Goal: Task Accomplishment & Management: Manage account settings

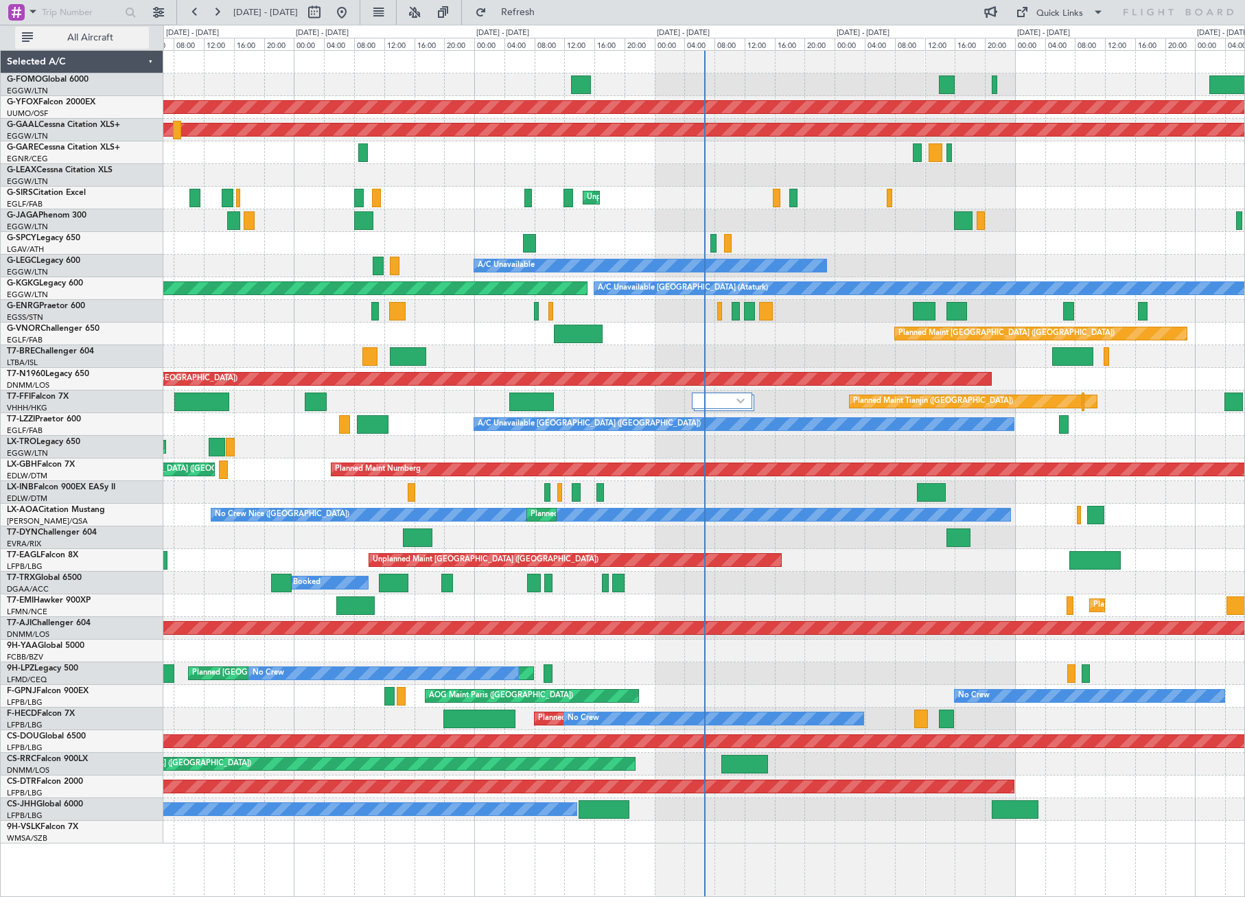
click at [73, 35] on span "All Aircraft" at bounding box center [90, 38] width 109 height 10
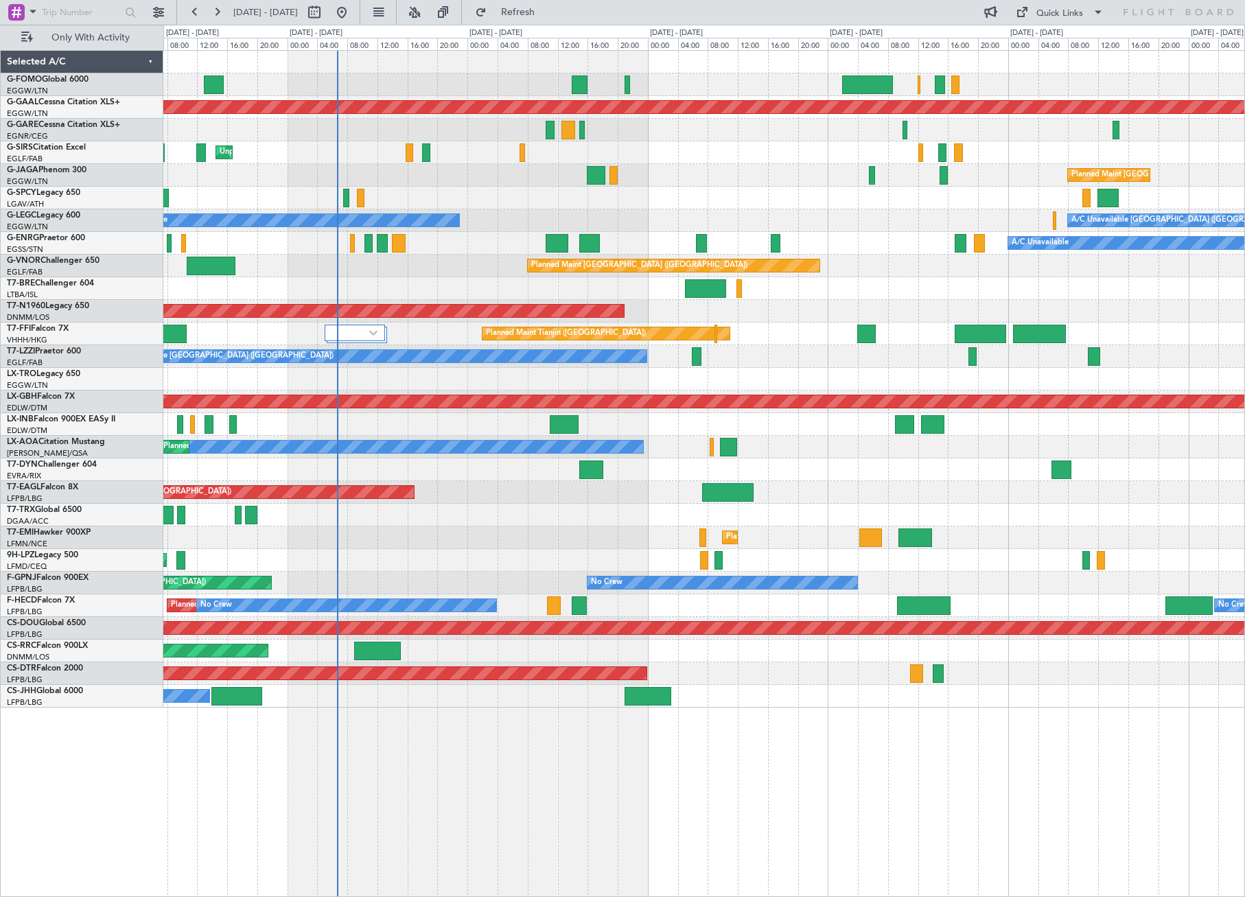
click at [358, 348] on div "Planned Maint Dusseldorf Unplanned Maint London (Luton) Planned Maint London (L…" at bounding box center [703, 379] width 1081 height 657
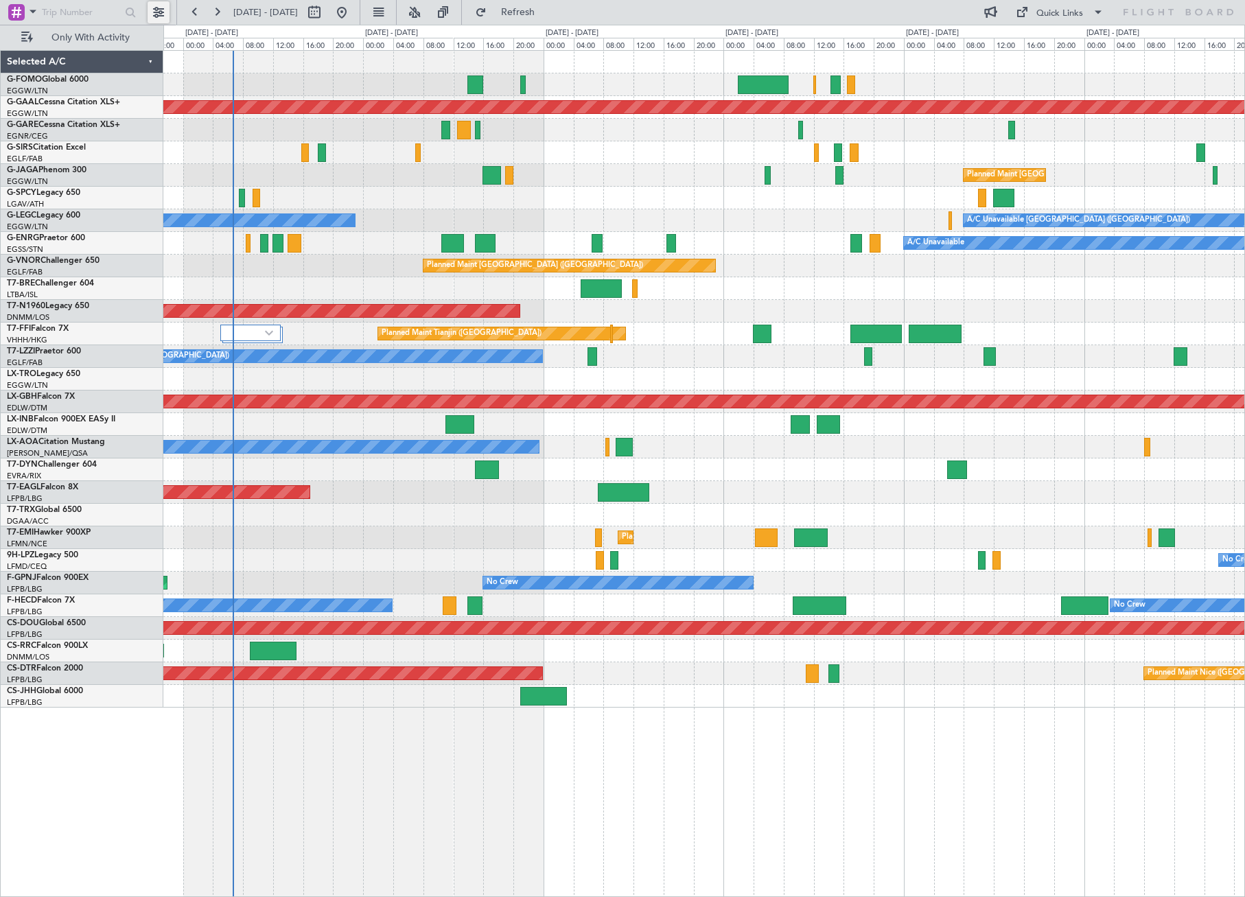
click at [159, 8] on button at bounding box center [159, 12] width 22 height 22
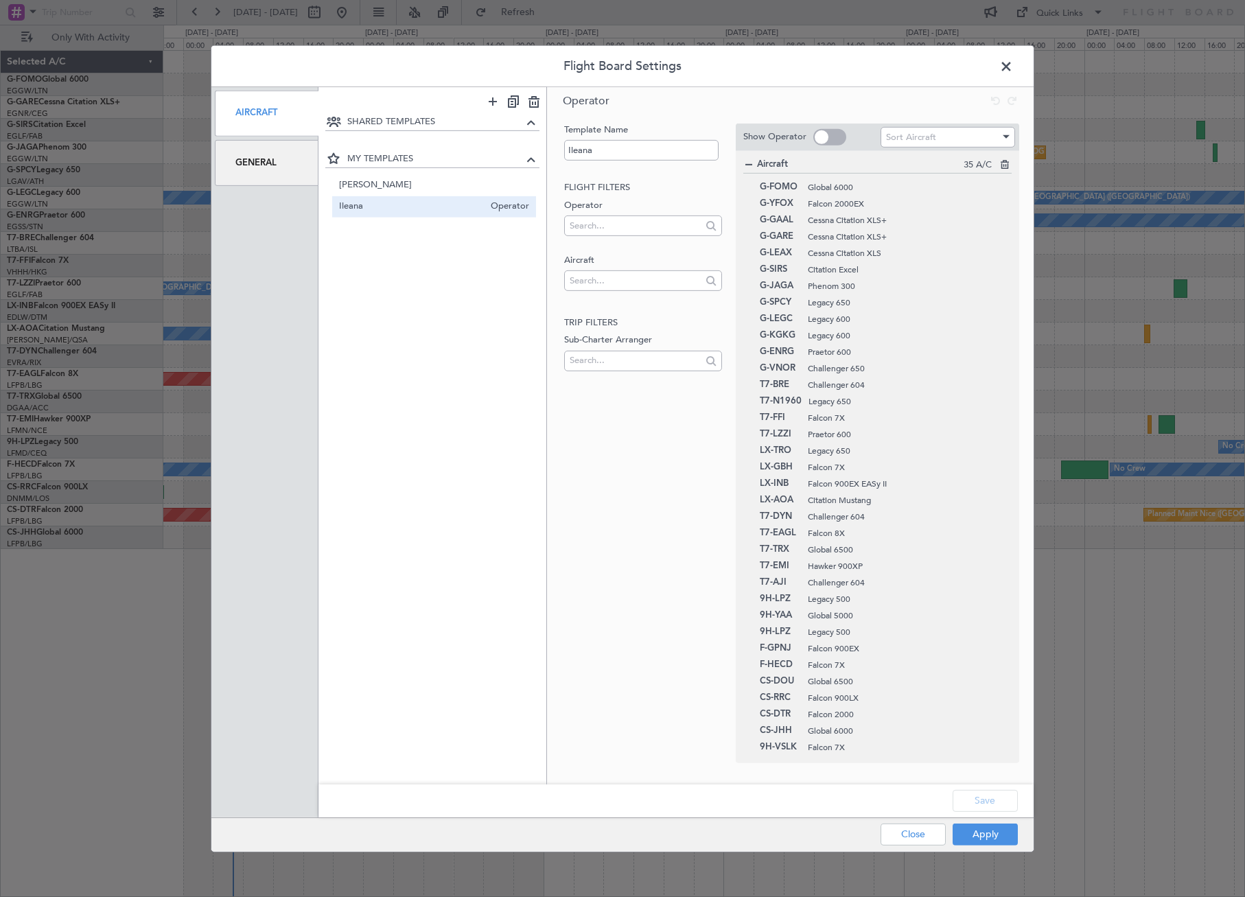
click at [296, 156] on div "General" at bounding box center [267, 163] width 104 height 46
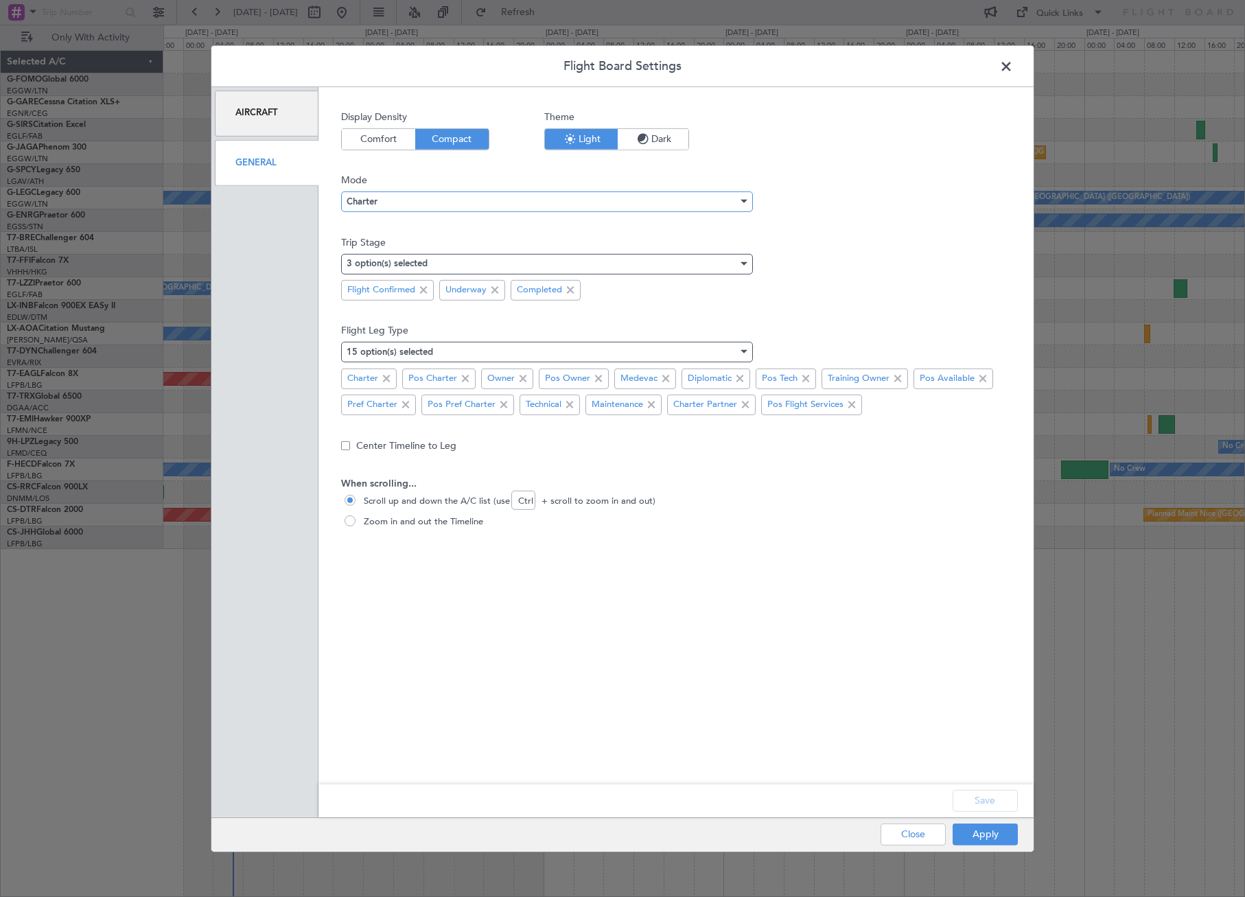
click at [441, 200] on div "Charter" at bounding box center [542, 201] width 391 height 21
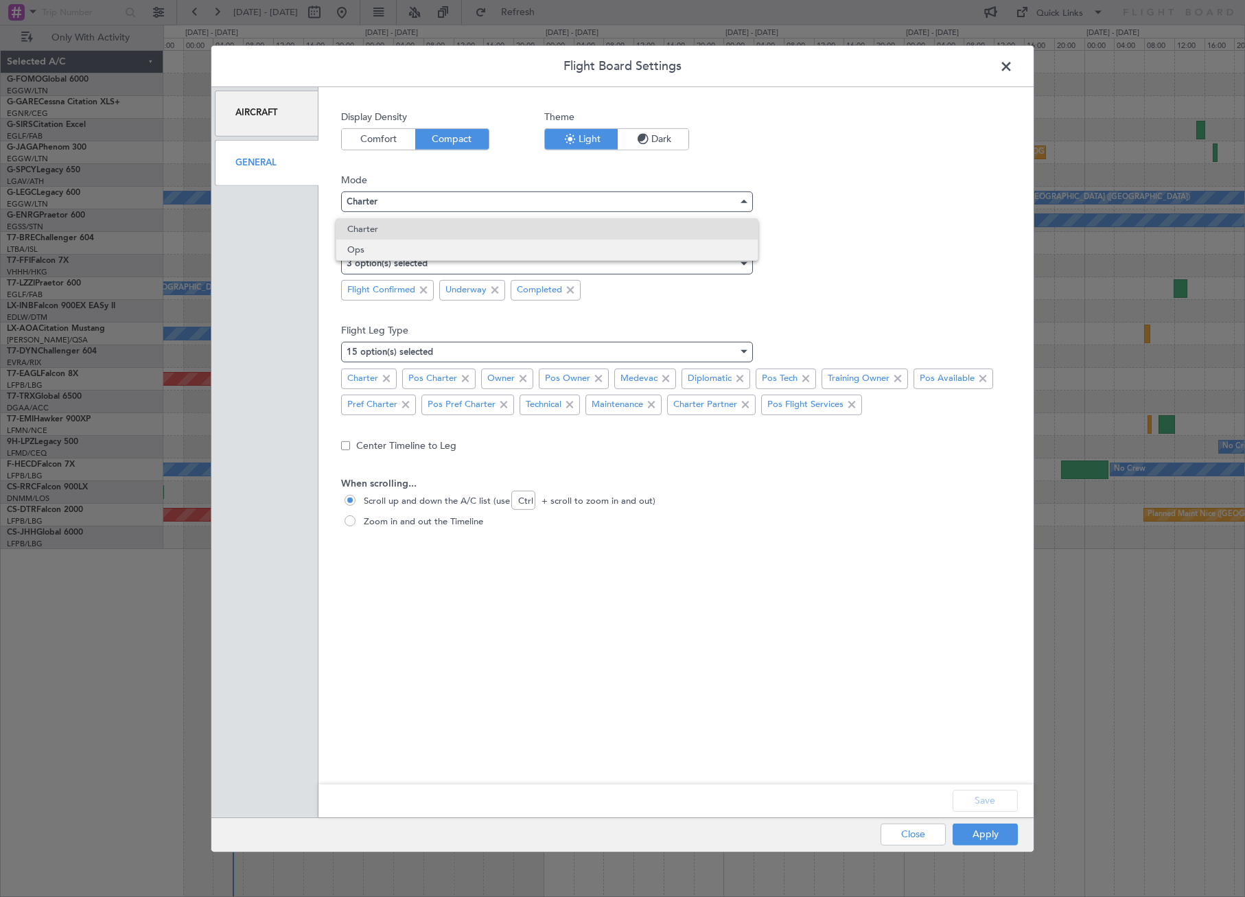
click at [377, 248] on span "Ops" at bounding box center [546, 250] width 399 height 21
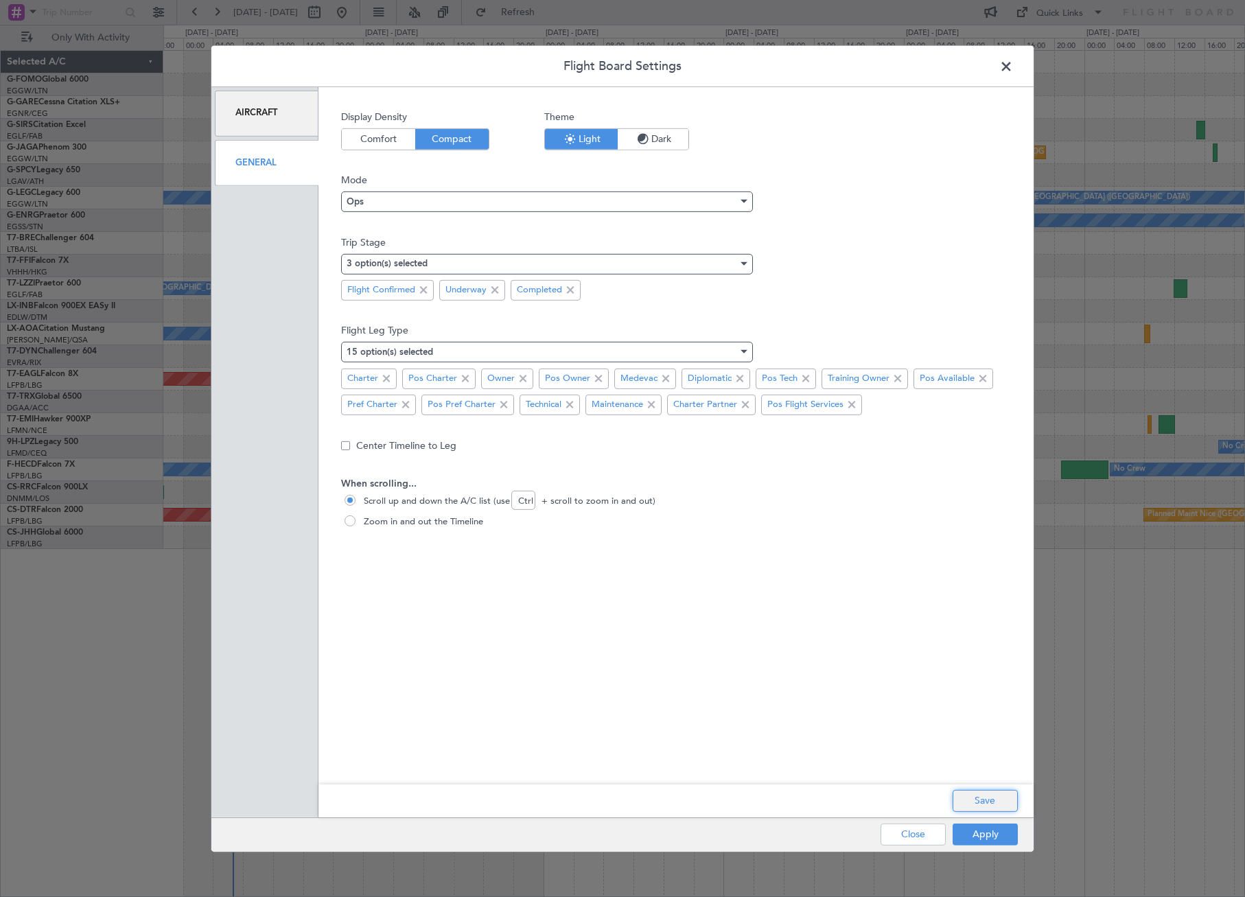
click at [1006, 805] on button "Save" at bounding box center [985, 801] width 65 height 22
click at [1008, 837] on button "Apply" at bounding box center [985, 835] width 65 height 22
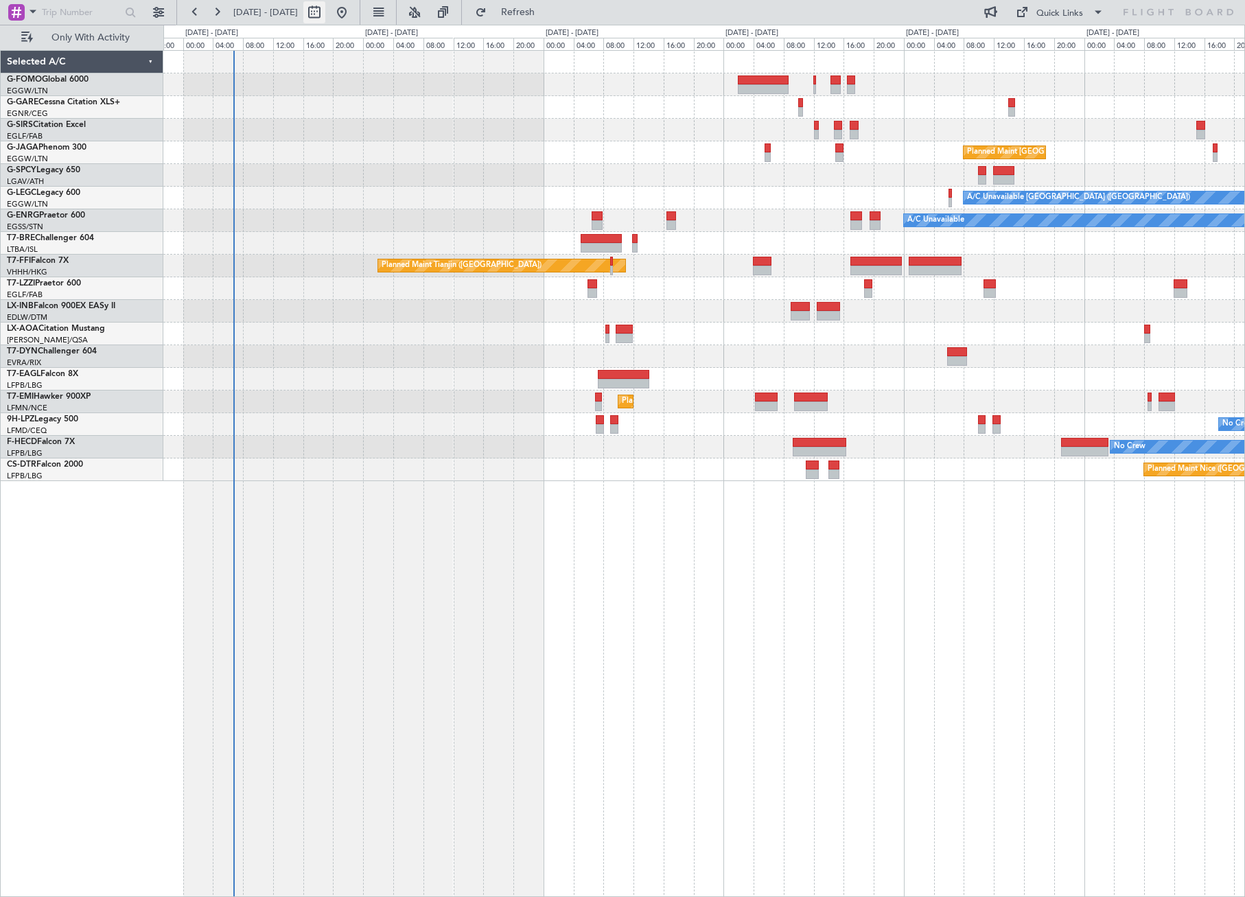
click at [325, 7] on button at bounding box center [314, 12] width 22 height 22
select select "9"
select select "2025"
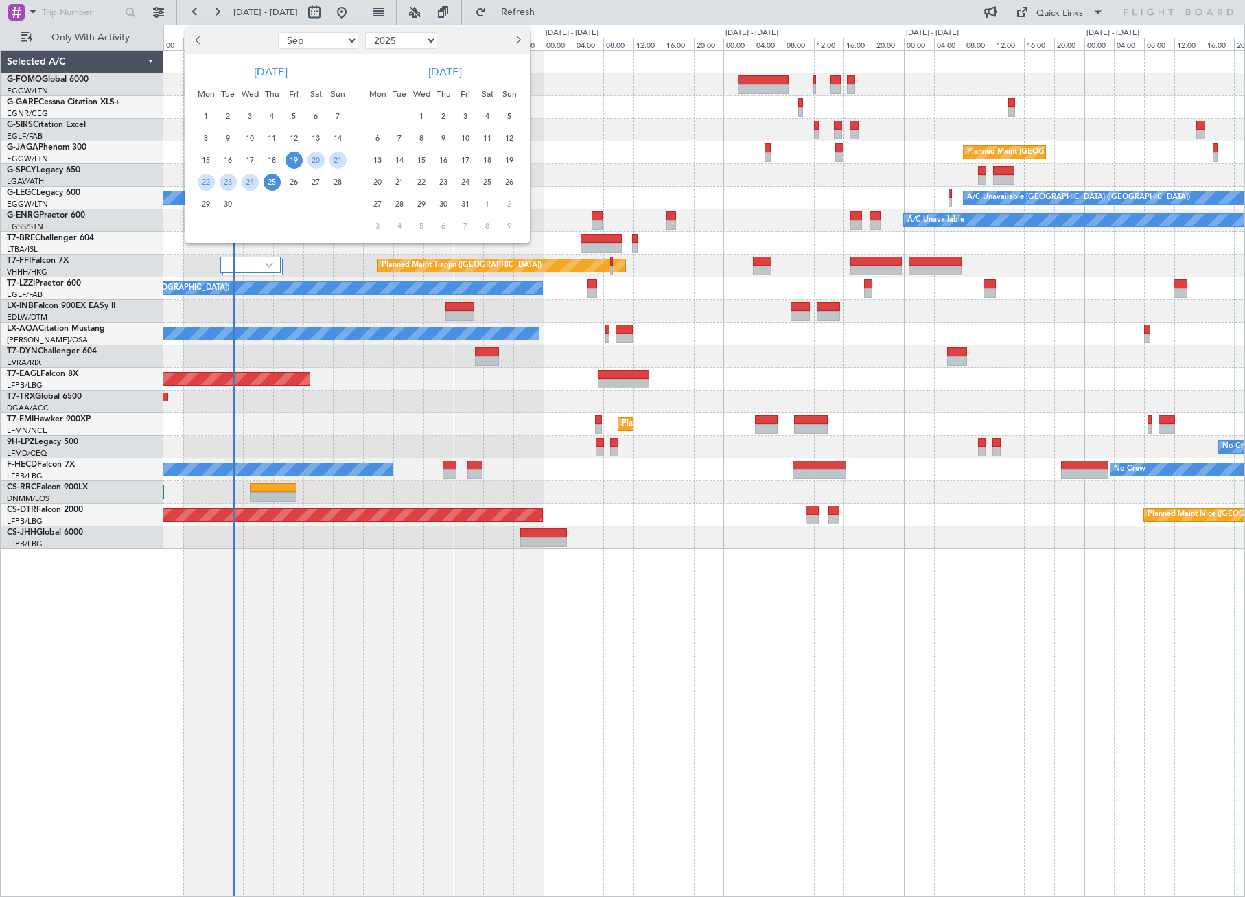
click at [293, 161] on span "19" at bounding box center [294, 160] width 17 height 17
click at [301, 181] on span "26" at bounding box center [294, 182] width 17 height 17
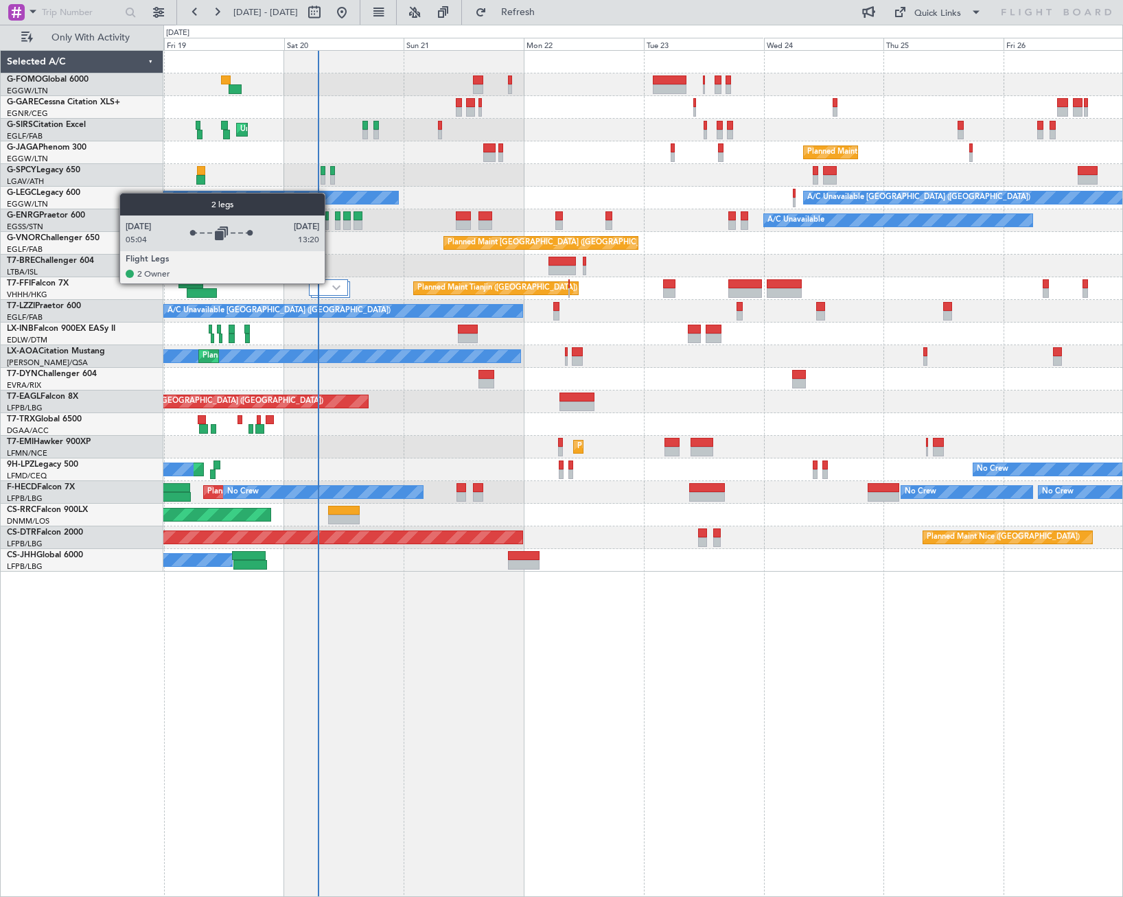
click at [331, 283] on div at bounding box center [329, 287] width 40 height 16
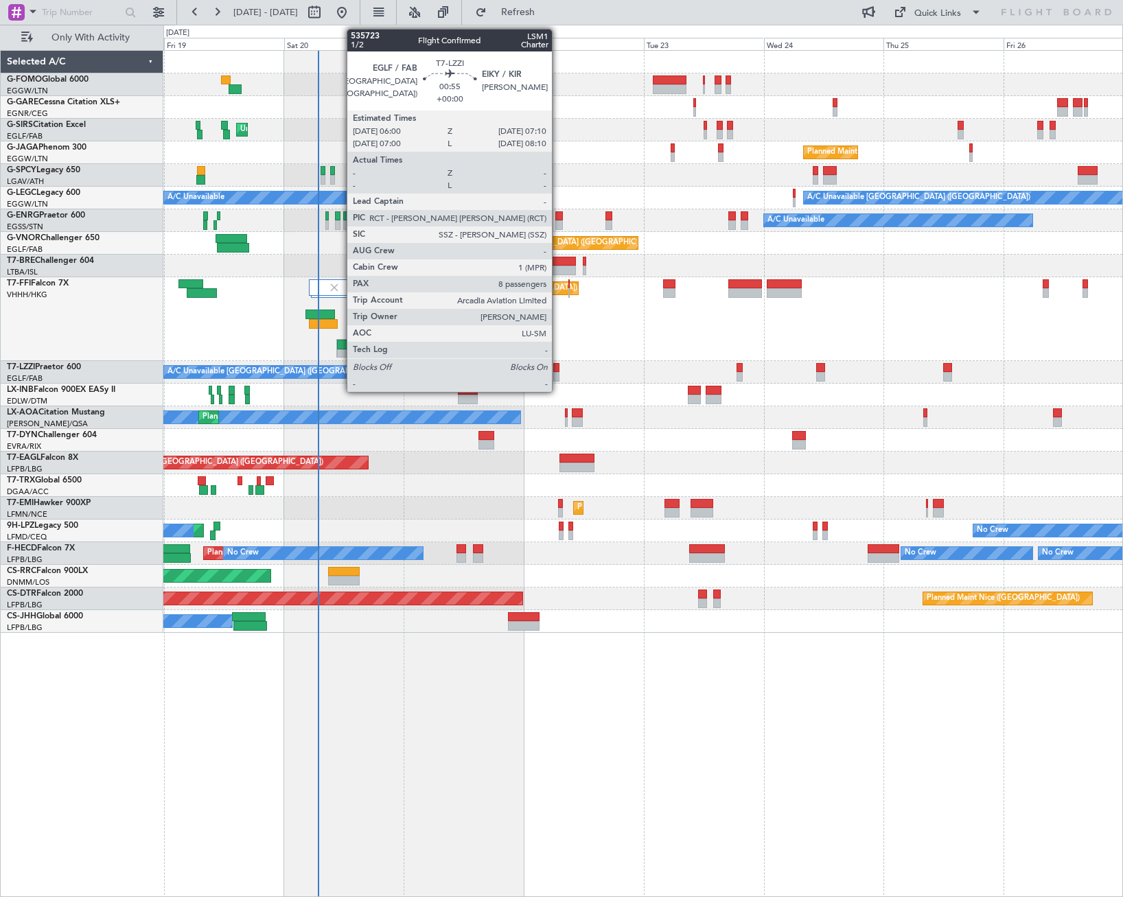
click at [558, 373] on div at bounding box center [556, 377] width 6 height 10
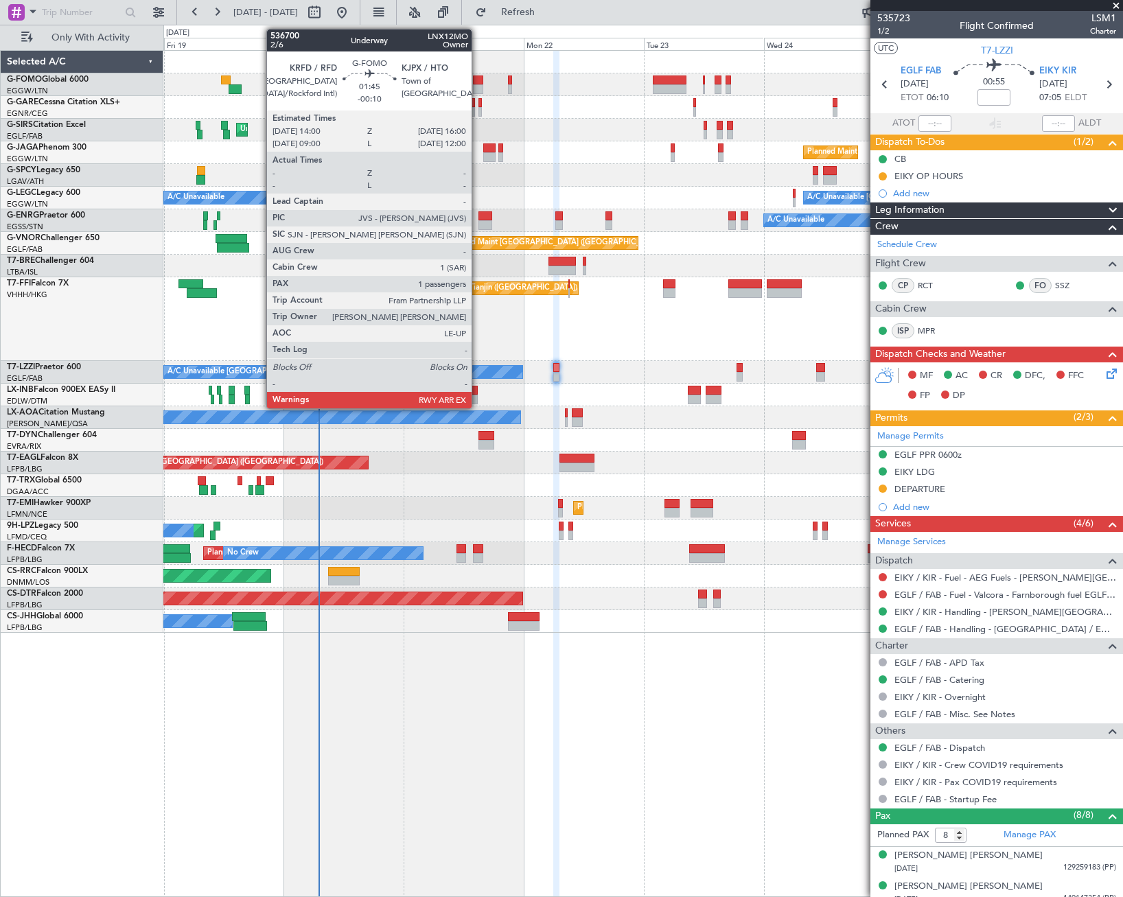
click at [478, 77] on div at bounding box center [478, 80] width 10 height 10
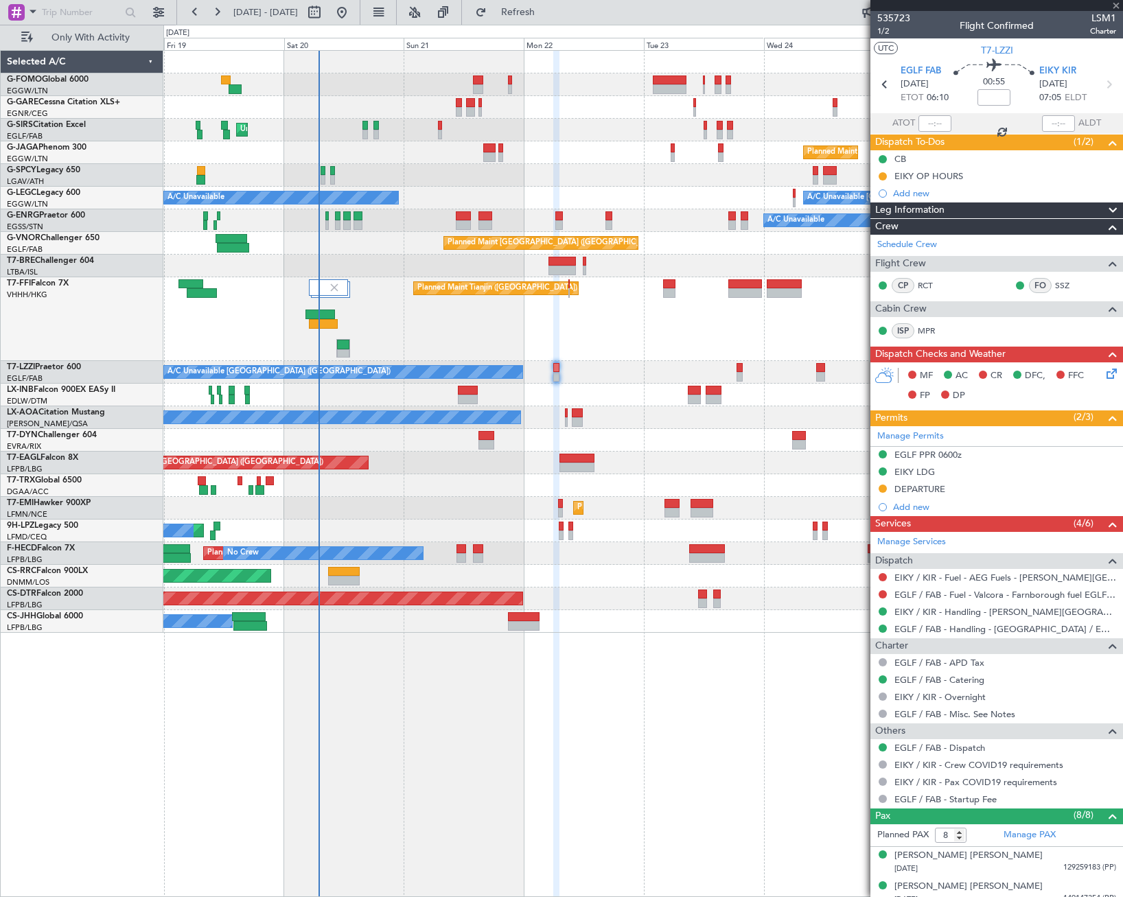
type input "-00:10"
type input "1"
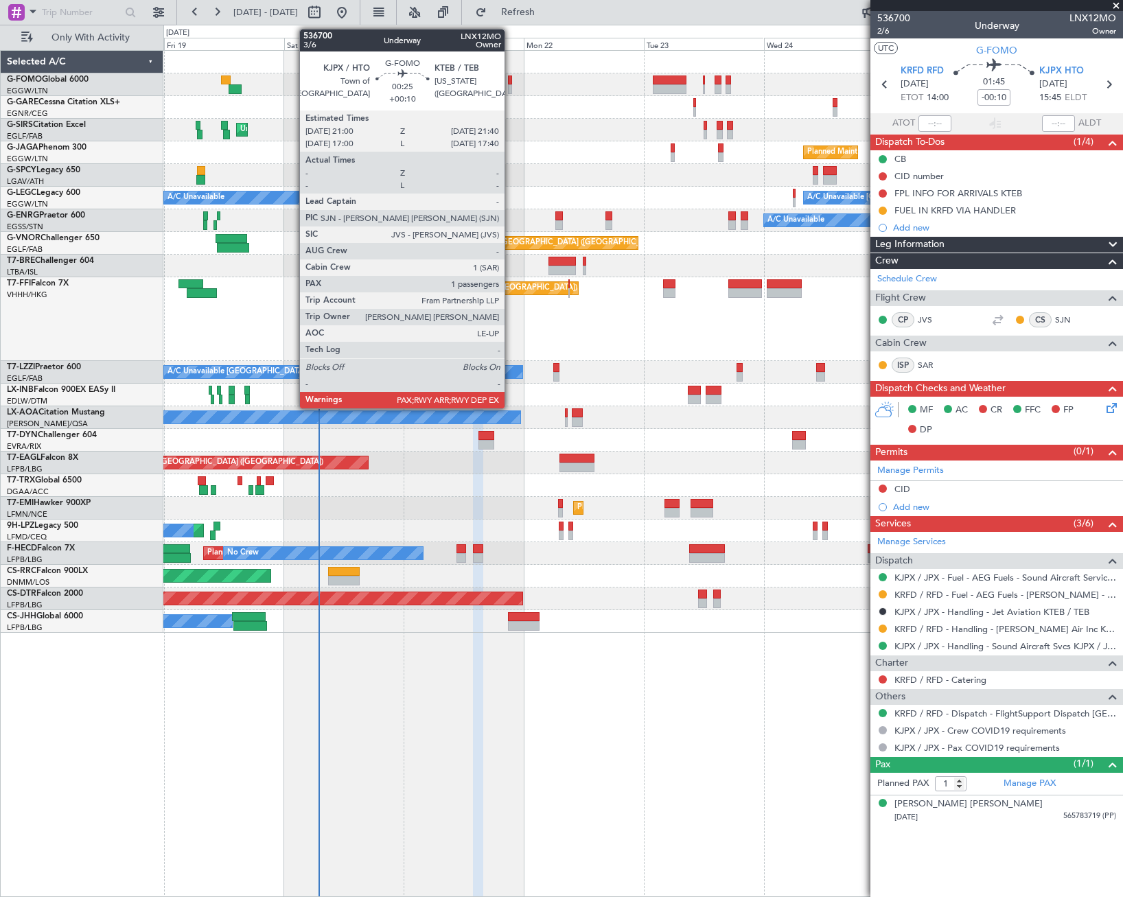
click at [511, 85] on div at bounding box center [509, 89] width 3 height 10
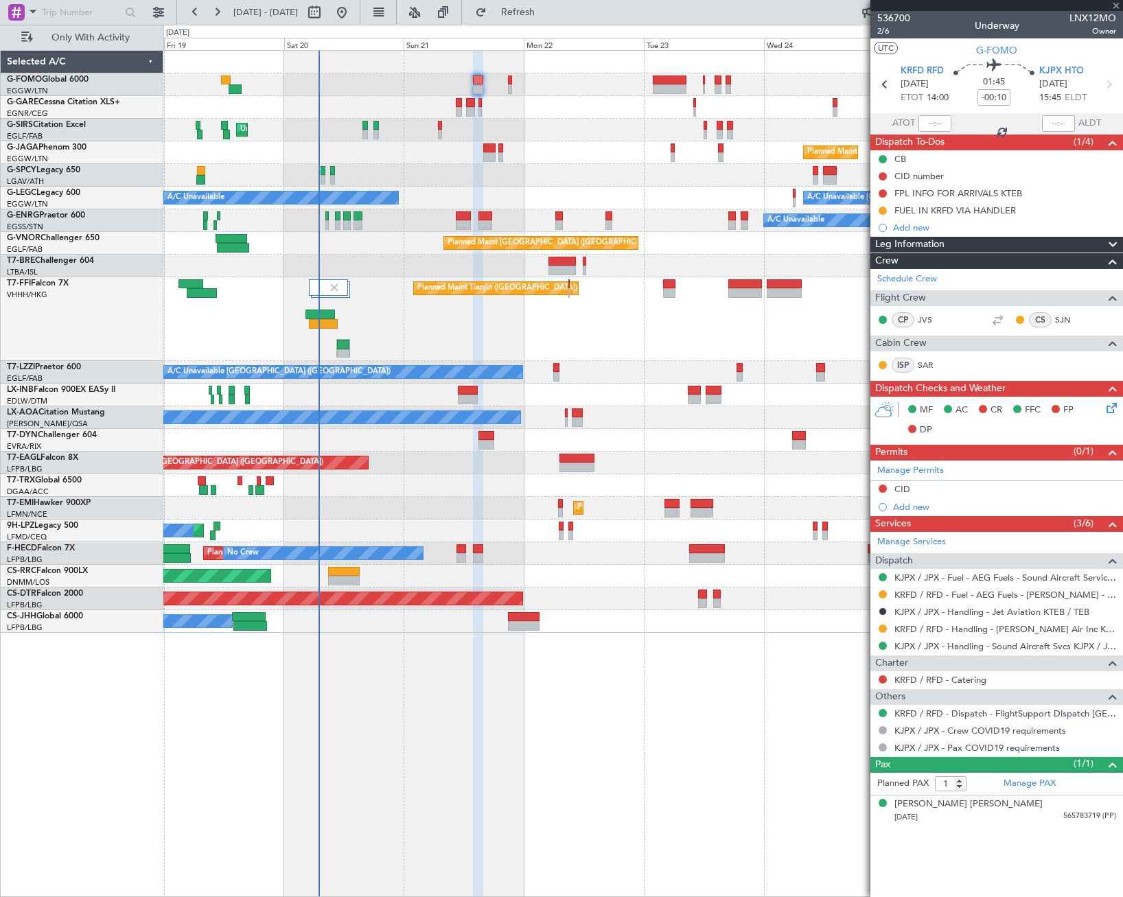
type input "+00:10"
type input "2"
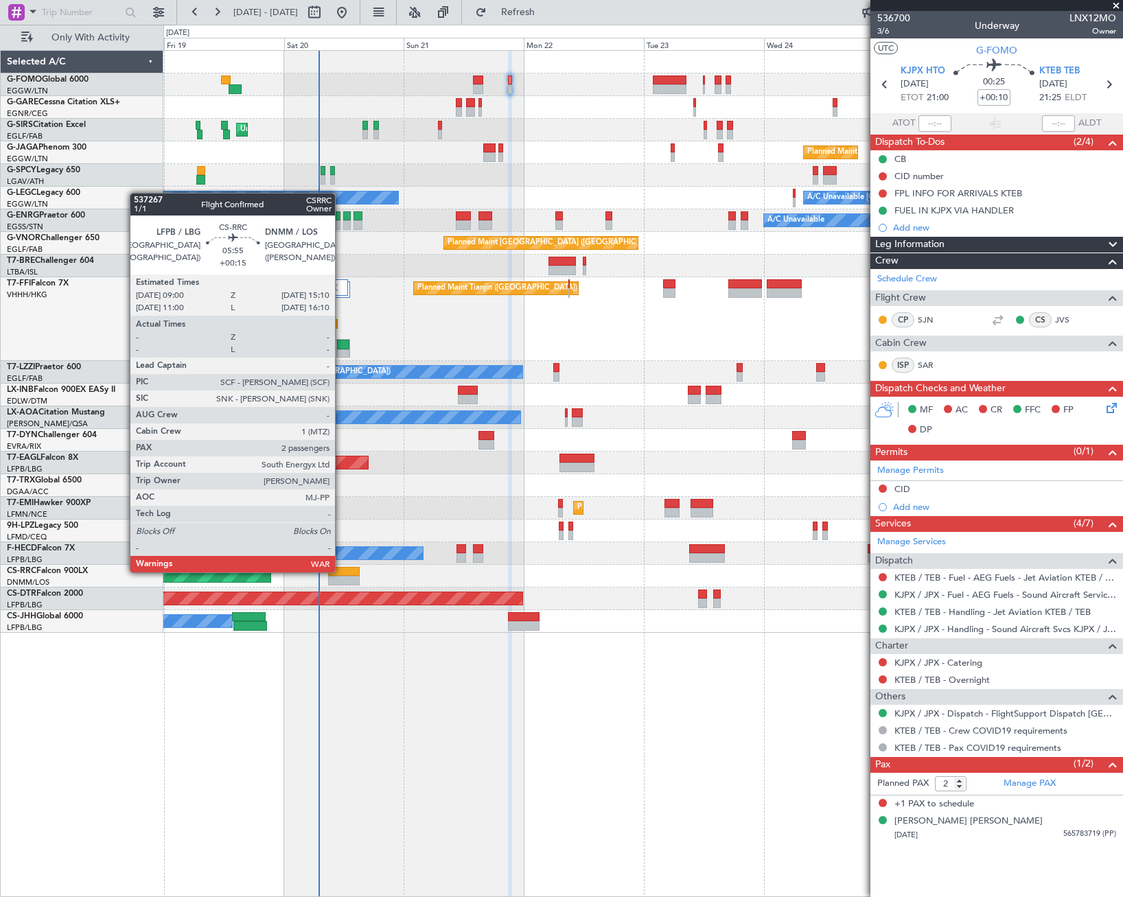
click at [341, 571] on div at bounding box center [343, 572] width 31 height 10
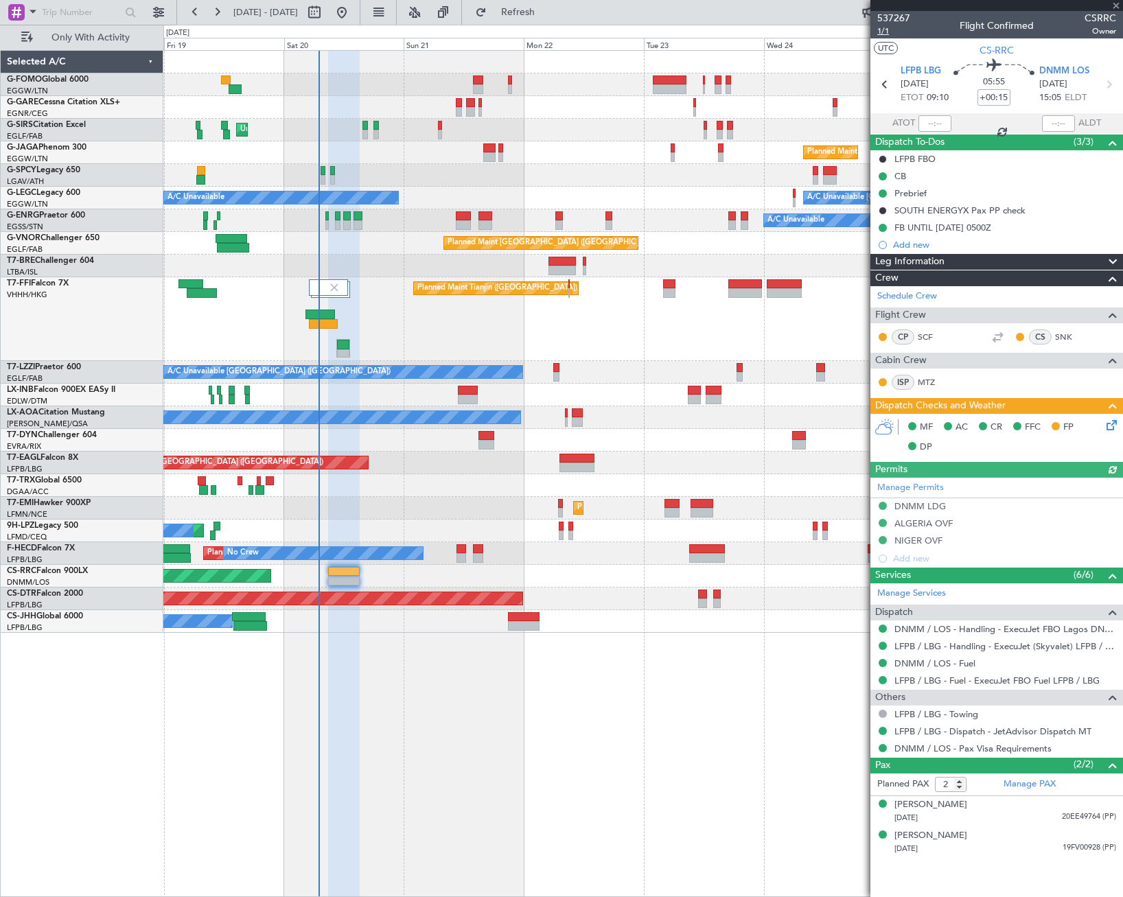
click at [884, 32] on span "1/1" at bounding box center [893, 31] width 33 height 12
click at [1110, 428] on icon at bounding box center [1109, 422] width 11 height 11
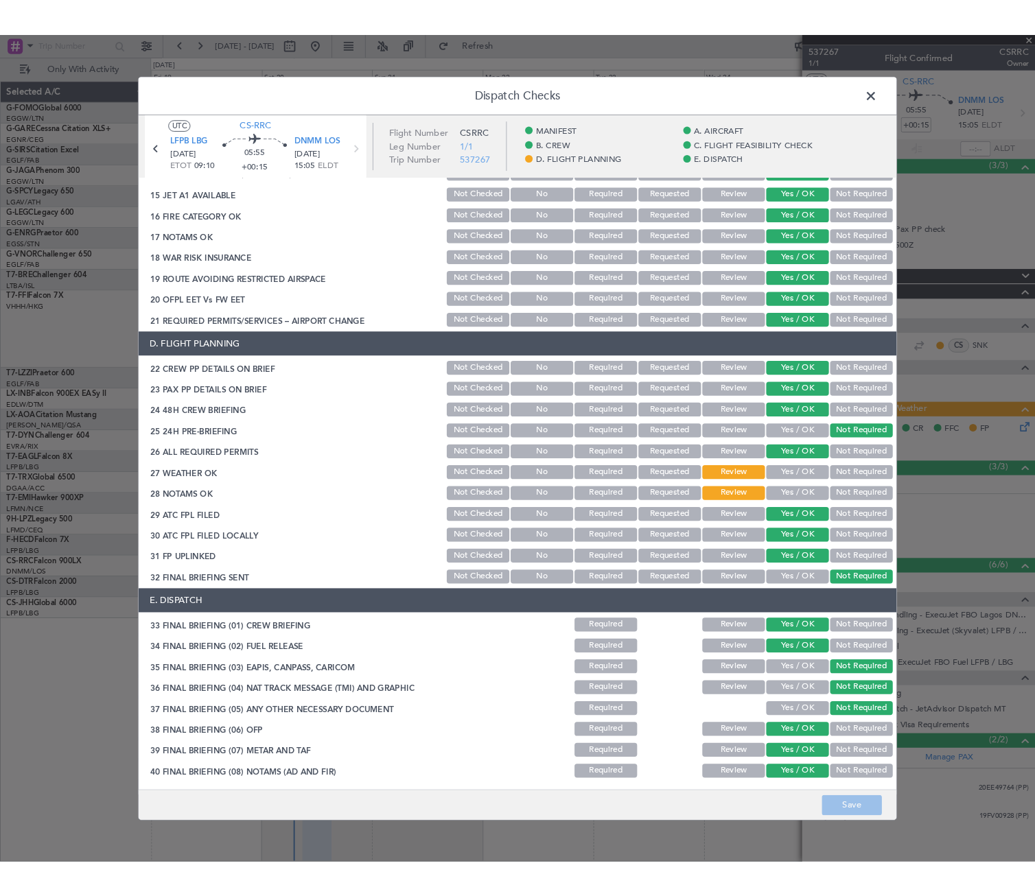
scroll to position [587, 0]
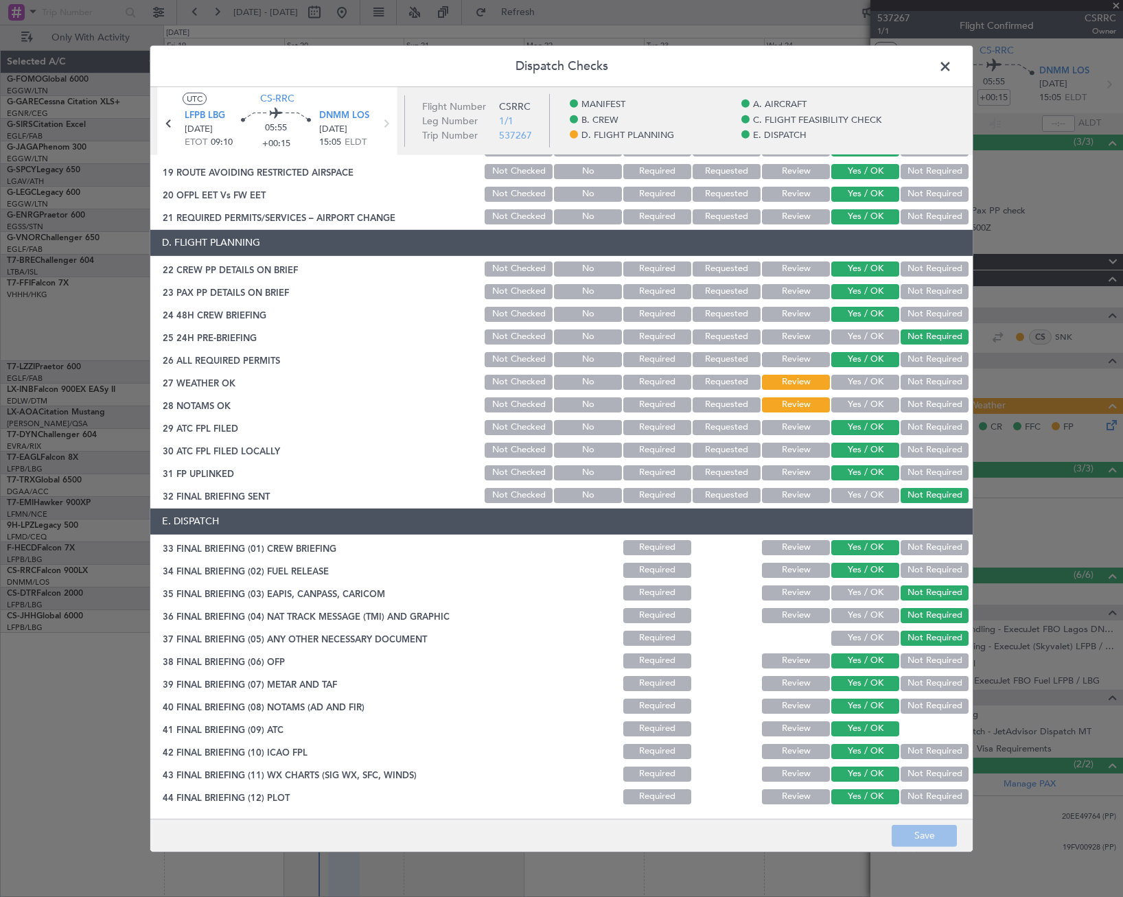
click at [870, 382] on button "Yes / OK" at bounding box center [865, 382] width 68 height 15
drag, startPoint x: 874, startPoint y: 401, endPoint x: 887, endPoint y: 424, distance: 26.4
click at [874, 402] on button "Yes / OK" at bounding box center [865, 404] width 68 height 15
click at [919, 839] on button "Save" at bounding box center [924, 836] width 65 height 22
click at [952, 70] on span at bounding box center [952, 69] width 0 height 27
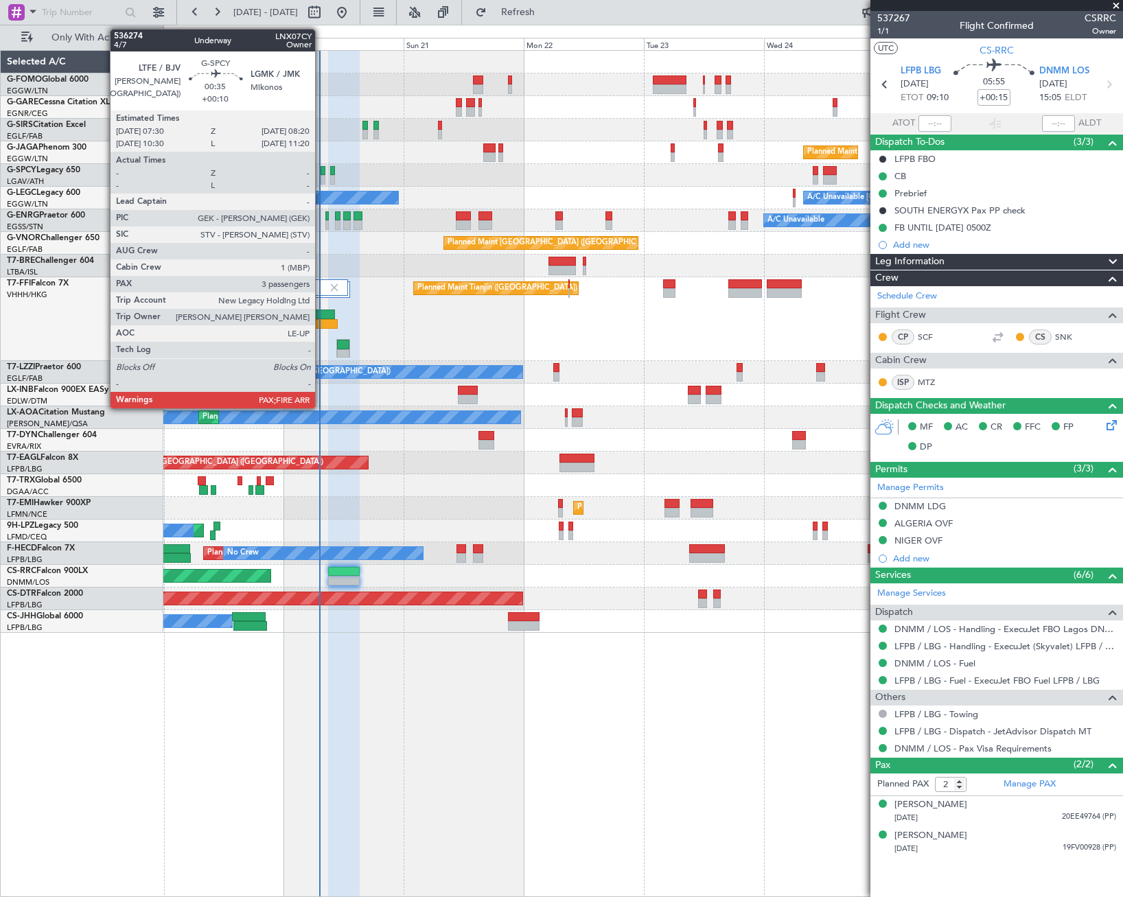
click at [321, 176] on div at bounding box center [323, 180] width 5 height 10
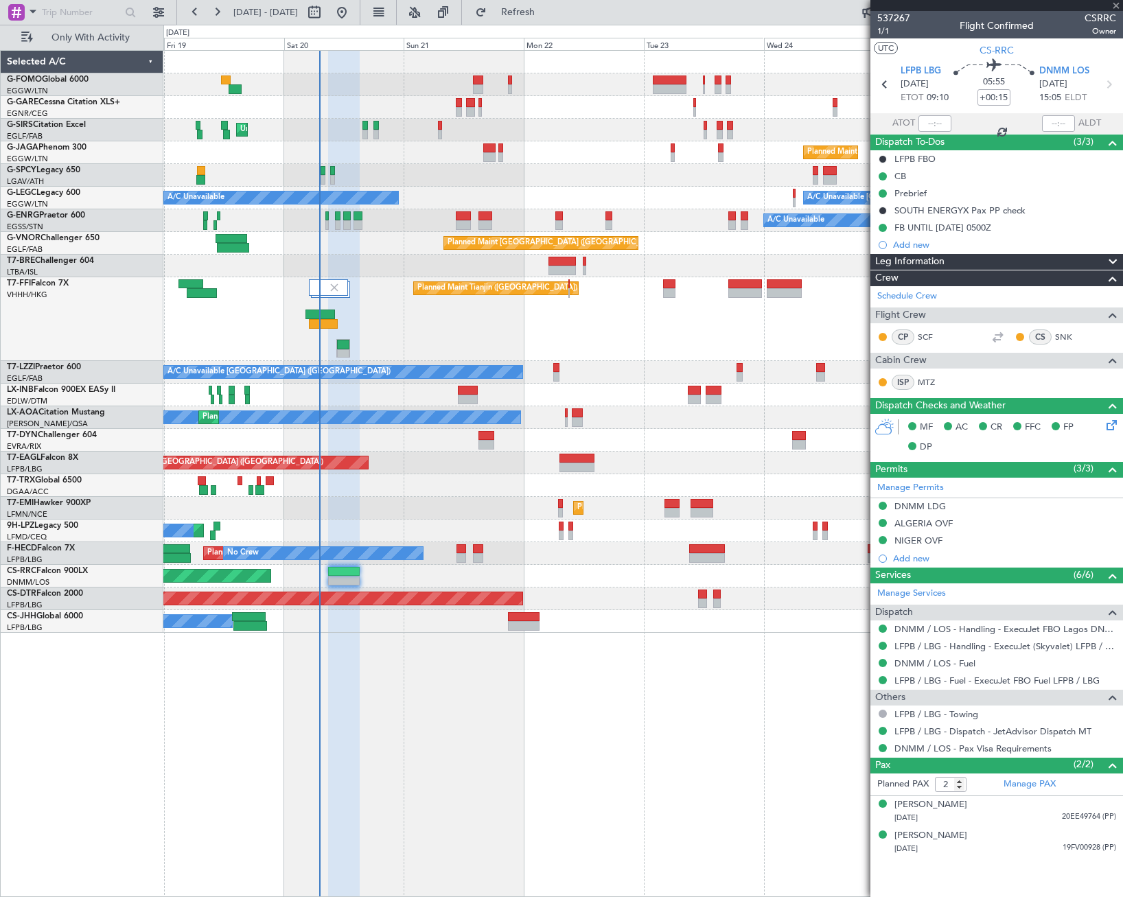
type input "+00:10"
type input "3"
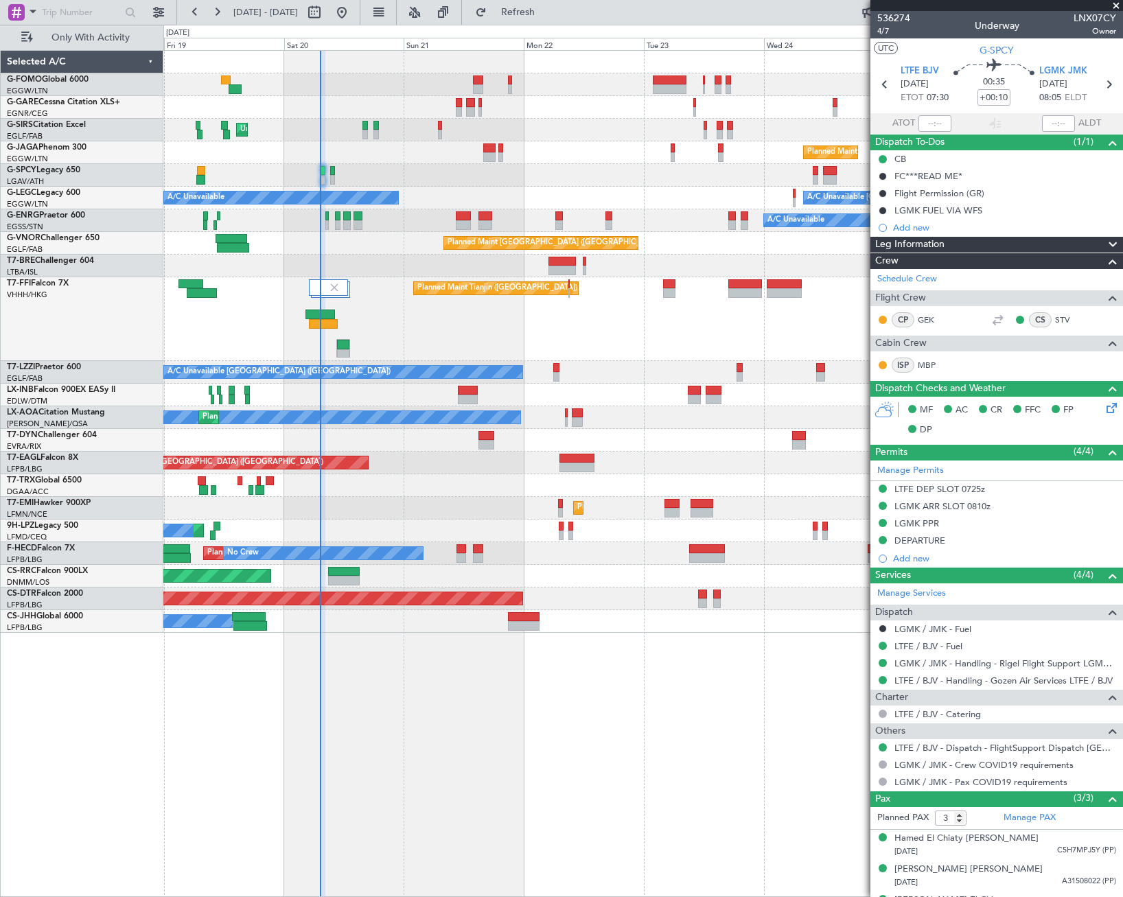
click at [596, 732] on div "Unplanned Maint London (Luton) Planned Maint London (Luton) A/C Unavailable A/C…" at bounding box center [642, 473] width 959 height 847
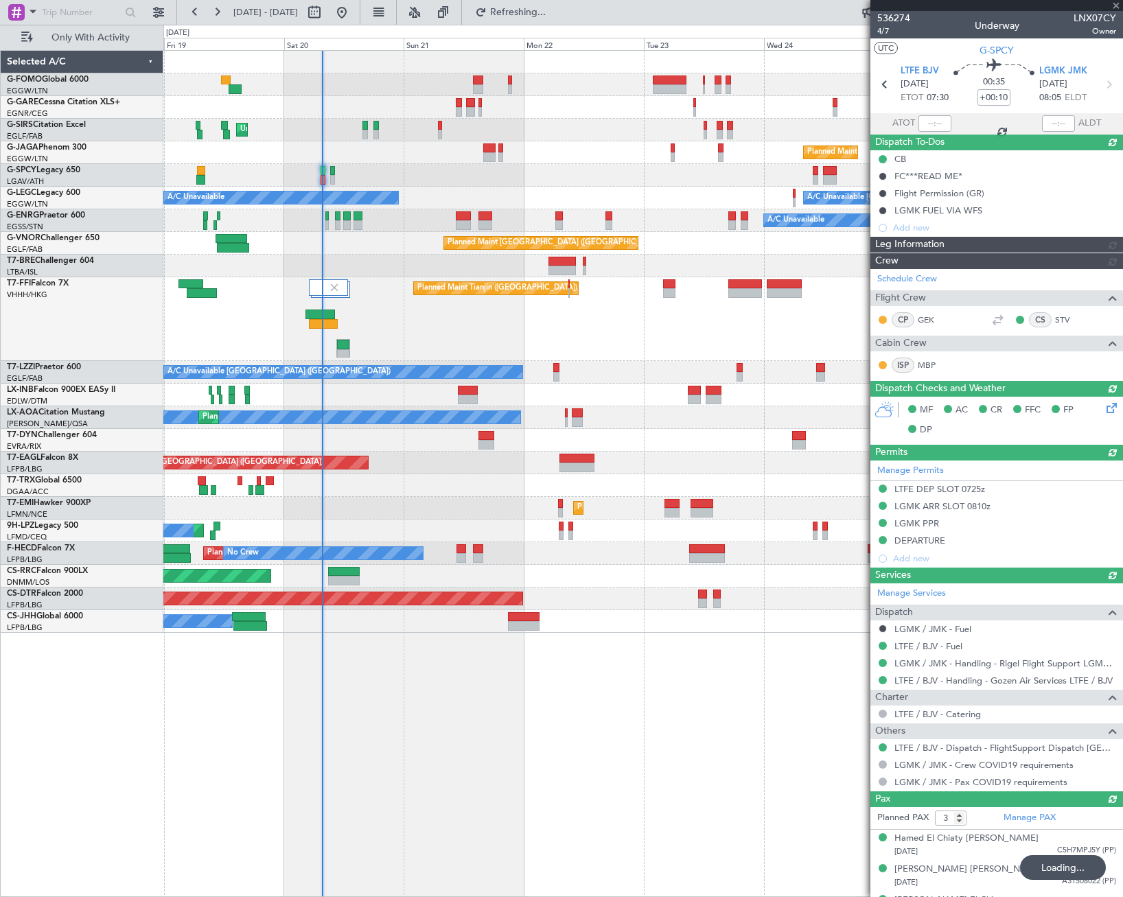
type input "07:30"
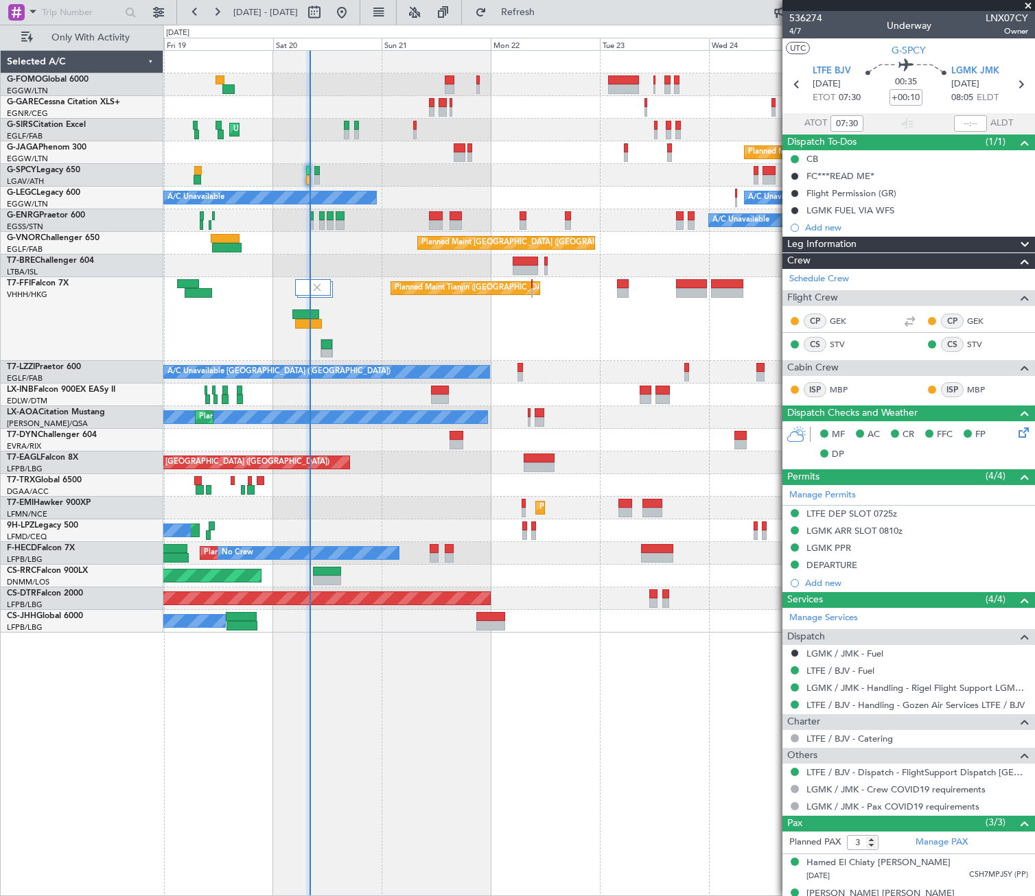
click at [251, 750] on div "Unplanned Maint London (Luton) Planned Maint London (Luton) A/C Unavailable A/C…" at bounding box center [599, 473] width 872 height 846
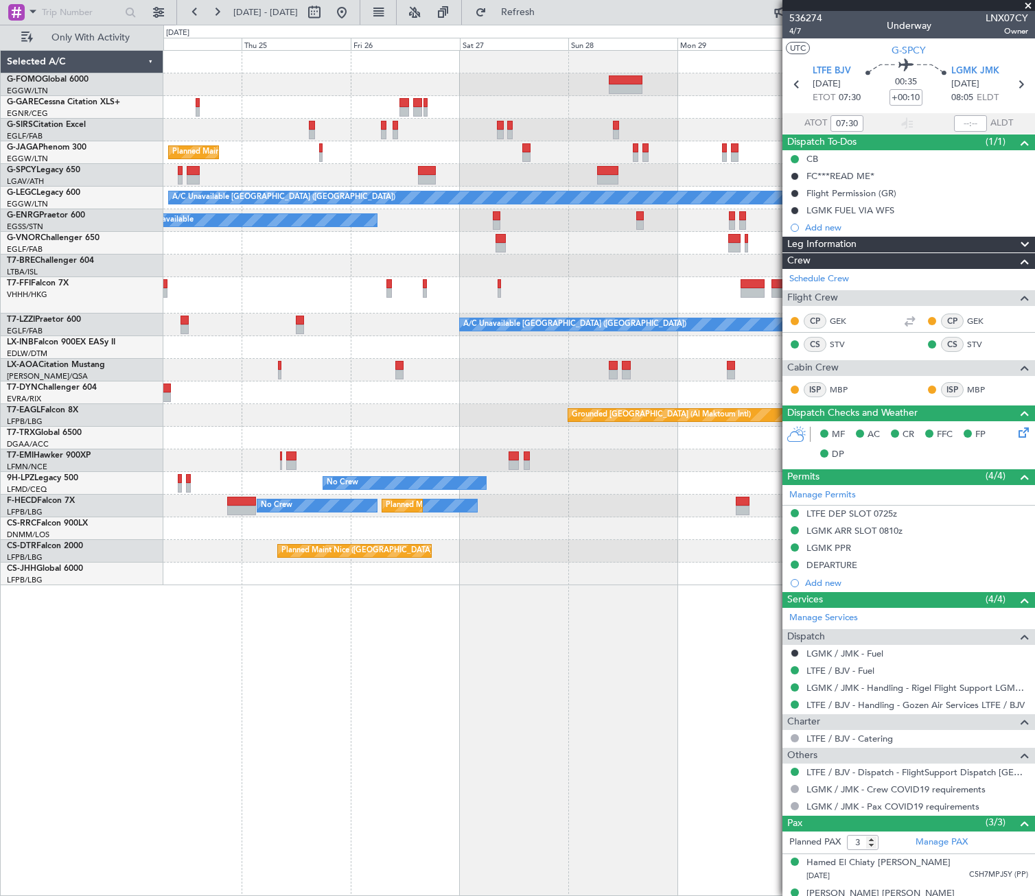
click at [272, 720] on div "Planned Maint London (Luton) A/C Unavailable London (Luton) A/C Unavailable Pla…" at bounding box center [599, 473] width 872 height 846
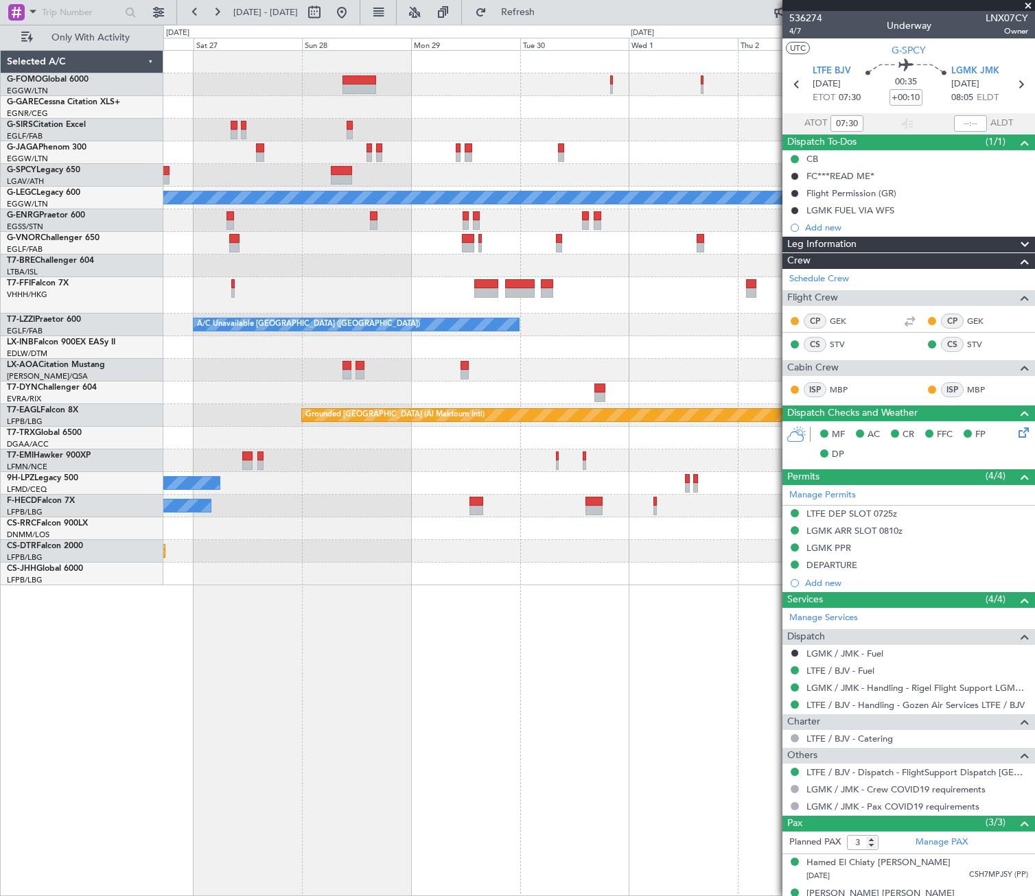
click at [21, 720] on div "Planned Maint London (Luton) A/C Unavailable London (Luton) A/C Unavailable A/C…" at bounding box center [517, 461] width 1035 height 872
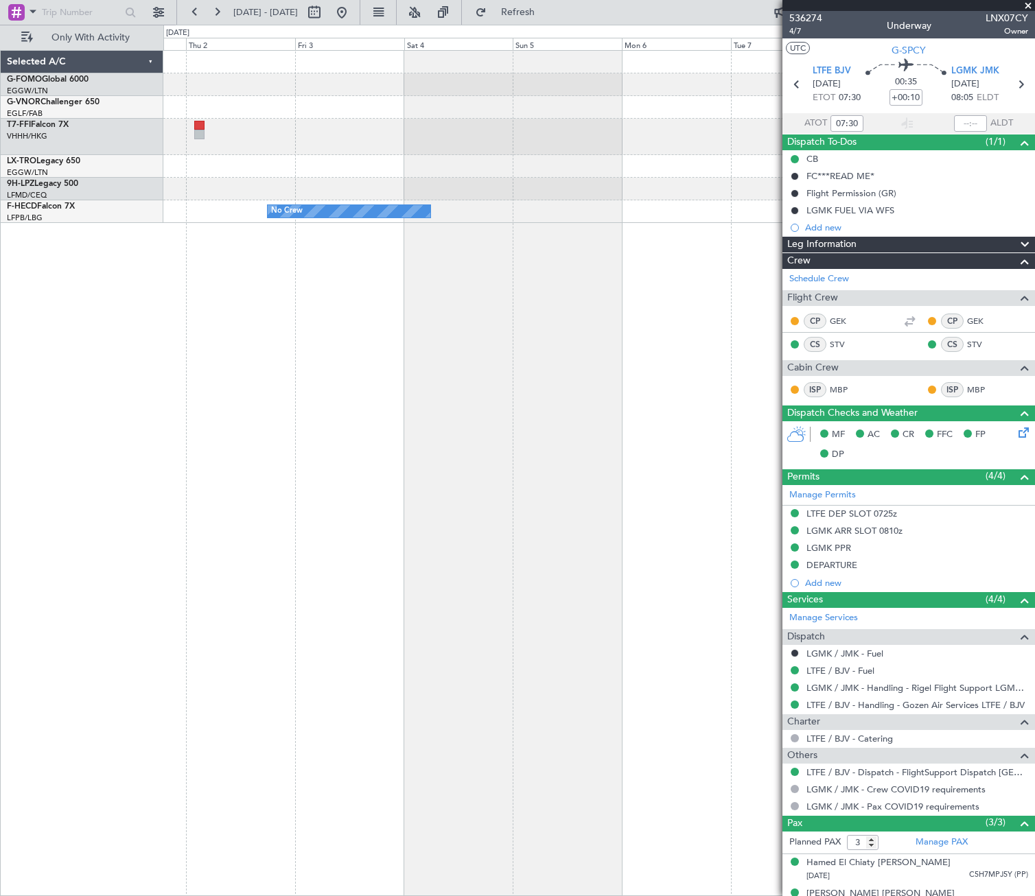
click at [254, 653] on div "No Crew" at bounding box center [599, 473] width 872 height 846
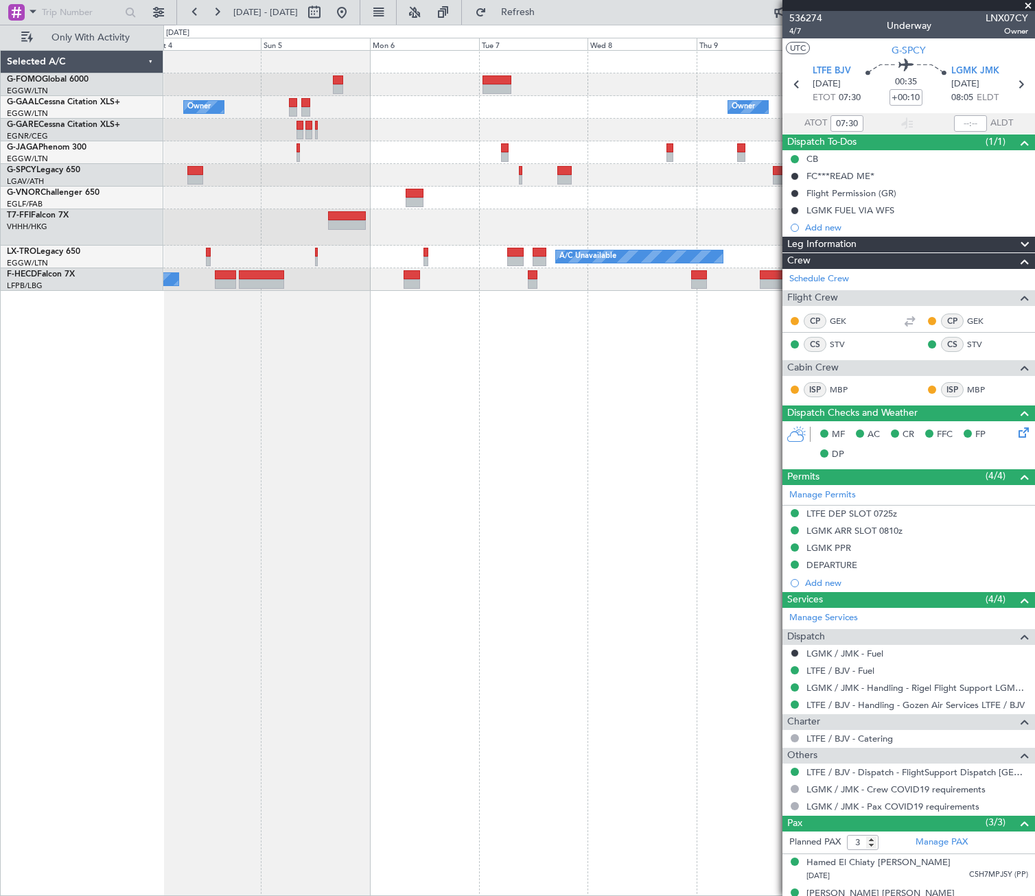
click at [477, 601] on div "Owner Owner Owner Planned Maint Geneva (Cointrin) A/C Unavailable Planned Maint…" at bounding box center [599, 473] width 872 height 846
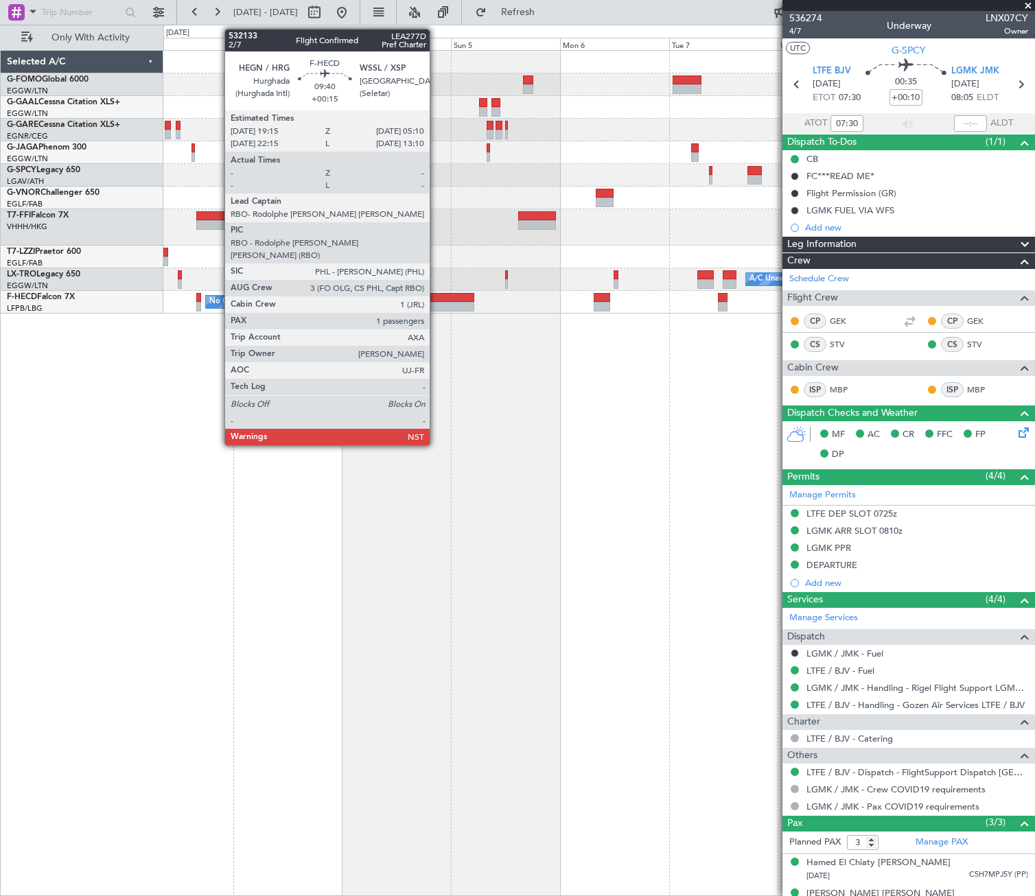
click at [446, 298] on div at bounding box center [451, 298] width 45 height 10
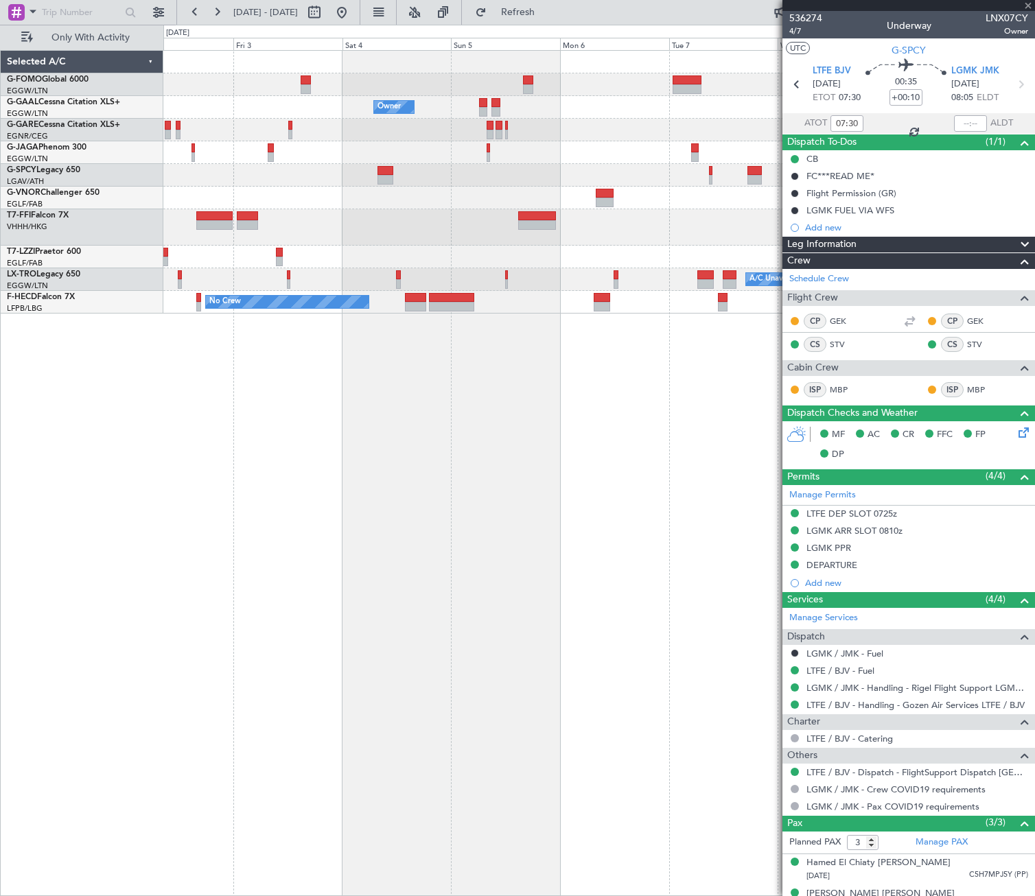
type input "+00:15"
type input "1"
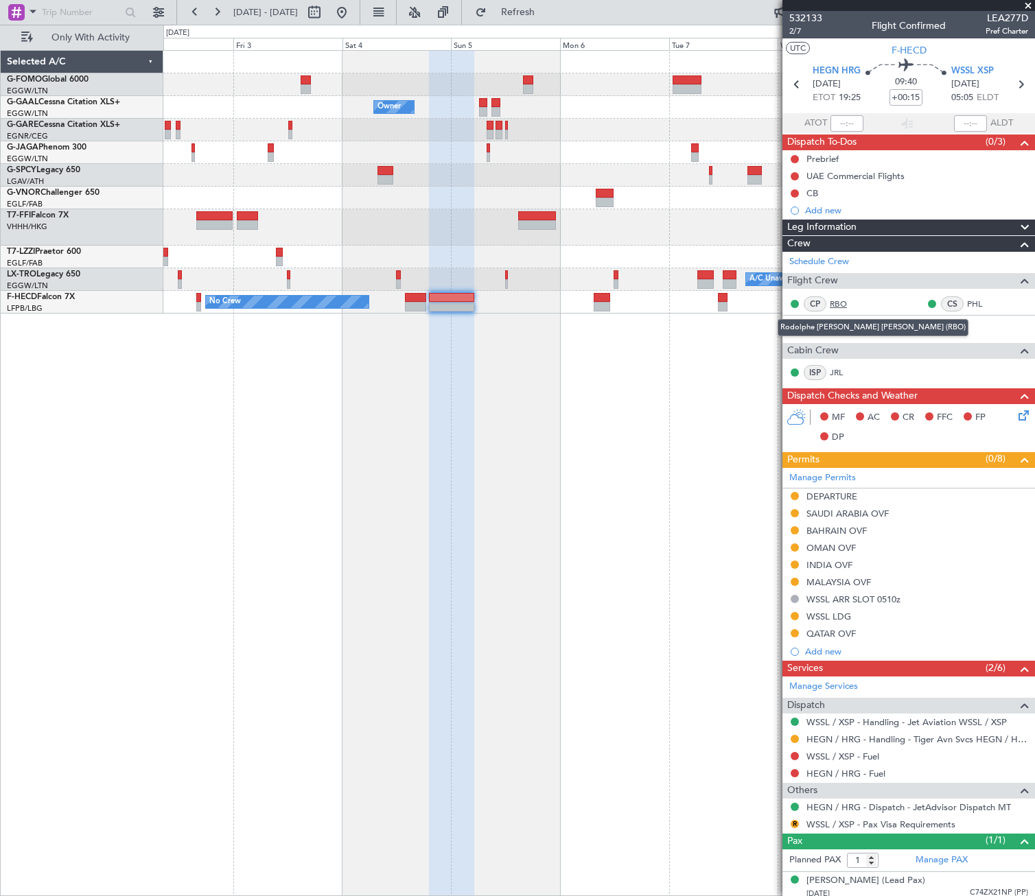
click at [840, 303] on link "RBO" at bounding box center [845, 304] width 31 height 12
click at [353, 14] on button at bounding box center [342, 12] width 22 height 22
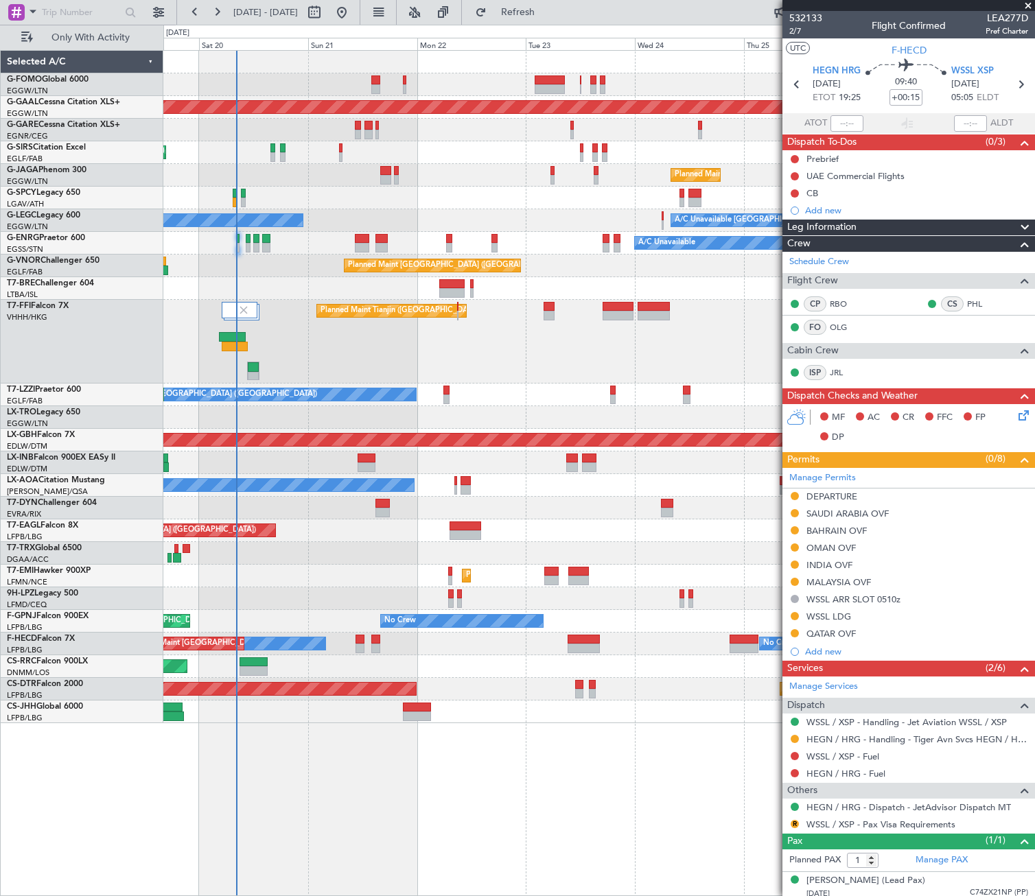
click at [284, 734] on div "Planned Maint Dusseldorf Owner Unplanned Maint London (Luton) Planned Maint Lon…" at bounding box center [599, 473] width 872 height 846
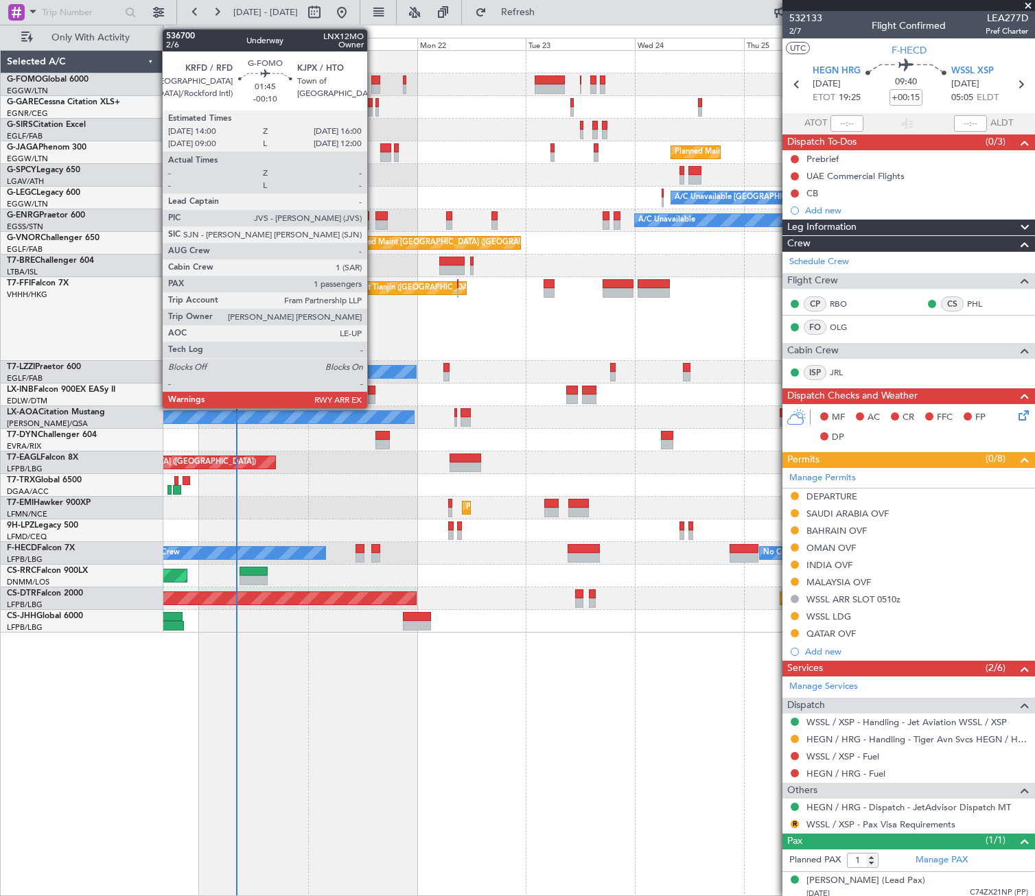
click at [373, 82] on div at bounding box center [376, 80] width 10 height 10
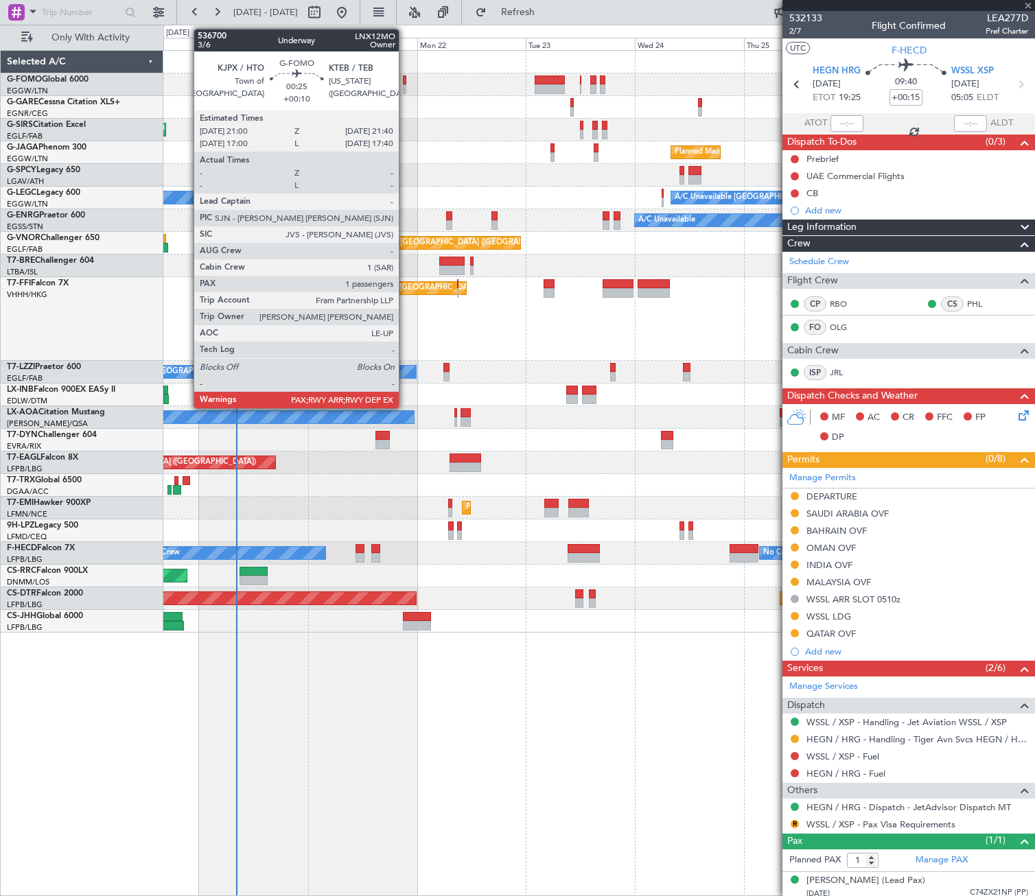
type input "-00:10"
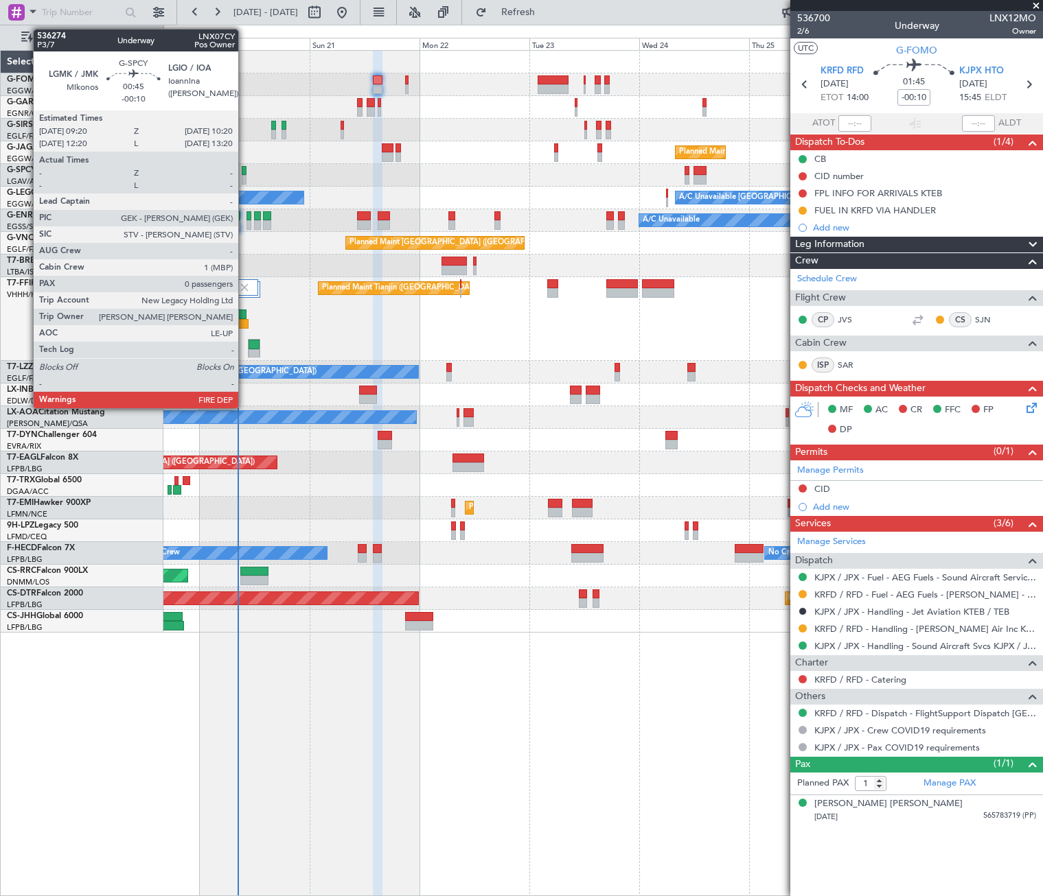
click at [244, 169] on div at bounding box center [244, 171] width 5 height 10
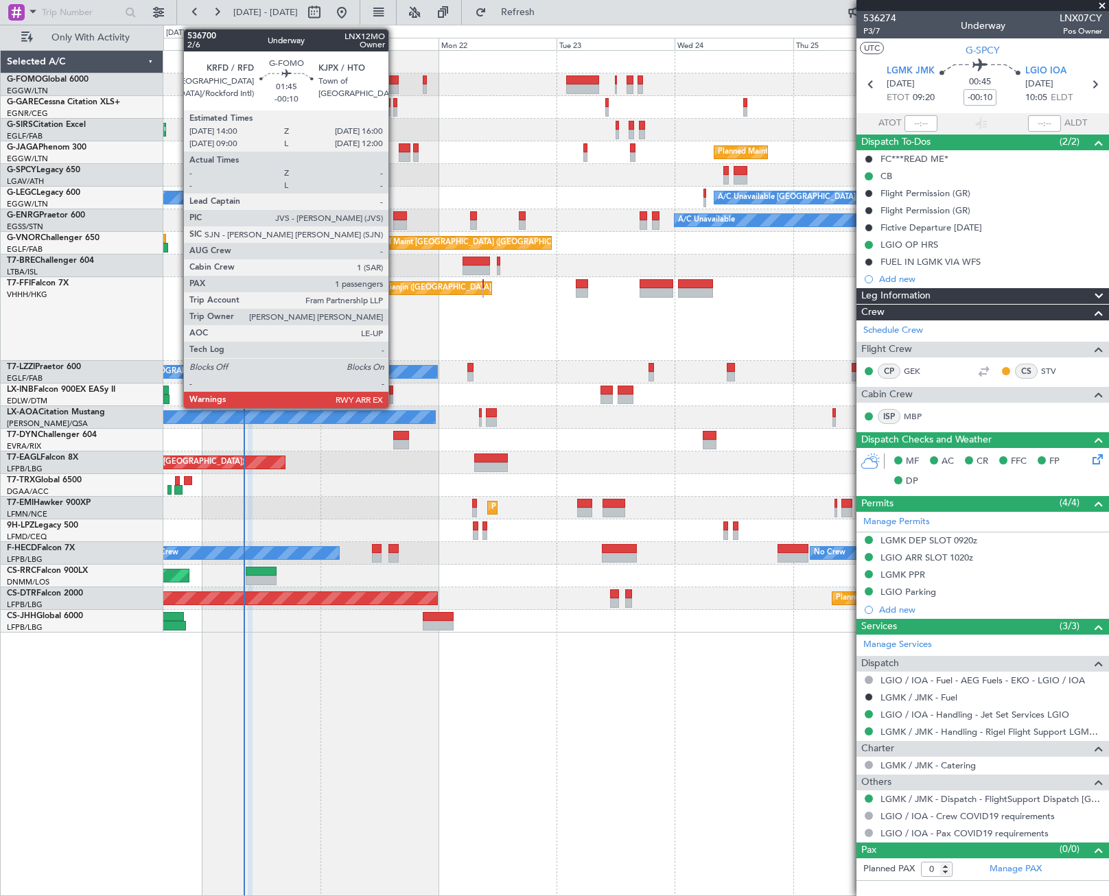
click at [395, 84] on div at bounding box center [393, 89] width 10 height 10
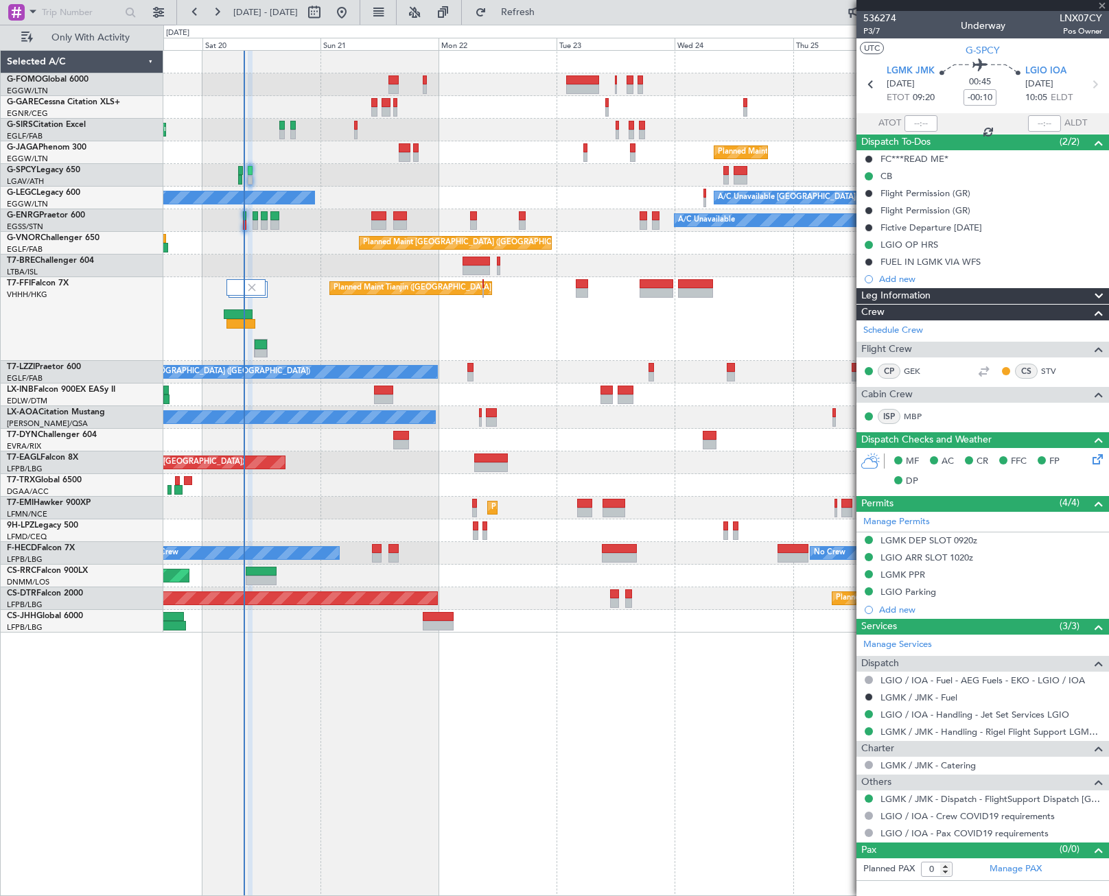
type input "1"
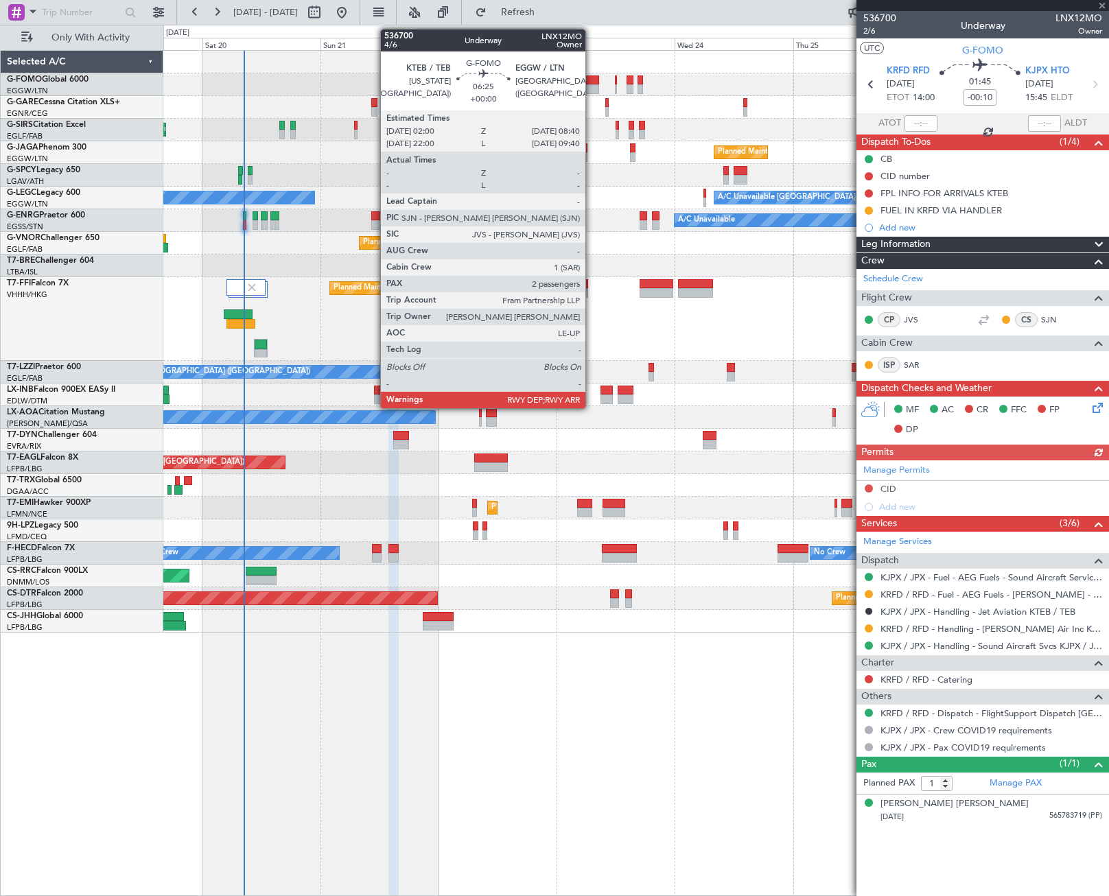
click at [592, 85] on div at bounding box center [582, 89] width 33 height 10
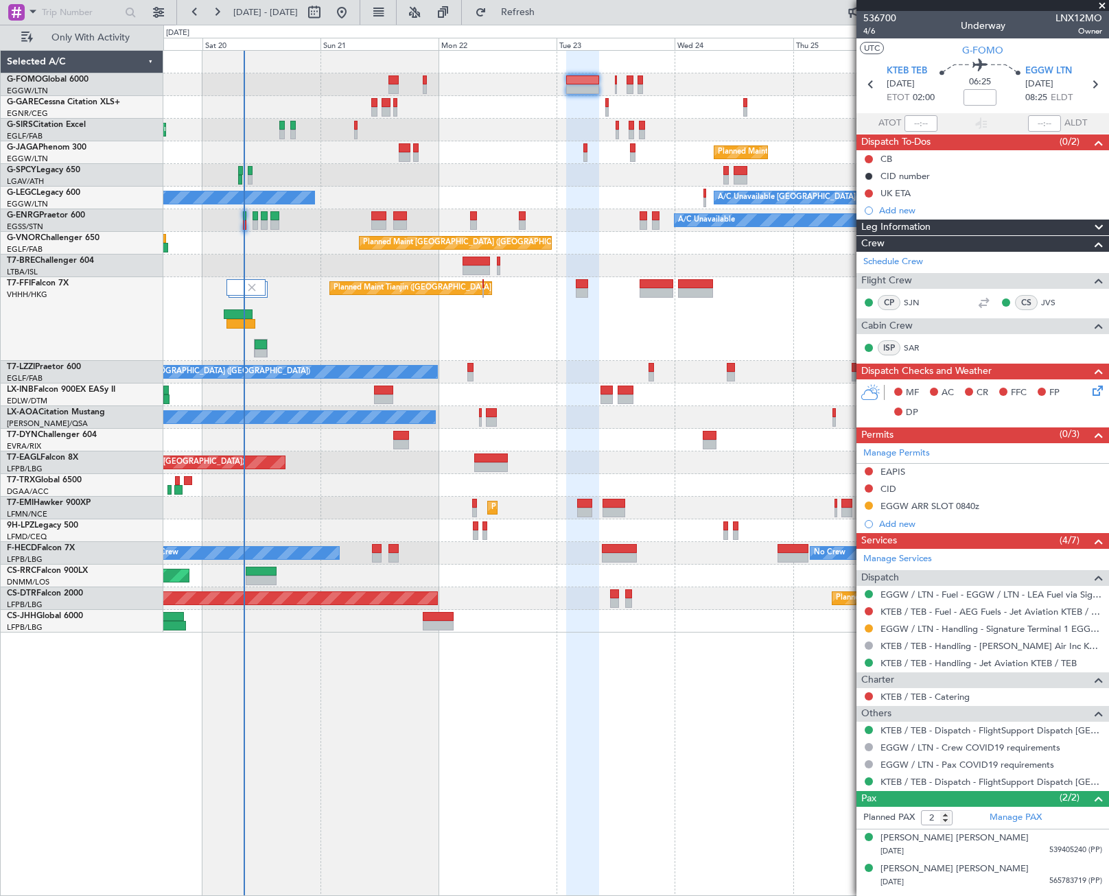
click at [618, 79] on div at bounding box center [635, 84] width 945 height 23
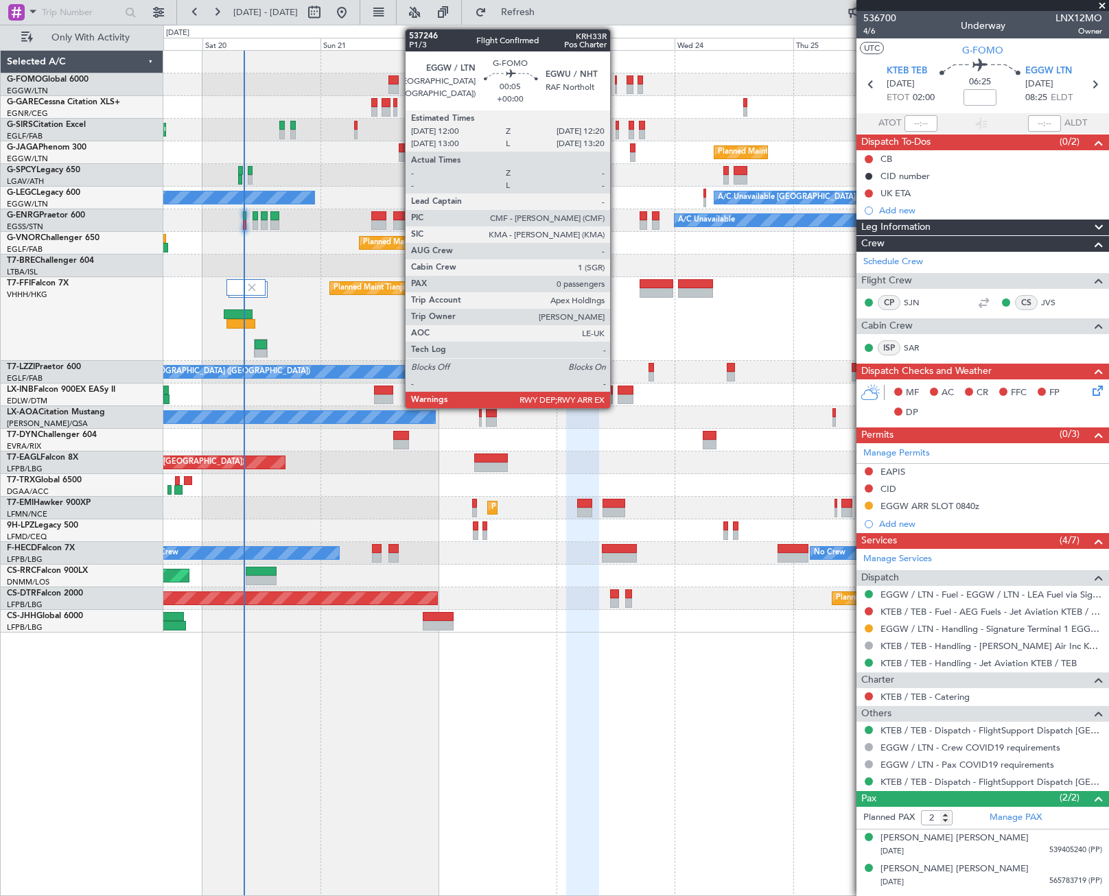
click at [616, 81] on div at bounding box center [616, 80] width 2 height 10
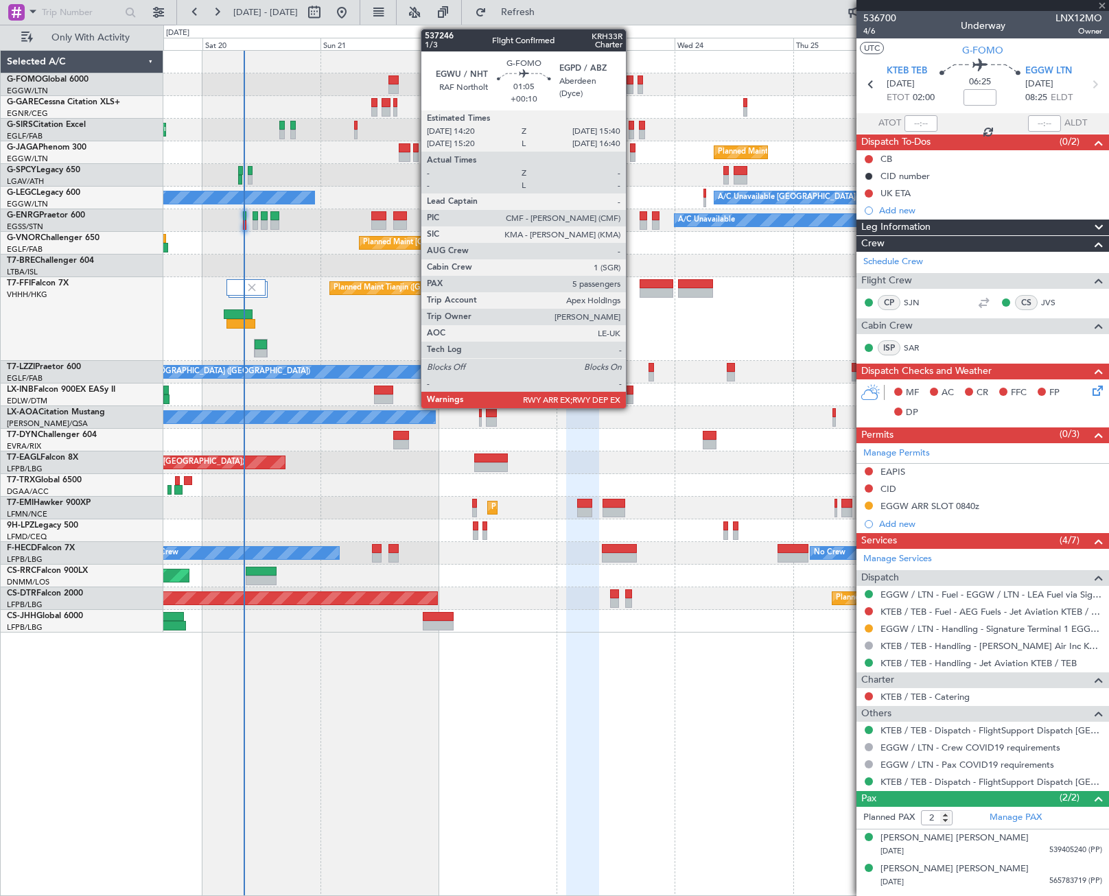
type input "0"
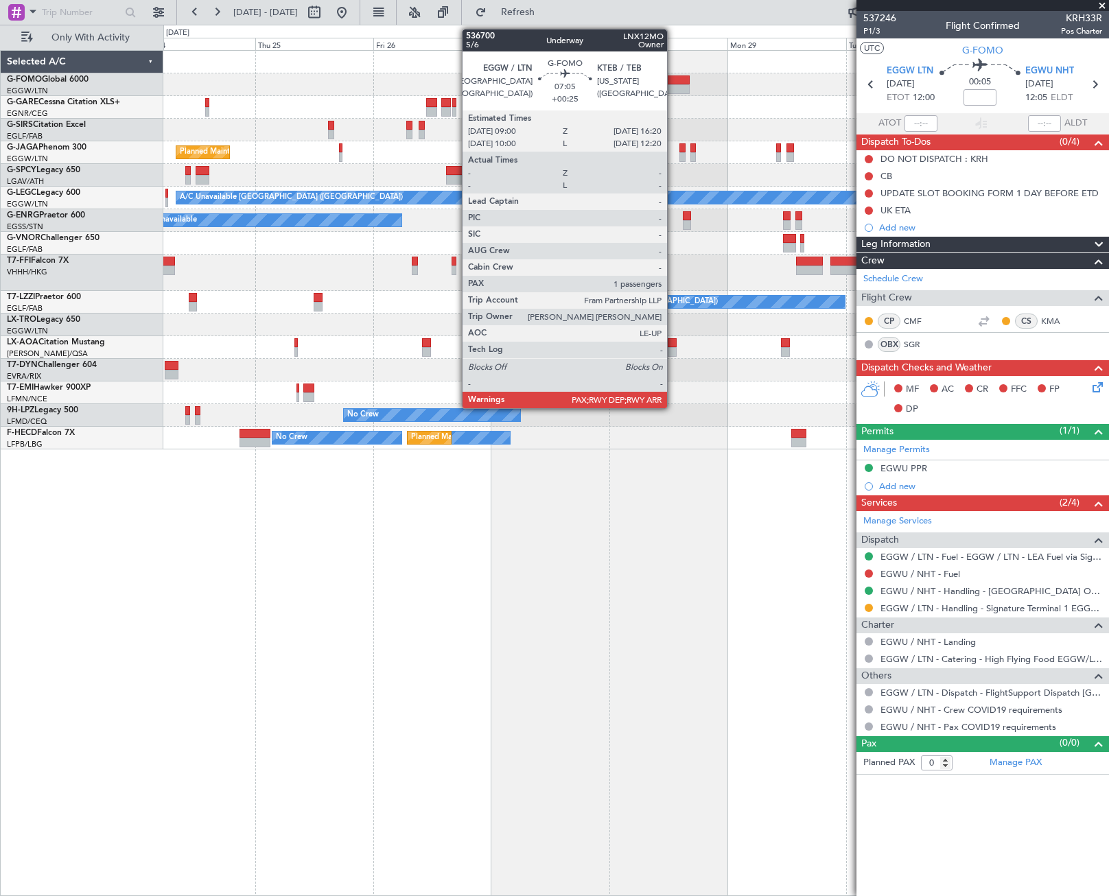
click at [673, 81] on div at bounding box center [671, 80] width 36 height 10
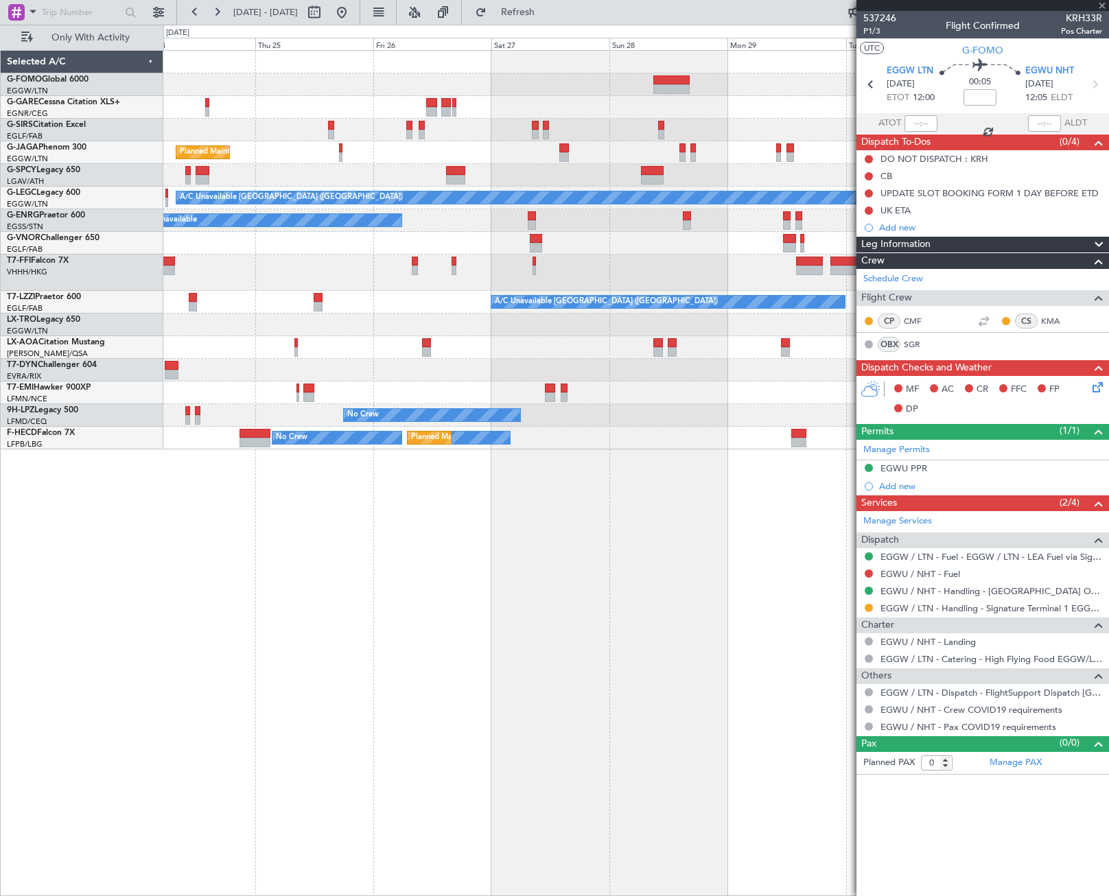
type input "+00:25"
type input "2"
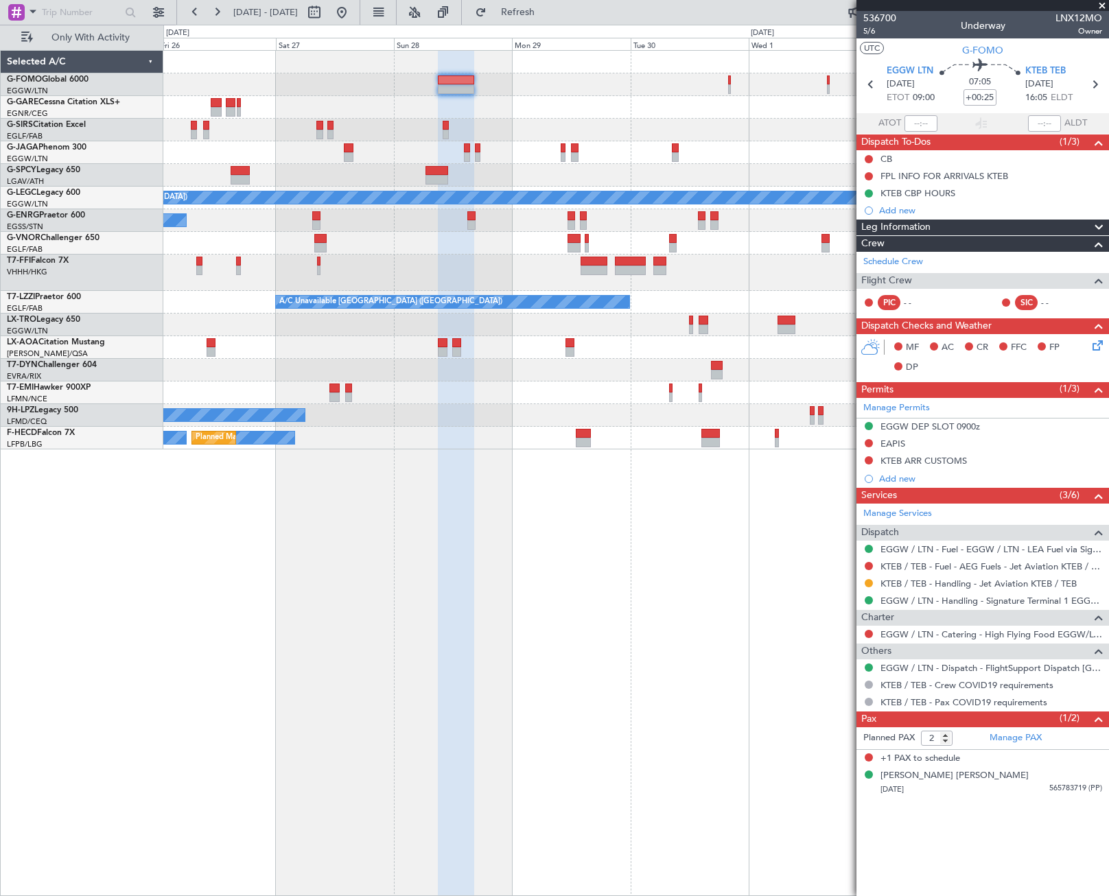
click at [496, 149] on div "Planned Maint London (Luton) A/C Unavailable London (Luton) A/C Unavailable A/C…" at bounding box center [635, 250] width 945 height 399
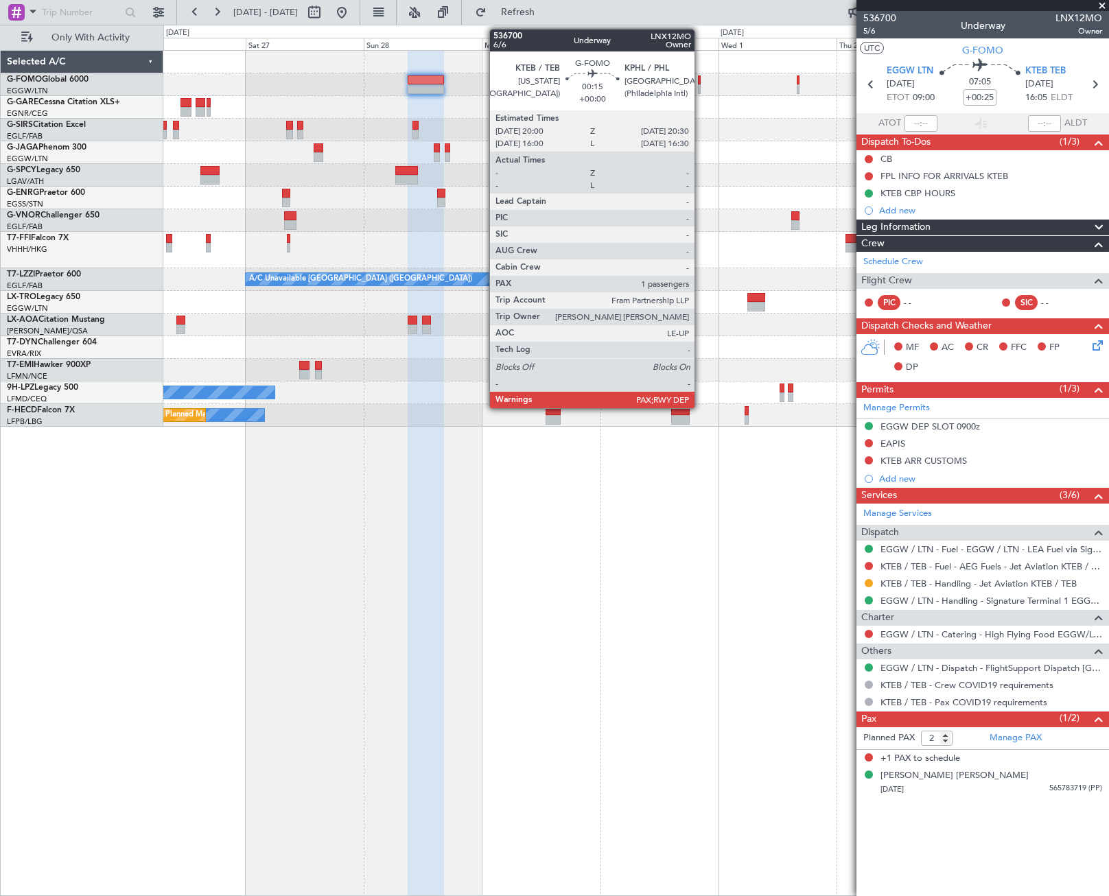
click at [701, 80] on div at bounding box center [699, 80] width 3 height 10
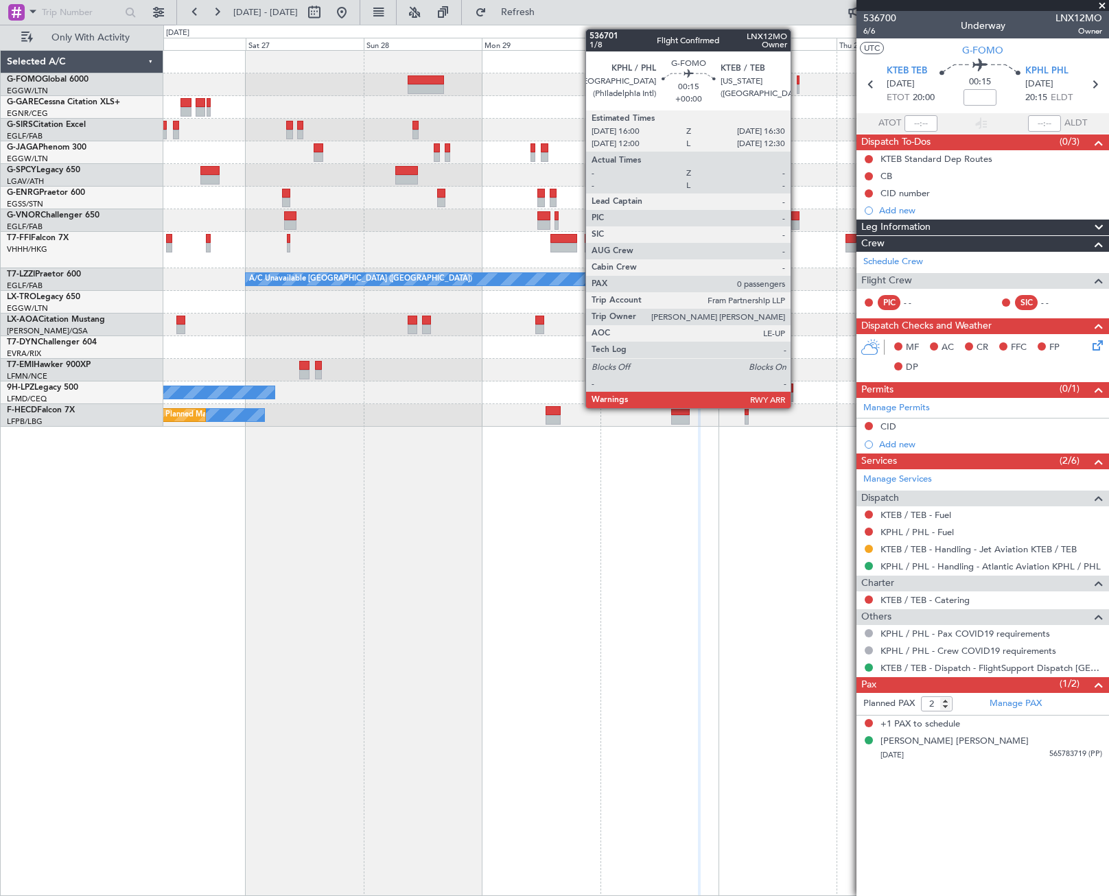
click at [797, 80] on div at bounding box center [798, 80] width 3 height 10
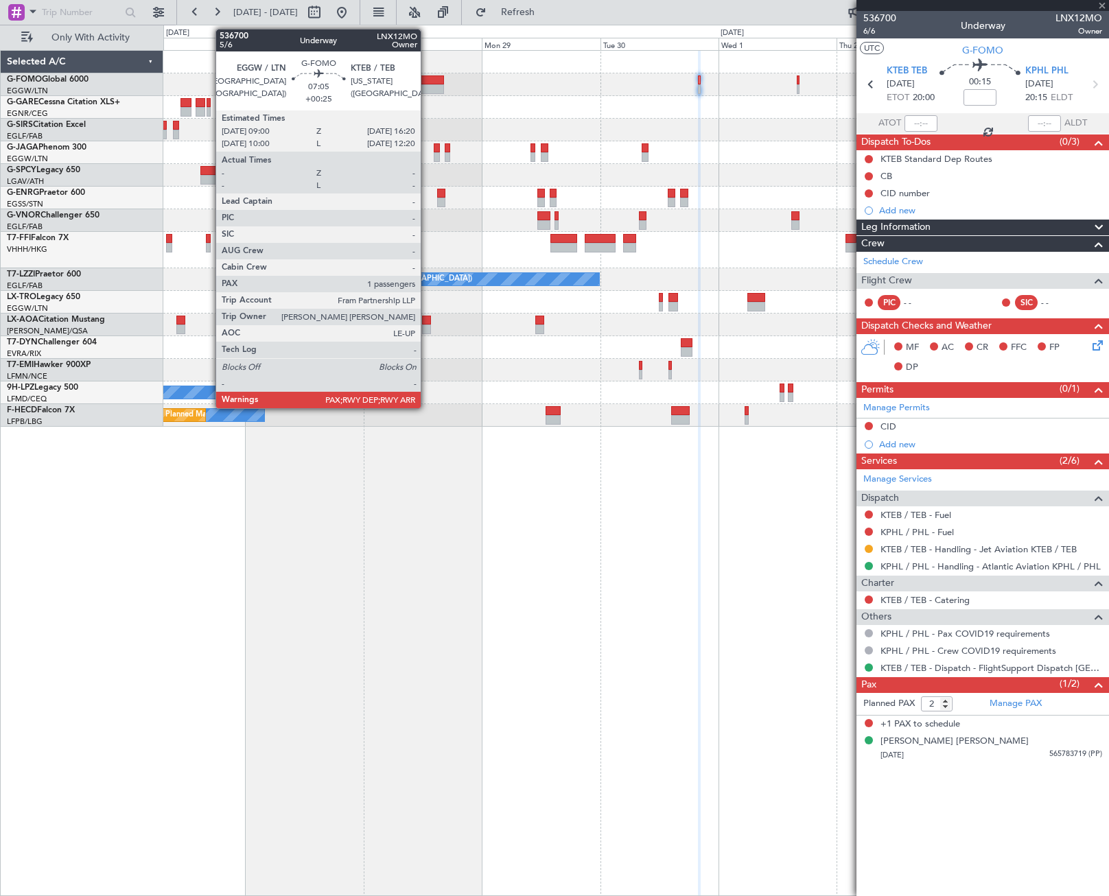
type input "0"
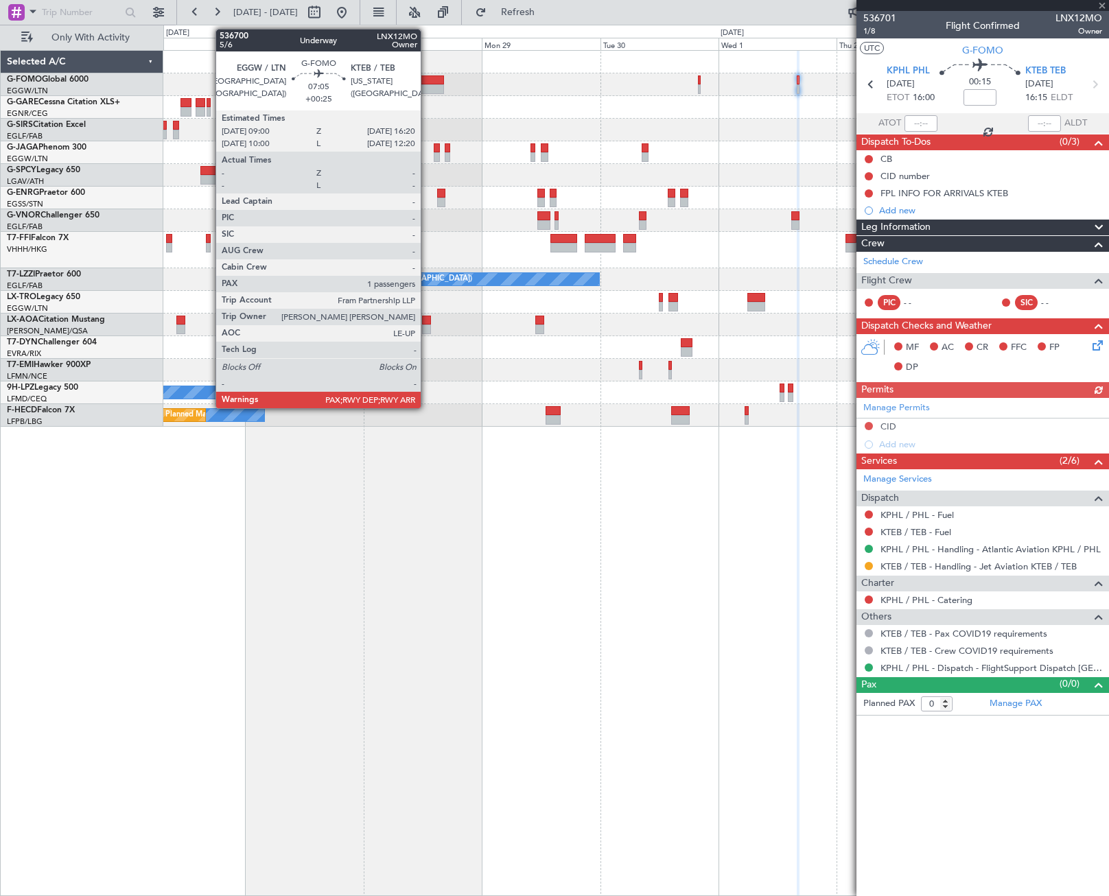
click at [427, 86] on div at bounding box center [426, 89] width 36 height 10
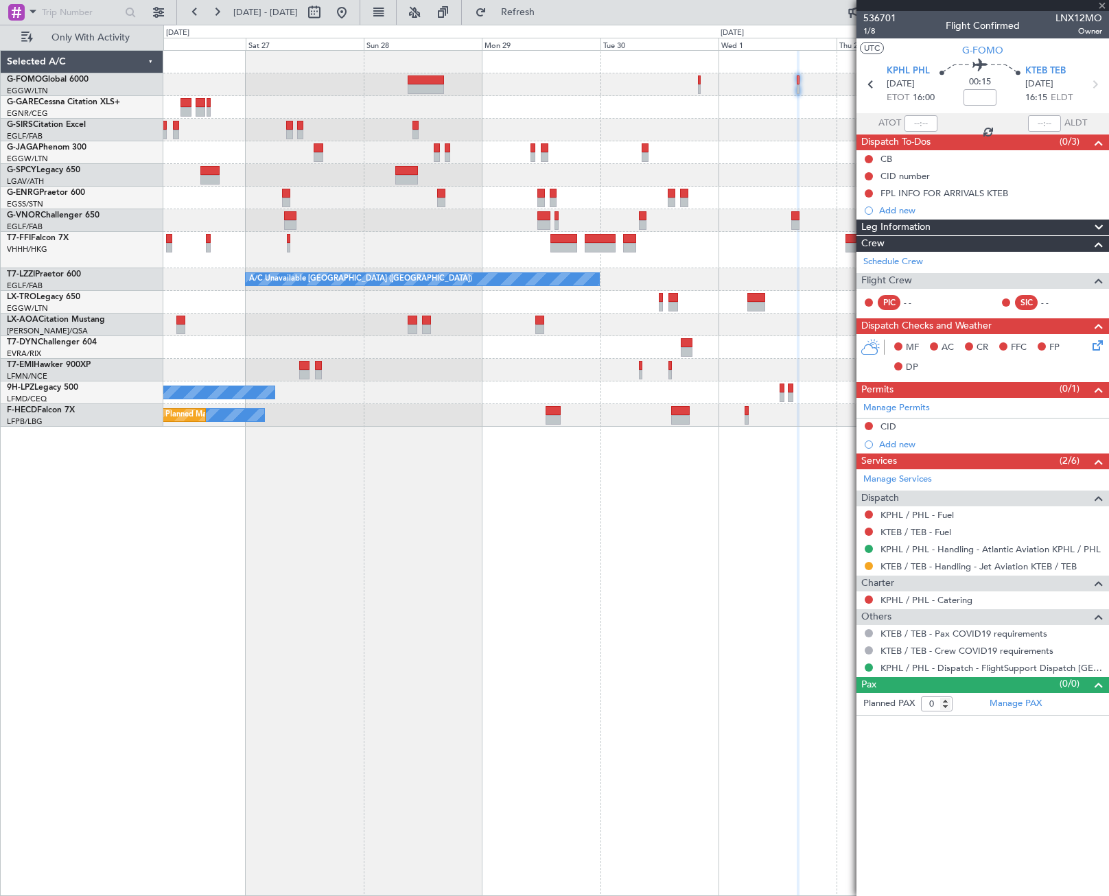
type input "+00:25"
type input "2"
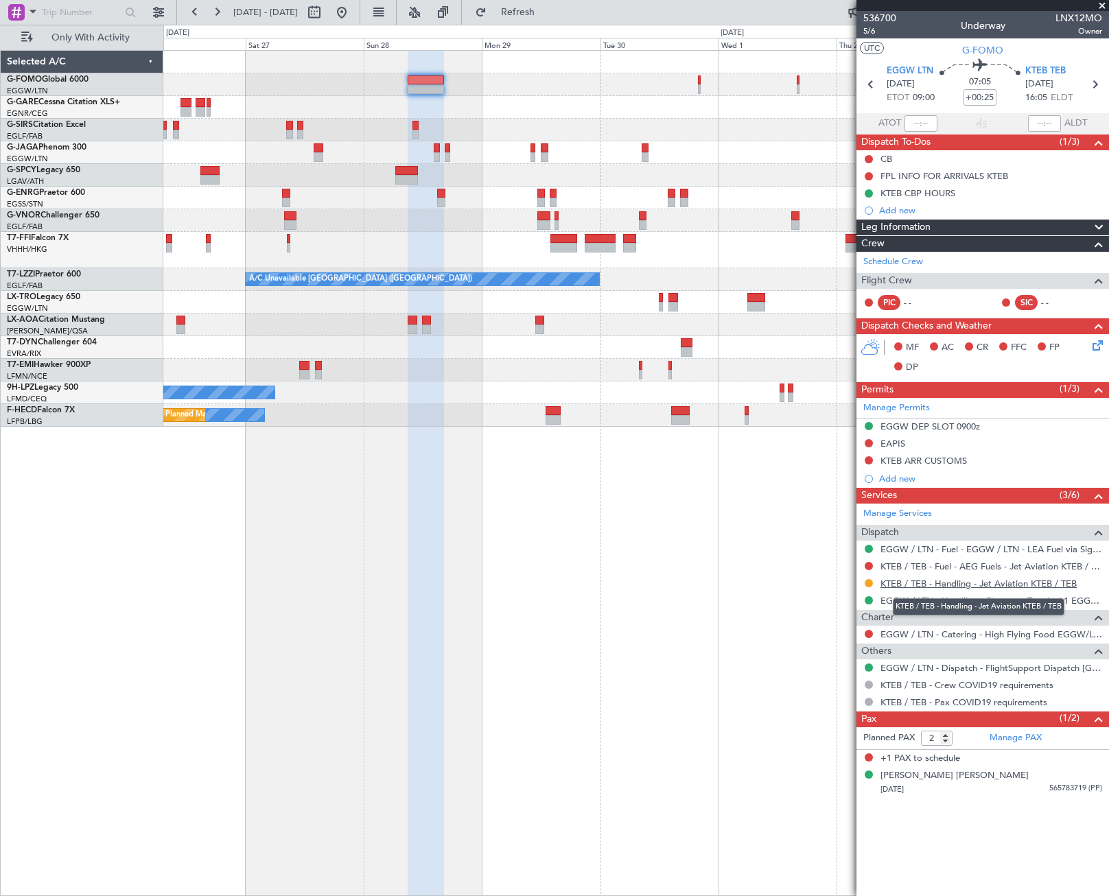
click at [933, 585] on link "KTEB / TEB - Handling - Jet Aviation KTEB / TEB" at bounding box center [979, 584] width 196 height 12
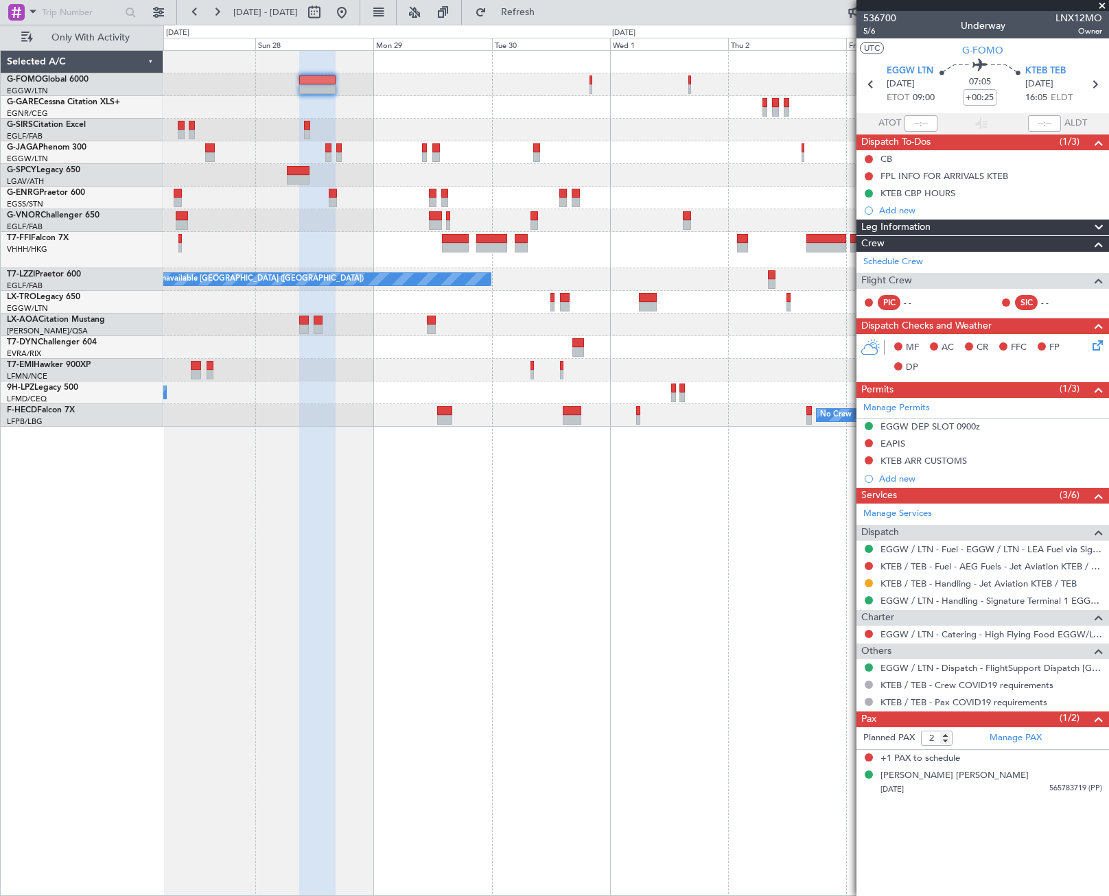
click at [692, 118] on div at bounding box center [635, 107] width 945 height 23
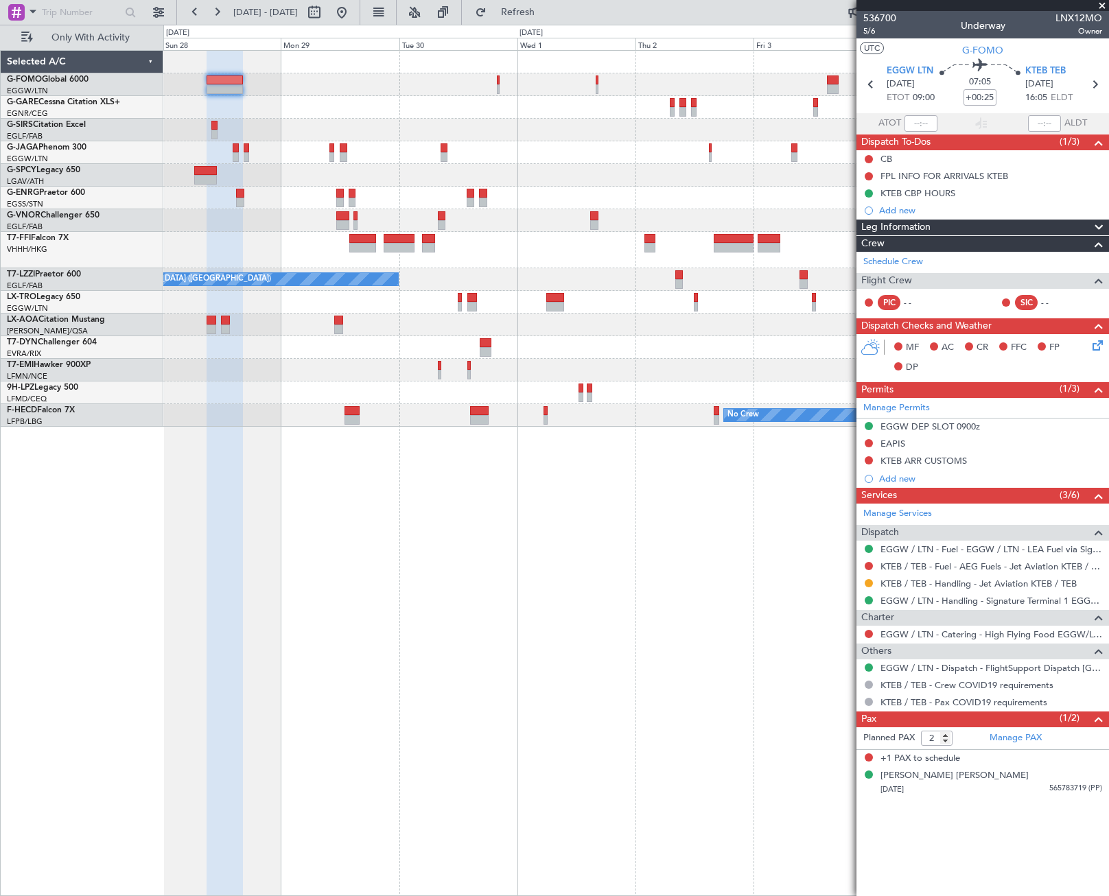
click at [592, 111] on div "A/C Unavailable A/C Unavailable London (Farnborough) A/C Unavailable No Crew An…" at bounding box center [635, 239] width 945 height 376
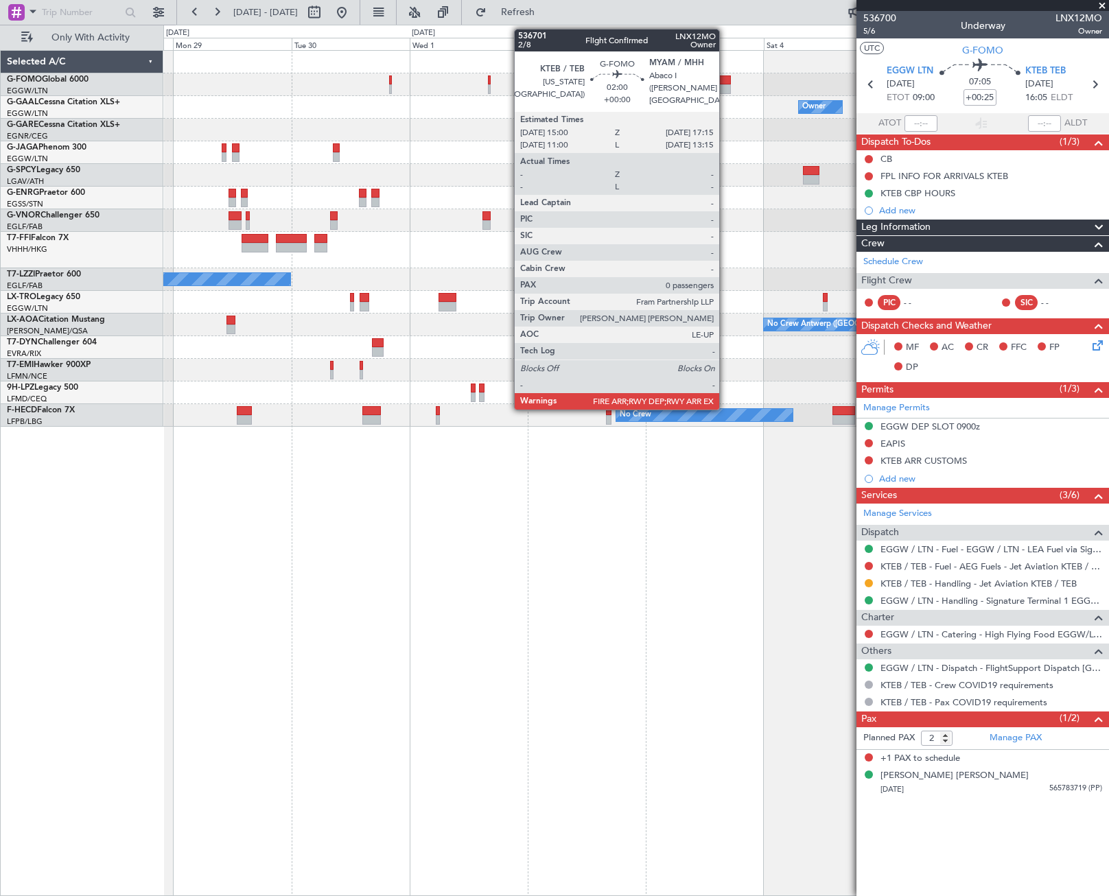
click at [725, 84] on div at bounding box center [725, 80] width 12 height 10
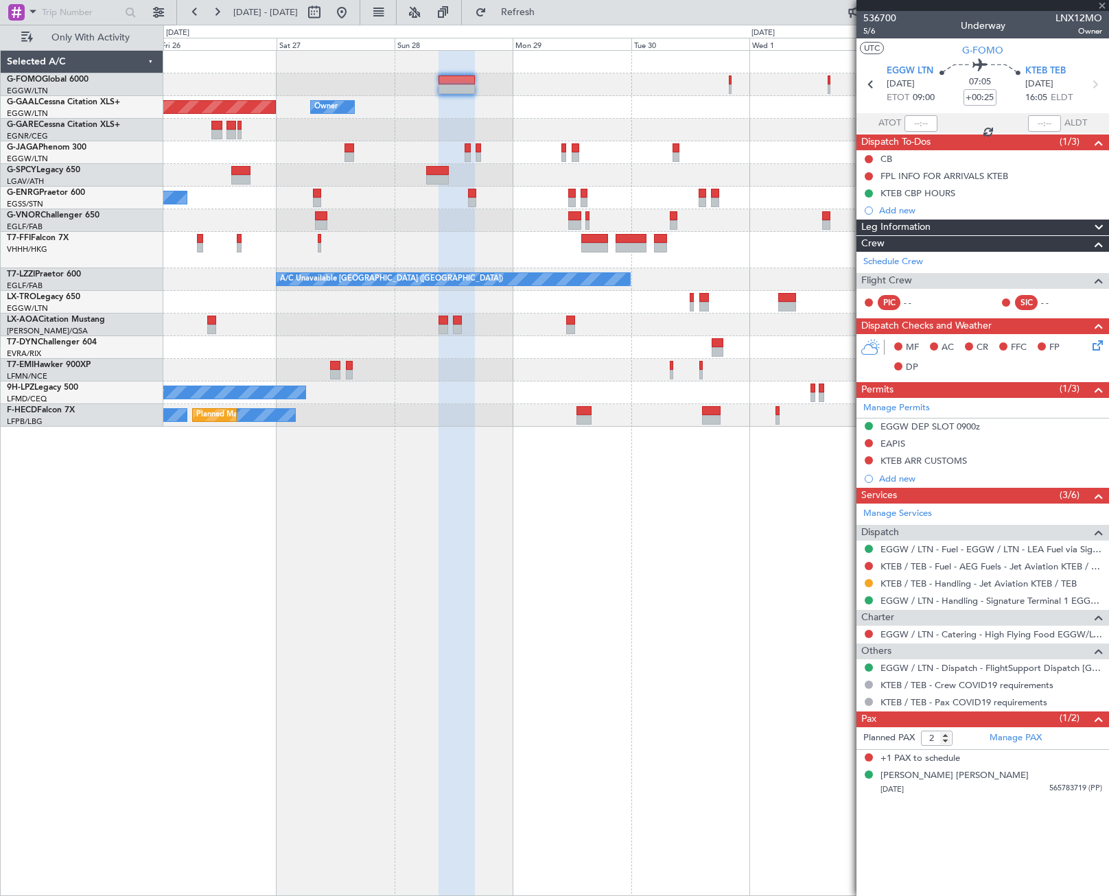
click at [836, 186] on div "Owner Planned Maint Dusseldorf Owner Planned Maint London (Luton) A/C Unavailab…" at bounding box center [635, 239] width 945 height 376
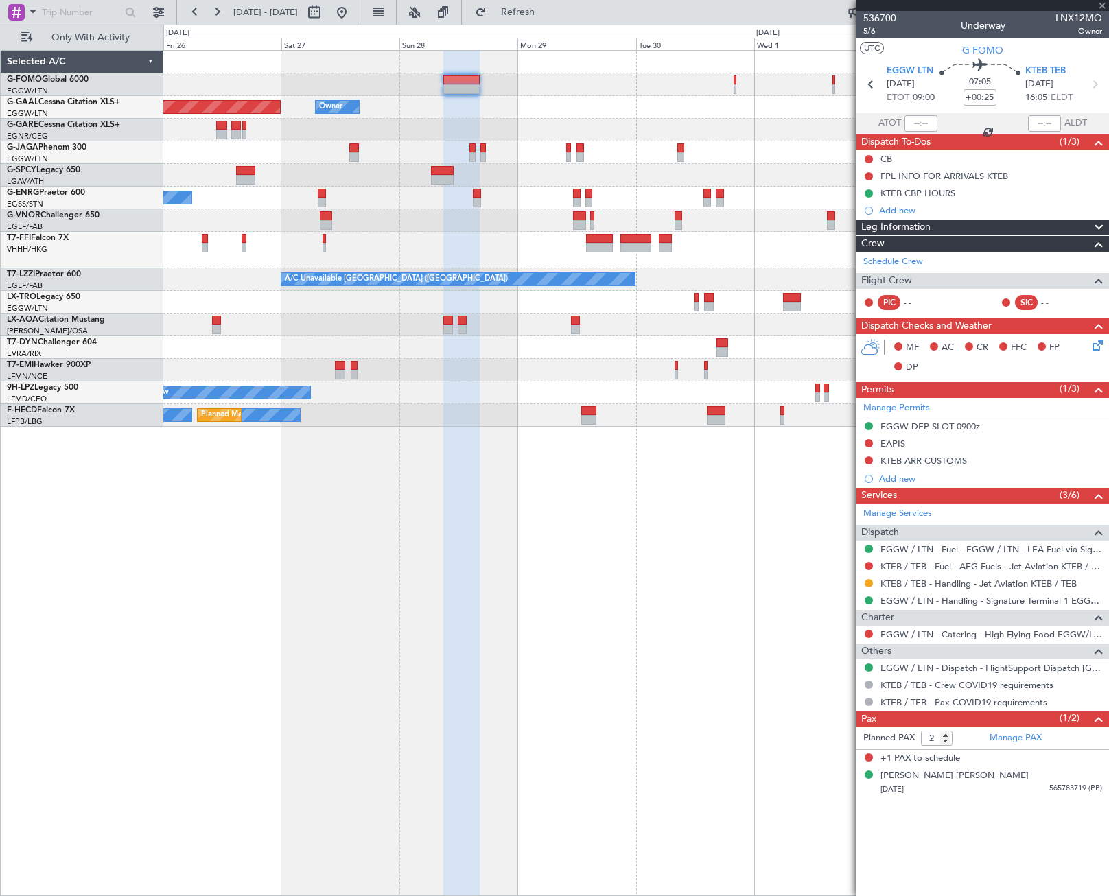
type input "0"
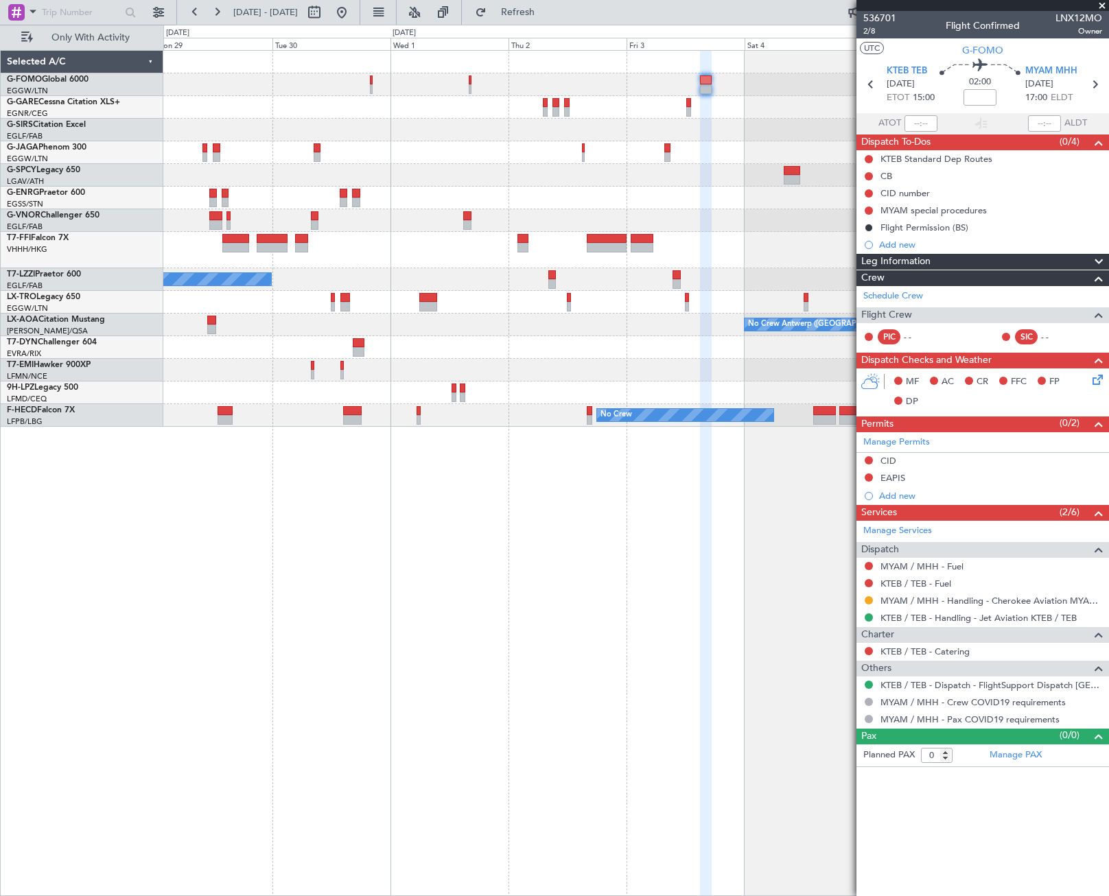
click at [367, 146] on div "A/C Unavailable London (Farnborough) A/C Unavailable No Crew Antwerp (Deurne) N…" at bounding box center [635, 239] width 945 height 376
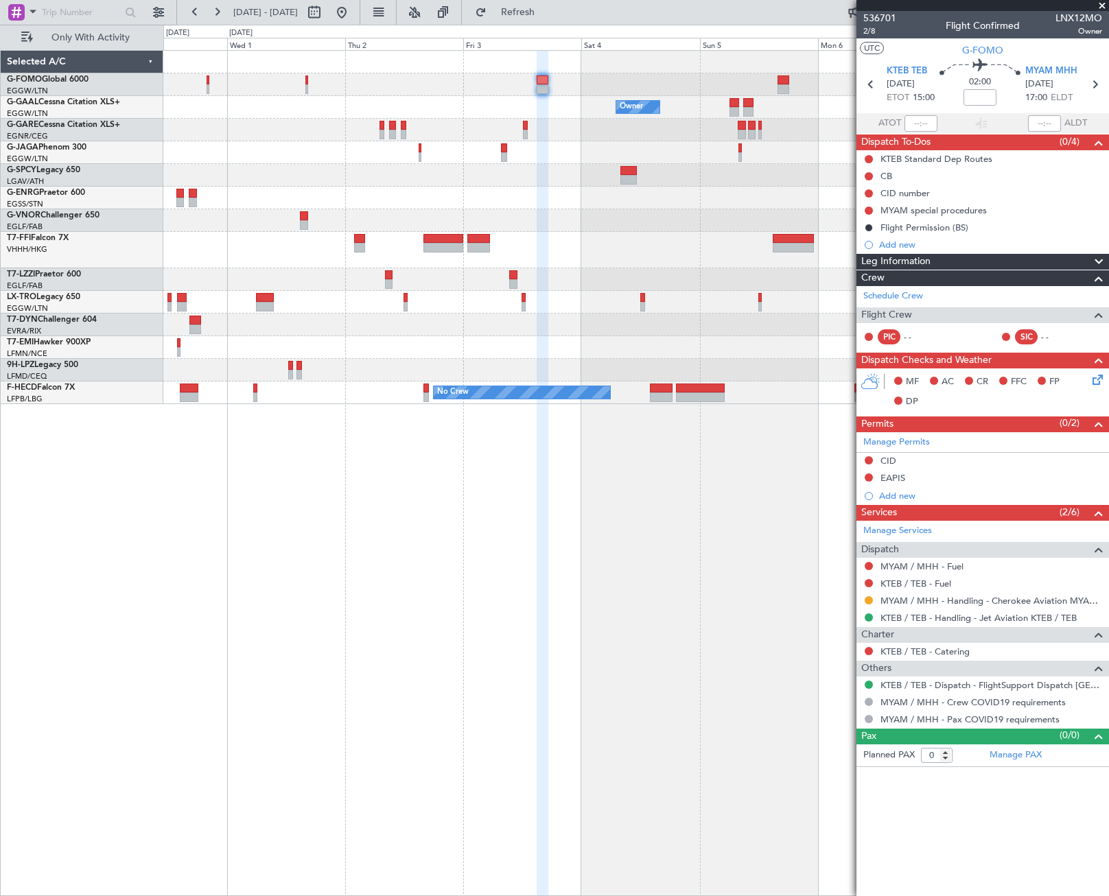
drag, startPoint x: 386, startPoint y: 14, endPoint x: 433, endPoint y: 70, distance: 73.1
click at [353, 14] on button at bounding box center [342, 12] width 22 height 22
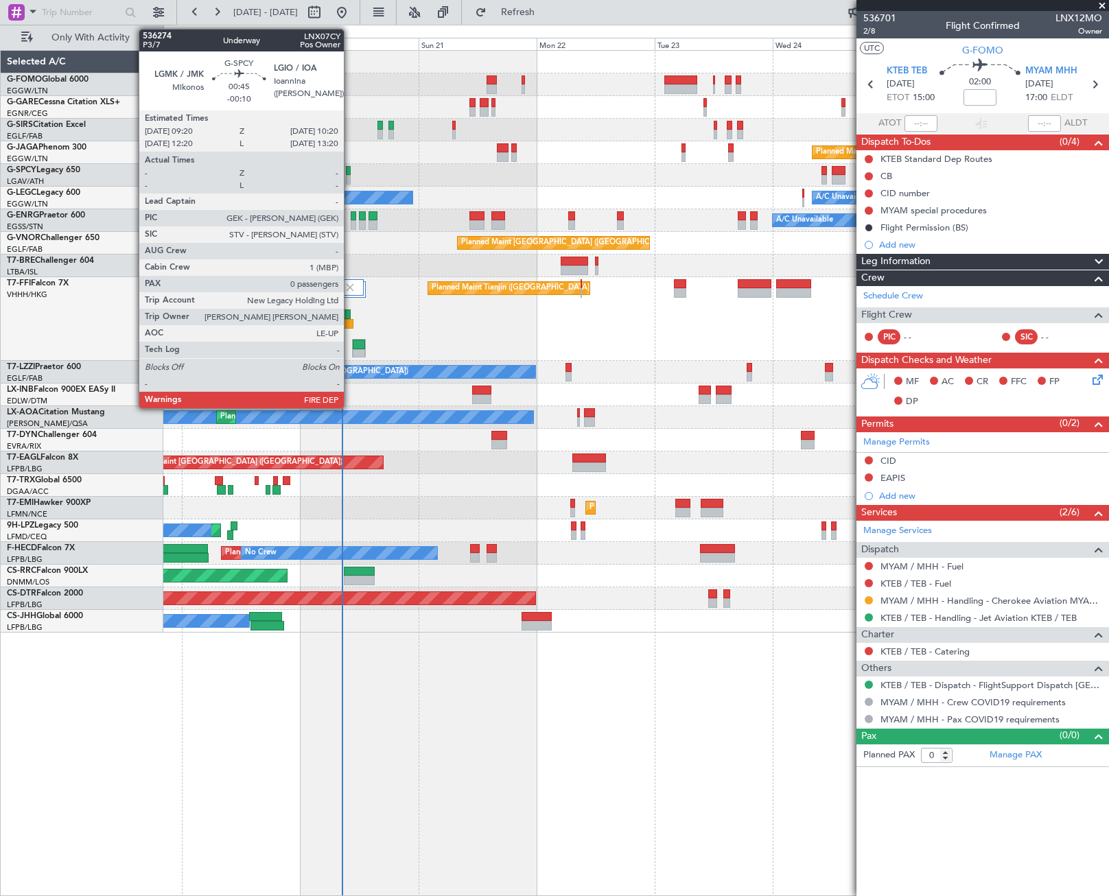
click at [350, 173] on div at bounding box center [348, 171] width 5 height 10
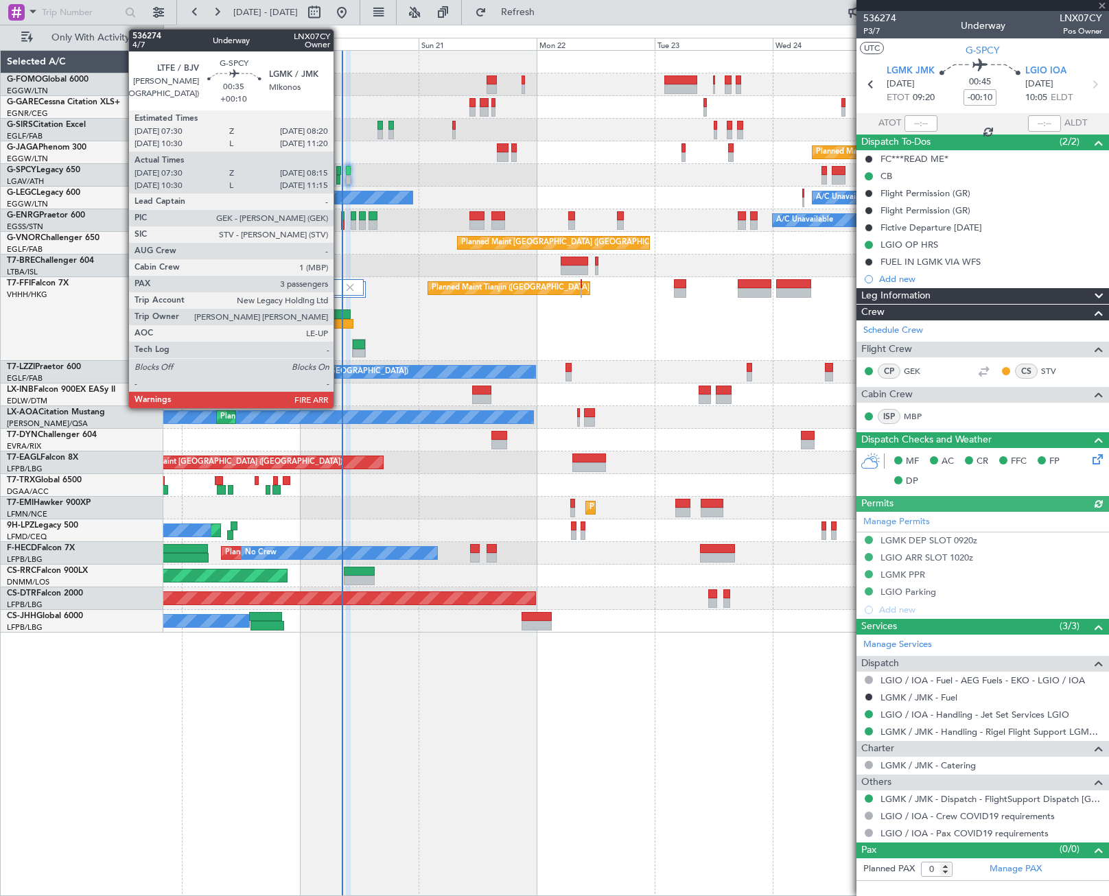
click at [340, 174] on div at bounding box center [338, 171] width 4 height 10
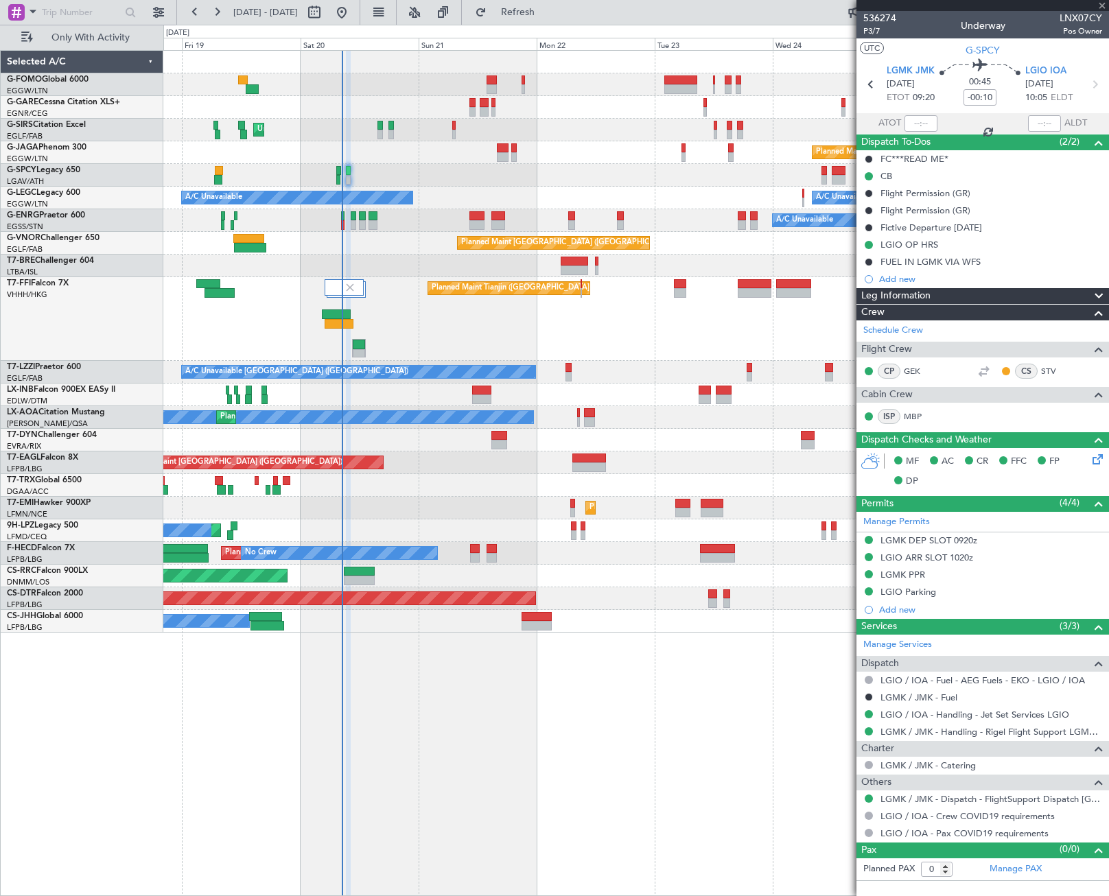
type input "+00:10"
type input "07:30"
type input "08:00"
type input "3"
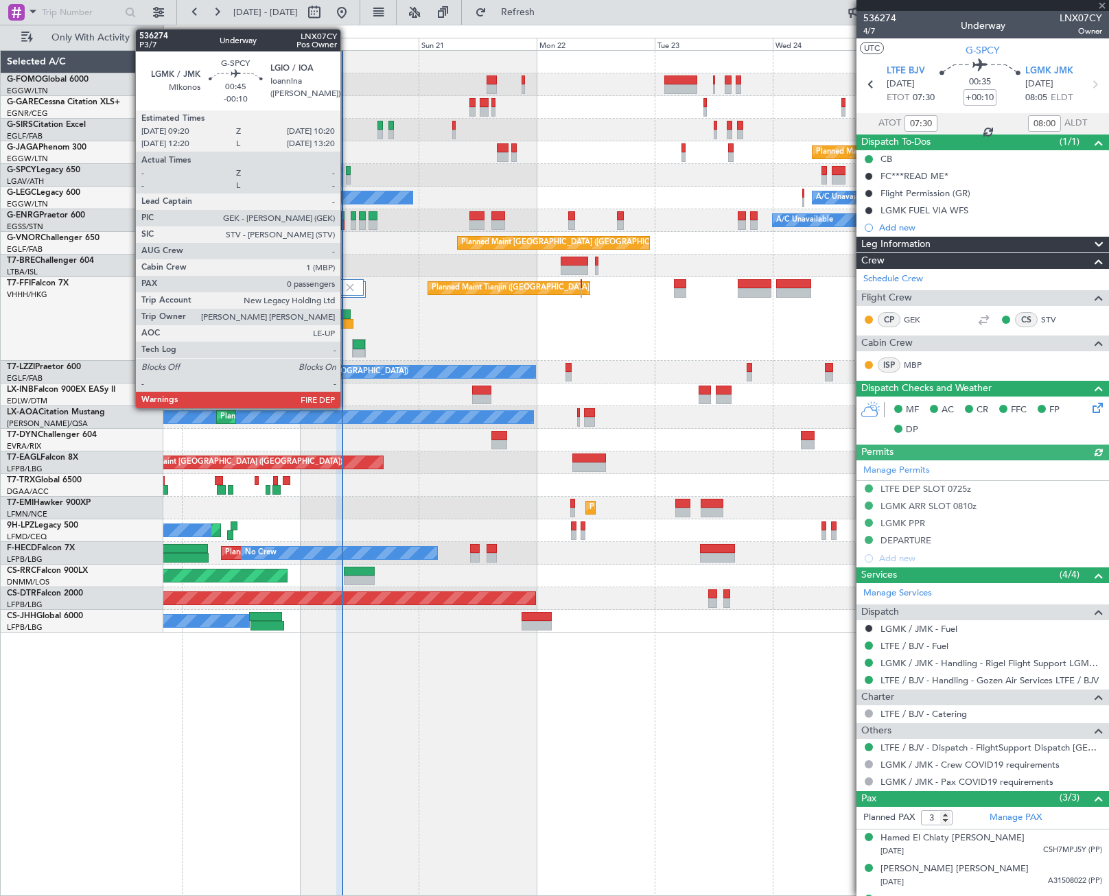
click at [347, 176] on div at bounding box center [348, 180] width 5 height 10
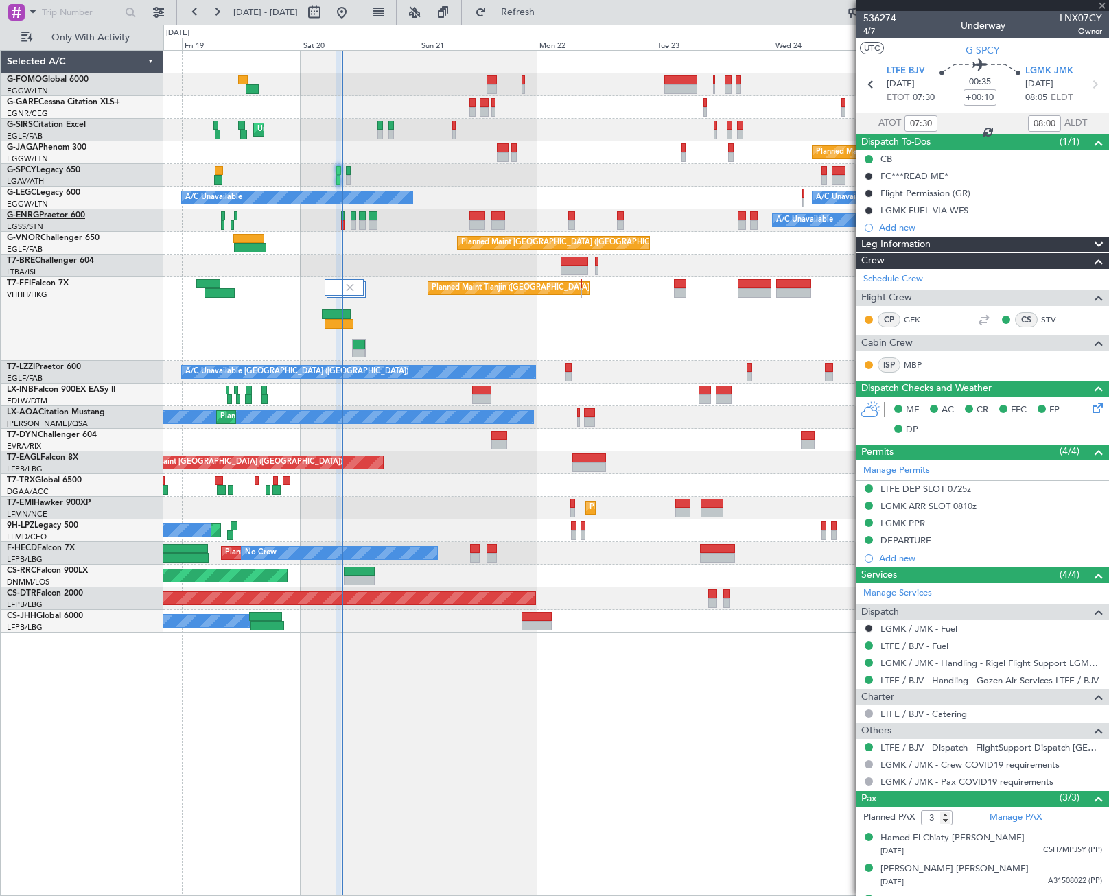
type input "-00:10"
type input "0"
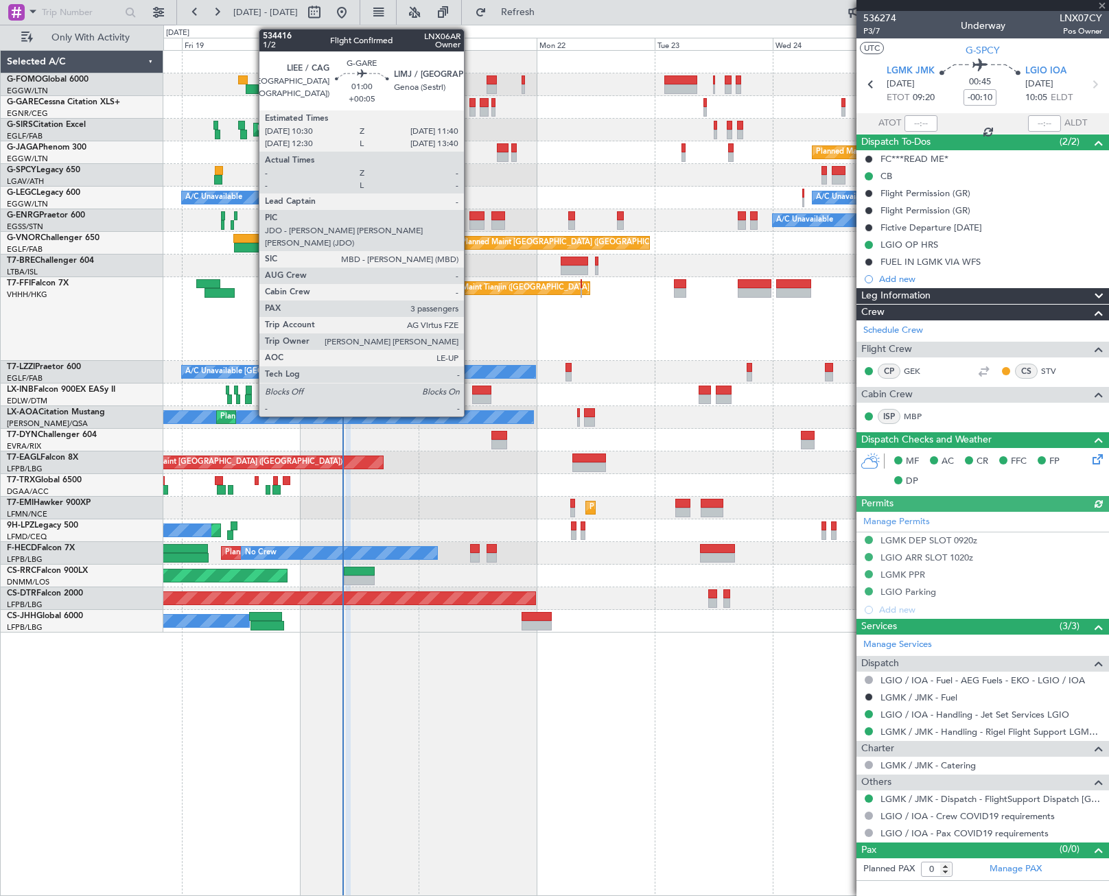
click at [470, 104] on div at bounding box center [472, 103] width 6 height 10
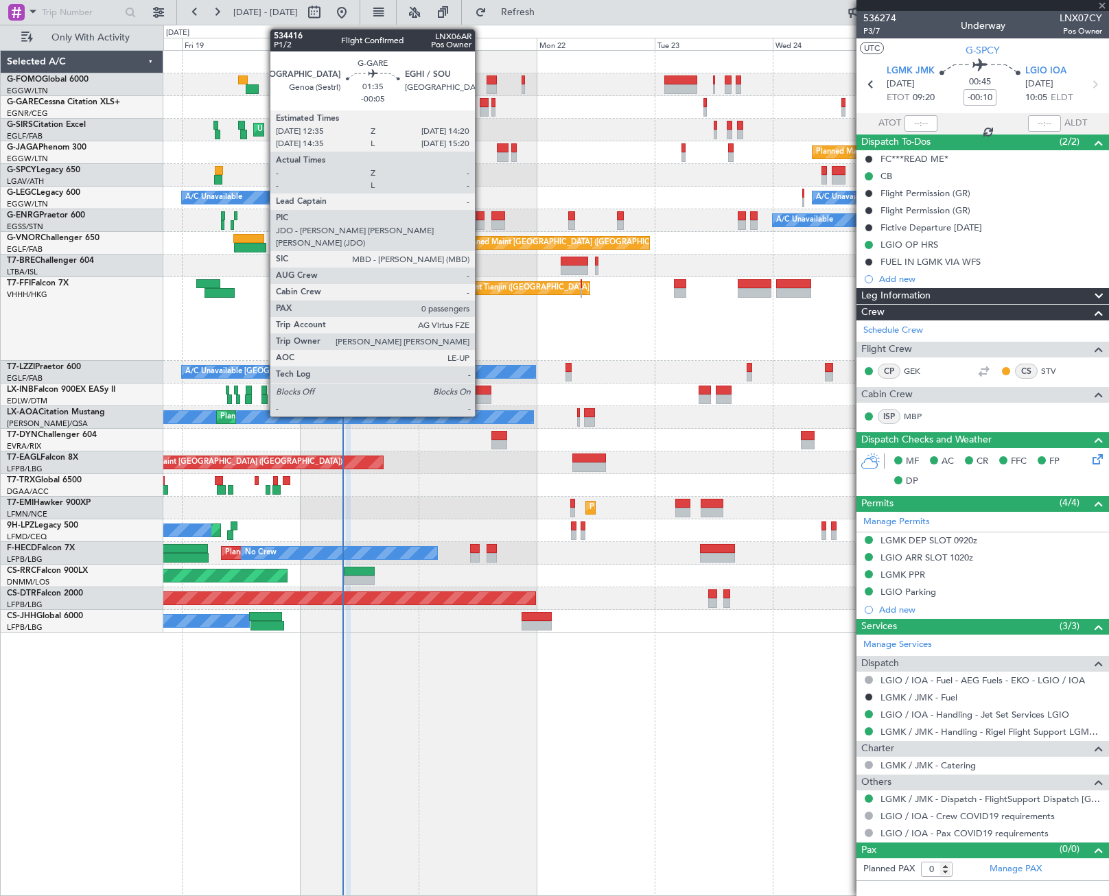
type input "+00:05"
type input "3"
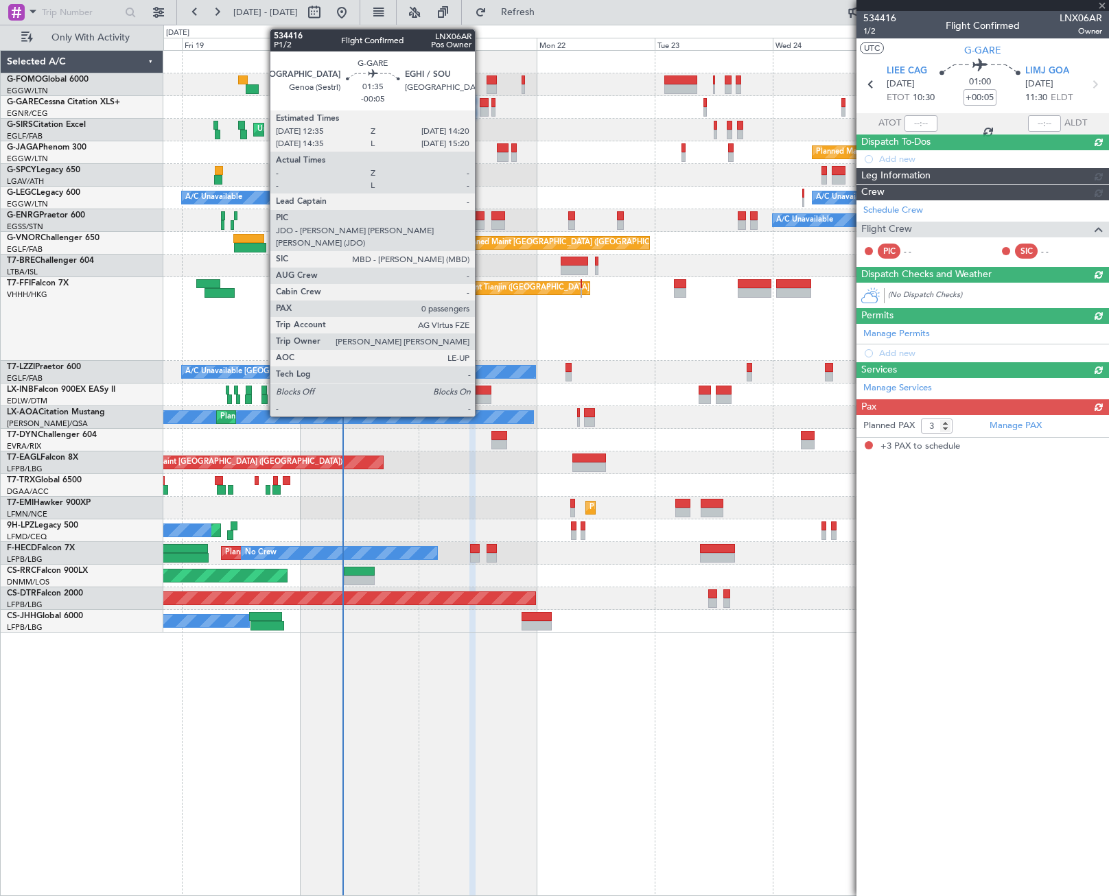
click at [481, 104] on div at bounding box center [484, 103] width 9 height 10
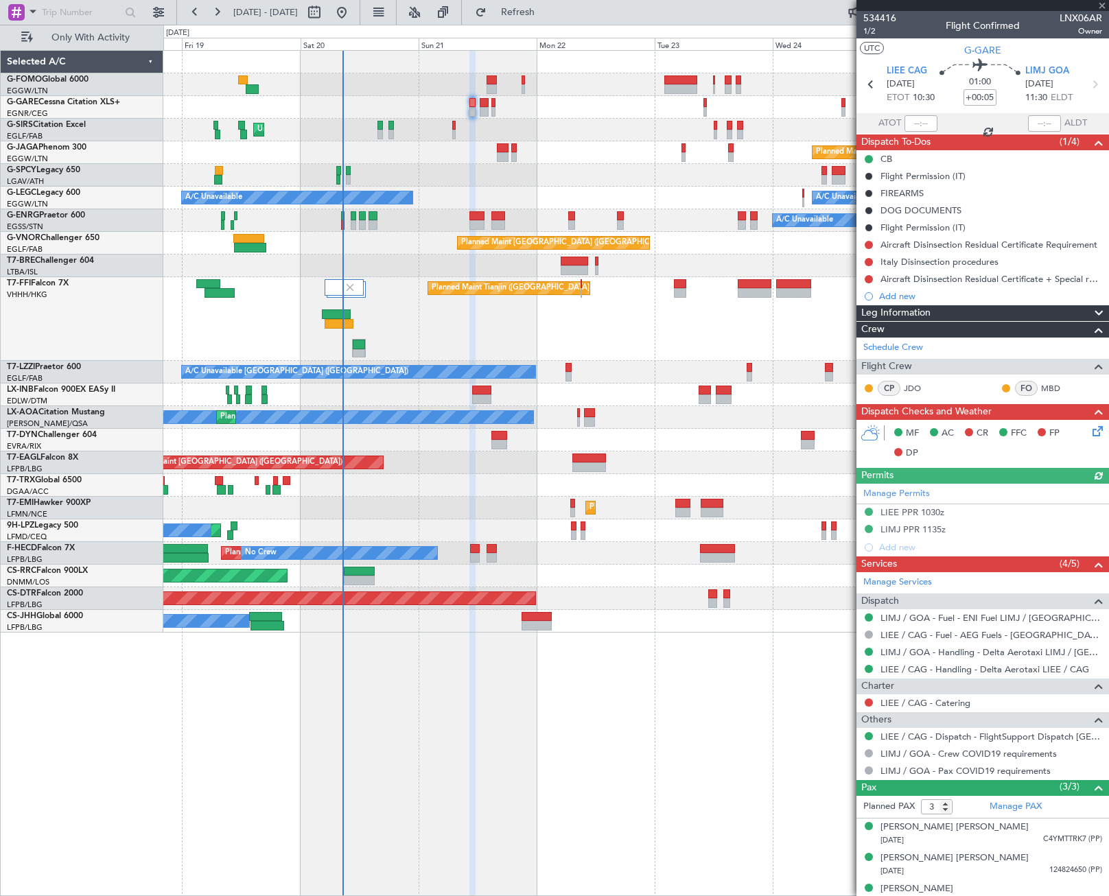
type input "-00:05"
type input "0"
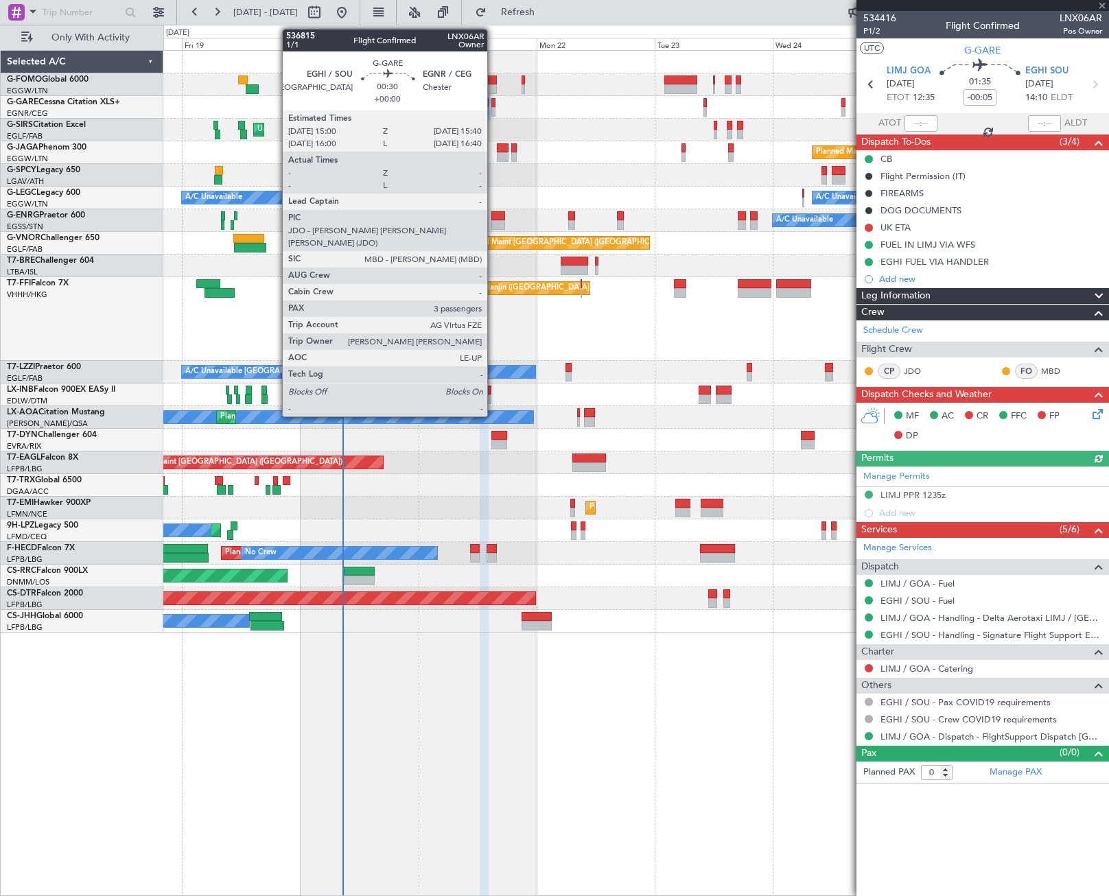
click at [493, 102] on div at bounding box center [492, 103] width 3 height 10
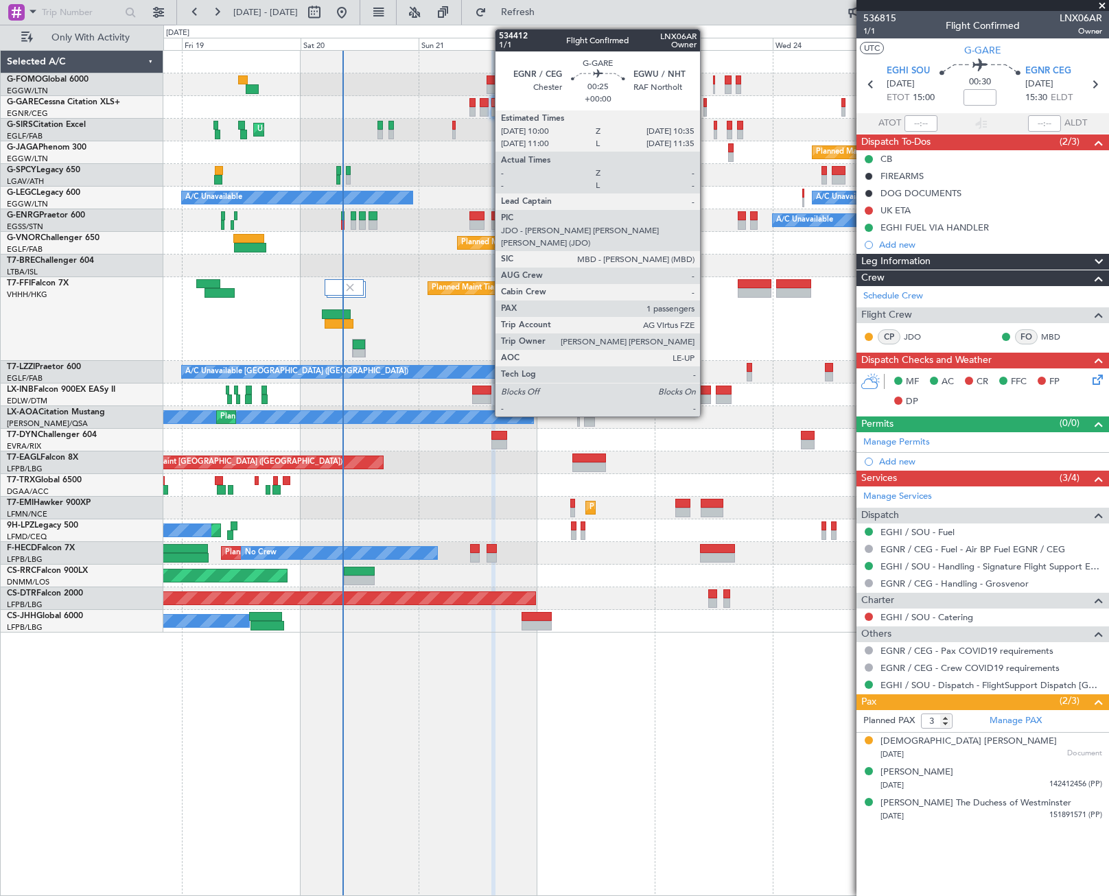
click at [706, 113] on div at bounding box center [704, 112] width 3 height 10
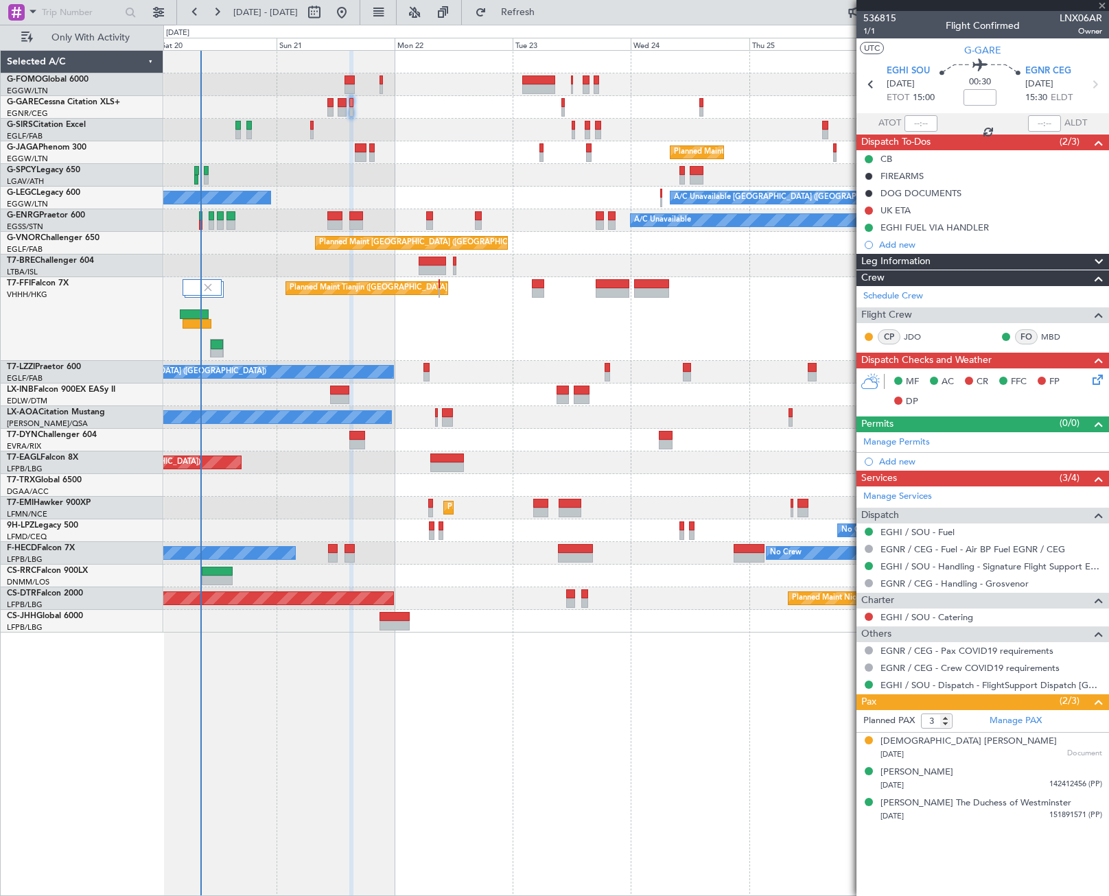
click at [480, 178] on div "Unplanned Maint London (Luton) Planned Maint London (Luton) A/C Unavailable Lon…" at bounding box center [635, 342] width 945 height 582
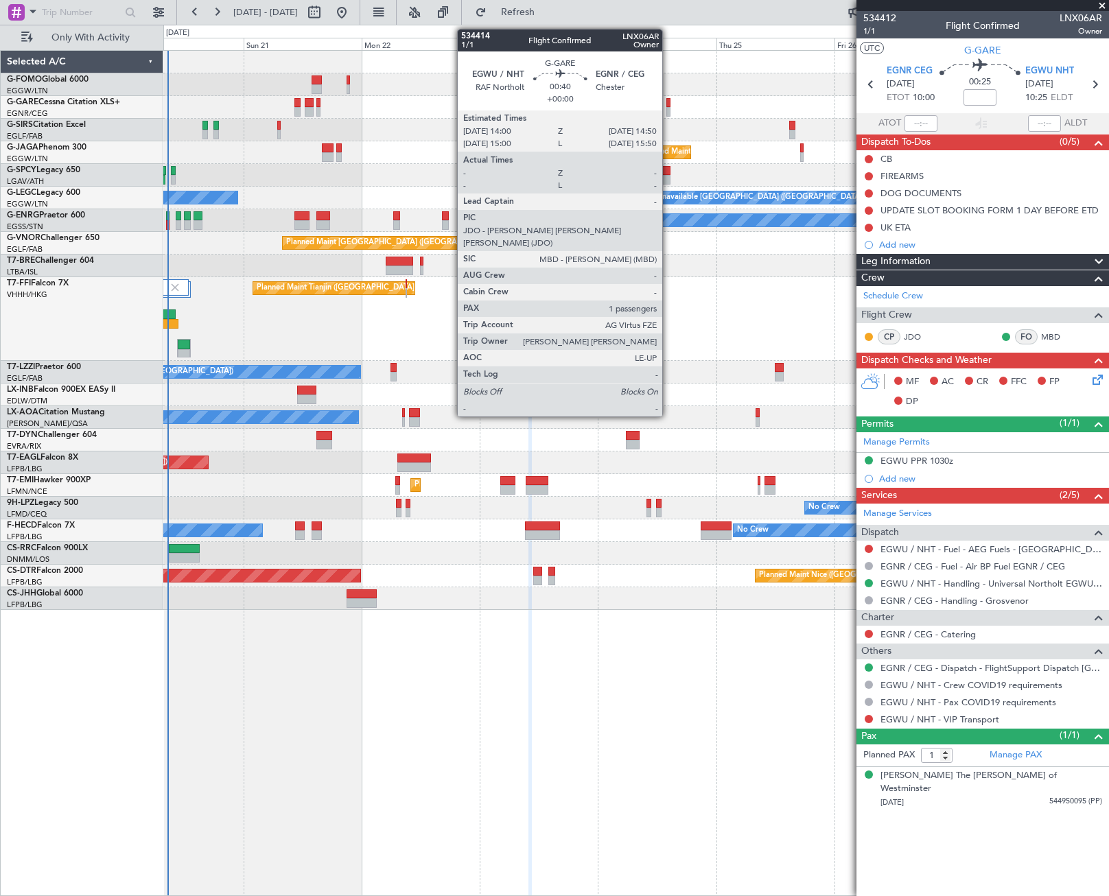
click at [668, 102] on div at bounding box center [668, 103] width 4 height 10
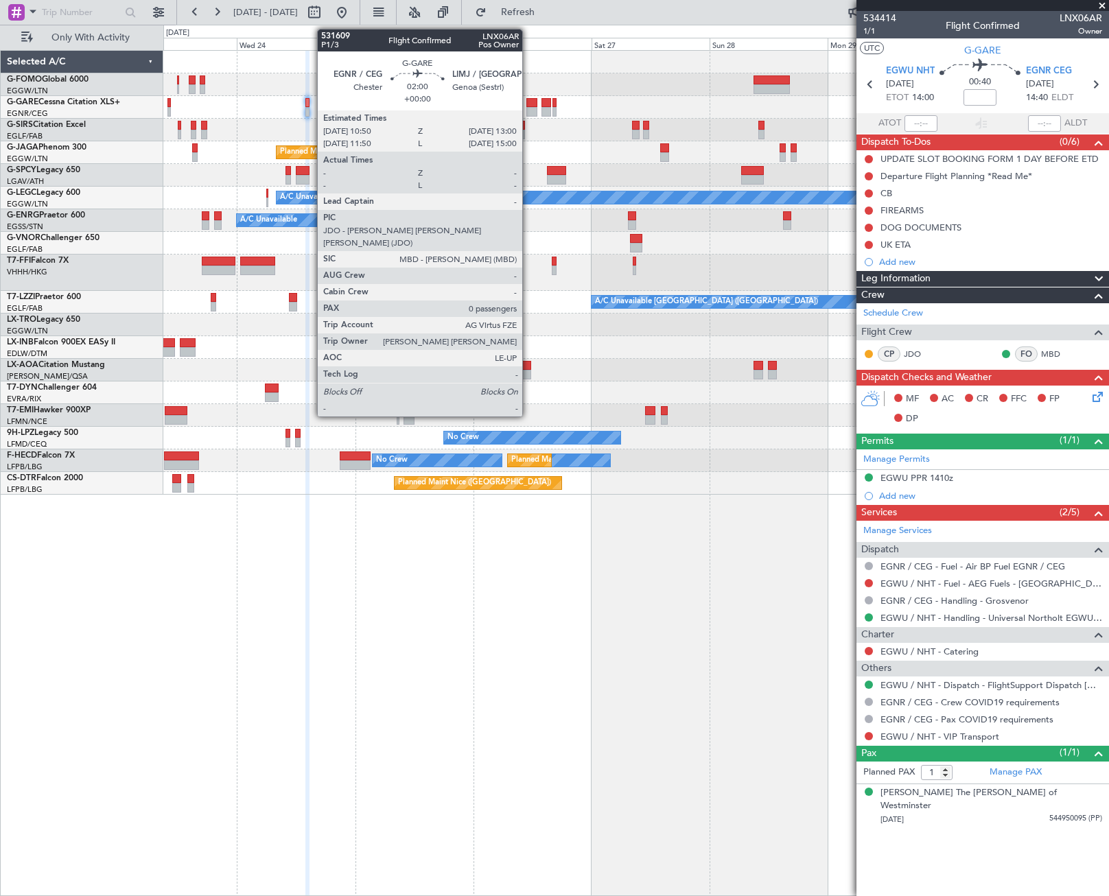
click at [529, 107] on div at bounding box center [531, 112] width 11 height 10
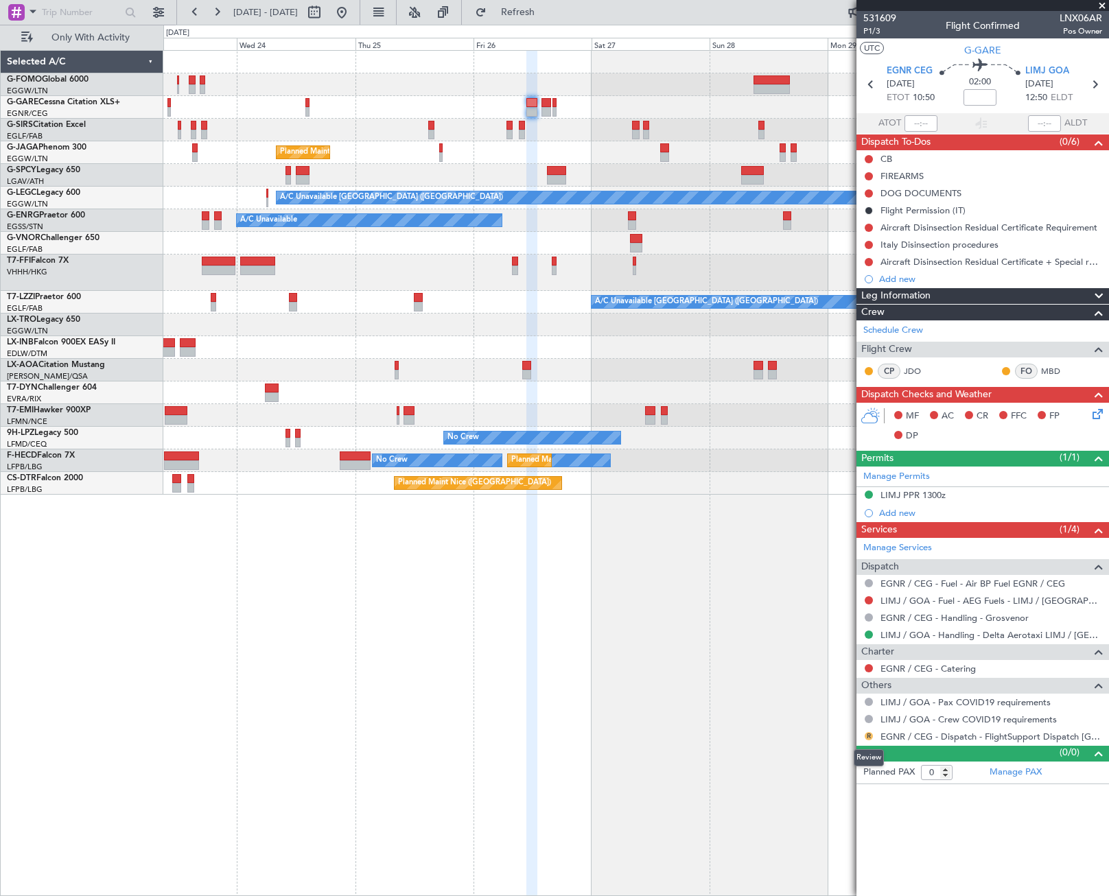
click at [868, 735] on button "R" at bounding box center [869, 736] width 8 height 8
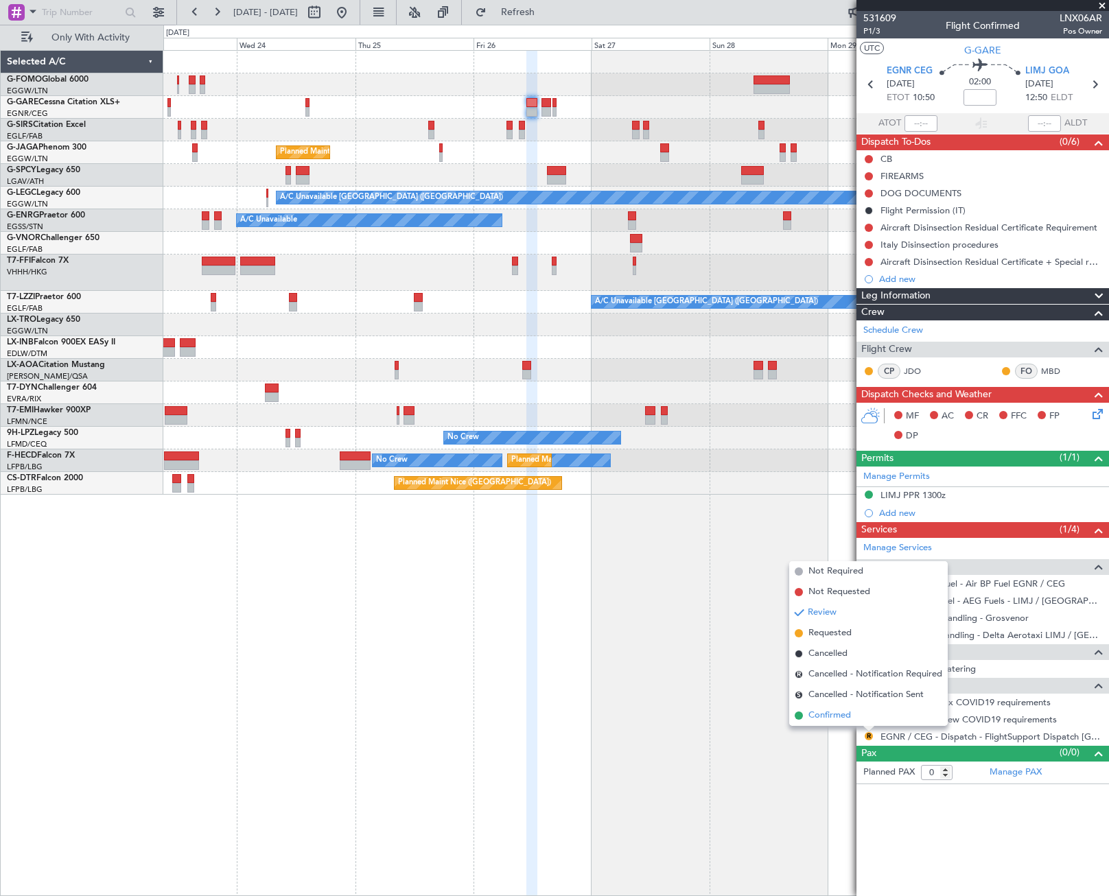
click at [846, 714] on span "Confirmed" at bounding box center [830, 716] width 43 height 14
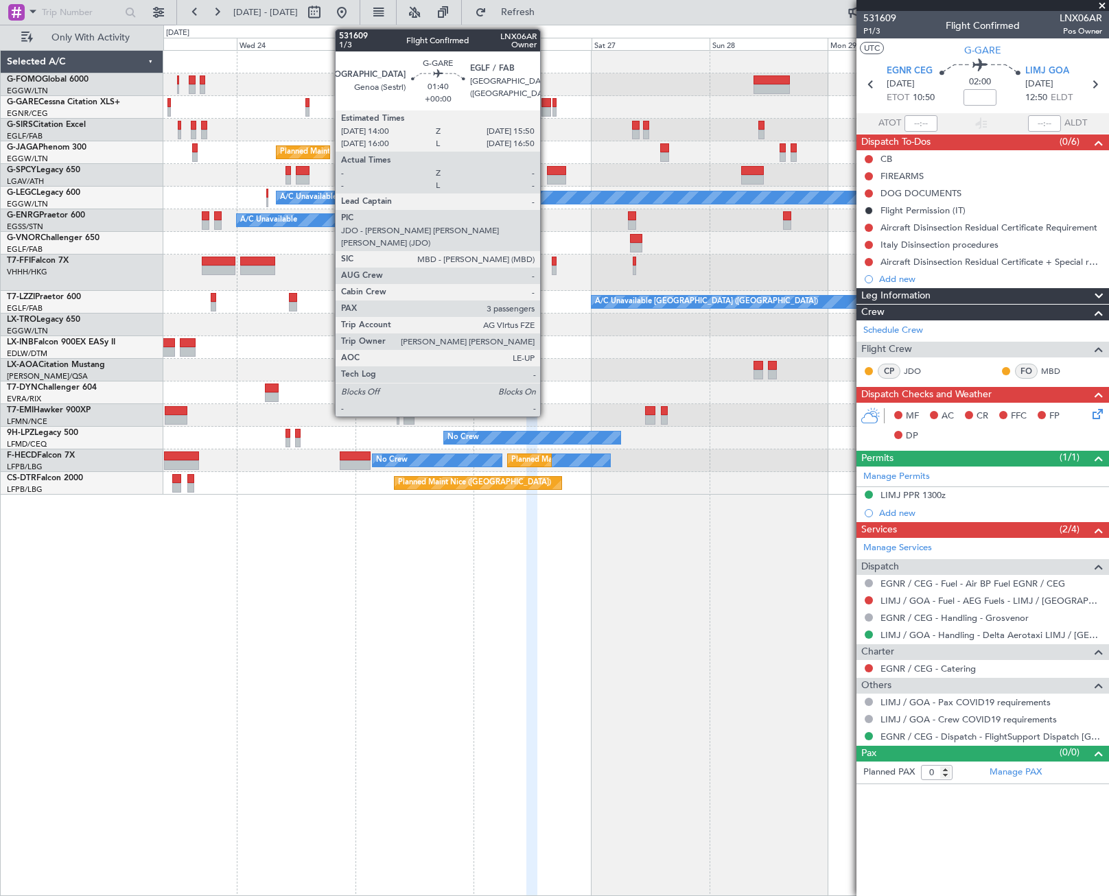
click at [546, 107] on div at bounding box center [547, 112] width 10 height 10
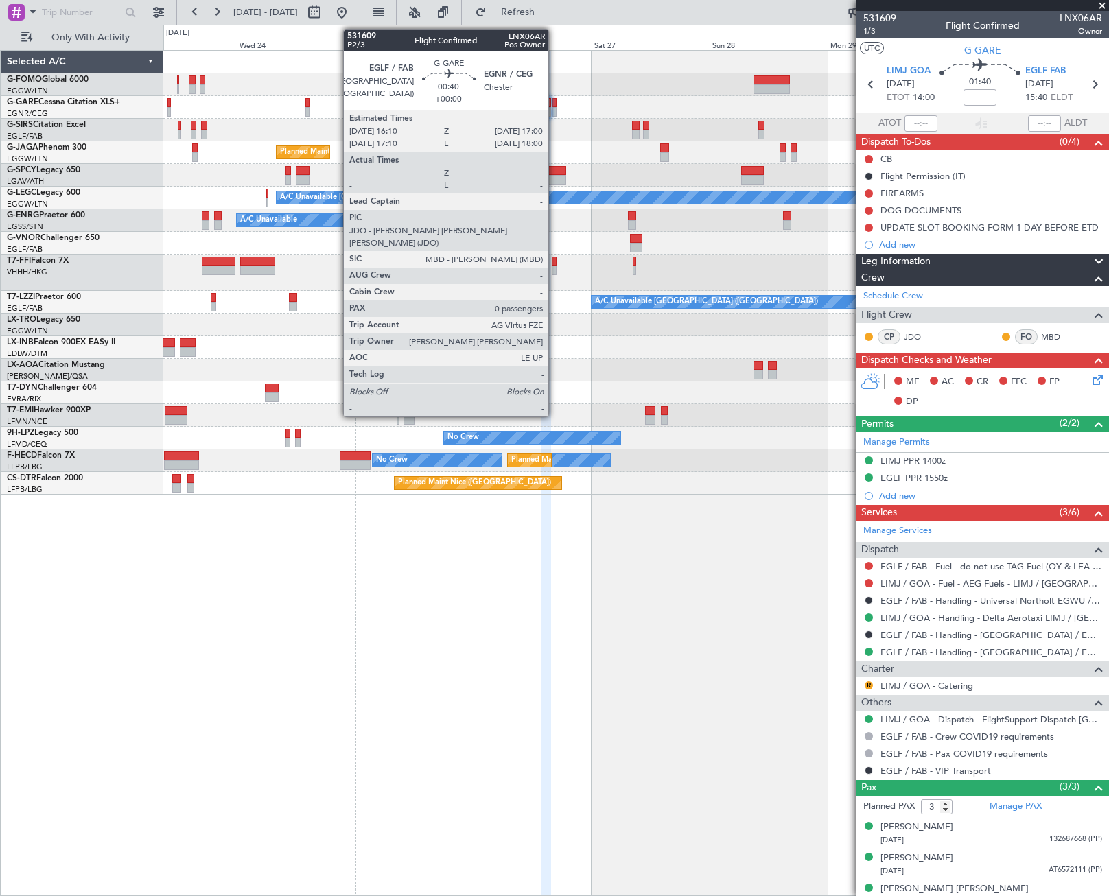
click at [552, 106] on div at bounding box center [554, 103] width 4 height 10
type input "0"
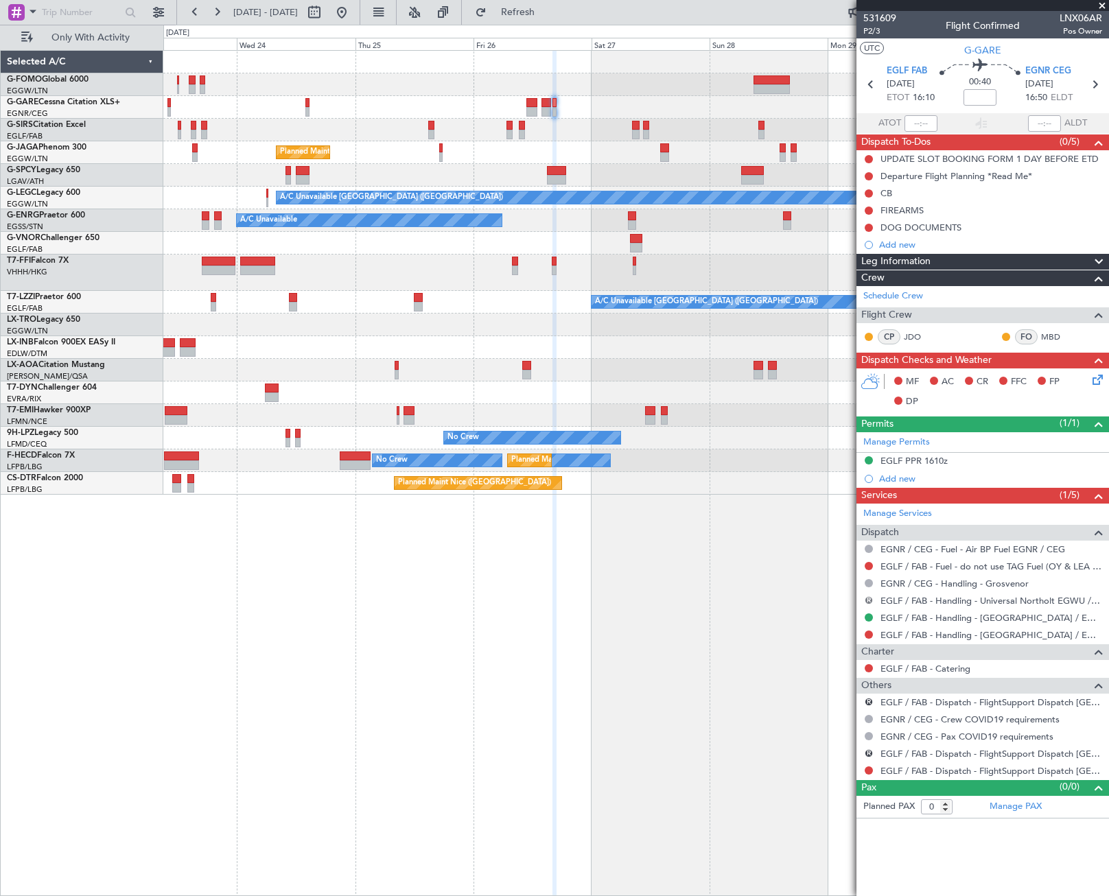
click at [870, 601] on button "R" at bounding box center [869, 600] width 8 height 8
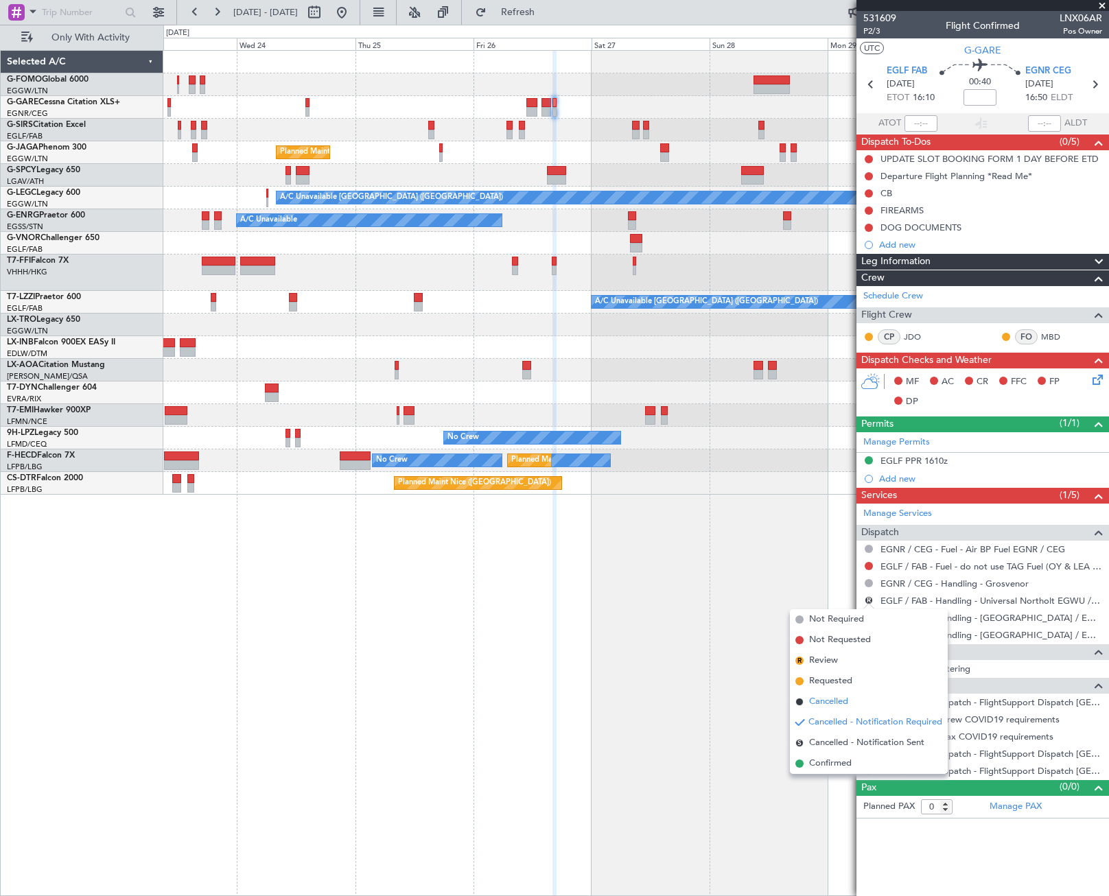
click at [827, 700] on span "Cancelled" at bounding box center [828, 702] width 39 height 14
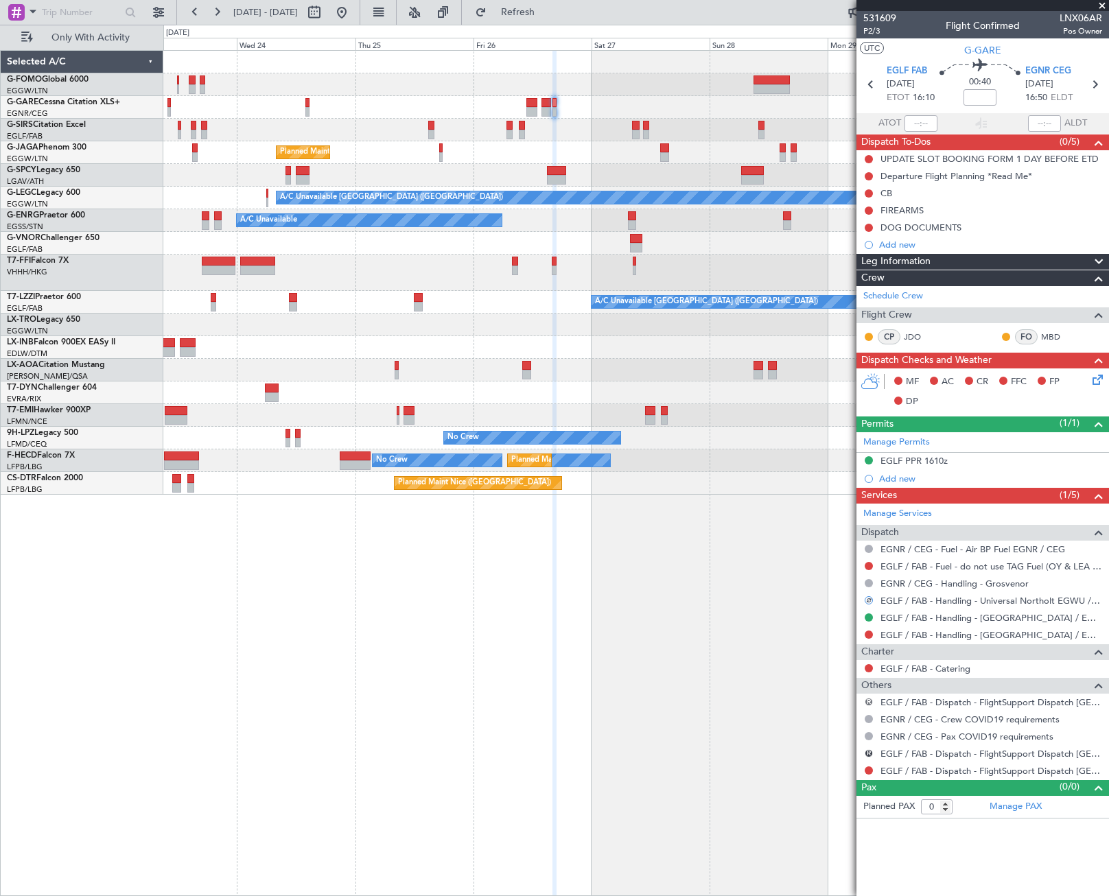
click at [870, 700] on button "R" at bounding box center [869, 702] width 8 height 8
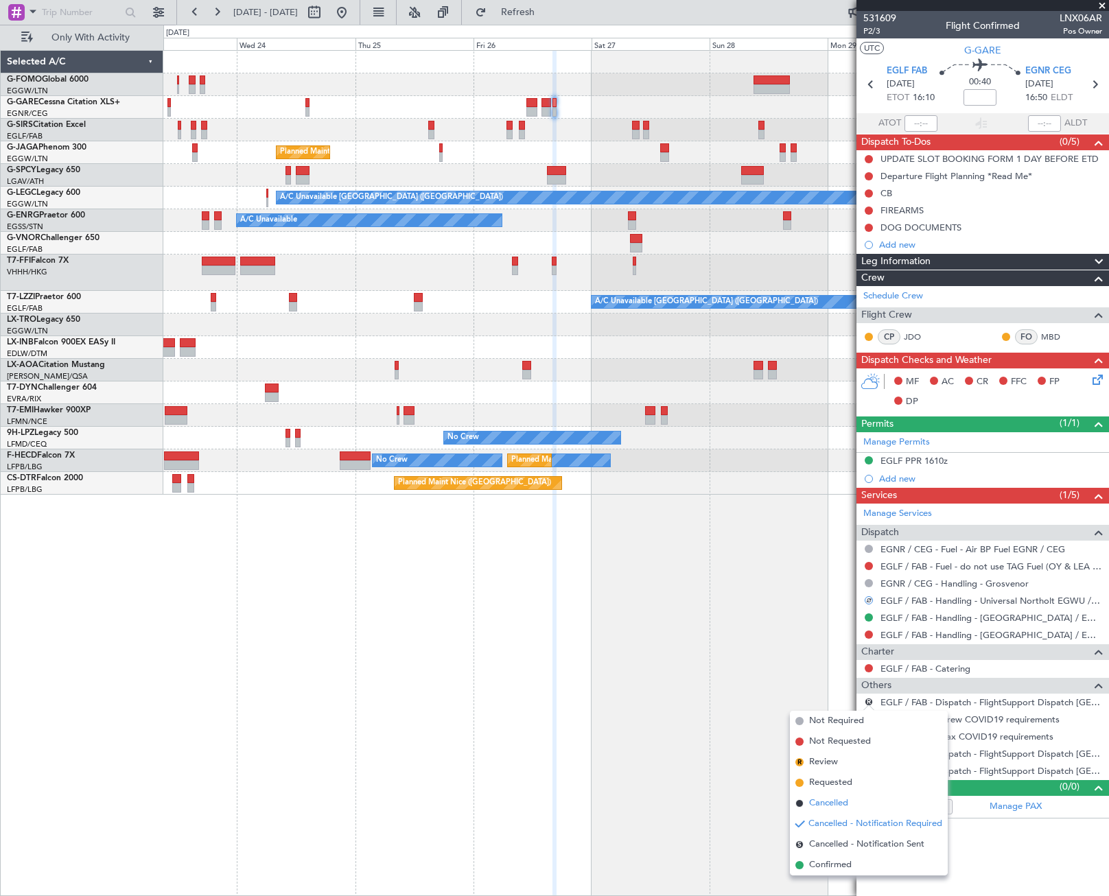
click at [819, 804] on span "Cancelled" at bounding box center [828, 804] width 39 height 14
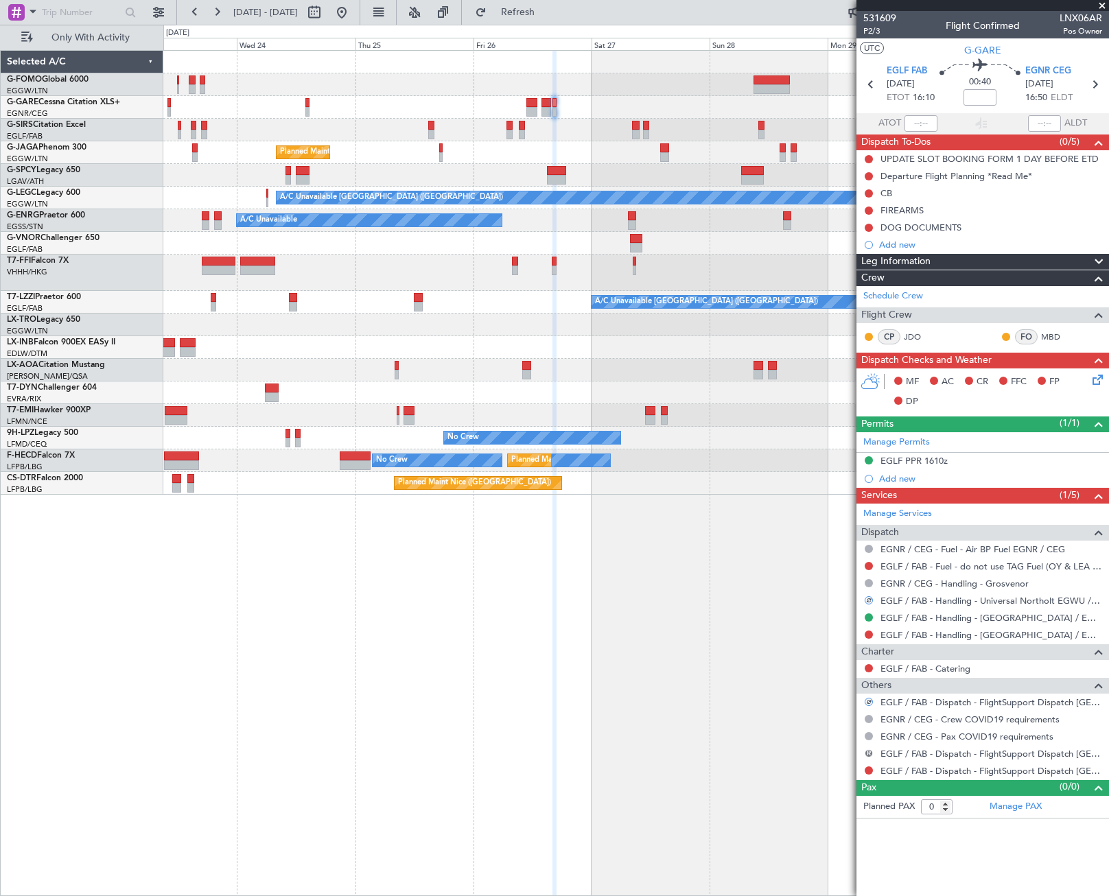
click at [871, 754] on button "R" at bounding box center [869, 753] width 8 height 8
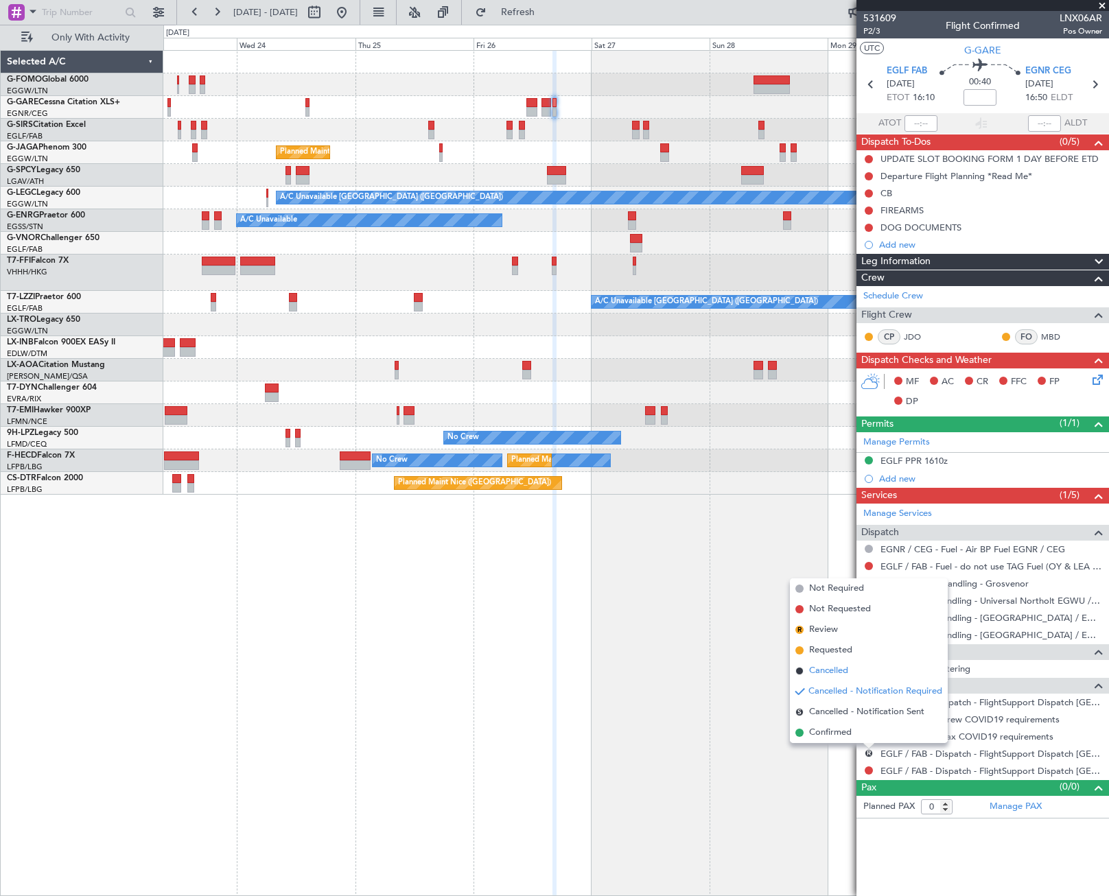
click at [834, 676] on span "Cancelled" at bounding box center [828, 671] width 39 height 14
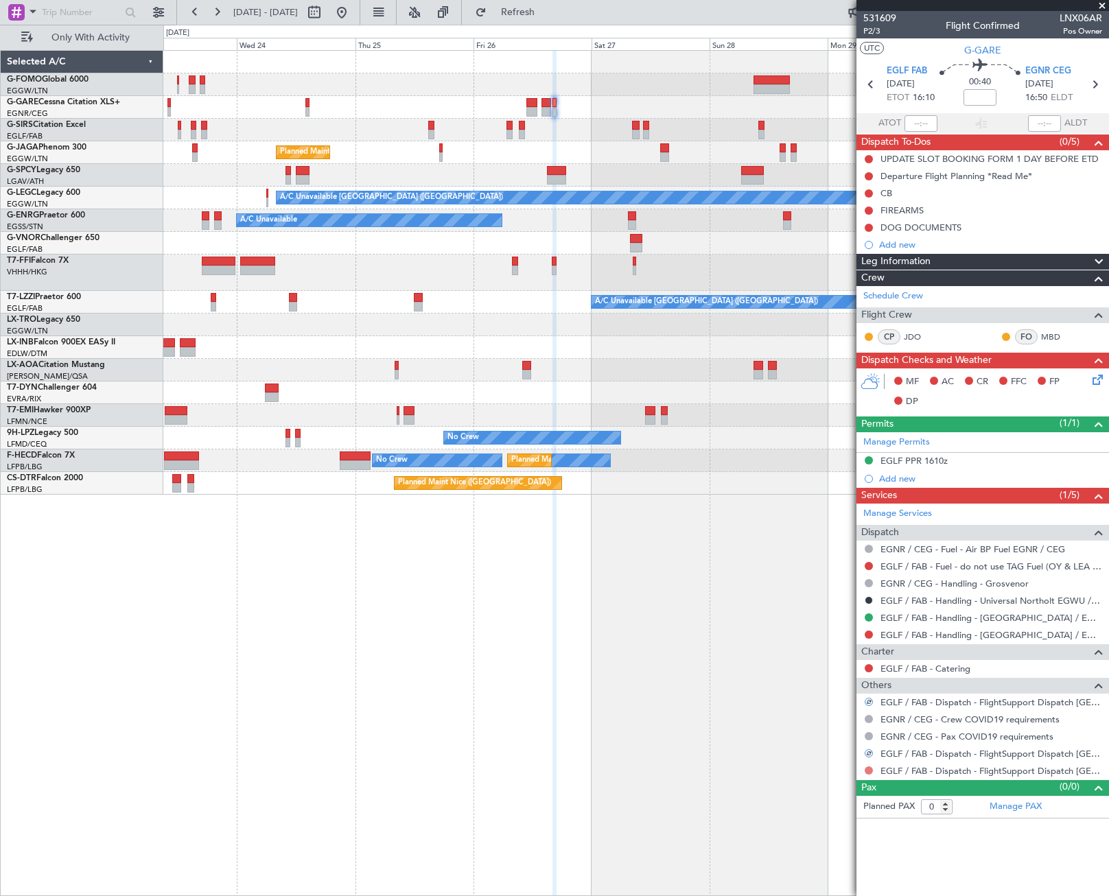
click at [870, 771] on button at bounding box center [869, 771] width 8 height 8
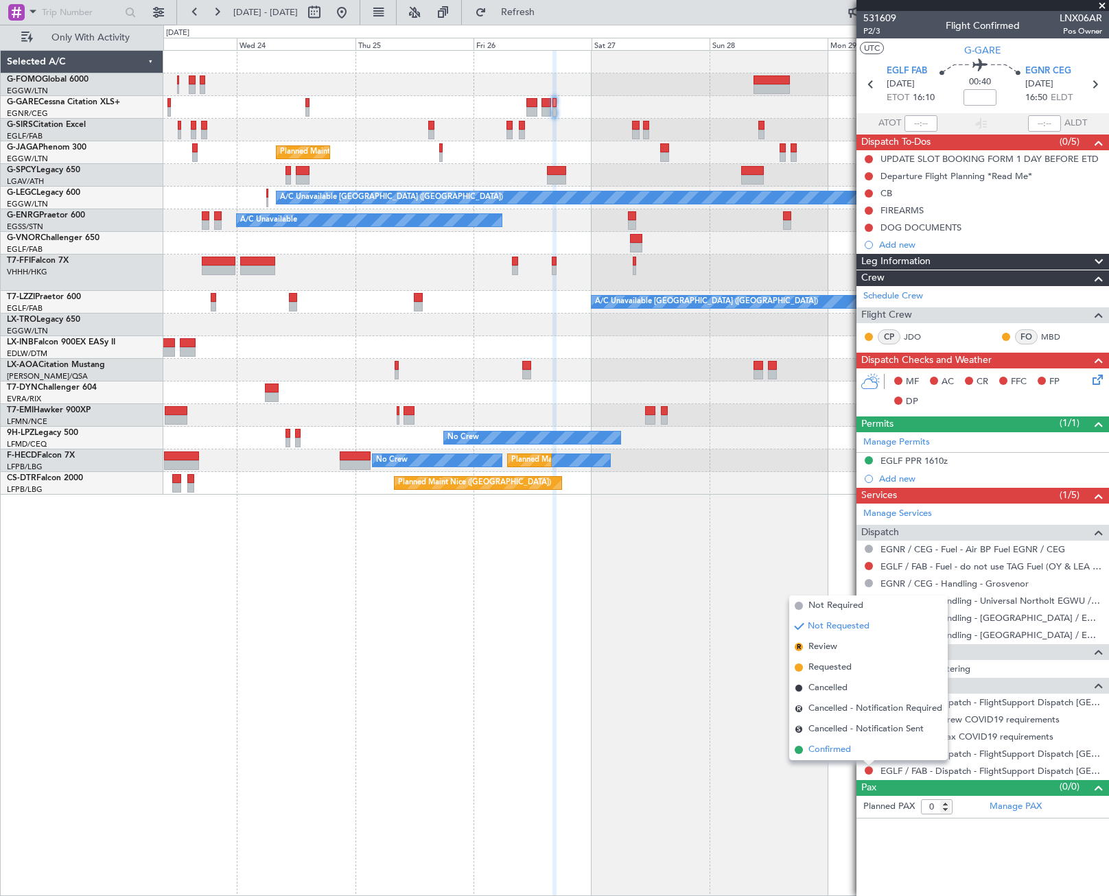
click at [833, 748] on span "Confirmed" at bounding box center [830, 750] width 43 height 14
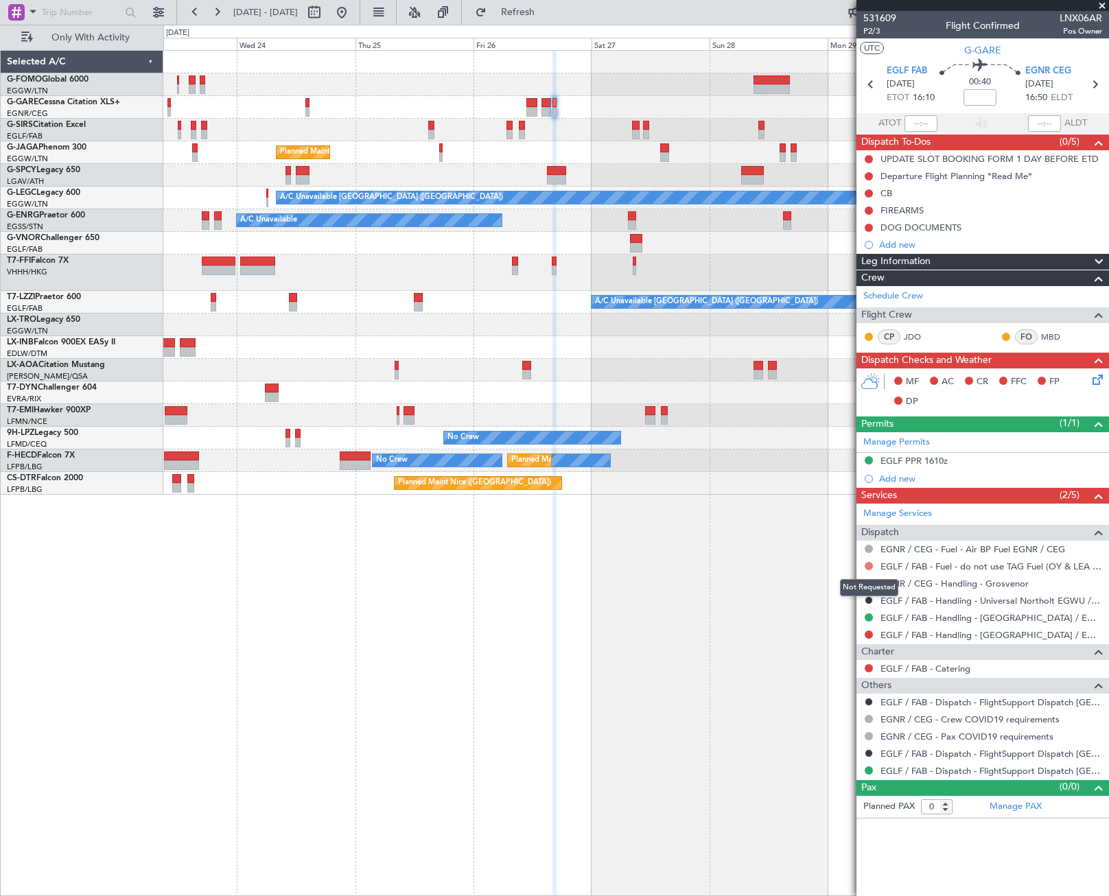
click at [868, 568] on button at bounding box center [869, 566] width 8 height 8
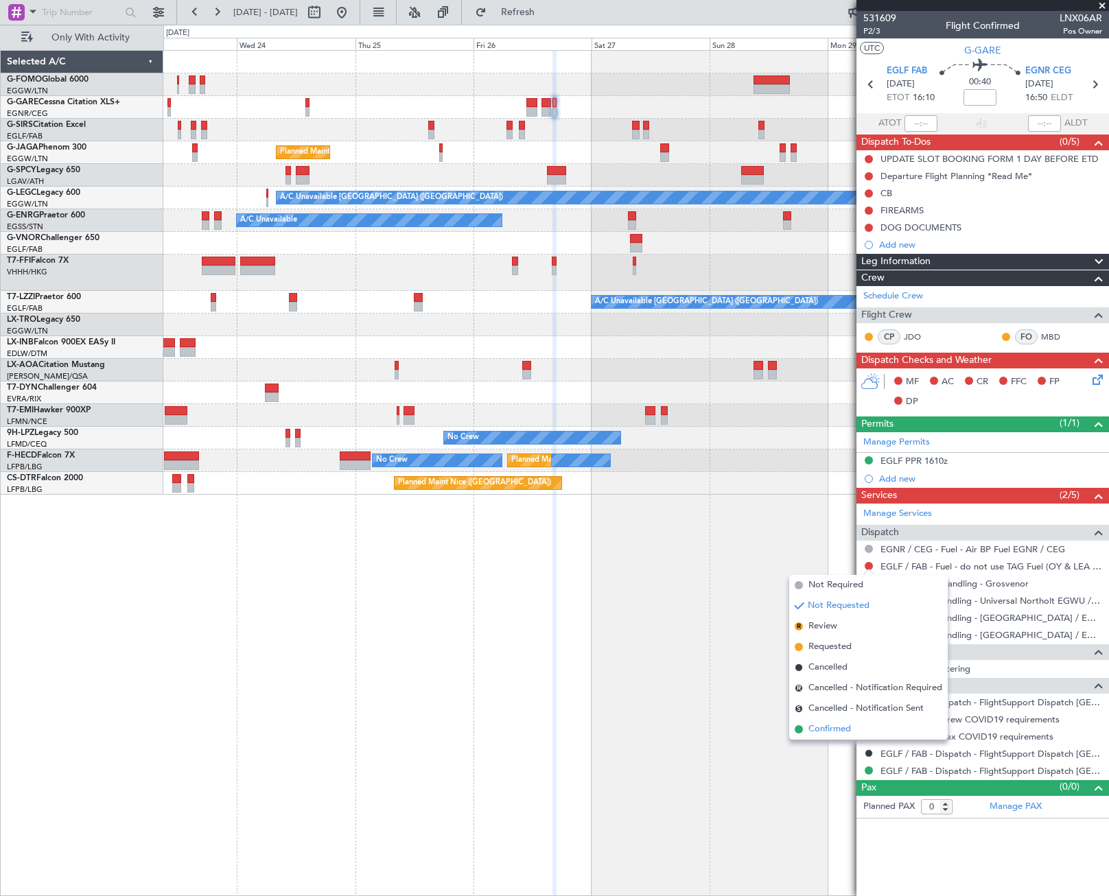
click at [839, 721] on li "Confirmed" at bounding box center [868, 729] width 159 height 21
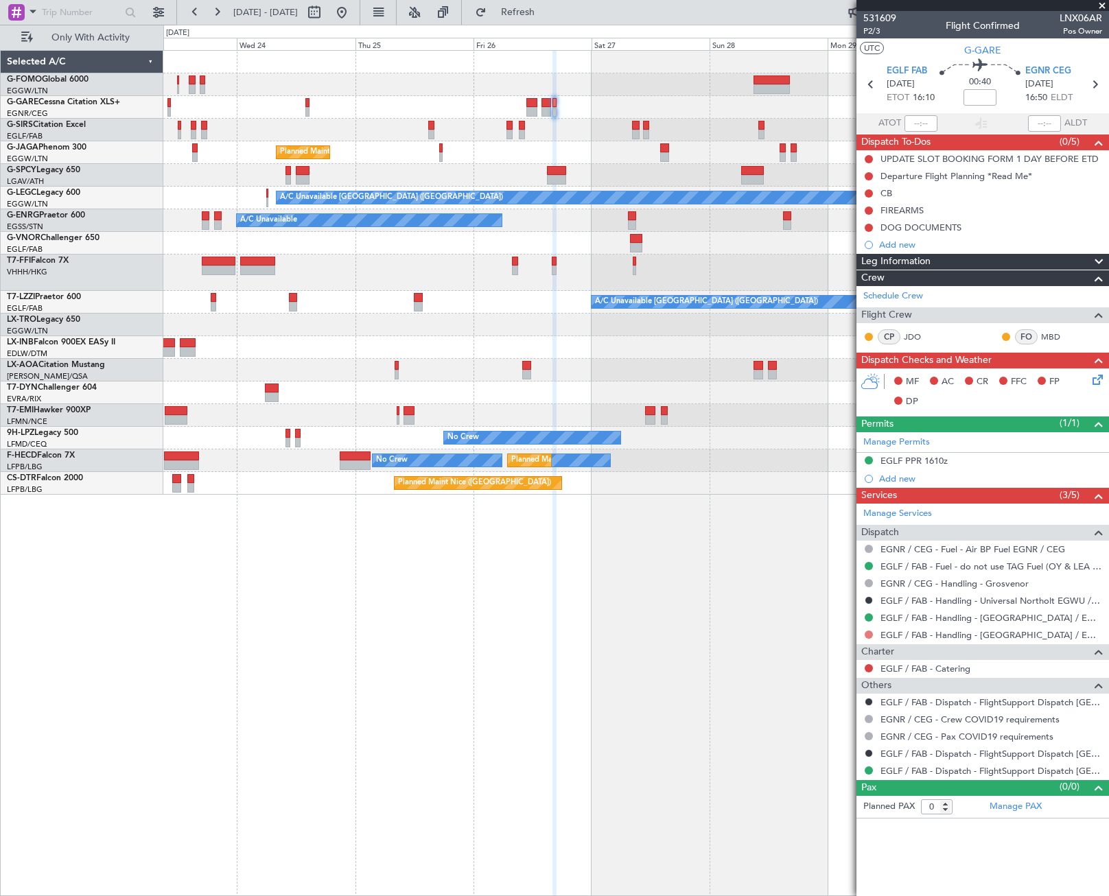
click at [870, 632] on button at bounding box center [869, 635] width 8 height 8
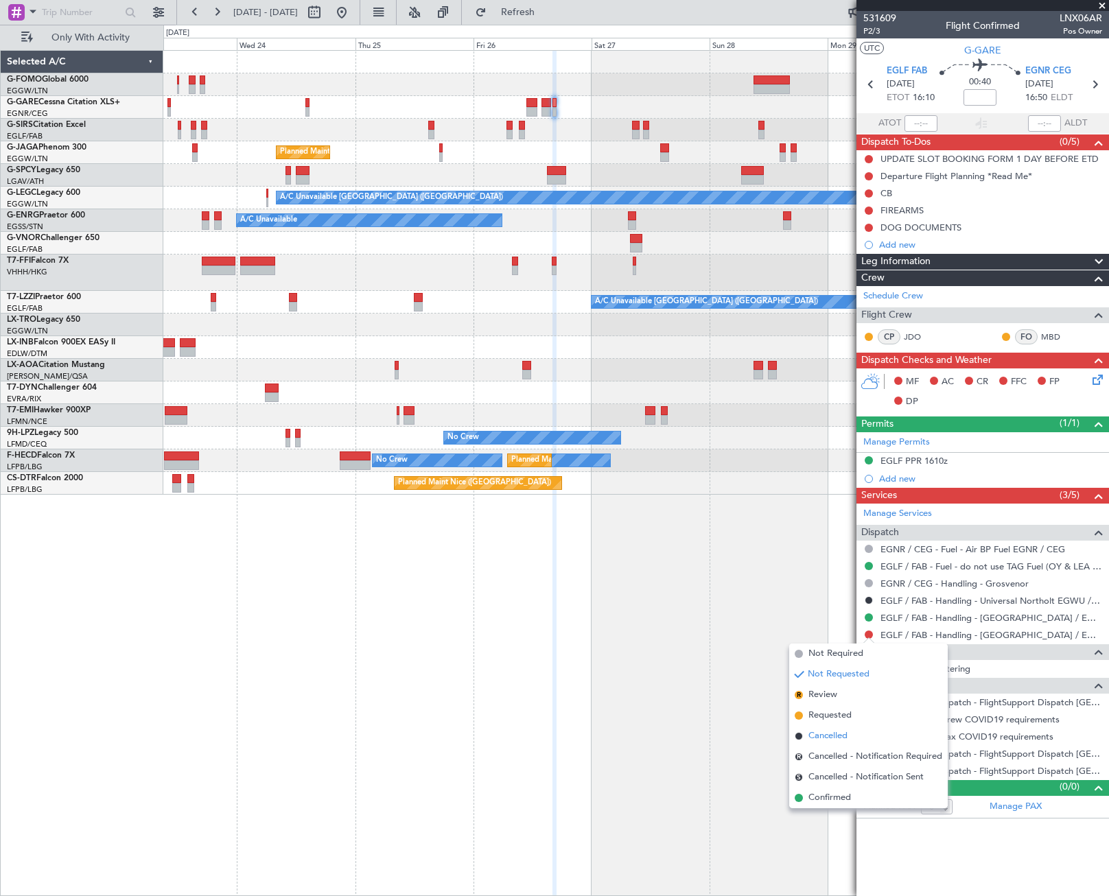
click at [824, 734] on span "Cancelled" at bounding box center [828, 737] width 39 height 14
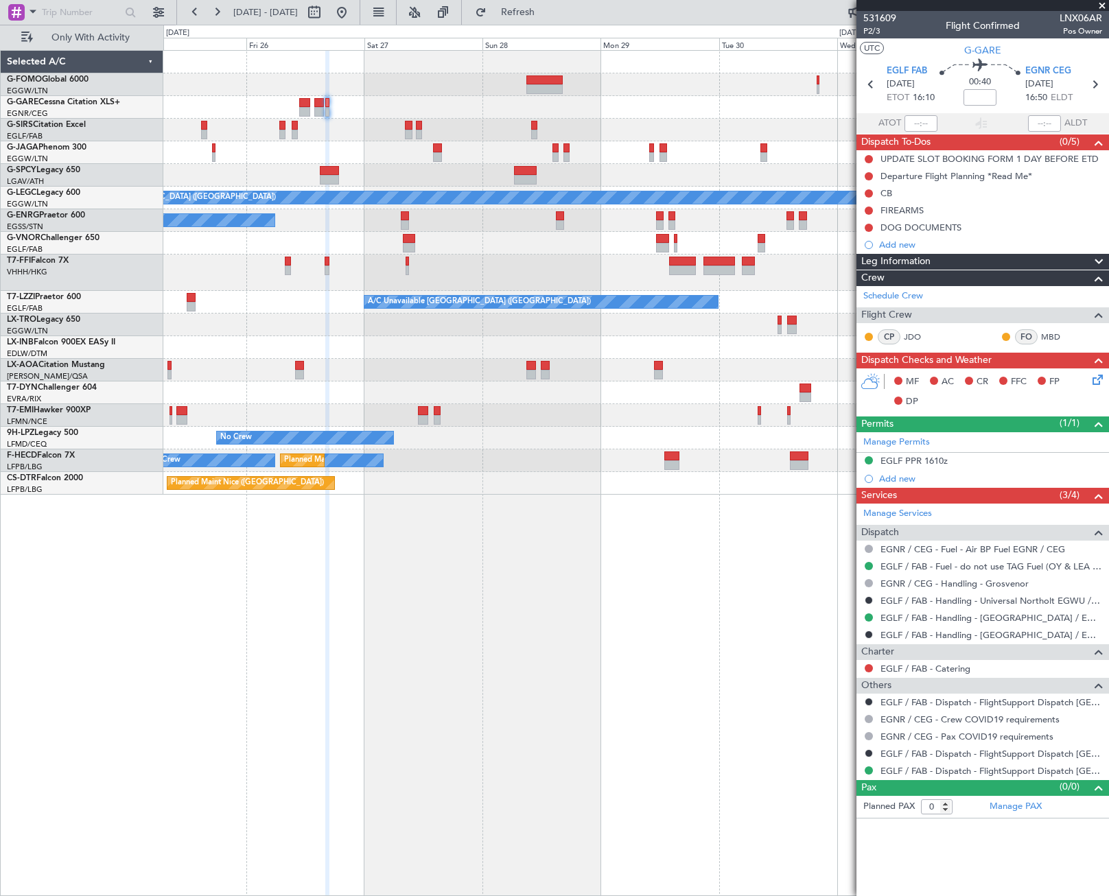
click at [434, 127] on div "Planned Maint London (Luton) A/C Unavailable London (Luton) A/C Unavailable A/C…" at bounding box center [635, 273] width 945 height 444
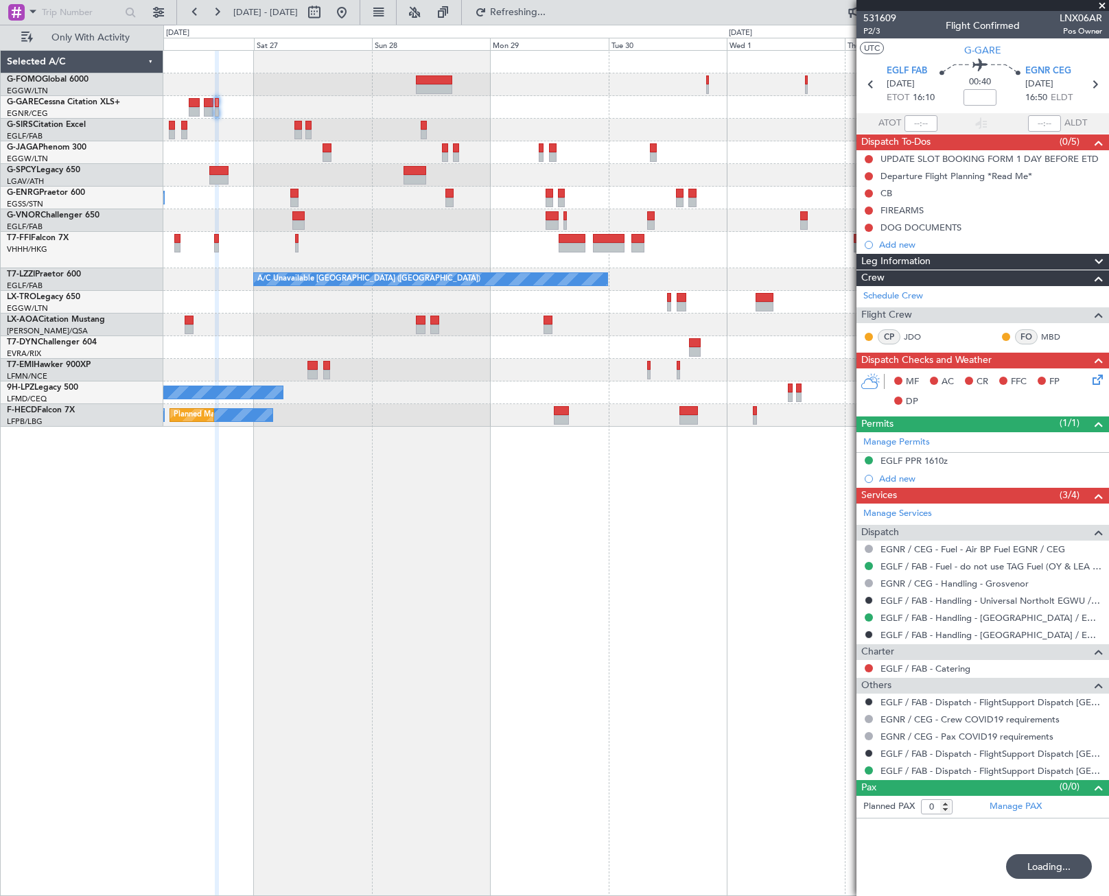
click at [660, 124] on div at bounding box center [635, 130] width 945 height 23
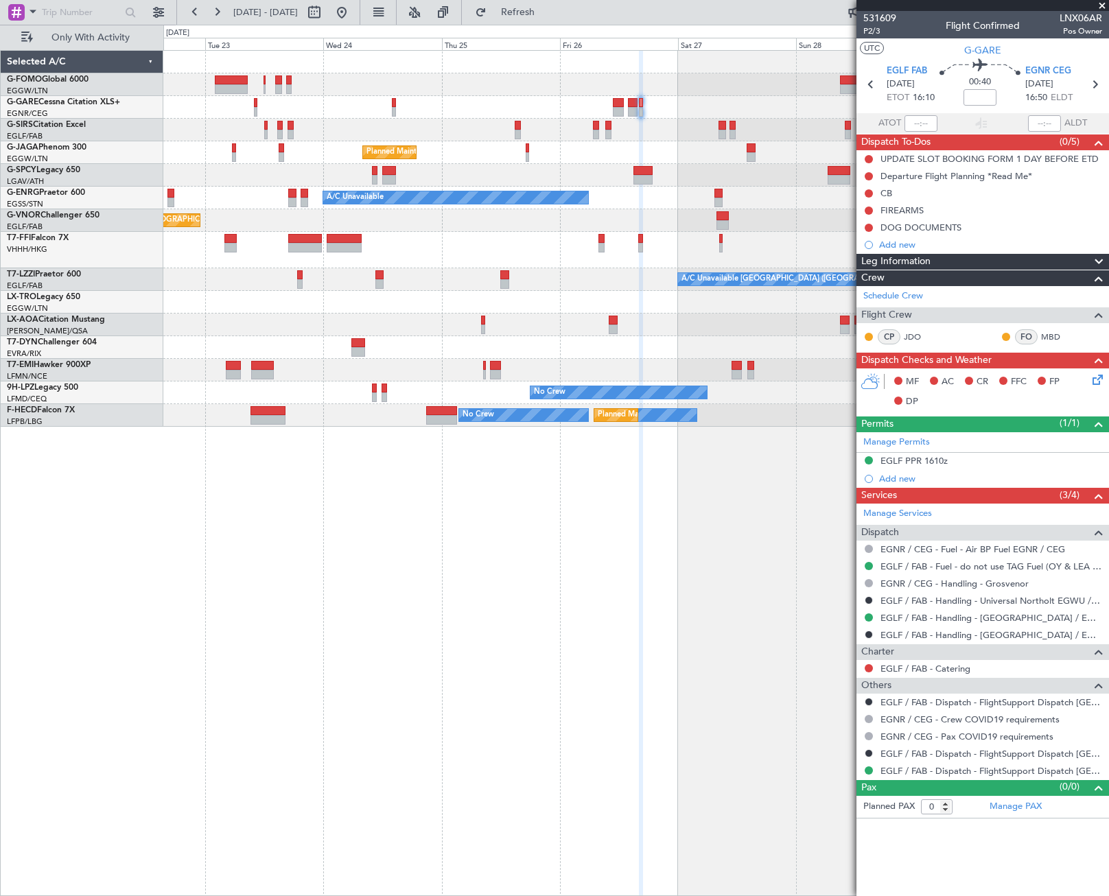
click at [1034, 618] on fb-app "26 Sep 2025 - 04 Oct 2025 Refresh Quick Links Only With Activity Planned Maint …" at bounding box center [554, 453] width 1109 height 886
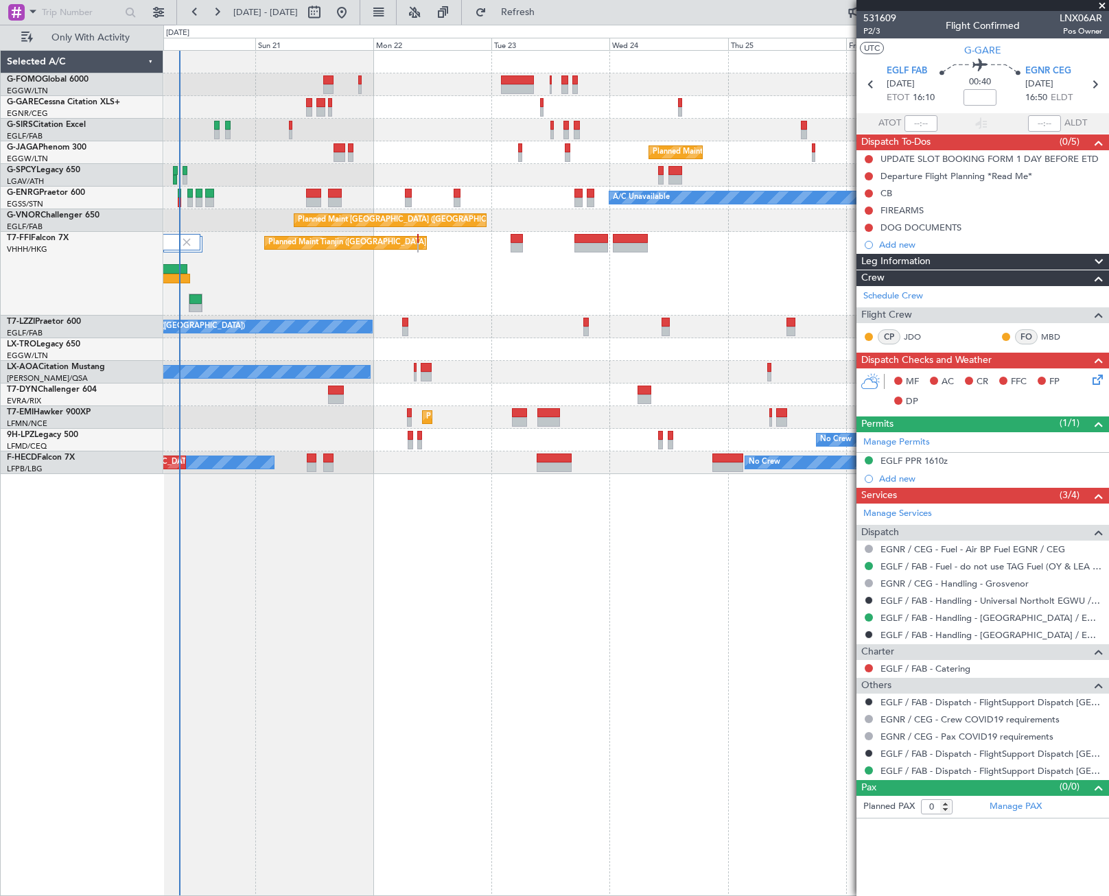
click at [502, 693] on div "Unplanned Maint London (Luton) Planned Maint London (Luton) A/C Unavailable Pla…" at bounding box center [636, 473] width 946 height 846
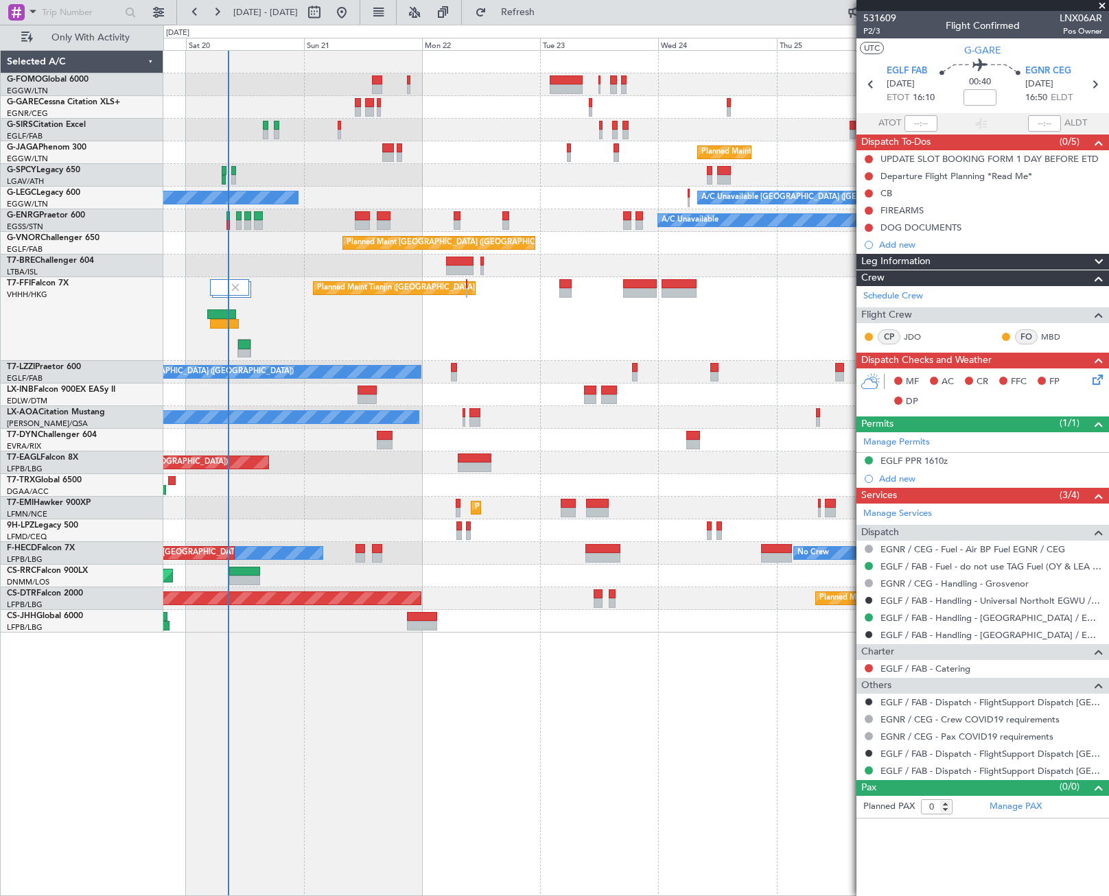
click at [354, 106] on div at bounding box center [635, 107] width 945 height 23
click at [354, 111] on div at bounding box center [635, 107] width 945 height 23
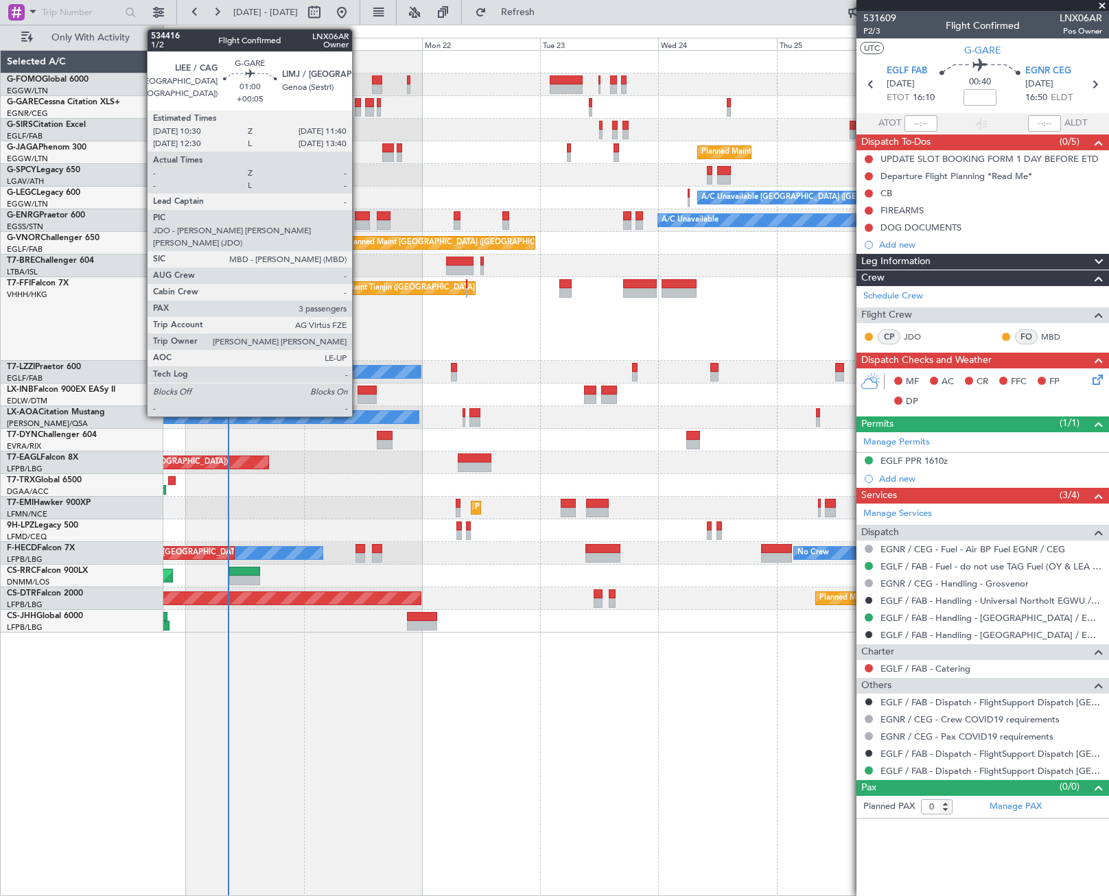
click at [358, 112] on div at bounding box center [358, 112] width 6 height 10
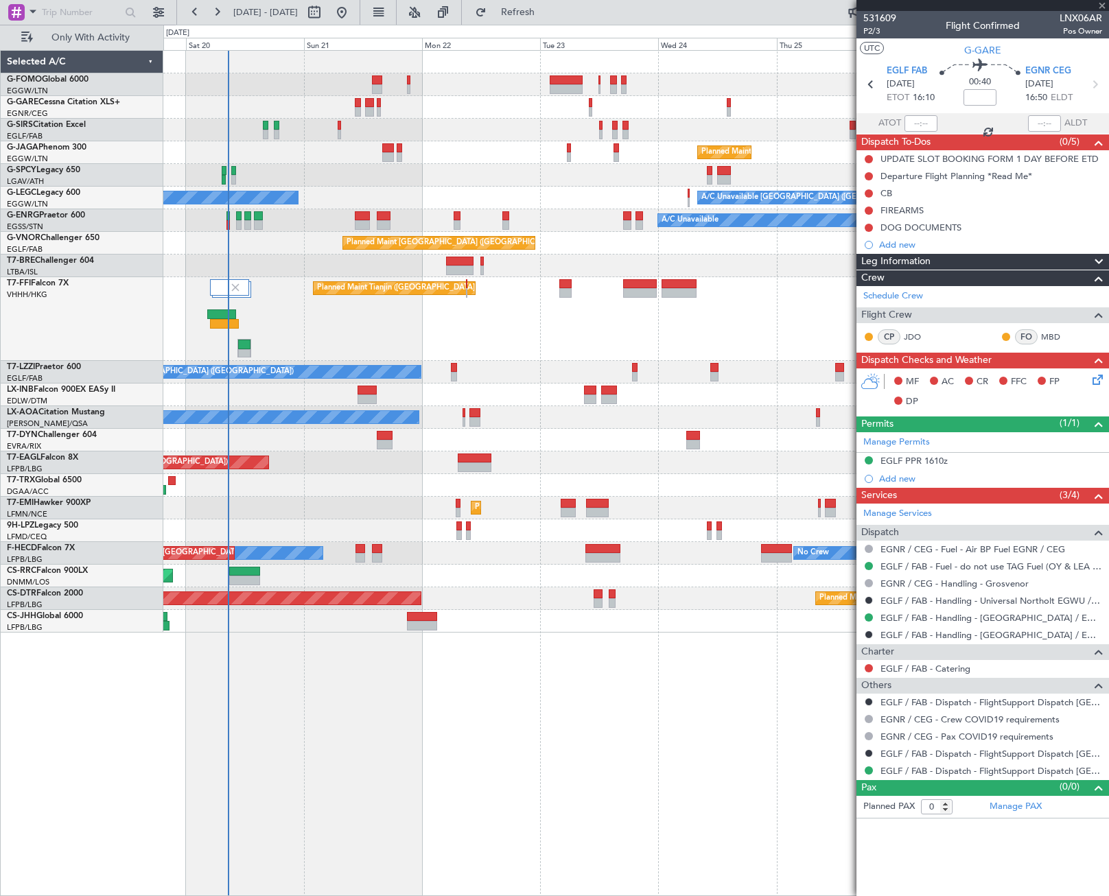
type input "+00:05"
type input "3"
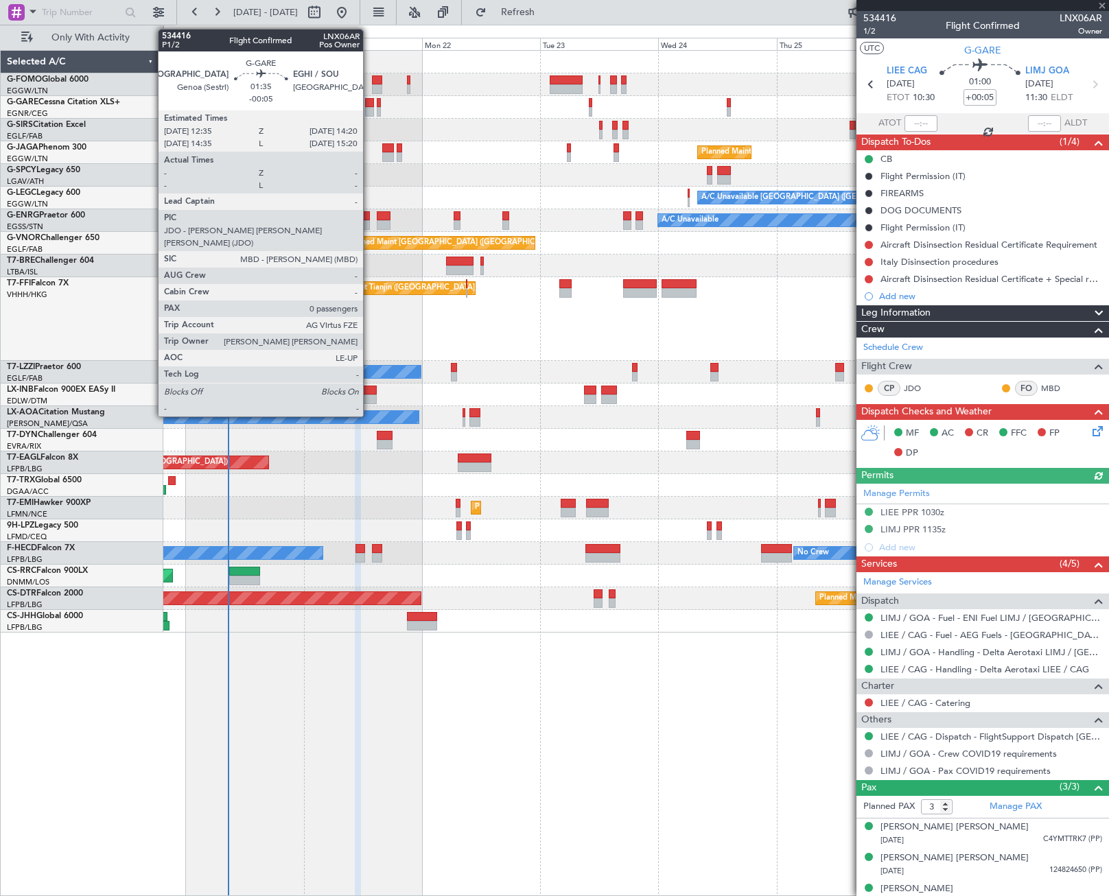
click at [369, 112] on div at bounding box center [369, 112] width 9 height 10
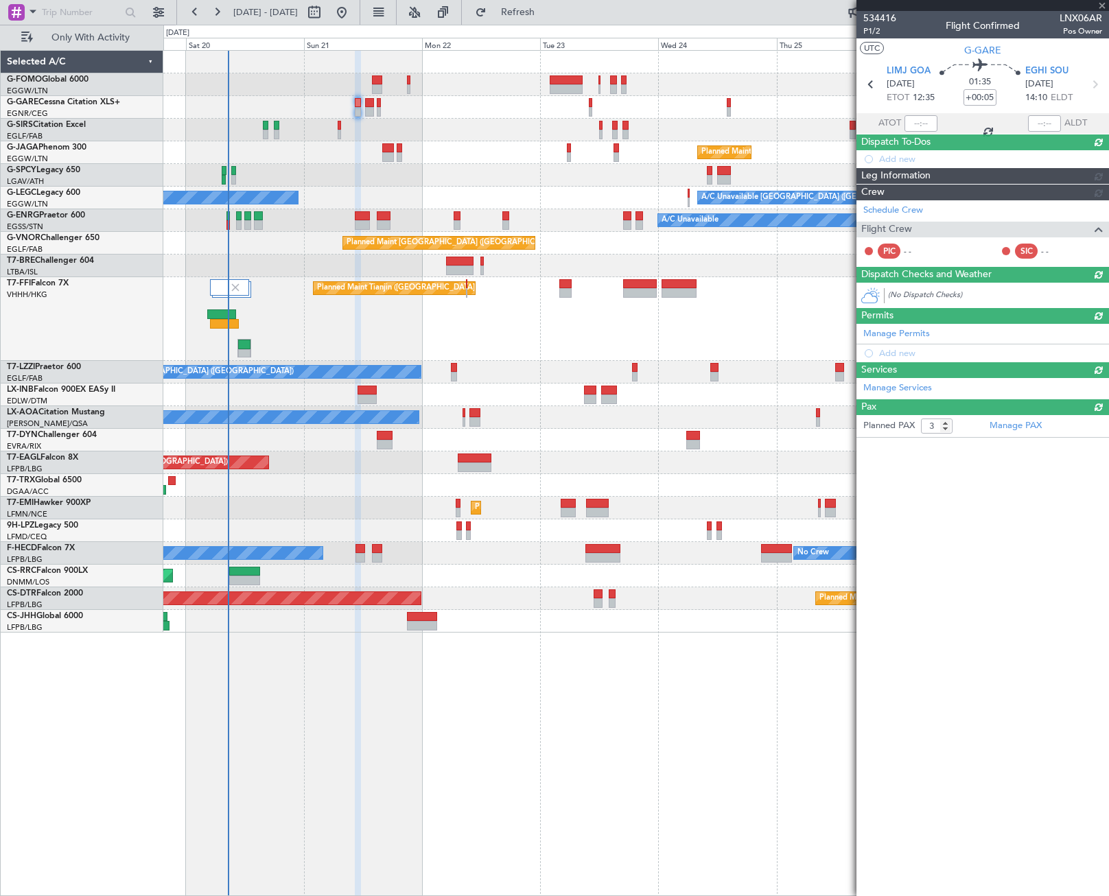
type input "-00:05"
type input "0"
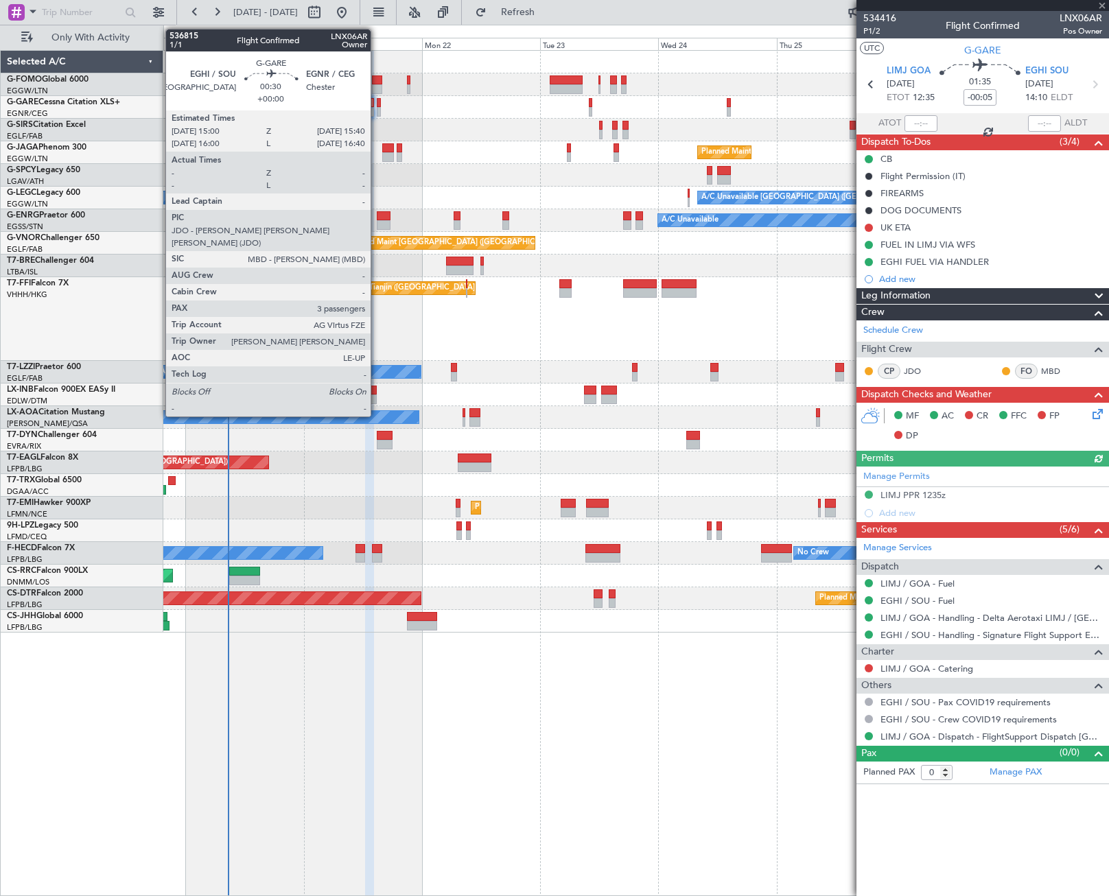
click at [377, 109] on div at bounding box center [378, 112] width 3 height 10
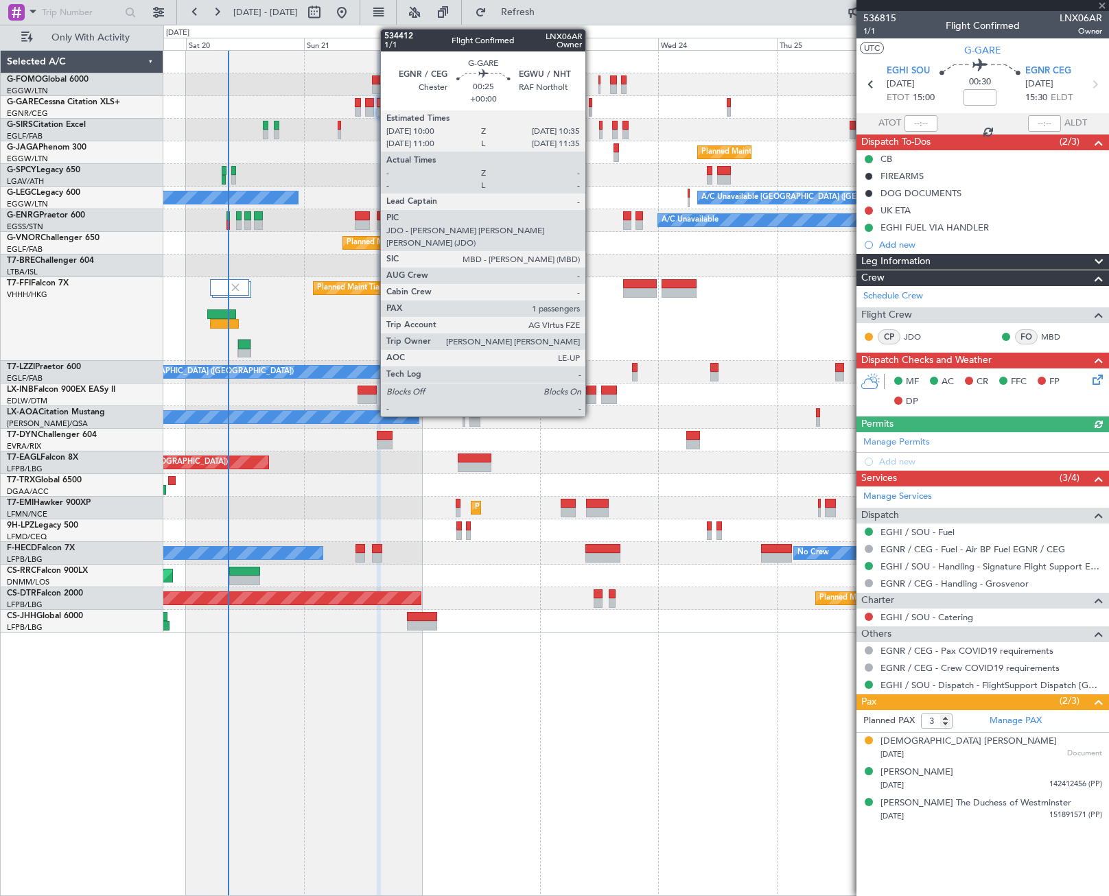
click at [592, 104] on div at bounding box center [590, 103] width 3 height 10
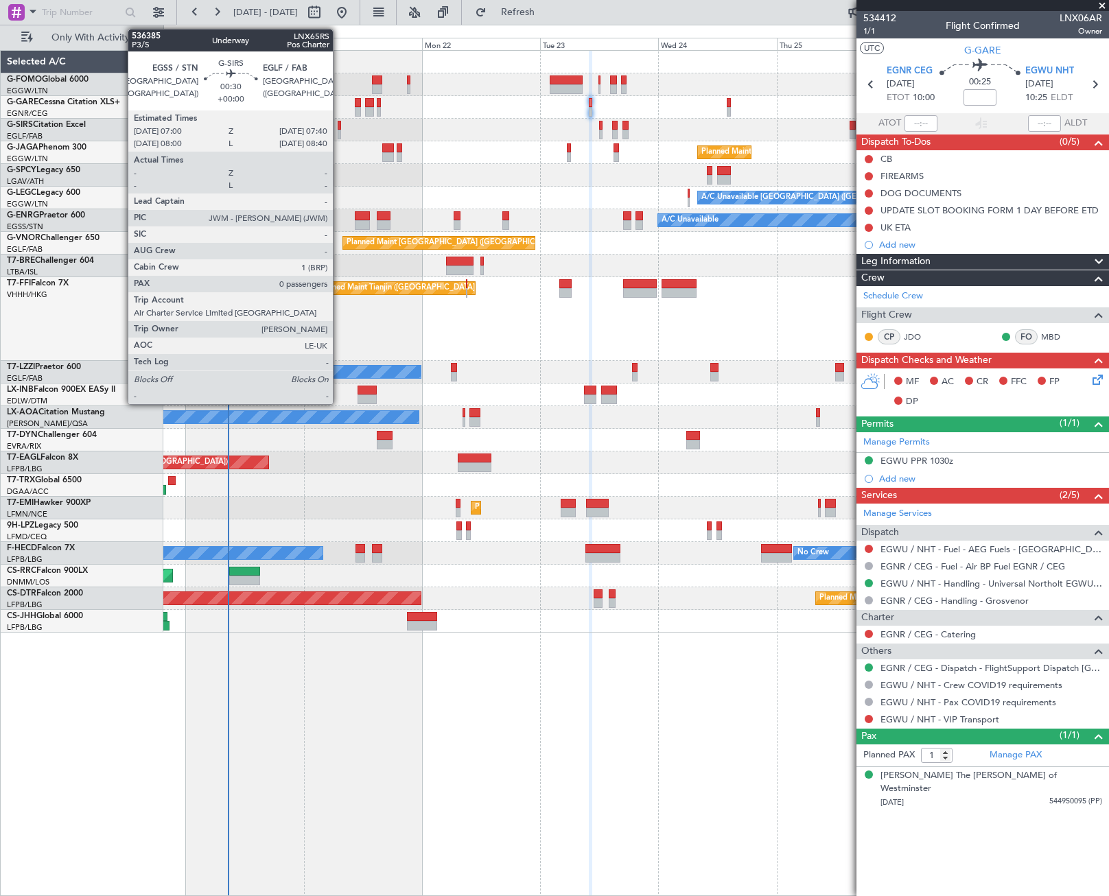
click at [339, 132] on div at bounding box center [339, 135] width 3 height 10
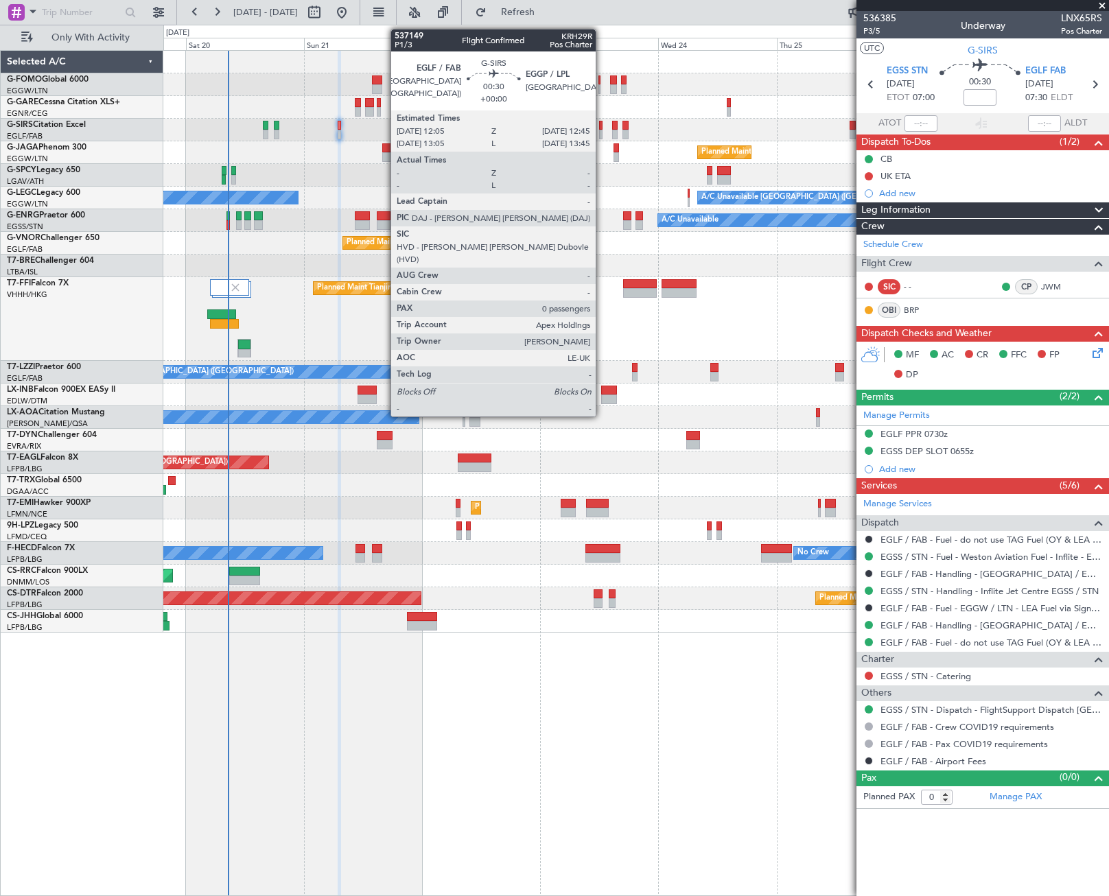
click at [602, 128] on div at bounding box center [600, 126] width 3 height 10
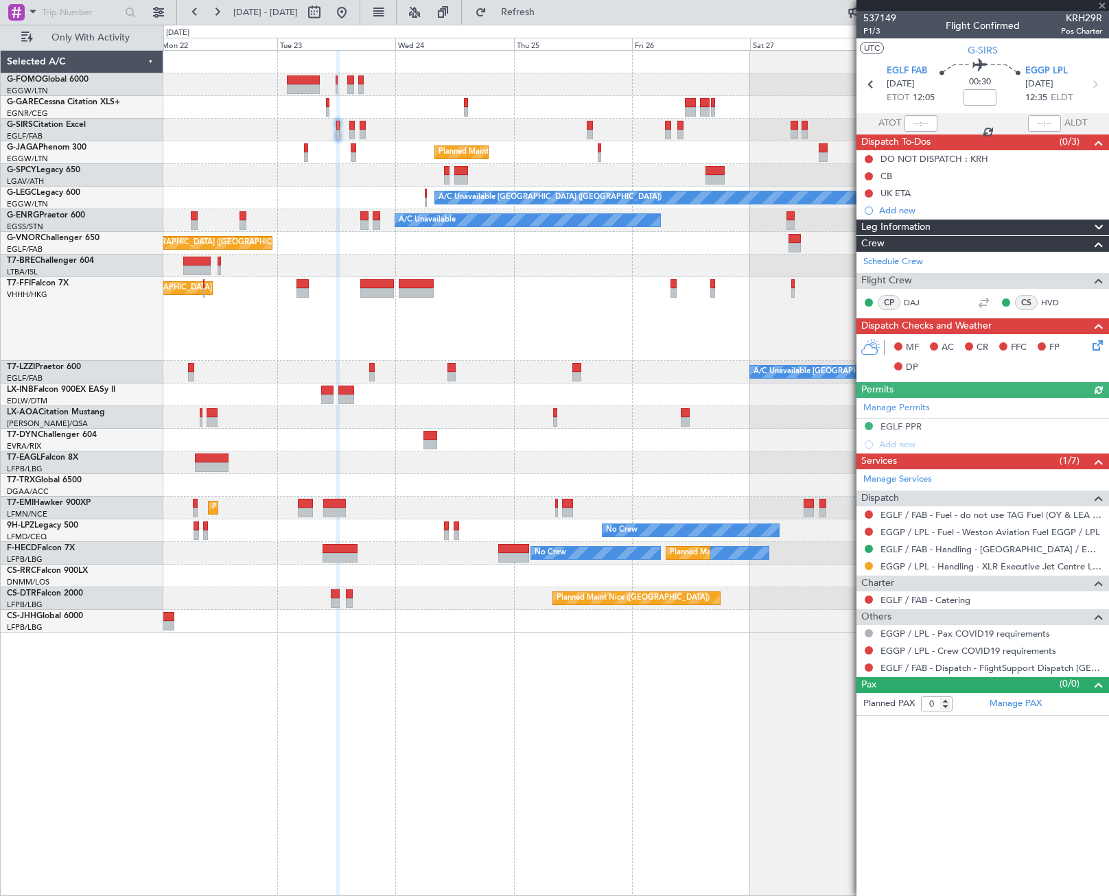
click at [365, 161] on div "Planned Maint London (Luton) A/C Unavailable London (Luton) A/C Unavailable A/C…" at bounding box center [635, 342] width 945 height 582
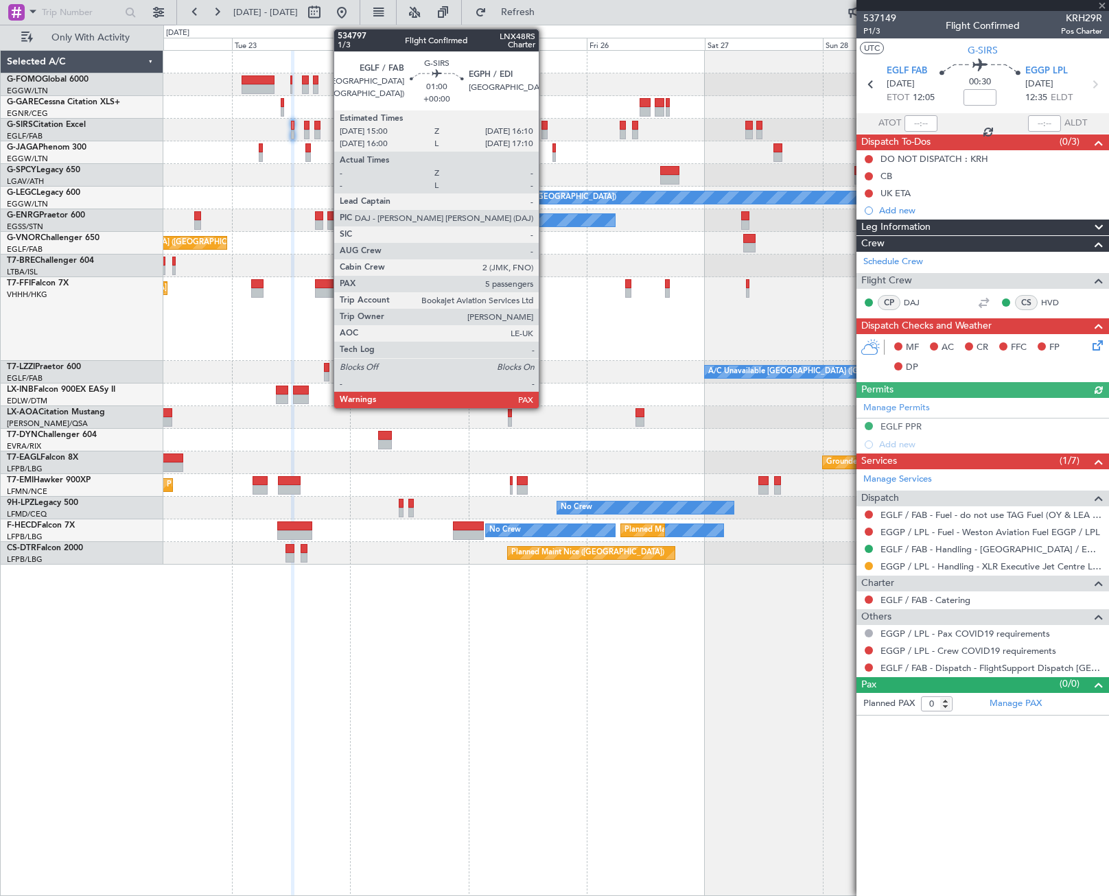
click at [545, 124] on div at bounding box center [545, 126] width 6 height 10
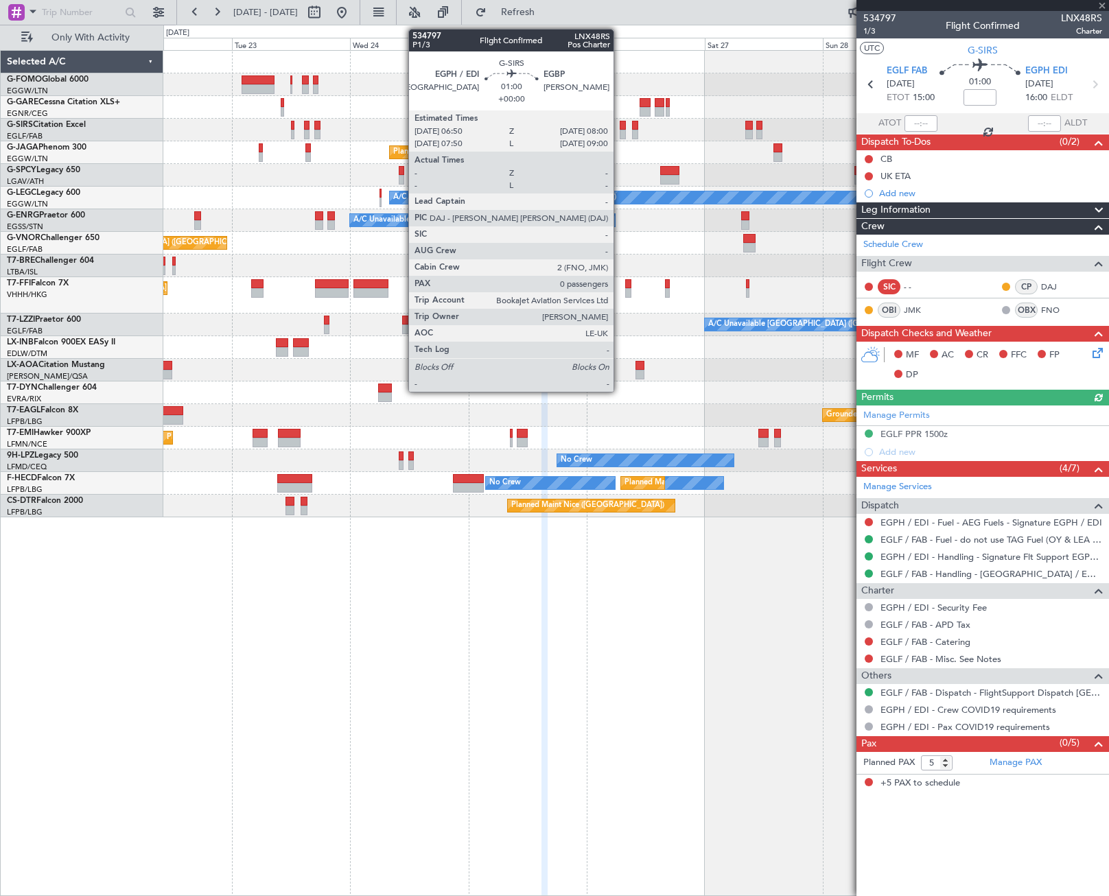
click at [620, 127] on div at bounding box center [623, 126] width 6 height 10
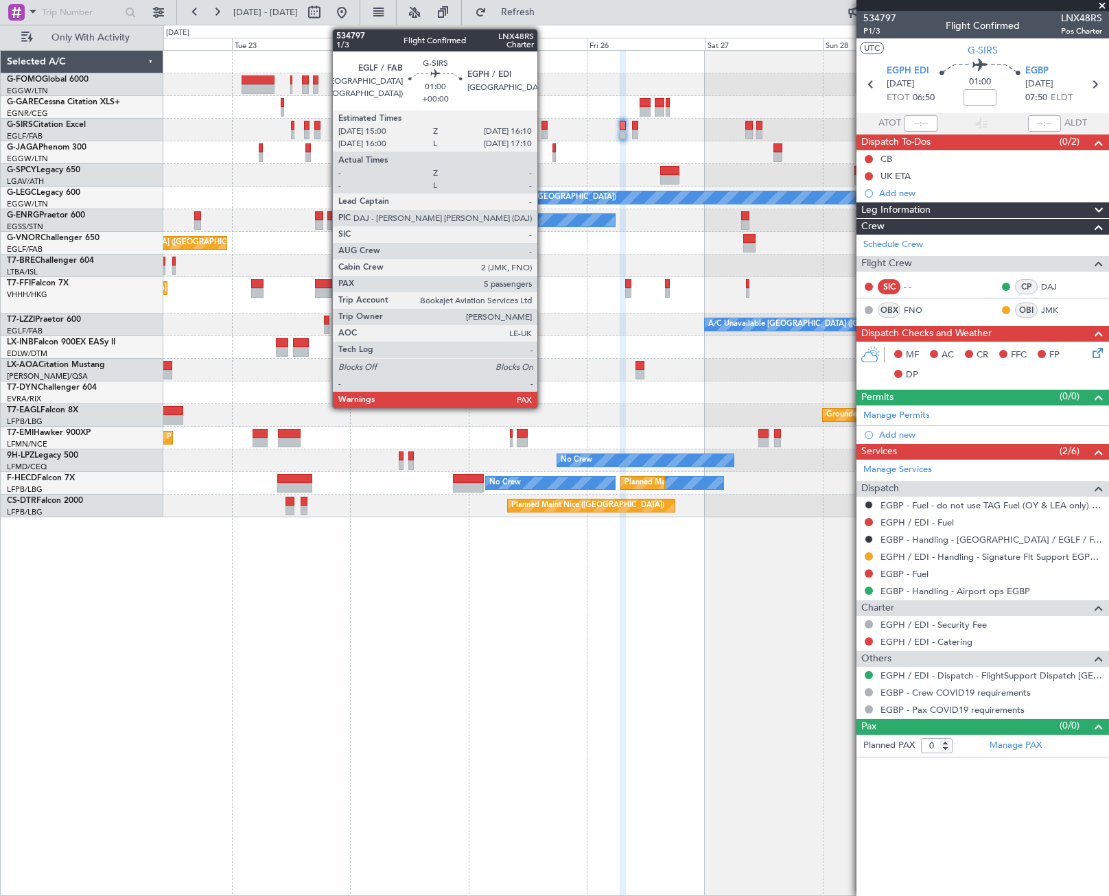
click at [544, 128] on div at bounding box center [545, 126] width 6 height 10
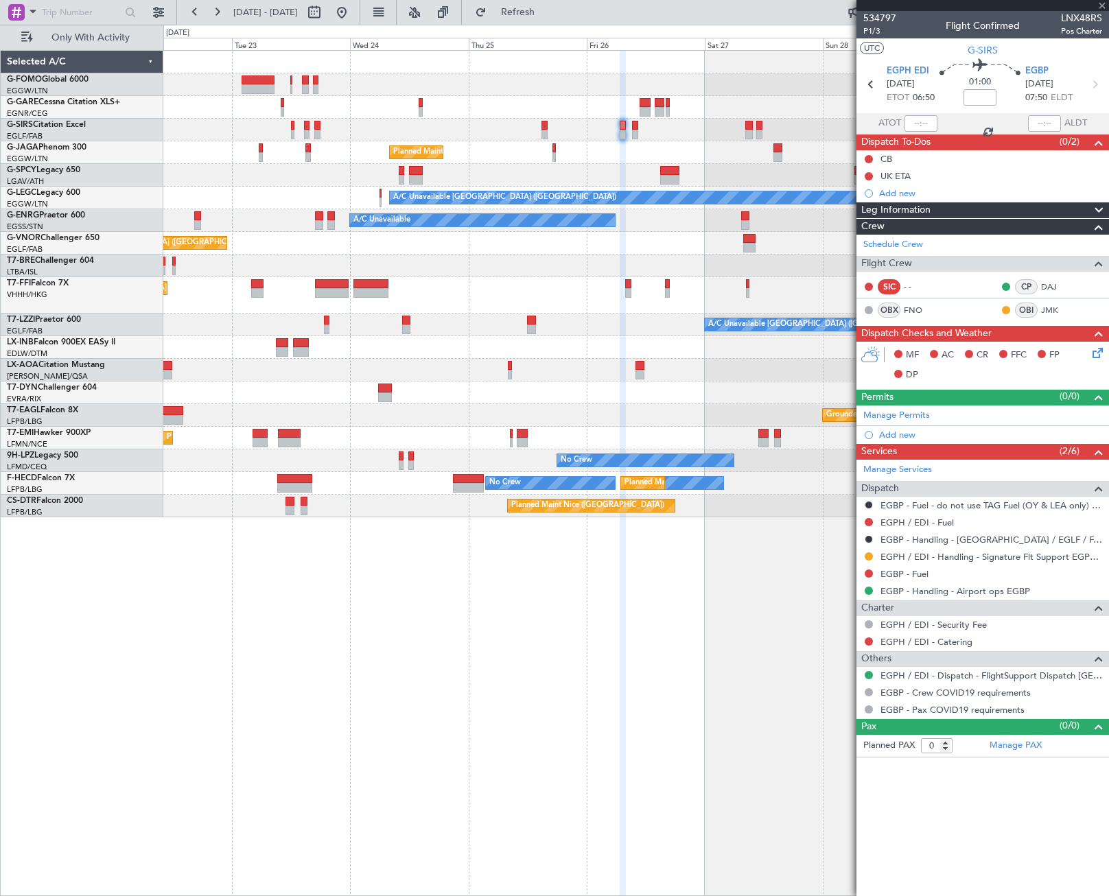
type input "5"
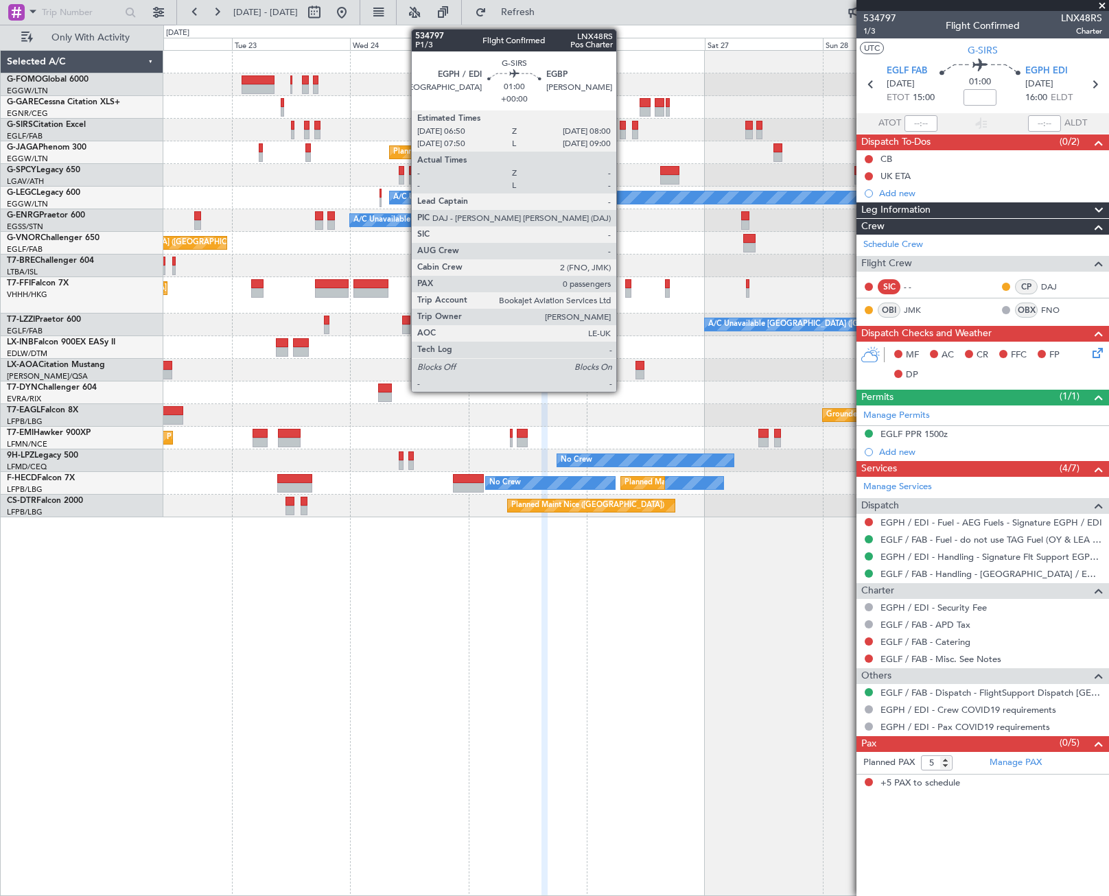
click at [623, 130] on div at bounding box center [623, 135] width 6 height 10
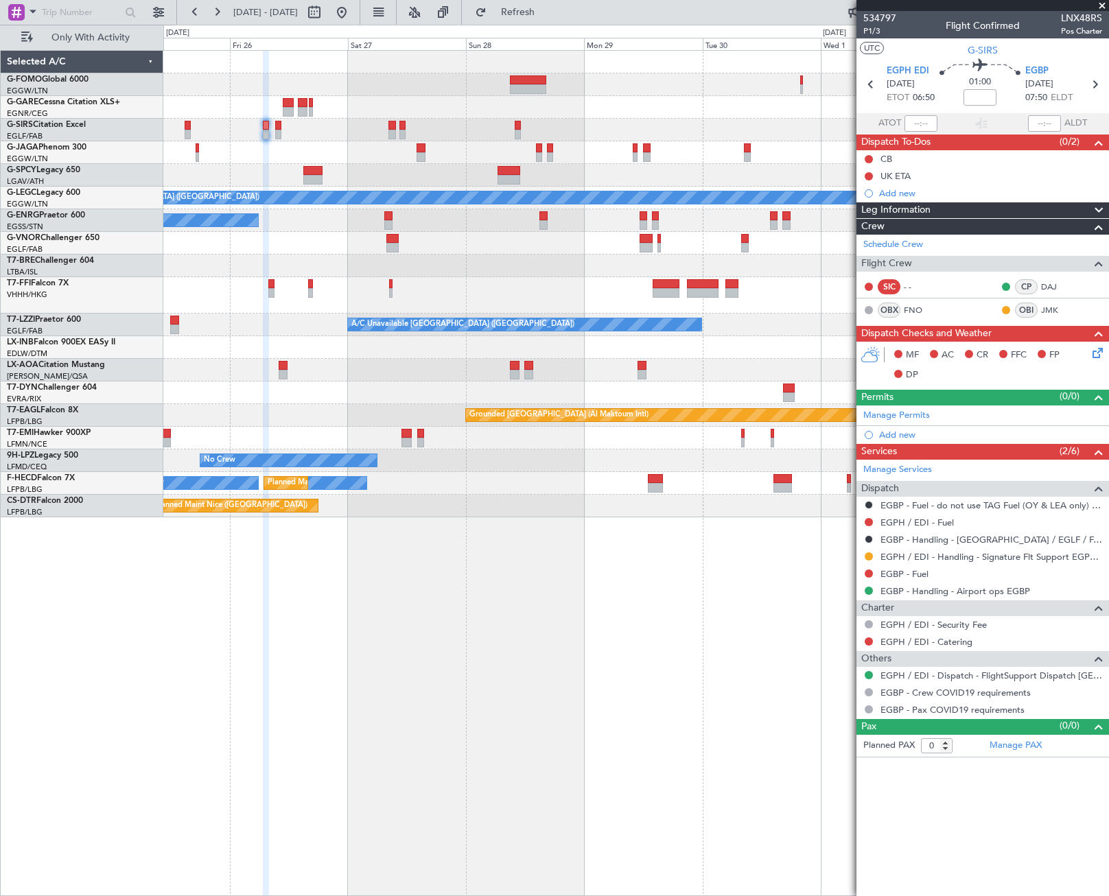
click at [303, 306] on div "Planned Maint [GEOGRAPHIC_DATA] ([GEOGRAPHIC_DATA]) A/C Unavailable [GEOGRAPHIC…" at bounding box center [635, 284] width 945 height 467
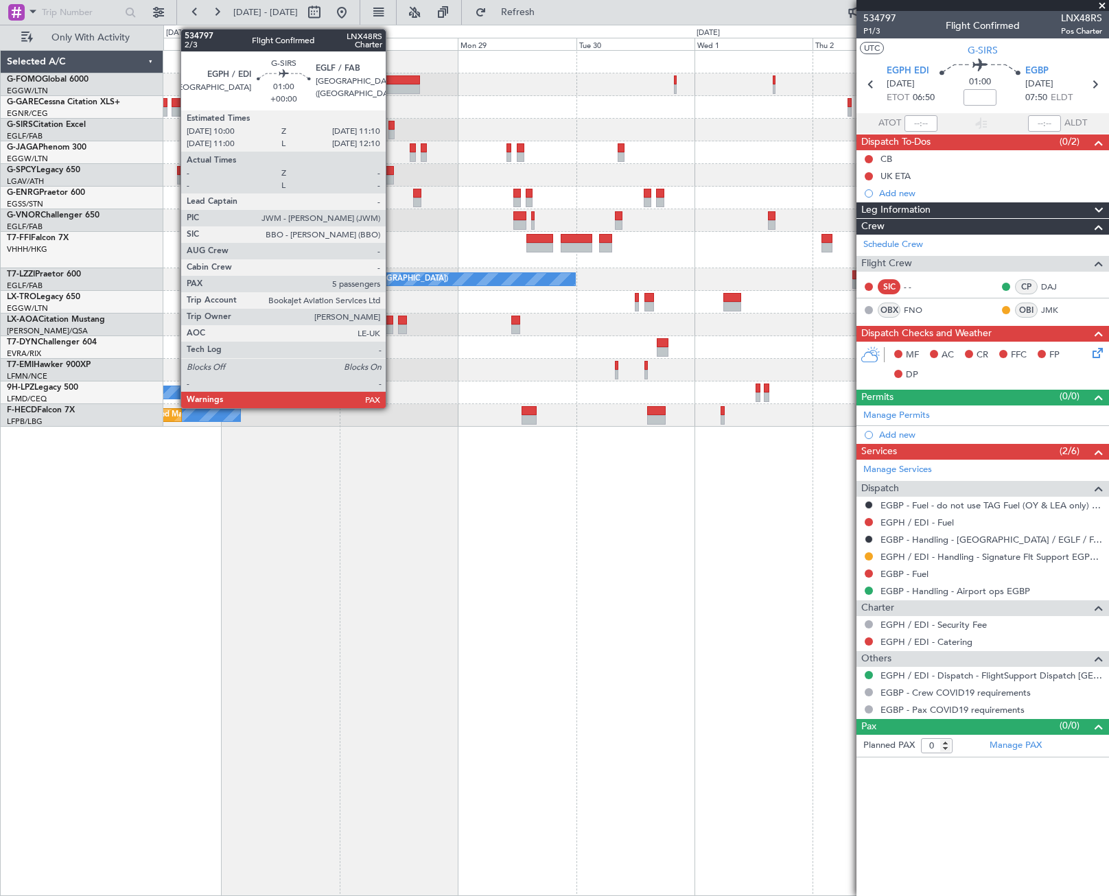
click at [392, 131] on div at bounding box center [391, 135] width 6 height 10
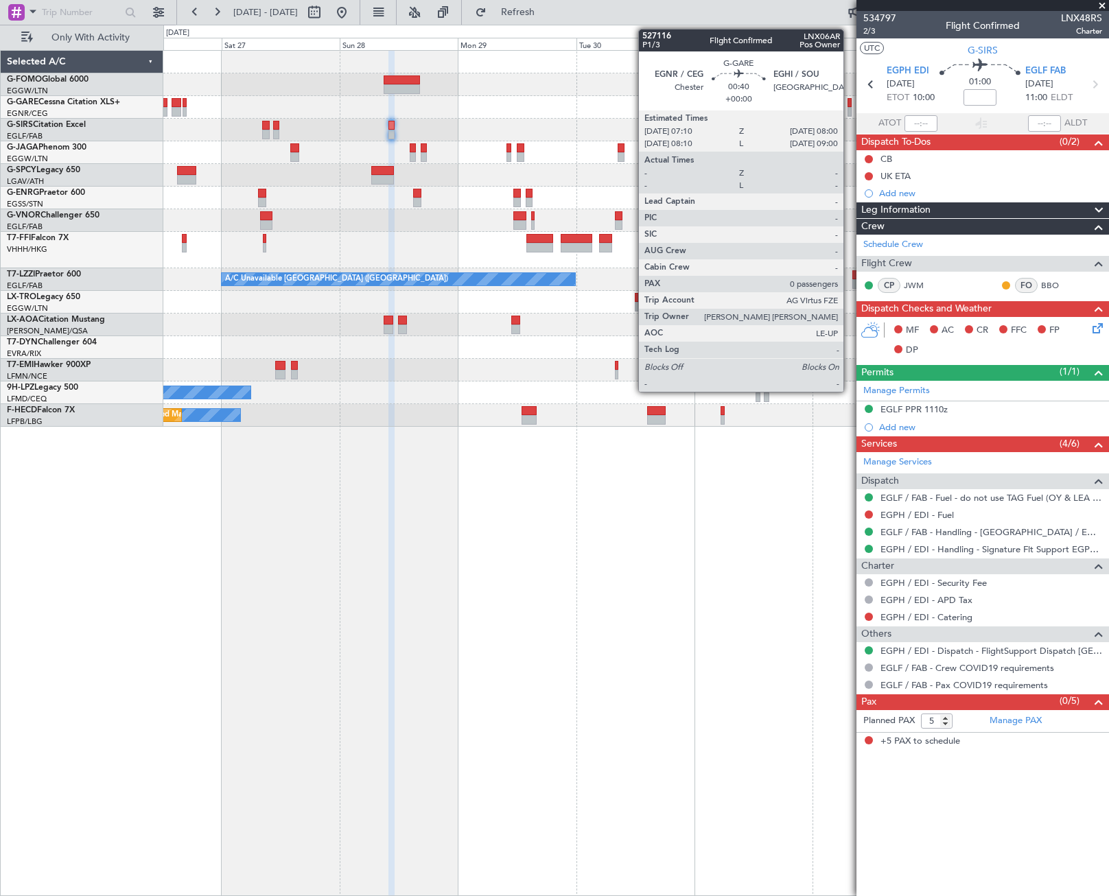
click at [850, 106] on div at bounding box center [850, 103] width 4 height 10
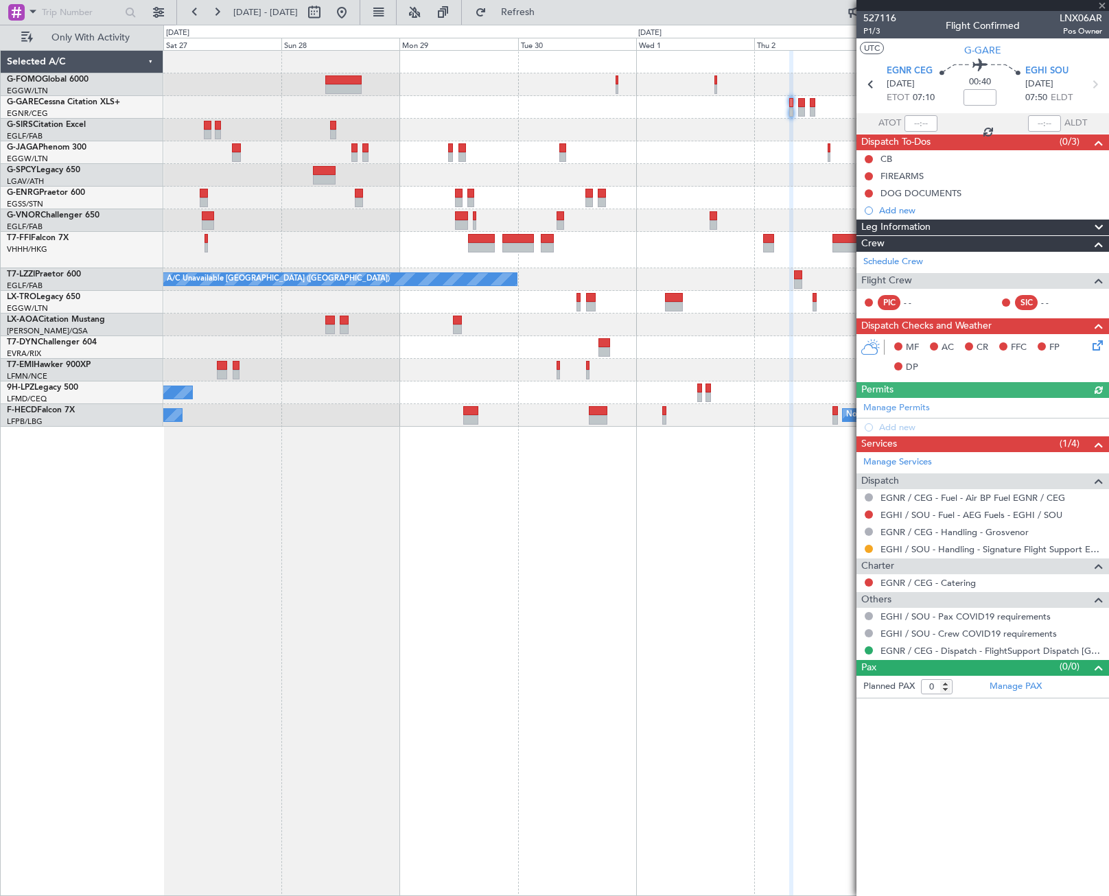
click at [621, 170] on div "A/C Unavailable A/C Unavailable [GEOGRAPHIC_DATA] ([GEOGRAPHIC_DATA]) No Crew […" at bounding box center [635, 239] width 945 height 376
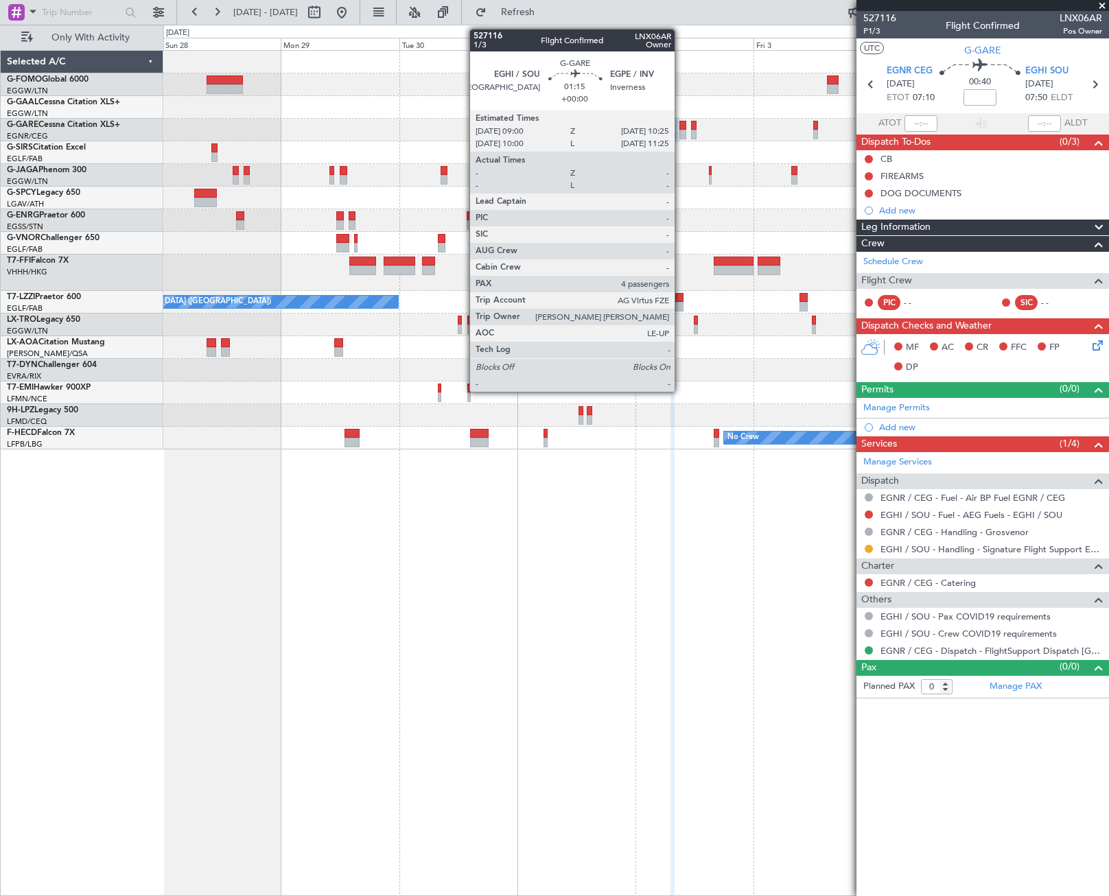
click at [681, 132] on div at bounding box center [683, 135] width 8 height 10
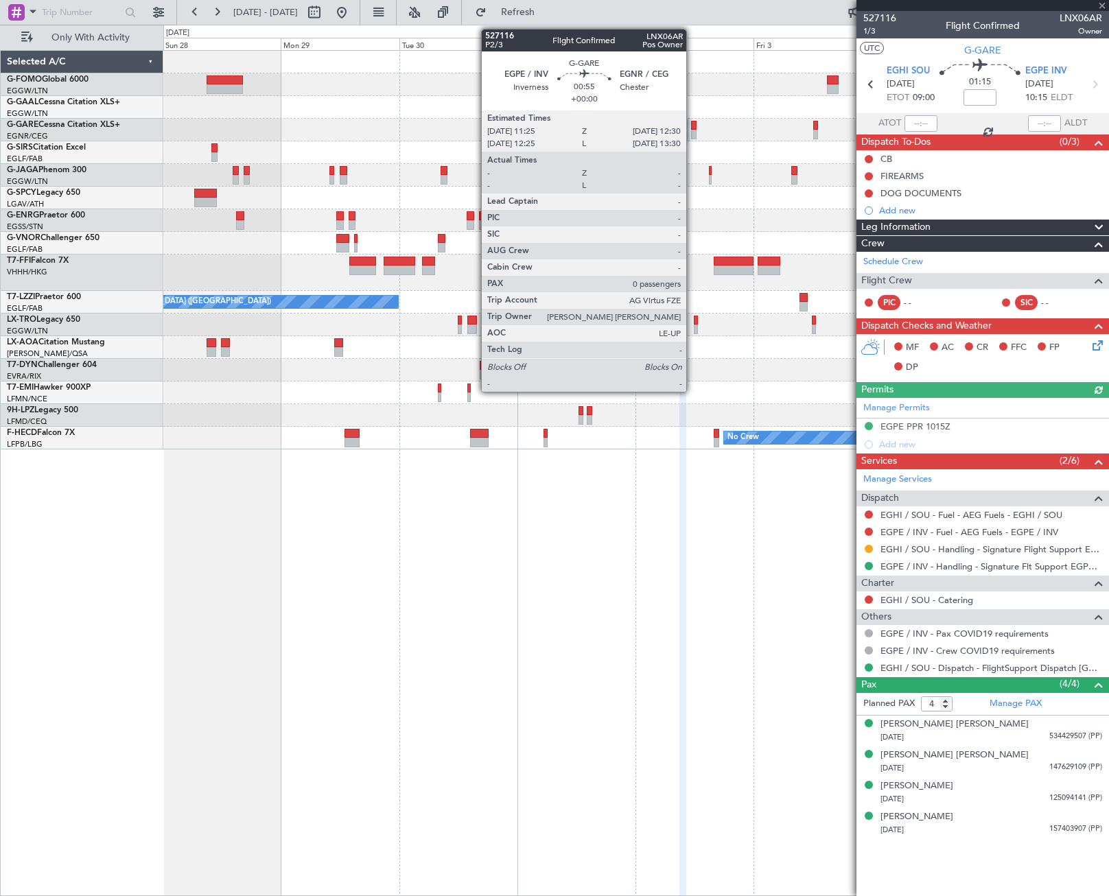
click at [693, 129] on div at bounding box center [693, 126] width 5 height 10
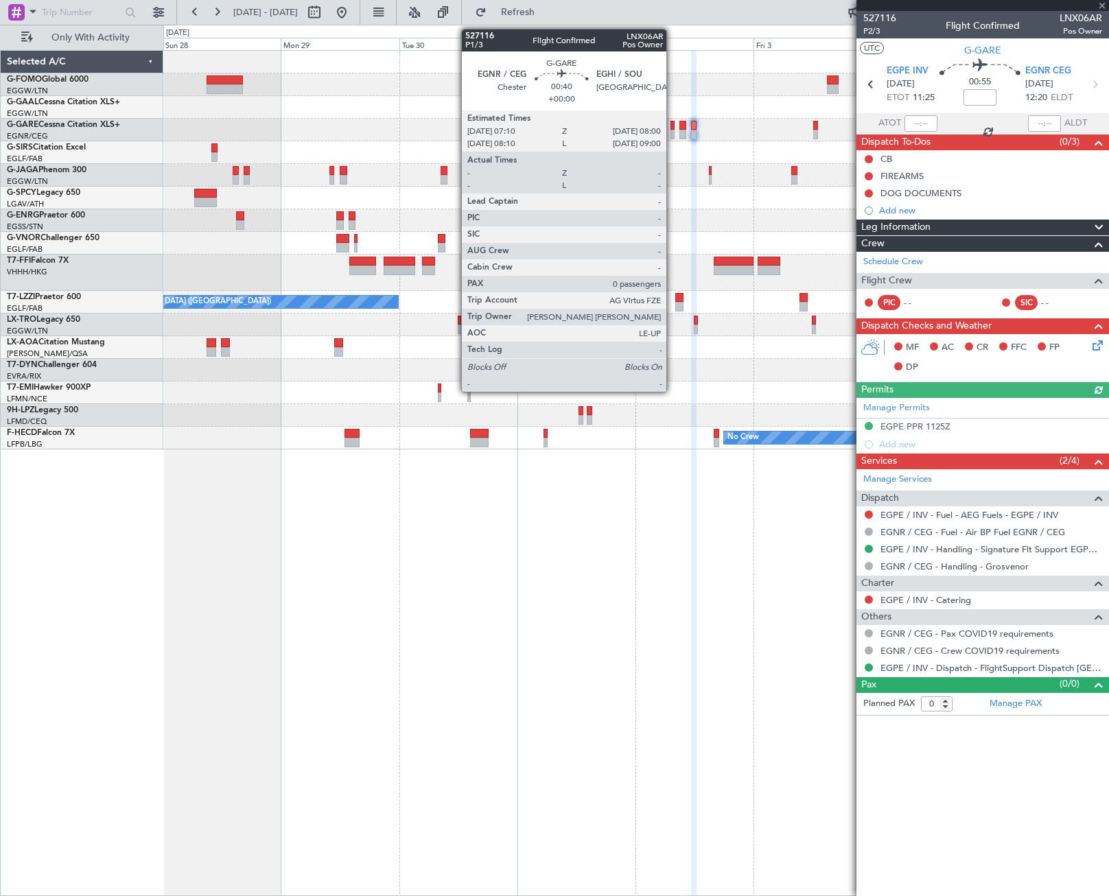
click at [673, 130] on div at bounding box center [673, 135] width 4 height 10
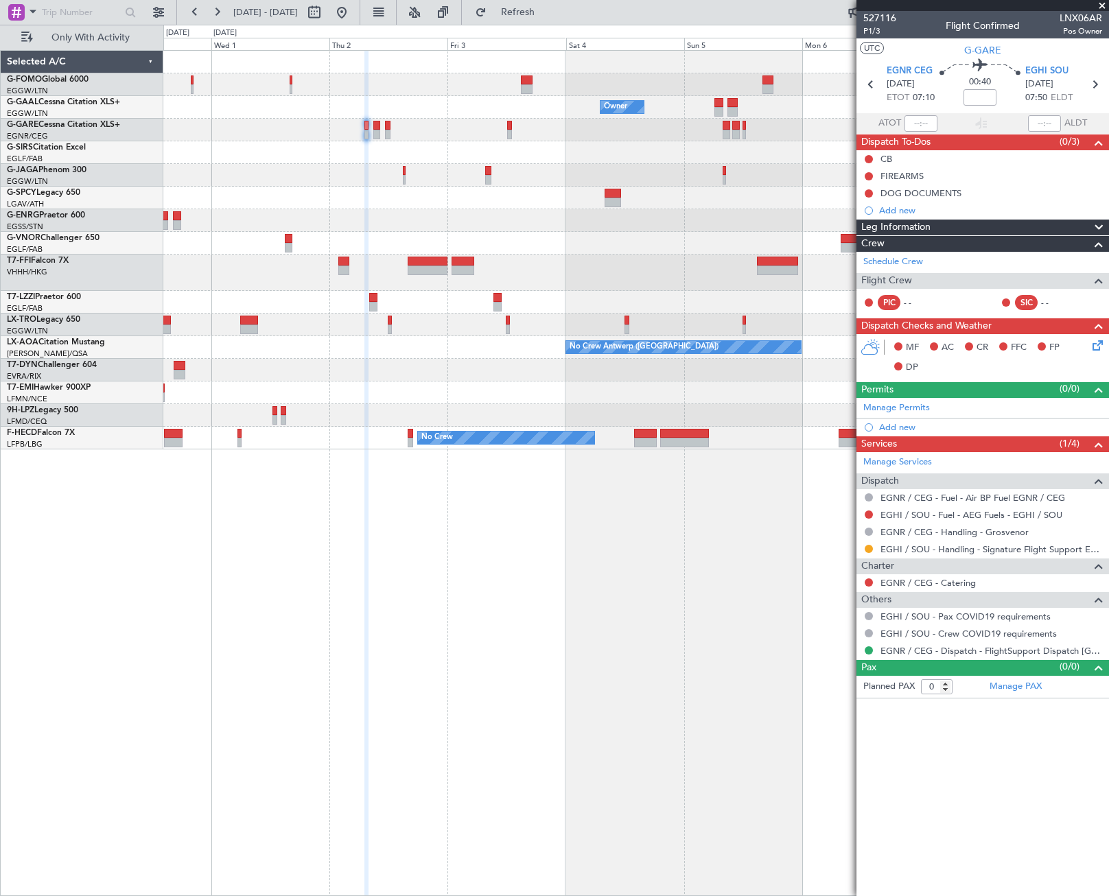
click at [345, 246] on div "Owner Owner Planned Maint Geneva ([GEOGRAPHIC_DATA]) A/C Unavailable [GEOGRAPHI…" at bounding box center [635, 250] width 945 height 399
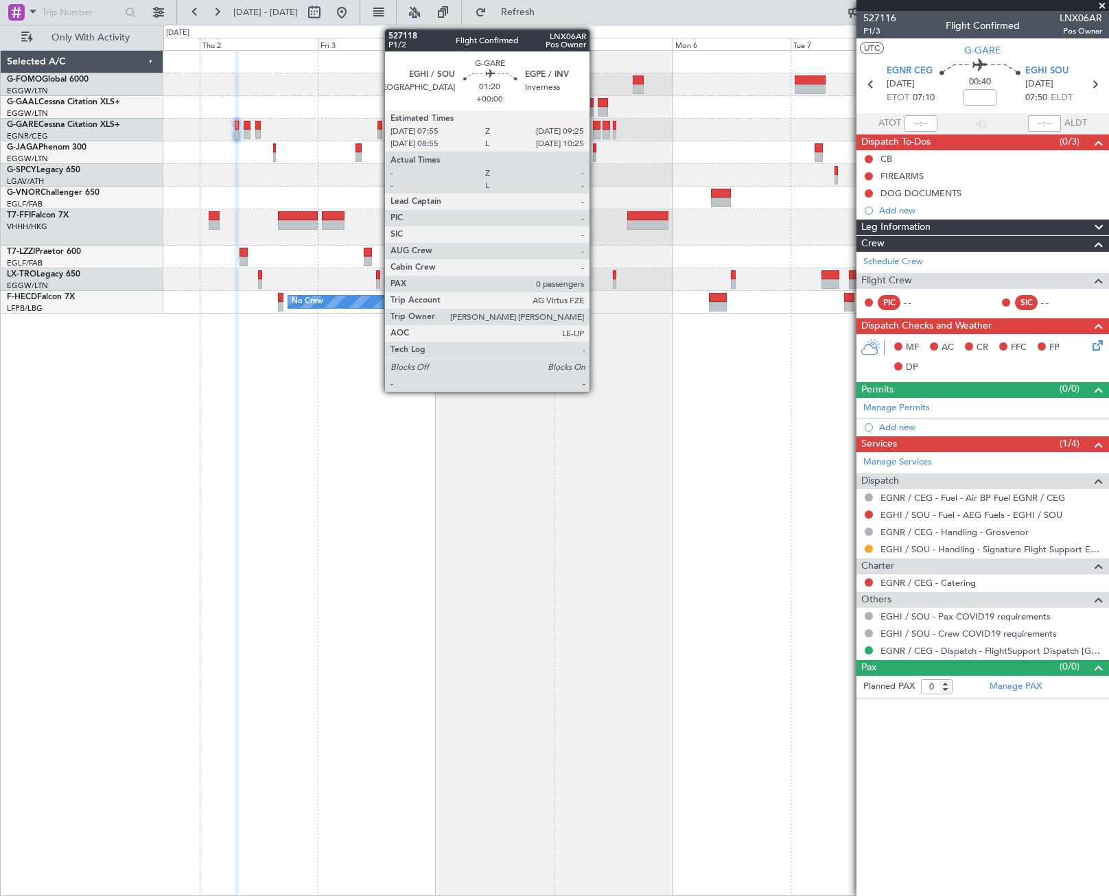
click at [596, 128] on div at bounding box center [597, 126] width 8 height 10
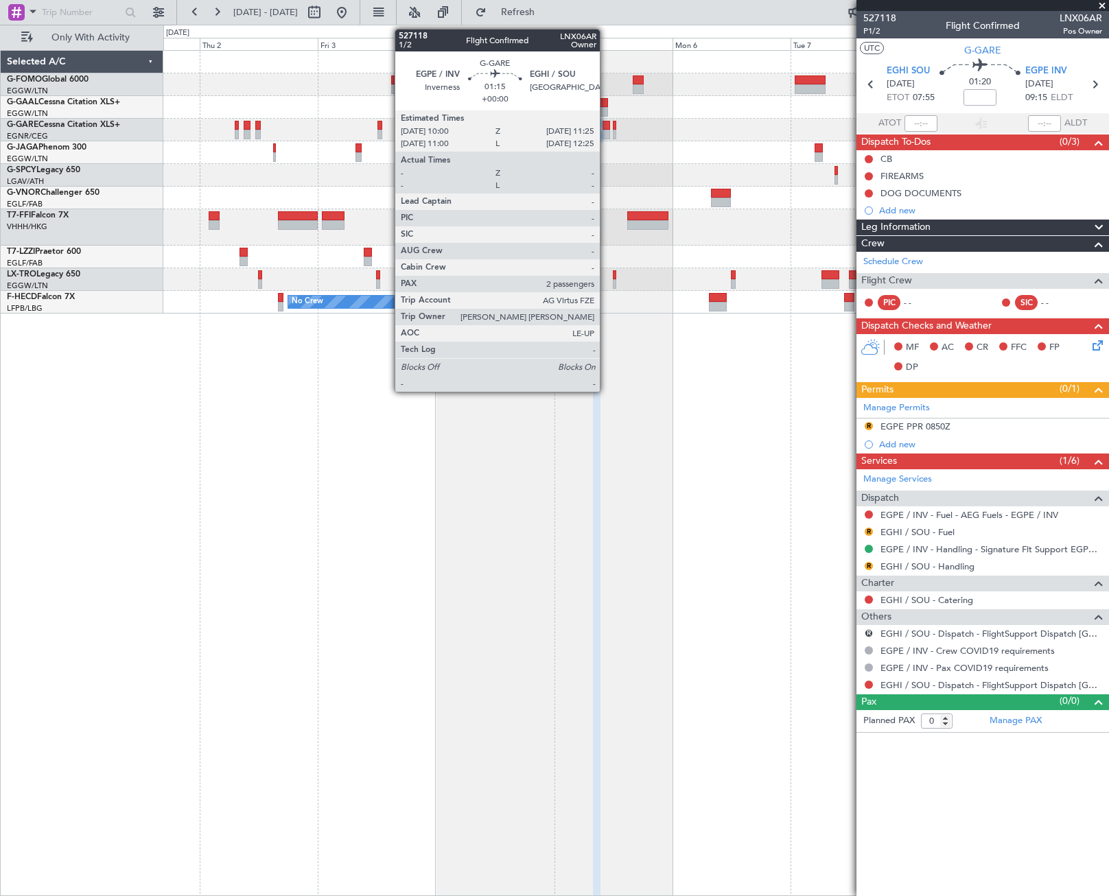
click at [606, 130] on div at bounding box center [607, 135] width 8 height 10
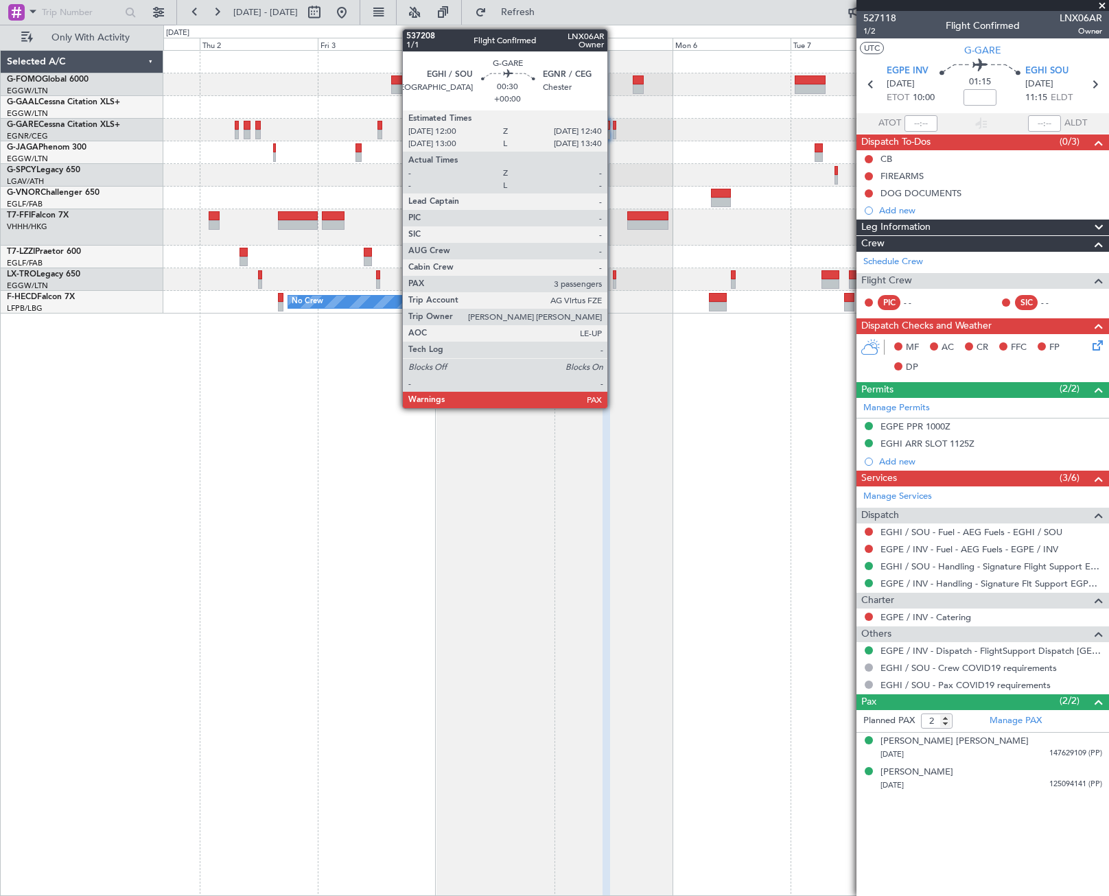
click at [614, 132] on div at bounding box center [614, 135] width 3 height 10
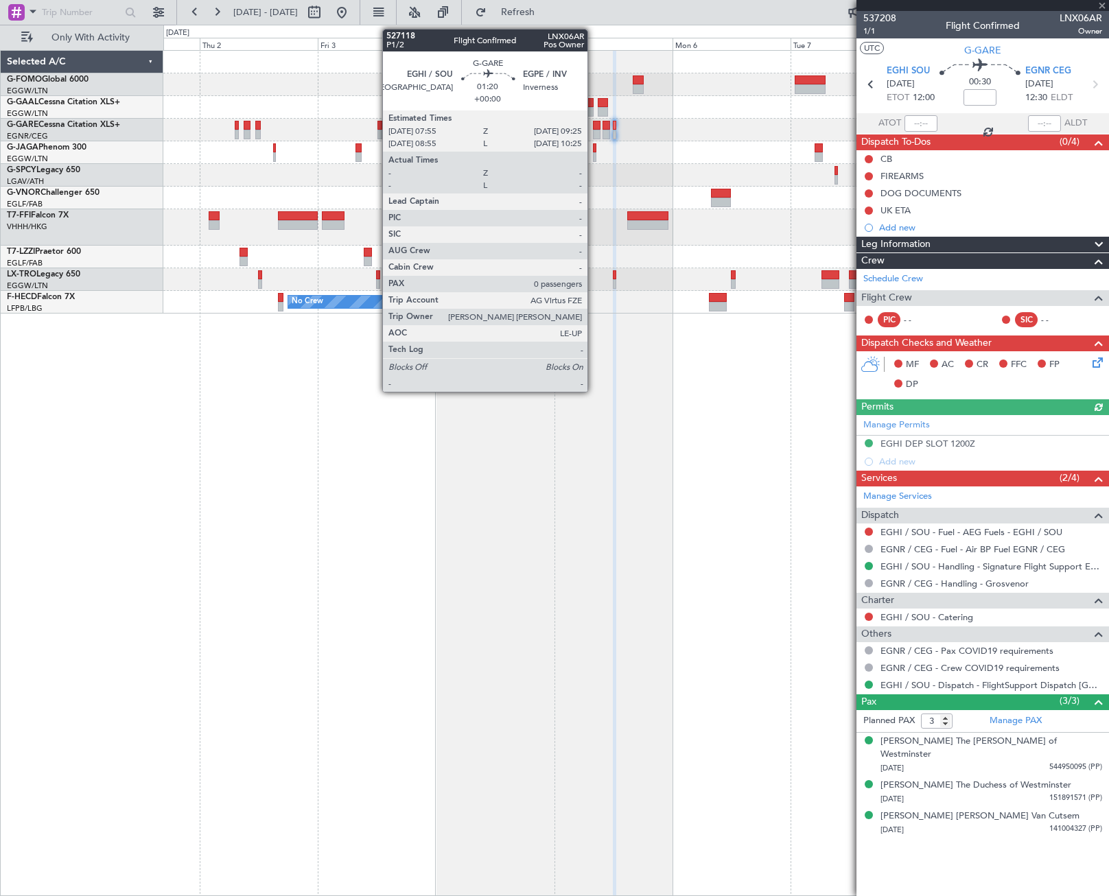
click at [594, 132] on div at bounding box center [597, 135] width 8 height 10
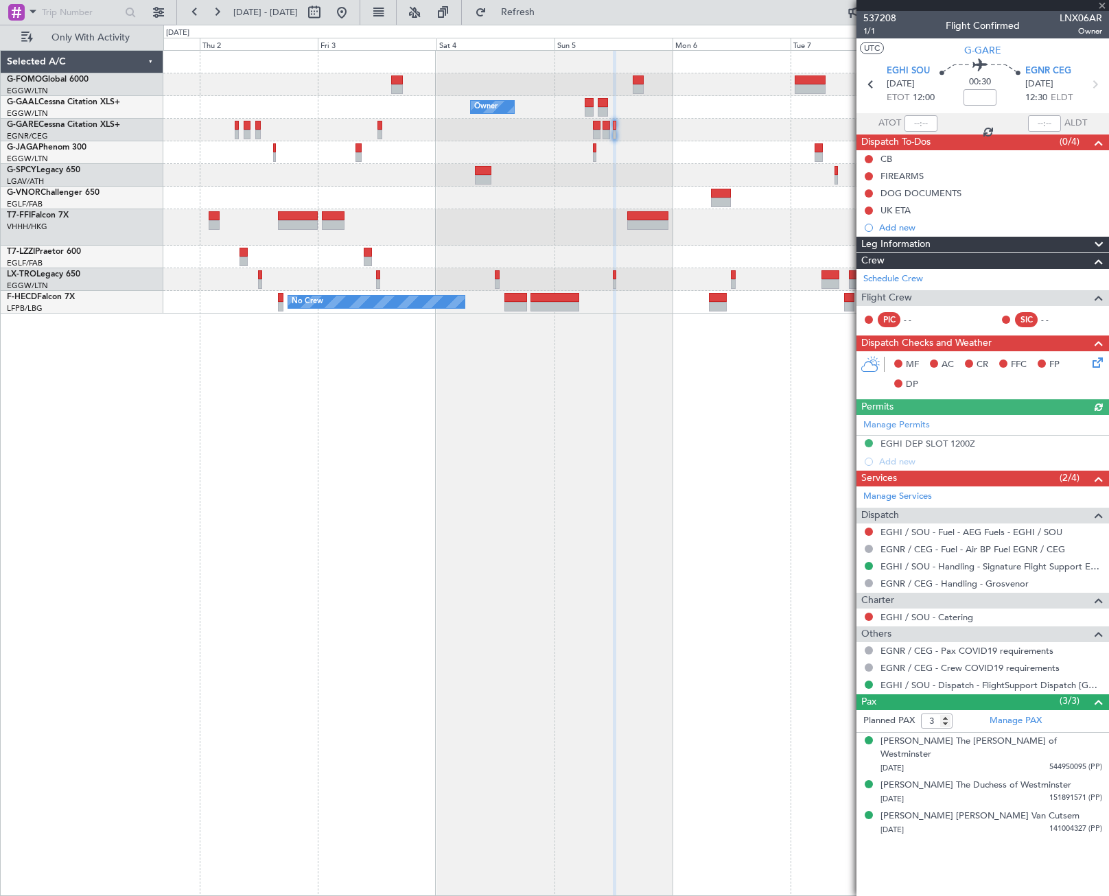
type input "0"
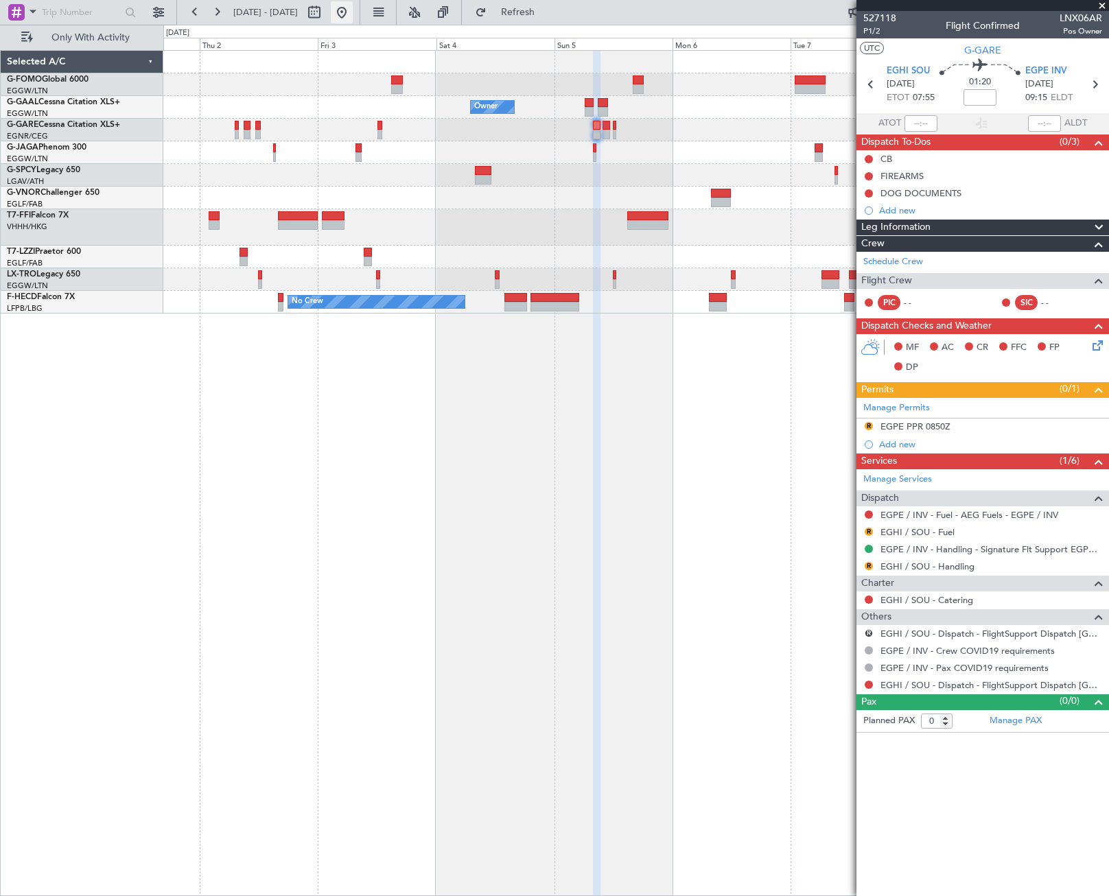
click at [353, 10] on button at bounding box center [342, 12] width 22 height 22
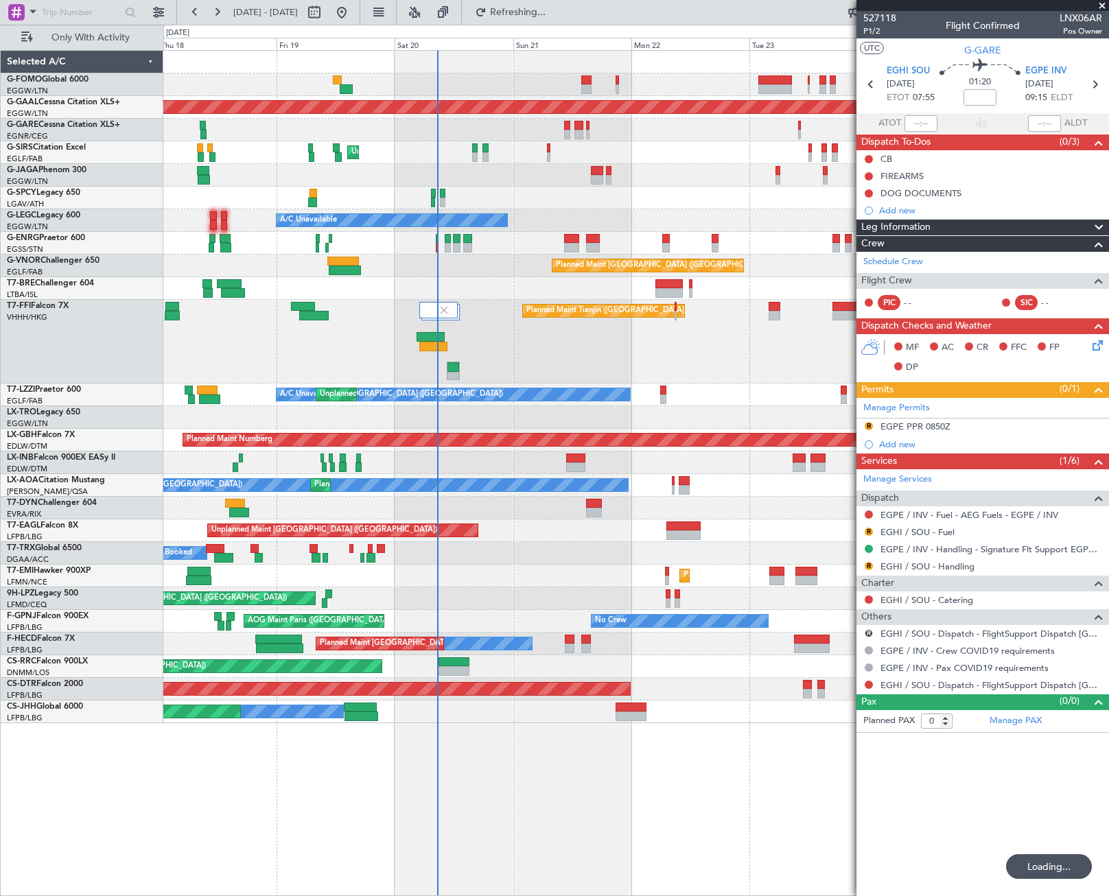
click at [351, 749] on div "Planned Maint Dusseldorf Owner Unplanned Maint [GEOGRAPHIC_DATA] ([GEOGRAPHIC_D…" at bounding box center [636, 473] width 946 height 846
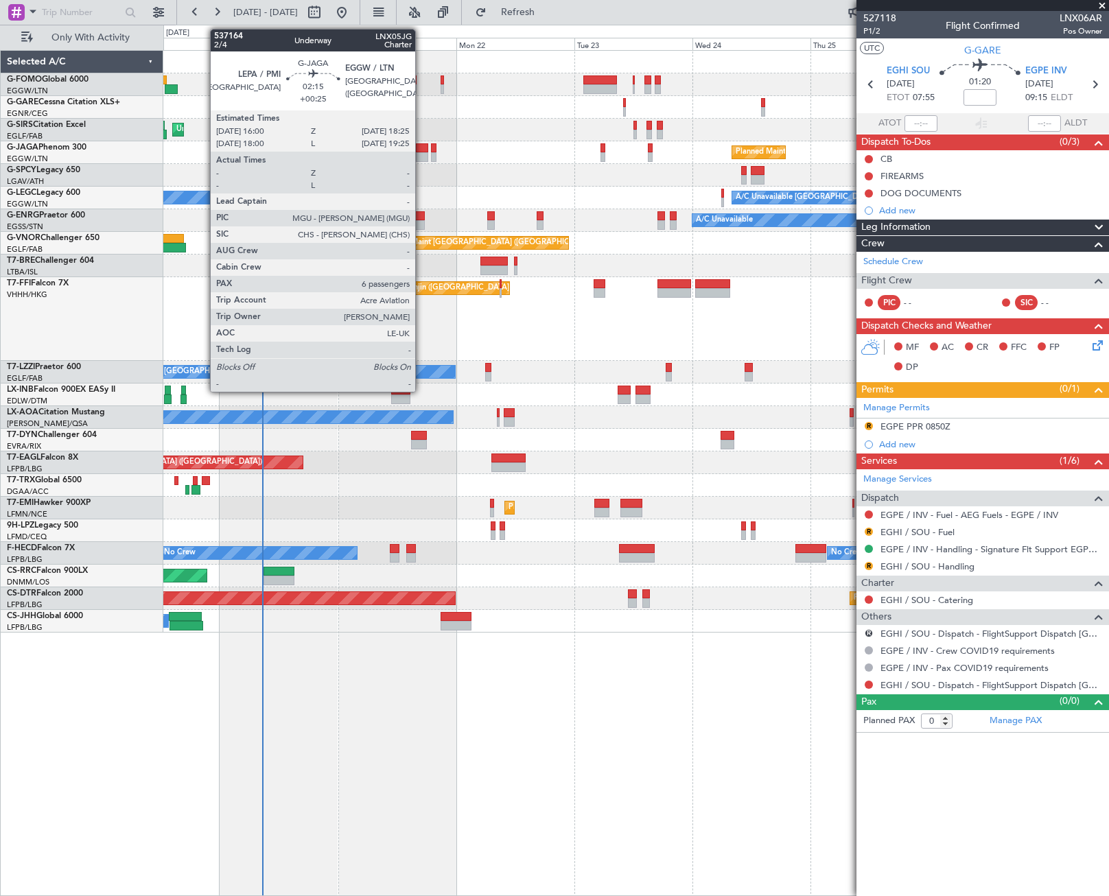
click at [421, 148] on div at bounding box center [422, 148] width 12 height 10
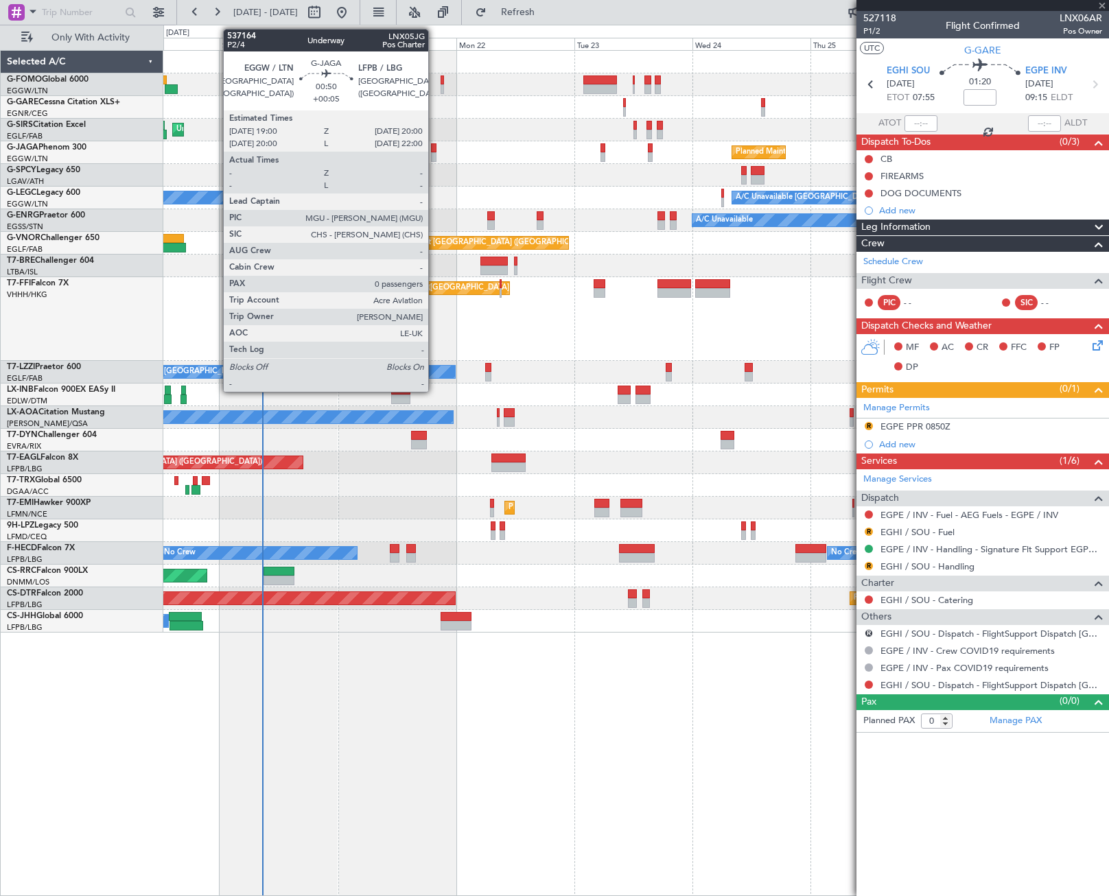
type input "+00:25"
type input "6"
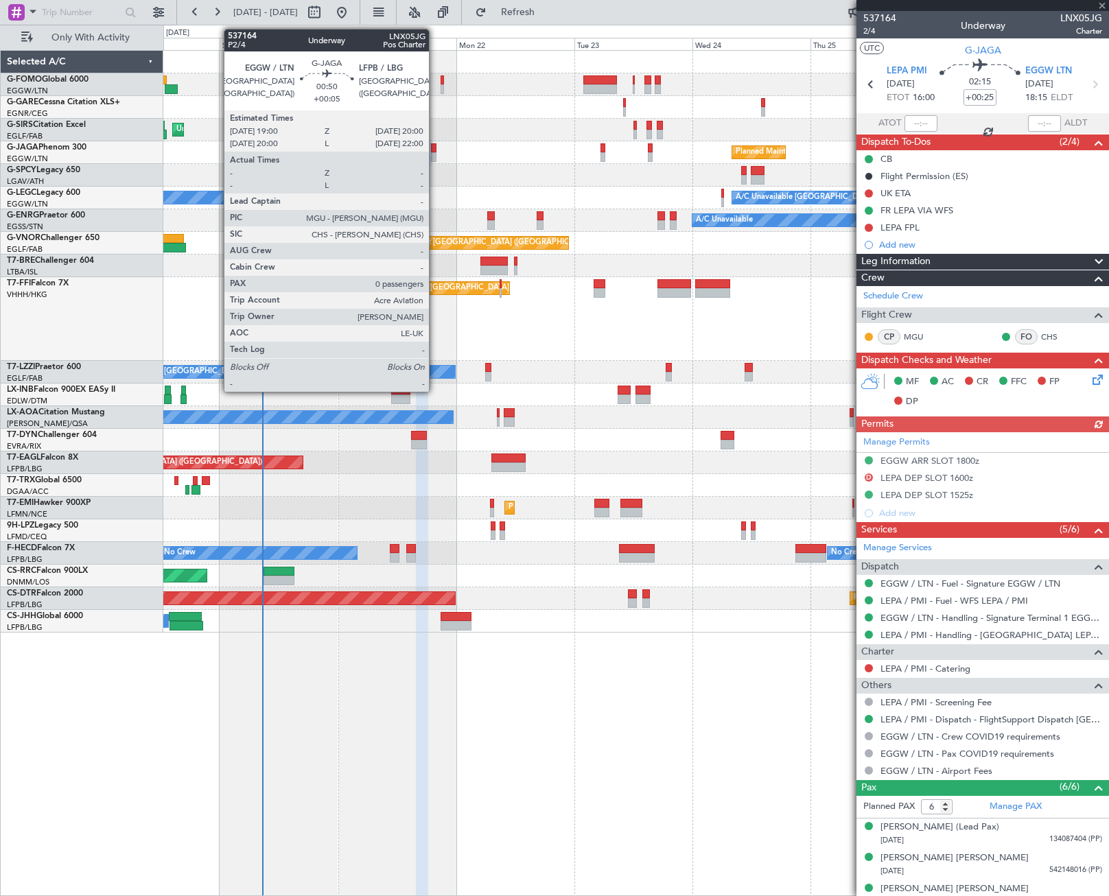
click at [435, 154] on div at bounding box center [433, 157] width 5 height 10
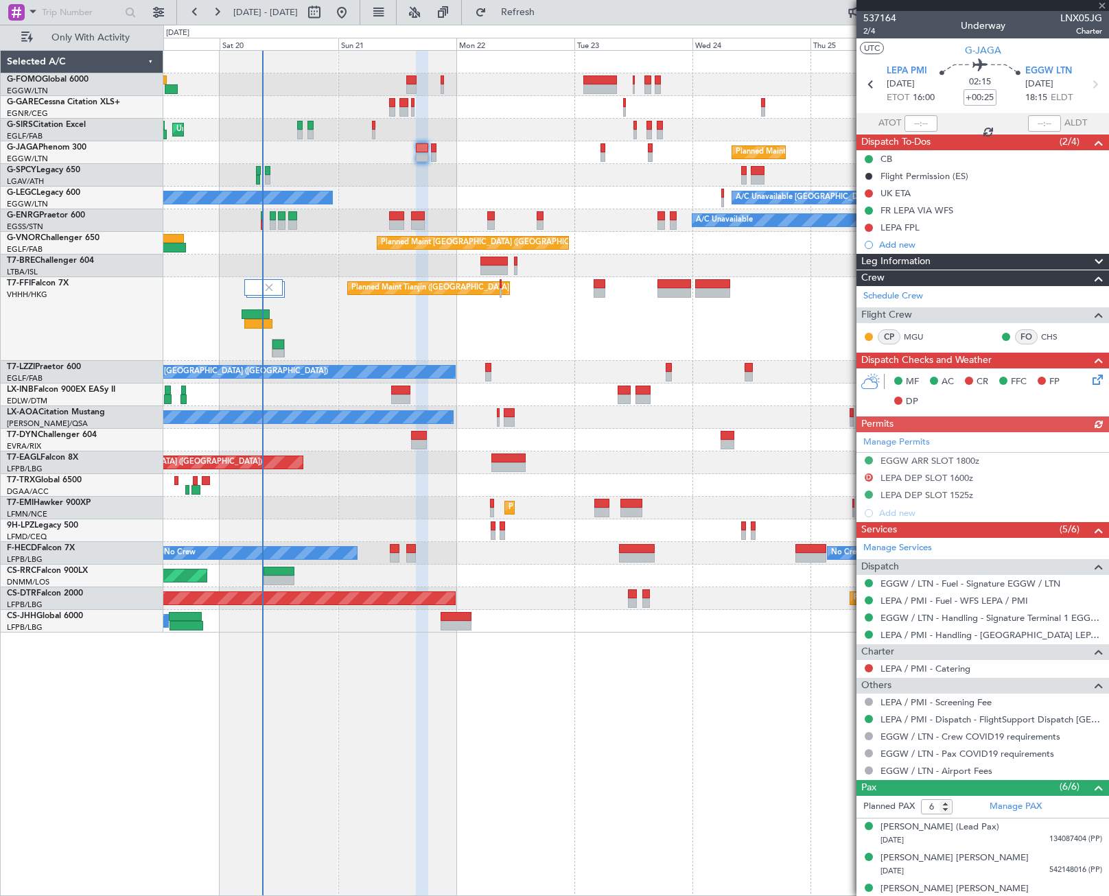
type input "+00:05"
type input "0"
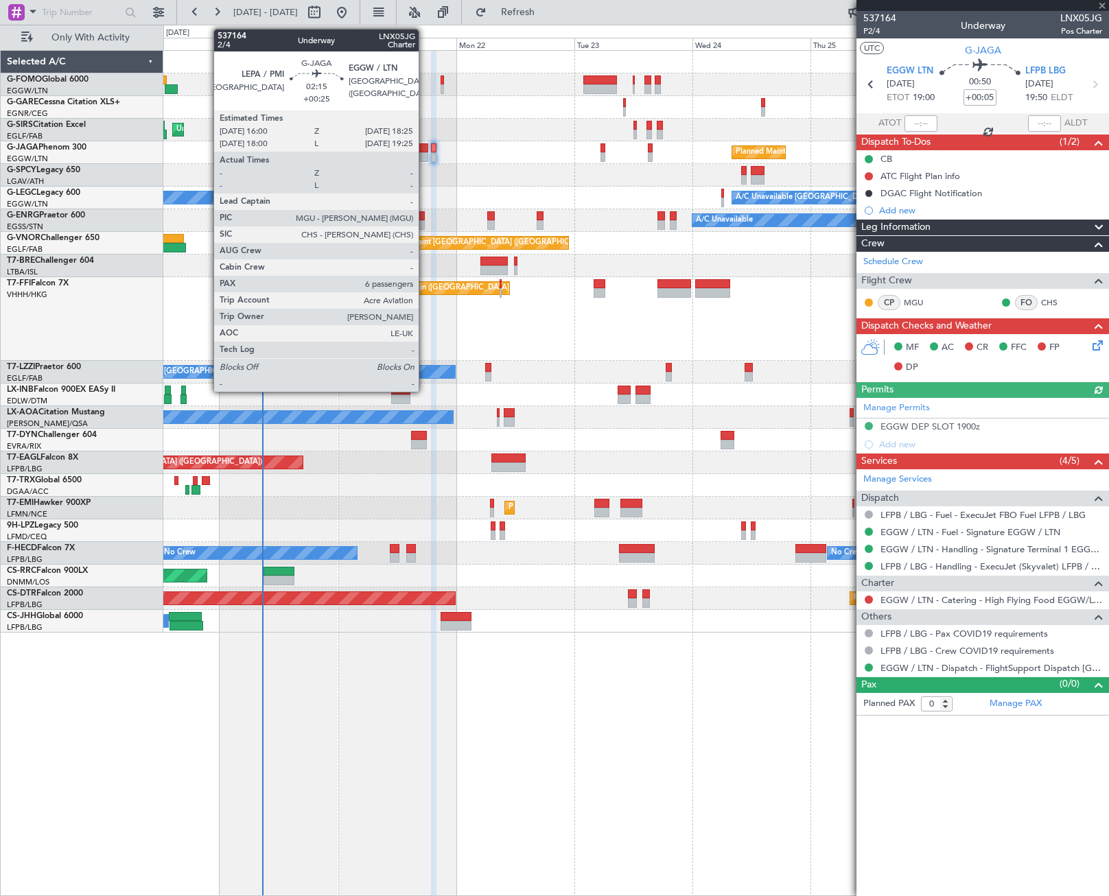
click at [425, 148] on div at bounding box center [422, 148] width 12 height 10
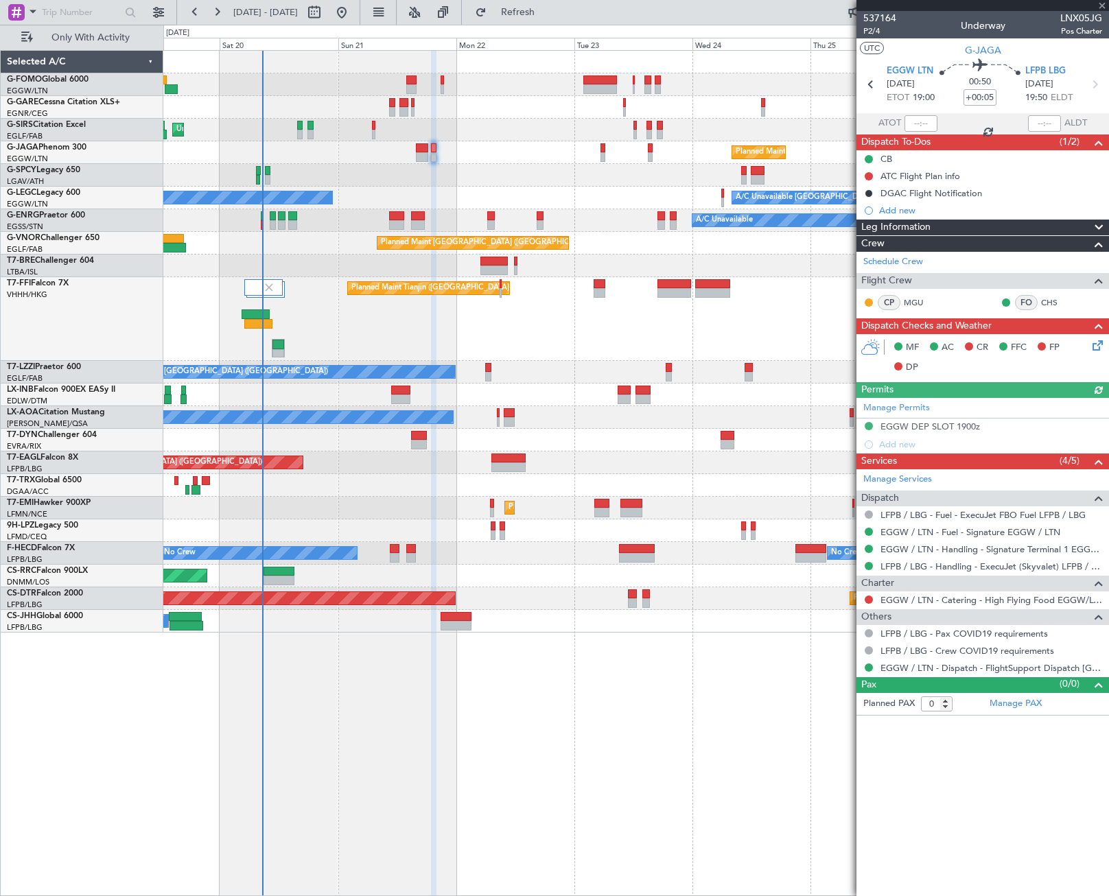
type input "+00:25"
type input "6"
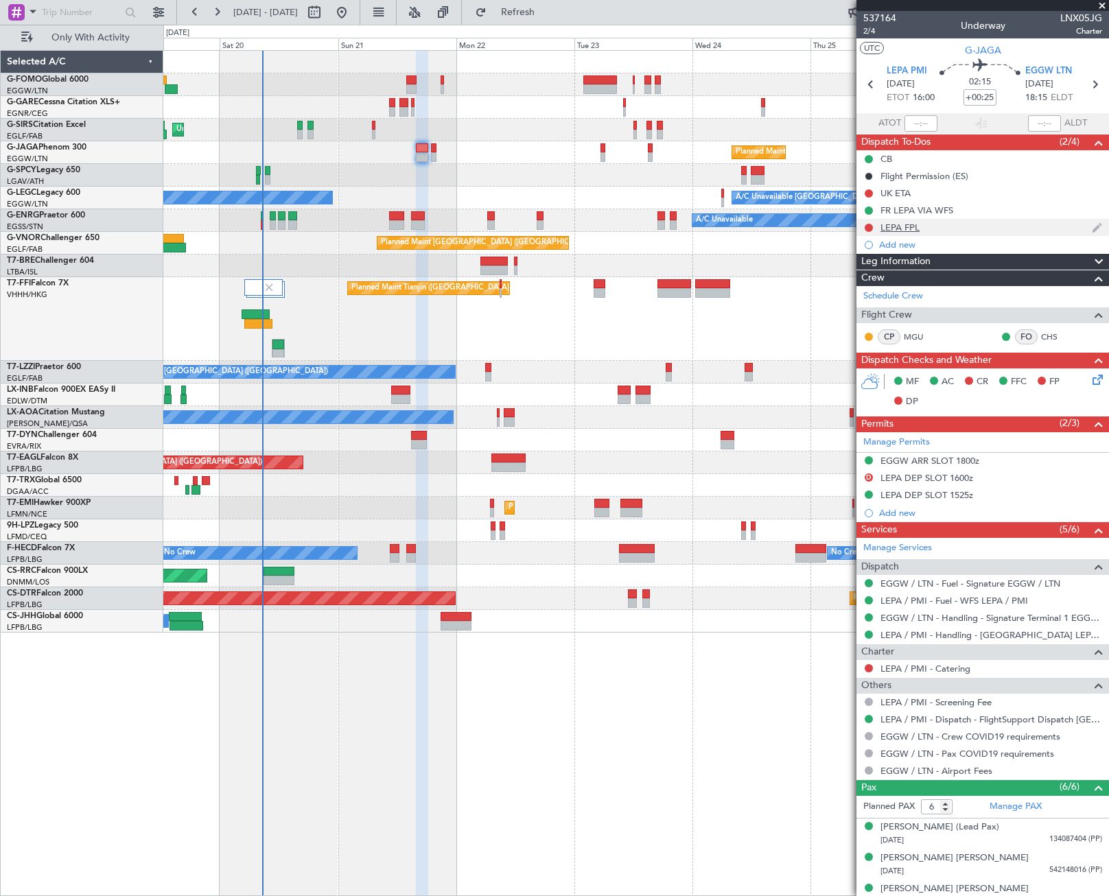
click at [903, 226] on div "LEPA FPL" at bounding box center [900, 228] width 39 height 12
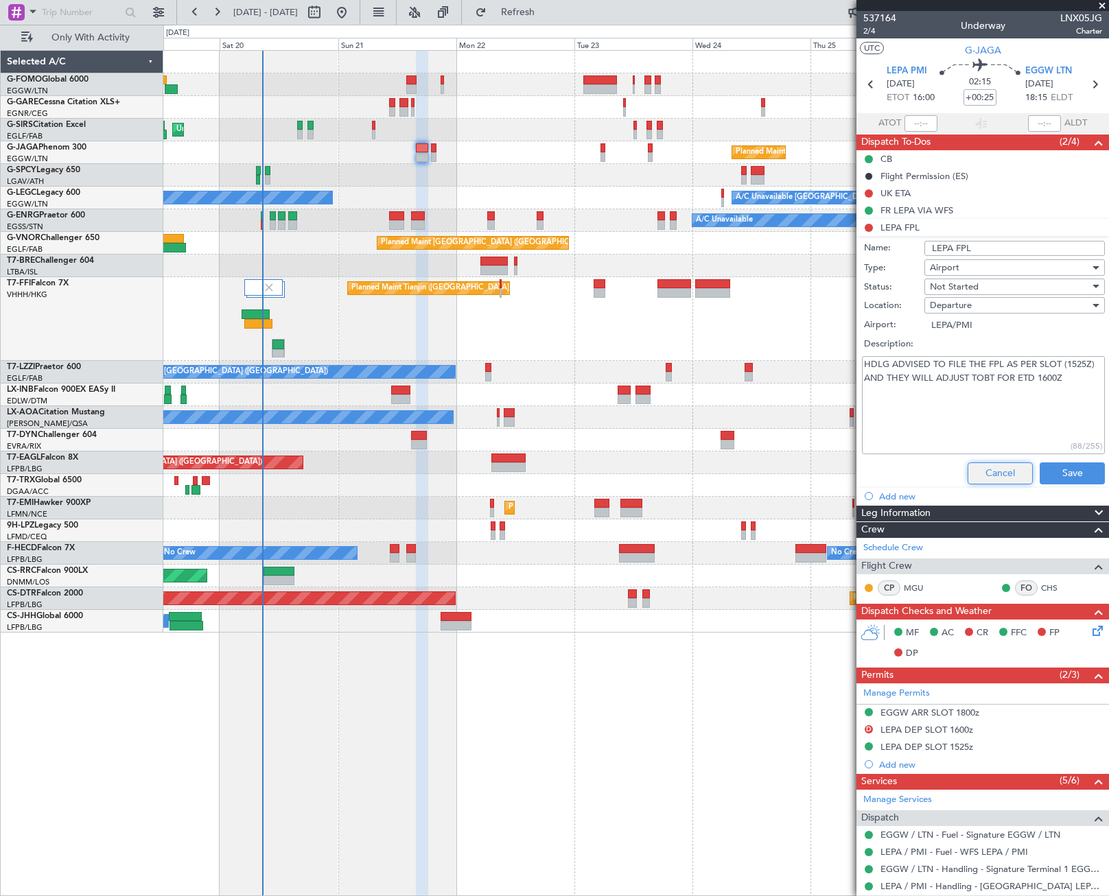
click at [1000, 472] on button "Cancel" at bounding box center [1000, 474] width 65 height 22
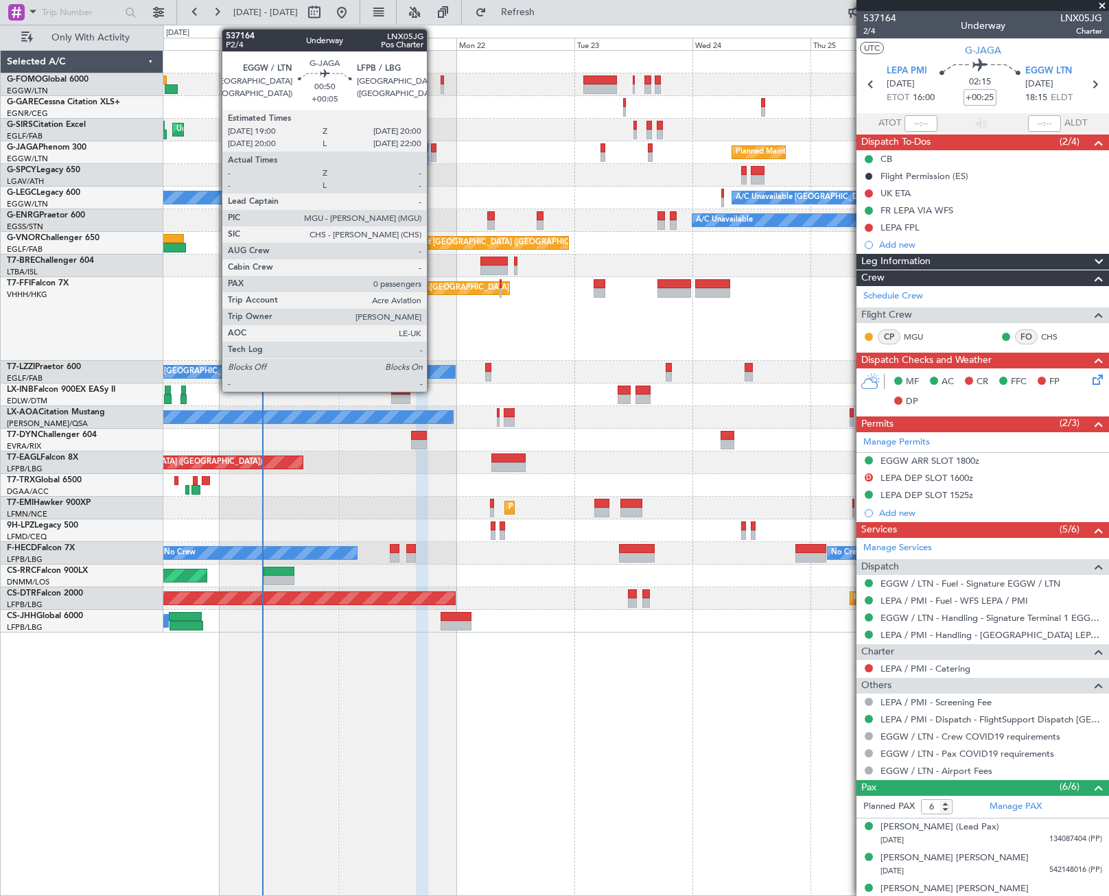
click at [434, 156] on div at bounding box center [433, 157] width 5 height 10
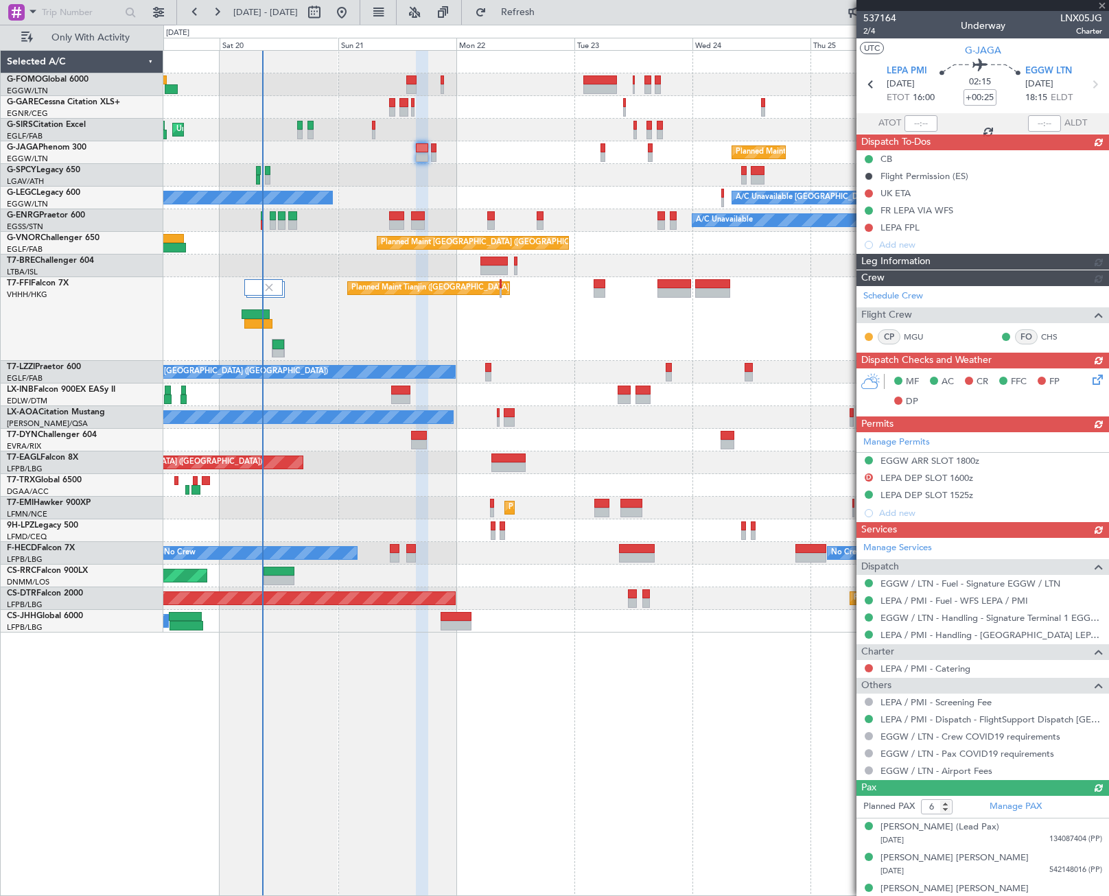
type input "+00:05"
type input "0"
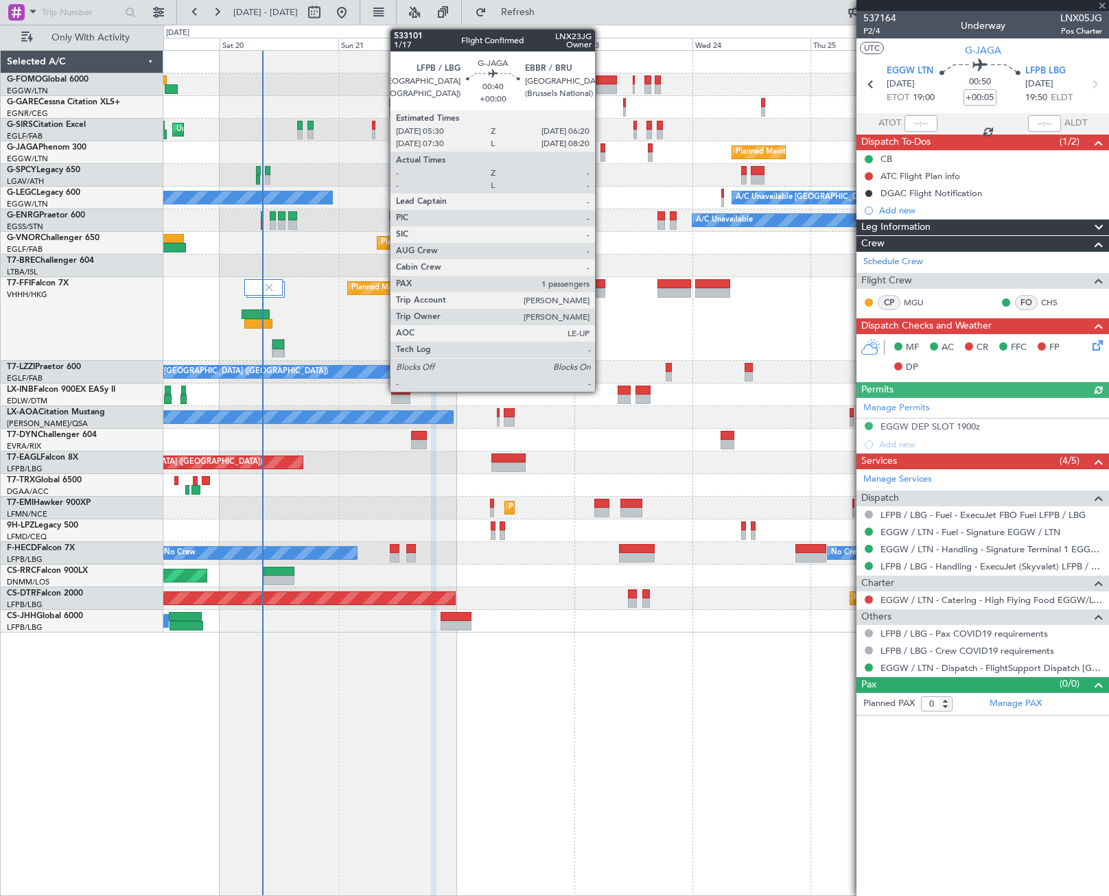
click at [601, 152] on div at bounding box center [603, 148] width 4 height 10
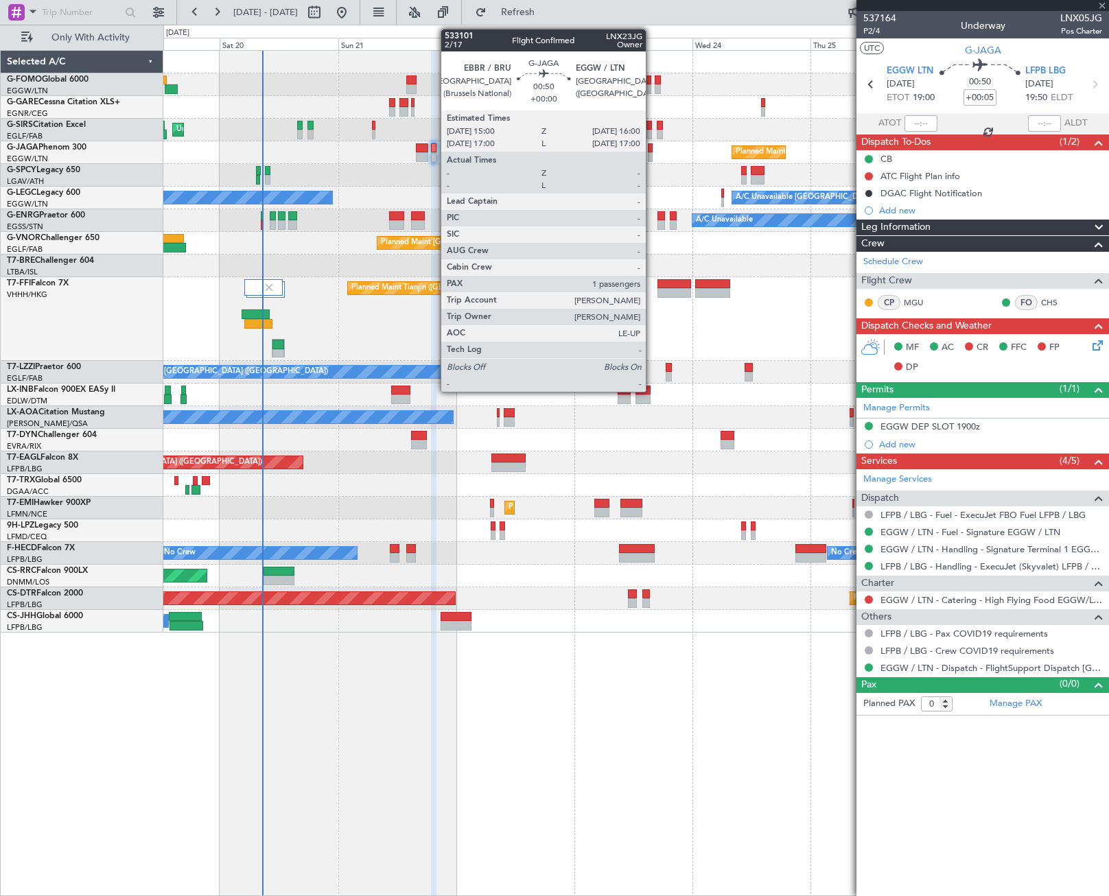
type input "1"
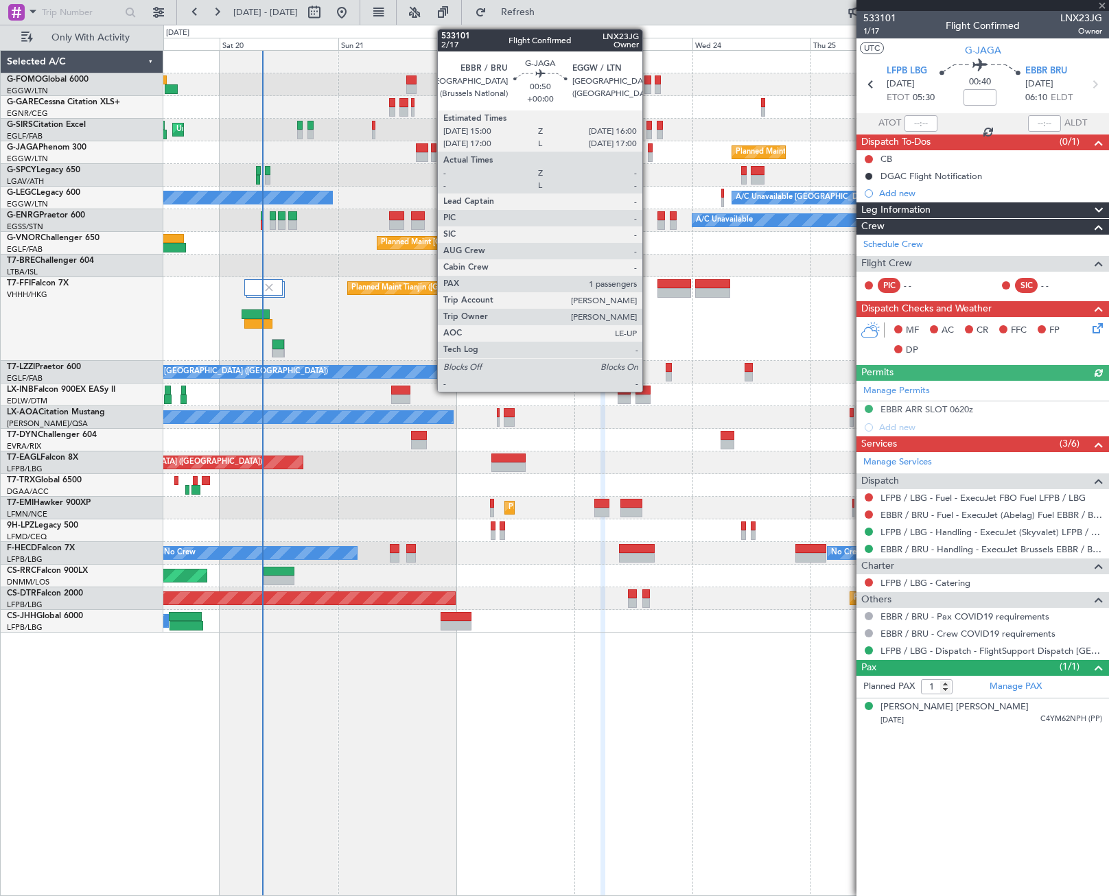
click at [649, 154] on div at bounding box center [650, 157] width 5 height 10
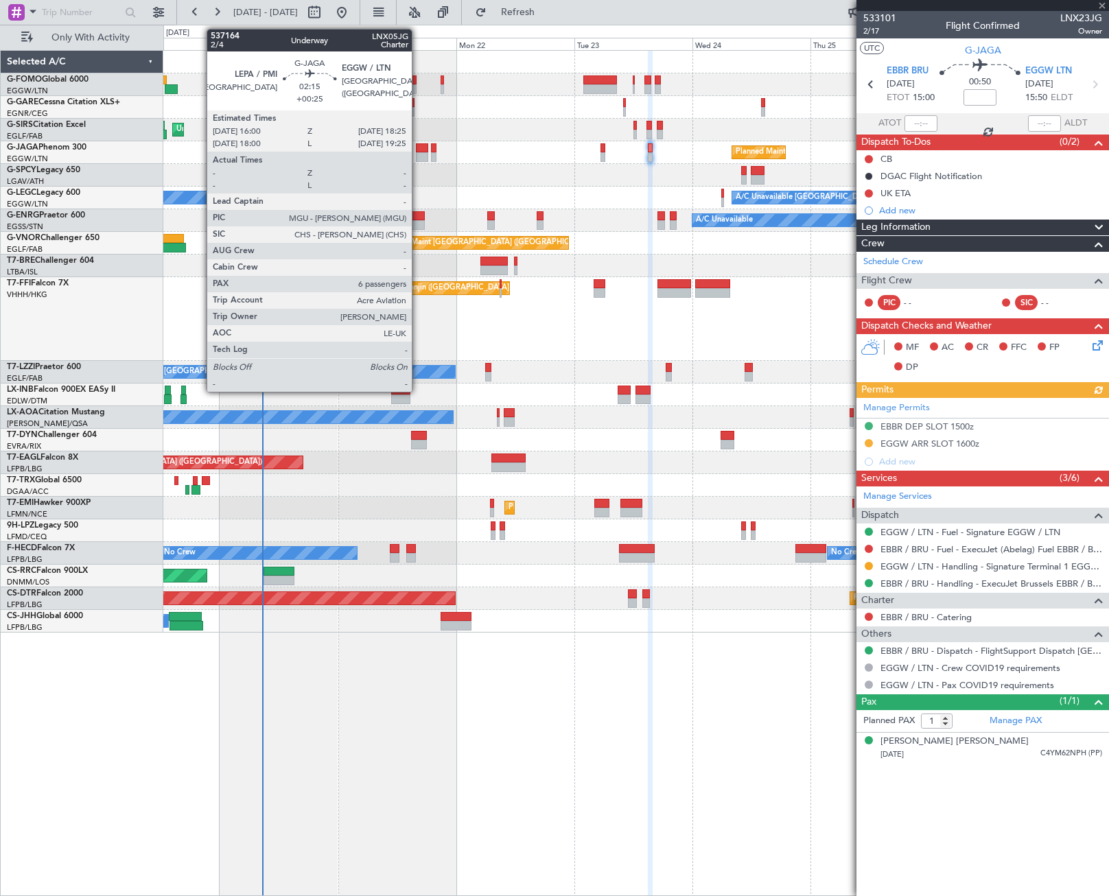
click at [418, 152] on div at bounding box center [422, 148] width 12 height 10
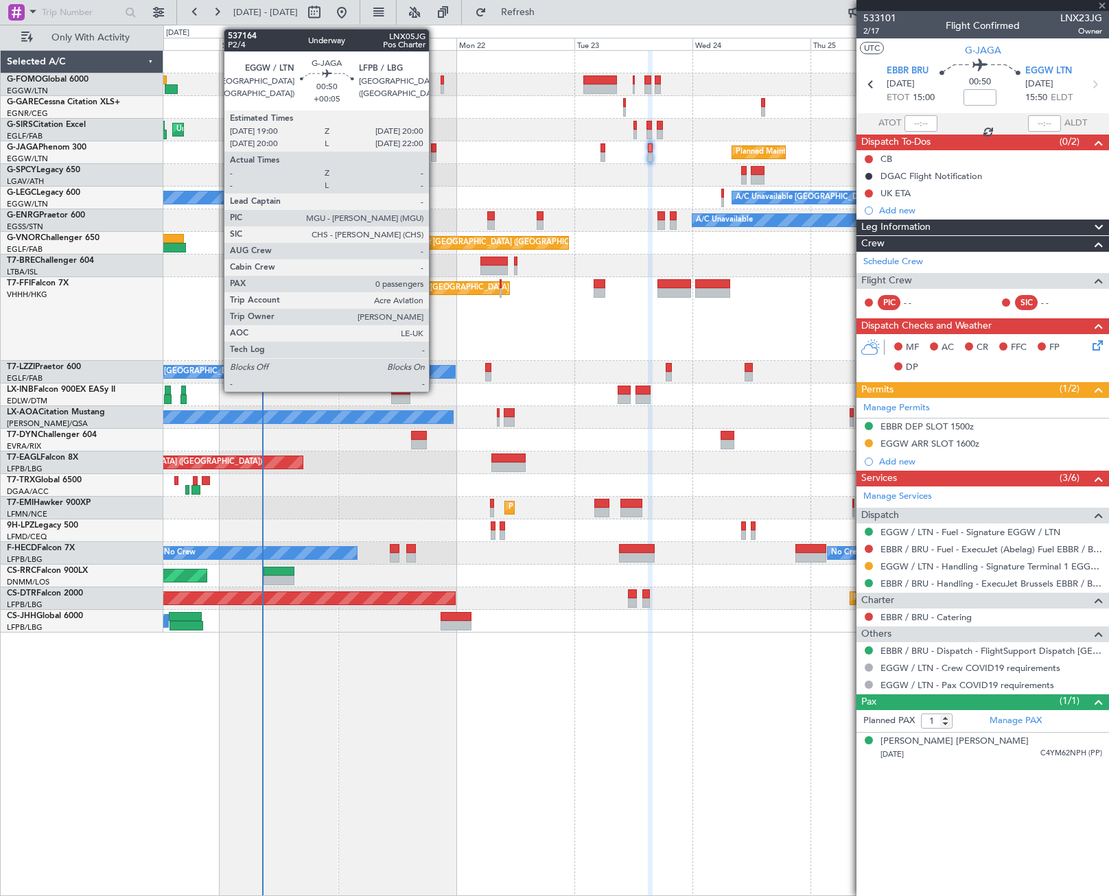
type input "+00:25"
type input "6"
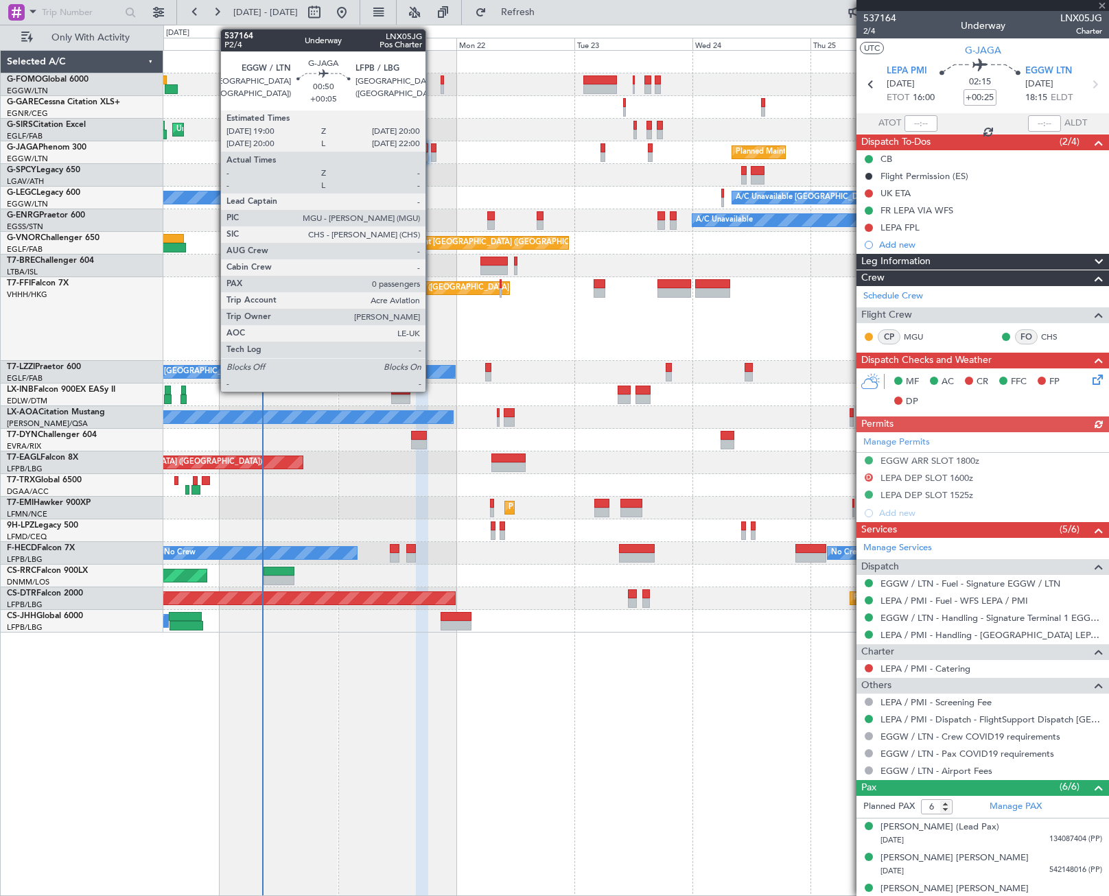
click at [432, 152] on div at bounding box center [433, 148] width 5 height 10
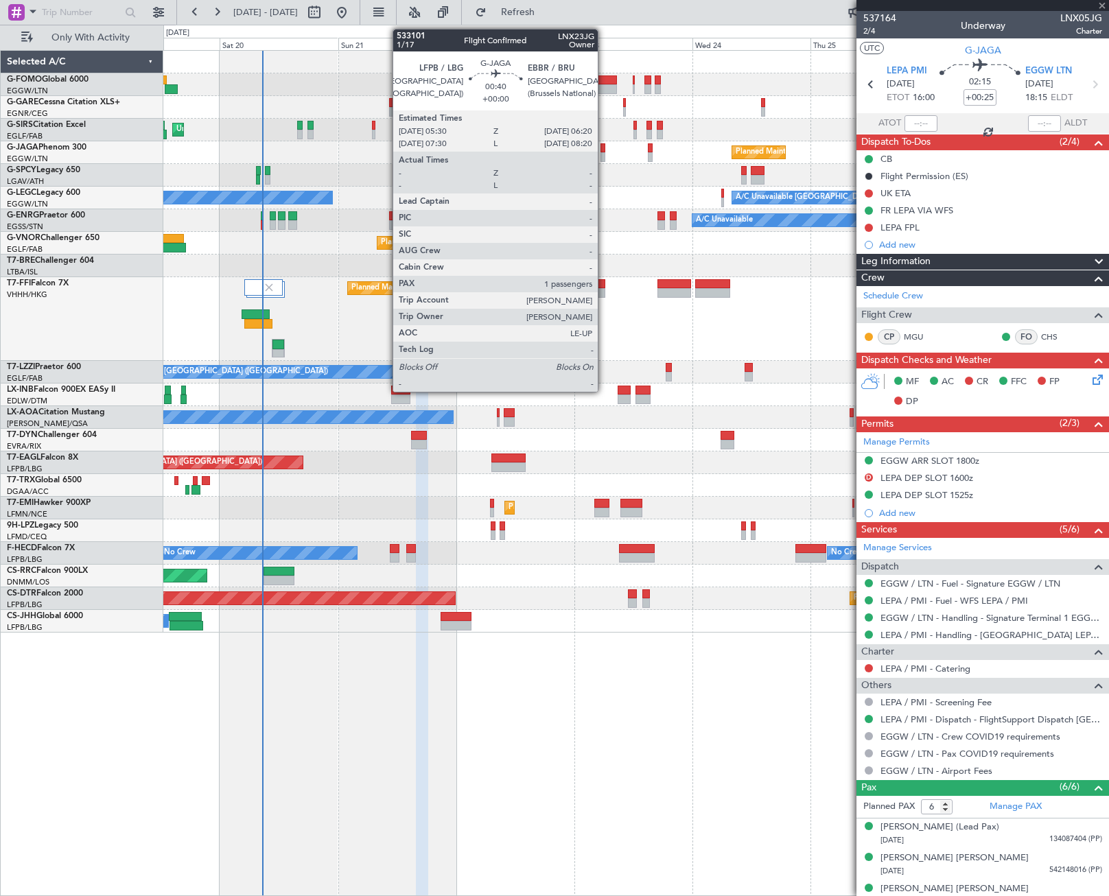
type input "+00:05"
type input "0"
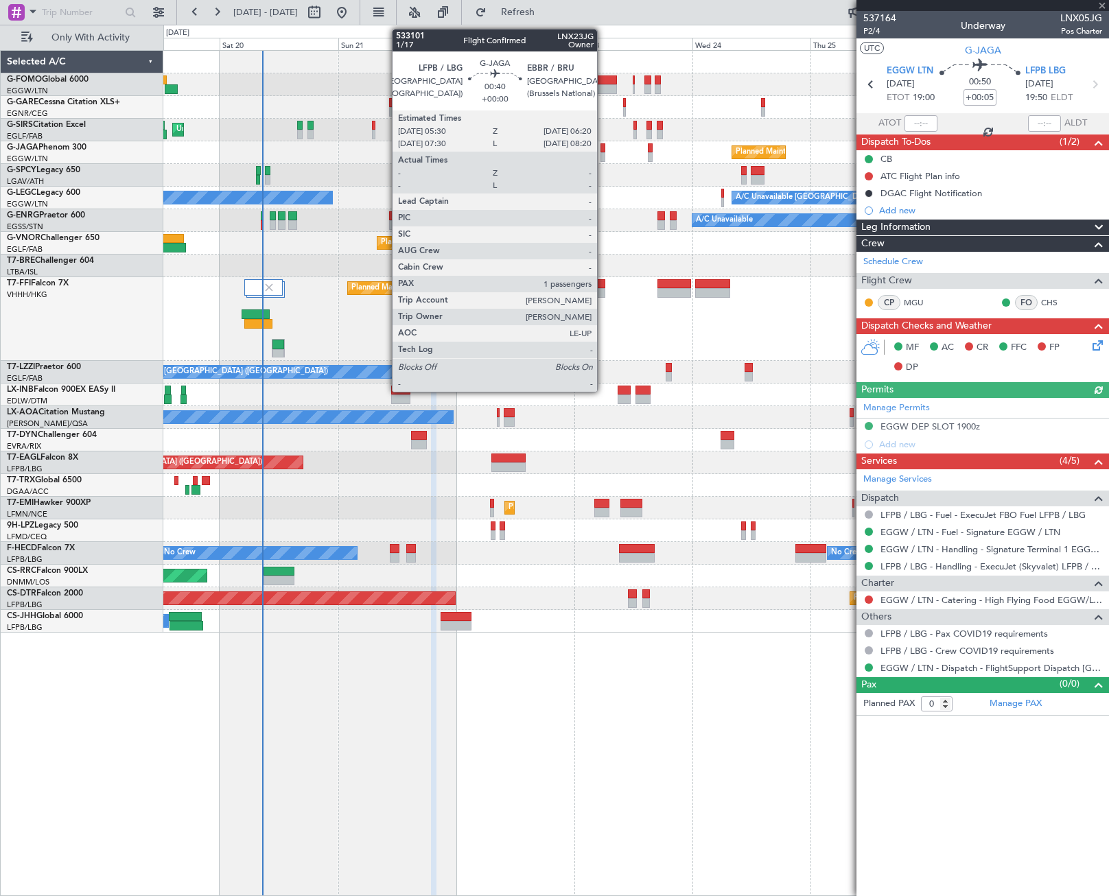
click at [603, 152] on div at bounding box center [603, 157] width 4 height 10
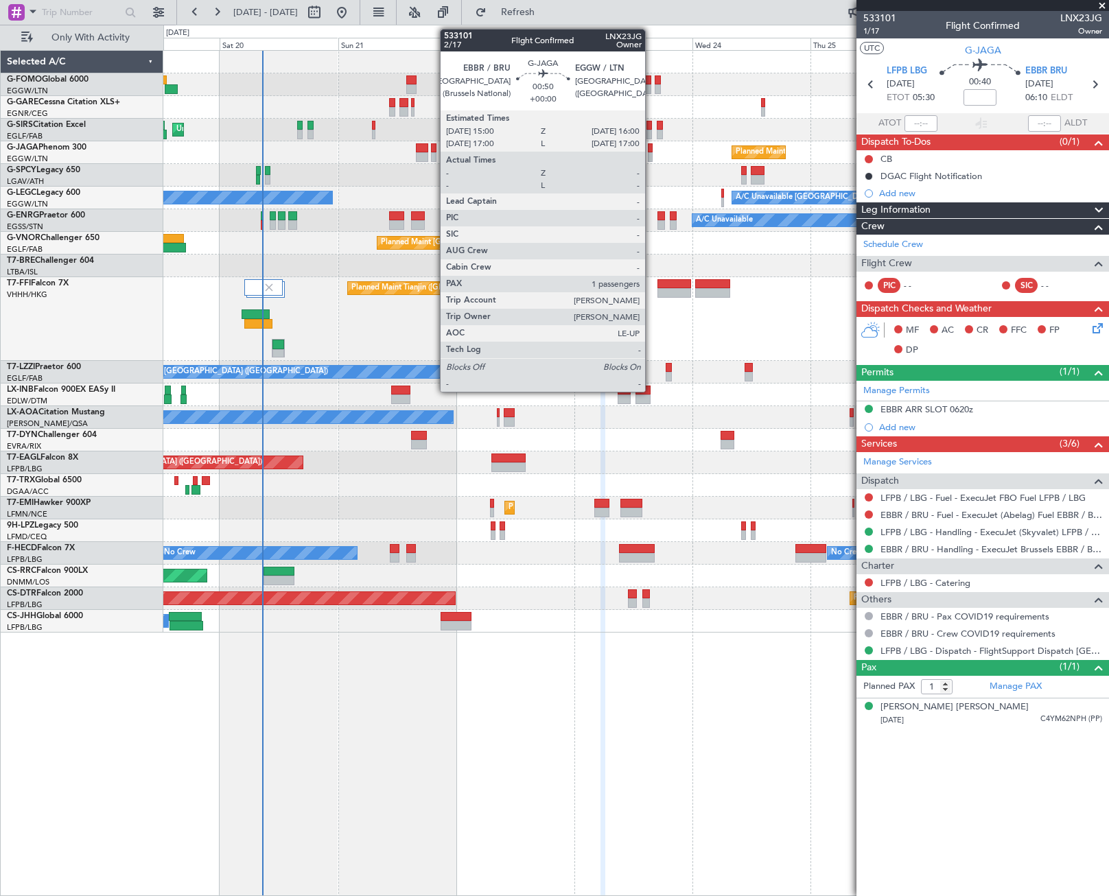
click at [651, 153] on div at bounding box center [650, 157] width 5 height 10
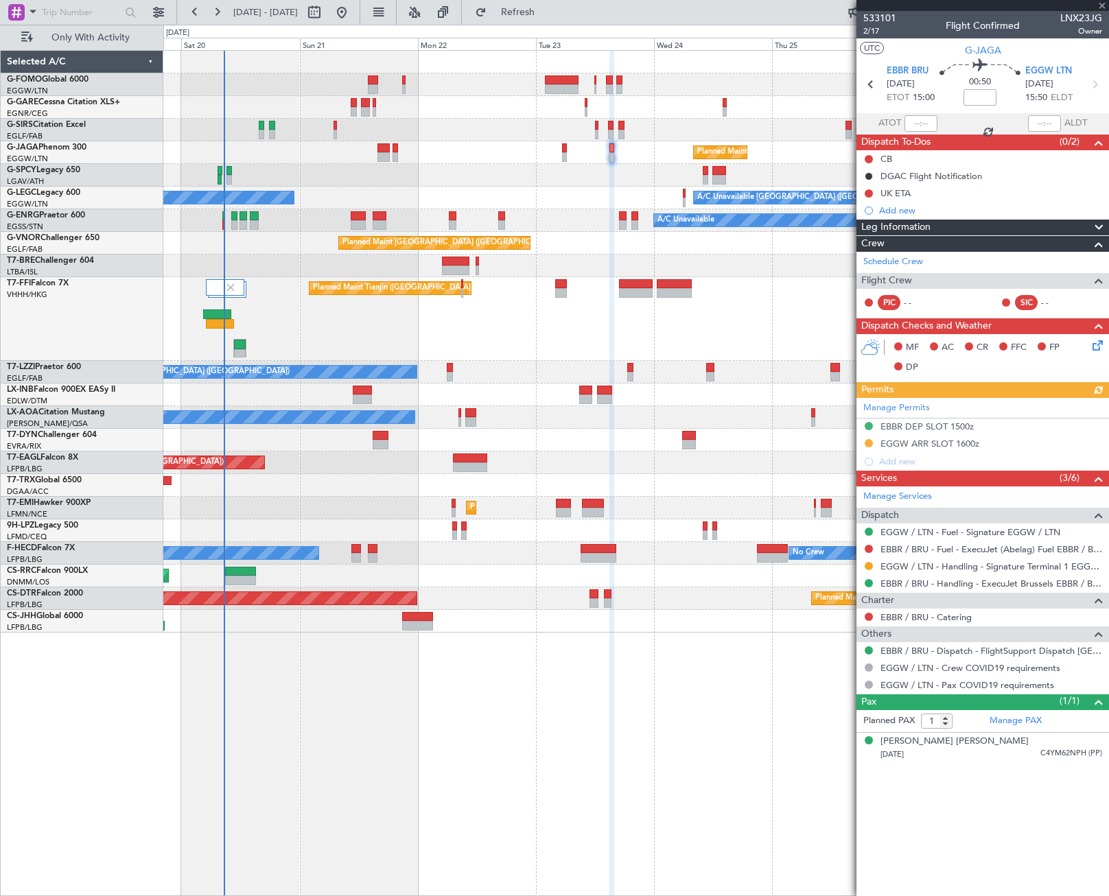
click at [593, 196] on div "A/C Unavailable A/C Unavailable London (Luton)" at bounding box center [635, 198] width 945 height 23
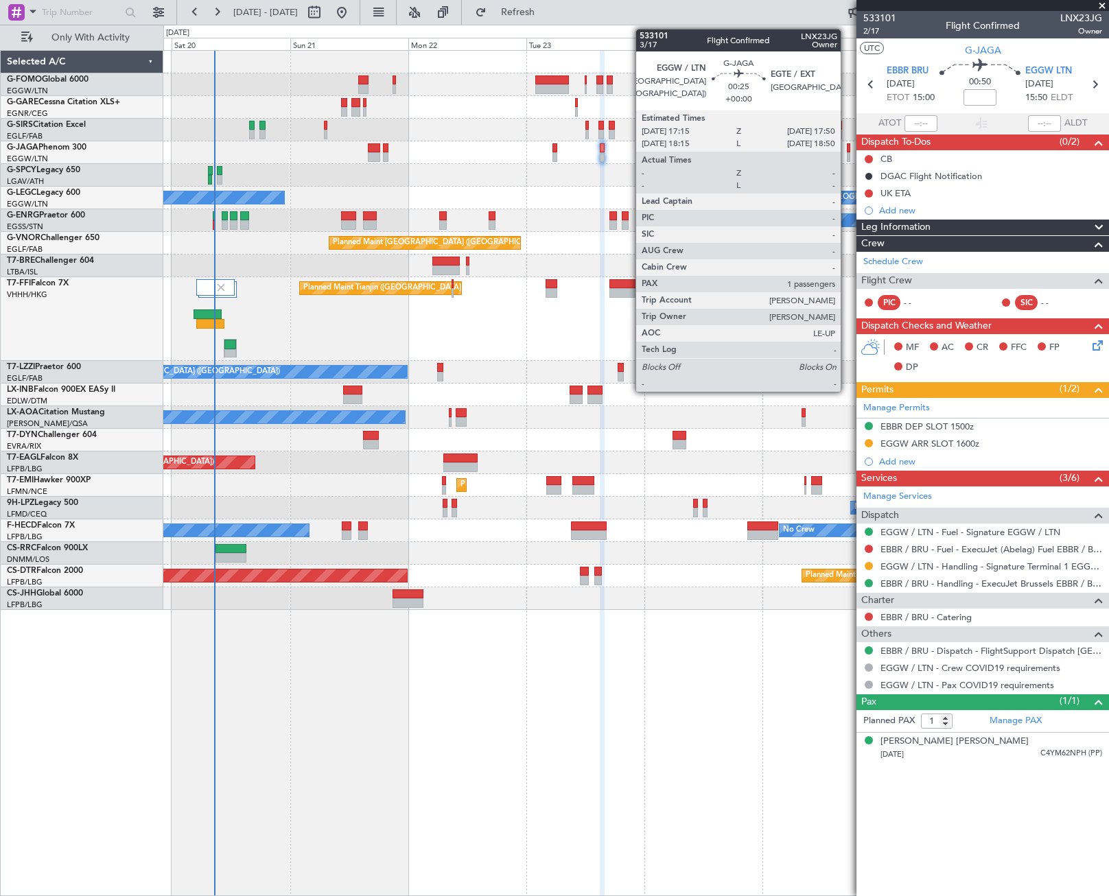
click at [847, 154] on div at bounding box center [848, 157] width 3 height 10
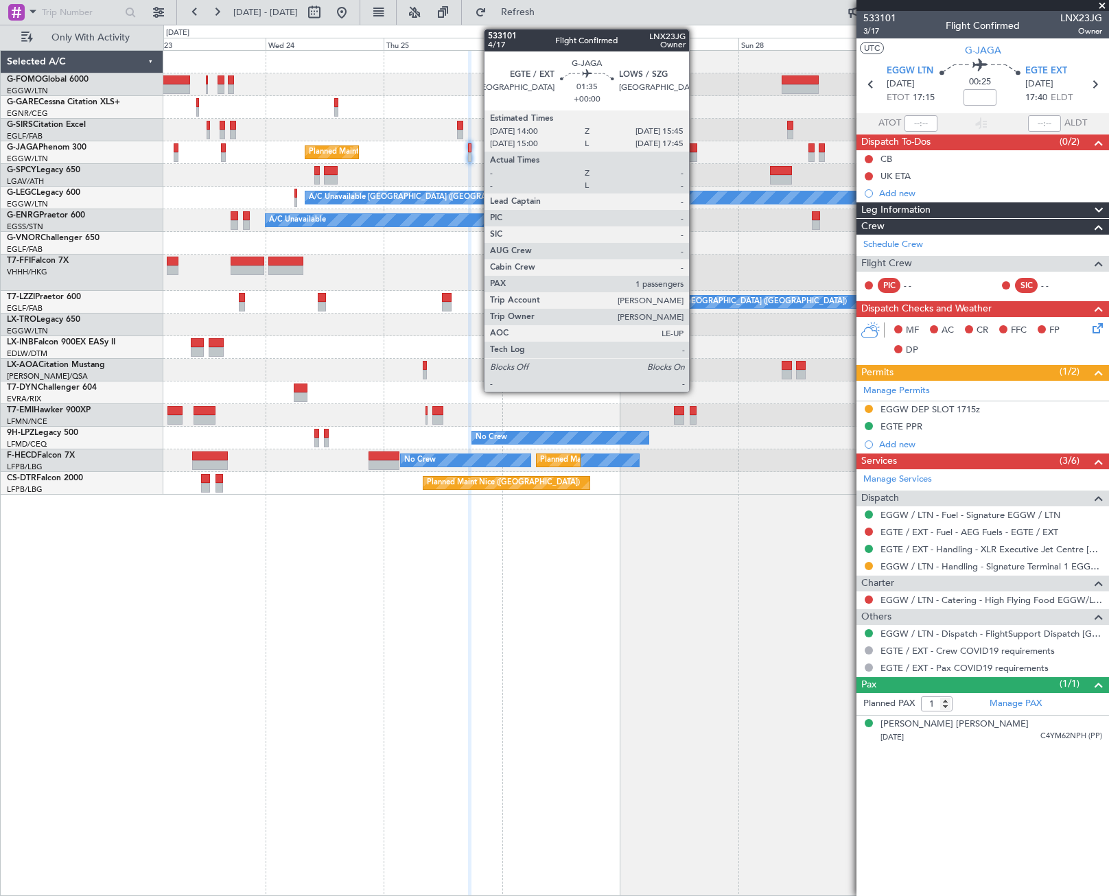
click at [695, 150] on div at bounding box center [692, 148] width 9 height 10
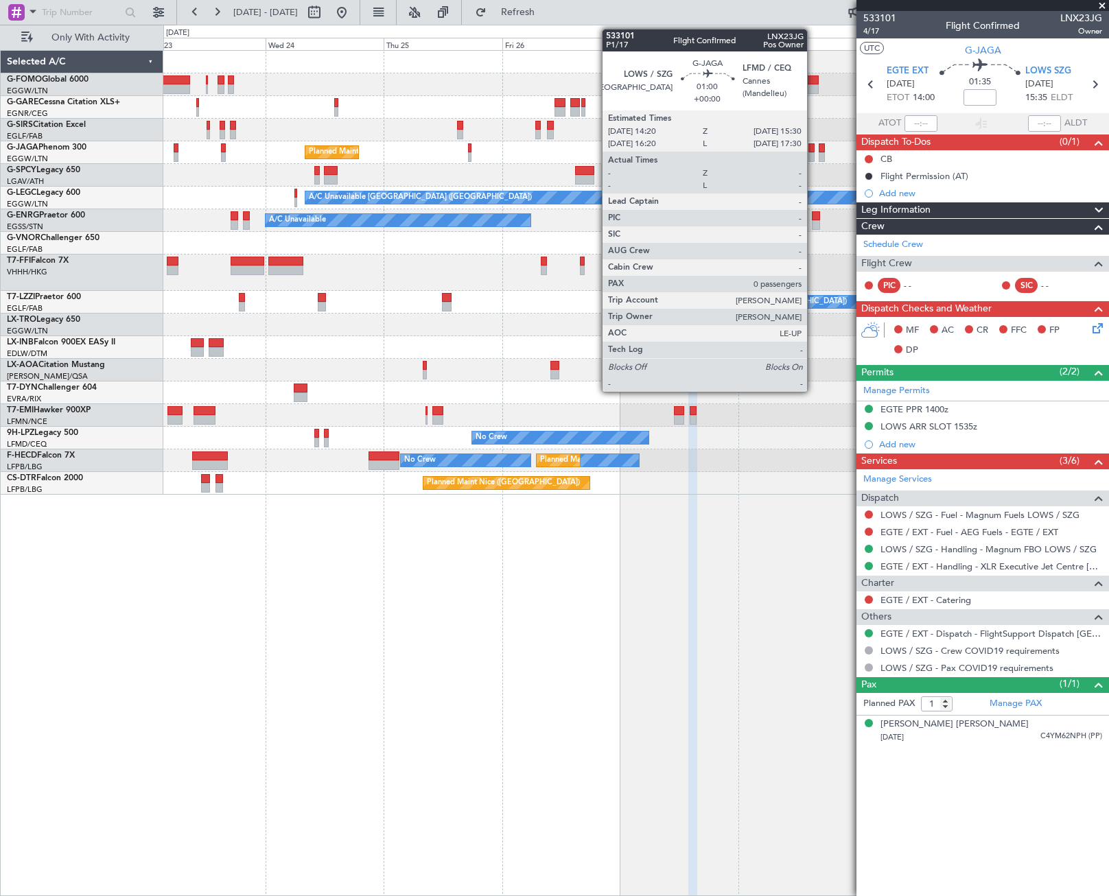
click at [813, 150] on div at bounding box center [812, 148] width 6 height 10
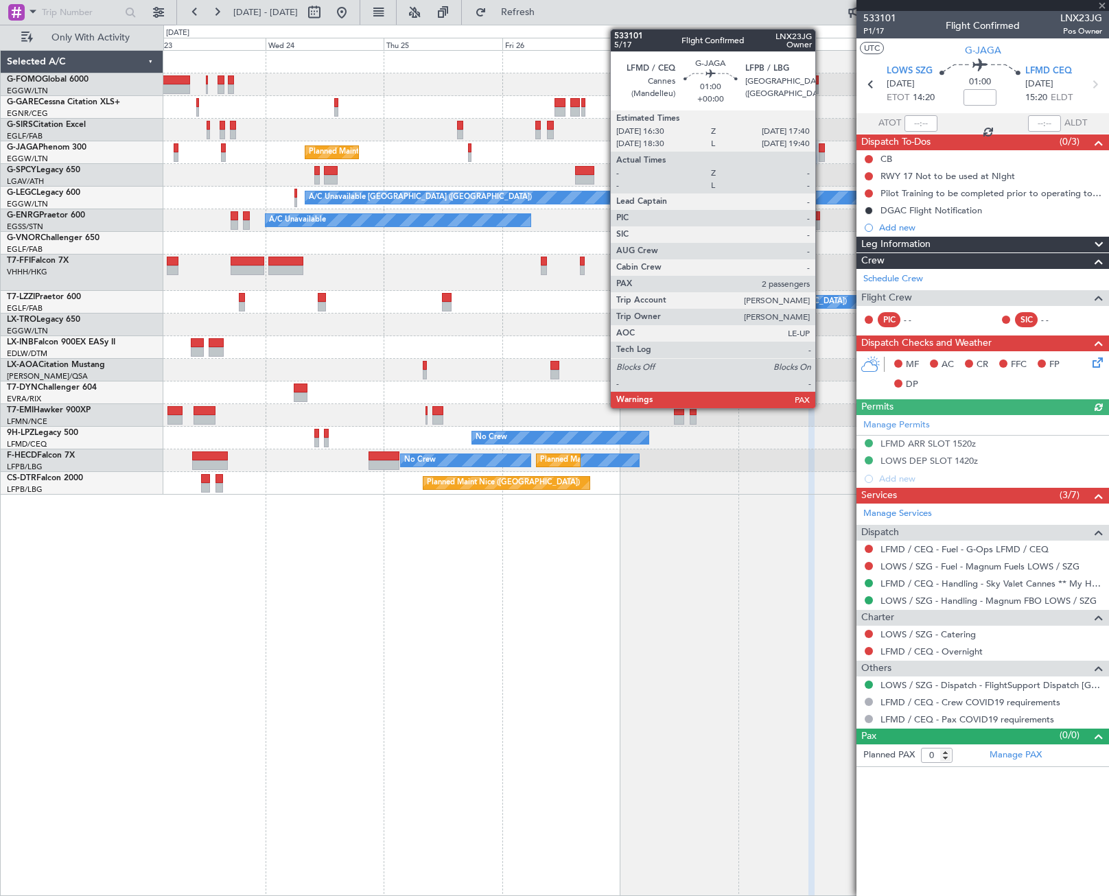
click at [822, 154] on div at bounding box center [822, 157] width 6 height 10
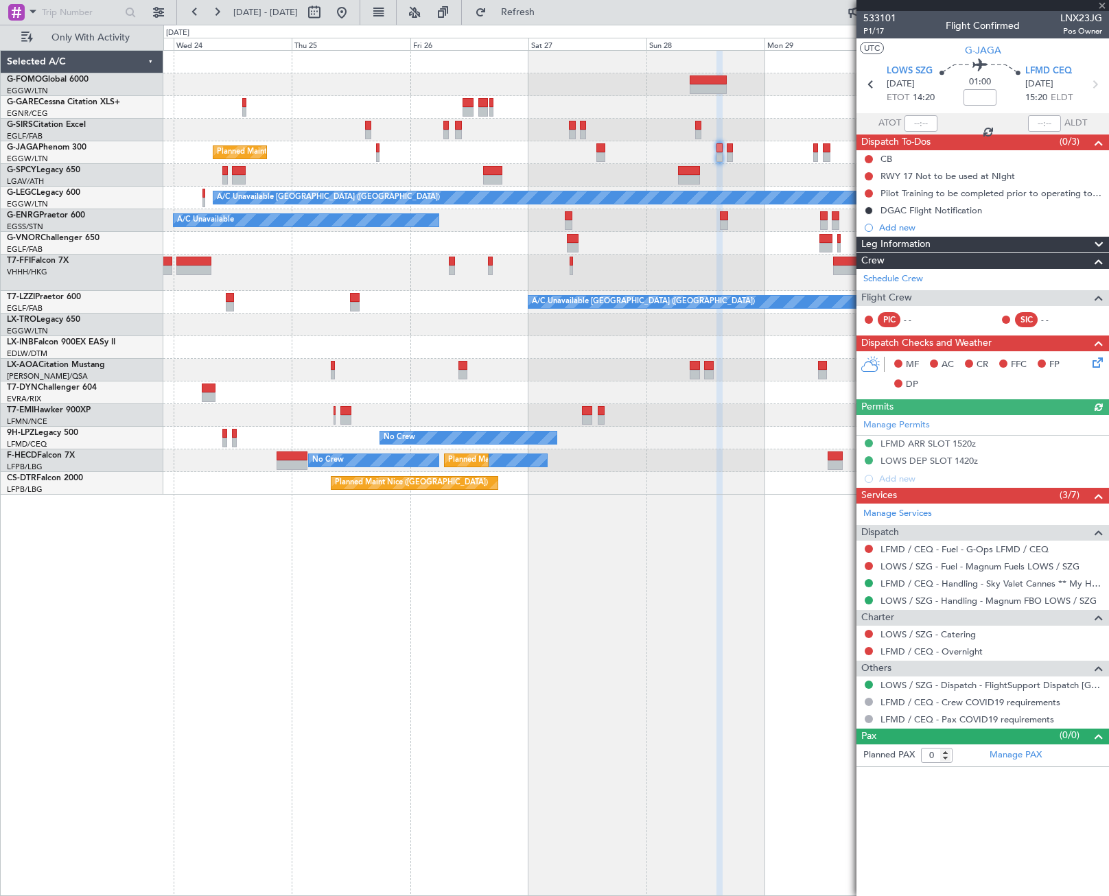
click at [559, 273] on div "Planned Maint [GEOGRAPHIC_DATA] ([GEOGRAPHIC_DATA]) A/C Unavailable [GEOGRAPHIC…" at bounding box center [635, 273] width 945 height 444
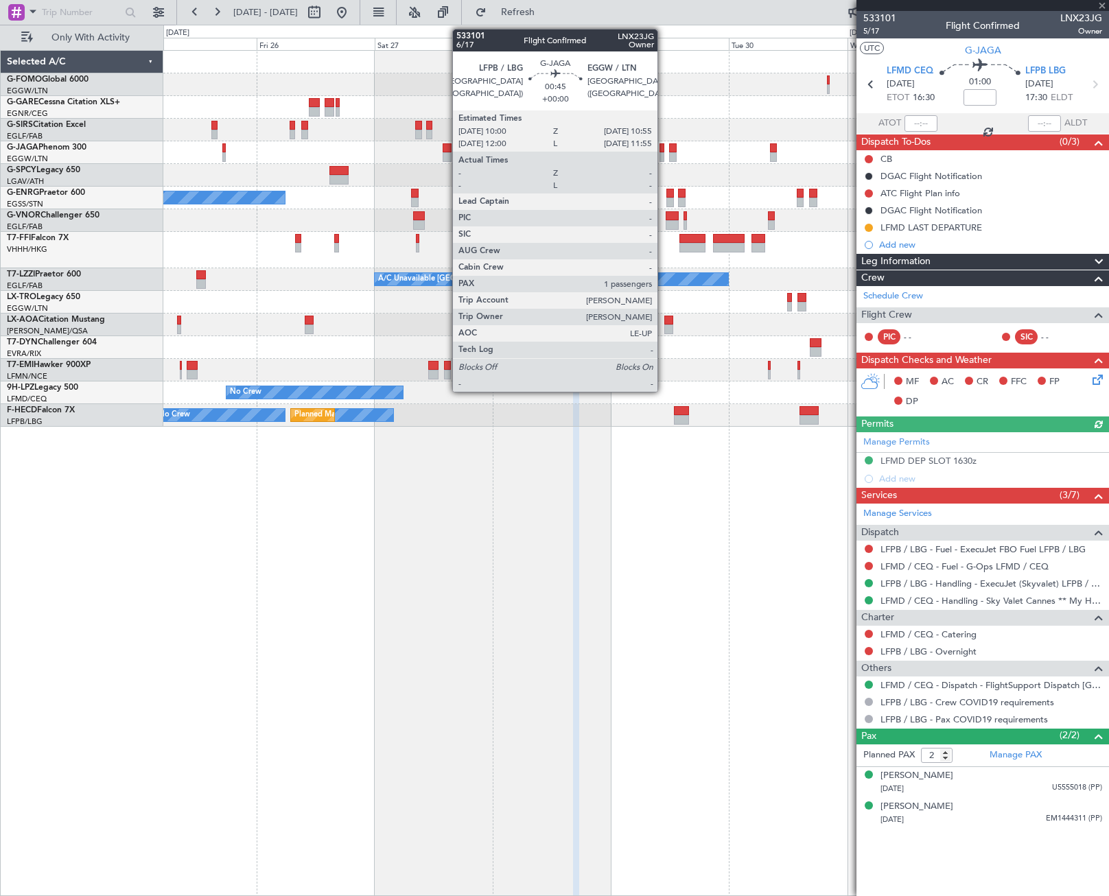
click at [664, 152] on div at bounding box center [662, 157] width 5 height 10
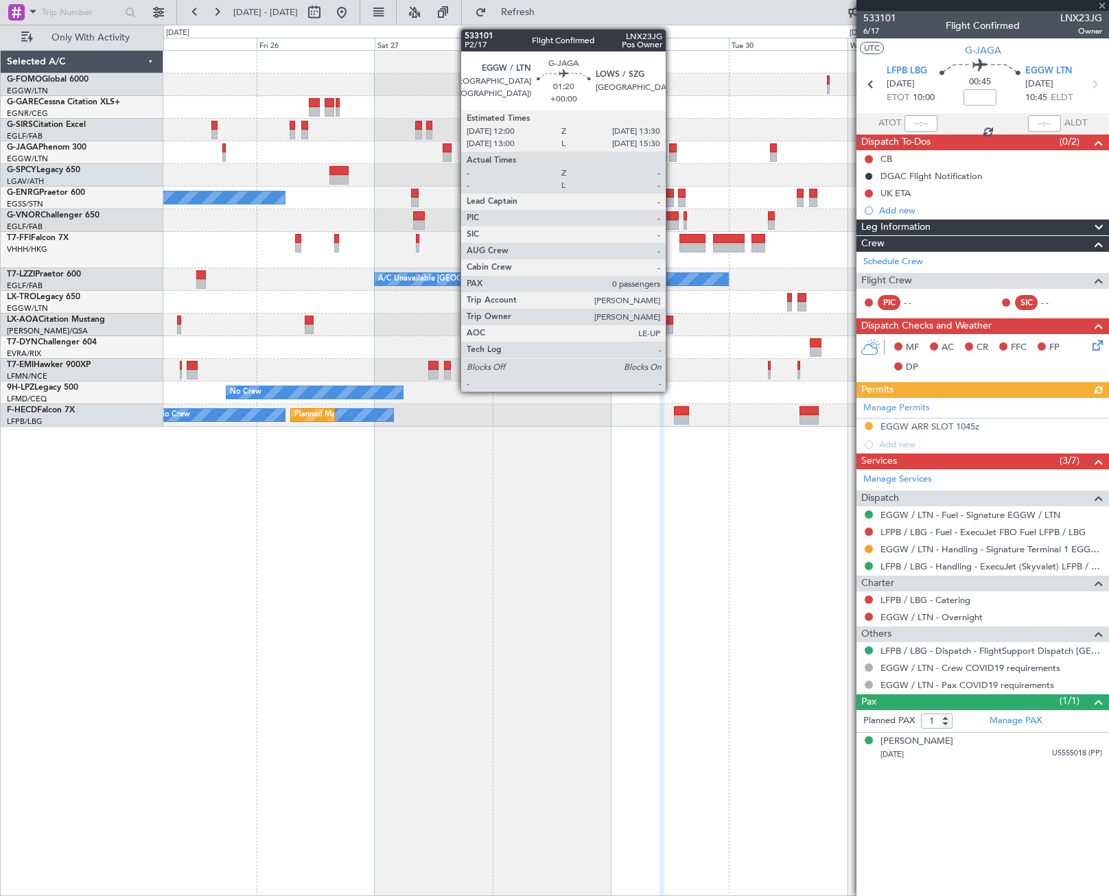
click at [672, 151] on div at bounding box center [673, 148] width 8 height 10
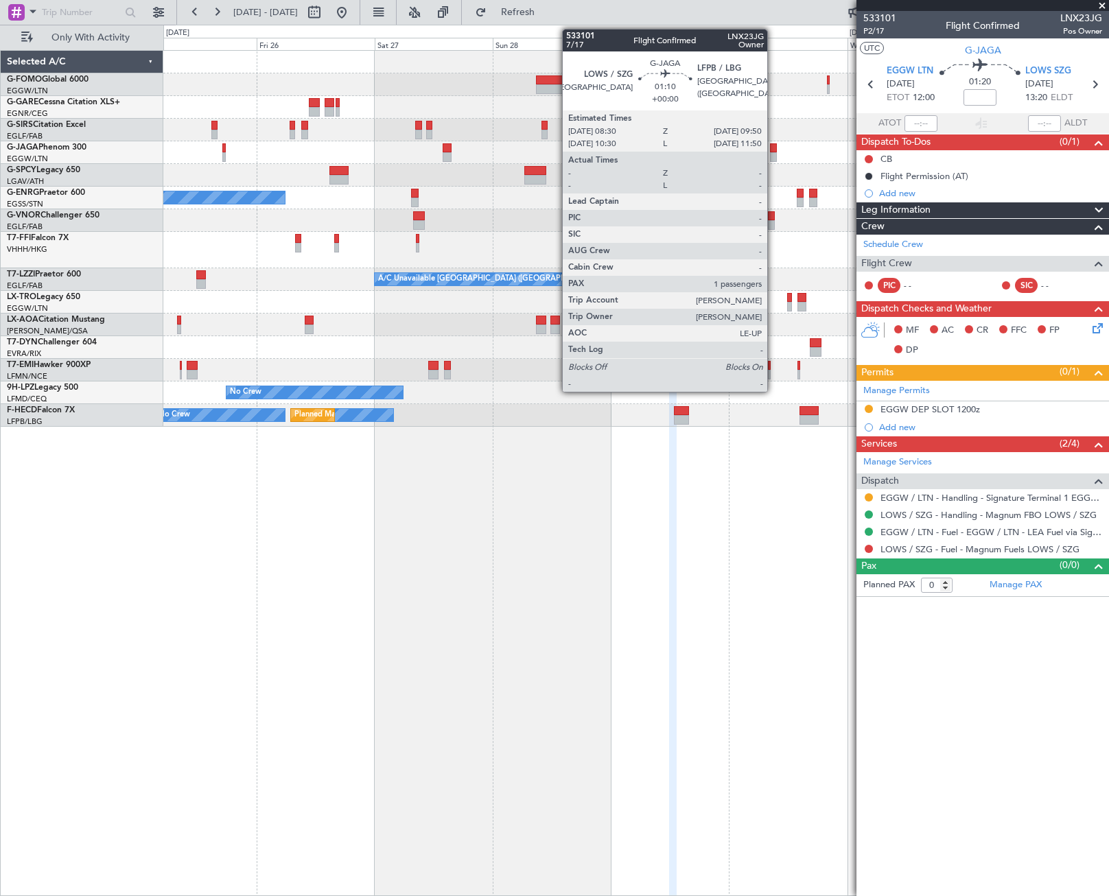
click at [773, 148] on div at bounding box center [773, 148] width 7 height 10
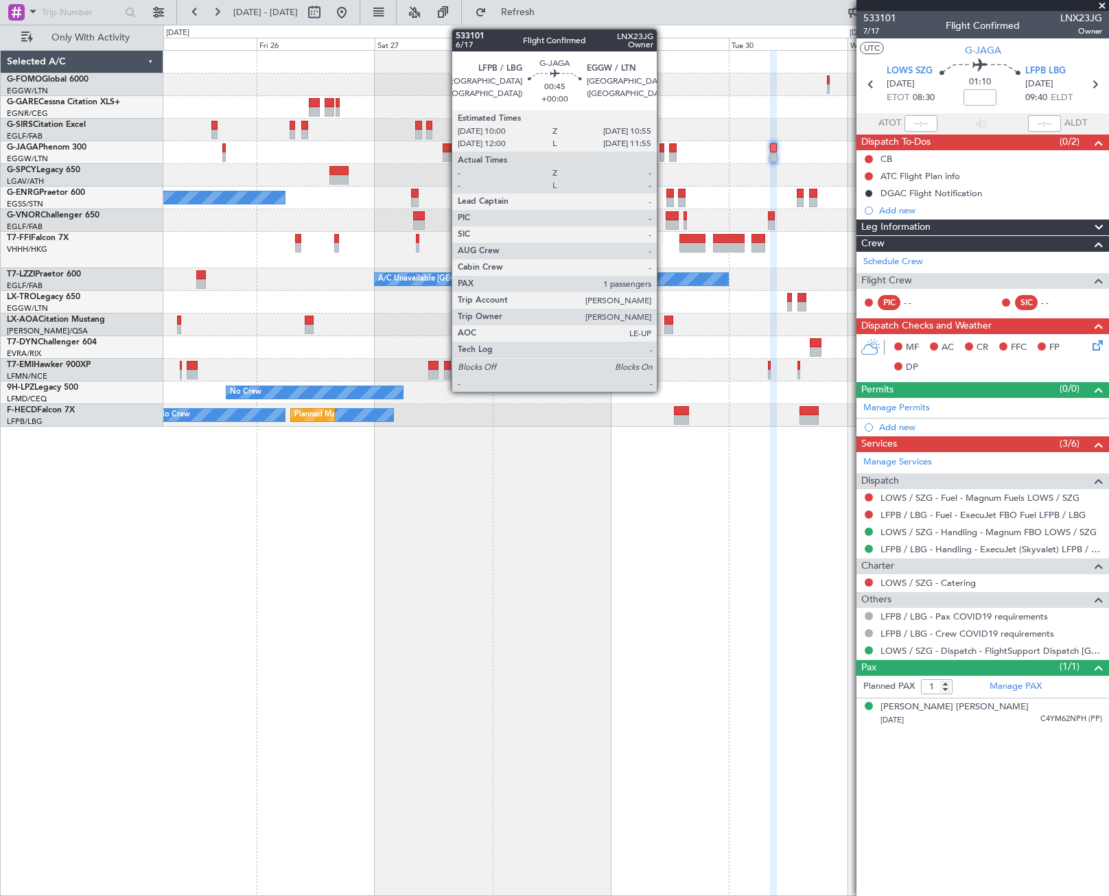
click at [663, 151] on div at bounding box center [662, 148] width 5 height 10
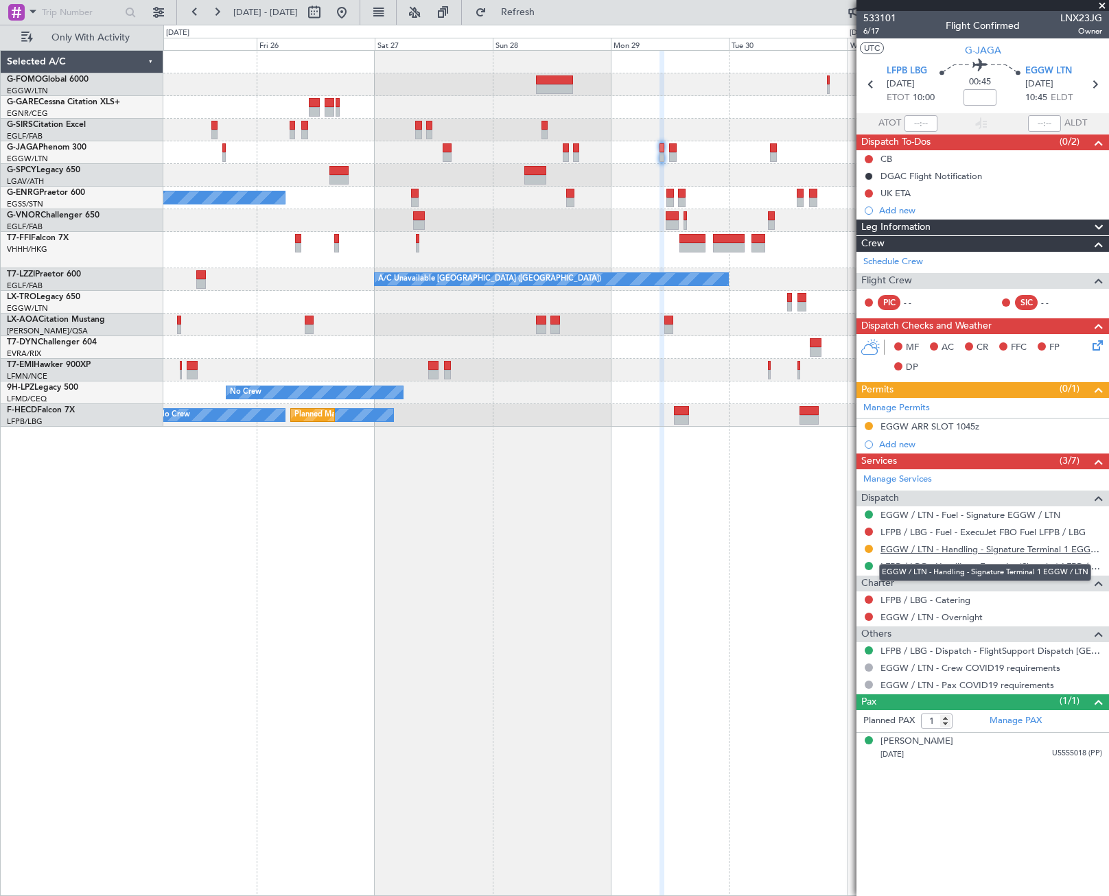
click at [965, 550] on link "EGGW / LTN - Handling - Signature Terminal 1 EGGW / LTN" at bounding box center [992, 550] width 222 height 12
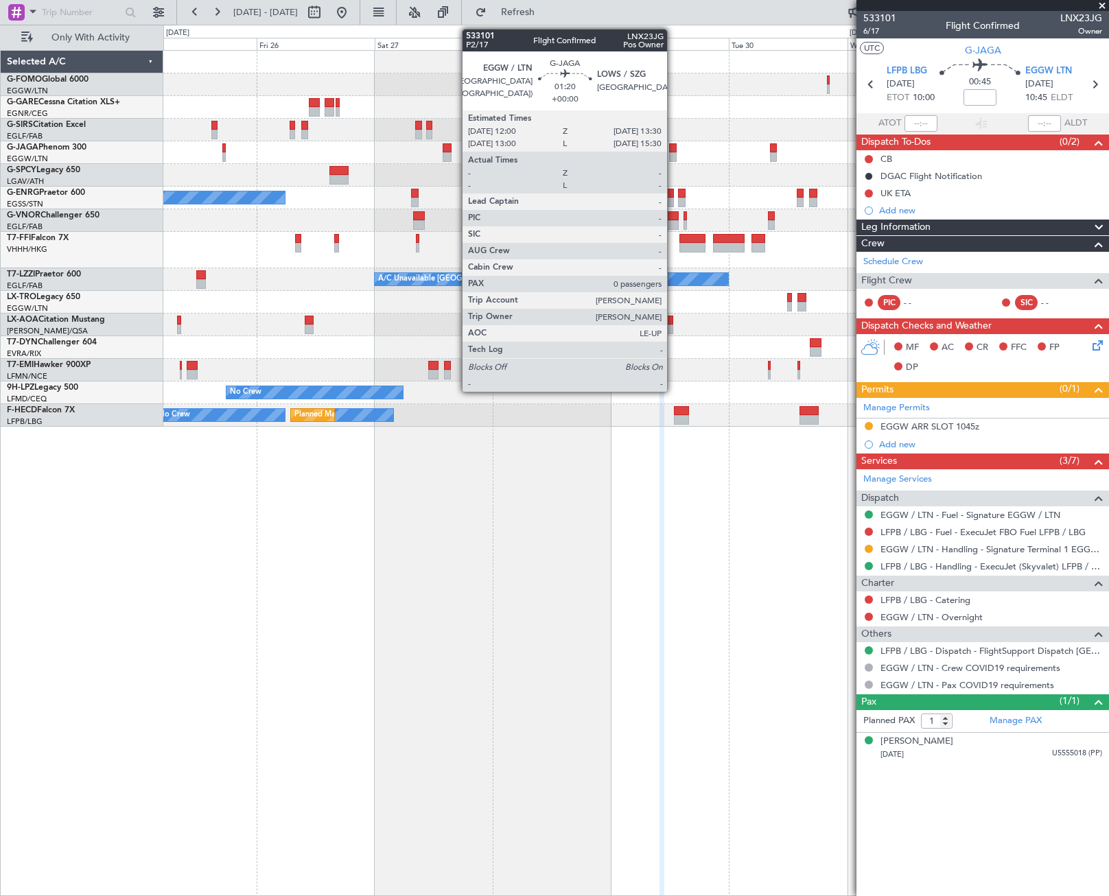
click at [673, 152] on div at bounding box center [673, 148] width 8 height 10
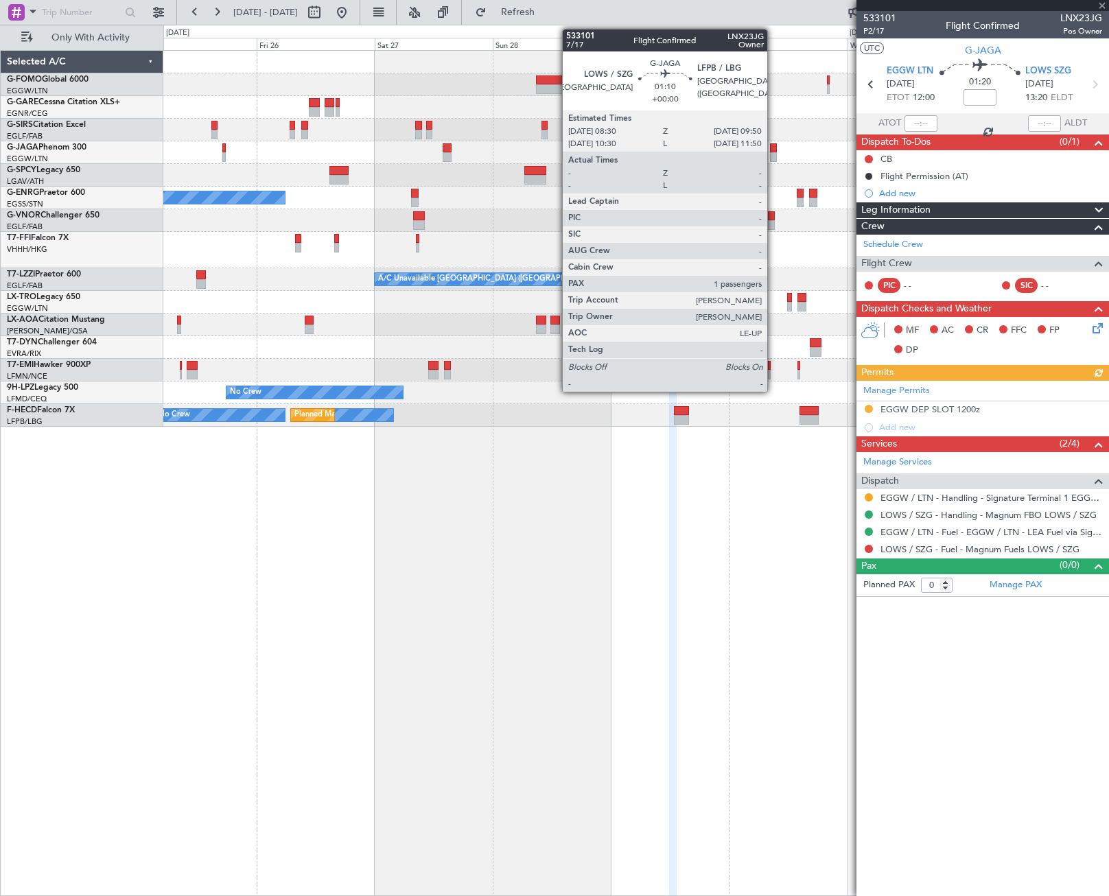
click at [773, 153] on div at bounding box center [773, 157] width 7 height 10
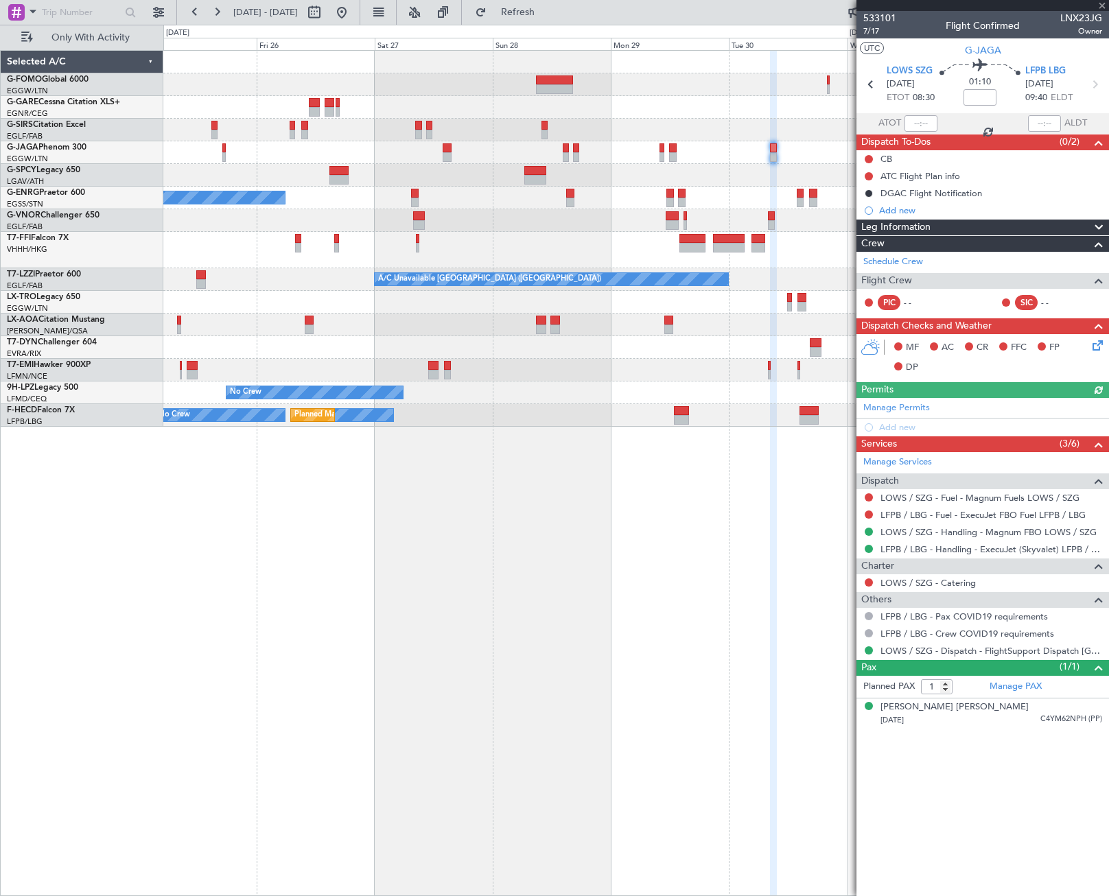
click at [957, 254] on fb-app "25 Sep 2025 - 03 Oct 2025 Refresh Quick Links Only With Activity Planned Maint …" at bounding box center [554, 453] width 1109 height 886
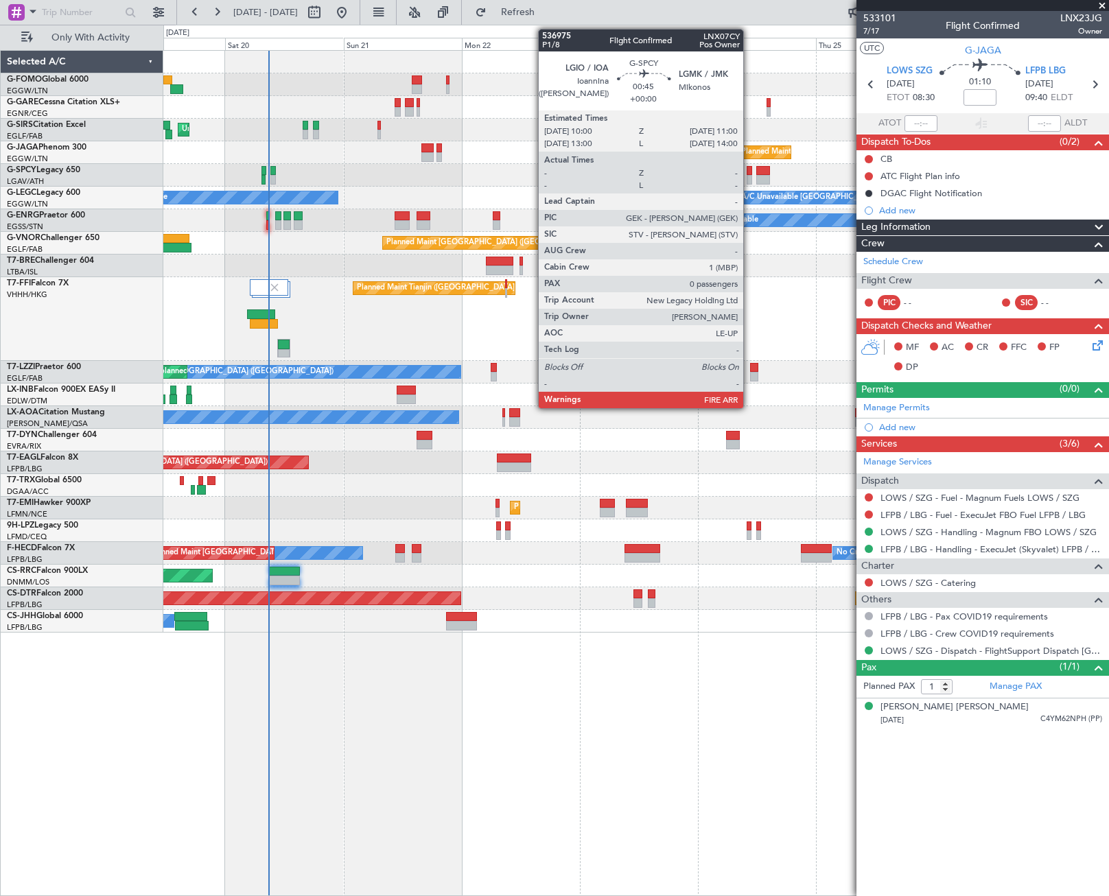
click at [749, 177] on div at bounding box center [749, 180] width 5 height 10
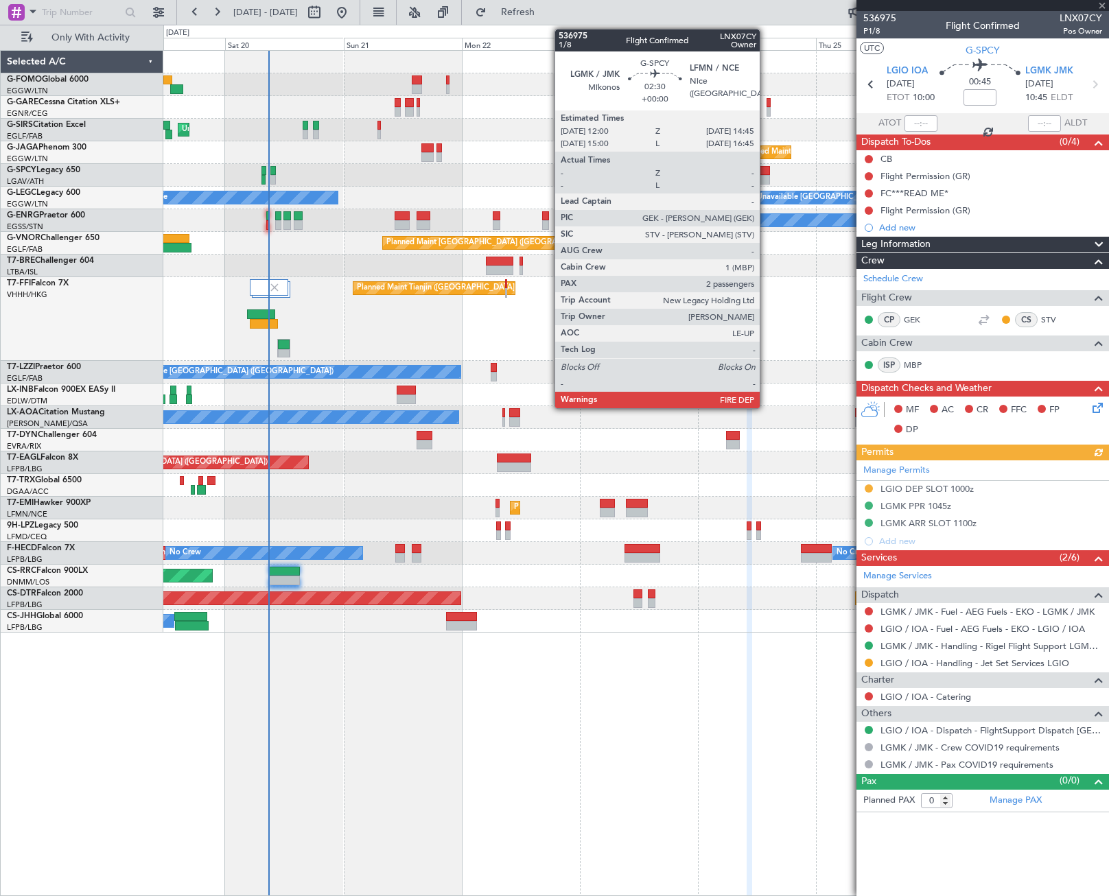
click at [766, 174] on div at bounding box center [763, 171] width 14 height 10
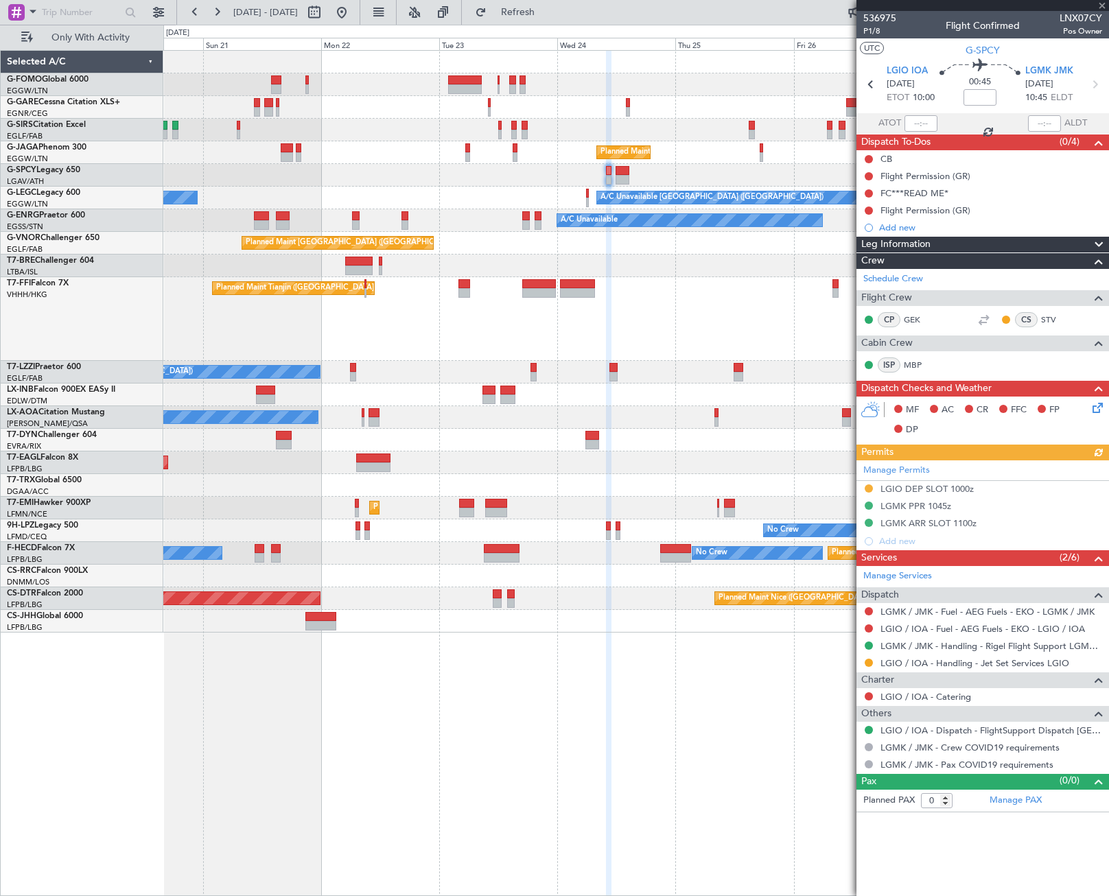
click at [666, 179] on div at bounding box center [635, 175] width 945 height 23
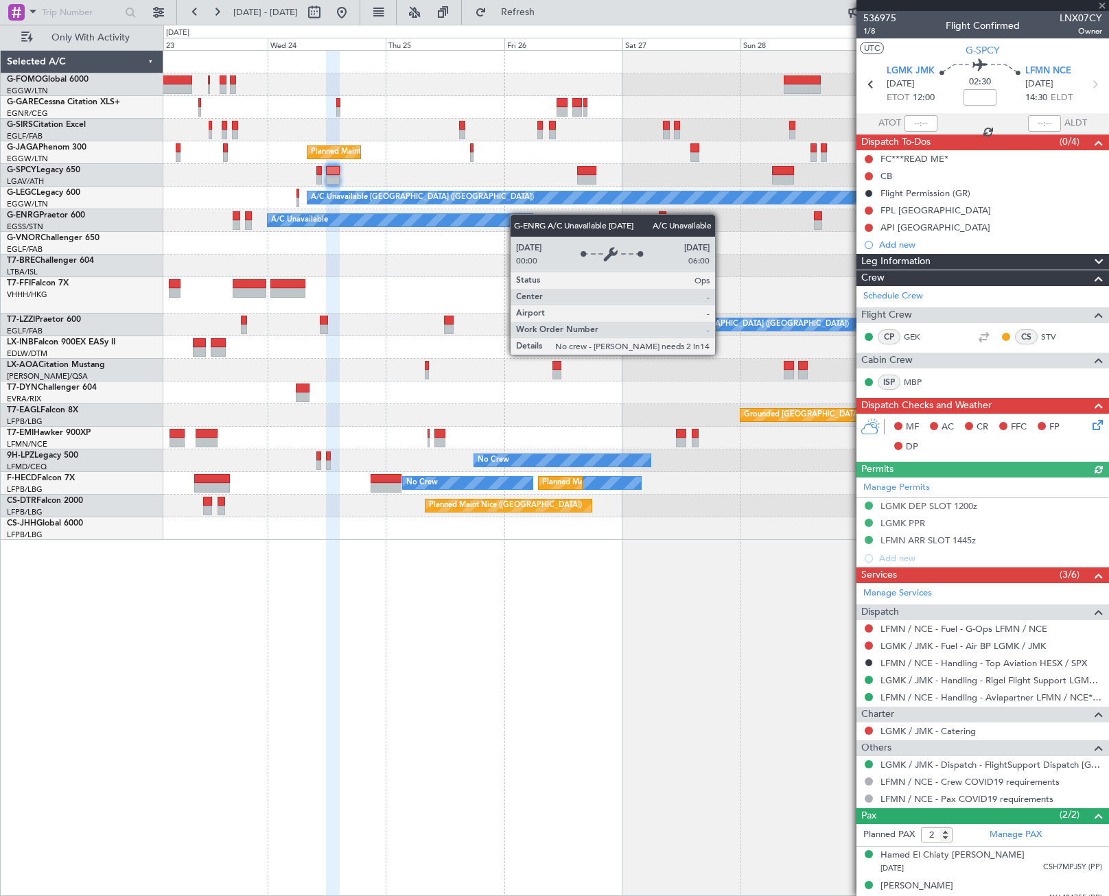
click at [475, 224] on div "Planned Maint London (Luton) A/C Unavailable London (Luton) A/C Unavailable Pla…" at bounding box center [635, 295] width 945 height 489
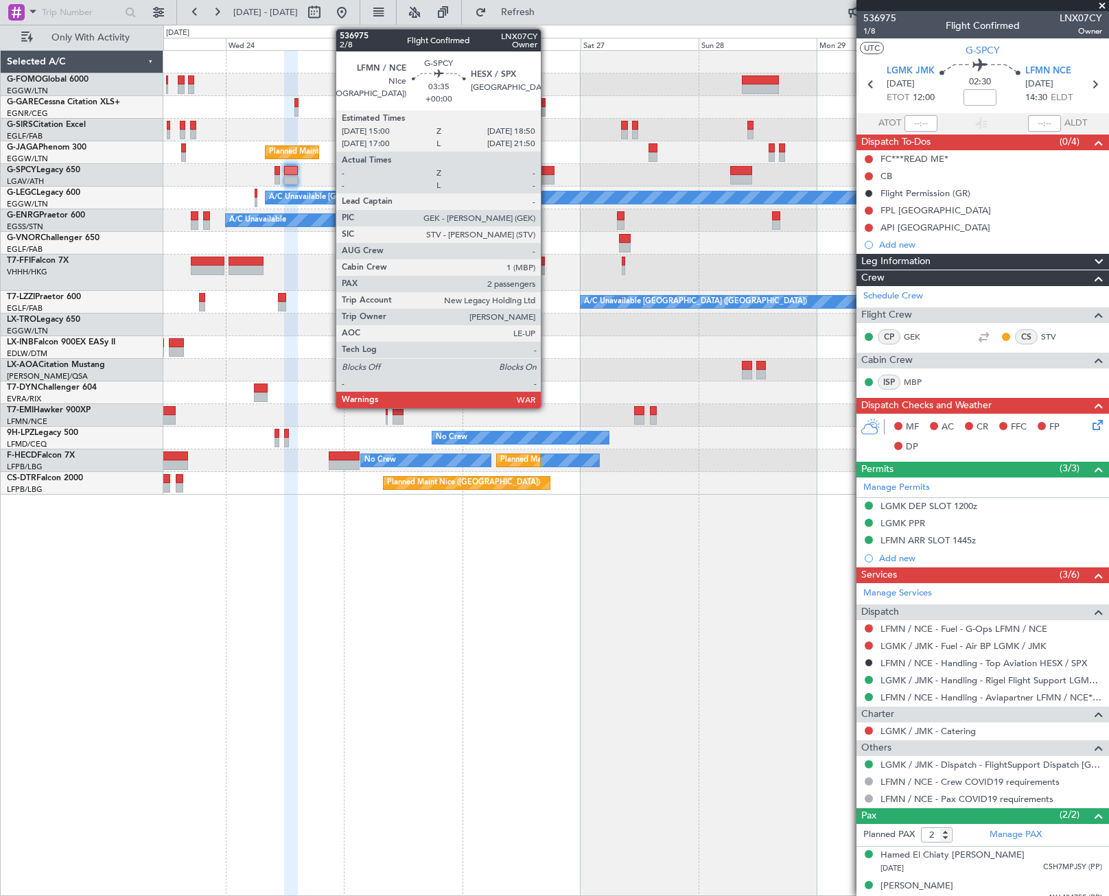
click at [548, 173] on div at bounding box center [544, 171] width 19 height 10
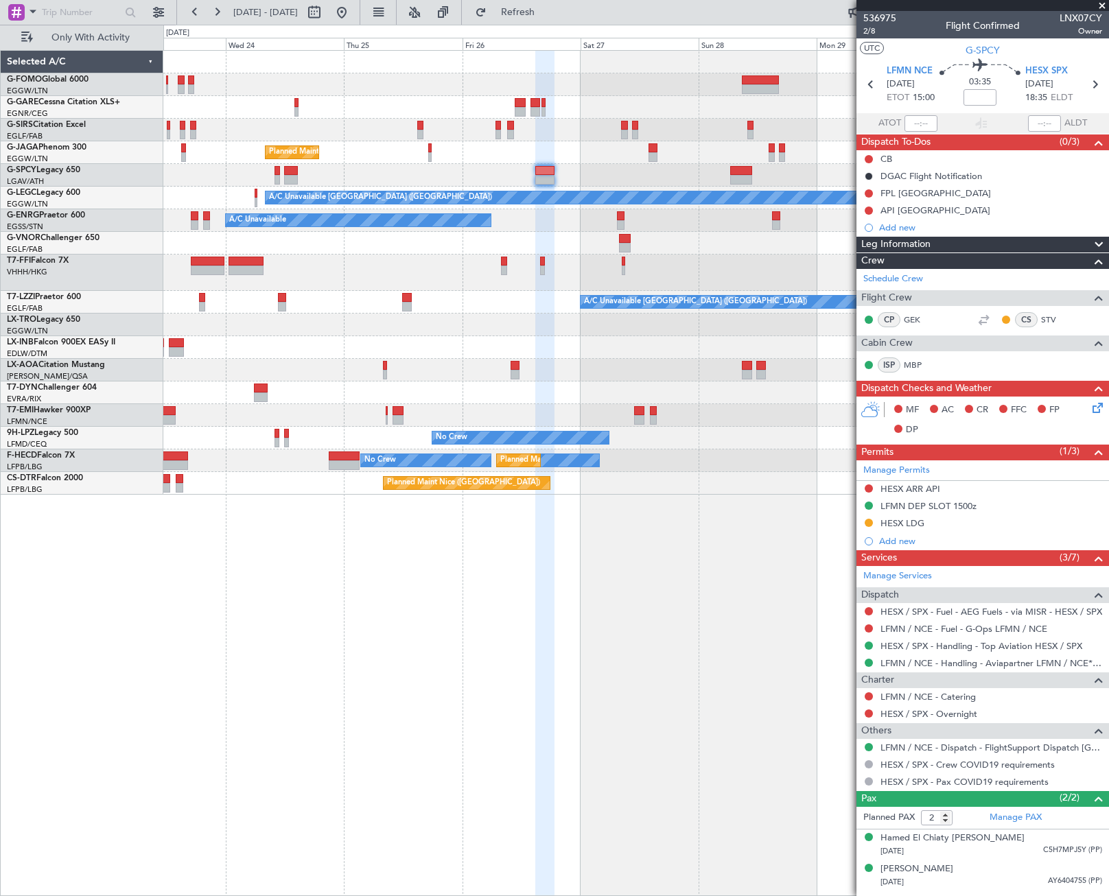
click at [734, 174] on div at bounding box center [741, 171] width 23 height 10
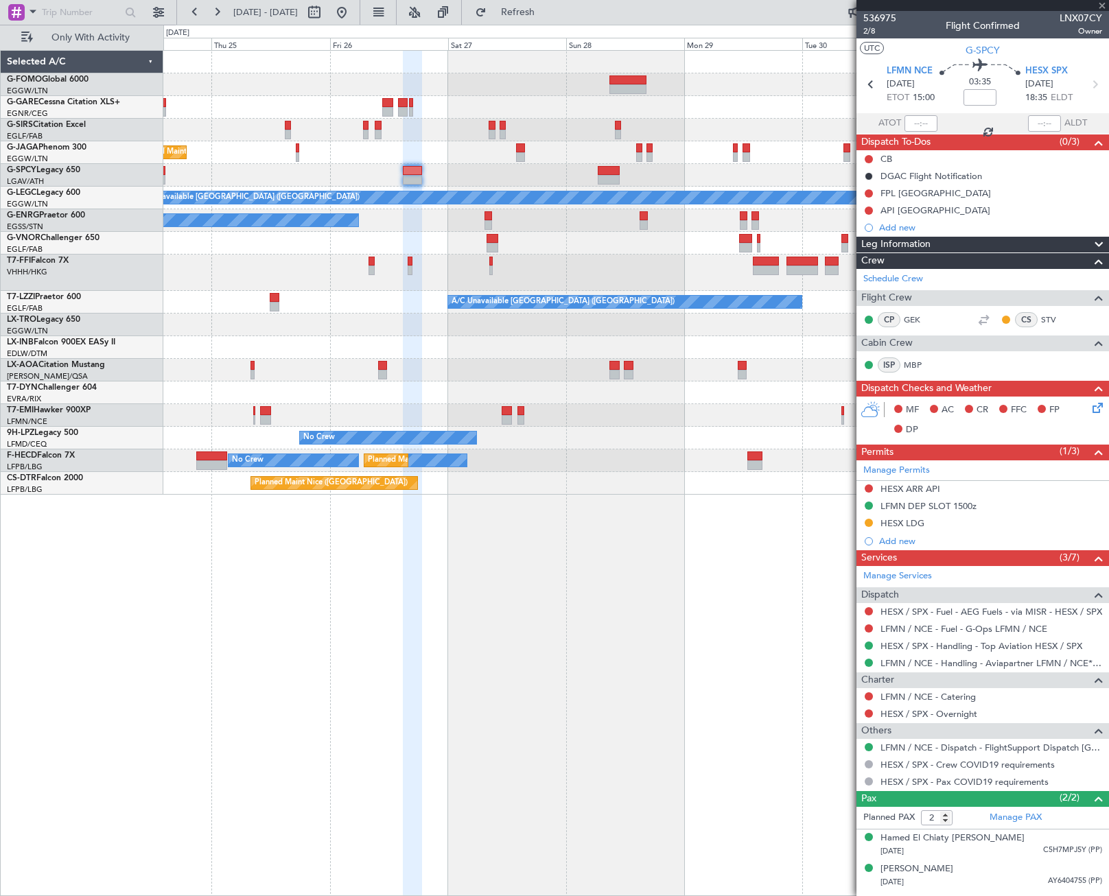
click at [509, 555] on div "Planned Maint London (Luton) A/C Unavailable London (Luton) A/C Unavailable Pla…" at bounding box center [636, 473] width 946 height 846
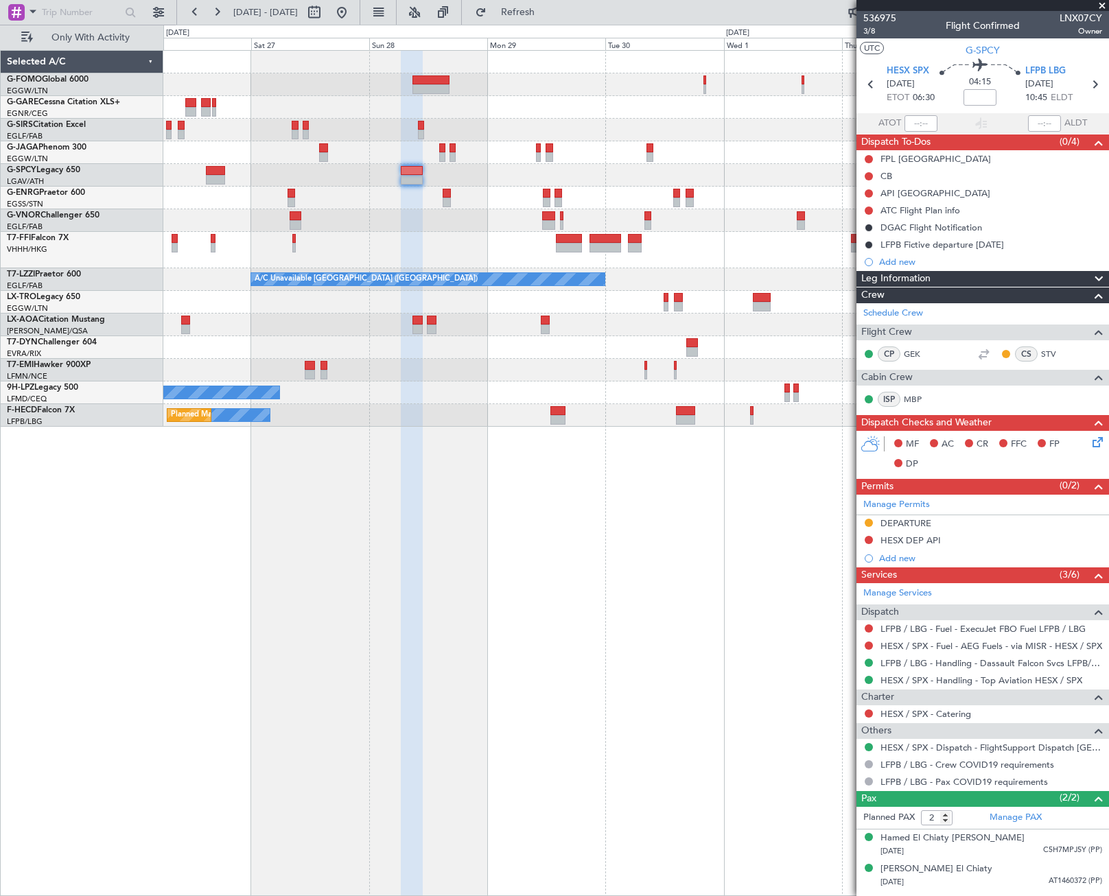
click at [653, 187] on div "Planned Maint London (Luton) A/C Unavailable A/C Unavailable London (Farnboroug…" at bounding box center [635, 239] width 945 height 376
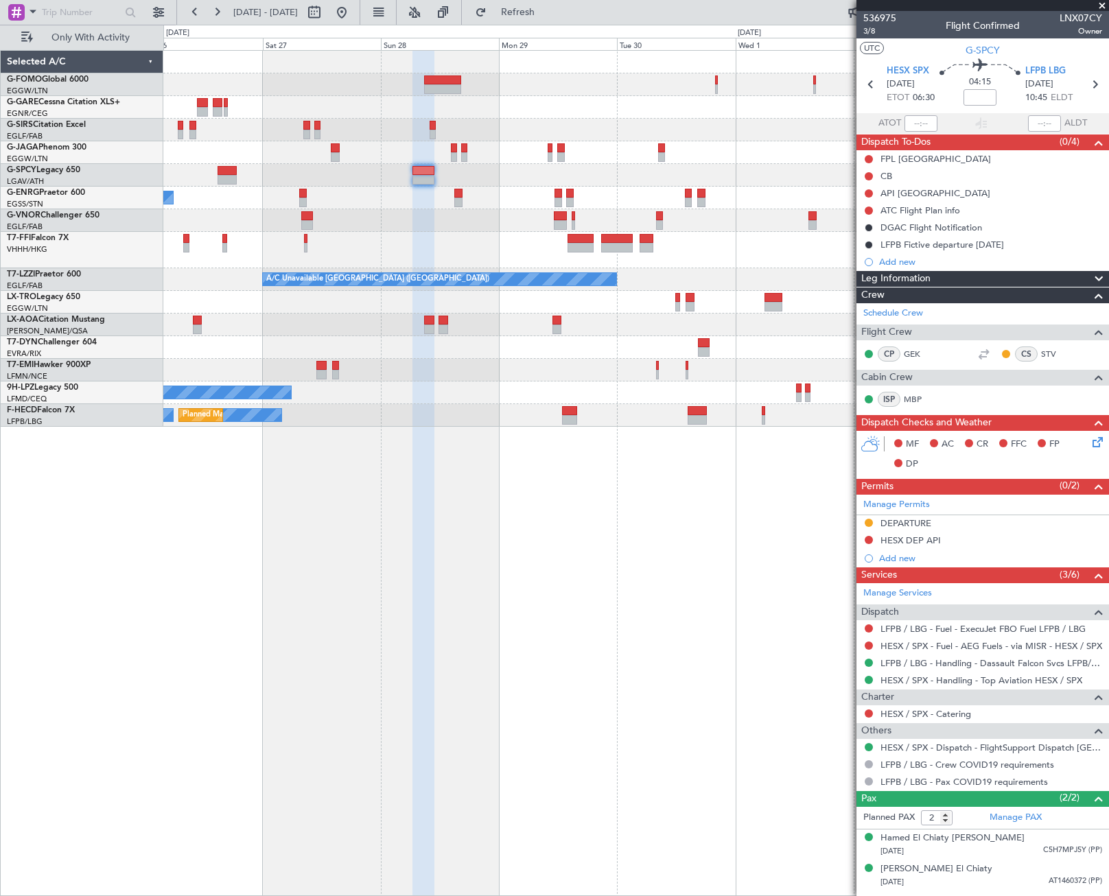
click at [798, 569] on div "Planned Maint London (Luton) A/C Unavailable A/C Unavailable London (Farnboroug…" at bounding box center [636, 473] width 946 height 846
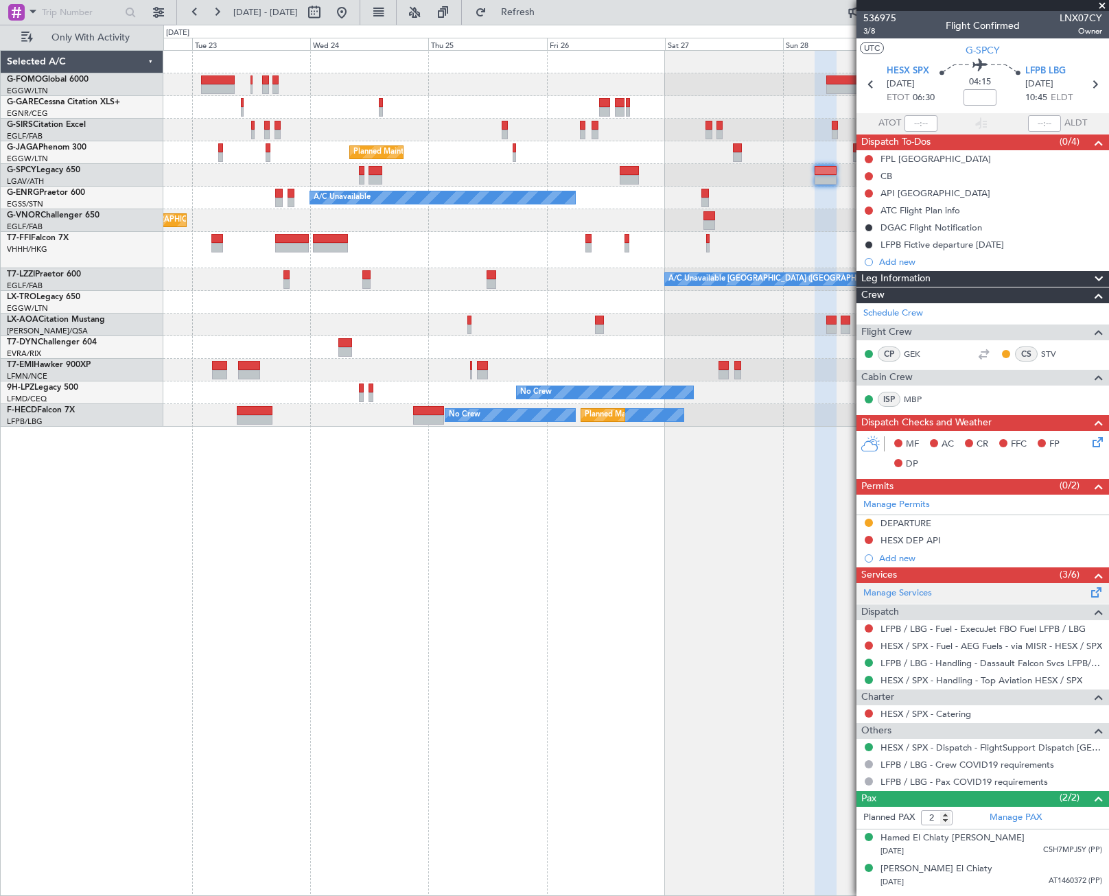
click at [1080, 589] on fb-app "26 Sep 2025 - 04 Oct 2025 Refresh Quick Links Only With Activity Planned Maint …" at bounding box center [554, 453] width 1109 height 886
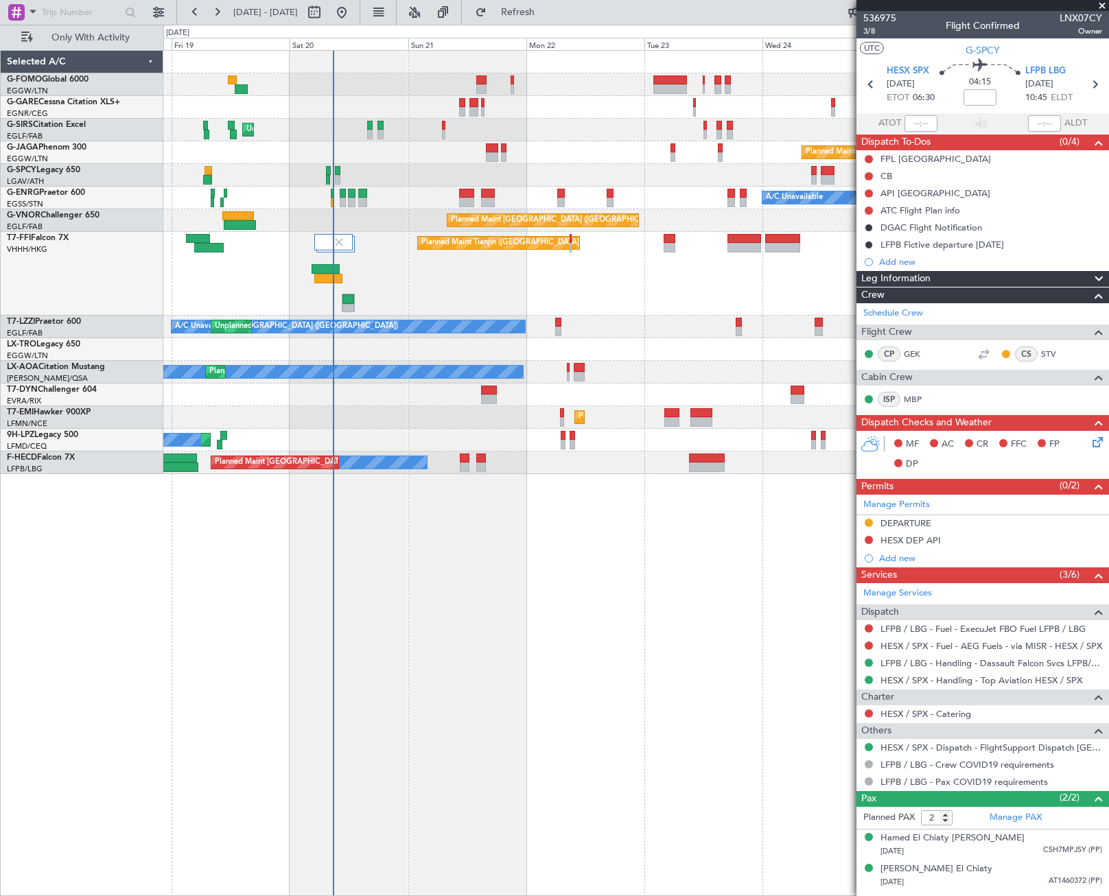
click at [447, 621] on div "Unplanned Maint London (Luton) Planned Maint London (Luton) A/C Unavailable Pla…" at bounding box center [636, 473] width 946 height 846
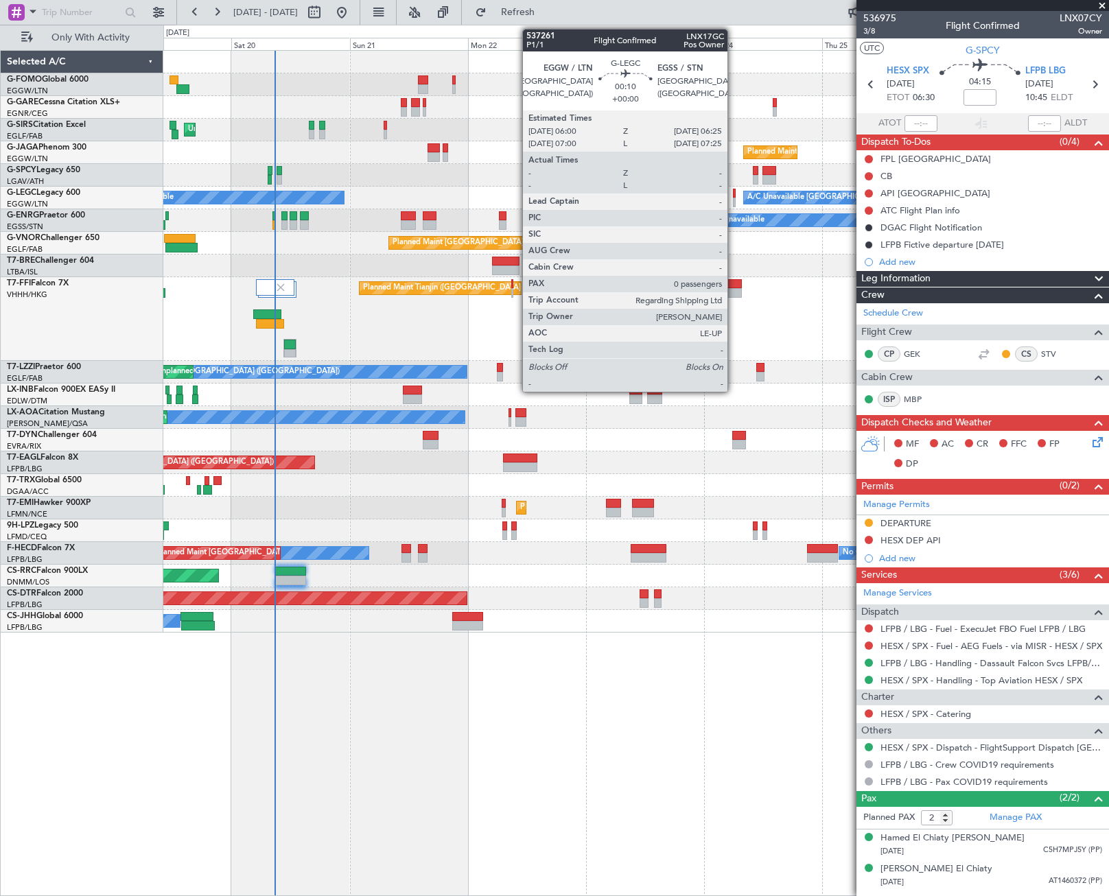
click at [734, 191] on div at bounding box center [734, 194] width 2 height 10
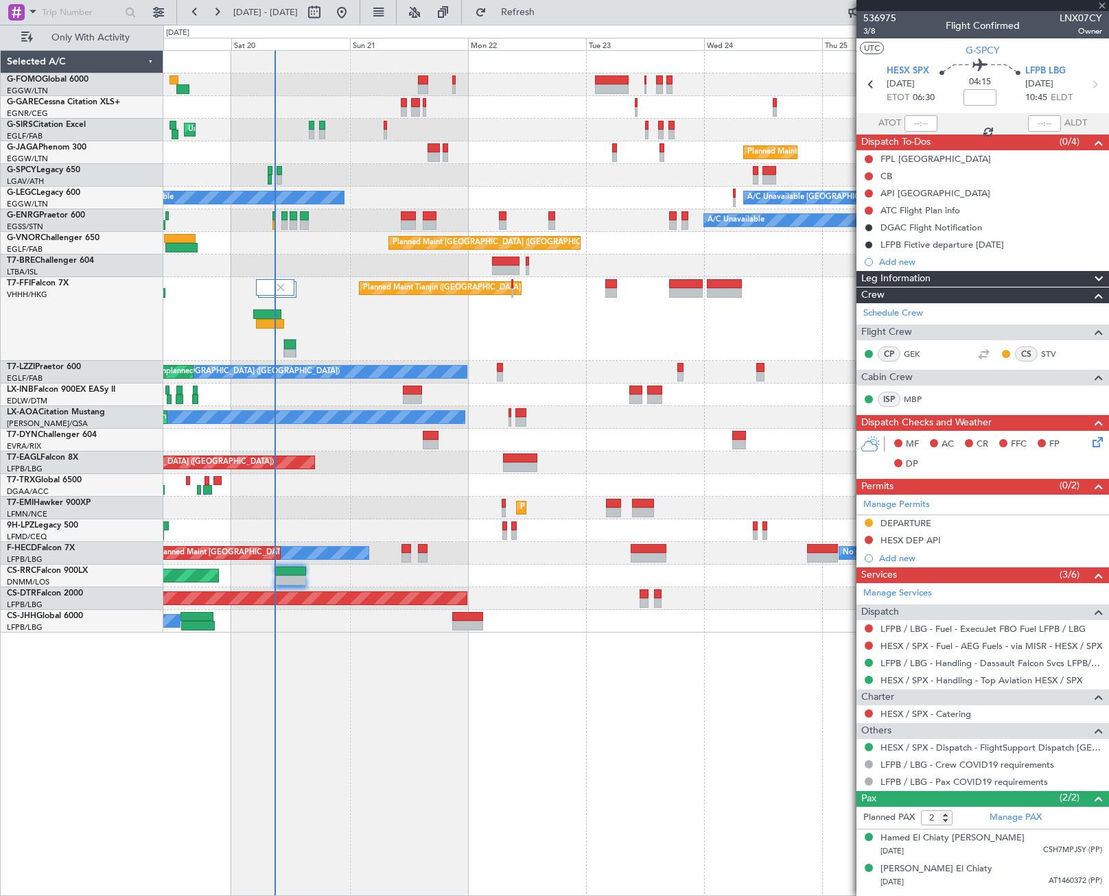
type input "0"
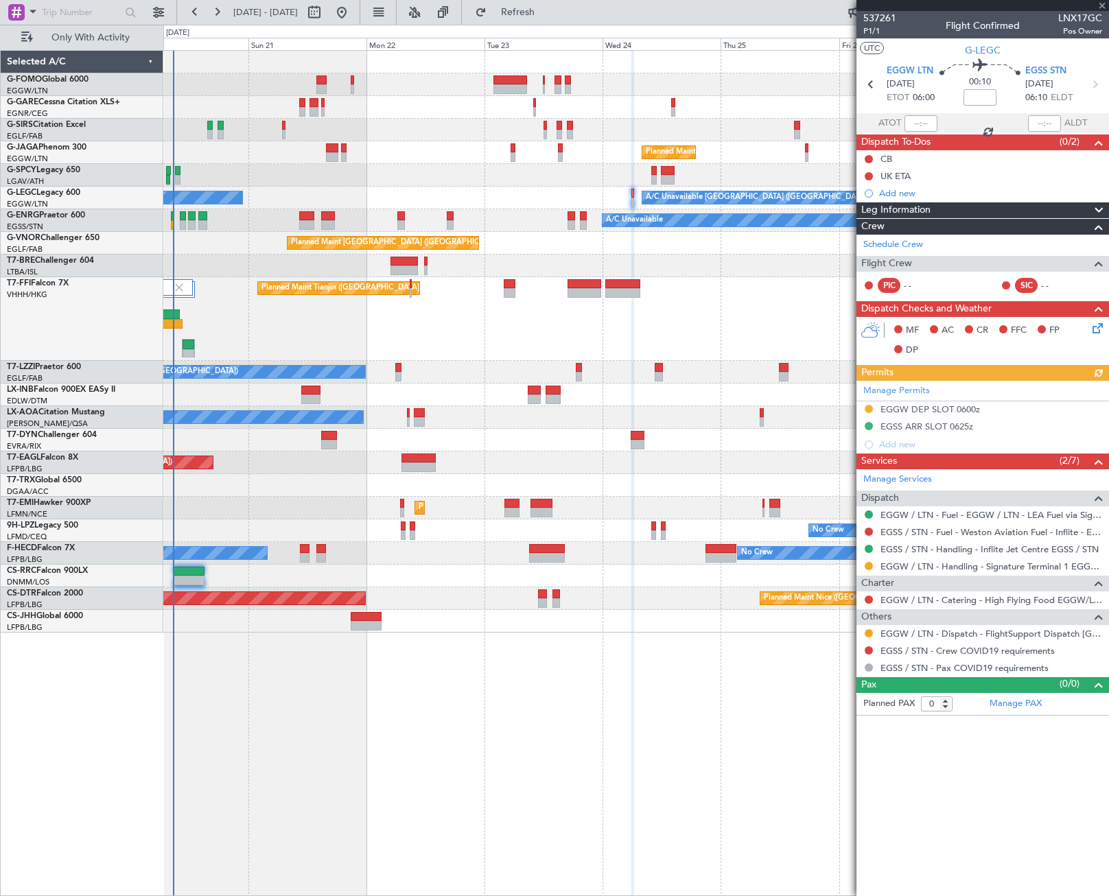
click at [623, 331] on div "Planned Maint Tianjin ([GEOGRAPHIC_DATA])" at bounding box center [635, 319] width 945 height 84
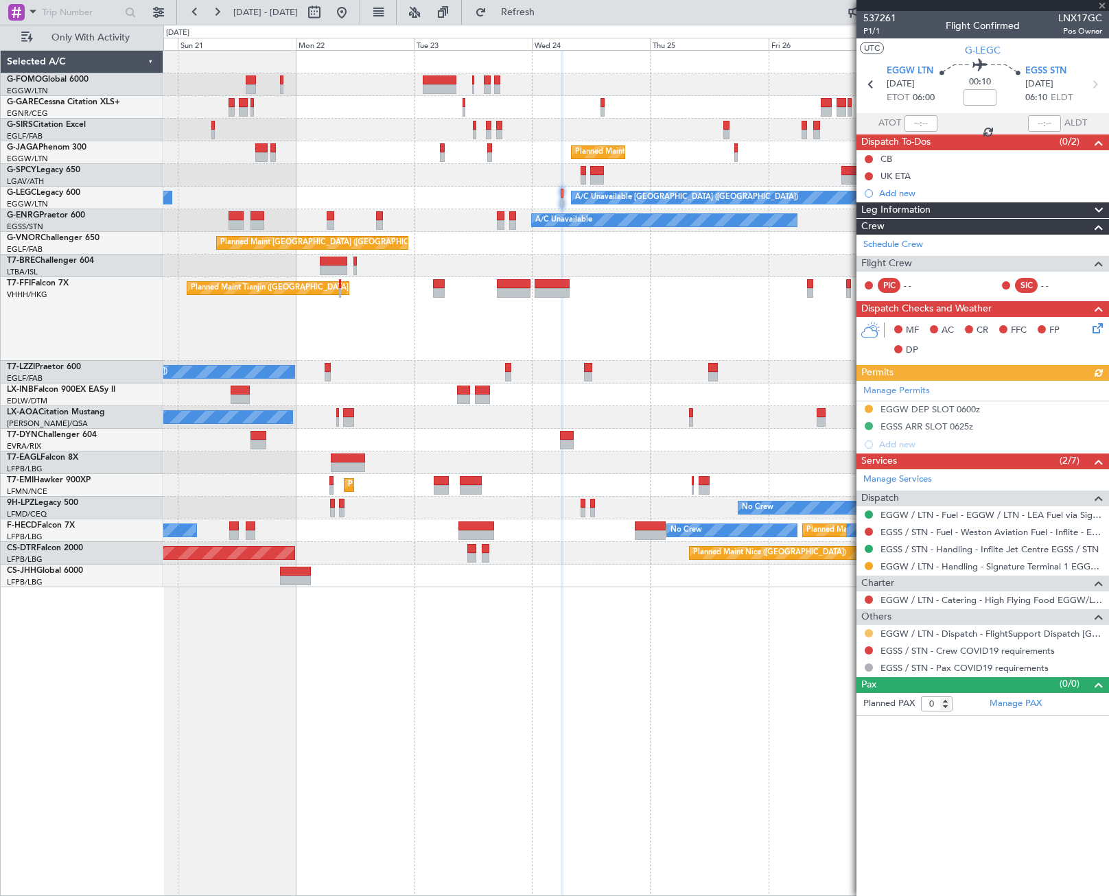
click at [870, 632] on button at bounding box center [869, 633] width 8 height 8
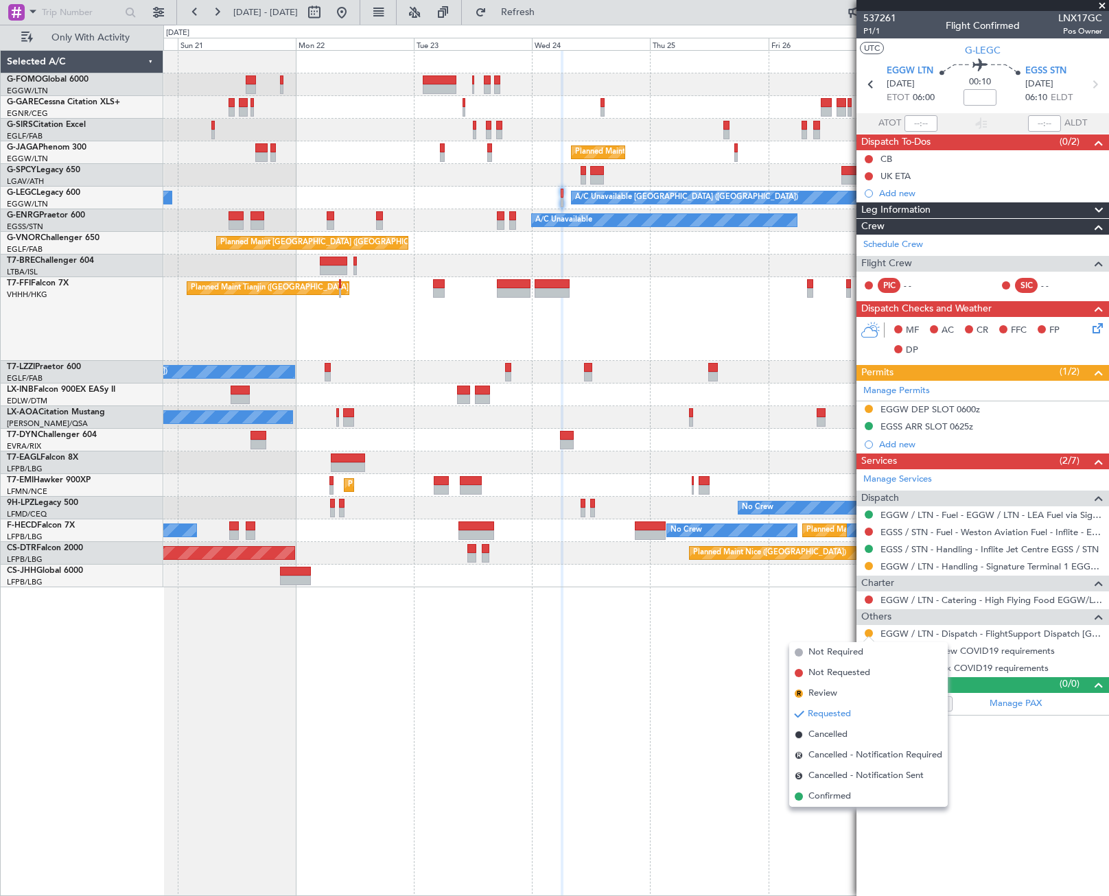
click at [833, 794] on span "Confirmed" at bounding box center [830, 797] width 43 height 14
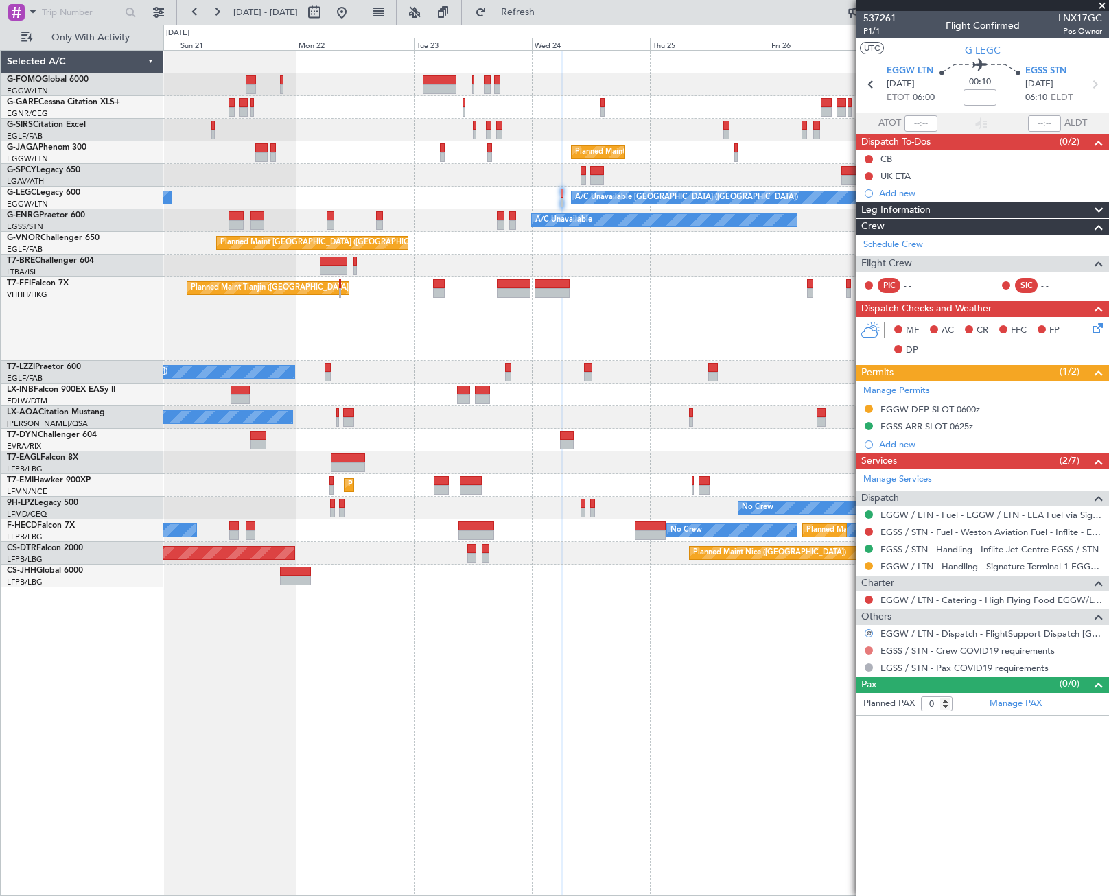
click at [867, 649] on button at bounding box center [869, 651] width 8 height 8
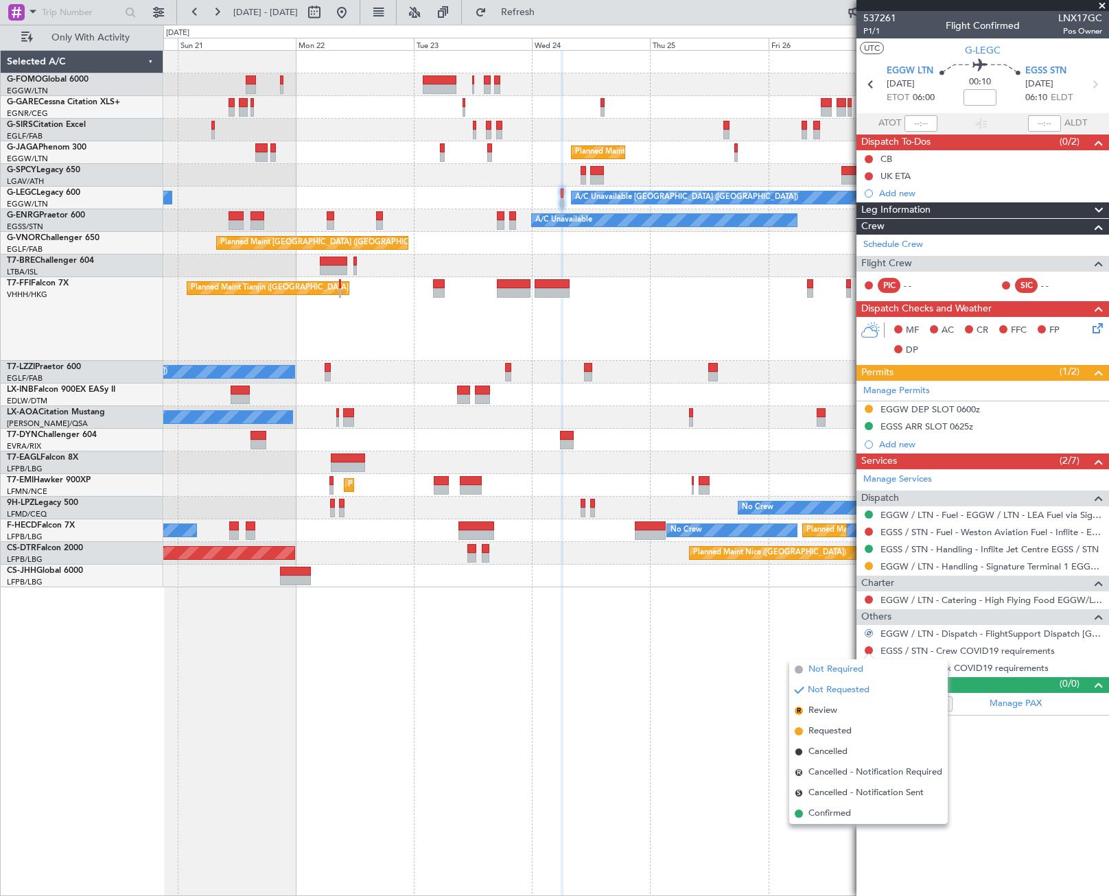
click at [813, 668] on span "Not Required" at bounding box center [836, 670] width 55 height 14
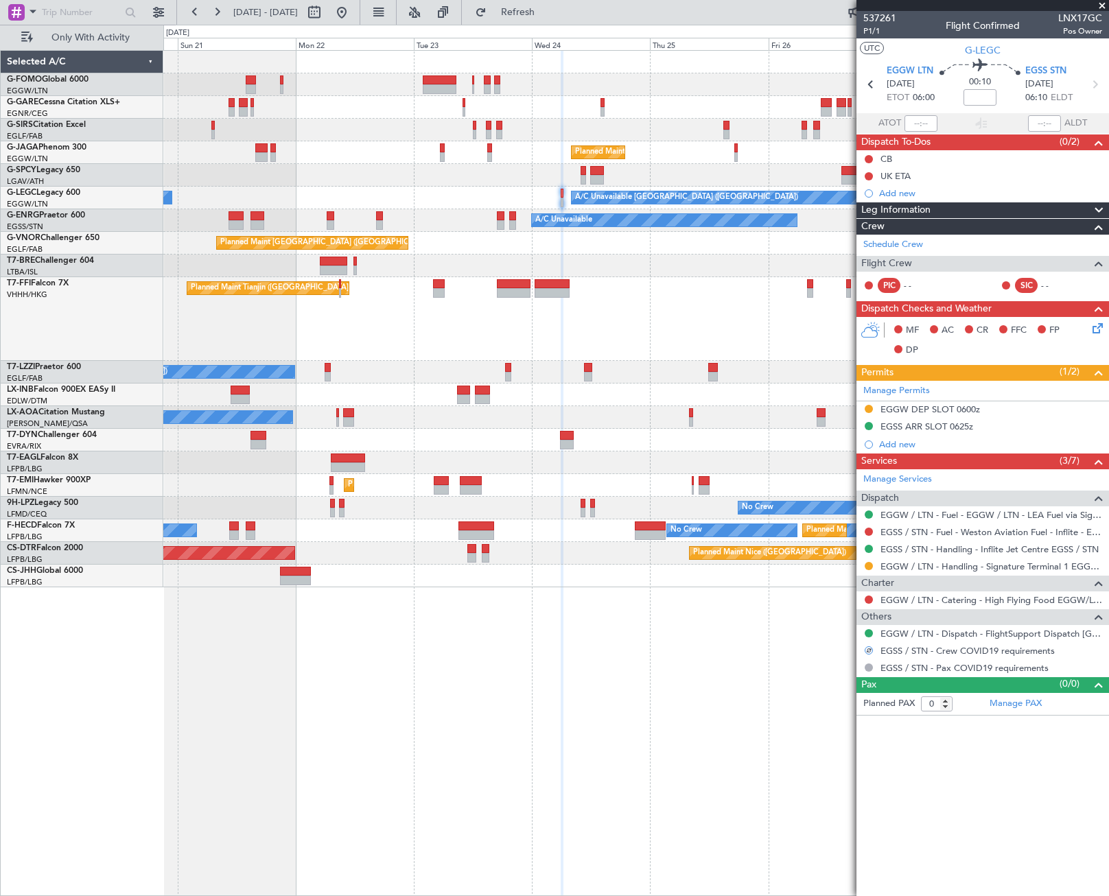
click at [651, 666] on div "Unplanned Maint London (Luton) Planned Maint London (Luton) A/C Unavailable A/C…" at bounding box center [636, 473] width 946 height 846
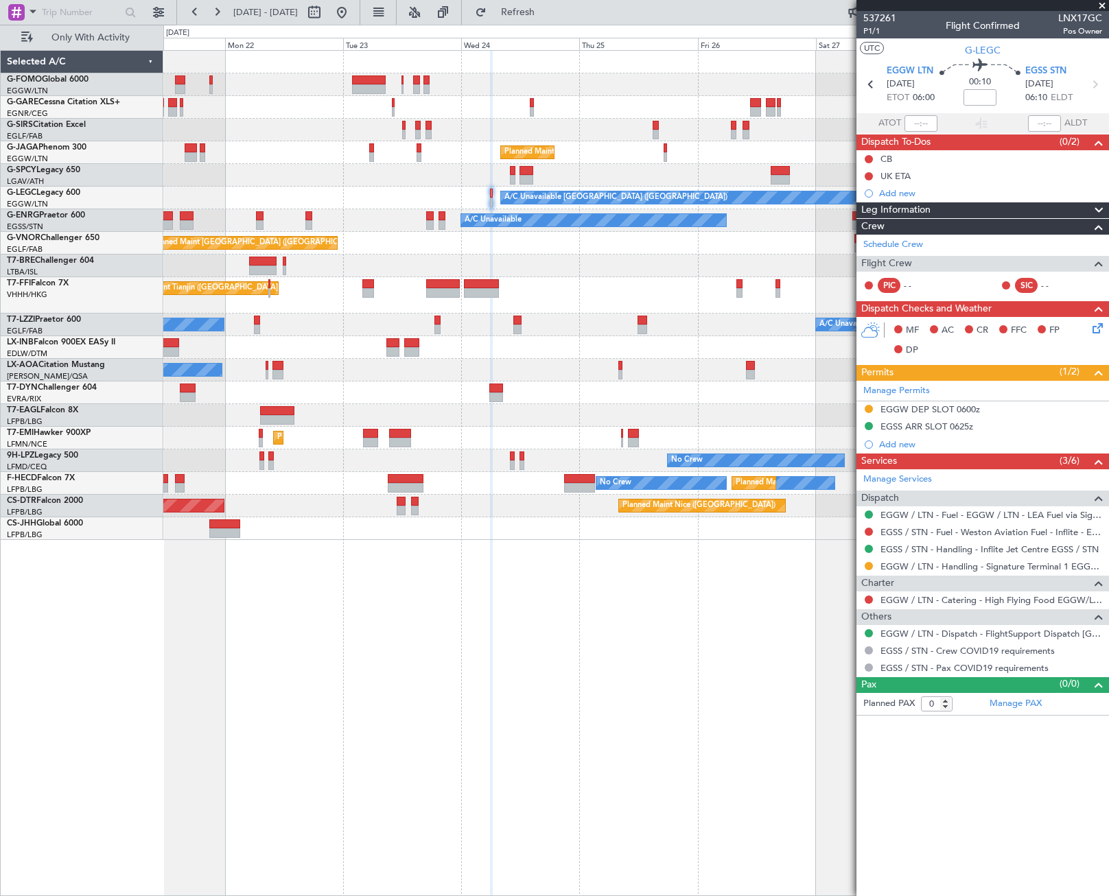
click at [714, 676] on div "Unplanned Maint London (Luton) Planned Maint London (Luton) A/C Unavailable Lon…" at bounding box center [636, 473] width 946 height 846
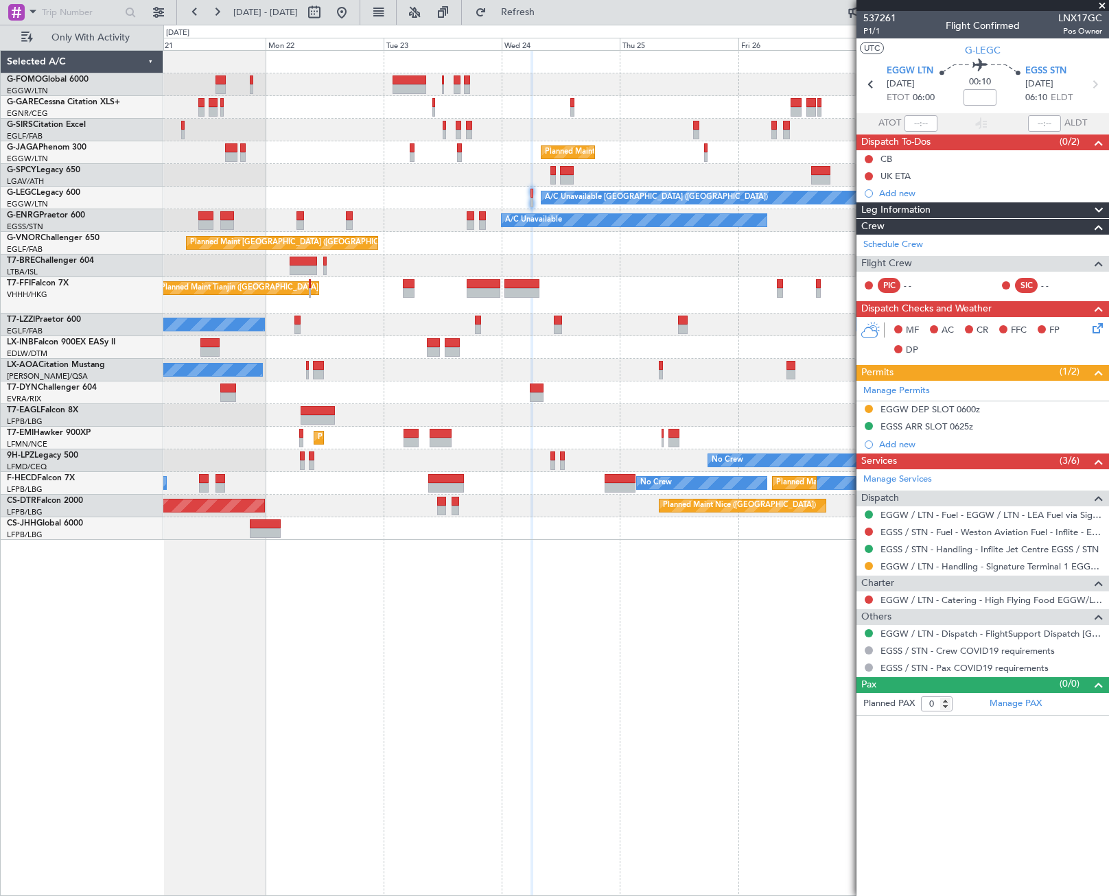
click at [829, 283] on div "Unplanned Maint London (Luton) Planned Maint London (Luton) A/C Unavailable Lon…" at bounding box center [635, 295] width 945 height 489
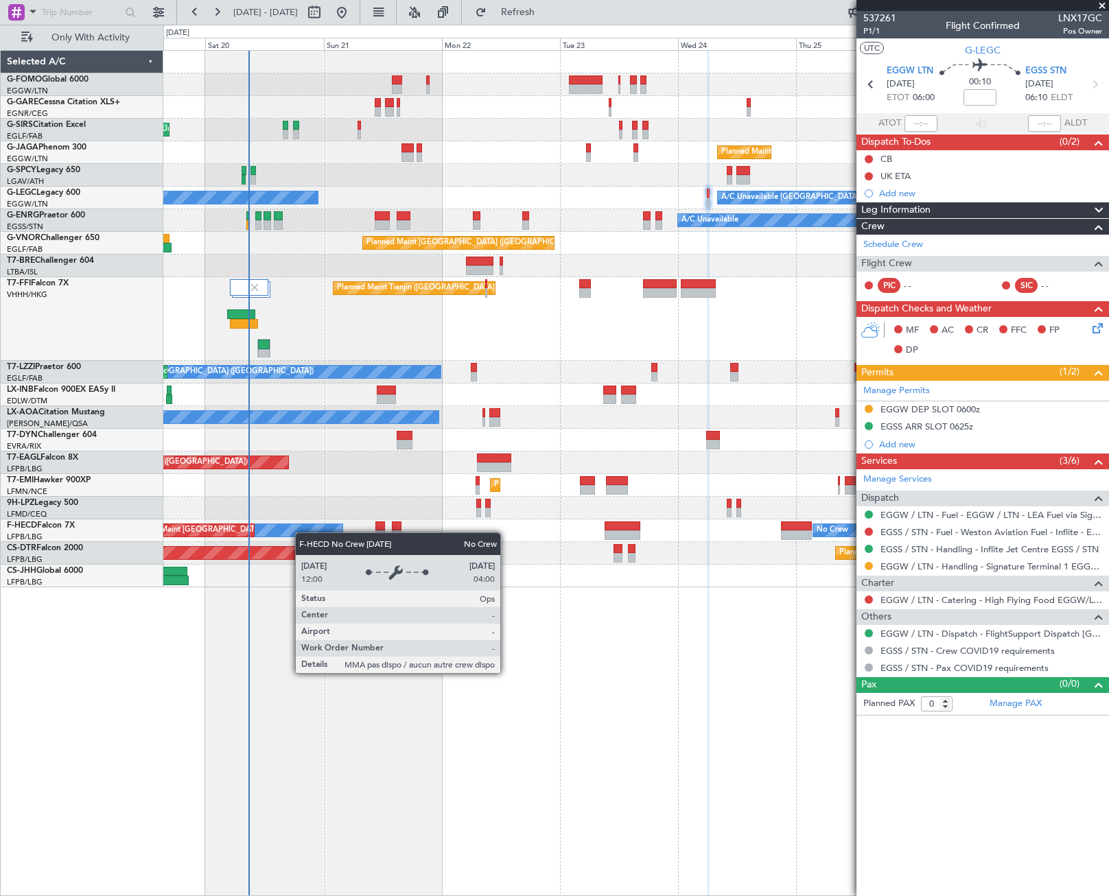
click at [291, 535] on div "Unplanned Maint London (Luton) Planned Maint London (Luton) A/C Unavailable Lon…" at bounding box center [635, 319] width 945 height 537
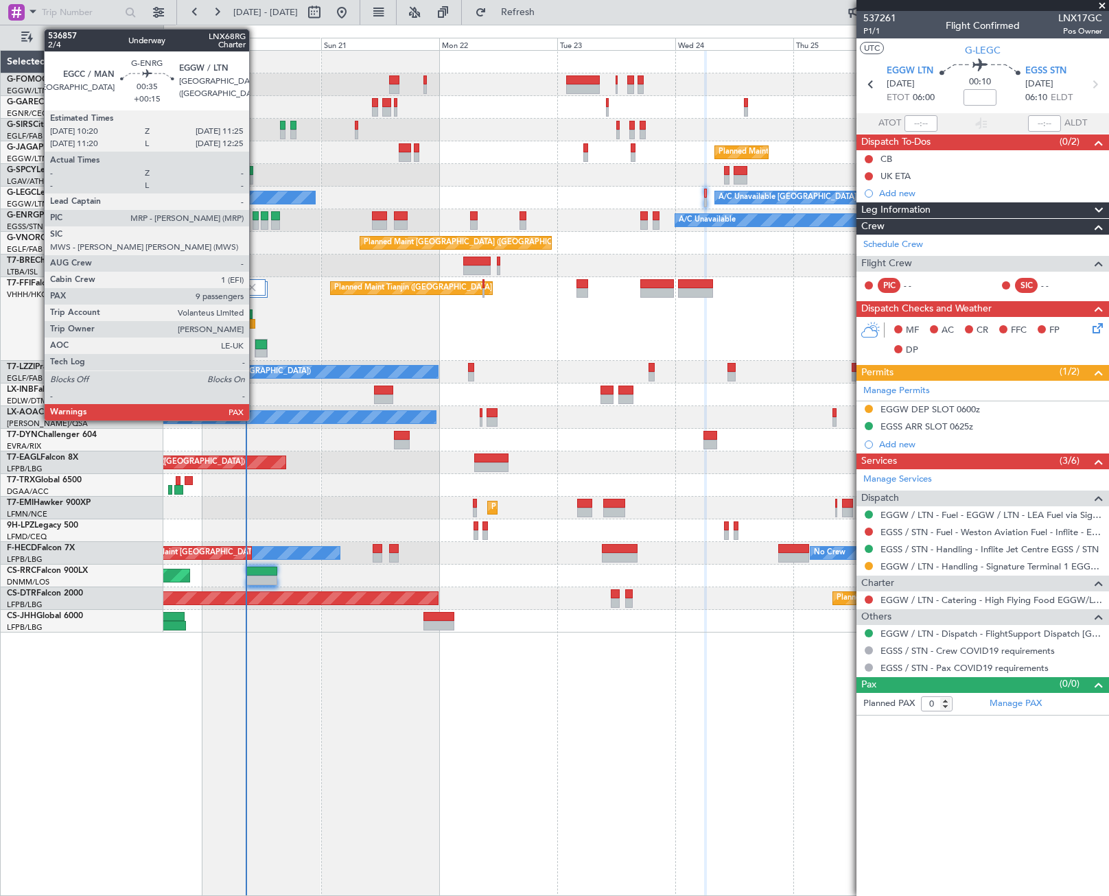
click at [255, 219] on div at bounding box center [255, 216] width 5 height 10
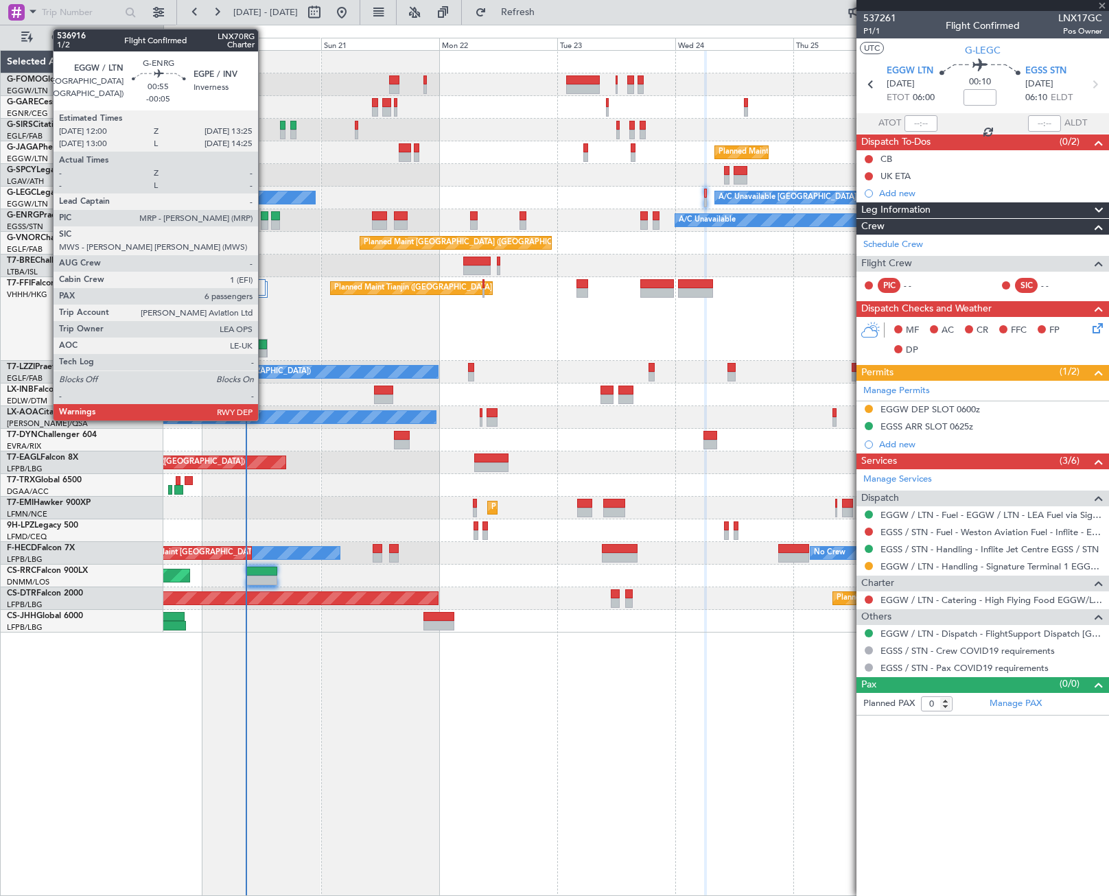
click at [264, 220] on div at bounding box center [265, 225] width 8 height 10
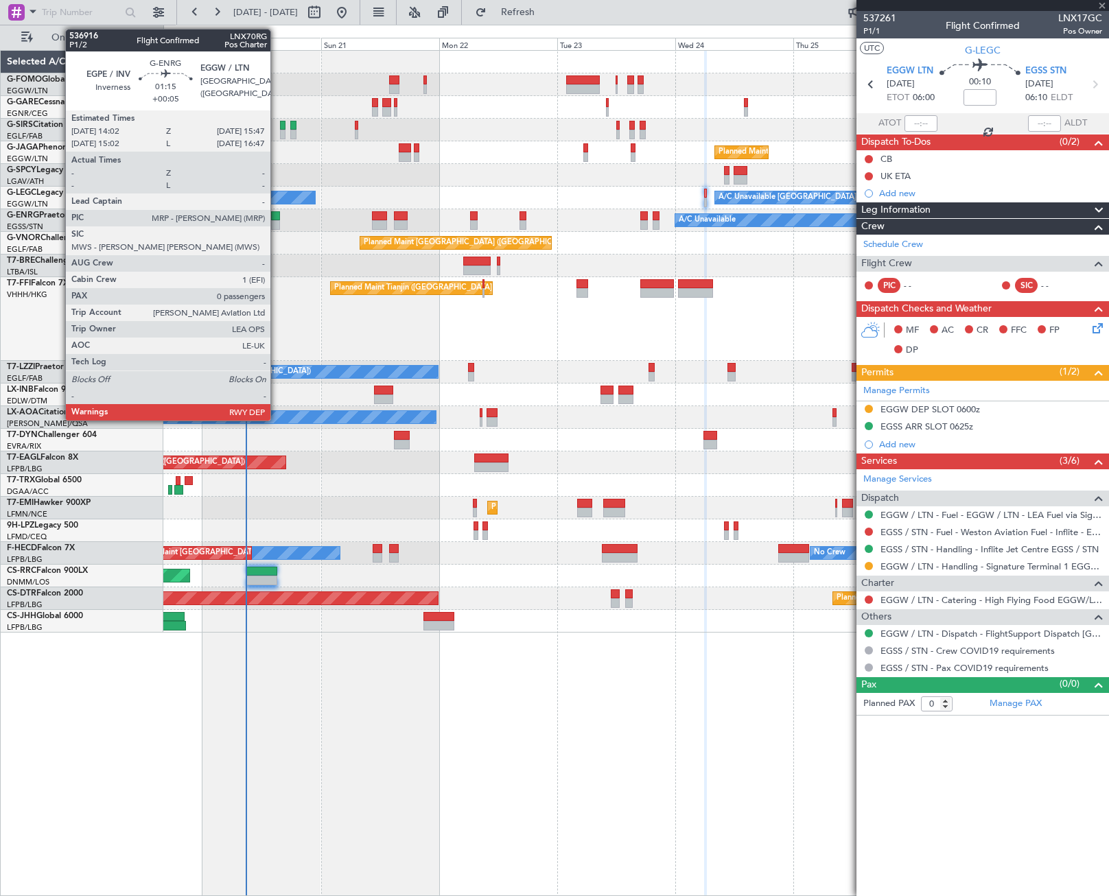
type input "-00:05"
type input "6"
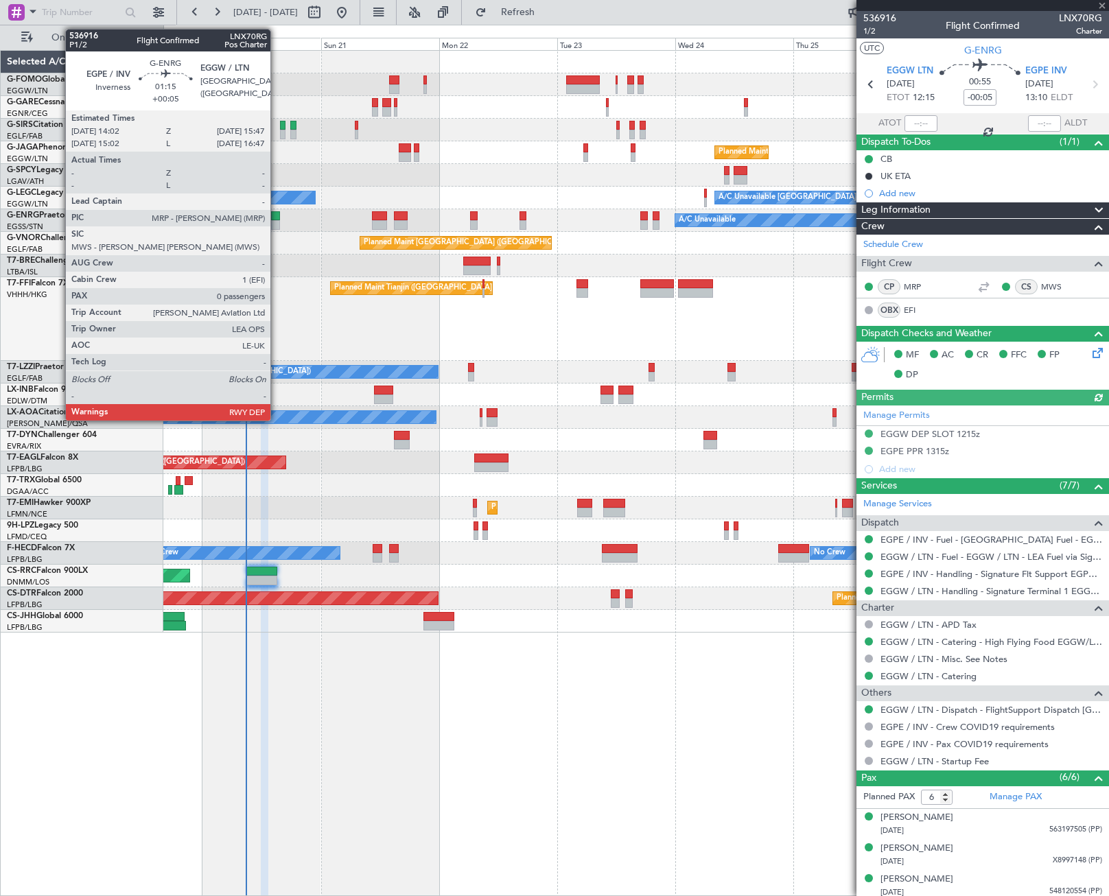
click at [277, 219] on div at bounding box center [275, 216] width 9 height 10
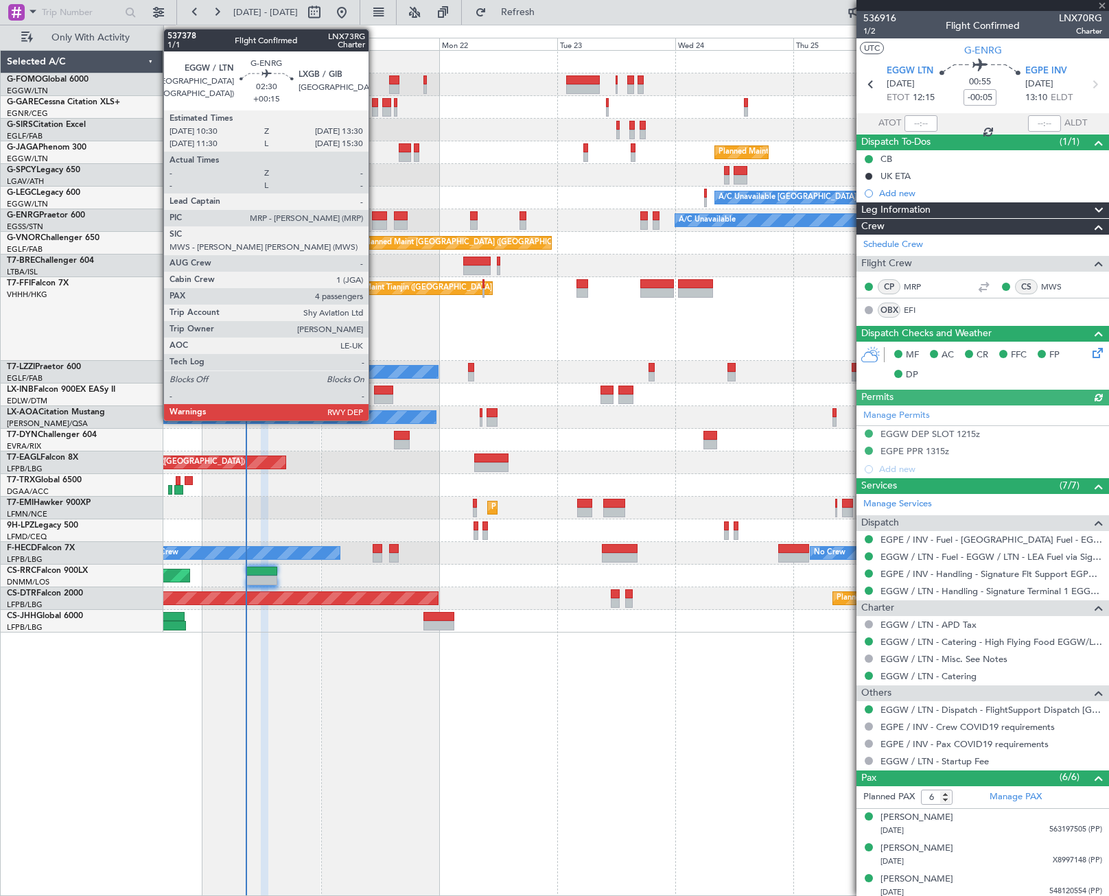
type input "+00:05"
type input "0"
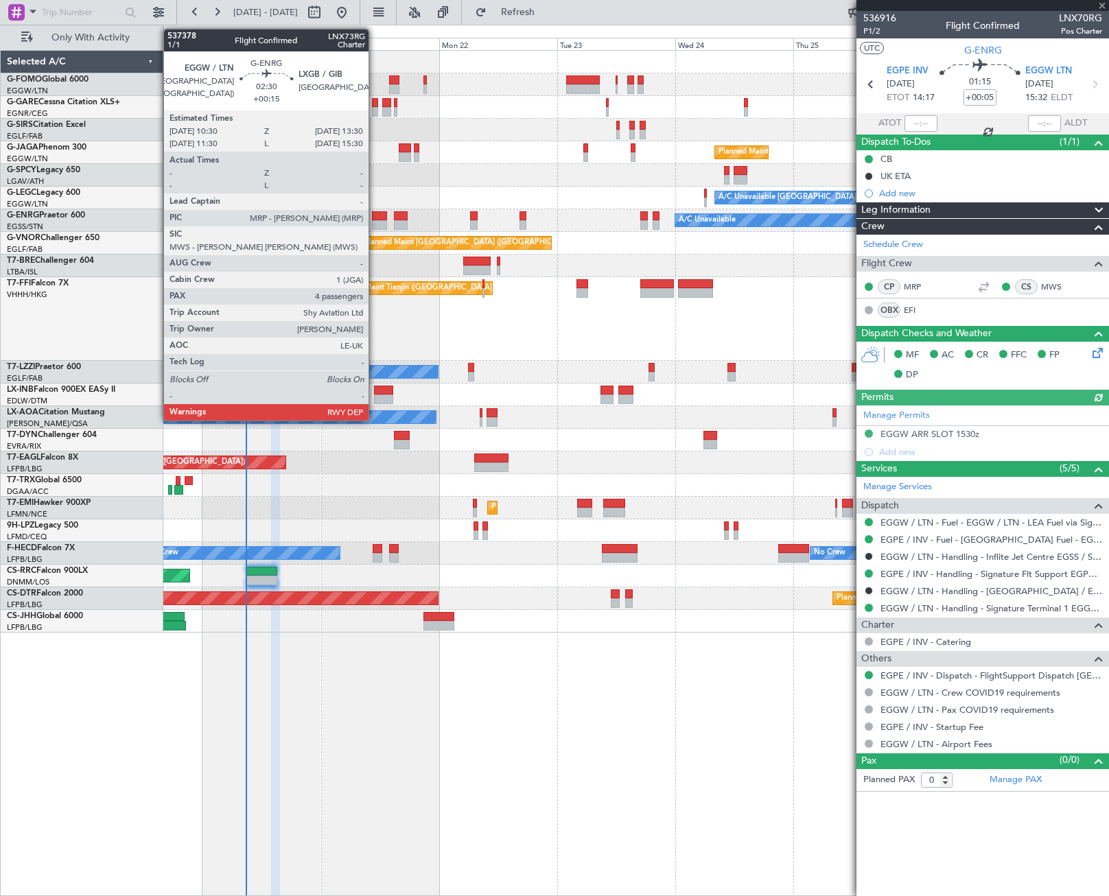
click at [375, 222] on div at bounding box center [379, 225] width 15 height 10
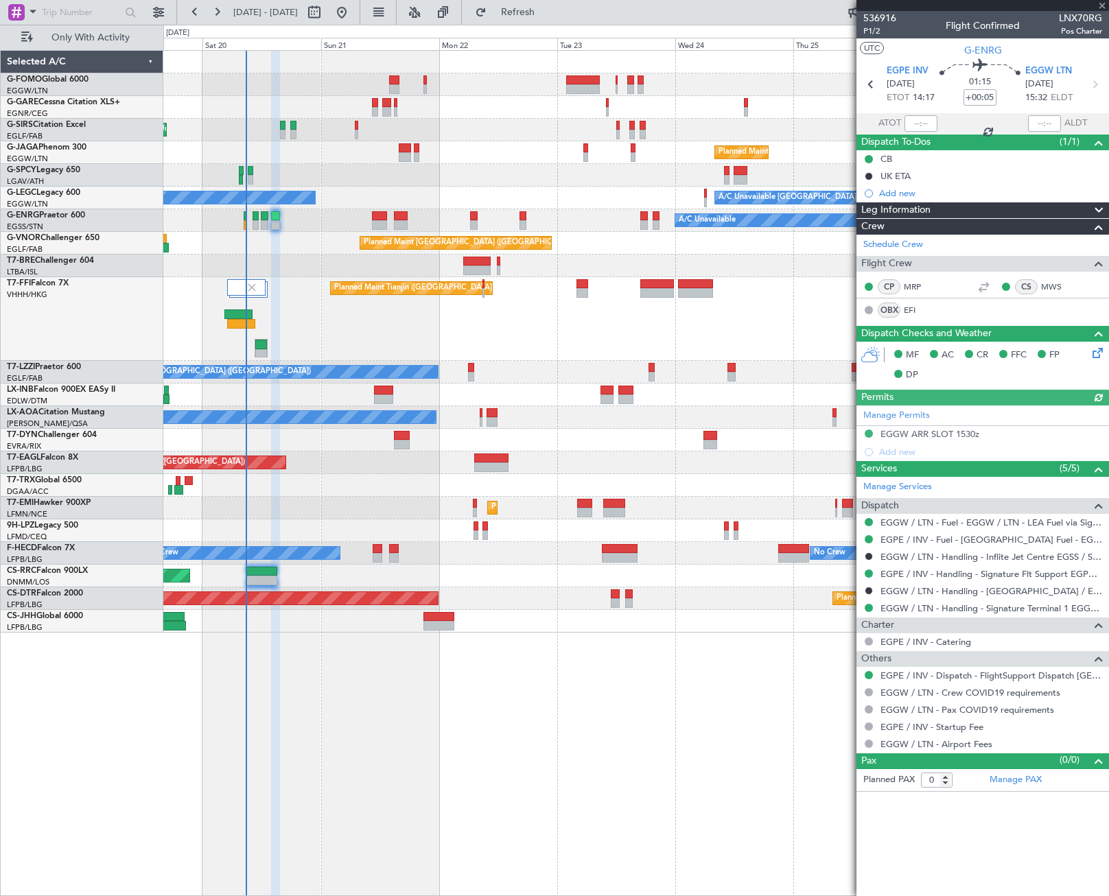
type input "+00:15"
type input "4"
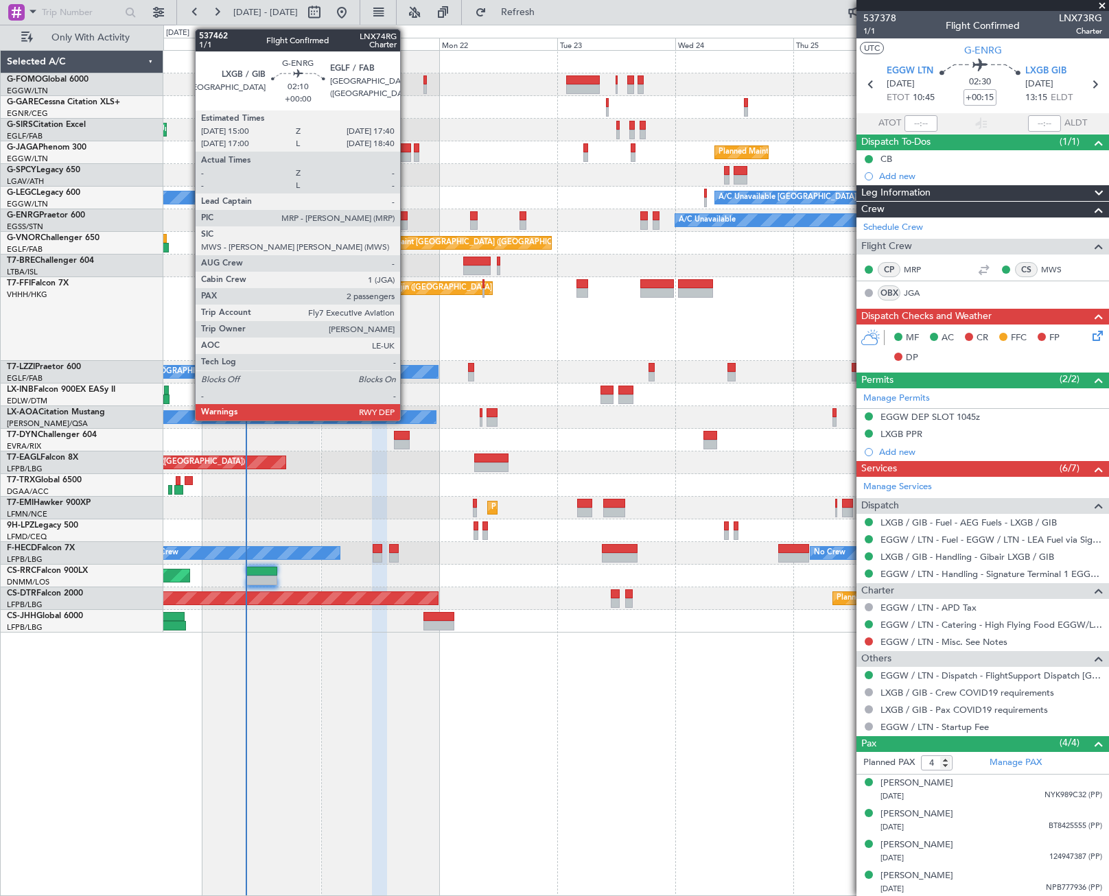
click at [406, 218] on div at bounding box center [401, 216] width 14 height 10
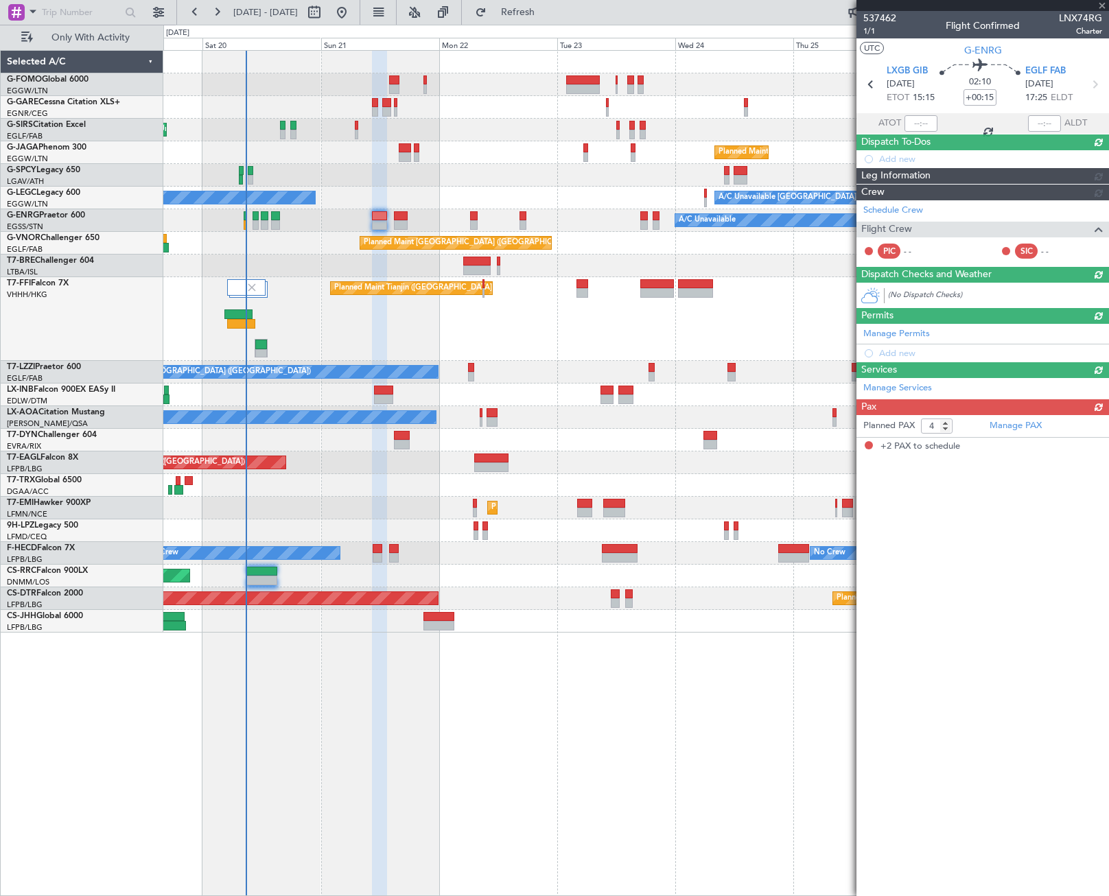
type input "2"
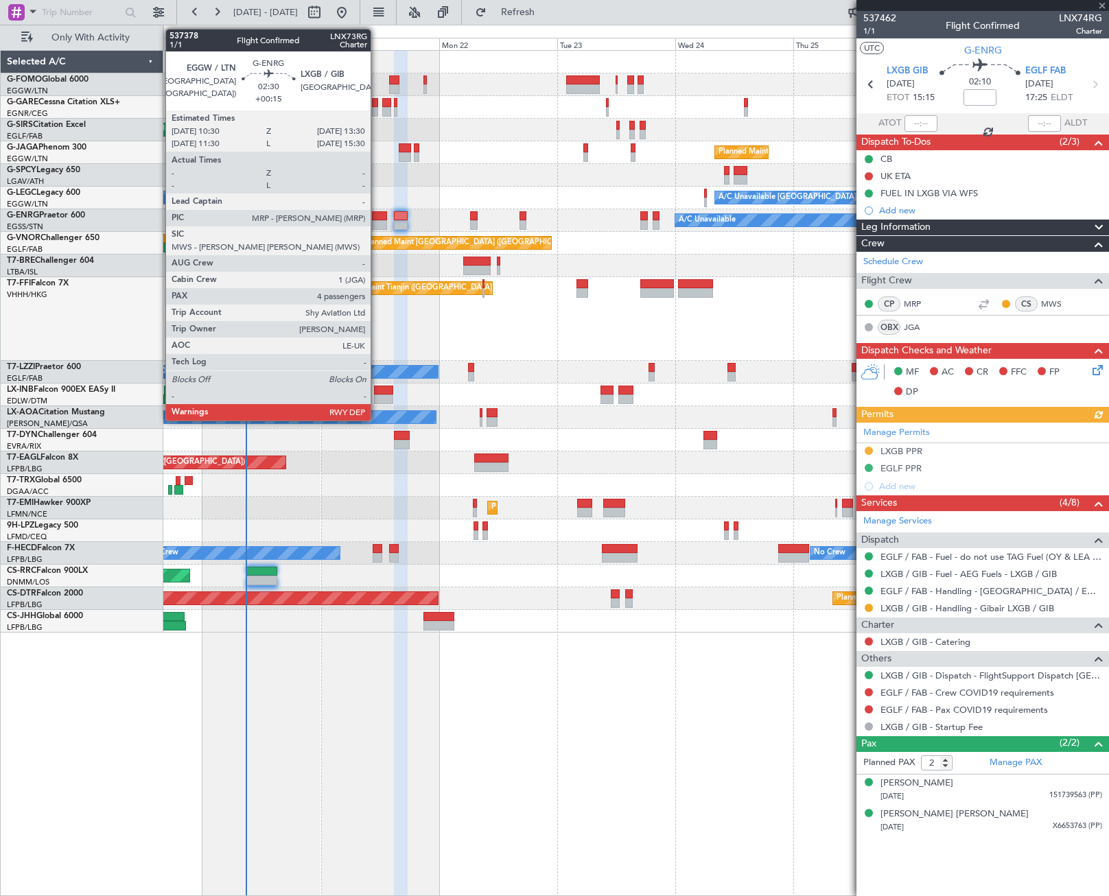
click at [377, 220] on div at bounding box center [379, 216] width 15 height 10
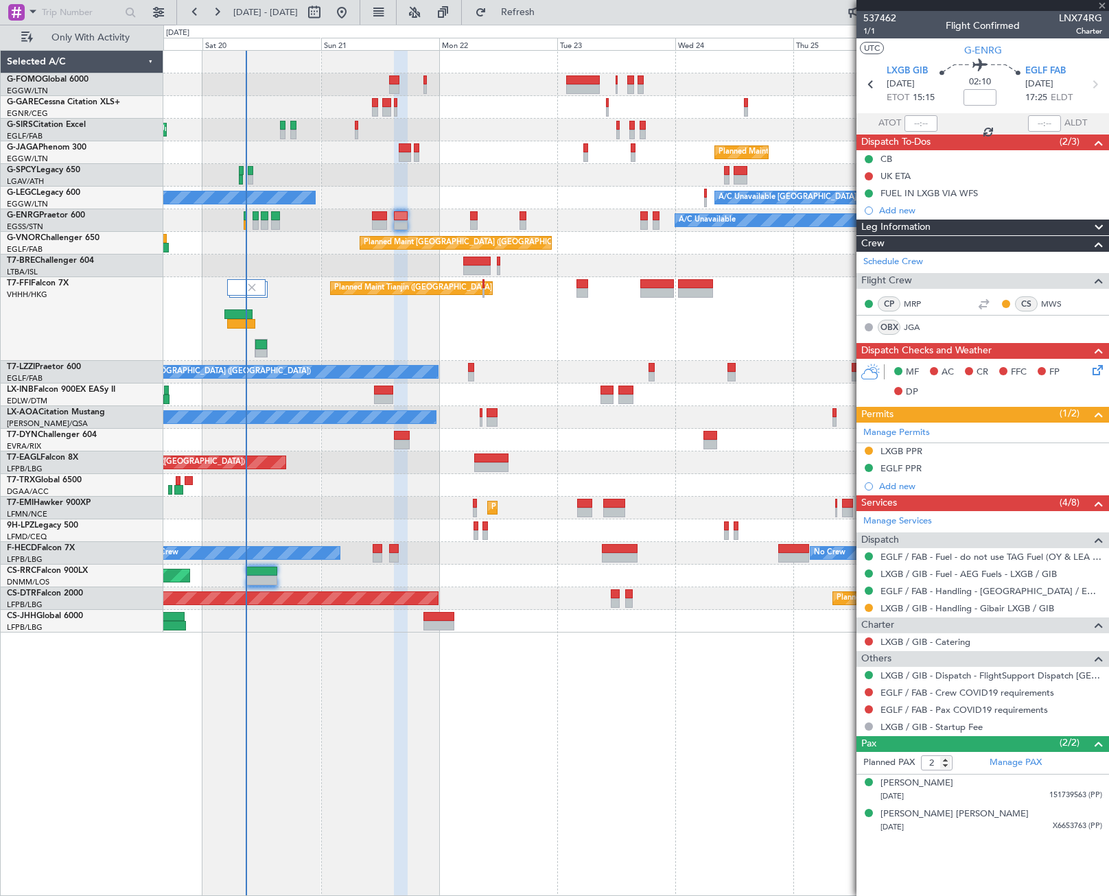
type input "+00:15"
type input "4"
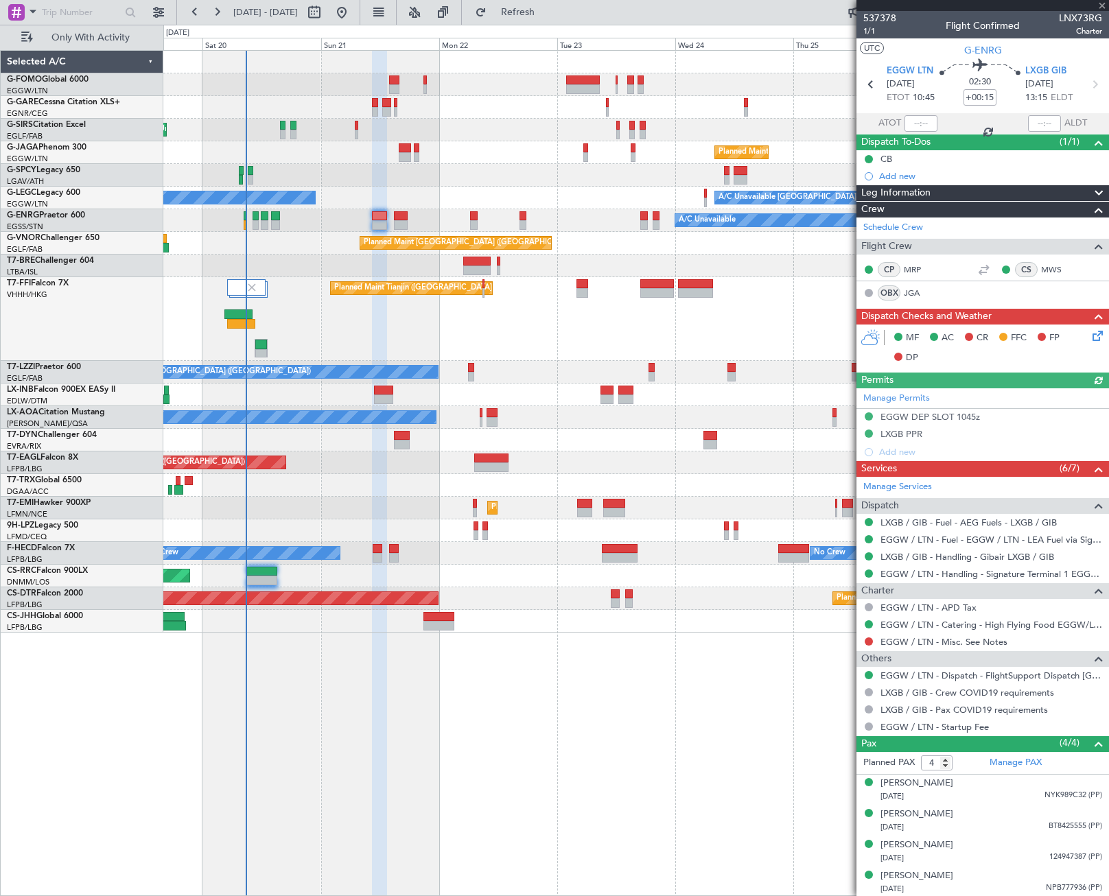
click at [1090, 337] on icon at bounding box center [1095, 333] width 11 height 11
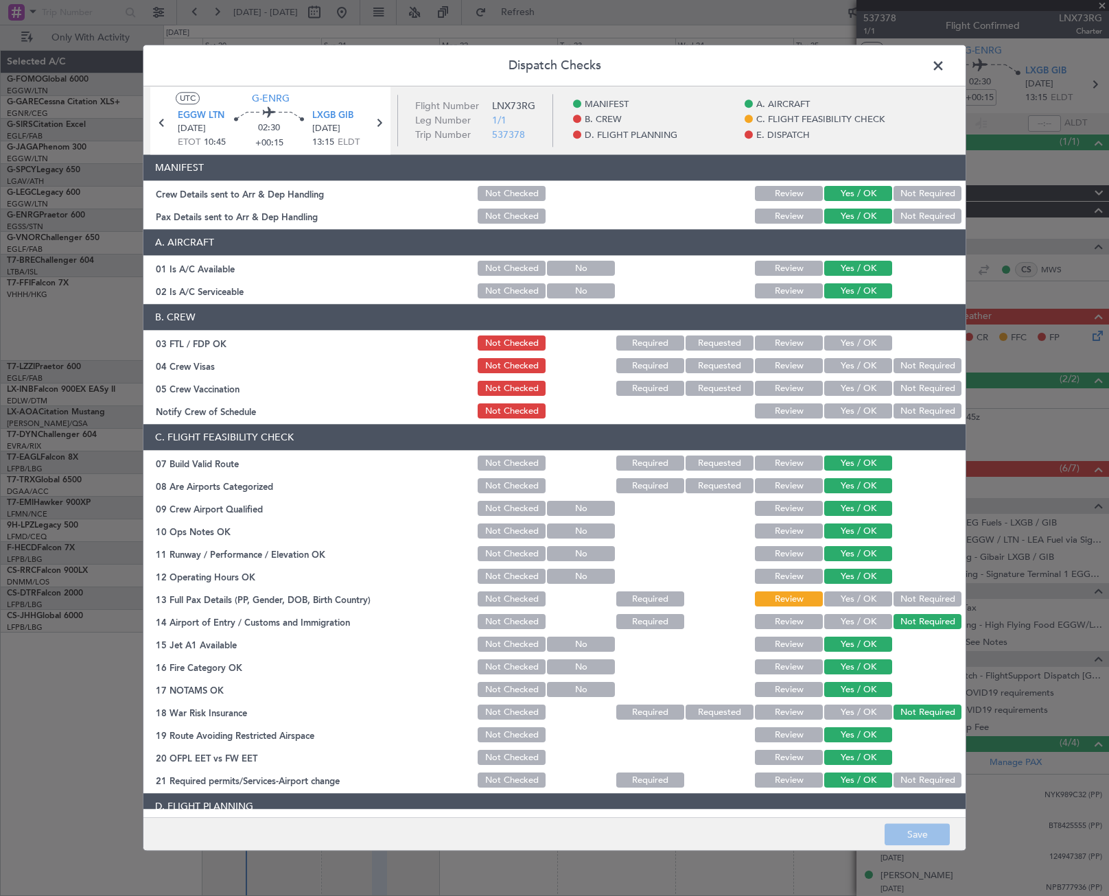
click at [945, 62] on span at bounding box center [945, 69] width 0 height 27
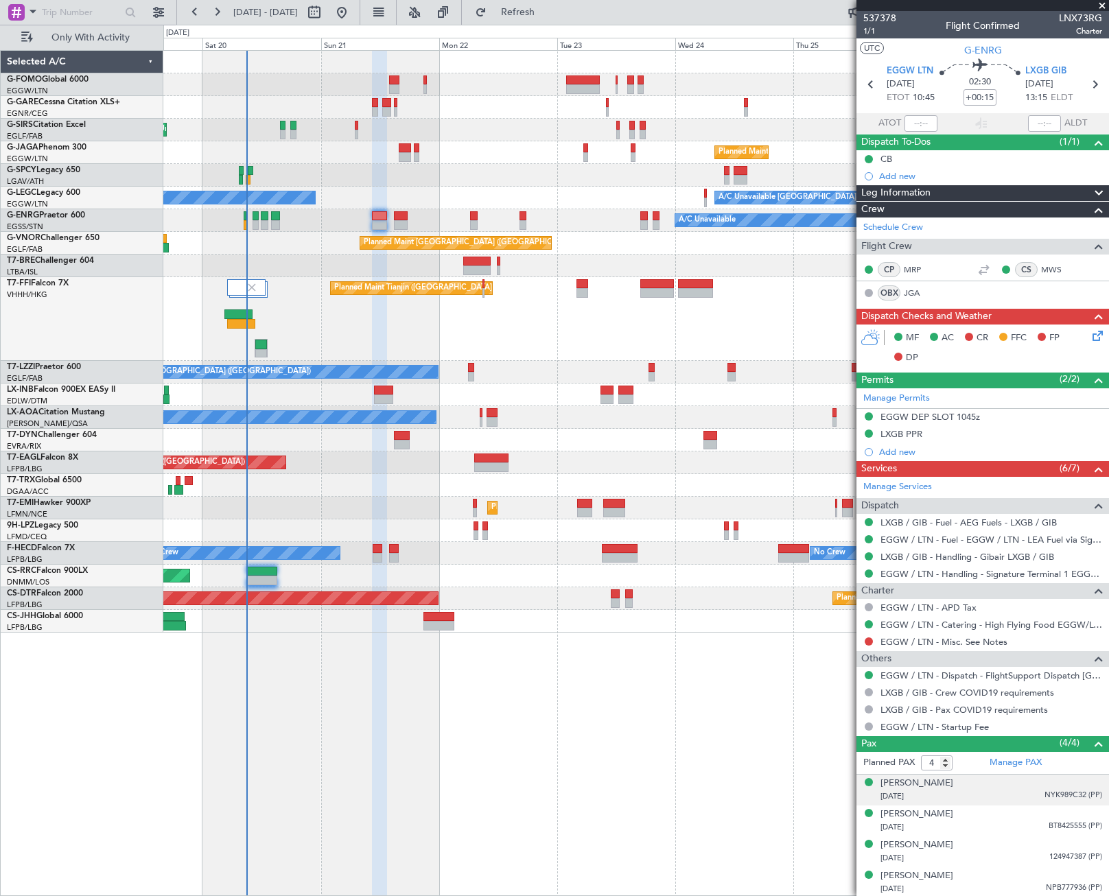
scroll to position [1, 0]
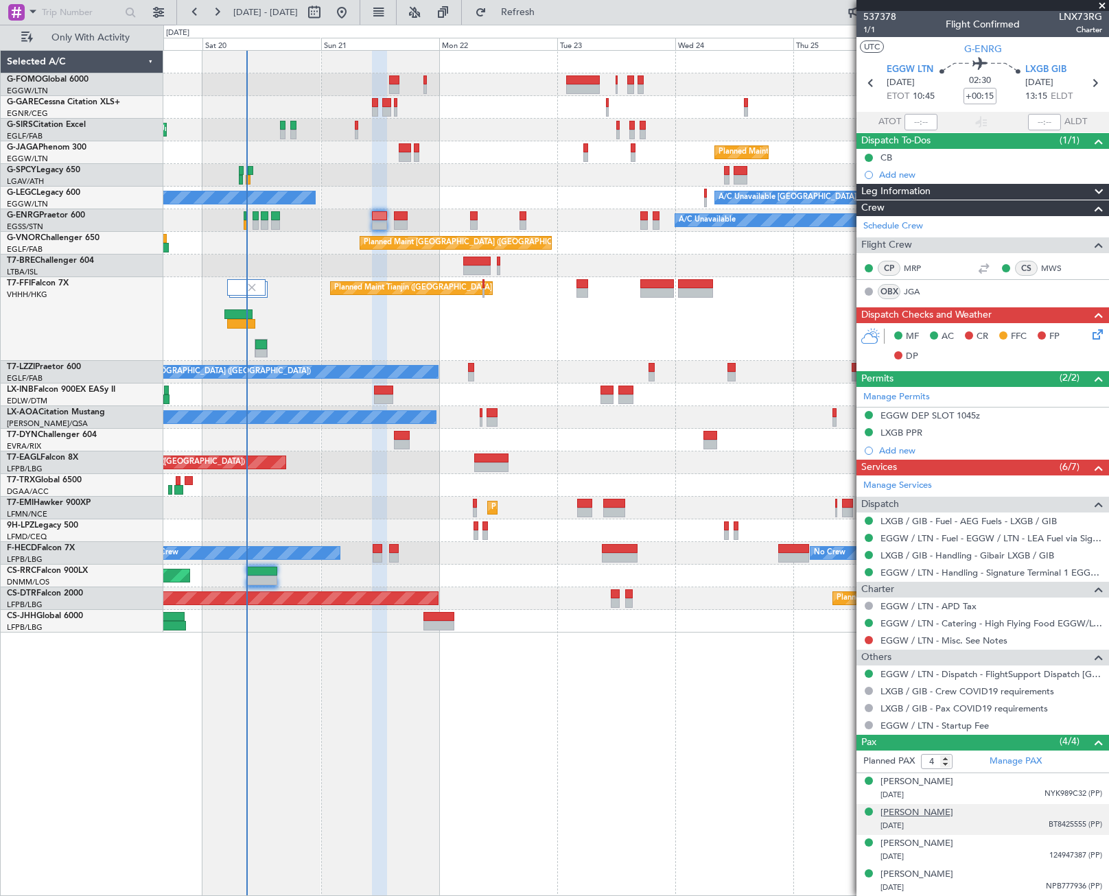
click at [917, 813] on div "Bianka Laszlo" at bounding box center [917, 813] width 73 height 14
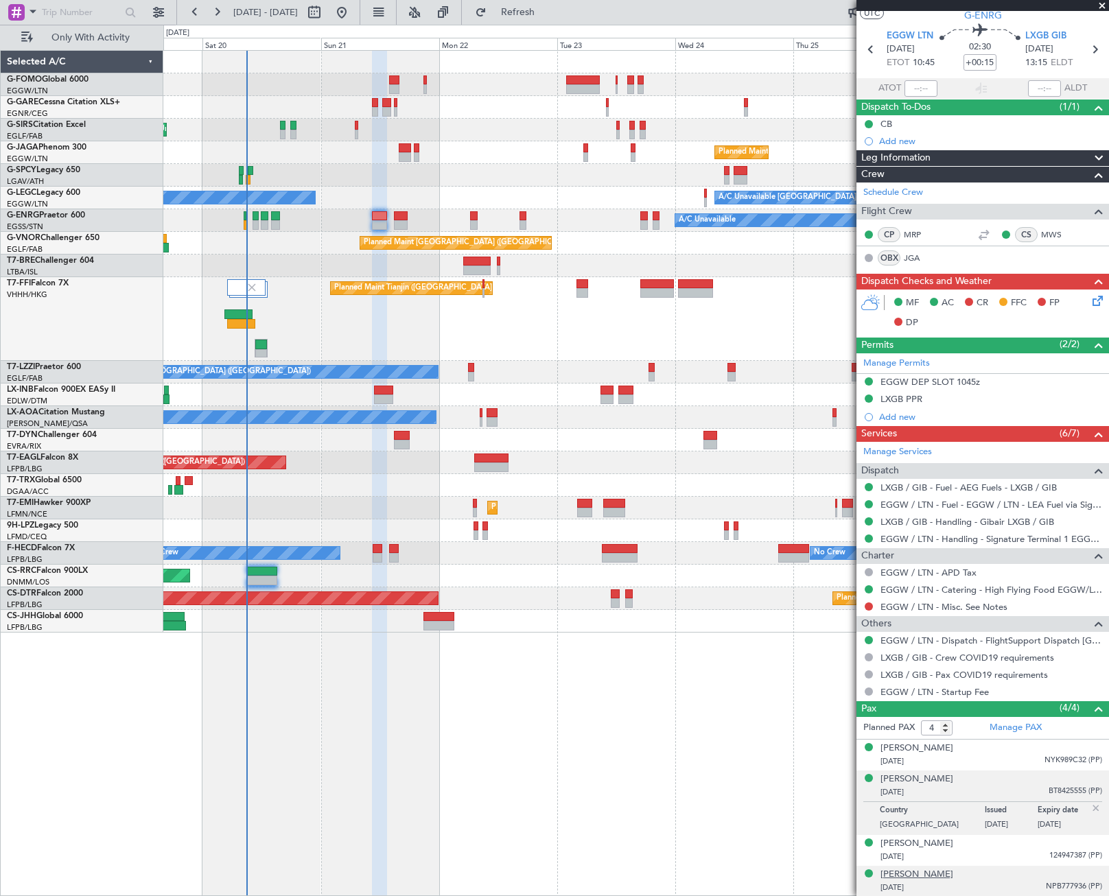
click at [930, 879] on div "Shannah Elise Barzilai" at bounding box center [917, 875] width 73 height 14
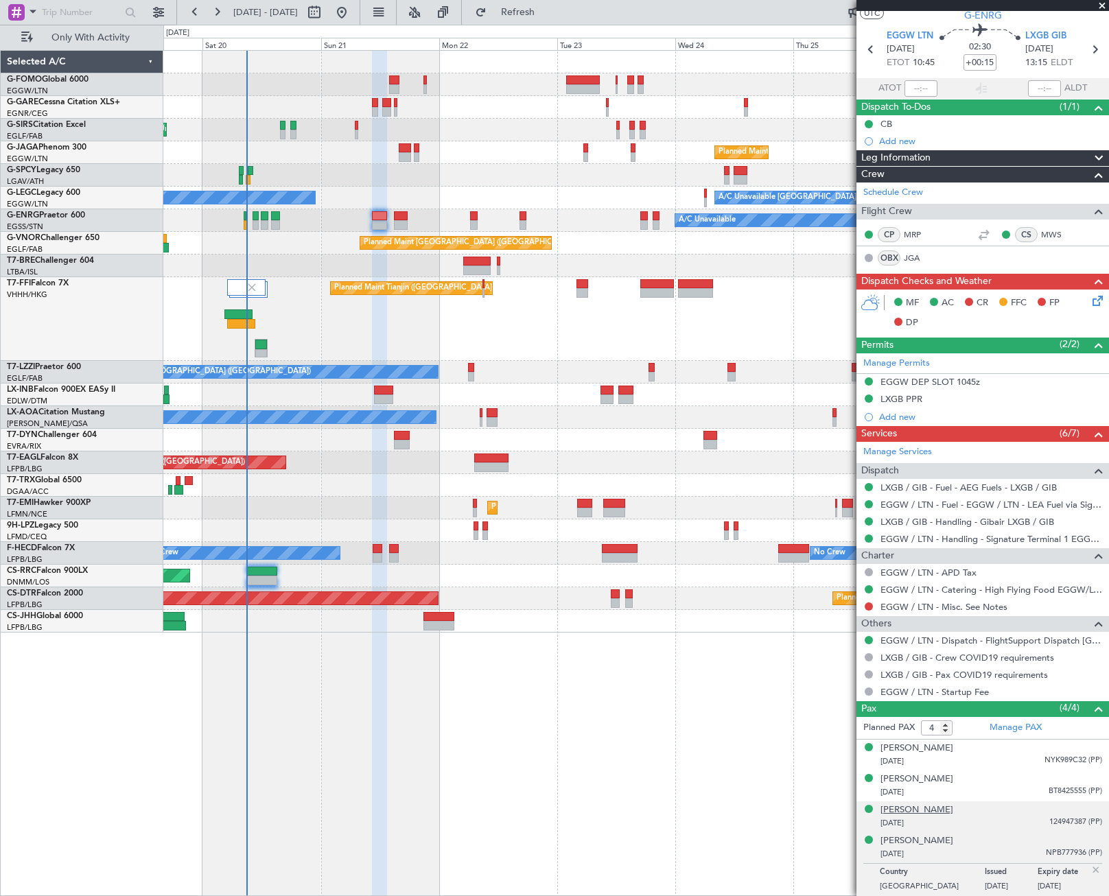
click at [919, 813] on div "Eliyahu Hassett" at bounding box center [917, 811] width 73 height 14
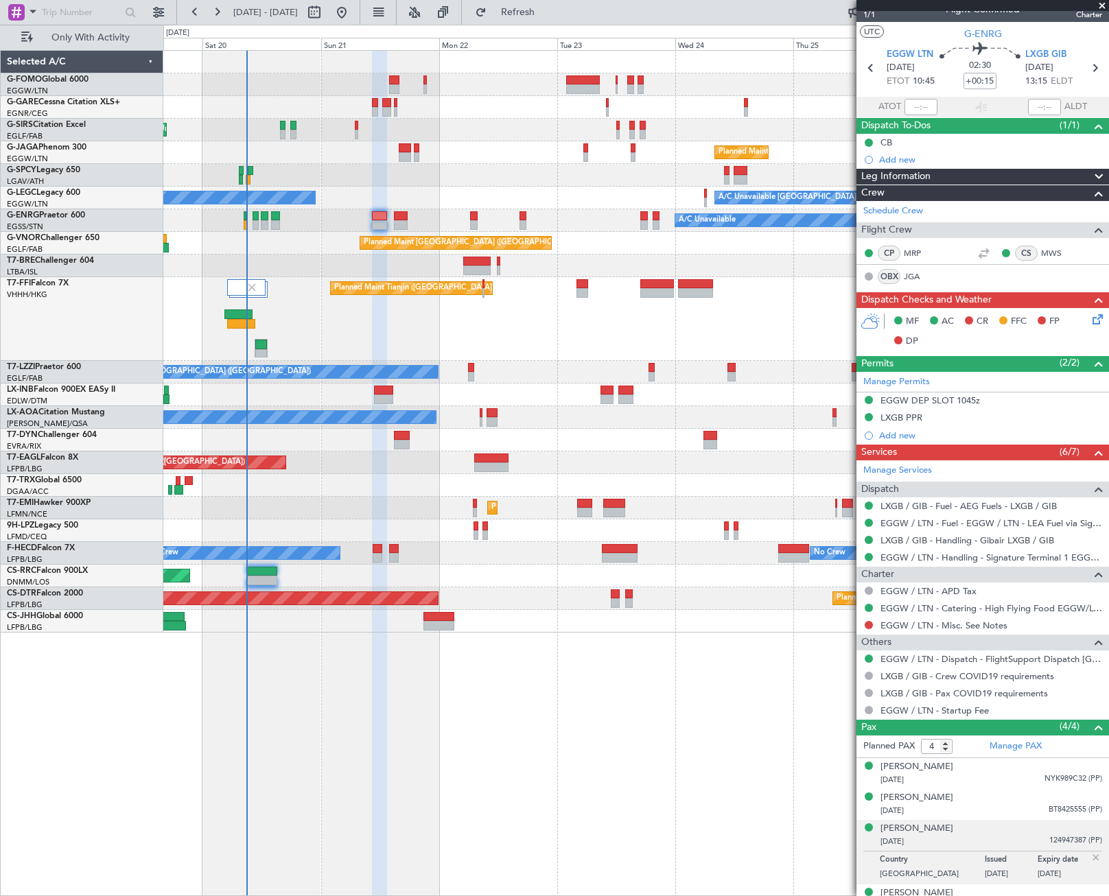
scroll to position [0, 0]
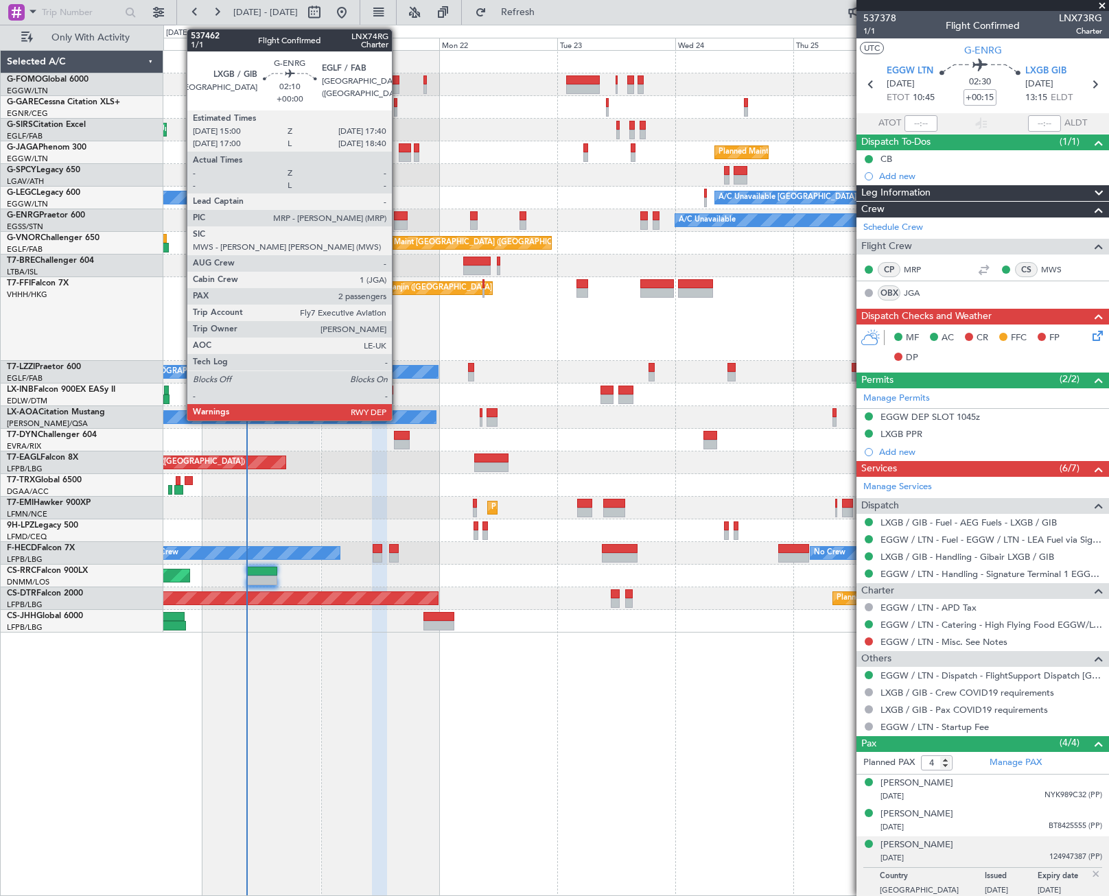
click at [398, 223] on div at bounding box center [401, 225] width 14 height 10
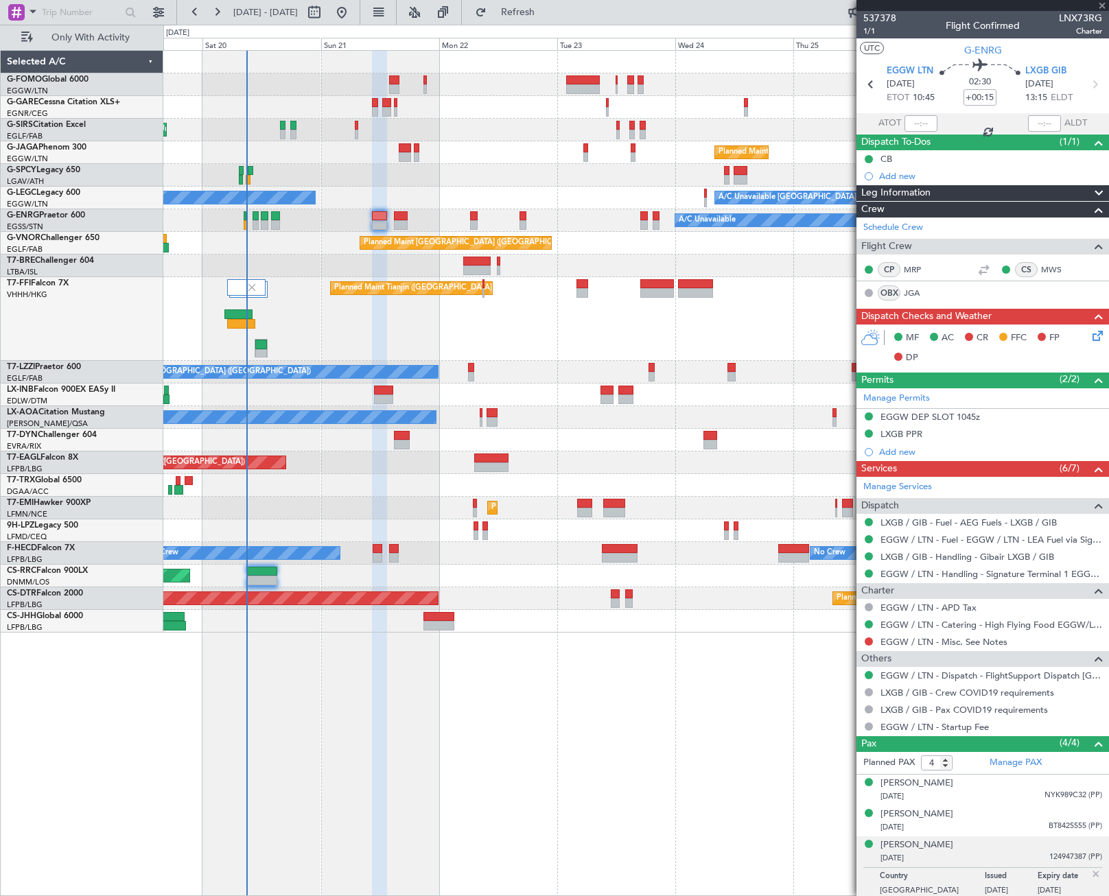
type input "2"
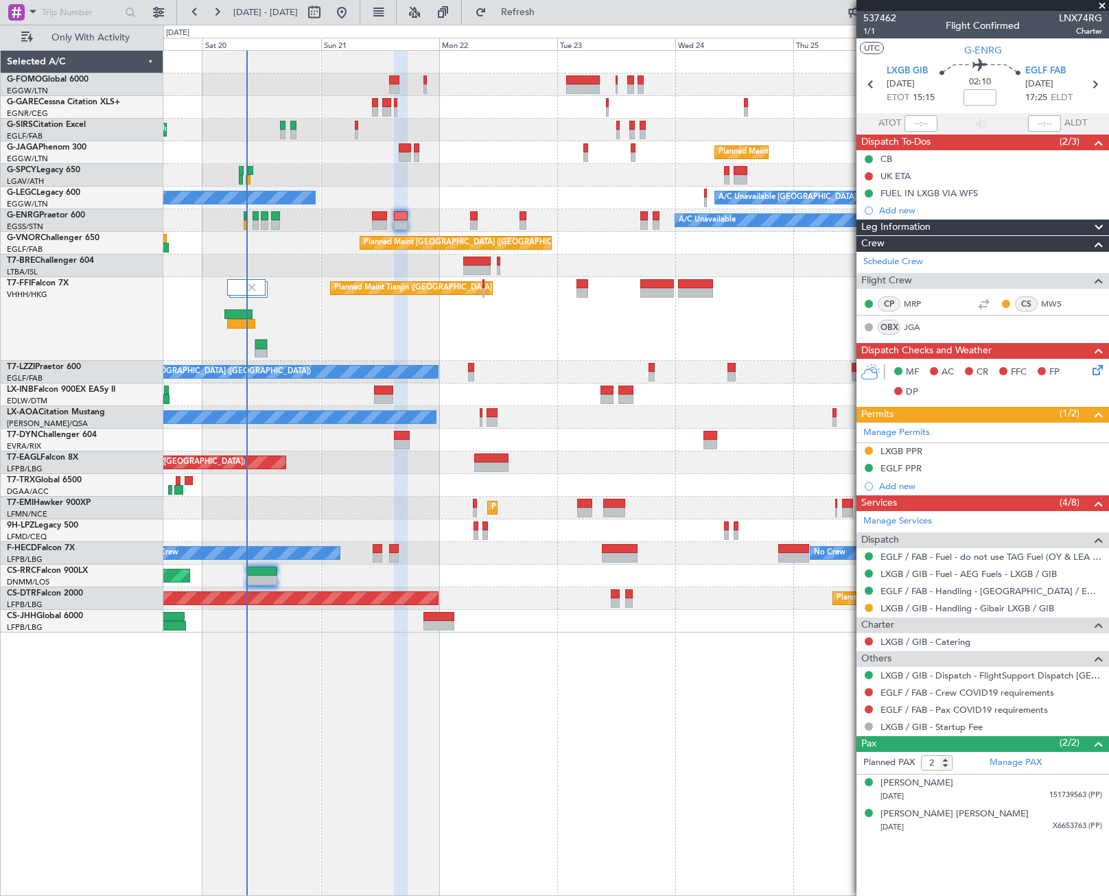
click at [1096, 372] on icon at bounding box center [1095, 367] width 11 height 11
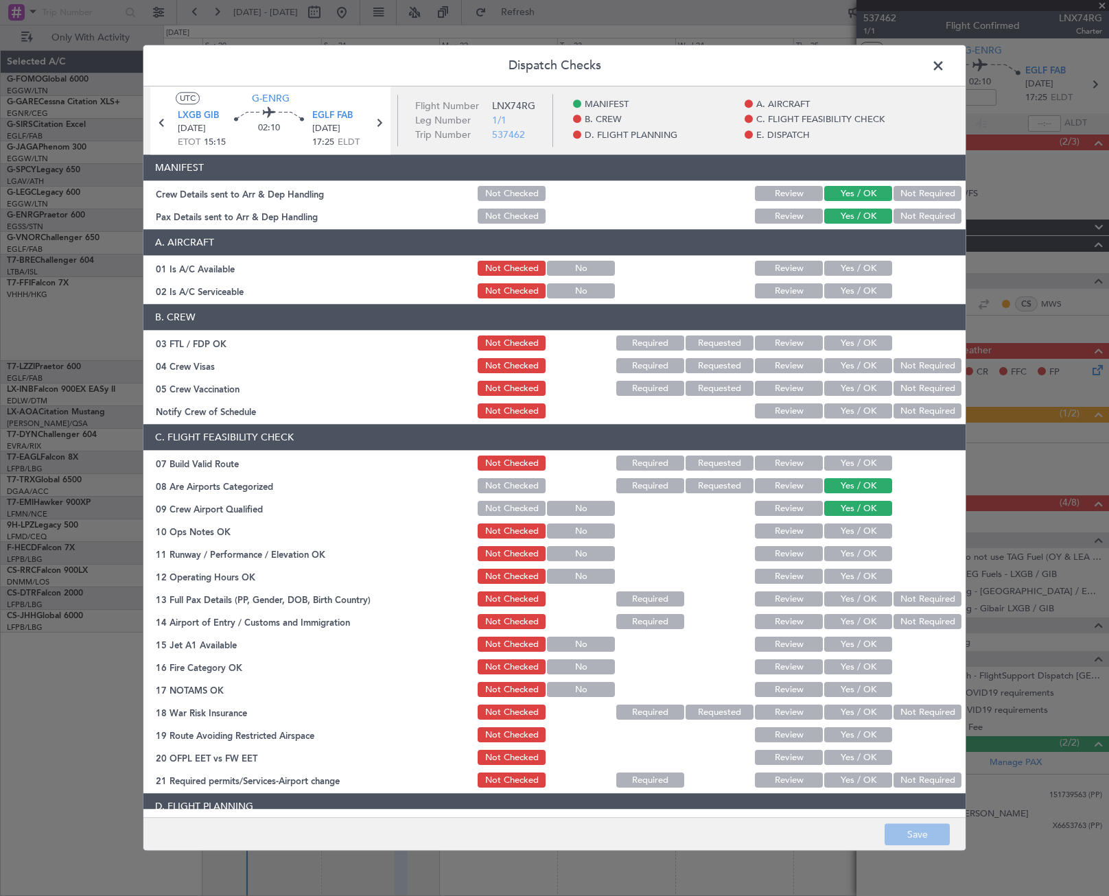
click at [842, 268] on button "Yes / OK" at bounding box center [858, 268] width 68 height 15
click at [842, 292] on button "Yes / OK" at bounding box center [858, 291] width 68 height 15
click at [945, 838] on button "Save" at bounding box center [917, 835] width 65 height 22
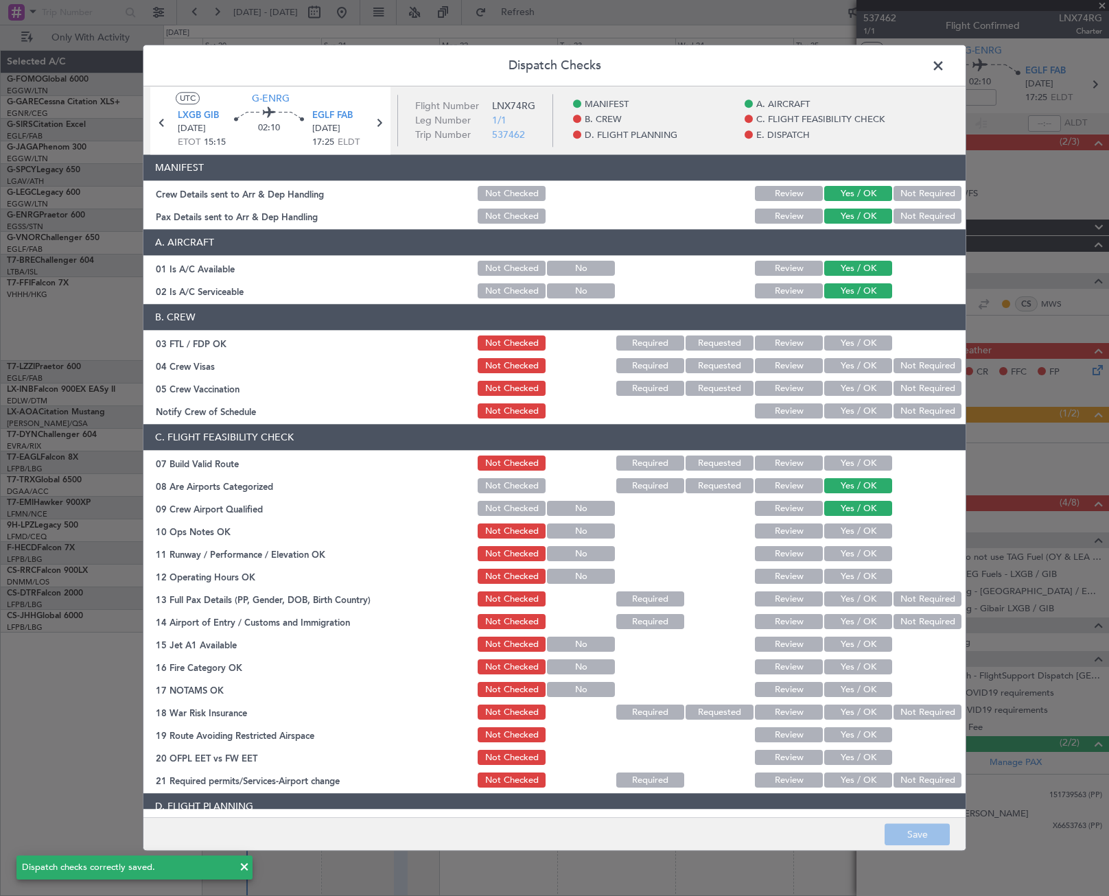
click at [945, 65] on span at bounding box center [945, 69] width 0 height 27
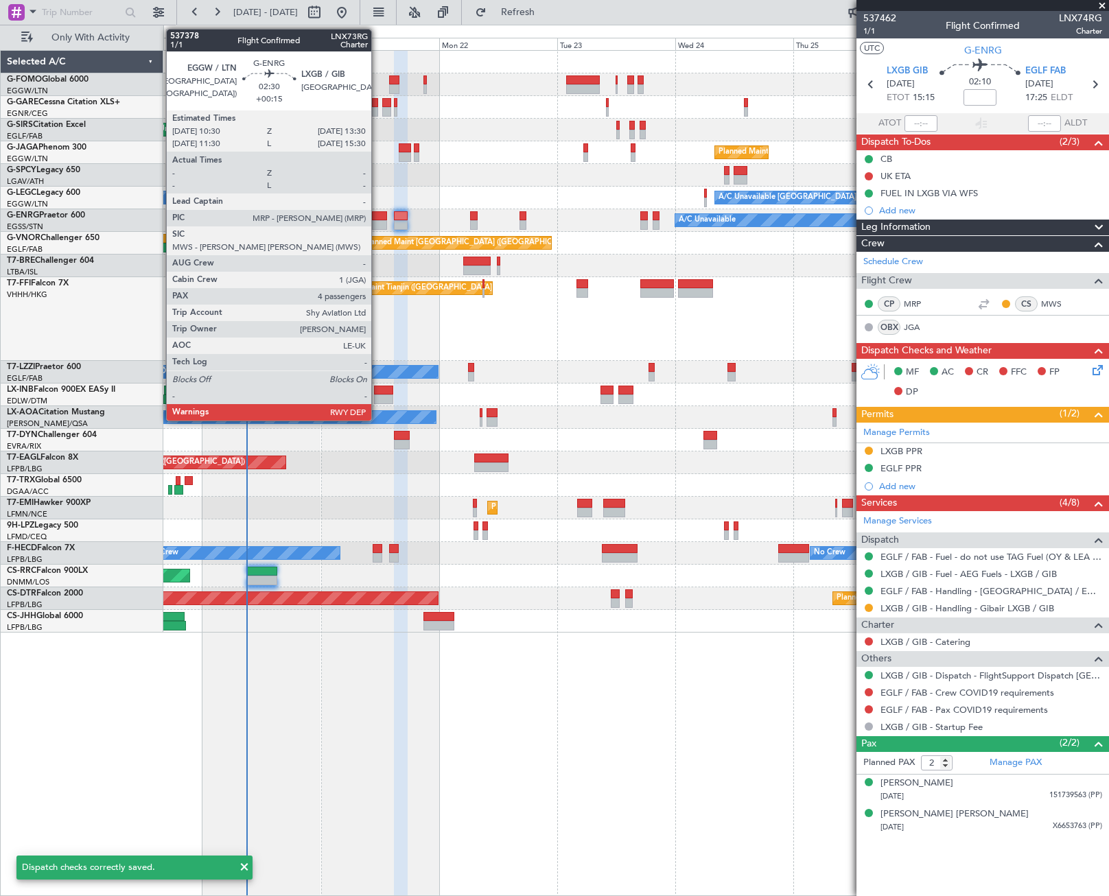
click at [377, 221] on div at bounding box center [379, 225] width 15 height 10
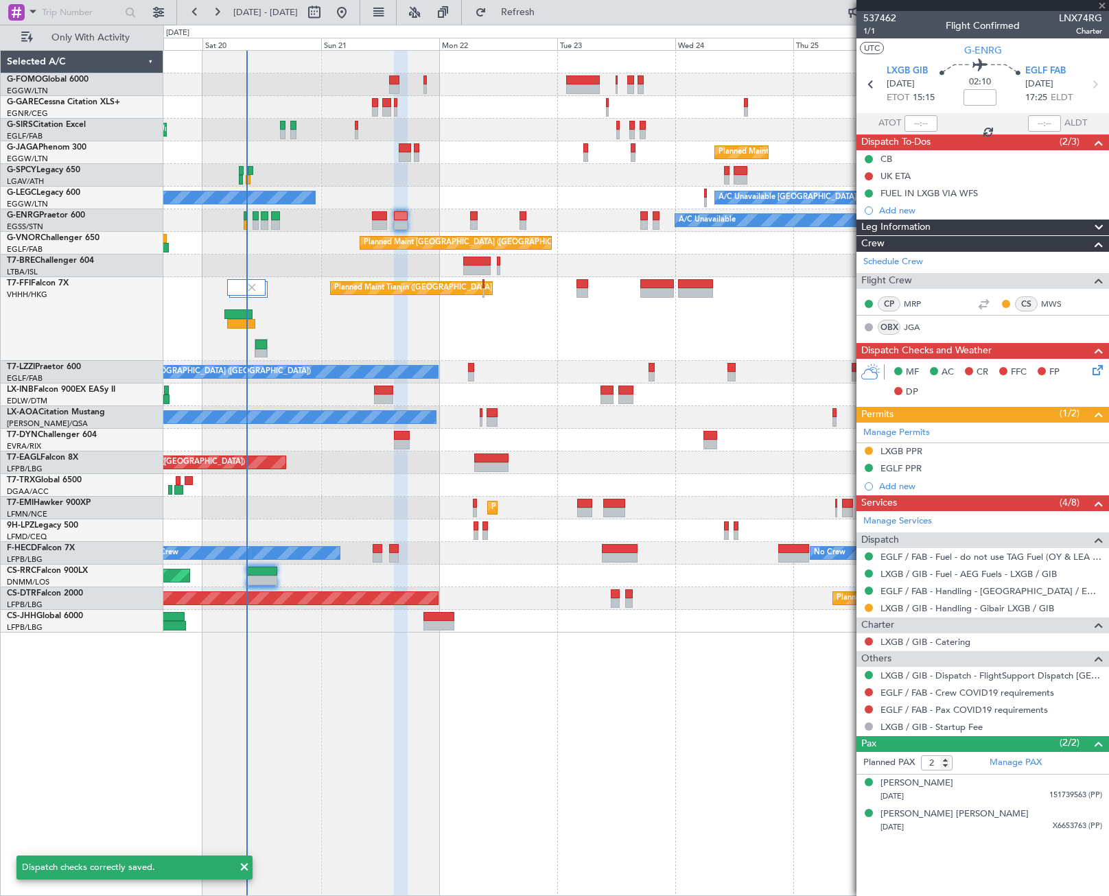
type input "+00:15"
type input "4"
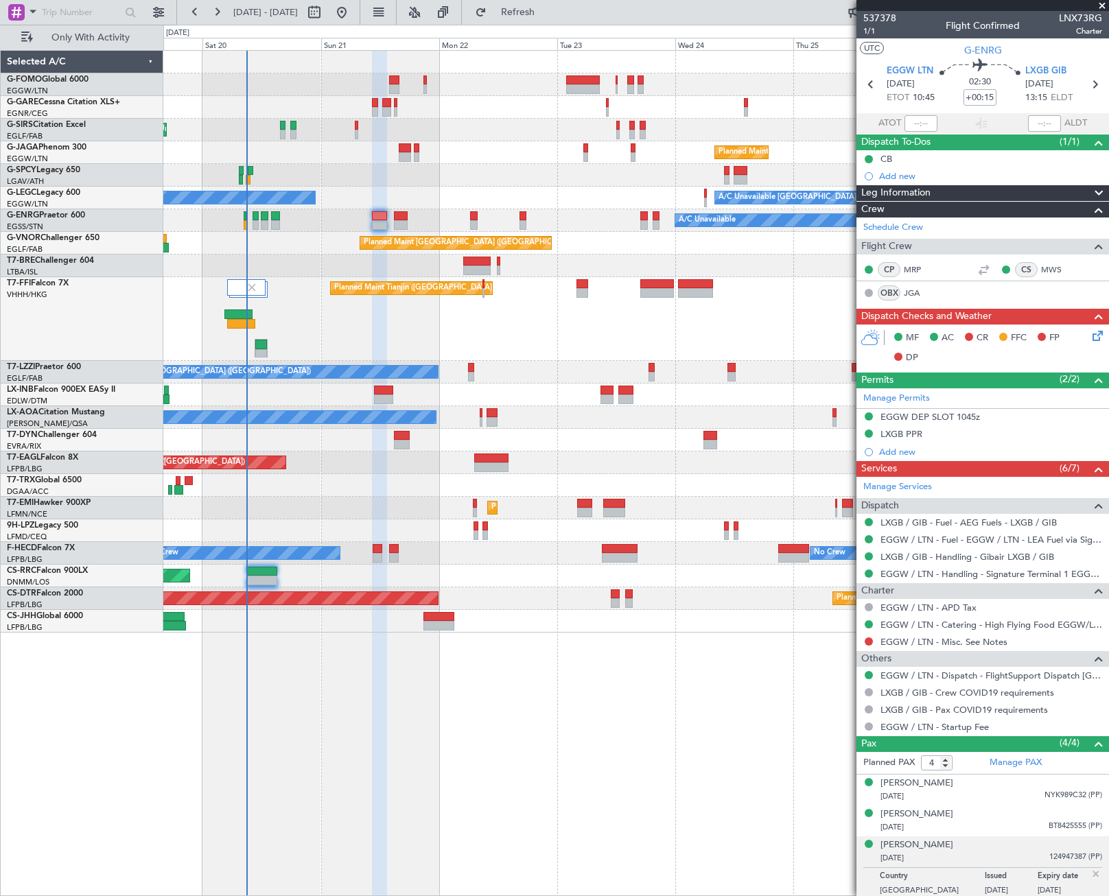
click at [1090, 339] on icon at bounding box center [1095, 333] width 11 height 11
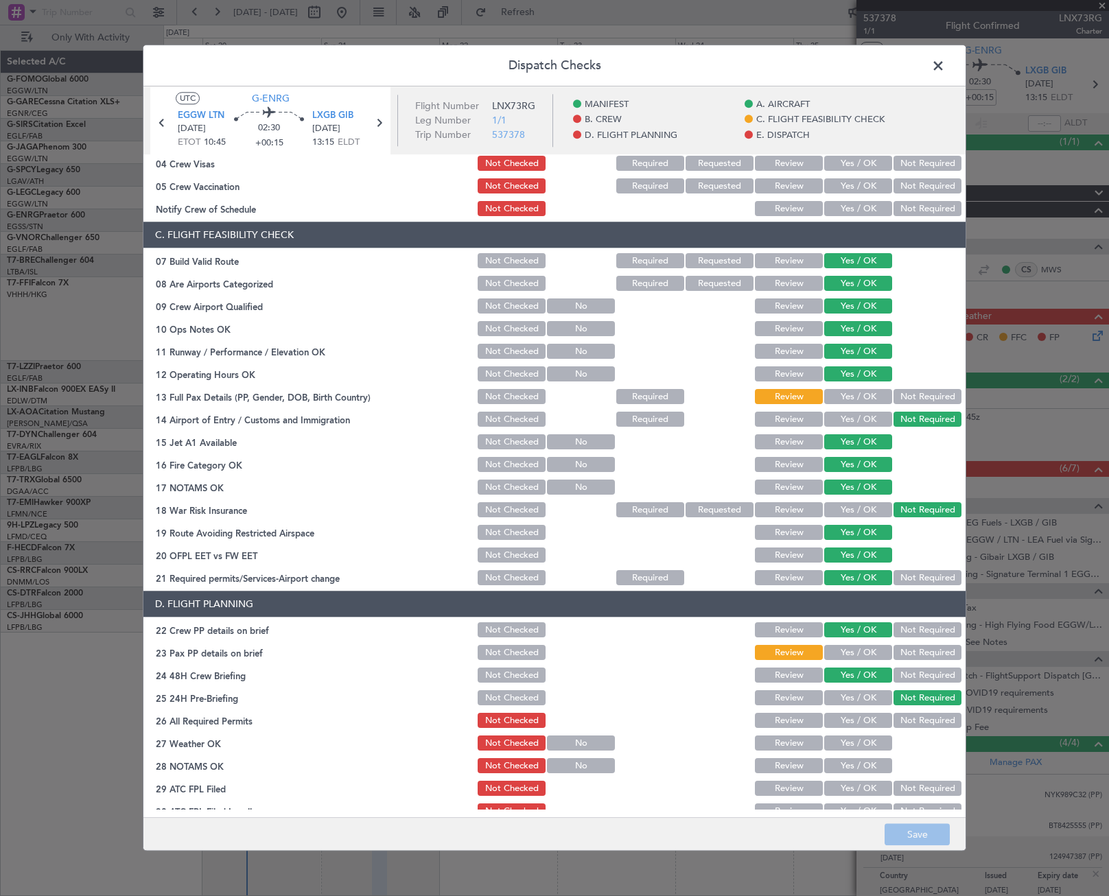
scroll to position [206, 0]
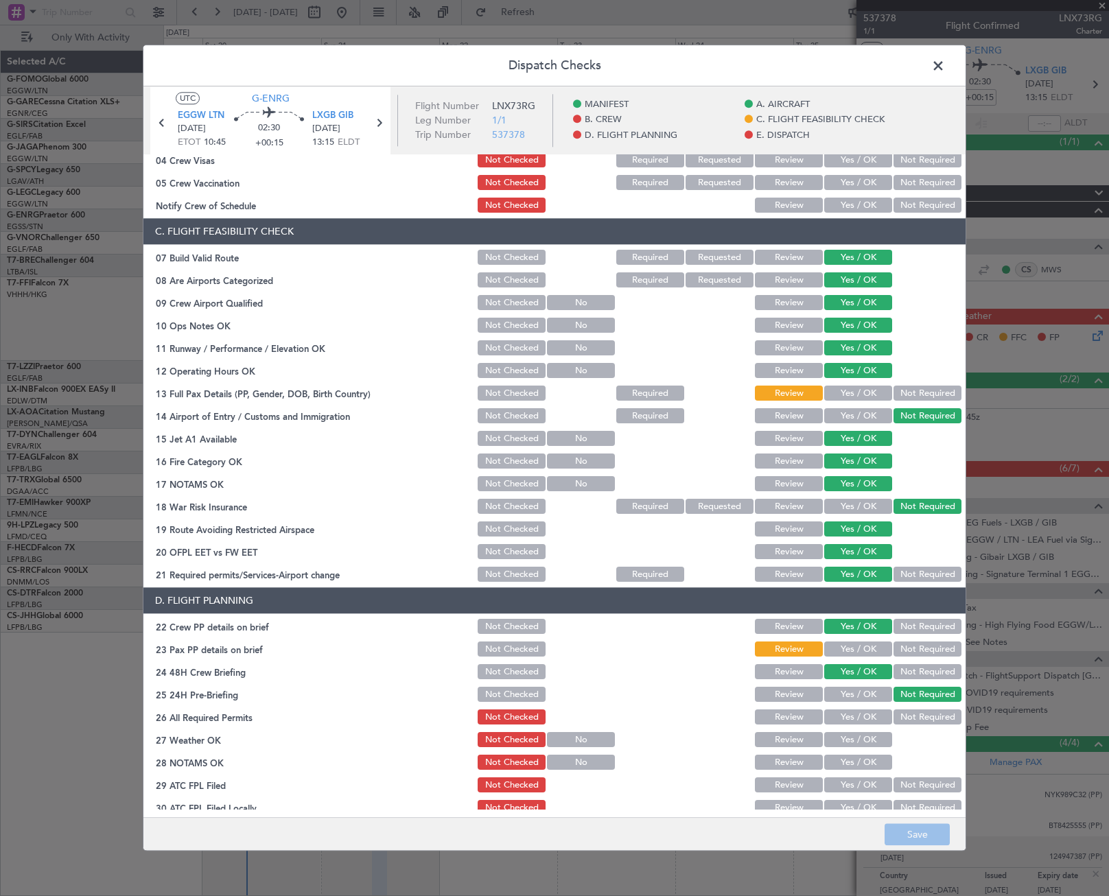
click at [861, 386] on button "Yes / OK" at bounding box center [858, 393] width 68 height 15
click at [860, 651] on button "Yes / OK" at bounding box center [858, 649] width 68 height 15
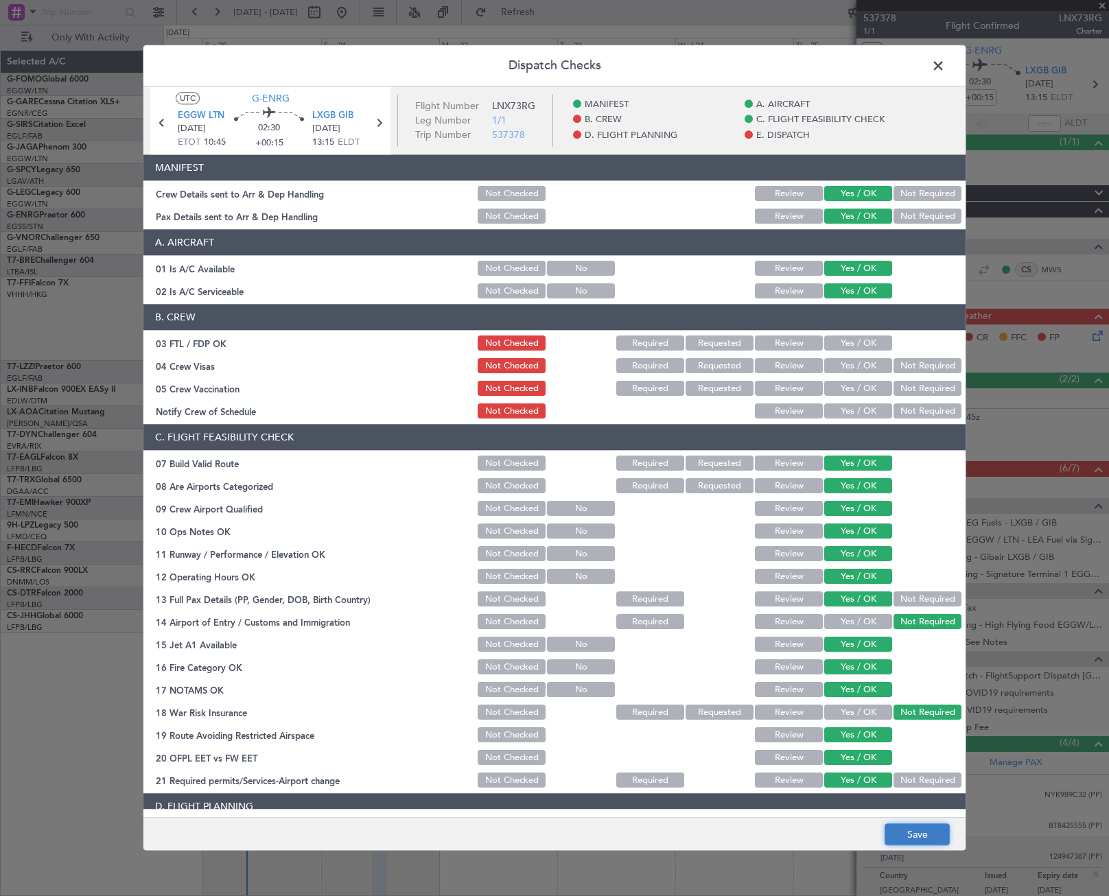
click at [932, 836] on button "Save" at bounding box center [917, 835] width 65 height 22
click at [945, 60] on span at bounding box center [945, 69] width 0 height 27
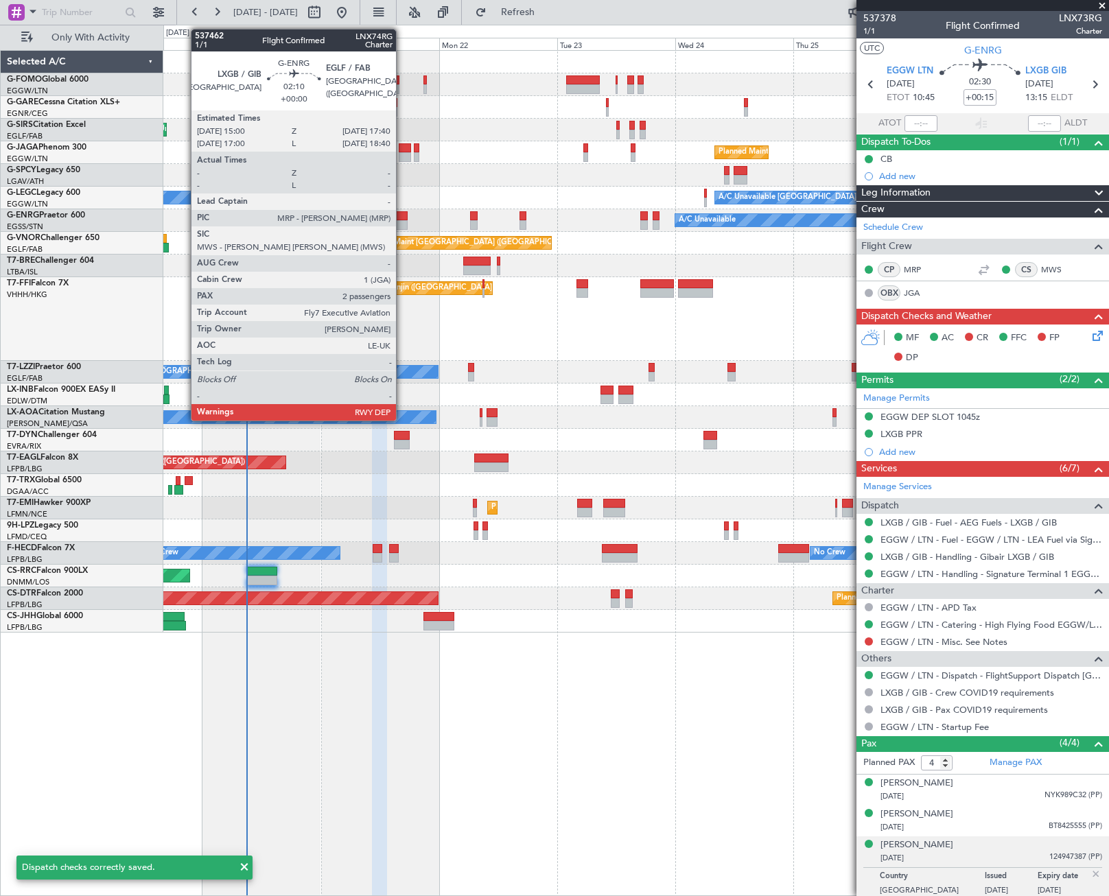
click at [402, 216] on div at bounding box center [401, 216] width 14 height 10
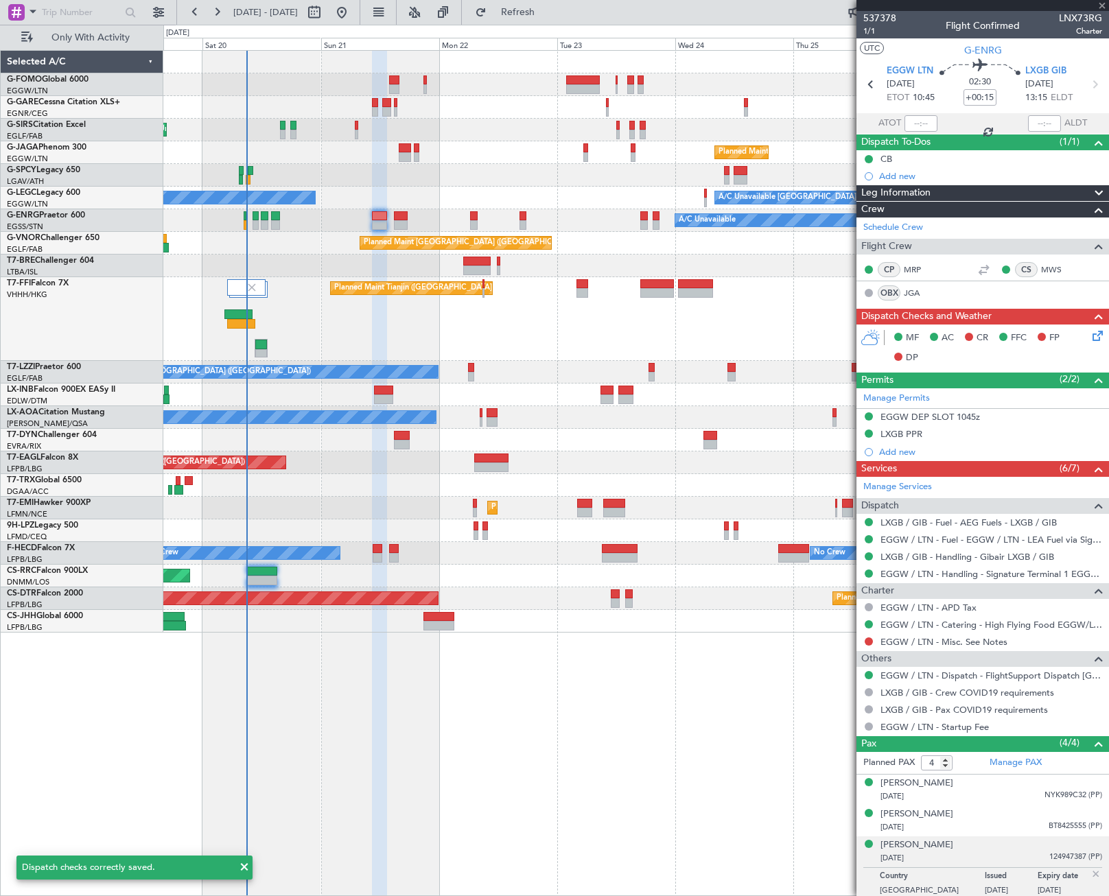
type input "2"
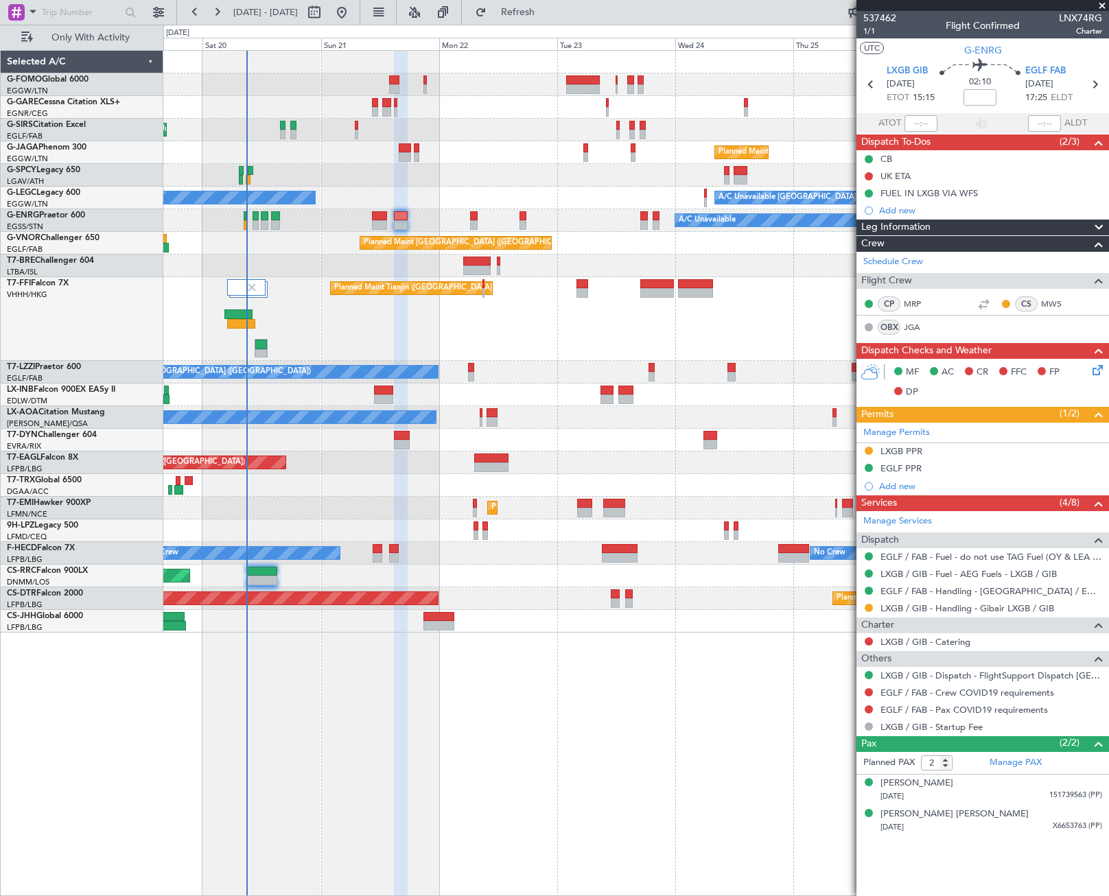
click at [1096, 371] on icon at bounding box center [1095, 367] width 11 height 11
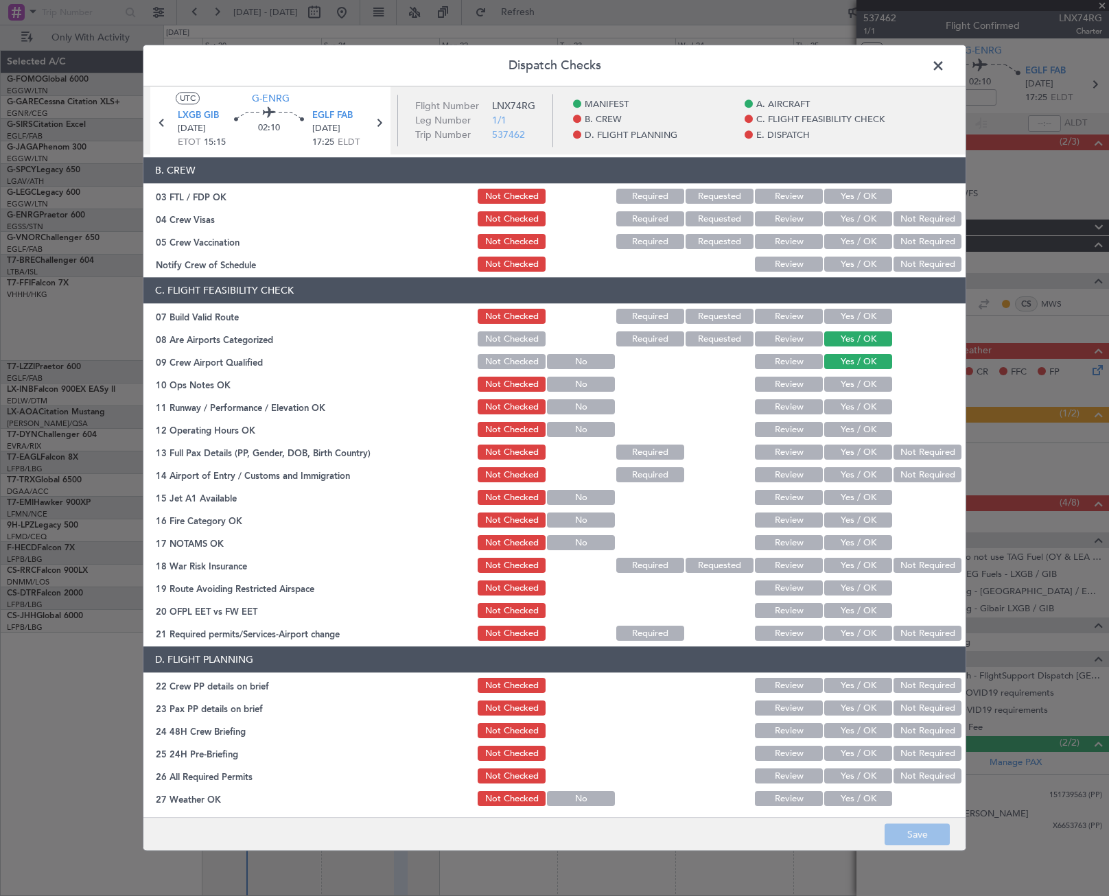
scroll to position [206, 0]
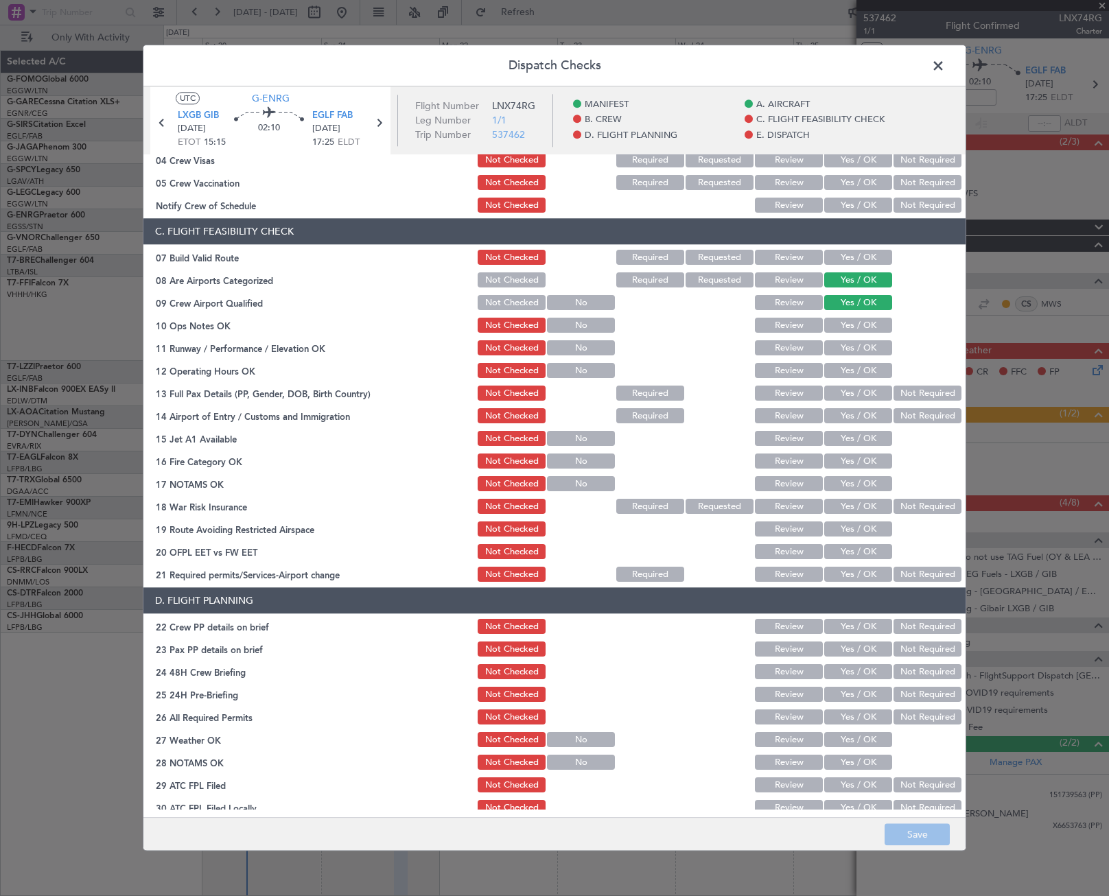
click at [864, 257] on button "Yes / OK" at bounding box center [858, 258] width 68 height 15
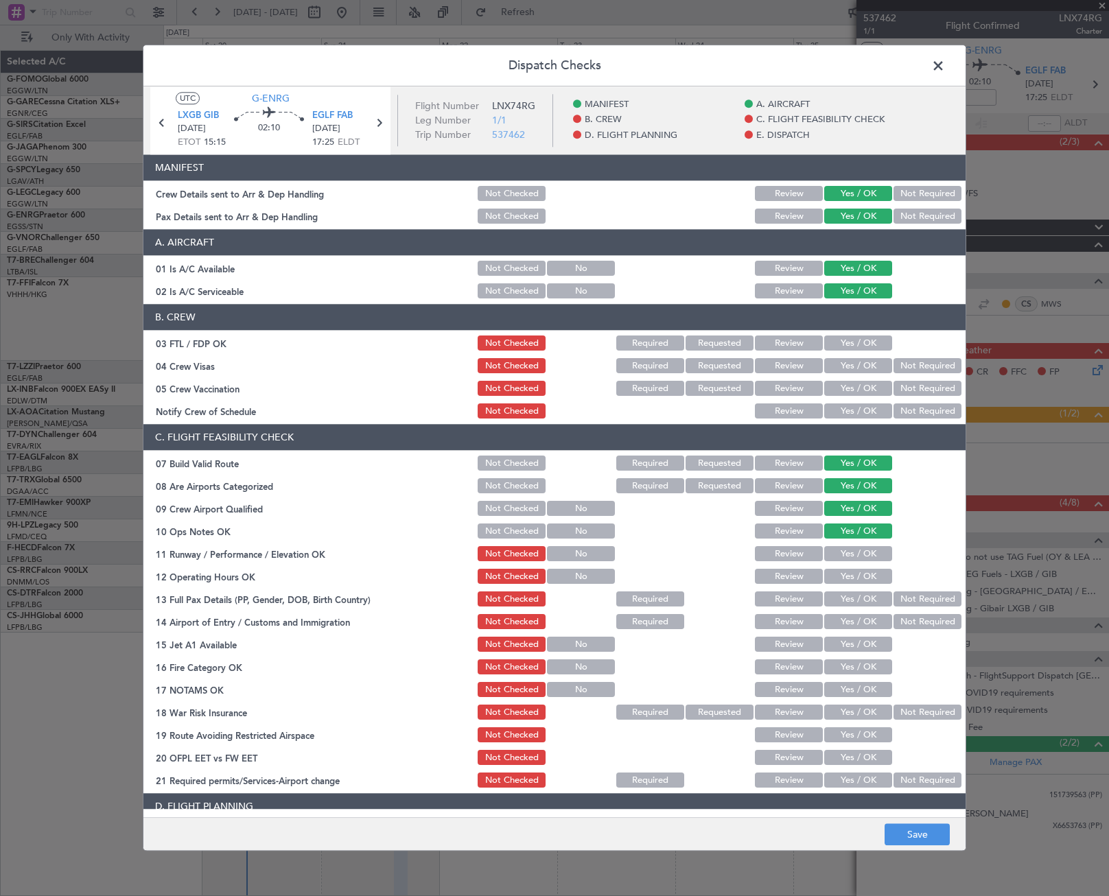
scroll to position [206, 0]
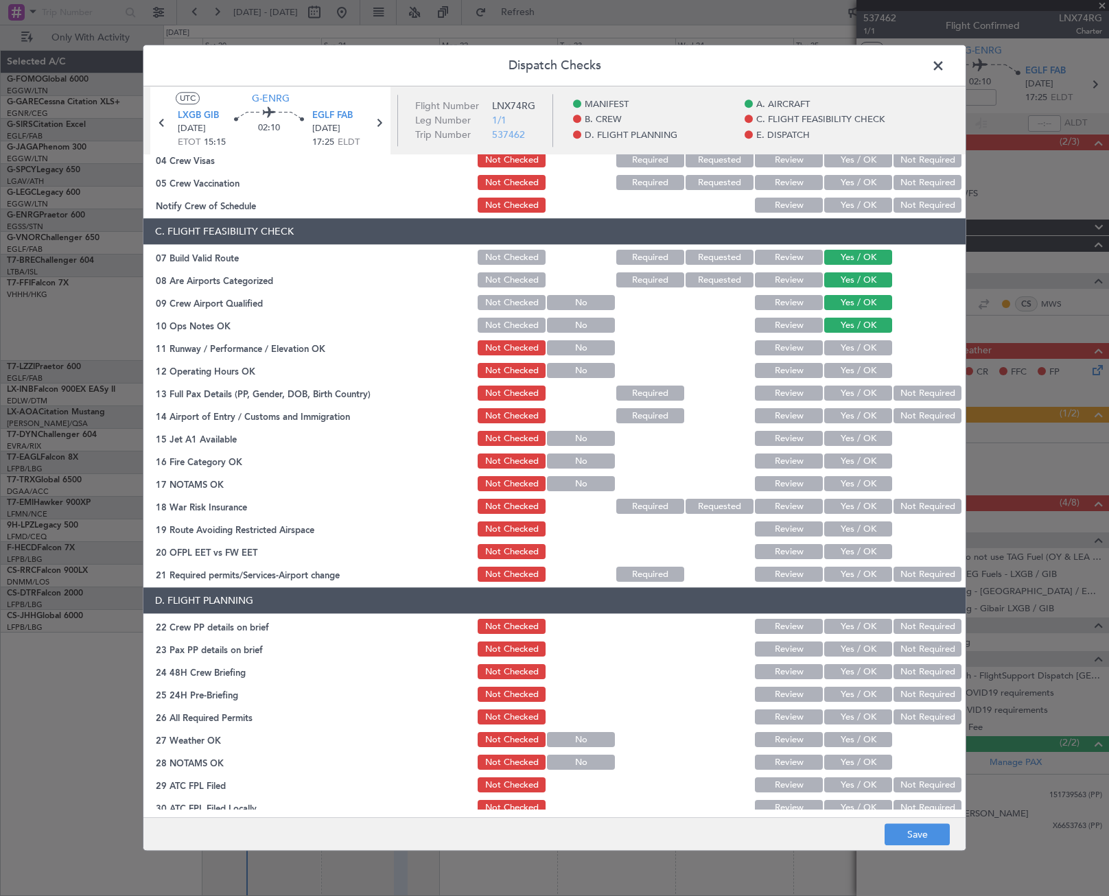
click at [868, 351] on button "Yes / OK" at bounding box center [858, 348] width 68 height 15
click at [866, 373] on button "Yes / OK" at bounding box center [858, 371] width 68 height 15
click at [866, 391] on button "Yes / OK" at bounding box center [858, 393] width 68 height 15
click at [868, 415] on button "Yes / OK" at bounding box center [858, 416] width 68 height 15
click at [865, 443] on button "Yes / OK" at bounding box center [858, 439] width 68 height 15
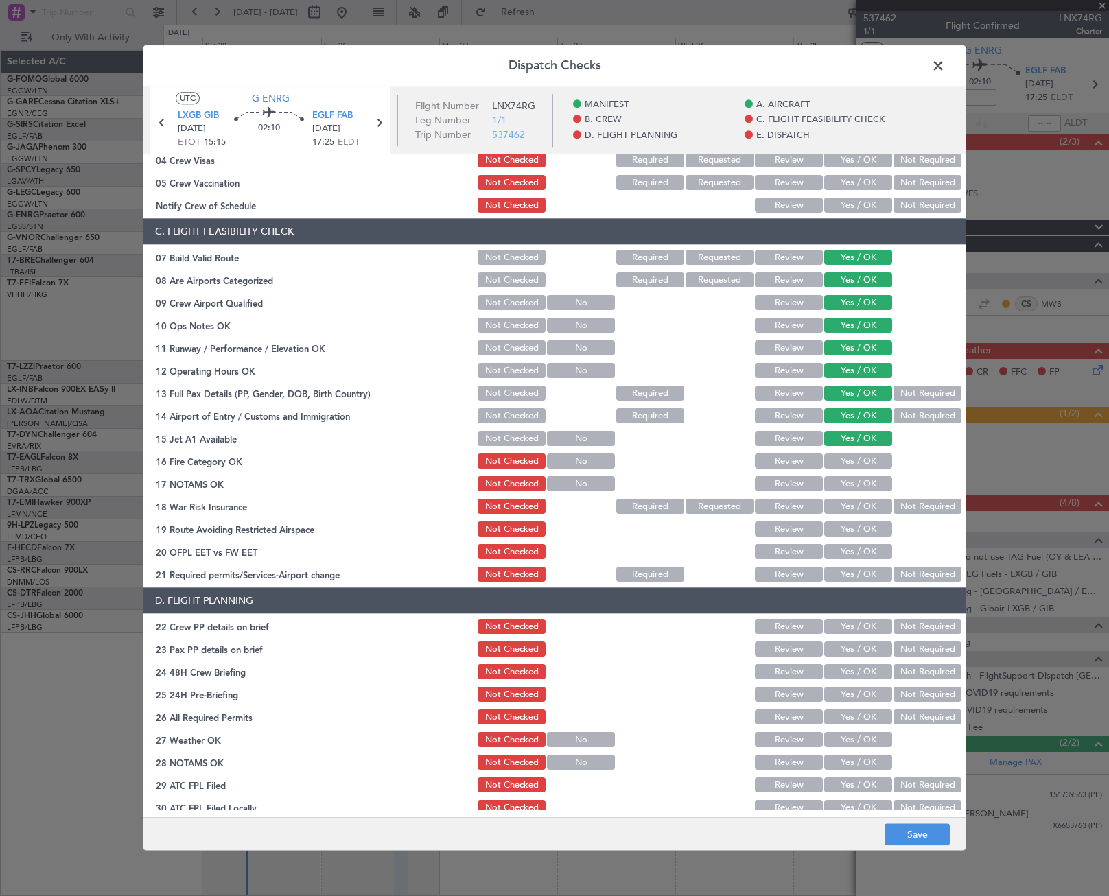
click at [868, 461] on button "Yes / OK" at bounding box center [858, 461] width 68 height 15
click at [870, 487] on button "Yes / OK" at bounding box center [858, 484] width 68 height 15
click at [899, 502] on button "Not Required" at bounding box center [928, 507] width 68 height 15
click at [865, 531] on button "Yes / OK" at bounding box center [858, 529] width 68 height 15
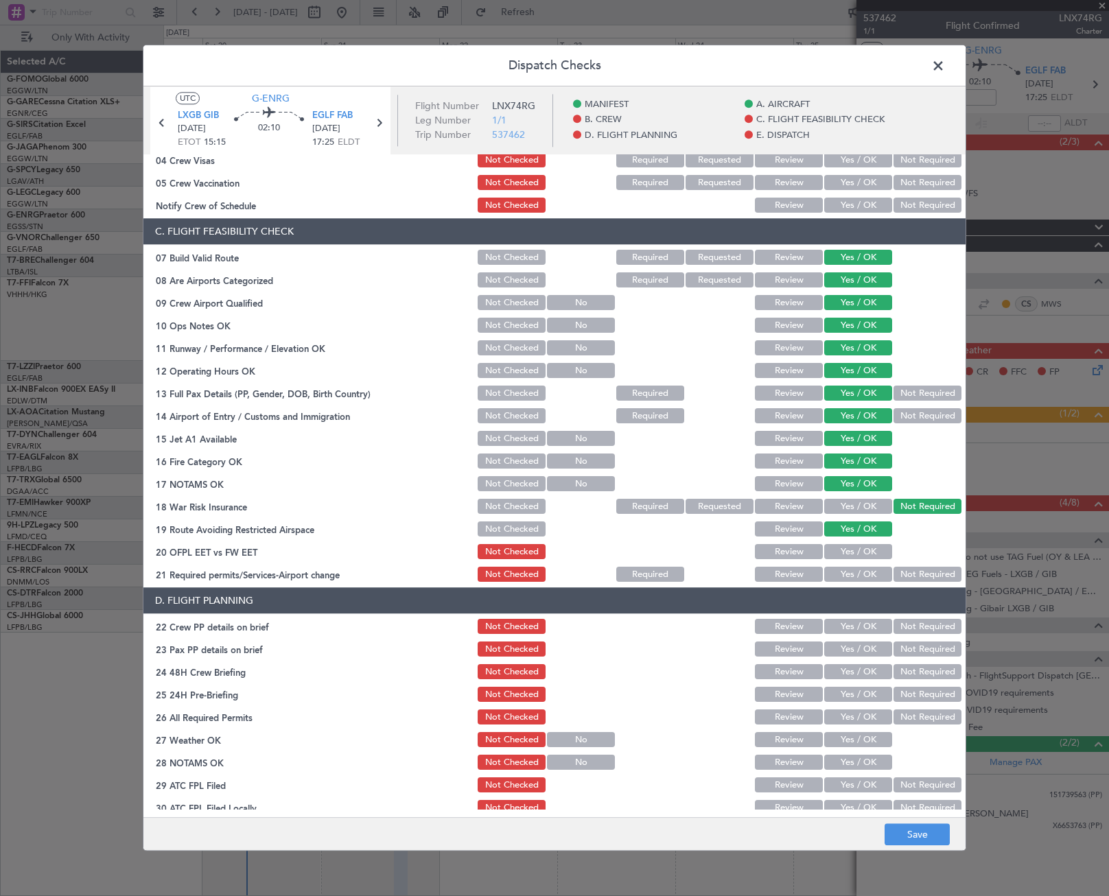
click at [866, 561] on div "Yes / OK" at bounding box center [856, 552] width 69 height 19
click at [868, 548] on button "Yes / OK" at bounding box center [858, 552] width 68 height 15
click at [868, 572] on button "Yes / OK" at bounding box center [858, 575] width 68 height 15
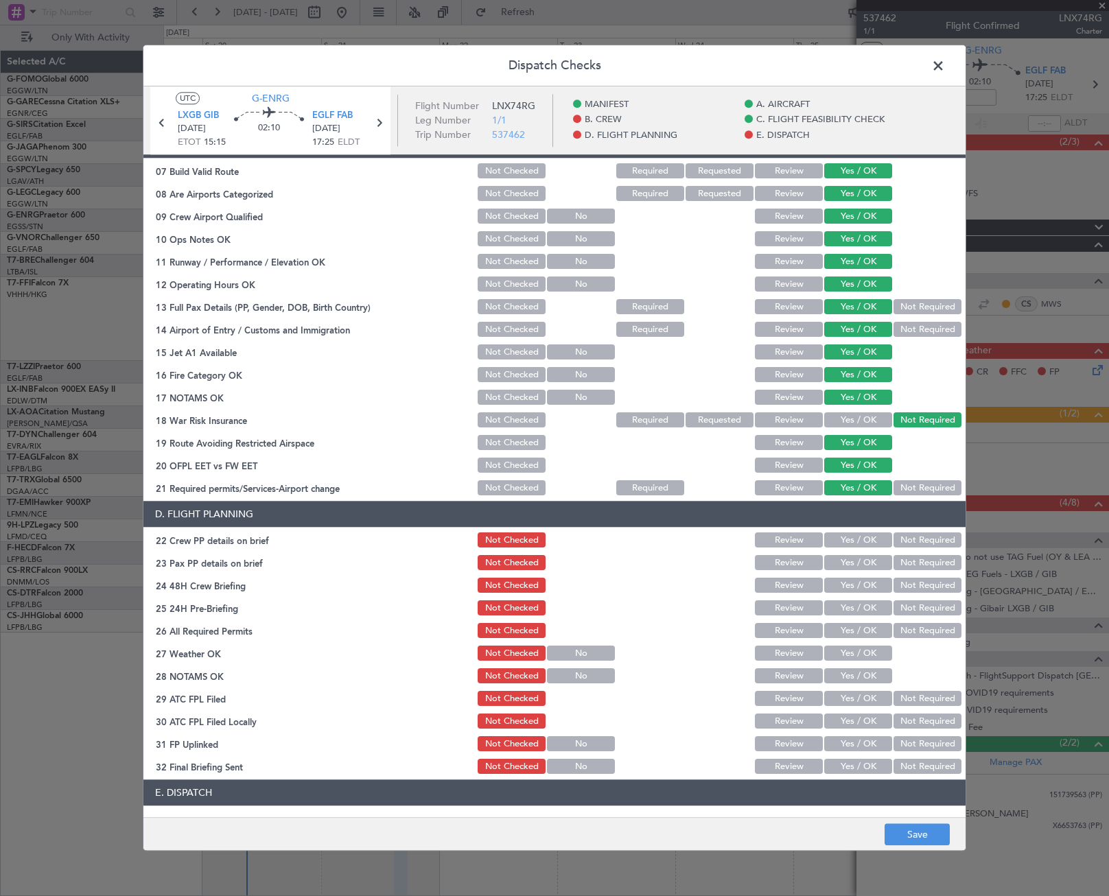
scroll to position [343, 0]
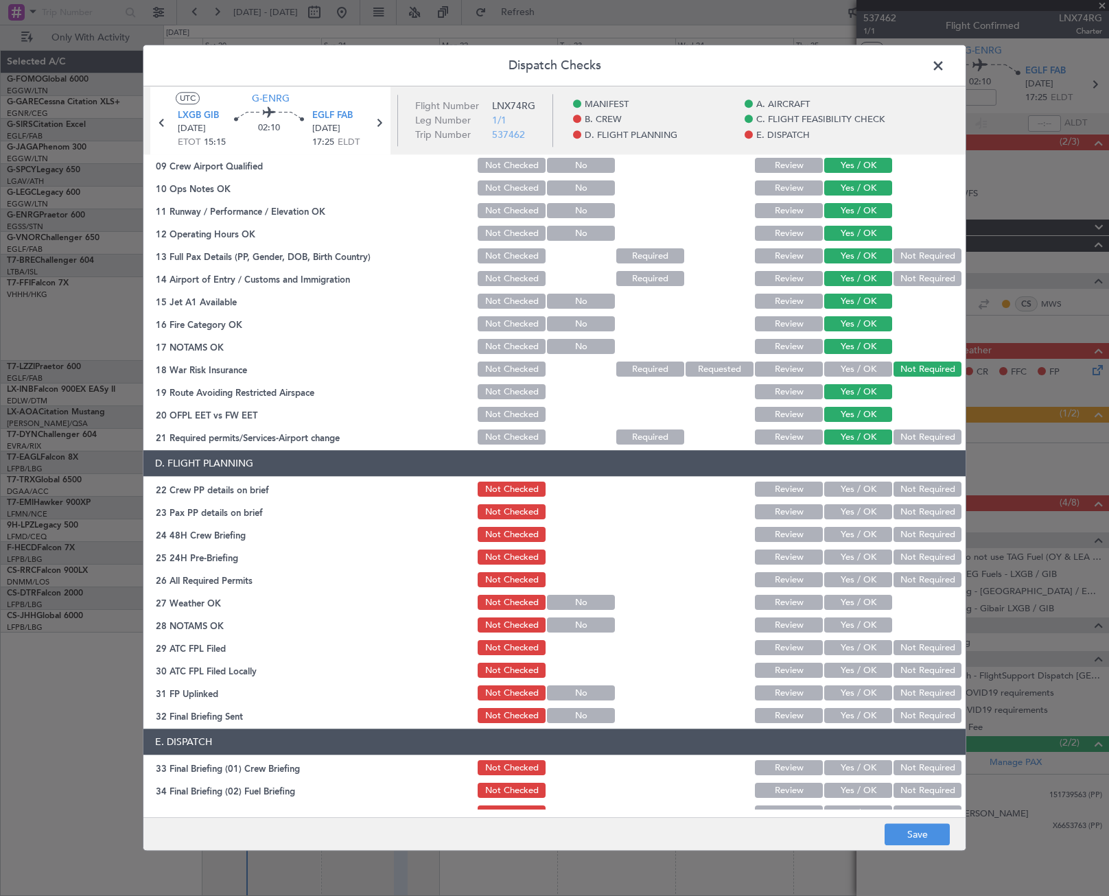
click at [854, 490] on button "Yes / OK" at bounding box center [858, 489] width 68 height 15
click at [861, 511] on button "Yes / OK" at bounding box center [858, 512] width 68 height 15
click at [866, 526] on div "Yes / OK" at bounding box center [856, 535] width 69 height 19
click at [872, 536] on button "Yes / OK" at bounding box center [858, 535] width 68 height 15
drag, startPoint x: 912, startPoint y: 557, endPoint x: 900, endPoint y: 555, distance: 11.7
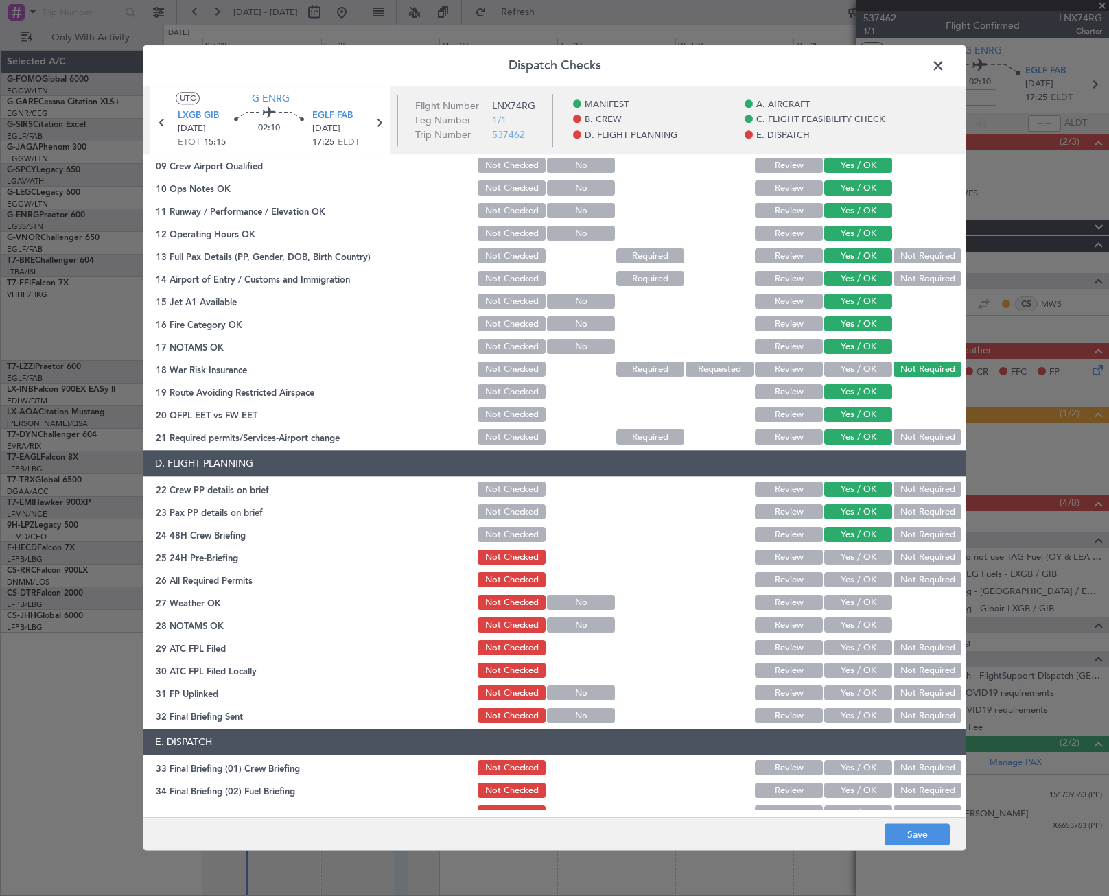
click at [911, 556] on button "Not Required" at bounding box center [928, 557] width 68 height 15
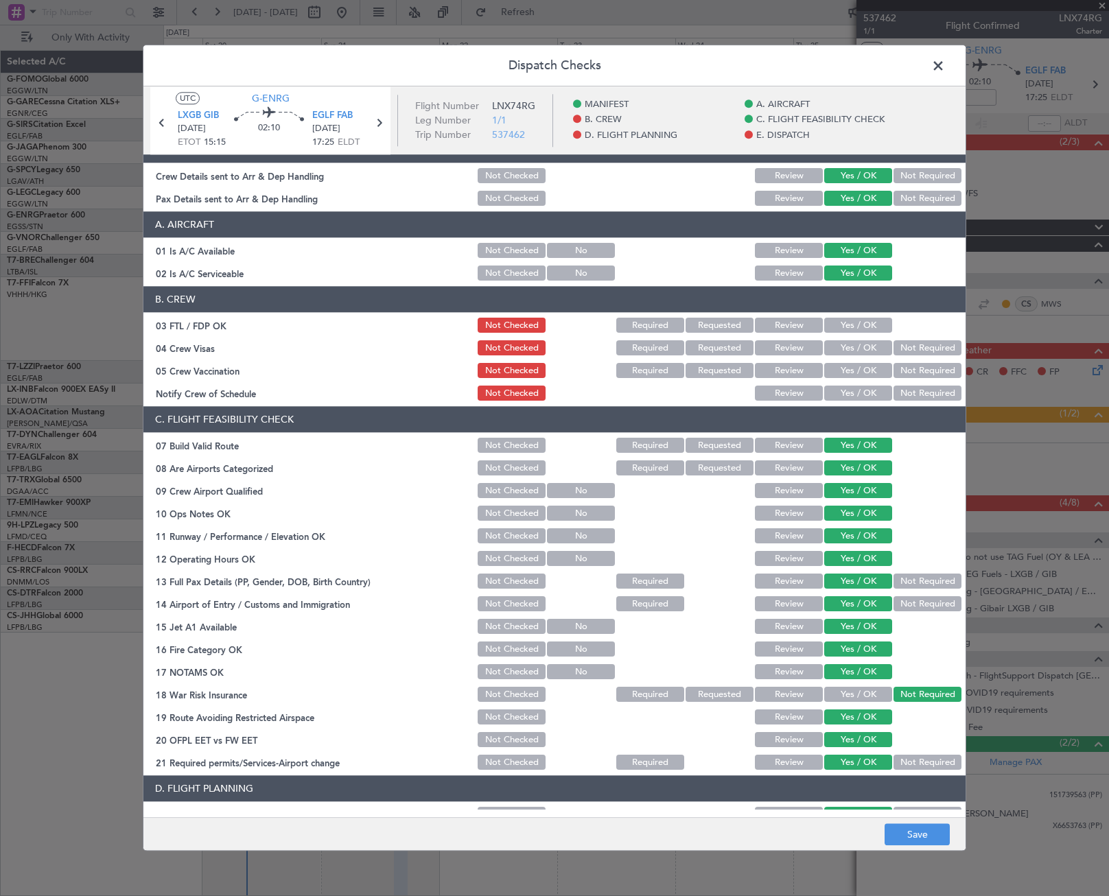
scroll to position [0, 0]
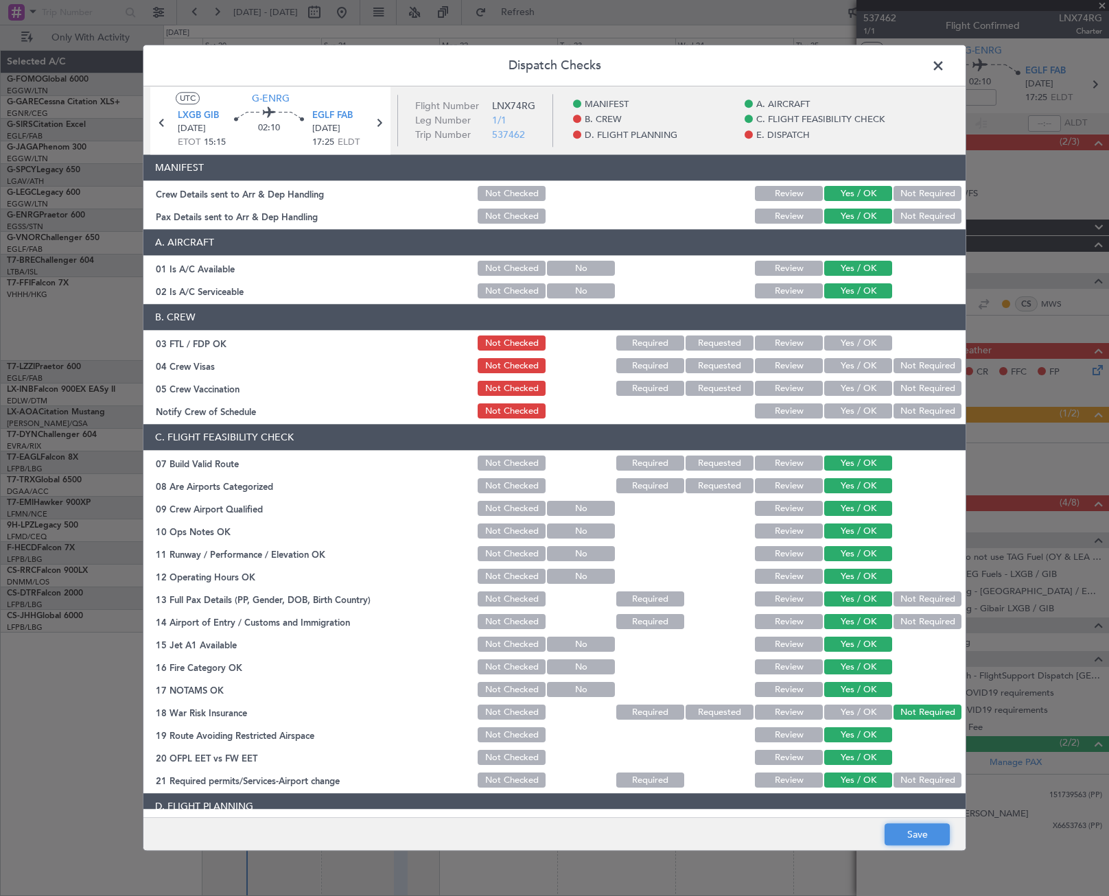
click at [917, 840] on button "Save" at bounding box center [917, 835] width 65 height 22
click at [945, 64] on span at bounding box center [945, 69] width 0 height 27
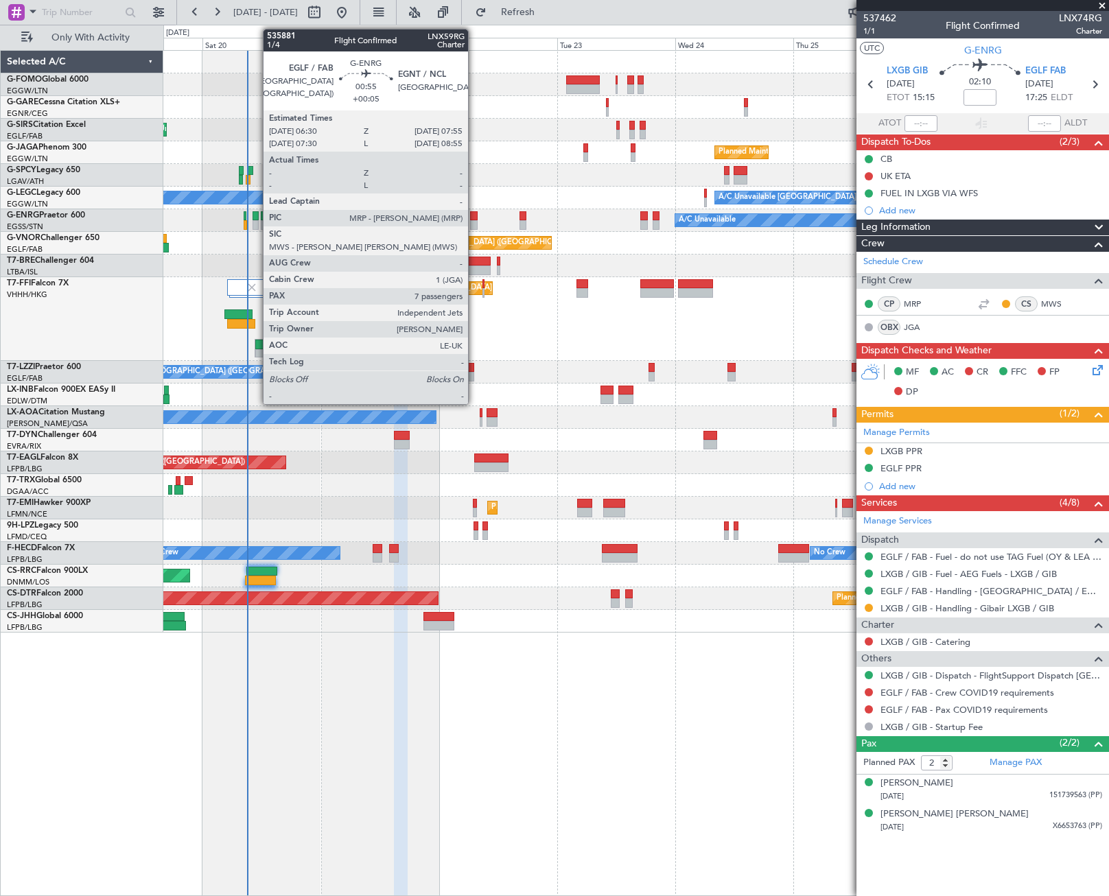
click at [474, 217] on div at bounding box center [474, 216] width 8 height 10
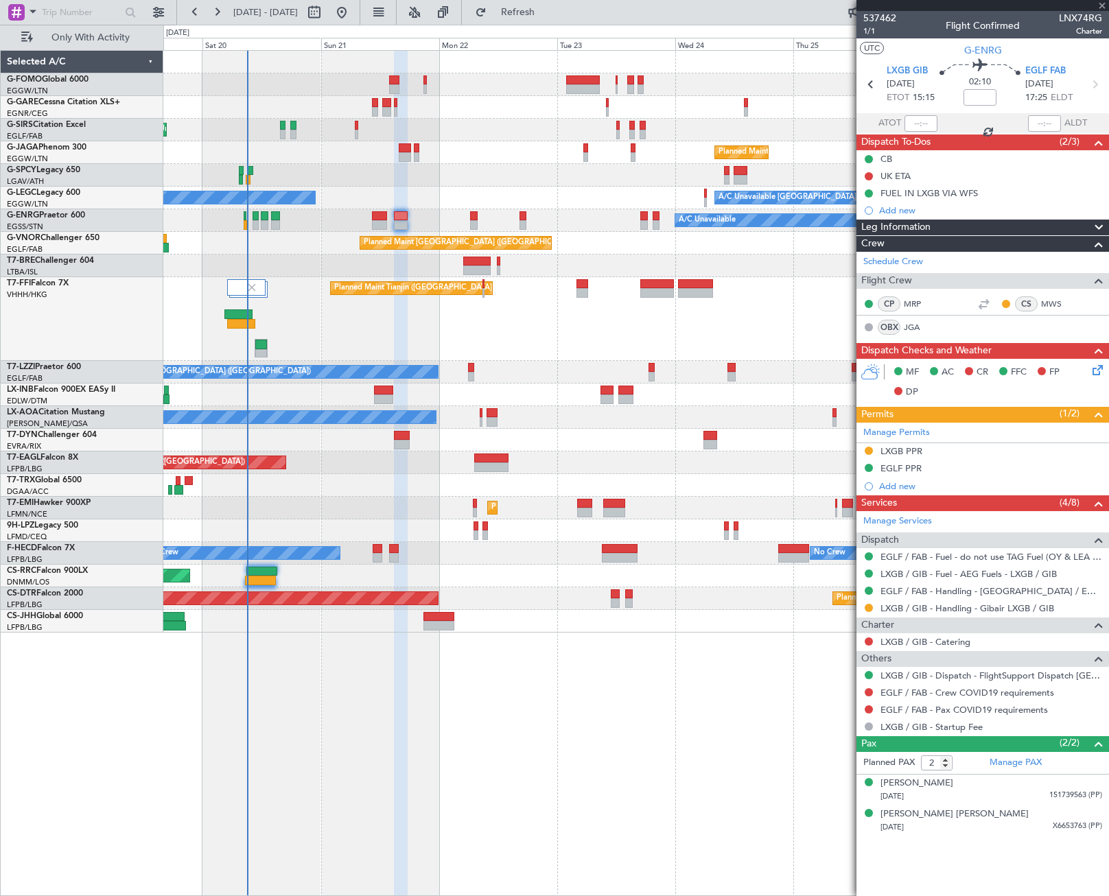
type input "+00:05"
type input "7"
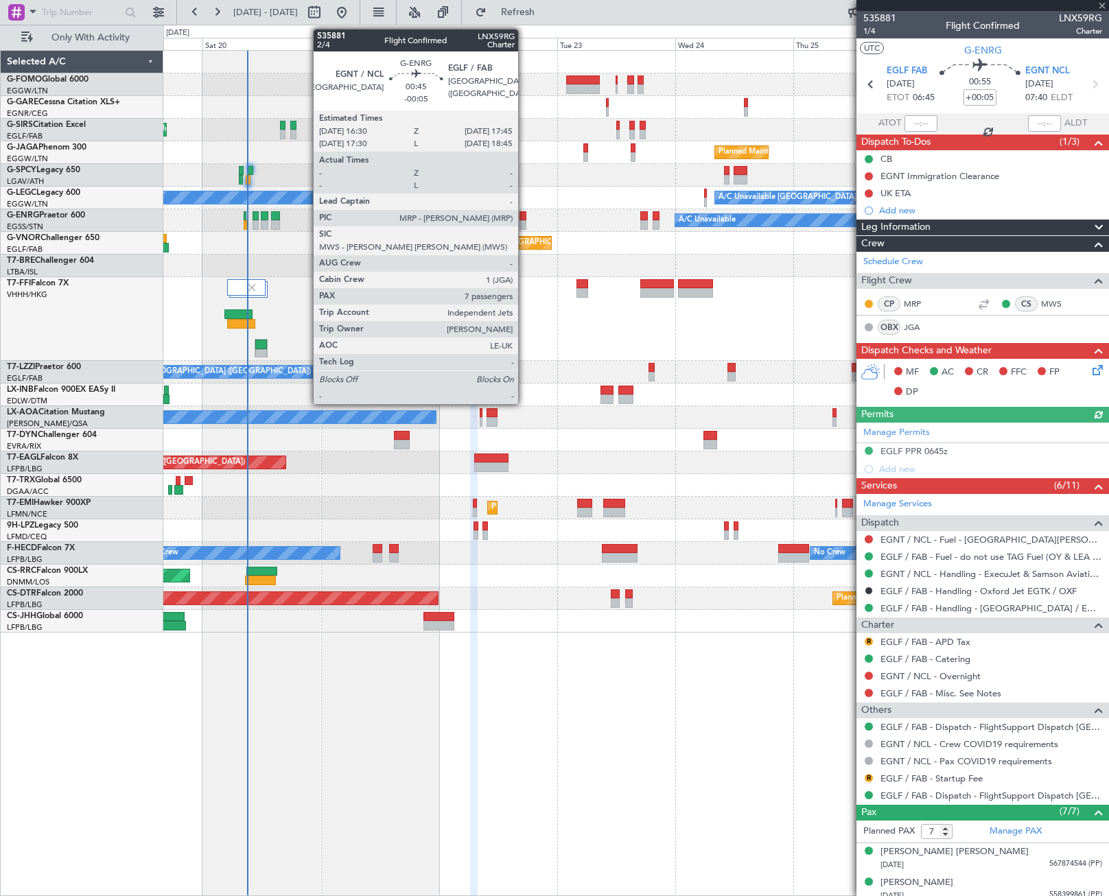
click at [524, 220] on div at bounding box center [523, 225] width 6 height 10
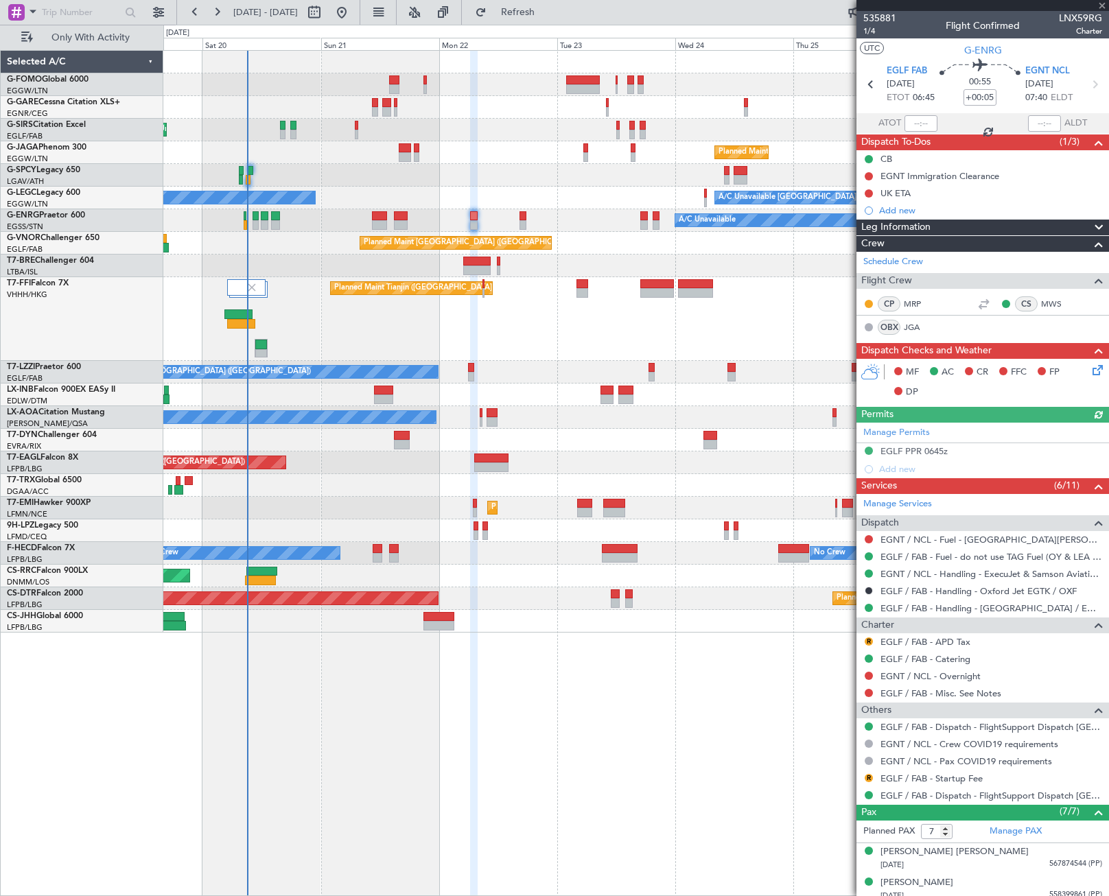
type input "-00:05"
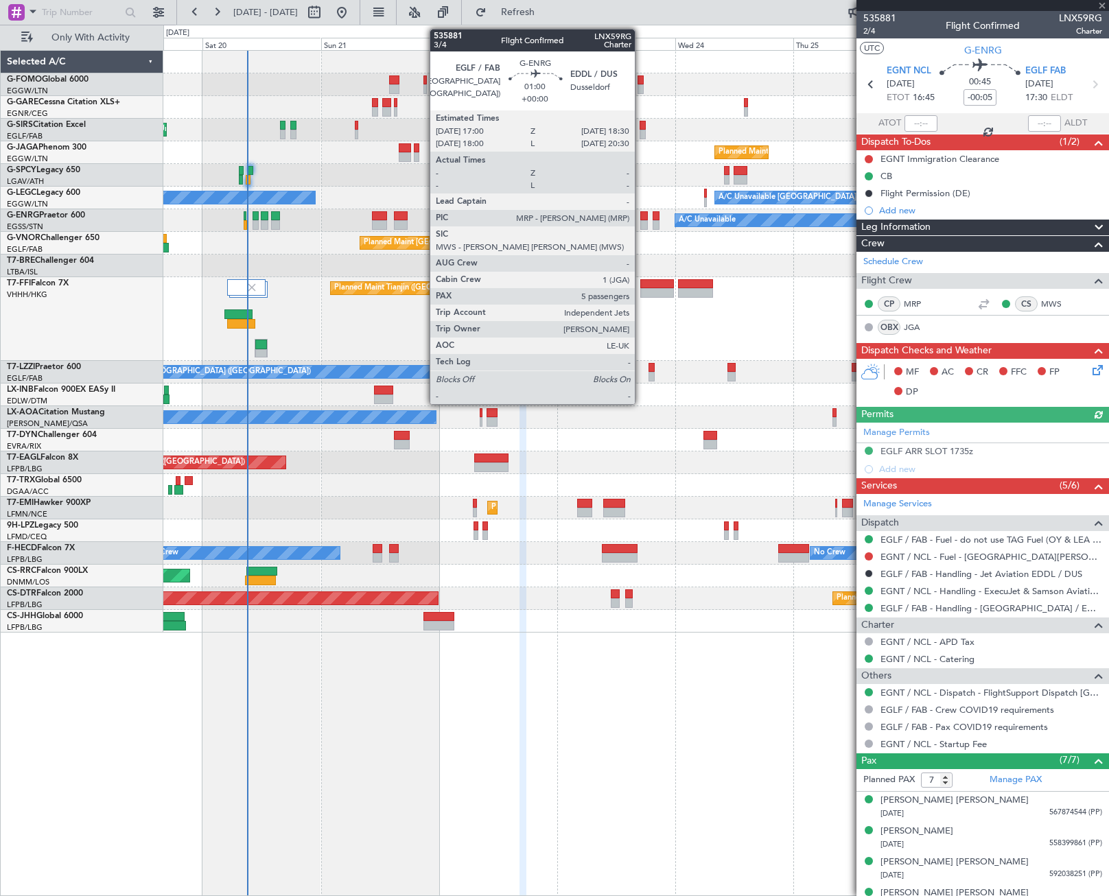
click at [641, 218] on div at bounding box center [644, 216] width 8 height 10
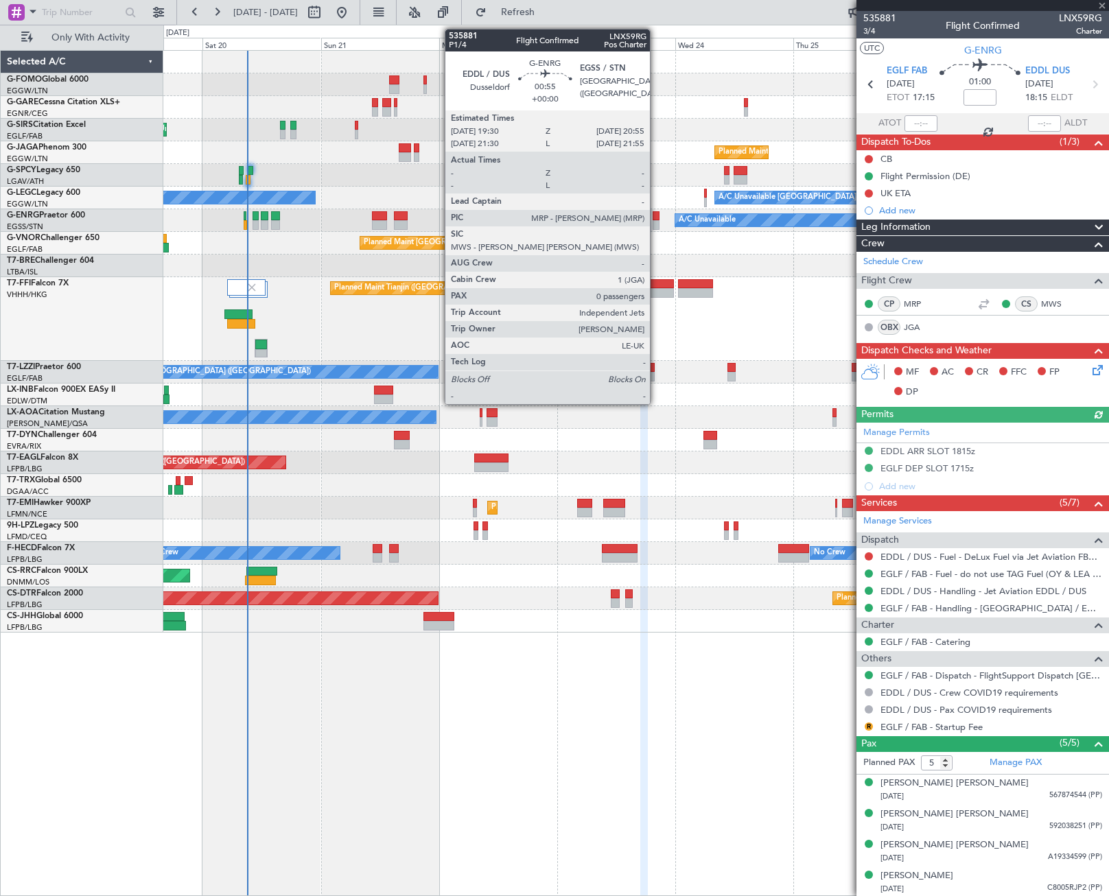
click at [656, 220] on div at bounding box center [657, 225] width 8 height 10
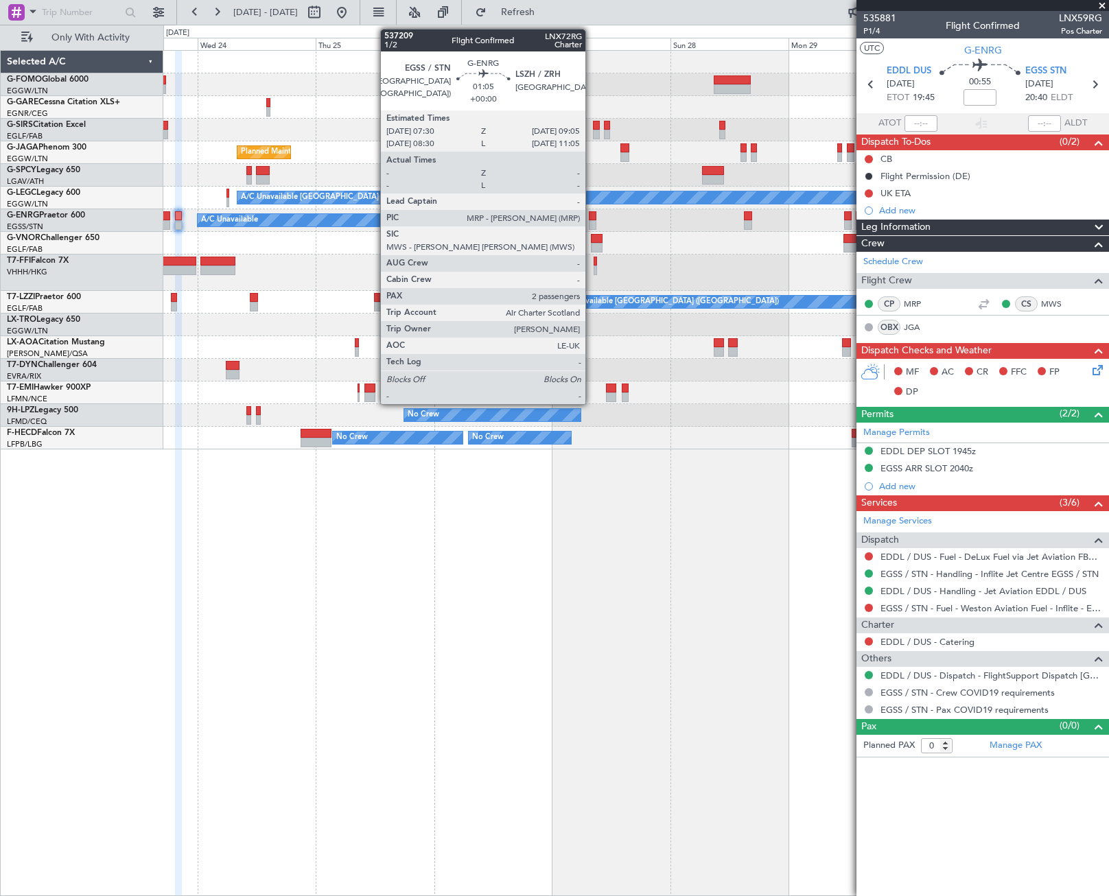
click at [592, 217] on div at bounding box center [593, 216] width 8 height 10
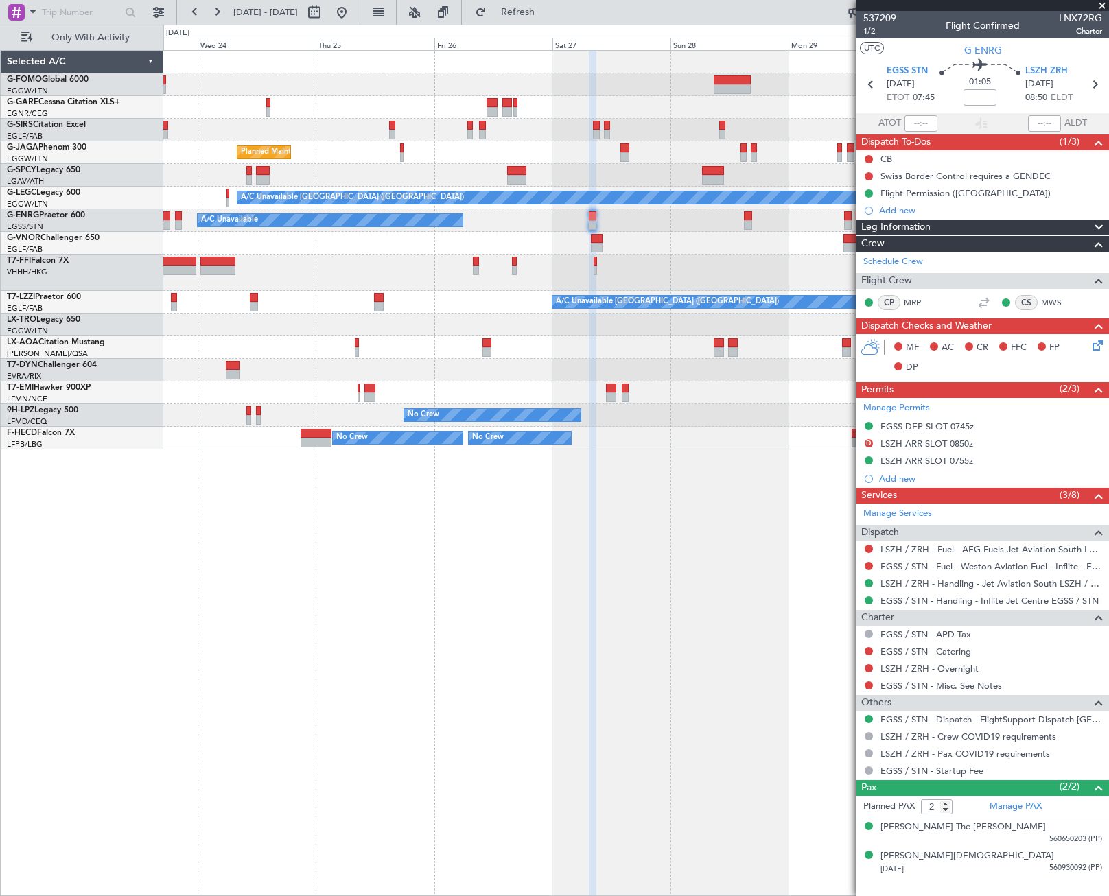
click at [603, 649] on div "Planned Maint London (Luton) A/C Unavailable London (Luton) A/C Unavailable Pla…" at bounding box center [636, 473] width 946 height 846
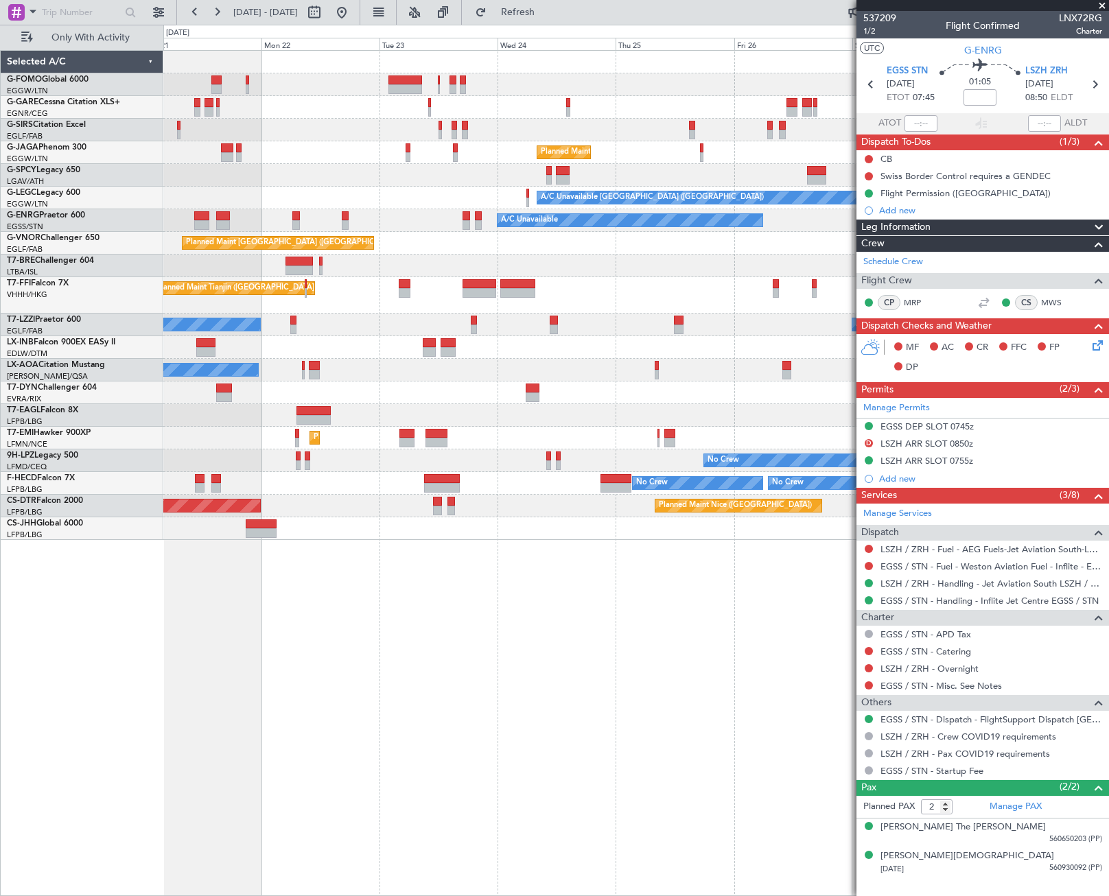
click at [635, 632] on div "Unplanned Maint London (Luton) Planned Maint London (Luton) A/C Unavailable Lon…" at bounding box center [636, 473] width 946 height 846
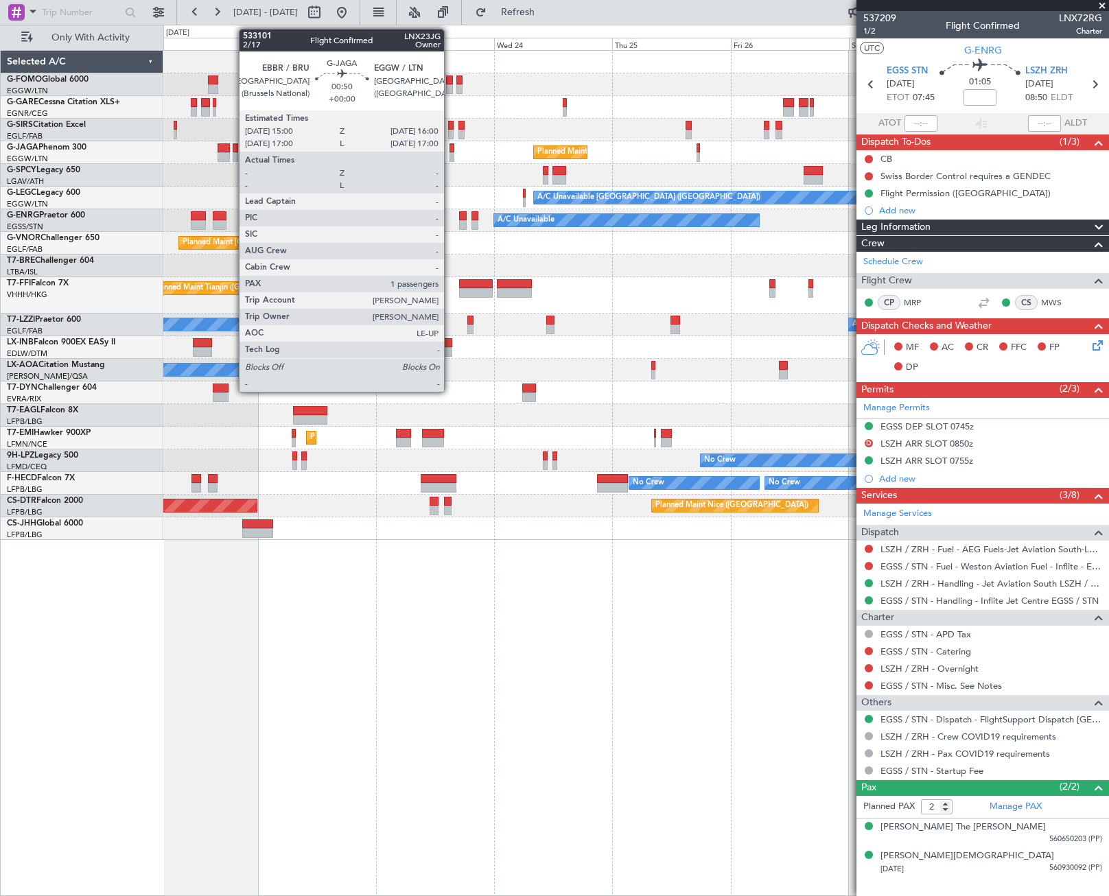
click at [450, 147] on div at bounding box center [452, 148] width 5 height 10
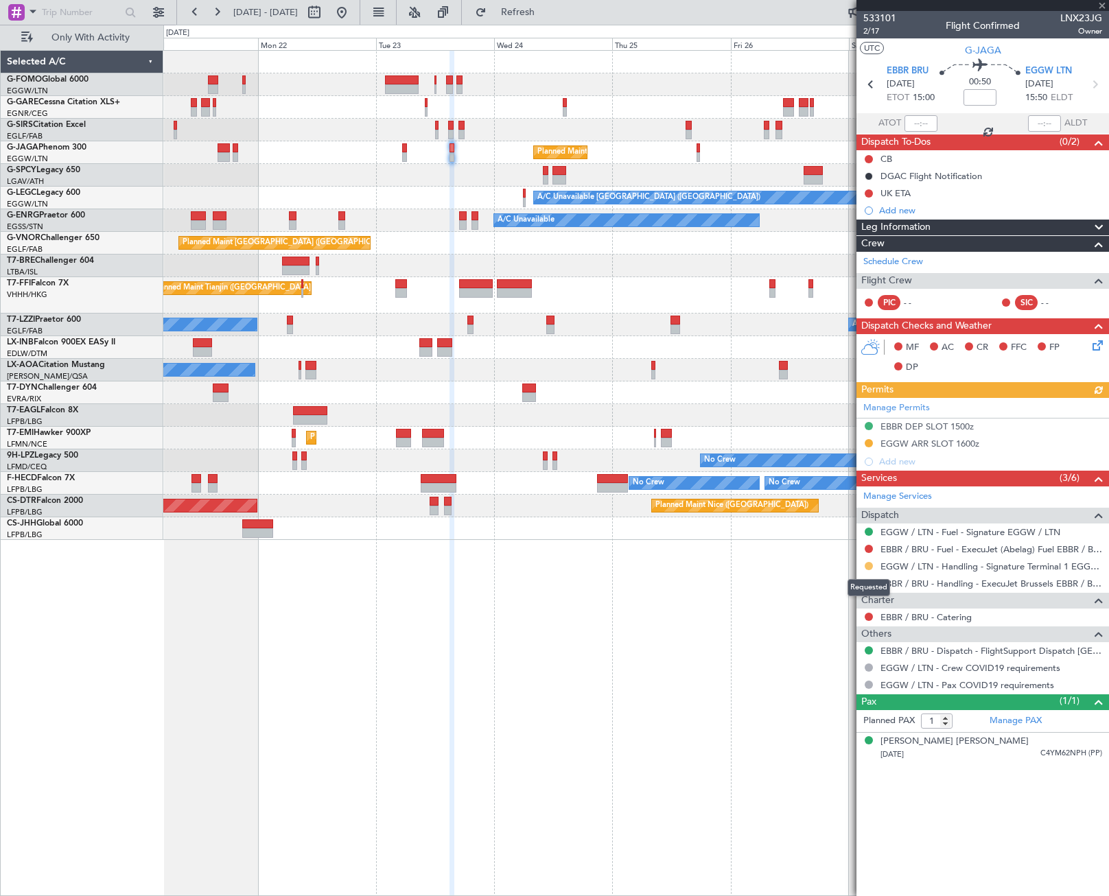
click at [867, 568] on button at bounding box center [869, 566] width 8 height 8
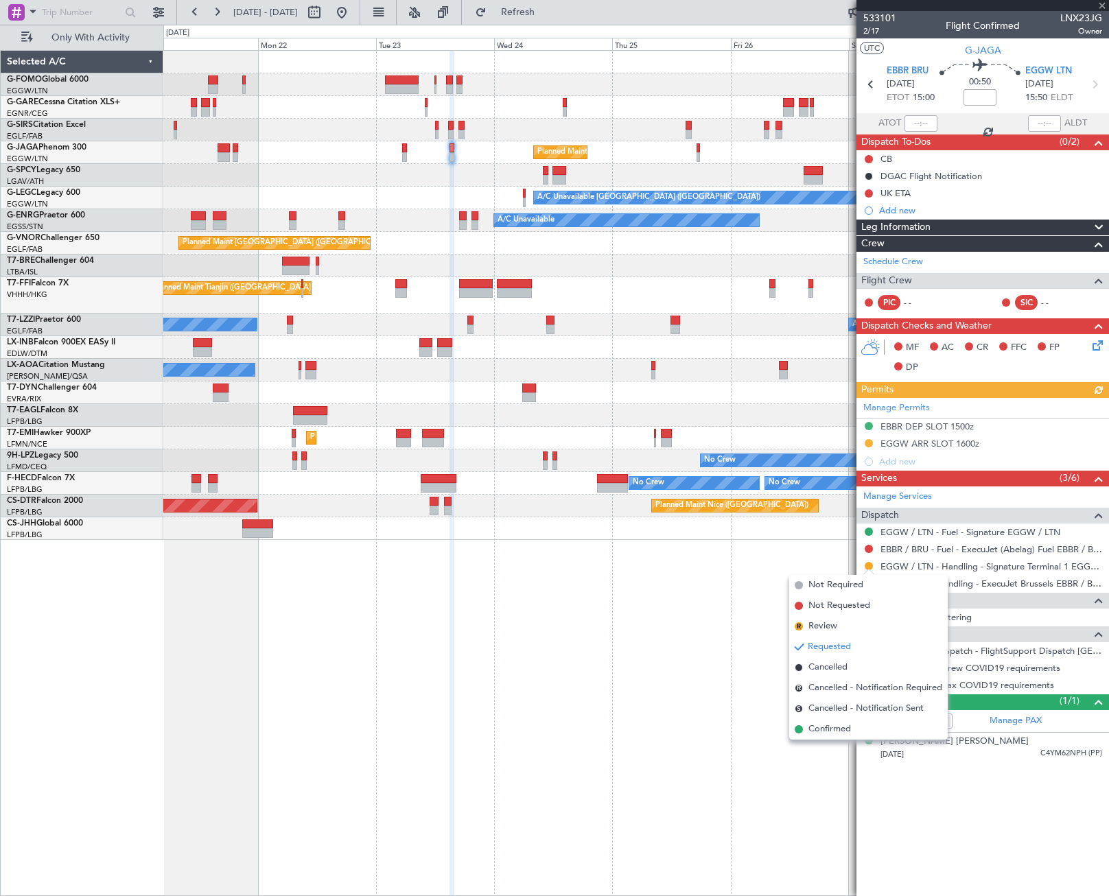
click at [829, 741] on div "Unplanned Maint London (Luton) Planned Maint London (Luton) A/C Unavailable Lon…" at bounding box center [636, 473] width 946 height 846
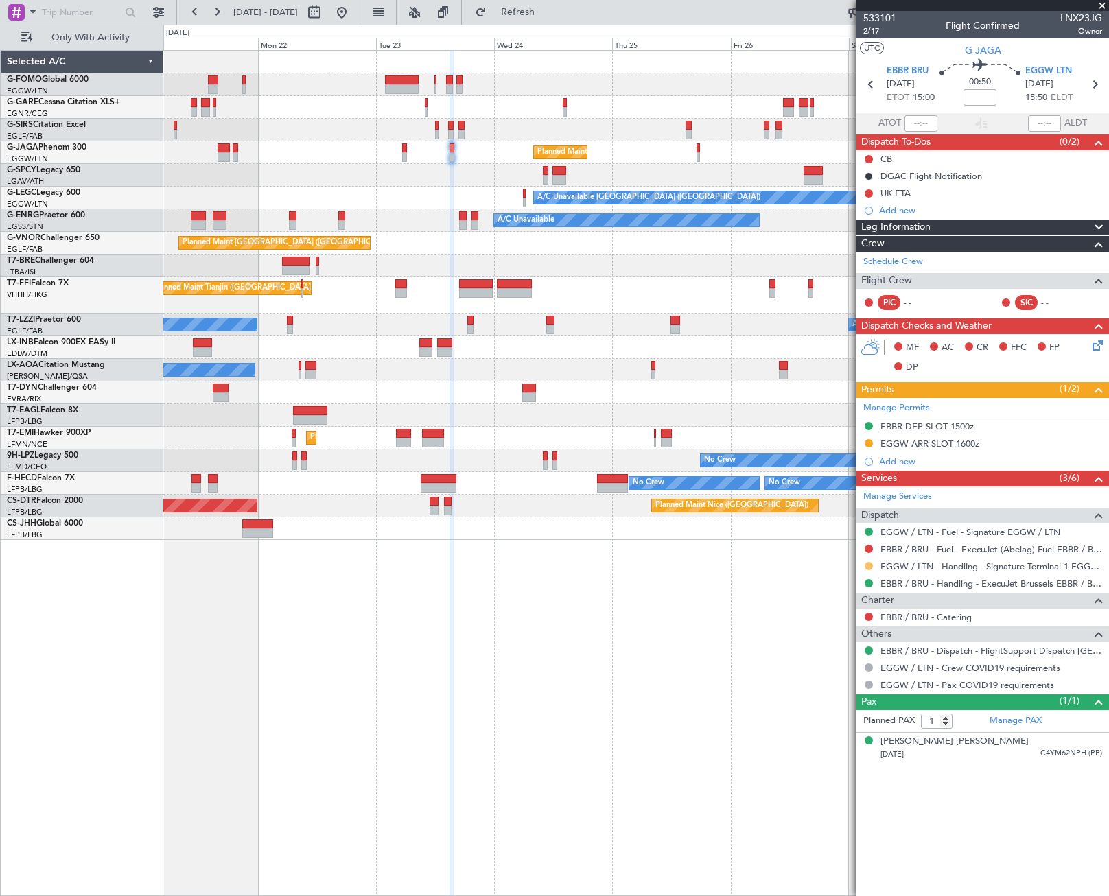
click at [867, 564] on button at bounding box center [869, 566] width 8 height 8
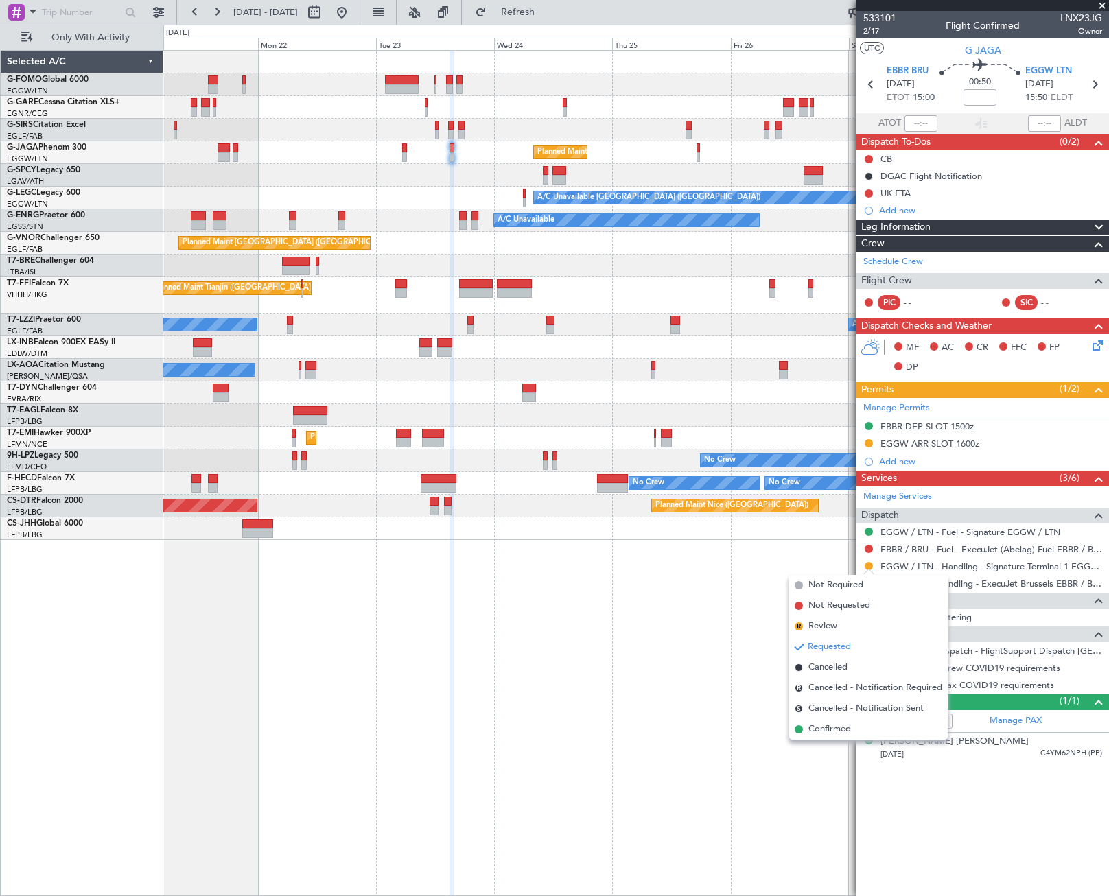
drag, startPoint x: 832, startPoint y: 727, endPoint x: 858, endPoint y: 677, distance: 55.9
click at [833, 727] on span "Confirmed" at bounding box center [830, 730] width 43 height 14
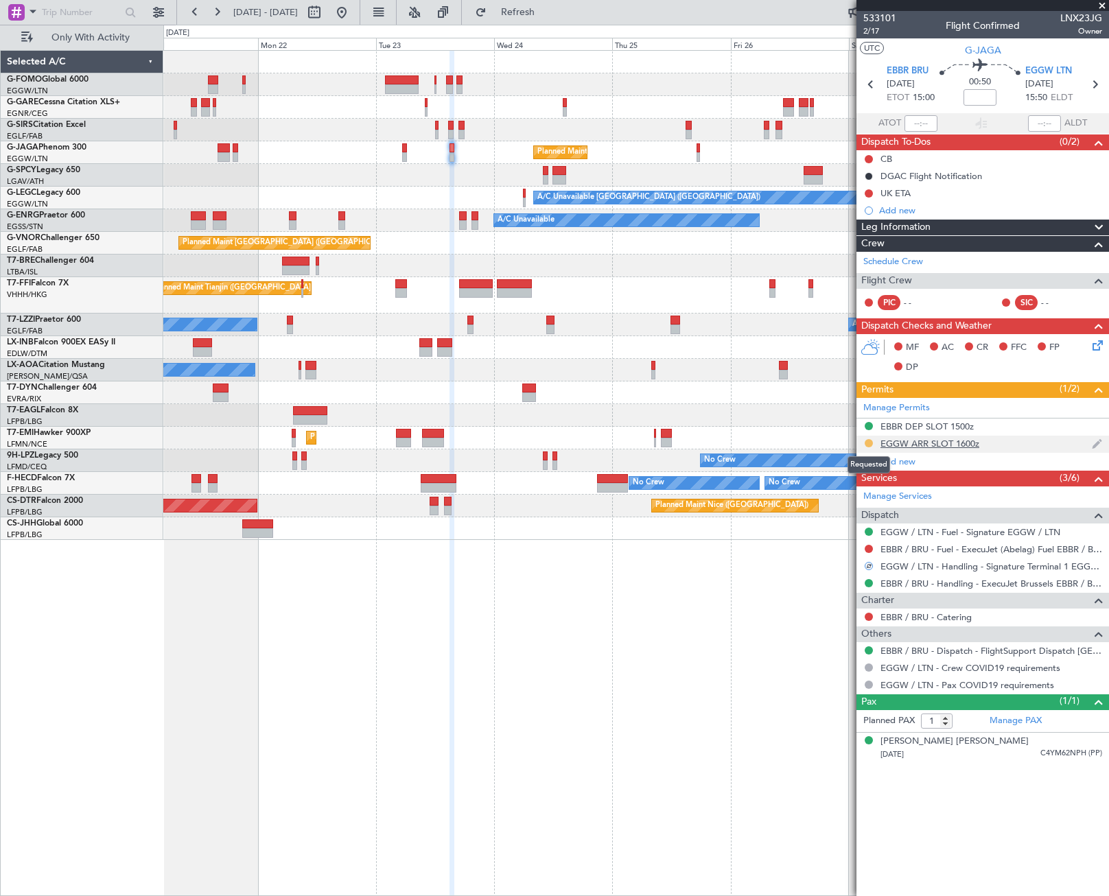
click at [870, 439] on button at bounding box center [869, 443] width 8 height 8
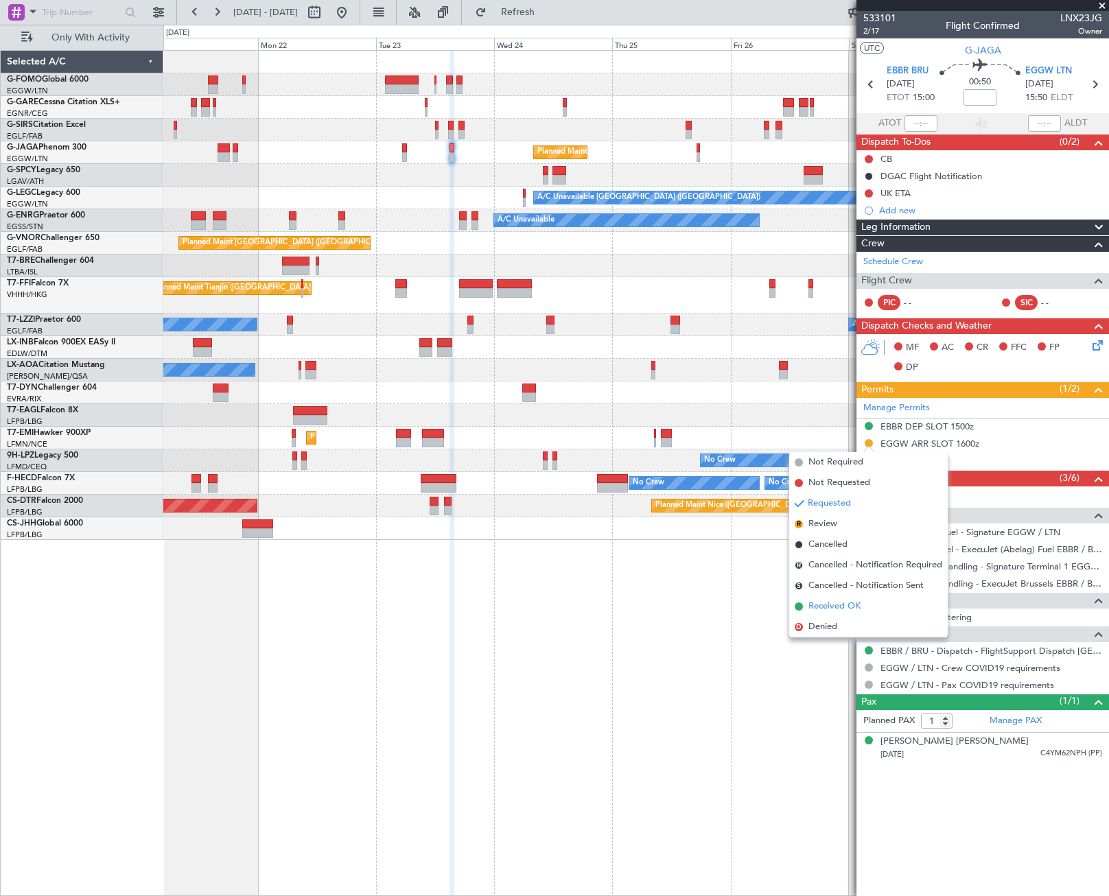
click at [843, 601] on span "Received OK" at bounding box center [835, 607] width 52 height 14
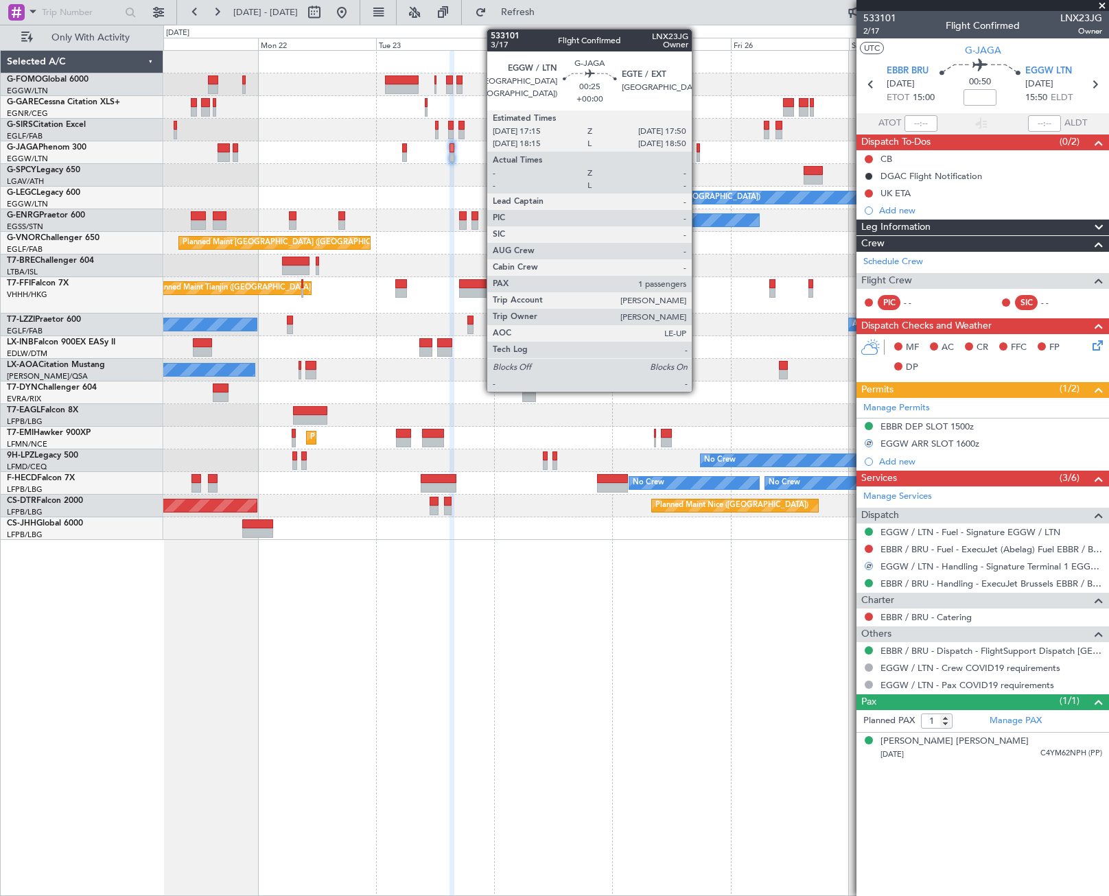
click at [698, 153] on div at bounding box center [698, 157] width 3 height 10
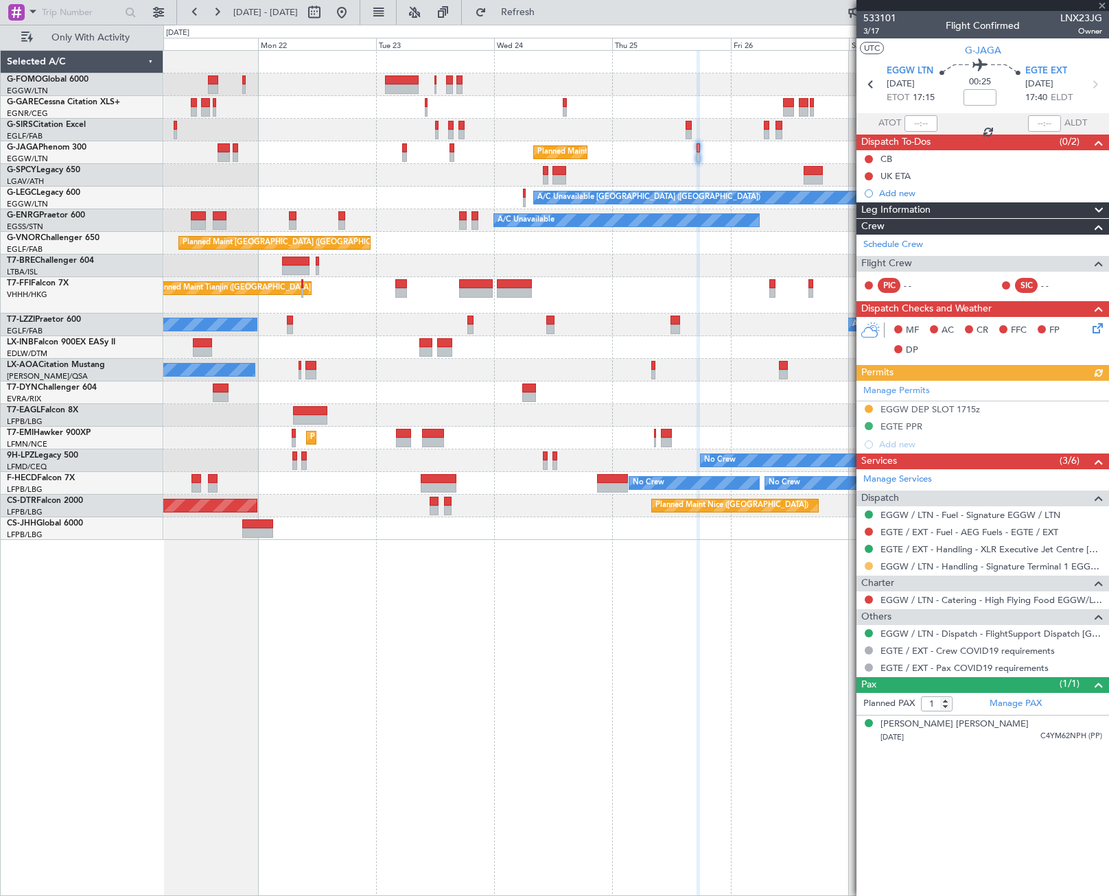
click at [870, 566] on button at bounding box center [869, 566] width 8 height 8
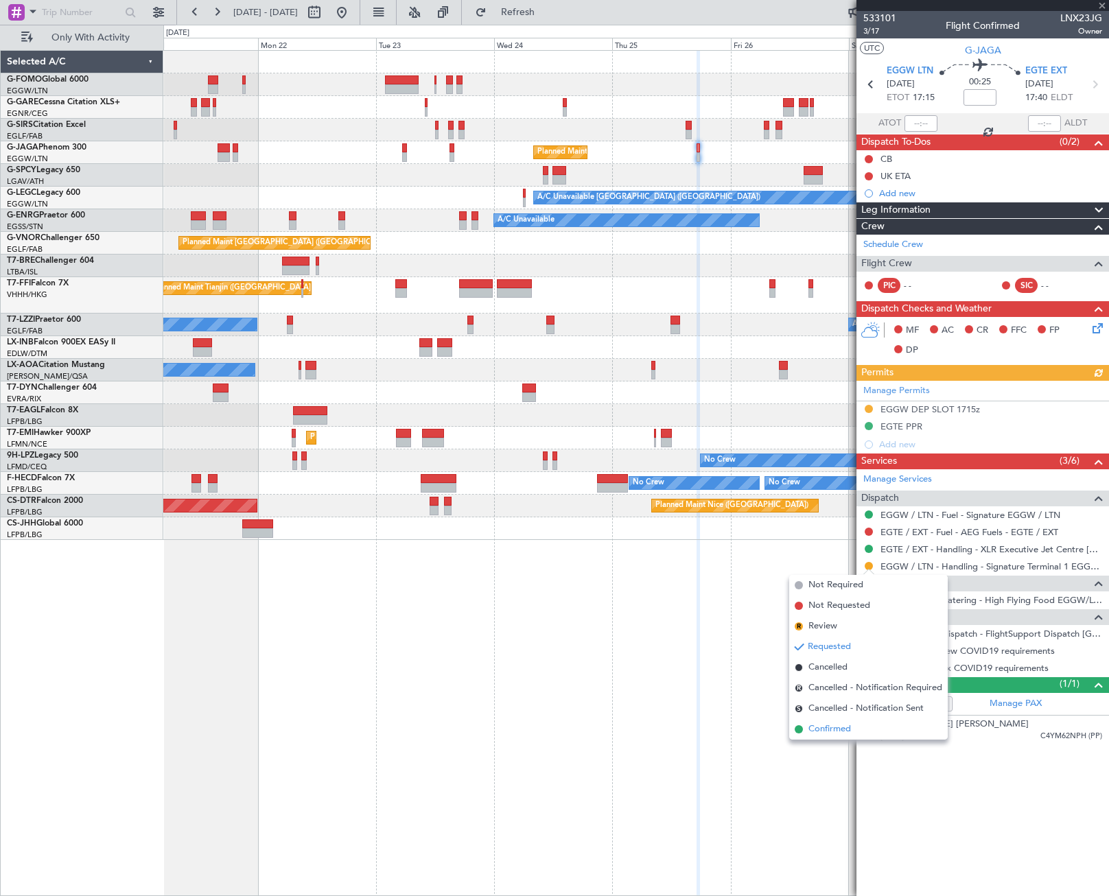
click at [838, 732] on span "Confirmed" at bounding box center [830, 730] width 43 height 14
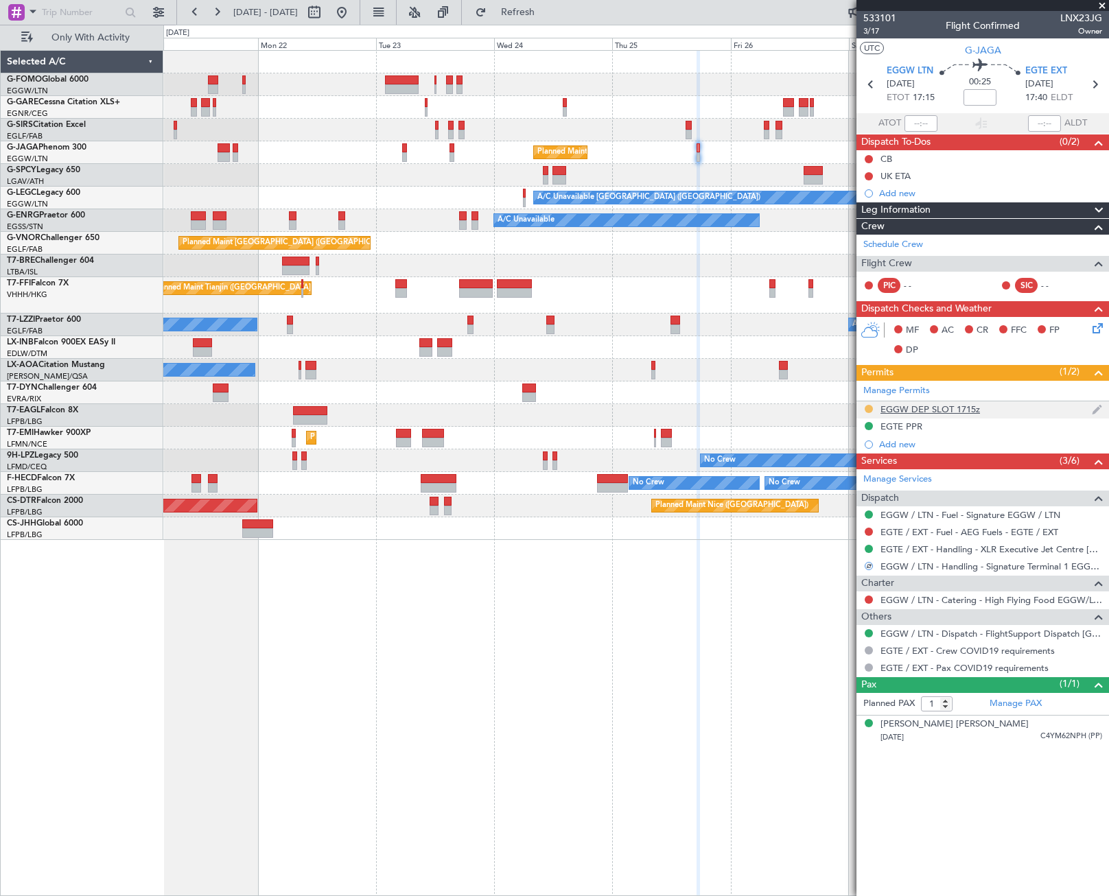
click at [868, 408] on button at bounding box center [869, 409] width 8 height 8
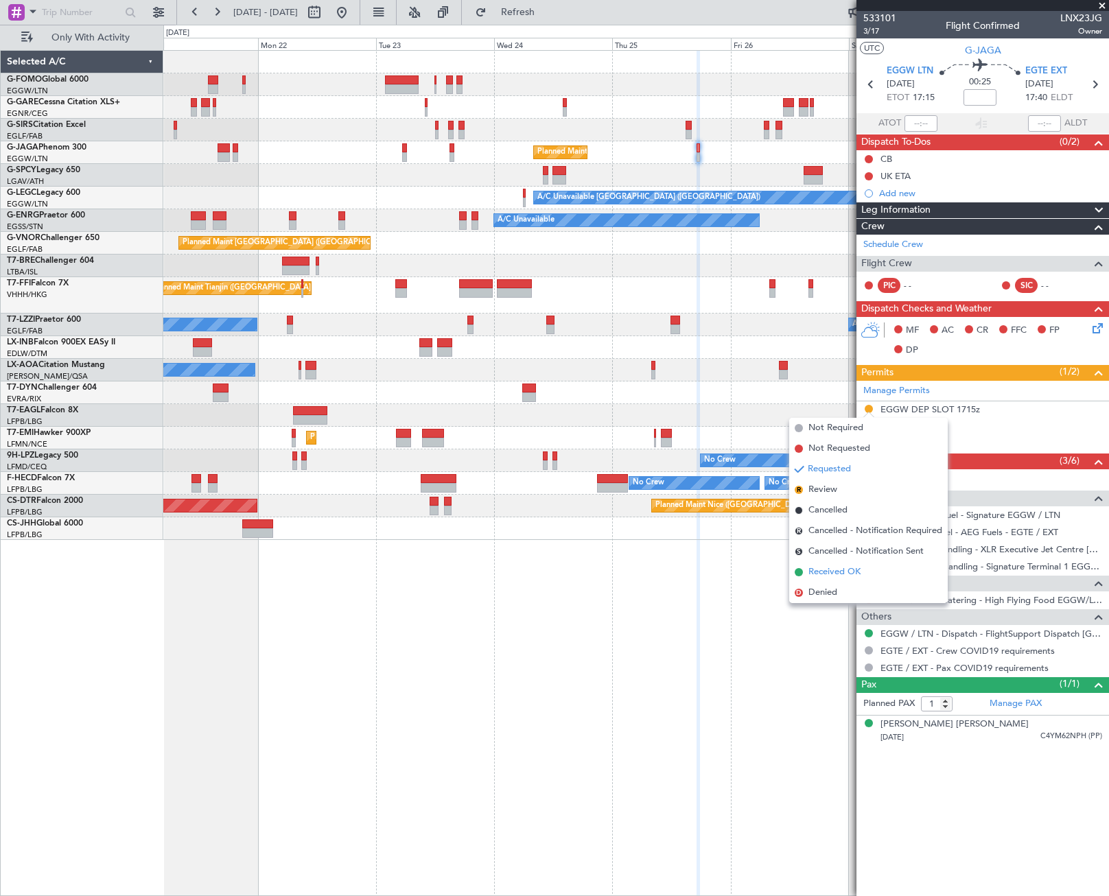
click at [826, 569] on span "Received OK" at bounding box center [835, 573] width 52 height 14
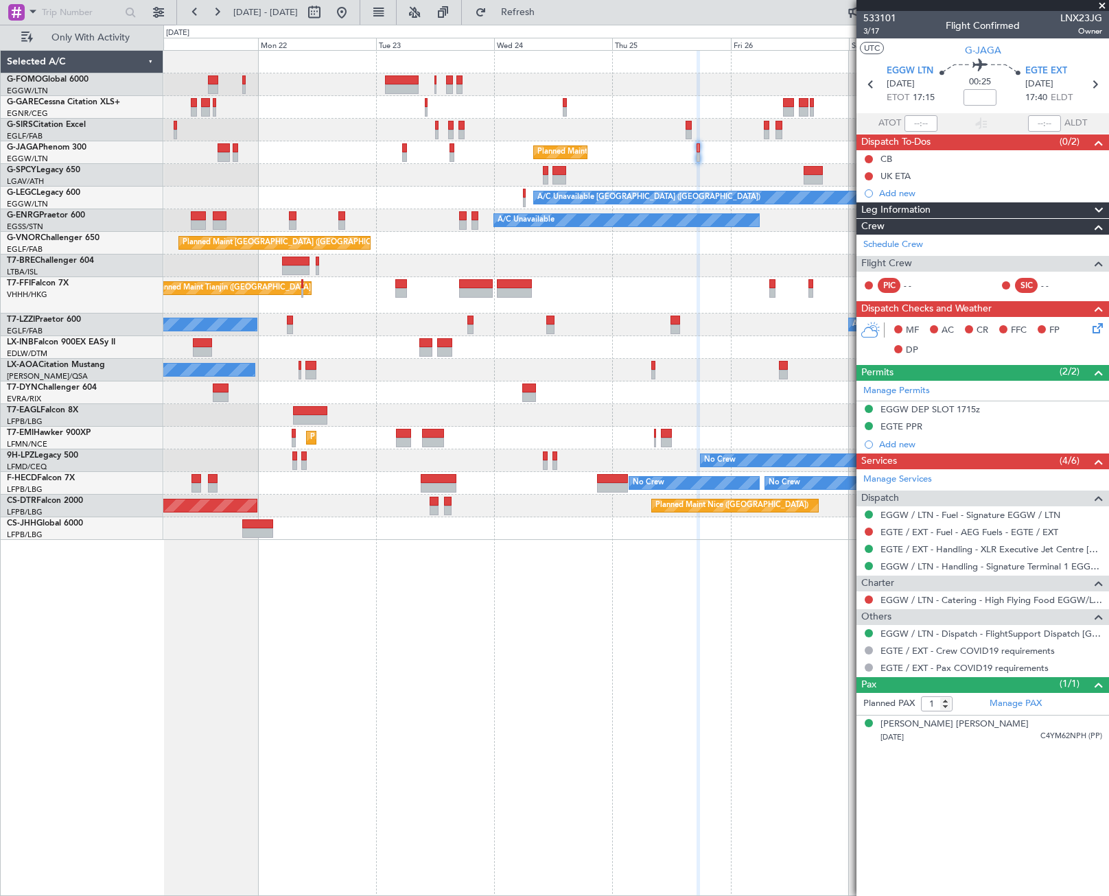
click at [93, 432] on div "Unplanned Maint London (Luton) Planned Maint London (Luton) A/C Unavailable Lon…" at bounding box center [554, 461] width 1109 height 872
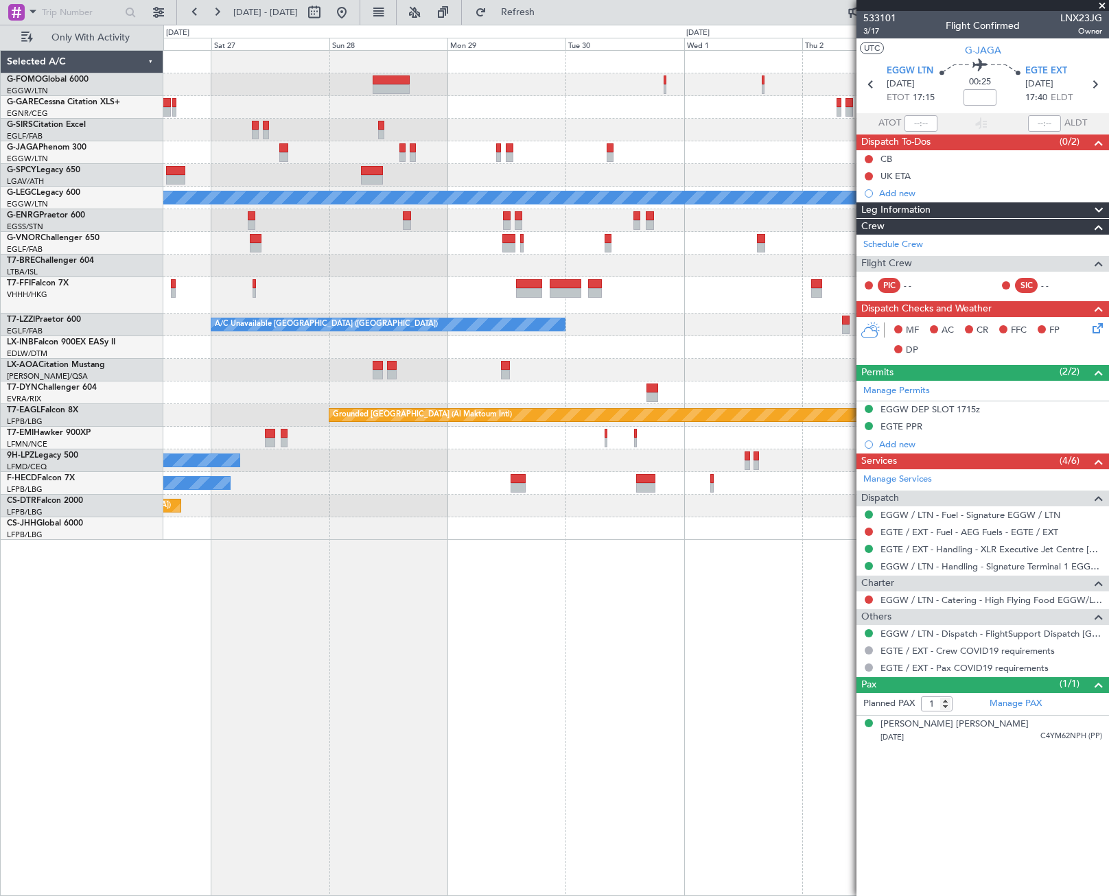
click at [106, 502] on div "Planned Maint London (Luton) A/C Unavailable London (Luton) A/C Unavailable A/C…" at bounding box center [554, 461] width 1109 height 872
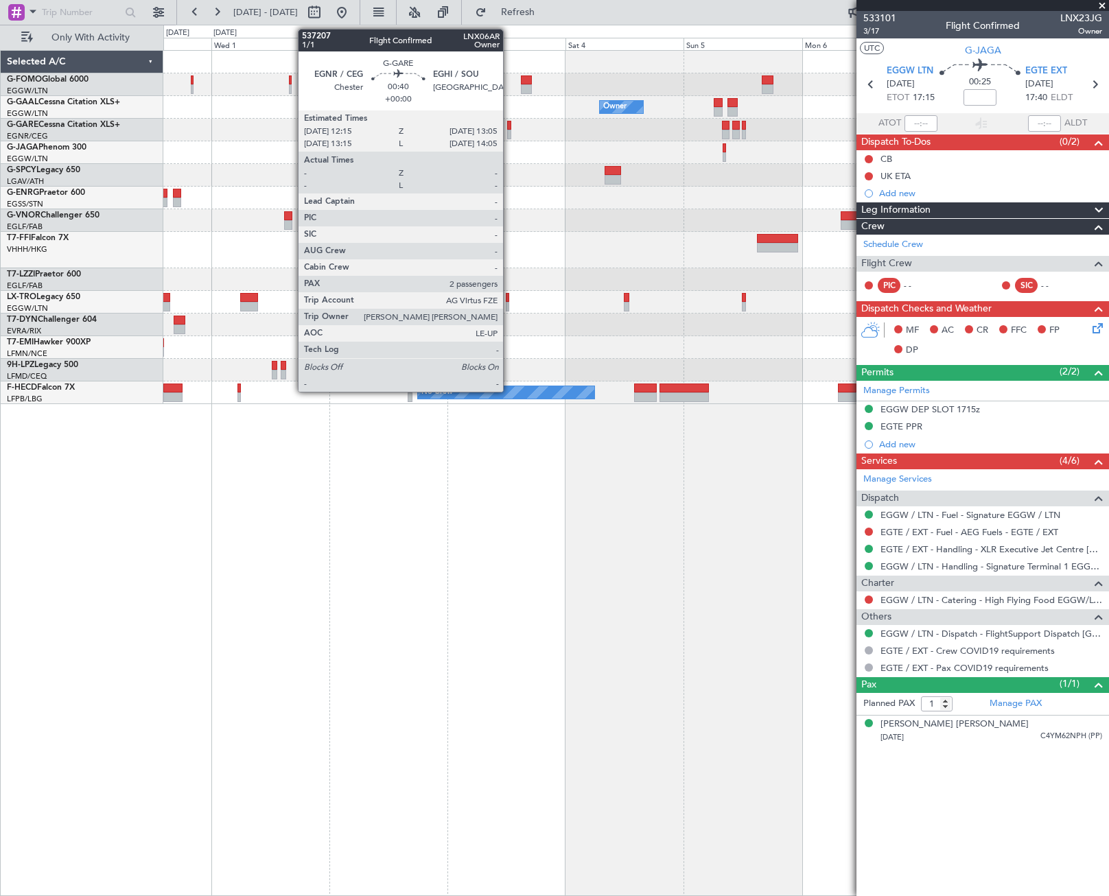
click at [509, 130] on div at bounding box center [509, 135] width 4 height 10
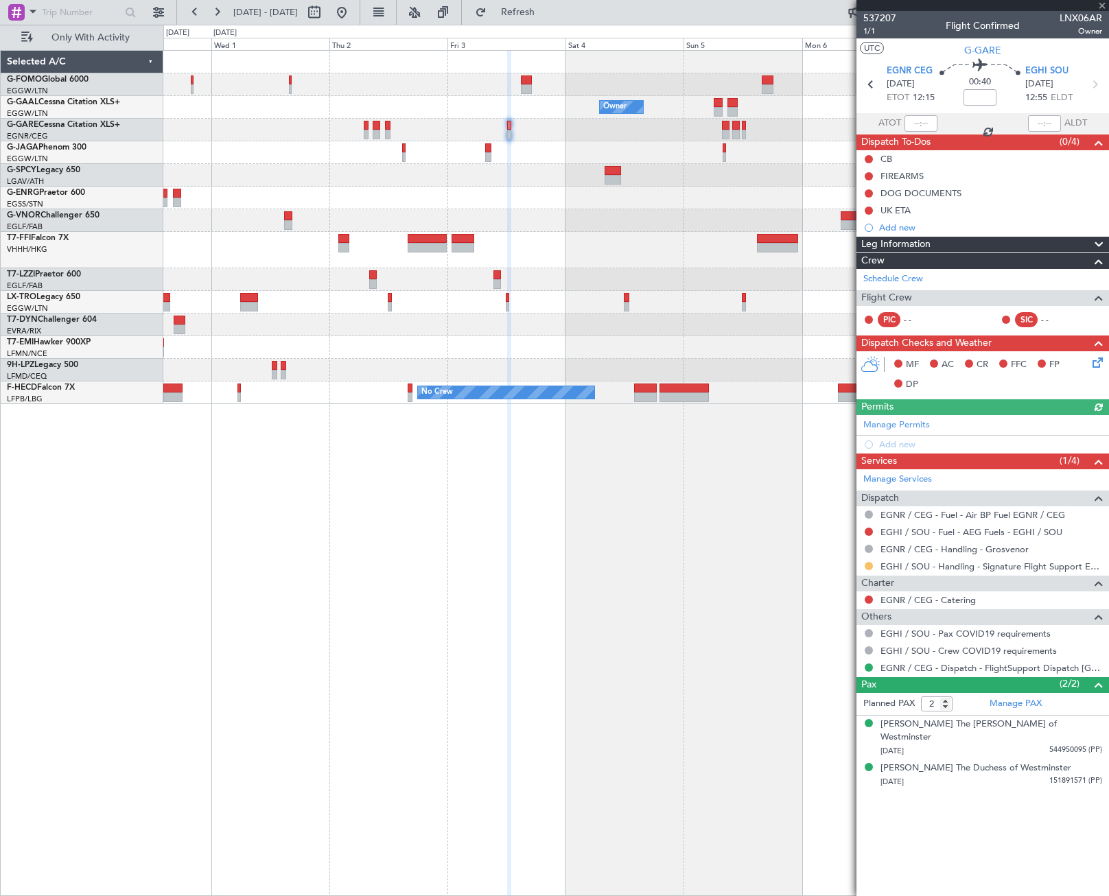
click at [870, 566] on button at bounding box center [869, 566] width 8 height 8
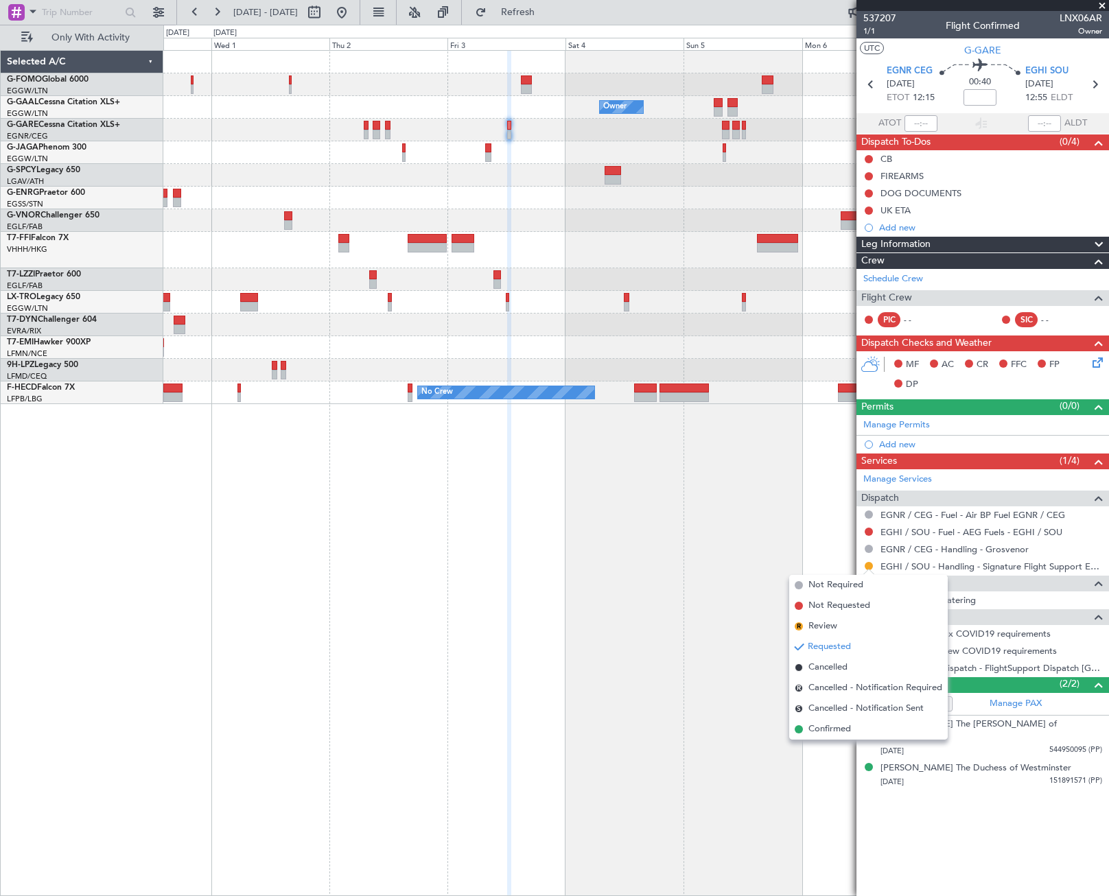
click at [845, 732] on span "Confirmed" at bounding box center [830, 730] width 43 height 14
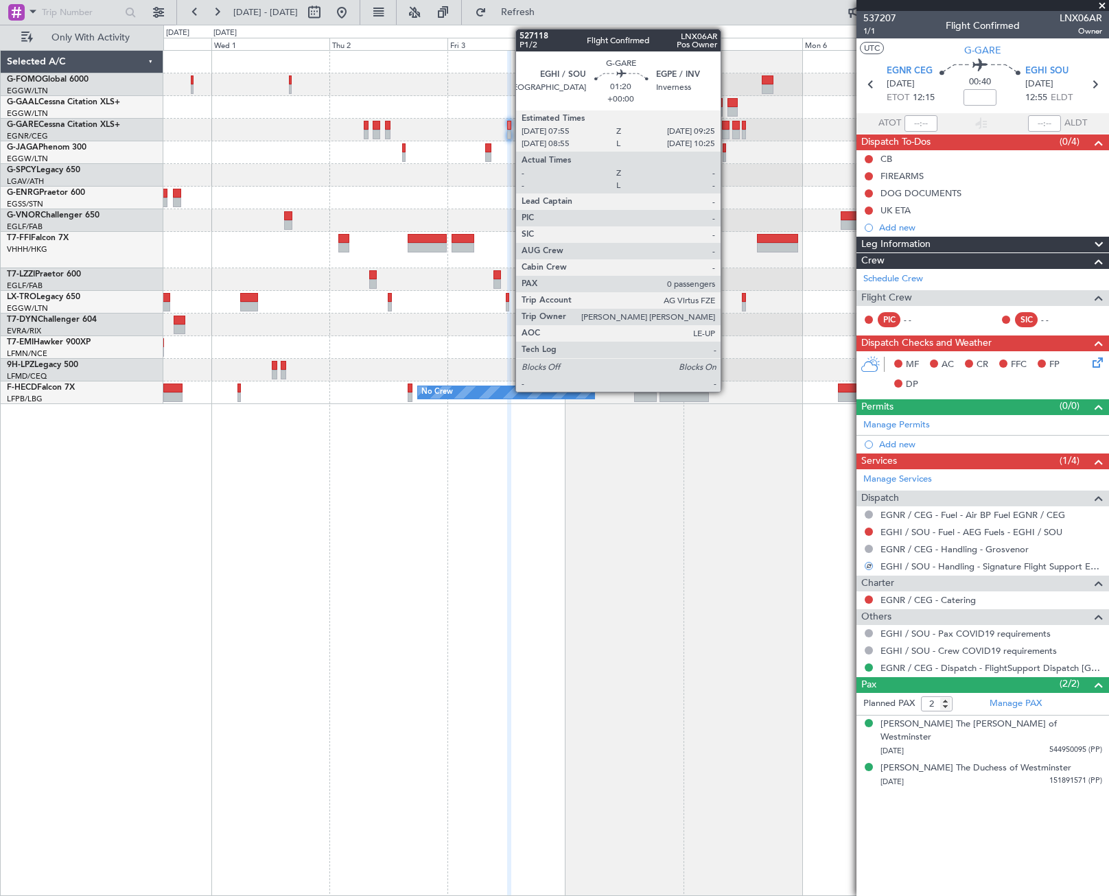
click at [727, 127] on div at bounding box center [726, 126] width 8 height 10
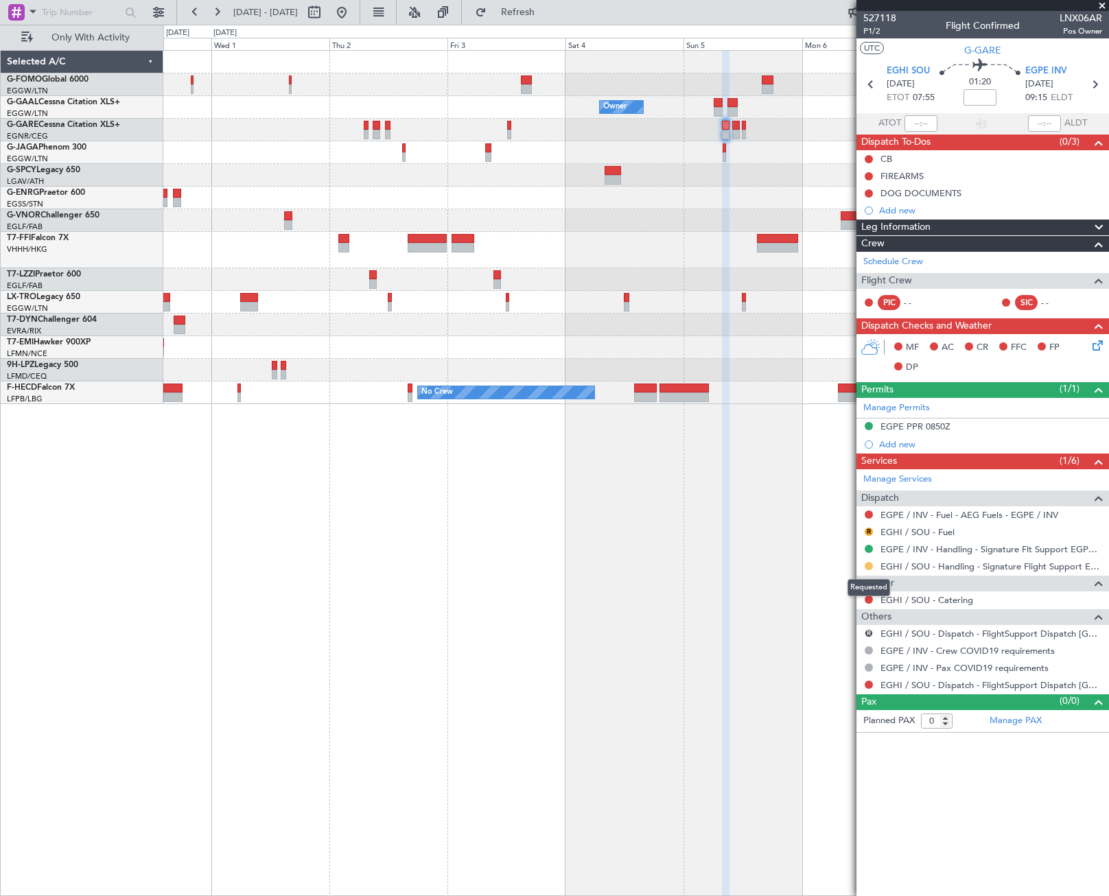
click at [866, 568] on button at bounding box center [869, 566] width 8 height 8
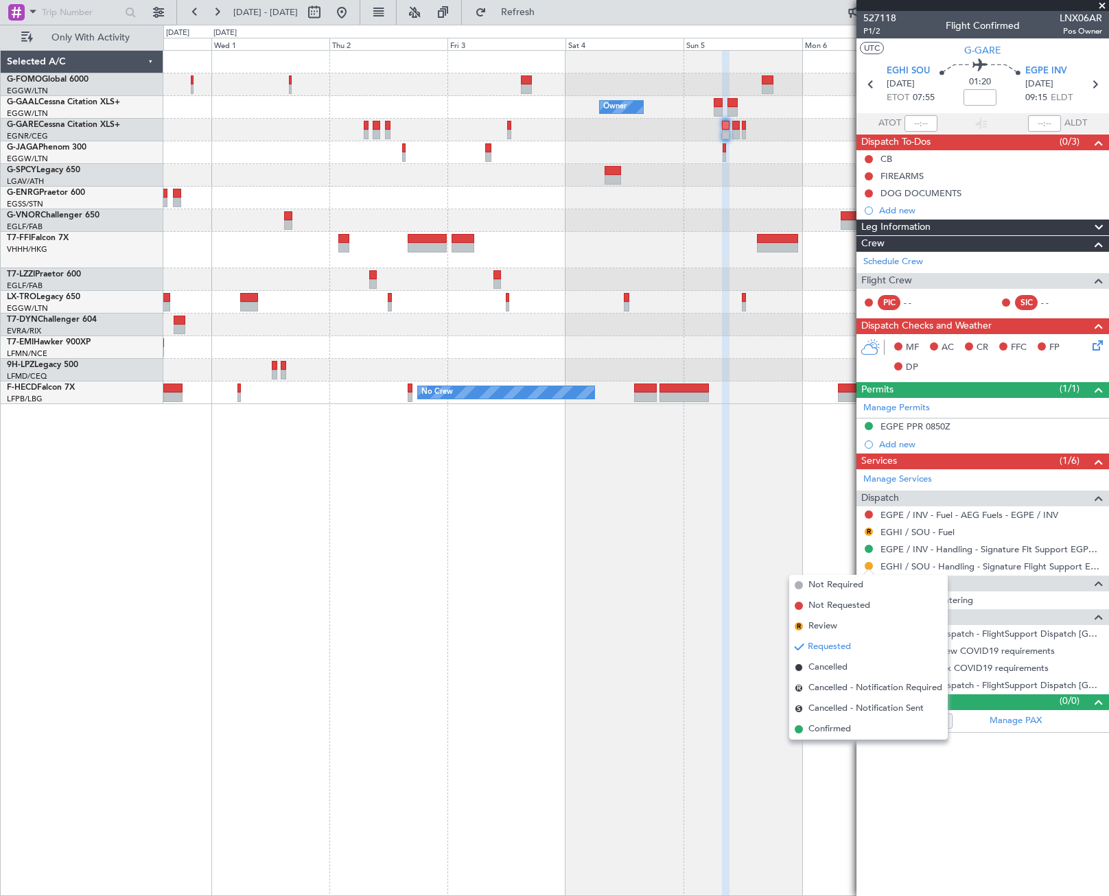
click at [842, 728] on span "Confirmed" at bounding box center [830, 730] width 43 height 14
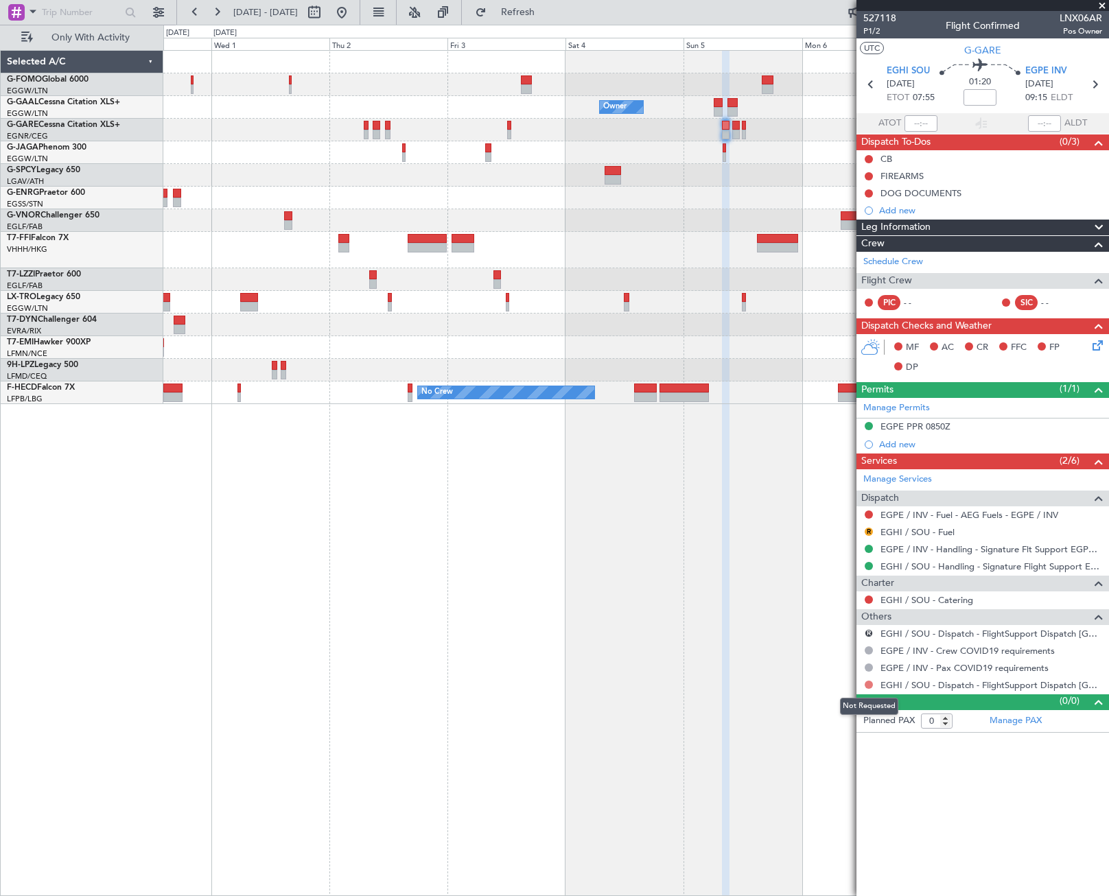
click at [871, 684] on button at bounding box center [869, 685] width 8 height 8
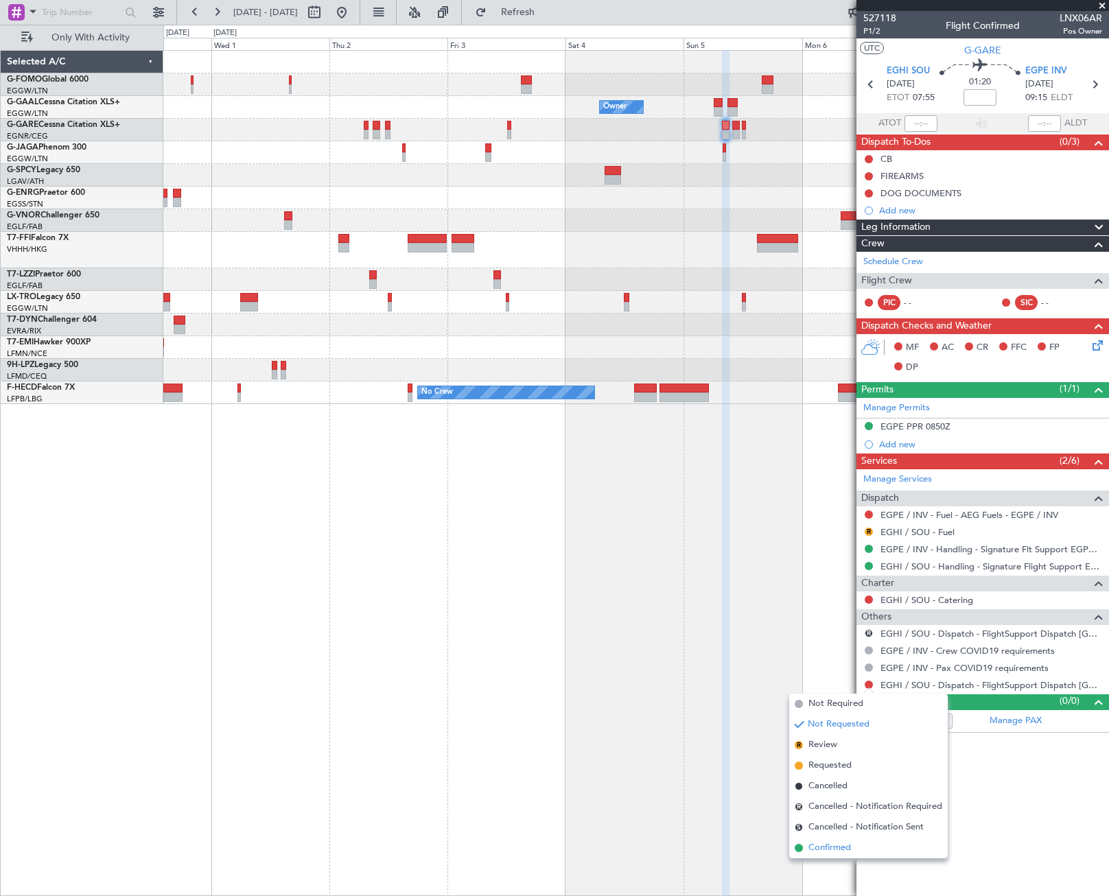
click at [831, 850] on span "Confirmed" at bounding box center [830, 848] width 43 height 14
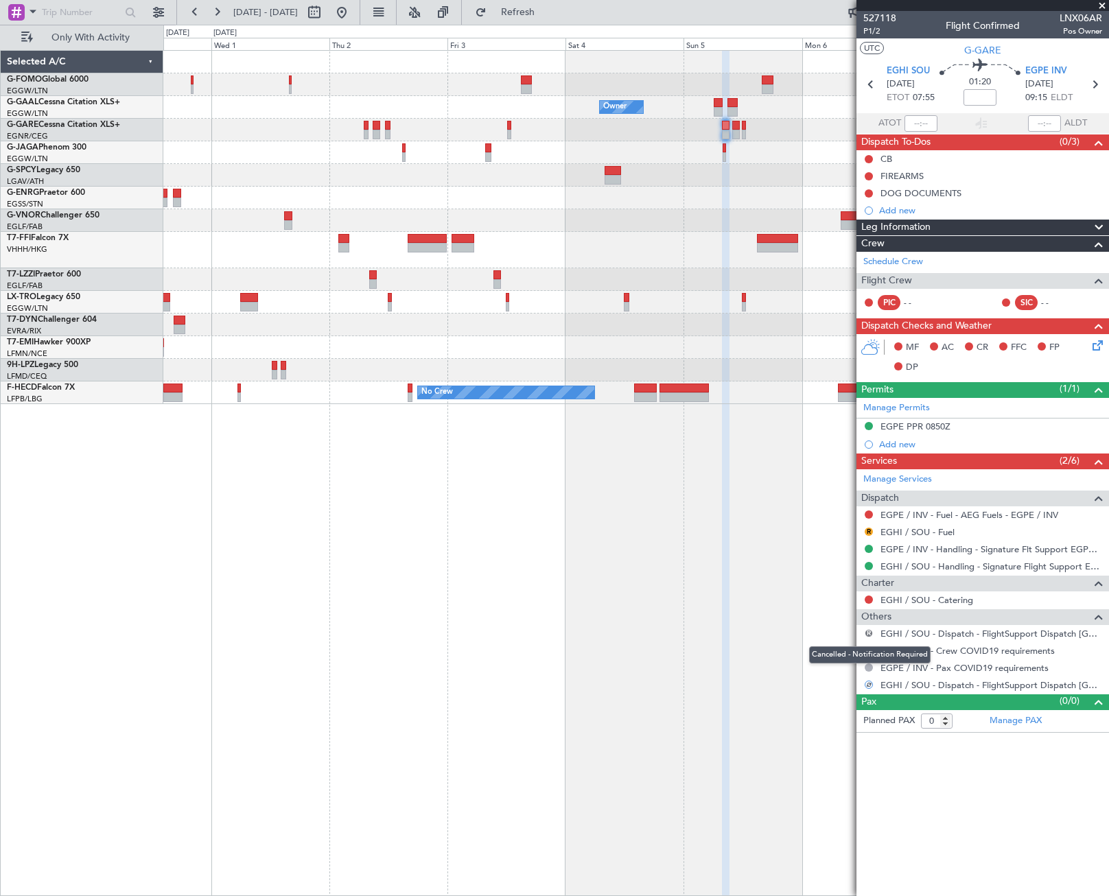
click at [868, 631] on button "R" at bounding box center [869, 633] width 8 height 8
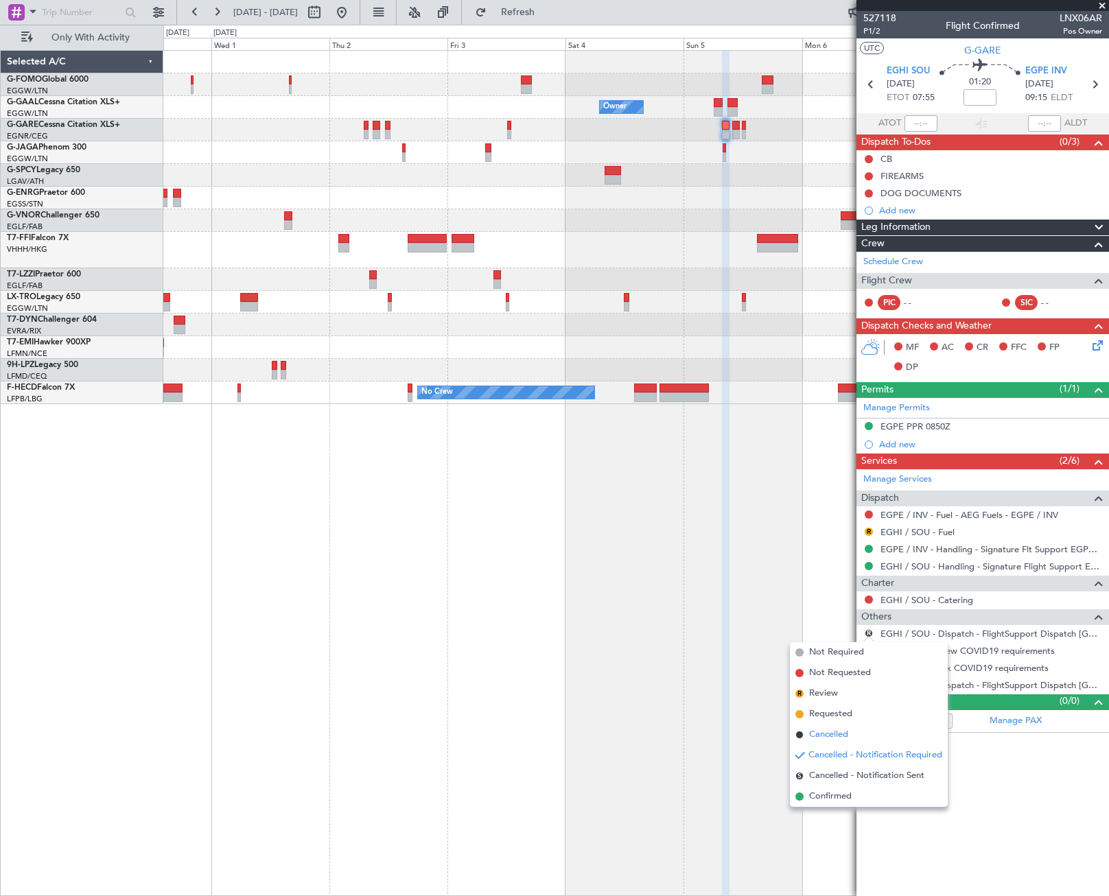
click at [823, 734] on span "Cancelled" at bounding box center [828, 735] width 39 height 14
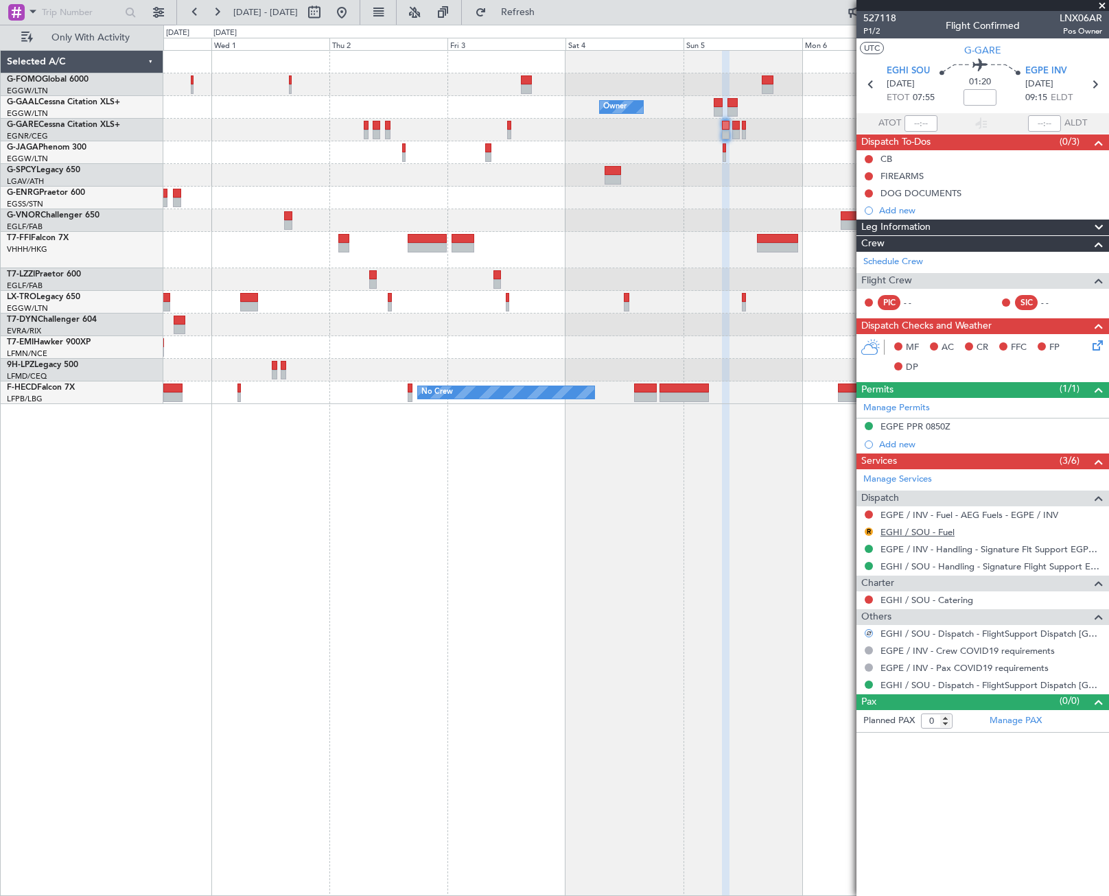
click at [929, 528] on link "EGHI / SOU - Fuel" at bounding box center [918, 532] width 74 height 12
click at [868, 530] on button "R" at bounding box center [869, 532] width 8 height 8
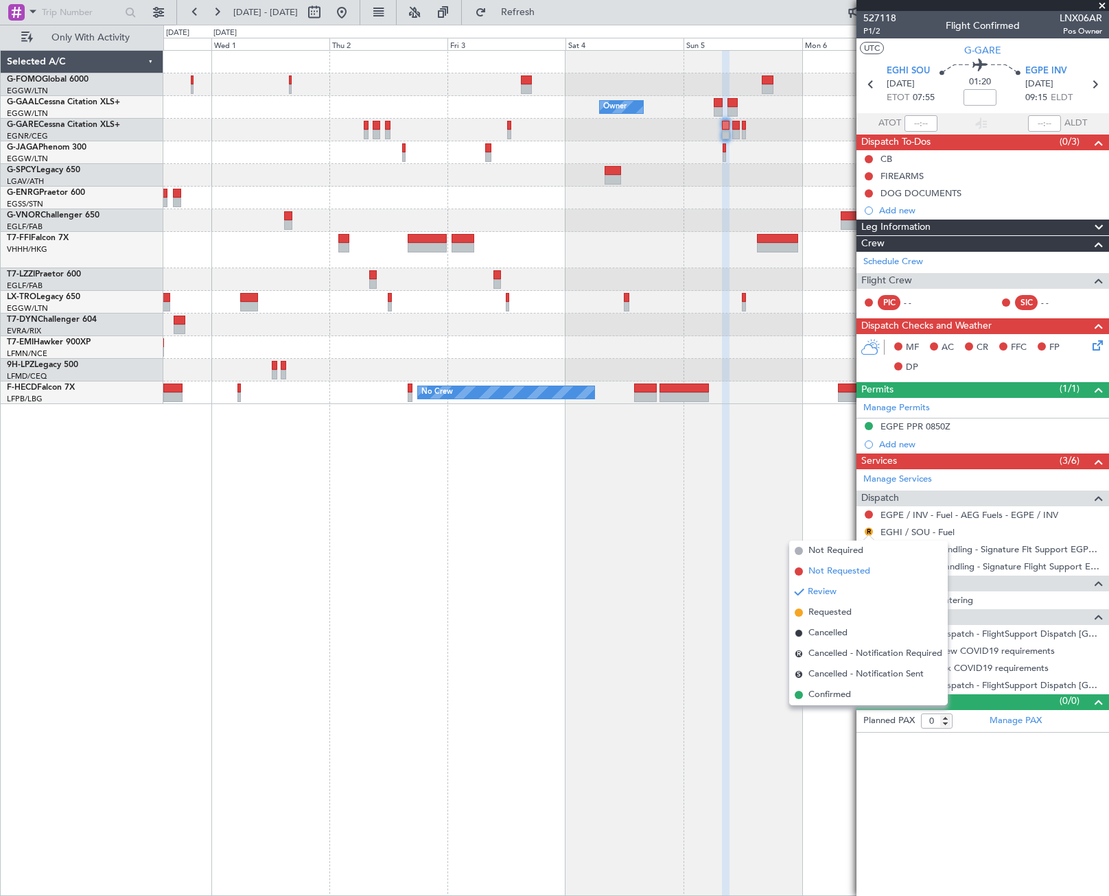
click at [817, 570] on span "Not Requested" at bounding box center [840, 572] width 62 height 14
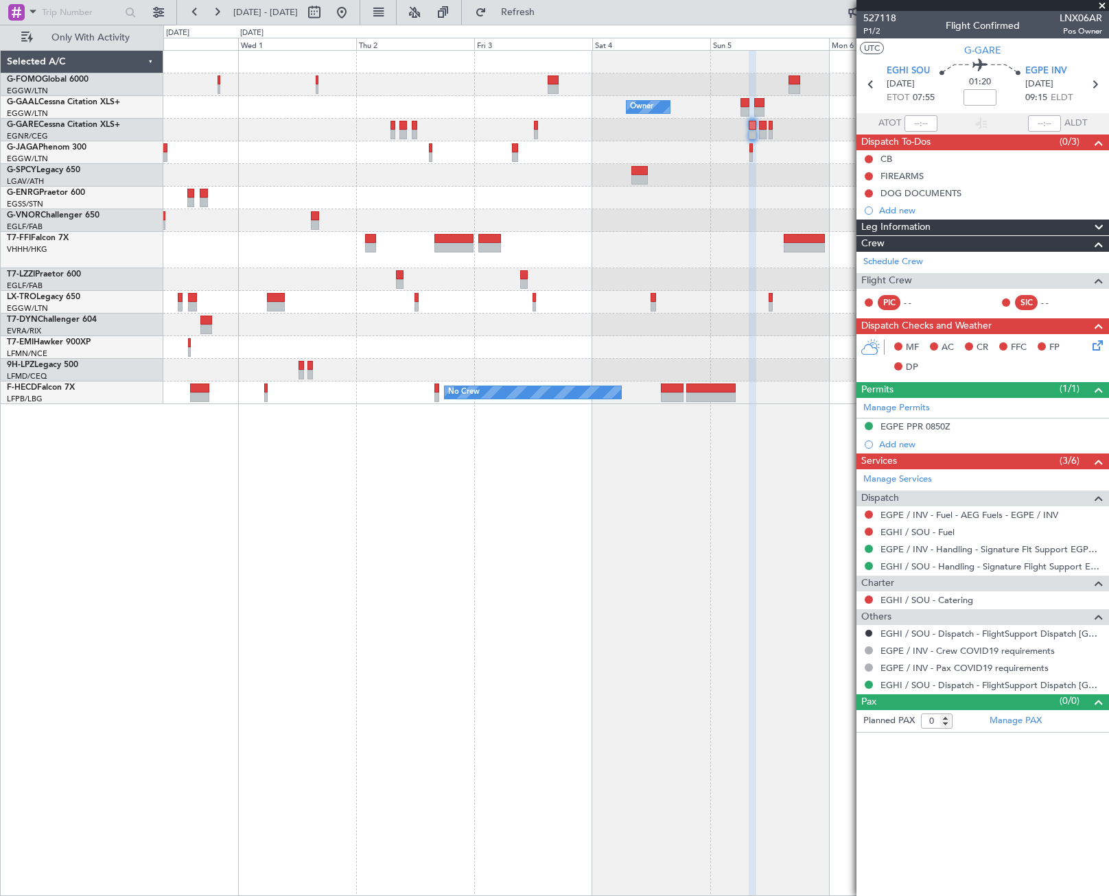
click at [887, 603] on fb-app "30 Sep 2025 - 08 Oct 2025 Refresh Quick Links Only With Activity Owner Owner Pl…" at bounding box center [554, 453] width 1109 height 886
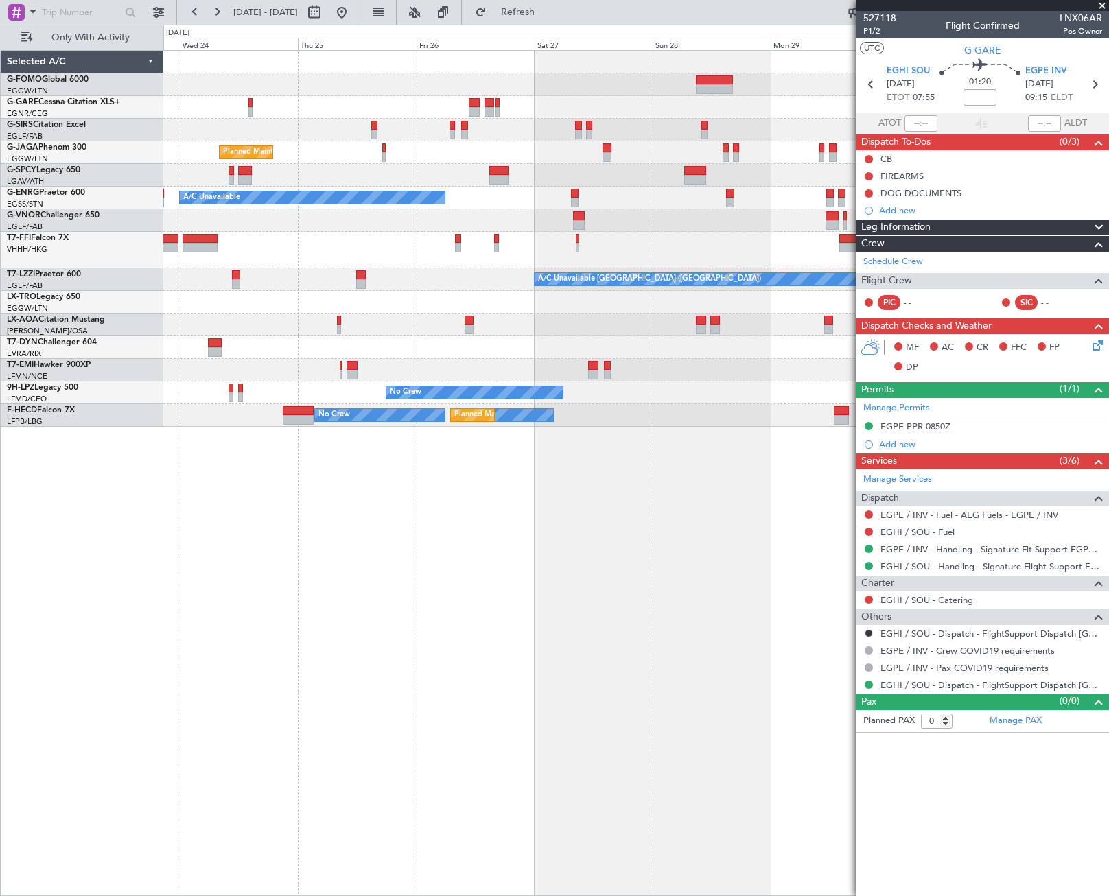
click at [698, 623] on div "Planned Maint [GEOGRAPHIC_DATA] ([GEOGRAPHIC_DATA]) A/C Unavailable Planned Mai…" at bounding box center [636, 473] width 946 height 846
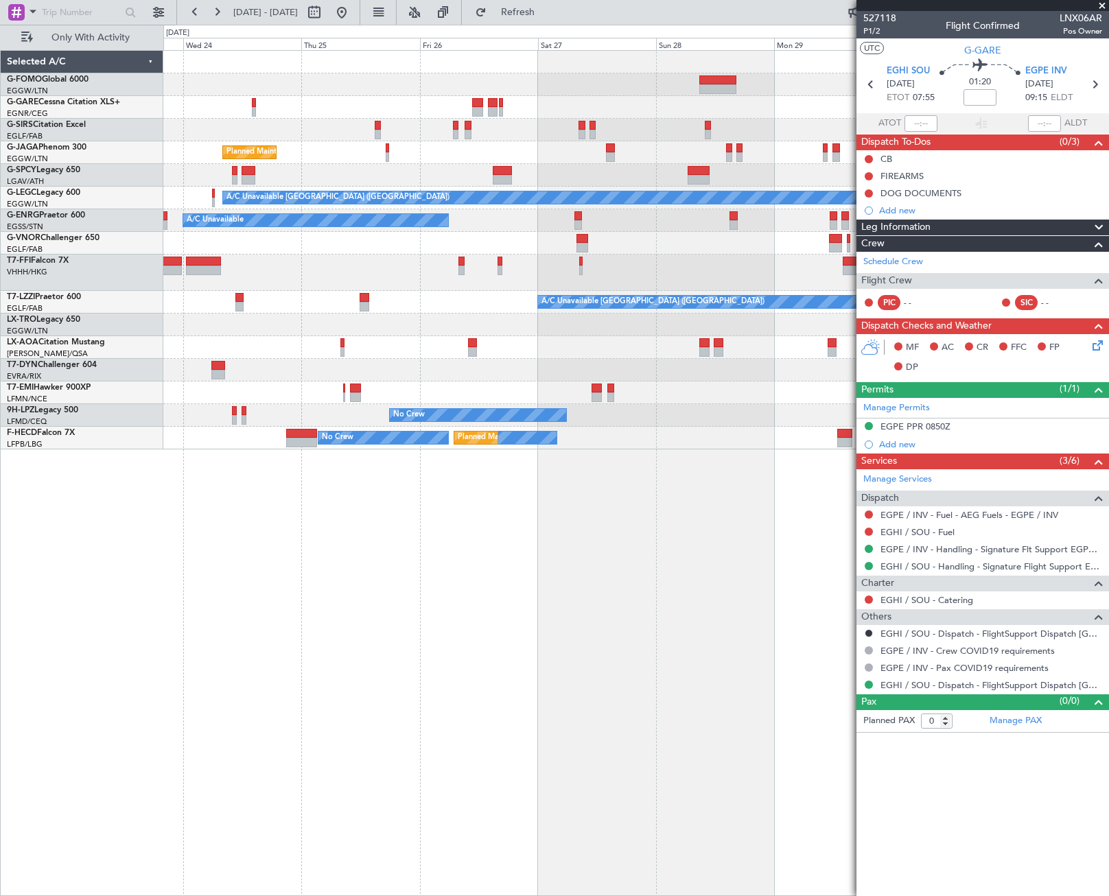
click at [537, 638] on div "Planned Maint London (Luton) A/C Unavailable London (Luton) A/C Unavailable Pla…" at bounding box center [636, 473] width 946 height 846
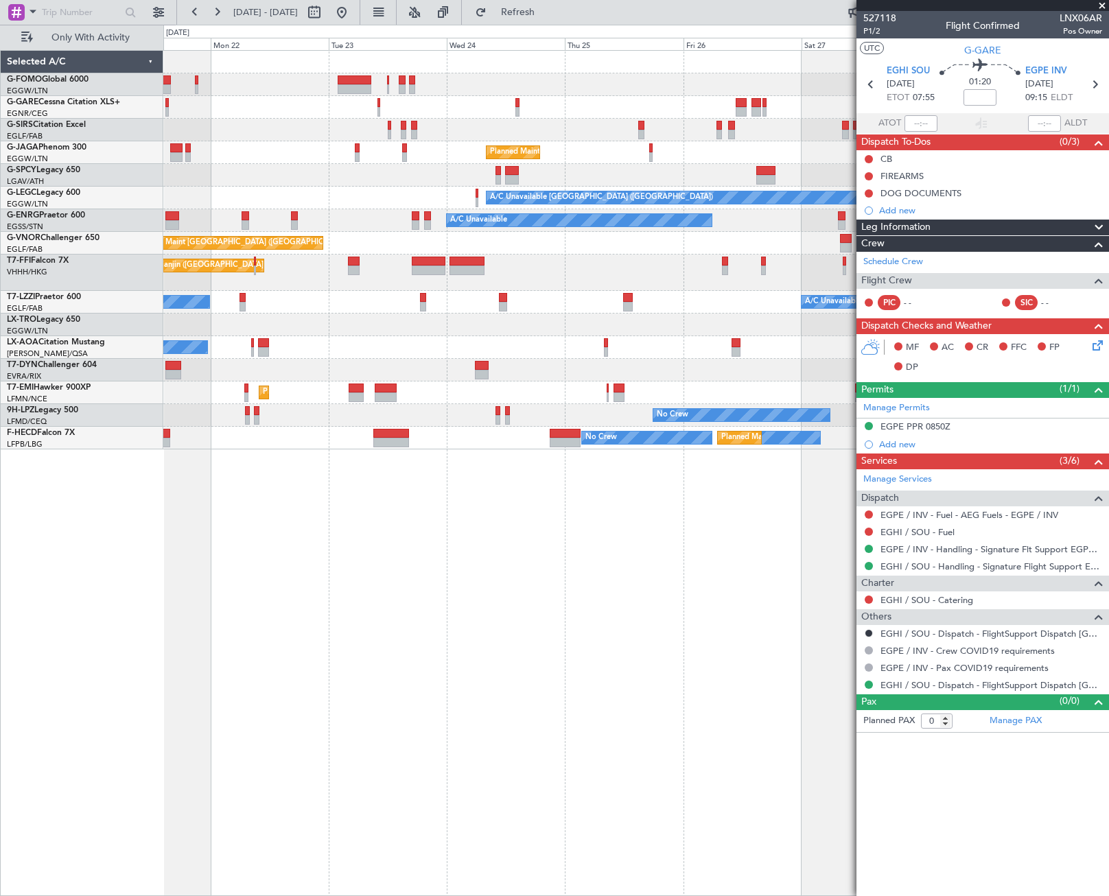
click at [660, 668] on div "Unplanned Maint London (Luton) Planned Maint London (Luton) A/C Unavailable Lon…" at bounding box center [636, 473] width 946 height 846
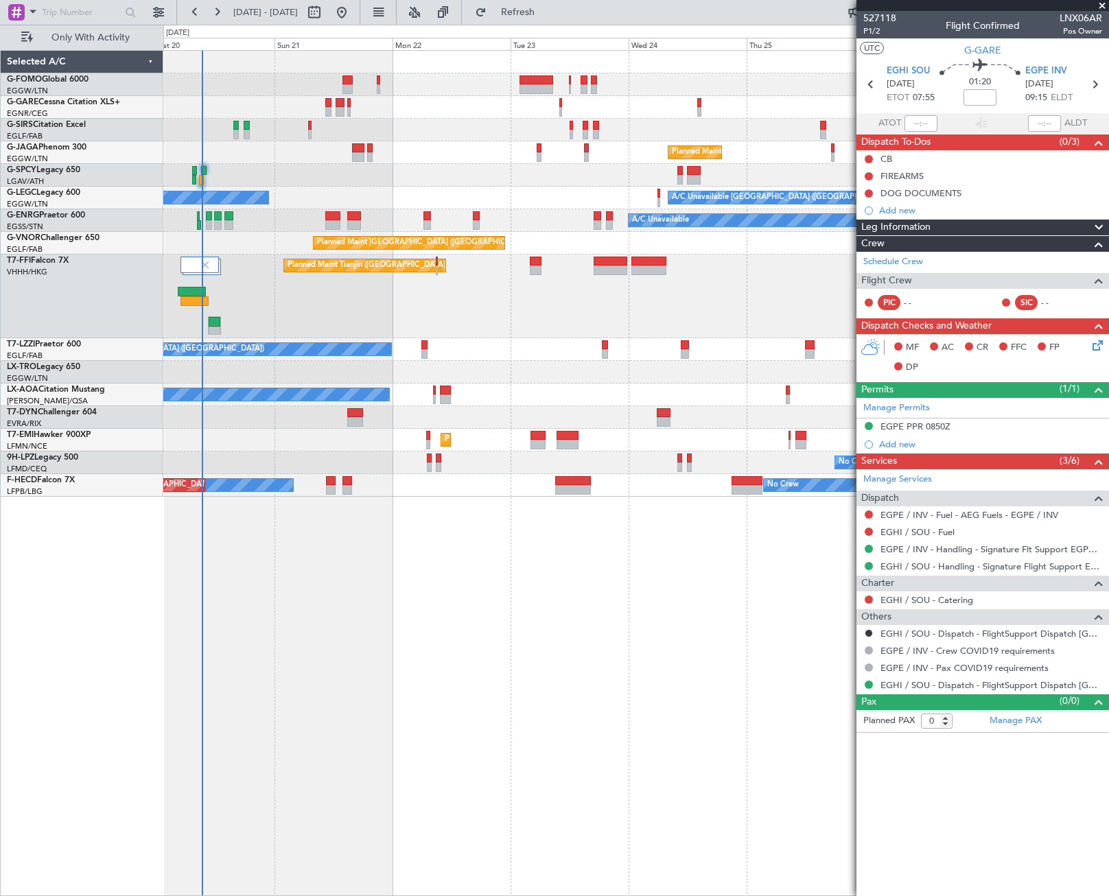
click at [348, 623] on div "Unplanned Maint London (Luton) Planned Maint London (Luton) A/C Unavailable Lon…" at bounding box center [636, 473] width 946 height 846
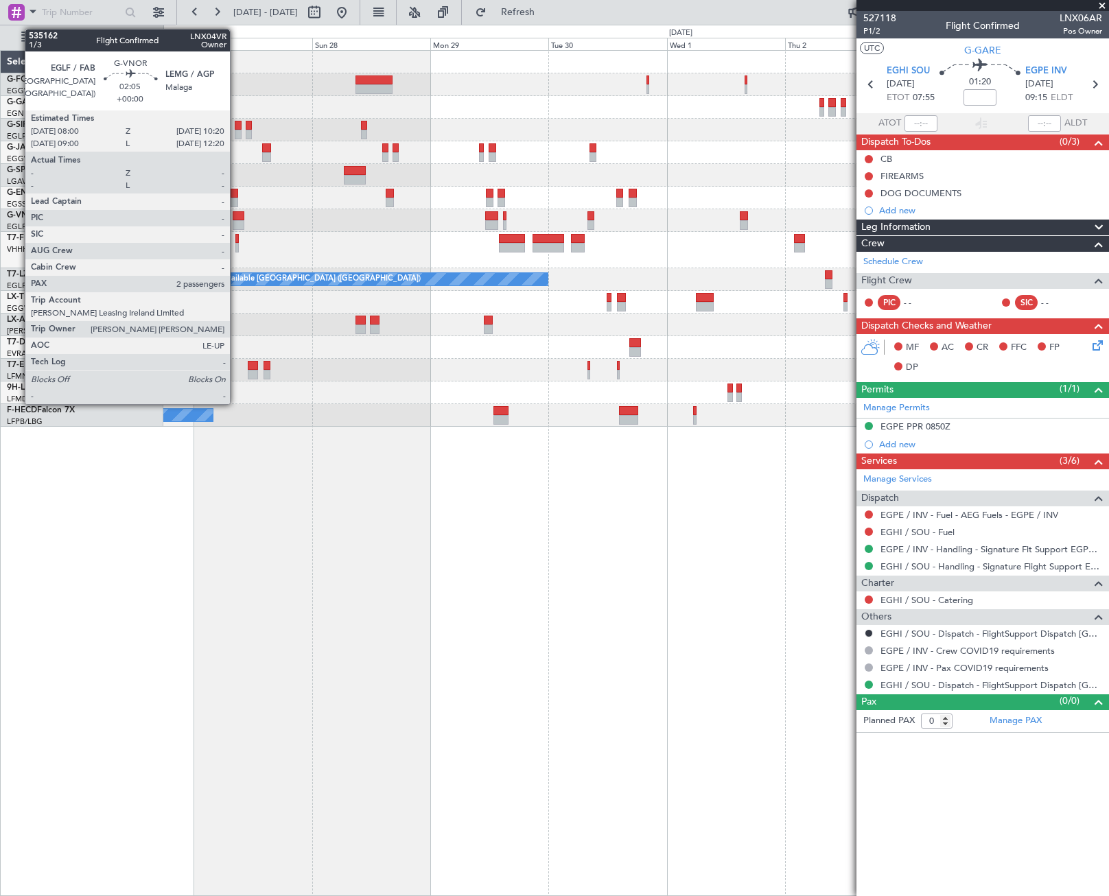
click at [236, 224] on div at bounding box center [239, 225] width 12 height 10
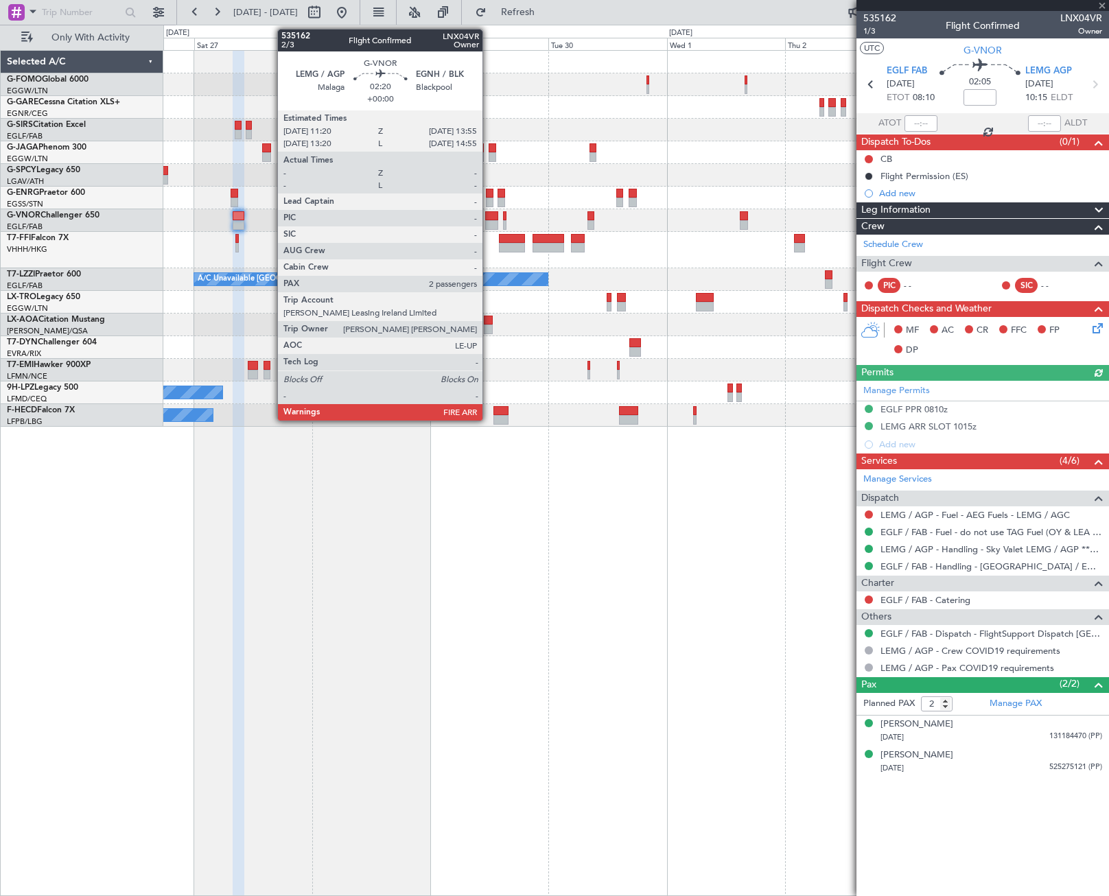
click at [489, 221] on div at bounding box center [491, 225] width 13 height 10
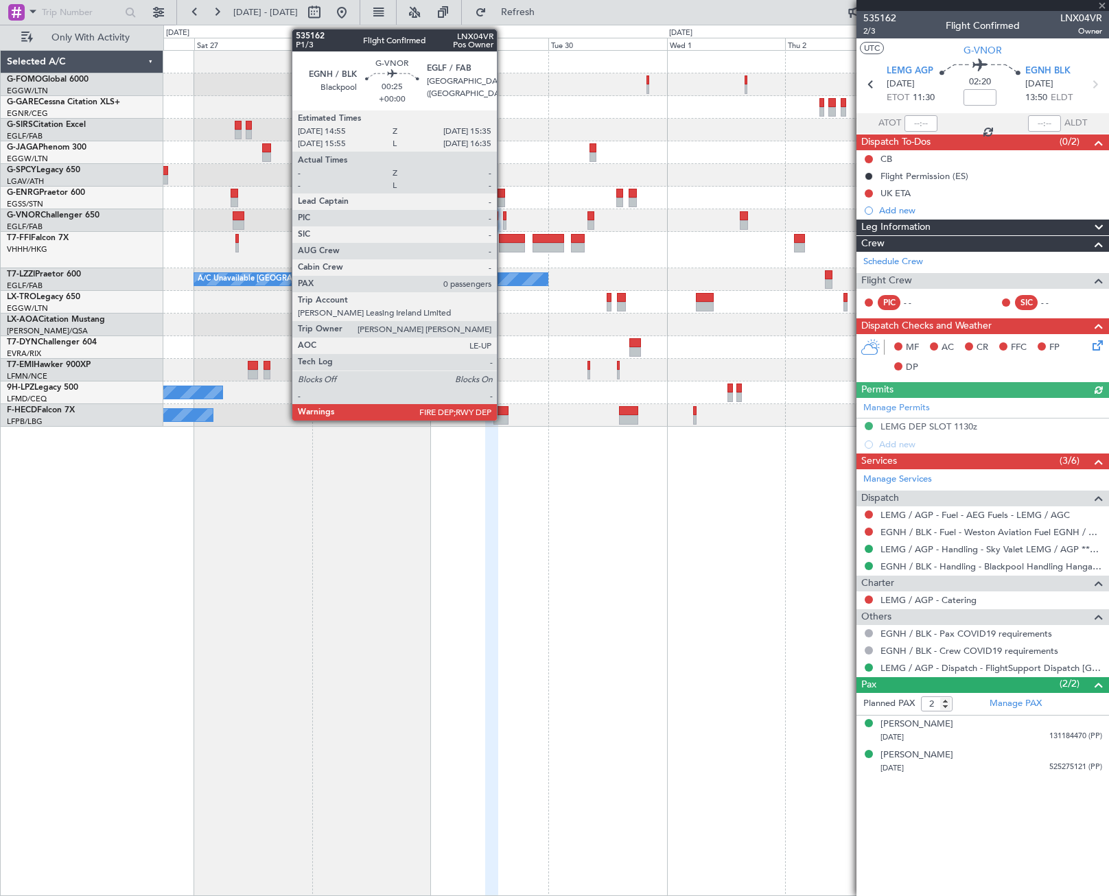
click at [503, 220] on div at bounding box center [504, 216] width 3 height 10
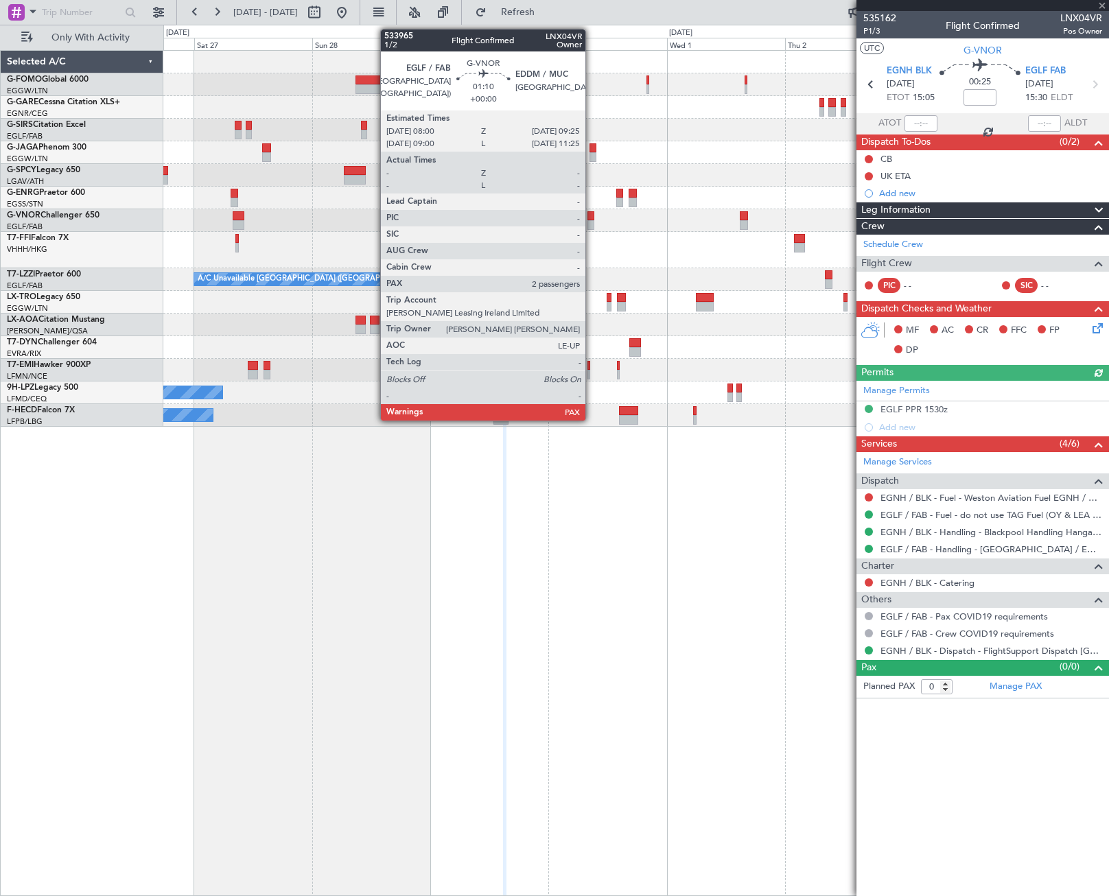
click at [592, 222] on div at bounding box center [592, 225] width 8 height 10
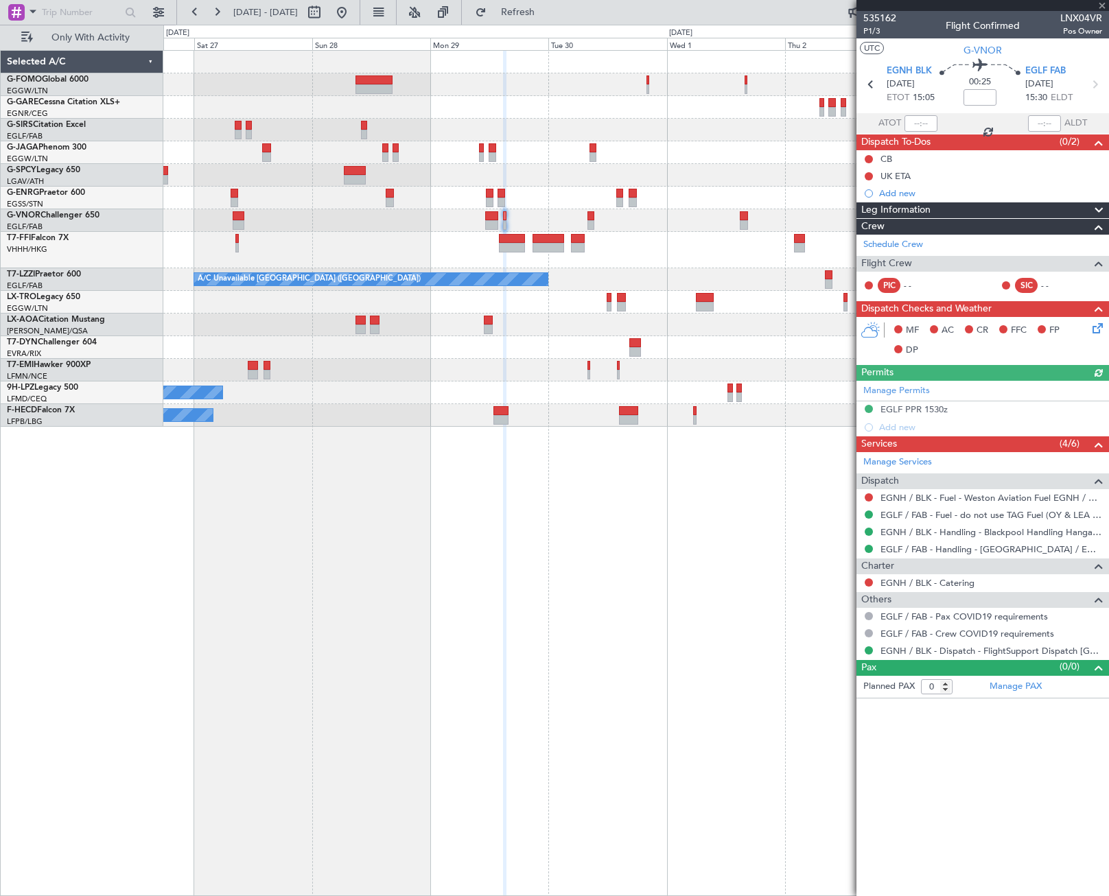
type input "9"
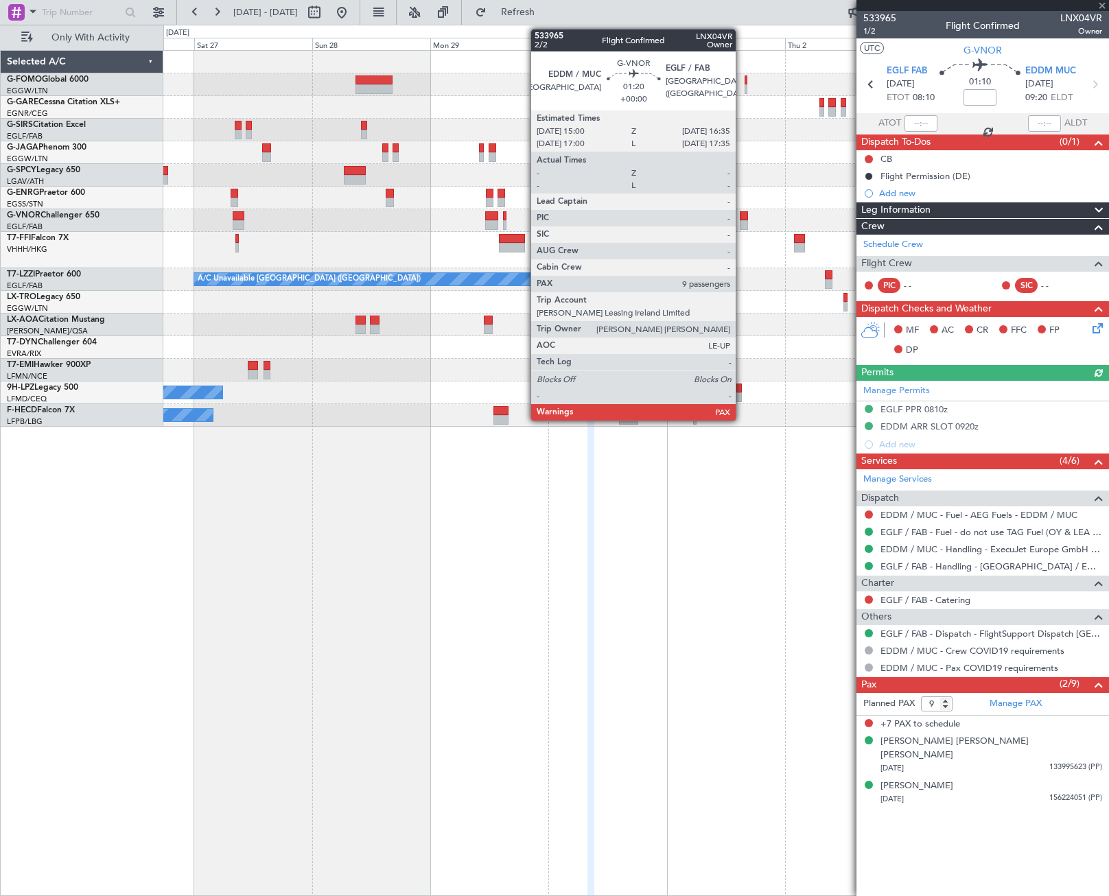
click at [742, 216] on div at bounding box center [744, 216] width 8 height 10
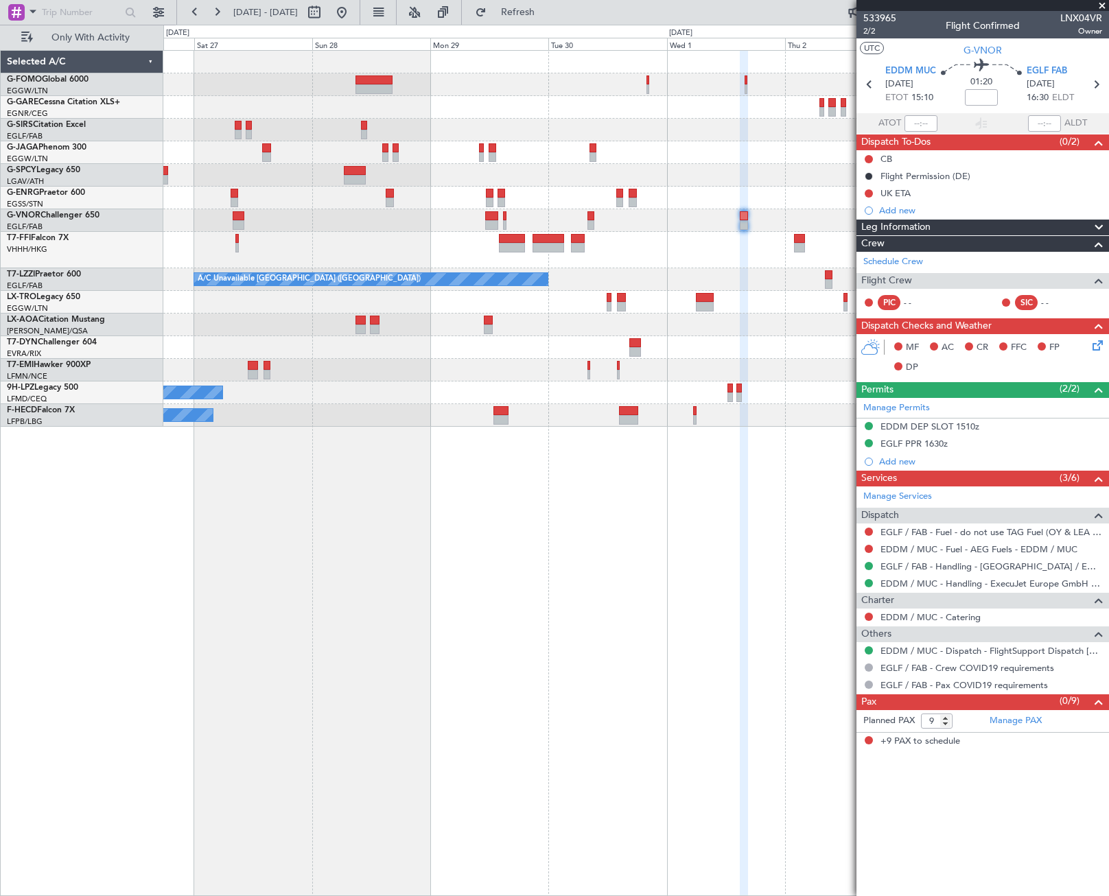
click at [882, 480] on fb-app "26 Sep 2025 - 04 Oct 2025 Refresh Quick Links Only With Activity Planned Maint …" at bounding box center [554, 453] width 1109 height 886
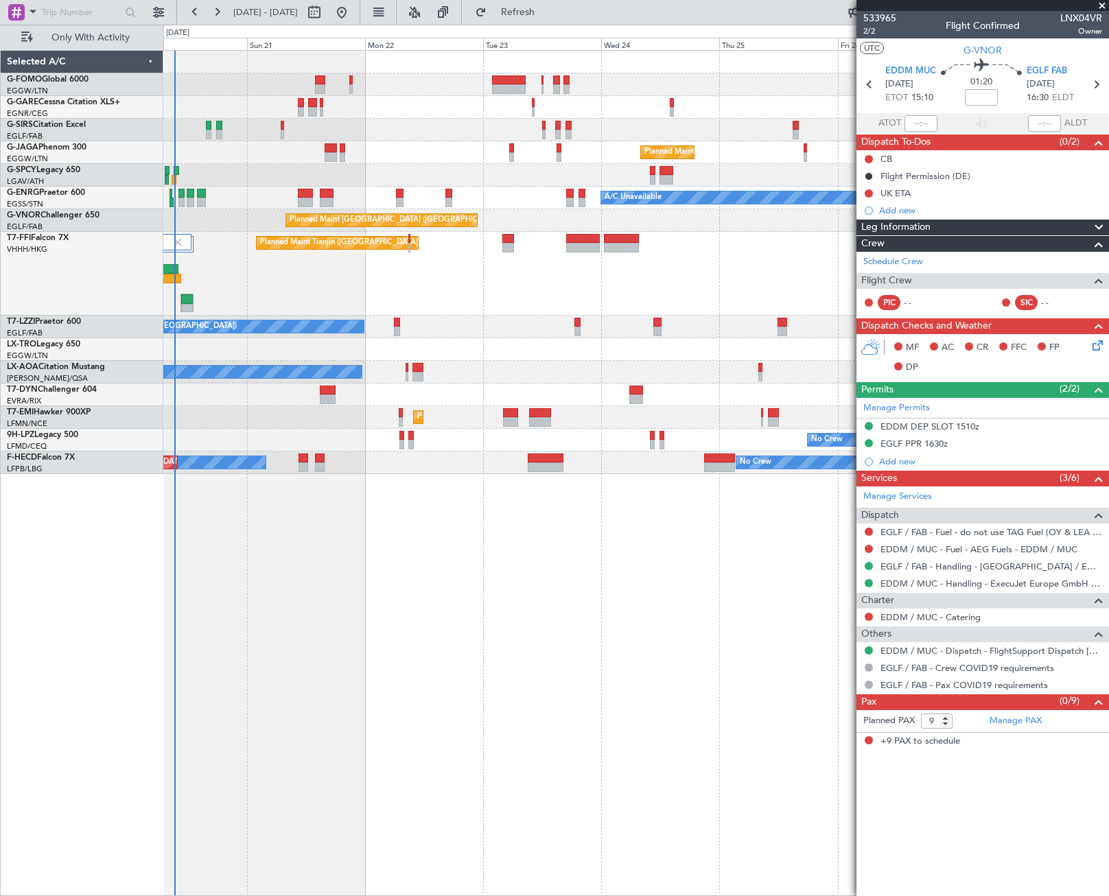
click at [773, 567] on div "Unplanned Maint London (Luton) Planned Maint London (Luton) A/C Unavailable Pla…" at bounding box center [636, 473] width 946 height 846
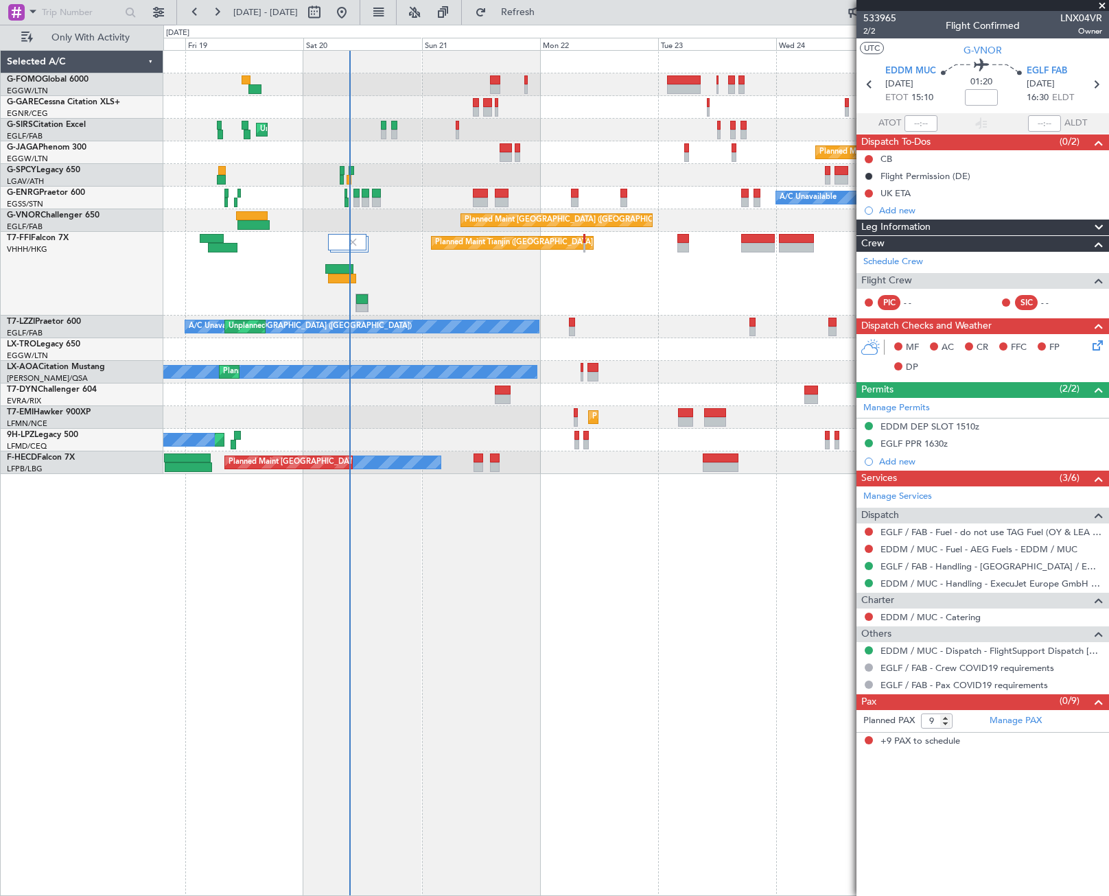
click at [526, 614] on div "Unplanned Maint London (Luton) Planned Maint London (Luton) A/C Unavailable Pla…" at bounding box center [636, 473] width 946 height 846
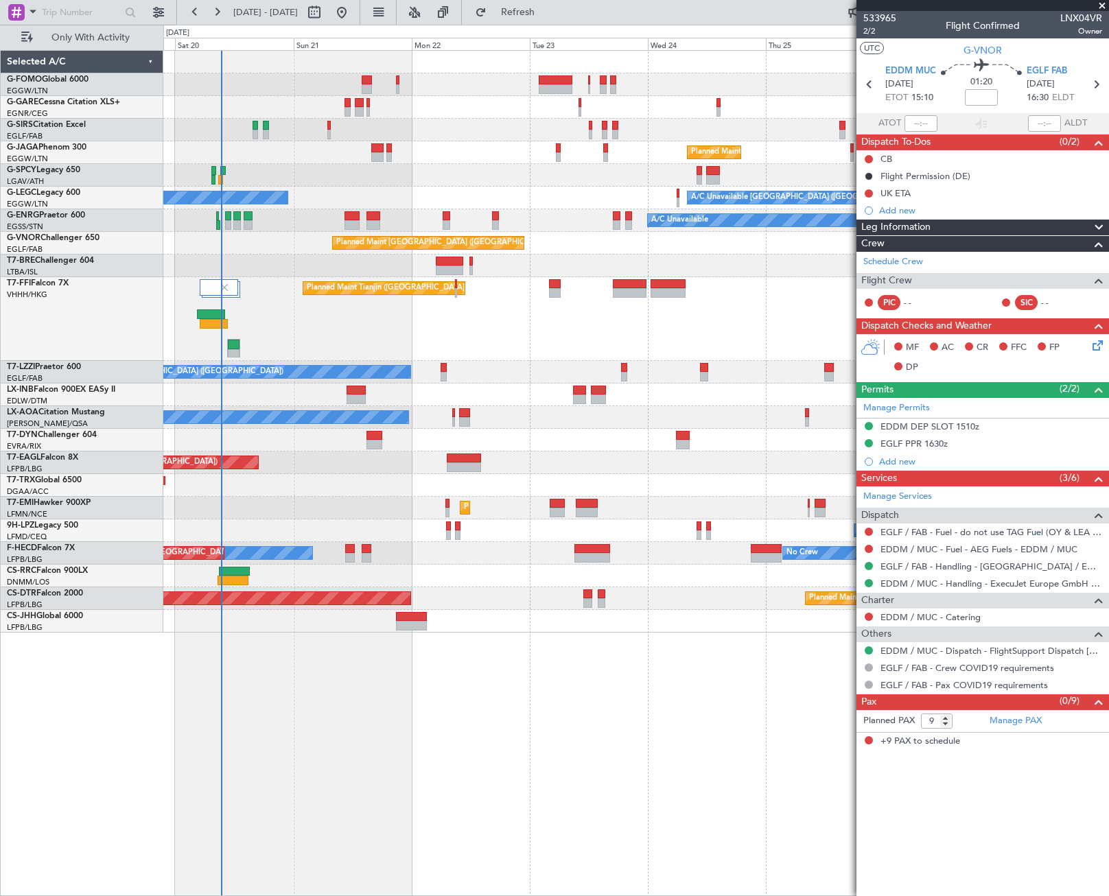
click at [408, 696] on div "Unplanned Maint London (Luton) Planned Maint London (Luton) A/C Unavailable A/C…" at bounding box center [636, 473] width 946 height 846
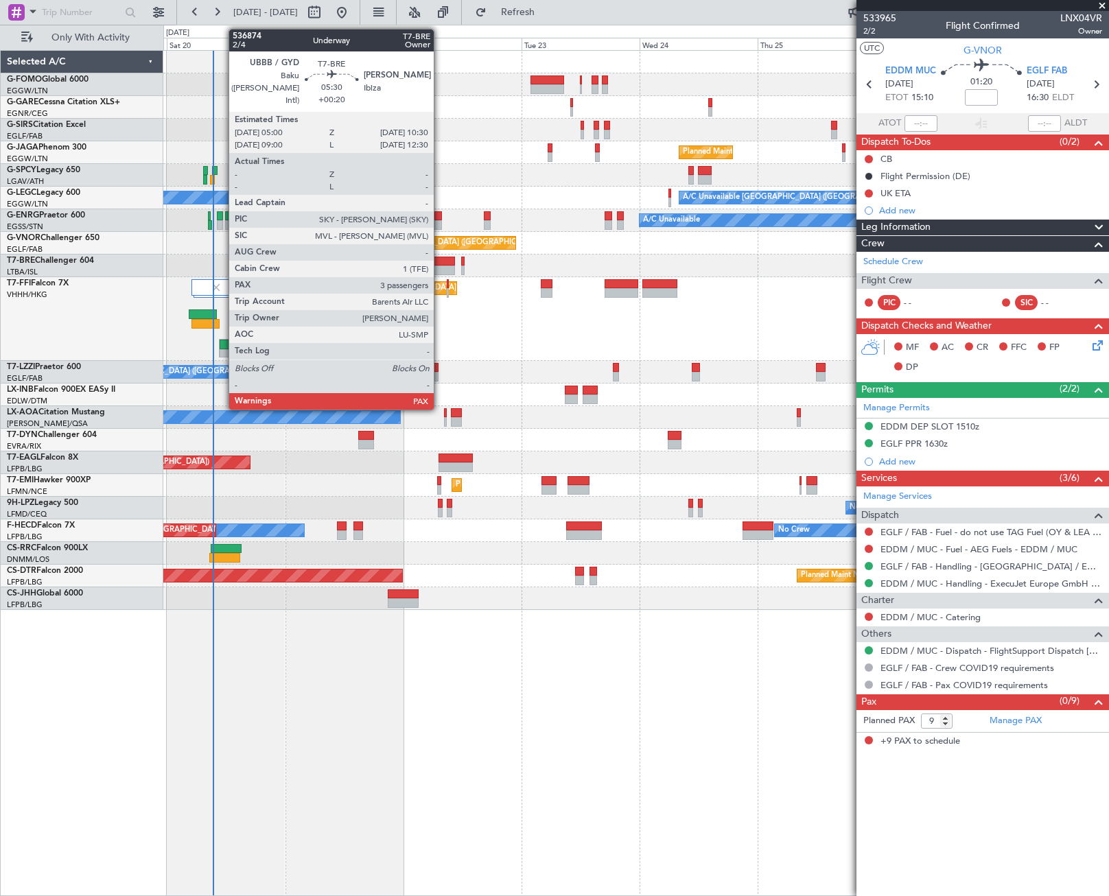
click at [440, 271] on div at bounding box center [441, 271] width 27 height 10
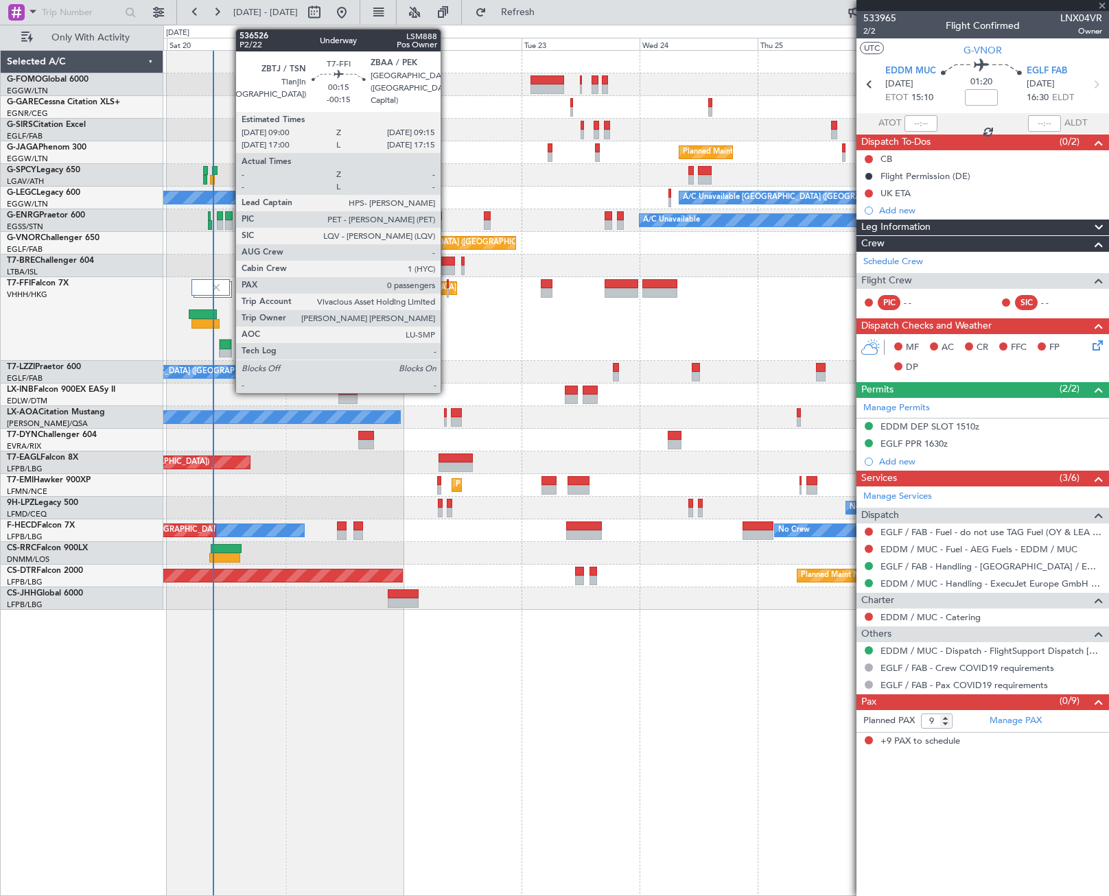
type input "+00:20"
type input "3"
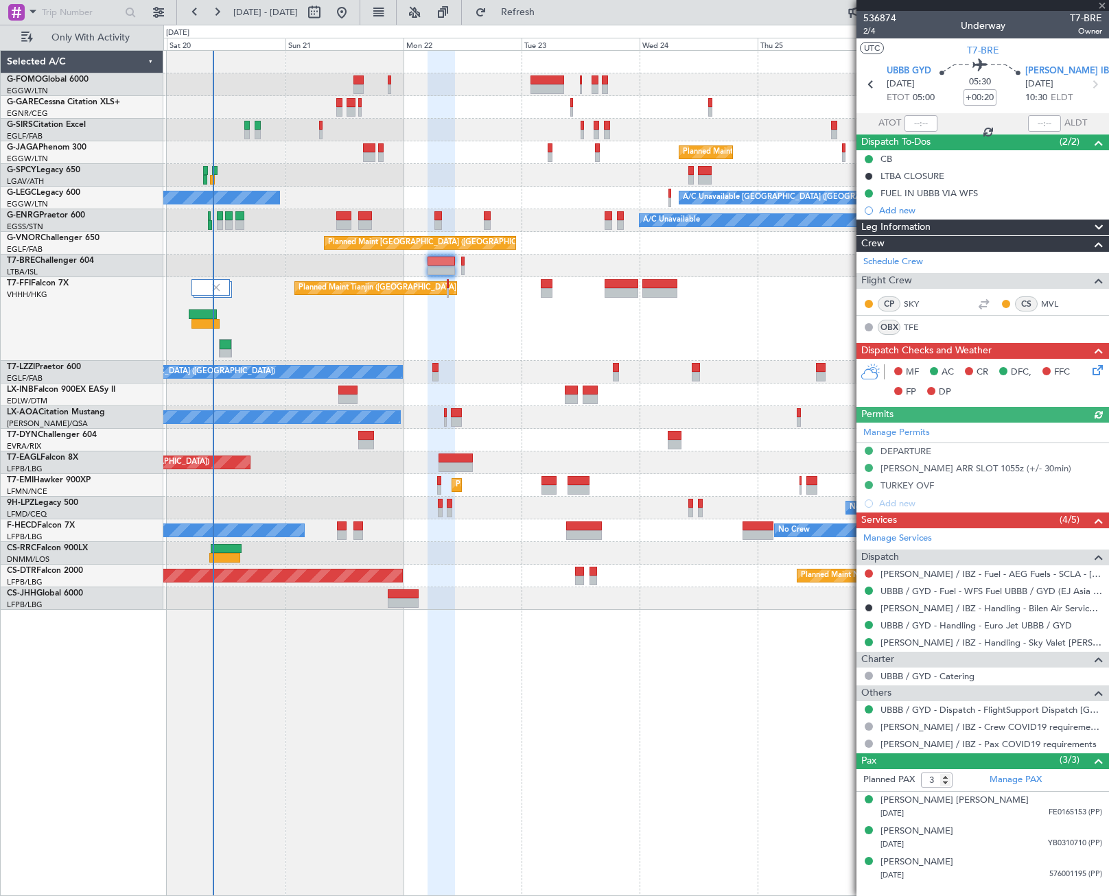
click at [1095, 373] on icon at bounding box center [1095, 367] width 11 height 11
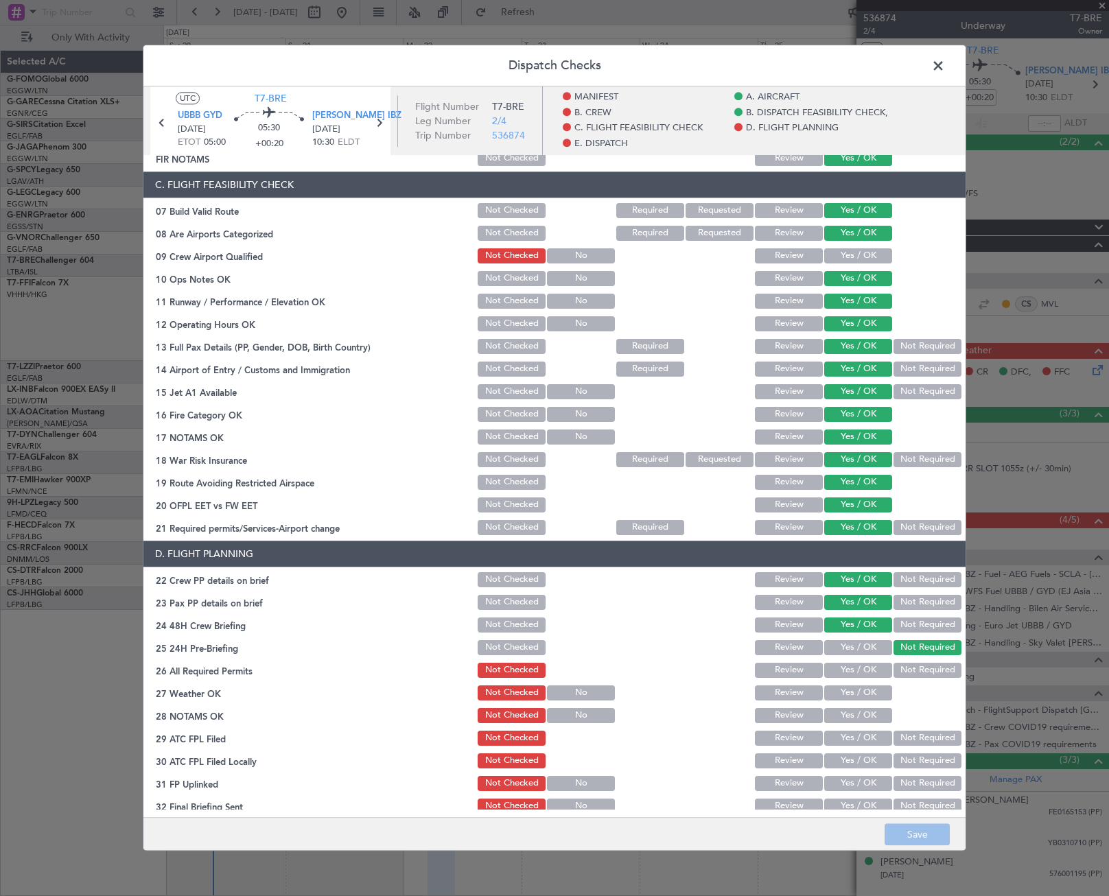
scroll to position [343, 0]
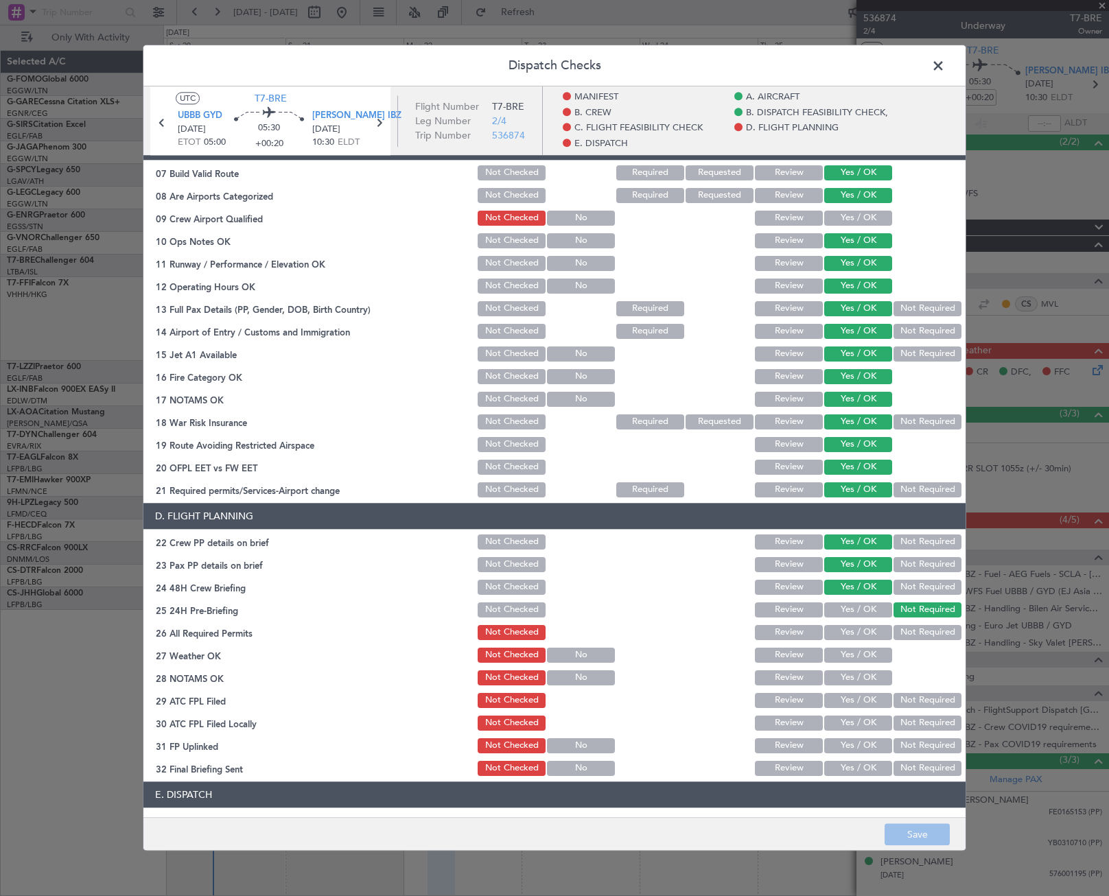
click at [945, 70] on span at bounding box center [945, 69] width 0 height 27
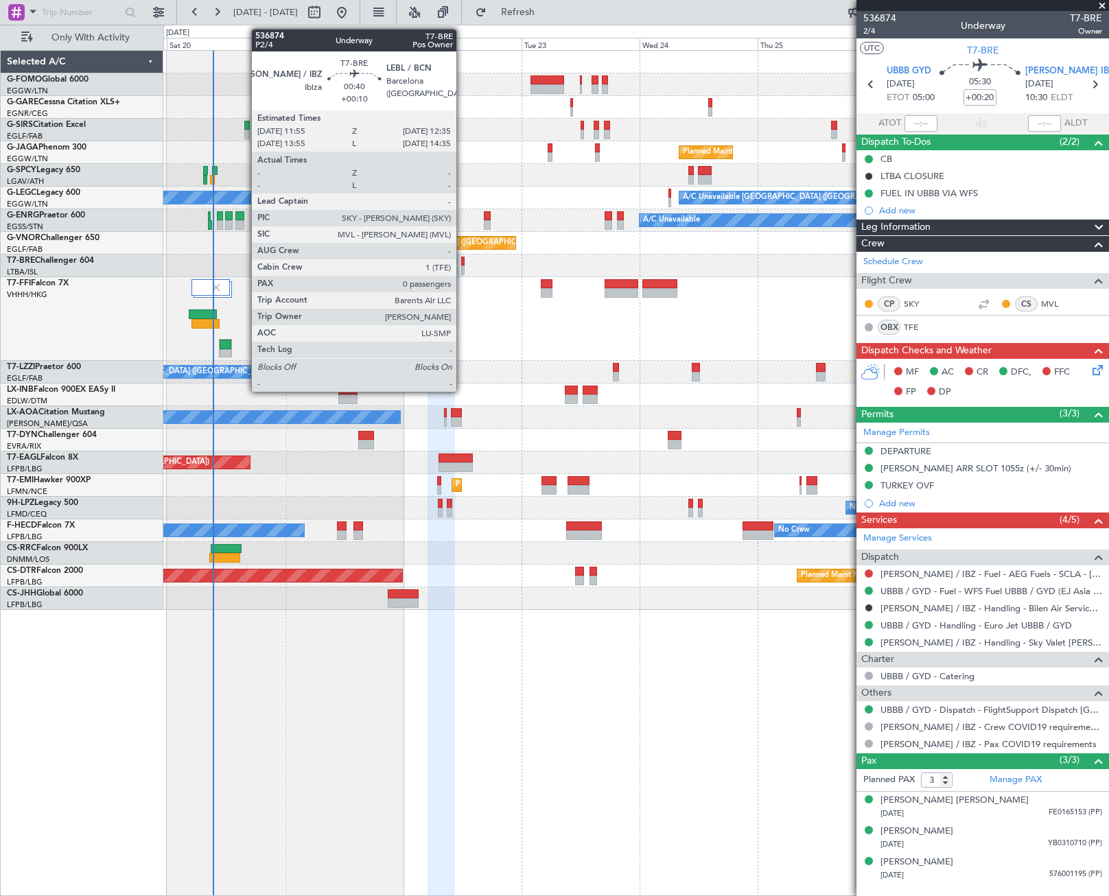
click at [463, 266] on div at bounding box center [462, 271] width 3 height 10
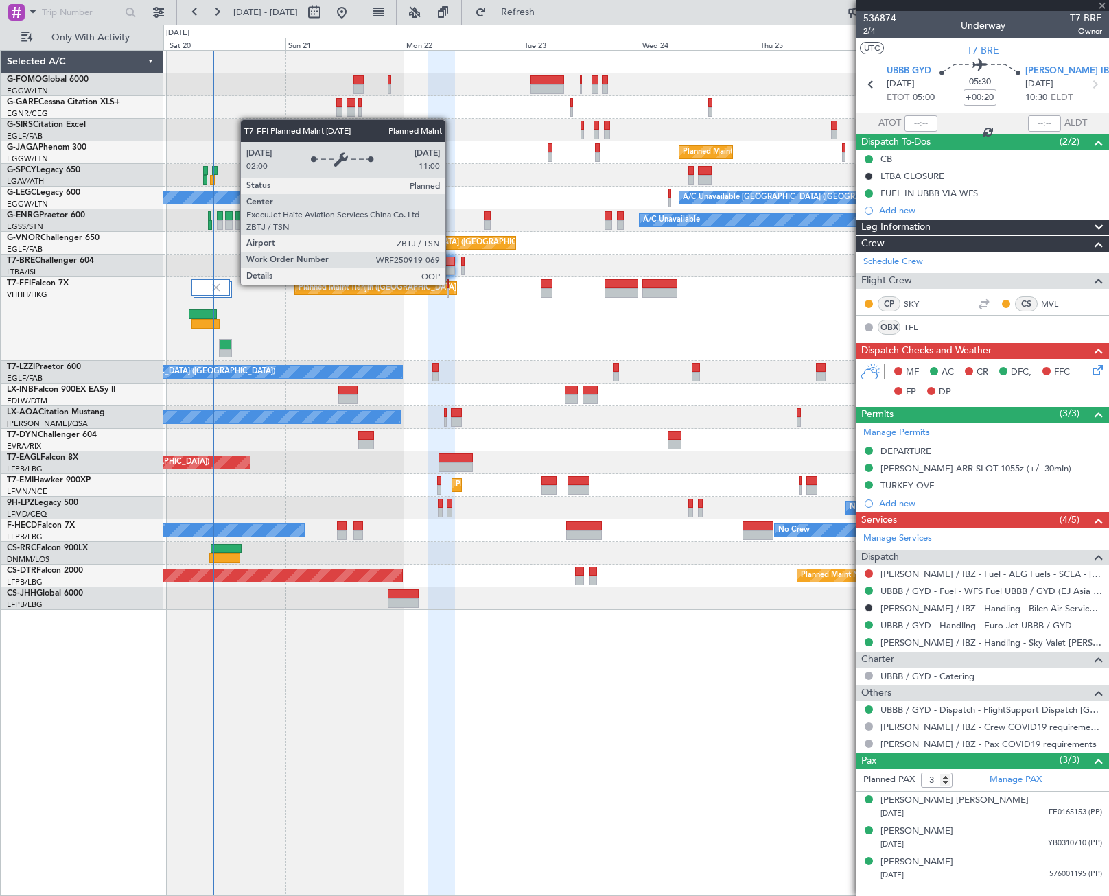
type input "+00:10"
type input "0"
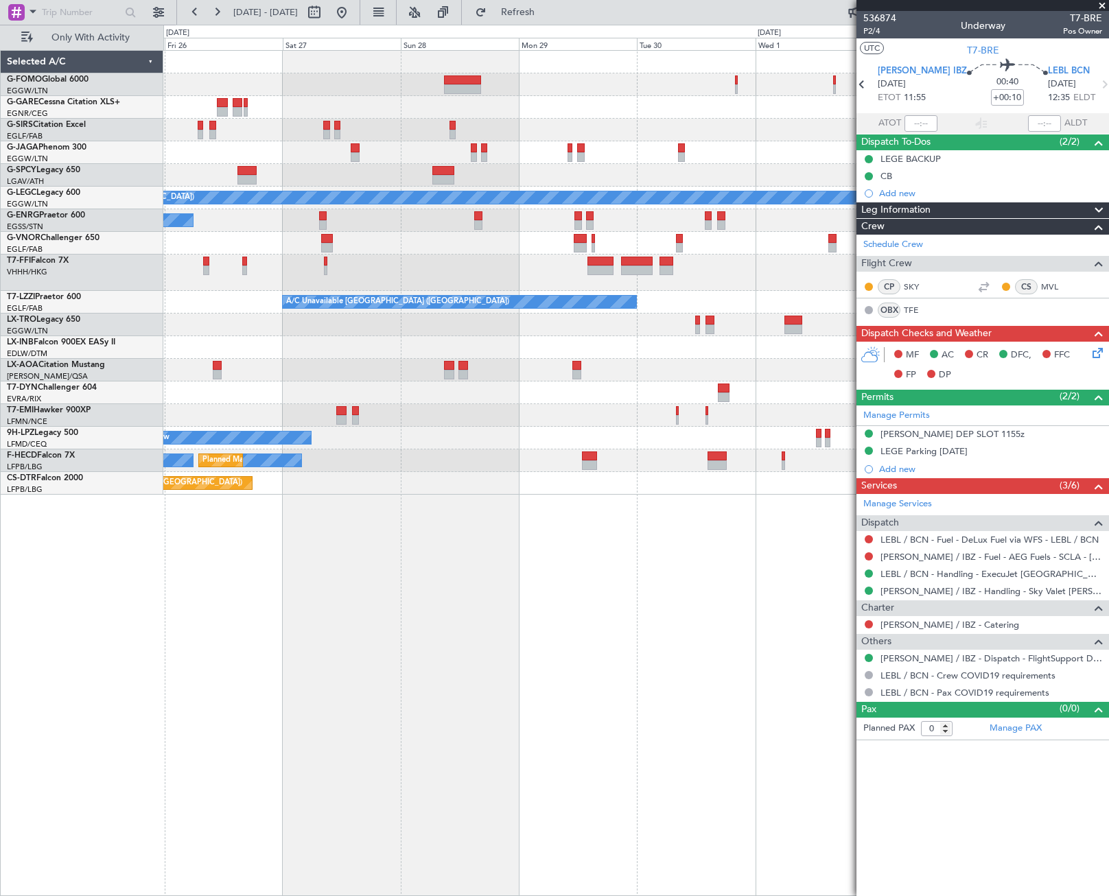
click at [250, 395] on div "Planned Maint London (Luton) A/C Unavailable London (Luton) A/C Unavailable A/C…" at bounding box center [635, 273] width 945 height 444
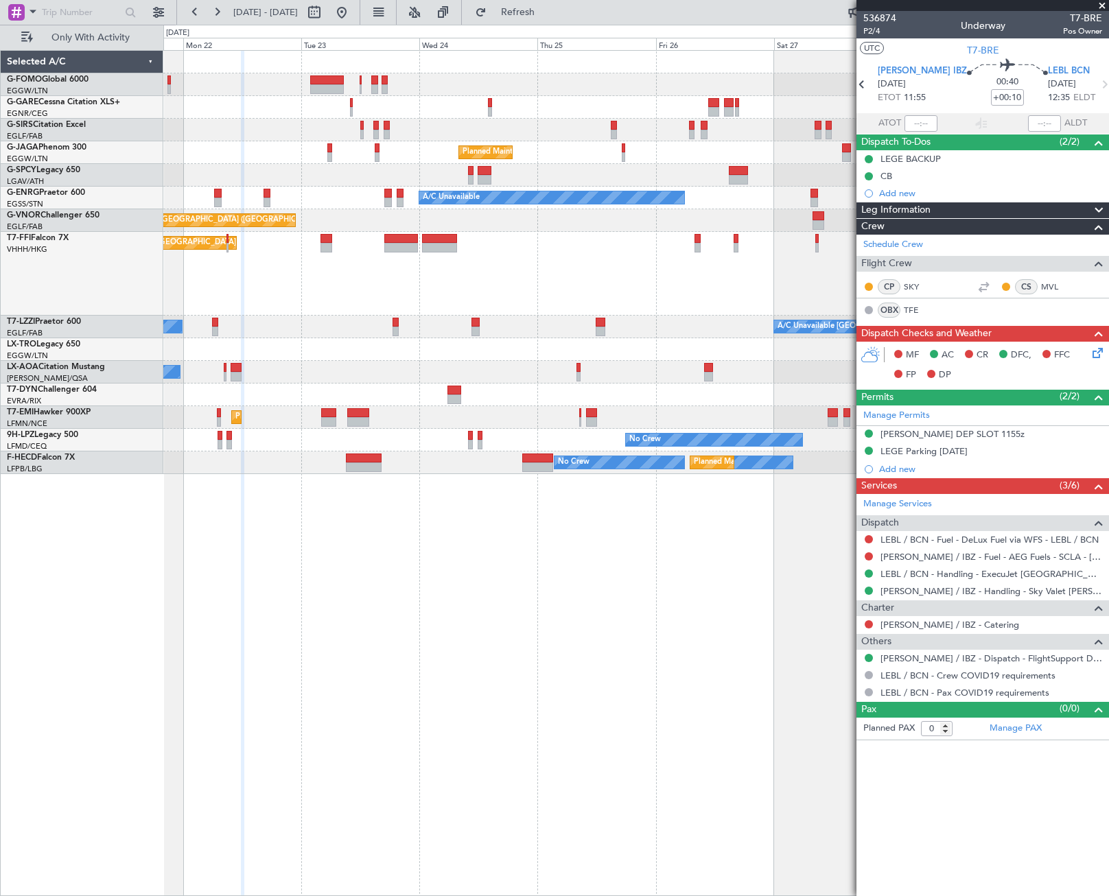
click at [1065, 568] on fb-app "27 Sep 2025 - 05 Oct 2025 Refresh Quick Links Only With Activity Planned Maint …" at bounding box center [554, 453] width 1109 height 886
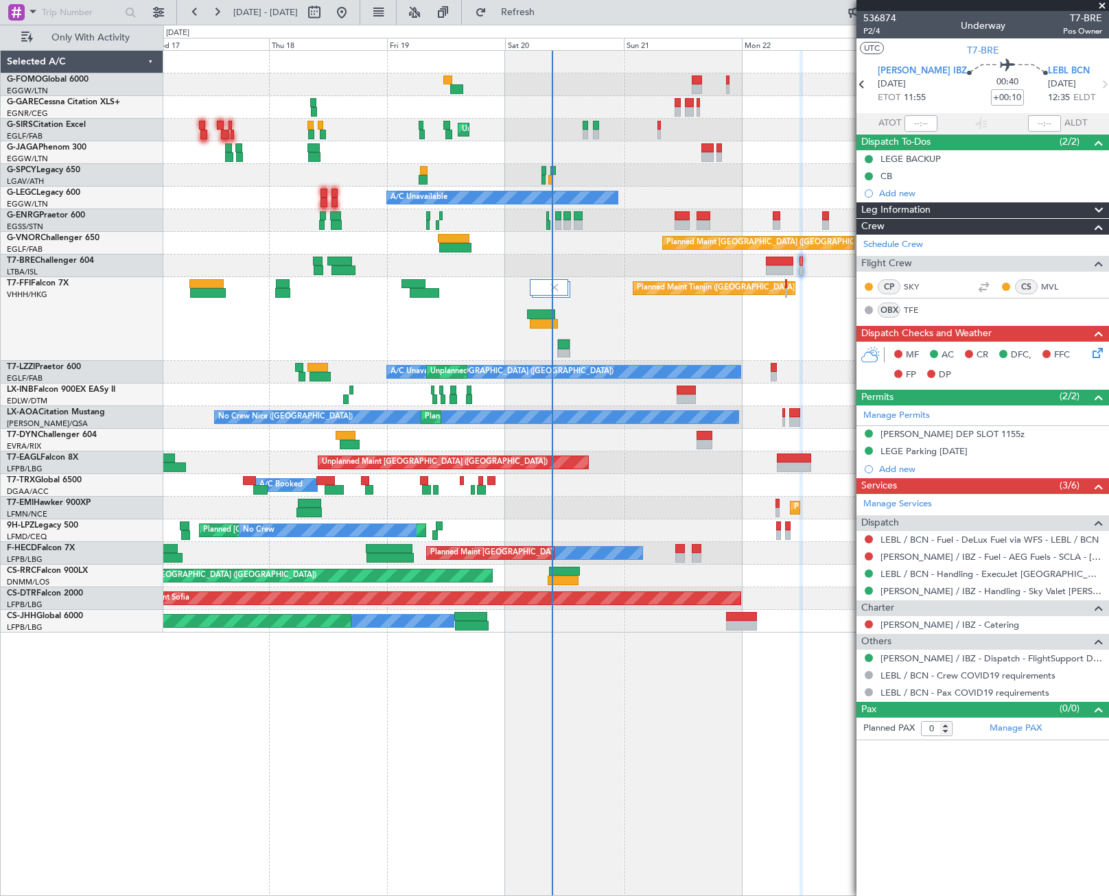
click at [506, 171] on div "Unplanned Maint London (Luton) Planned Maint London (Luton) A/C Unavailable A/C…" at bounding box center [635, 342] width 945 height 582
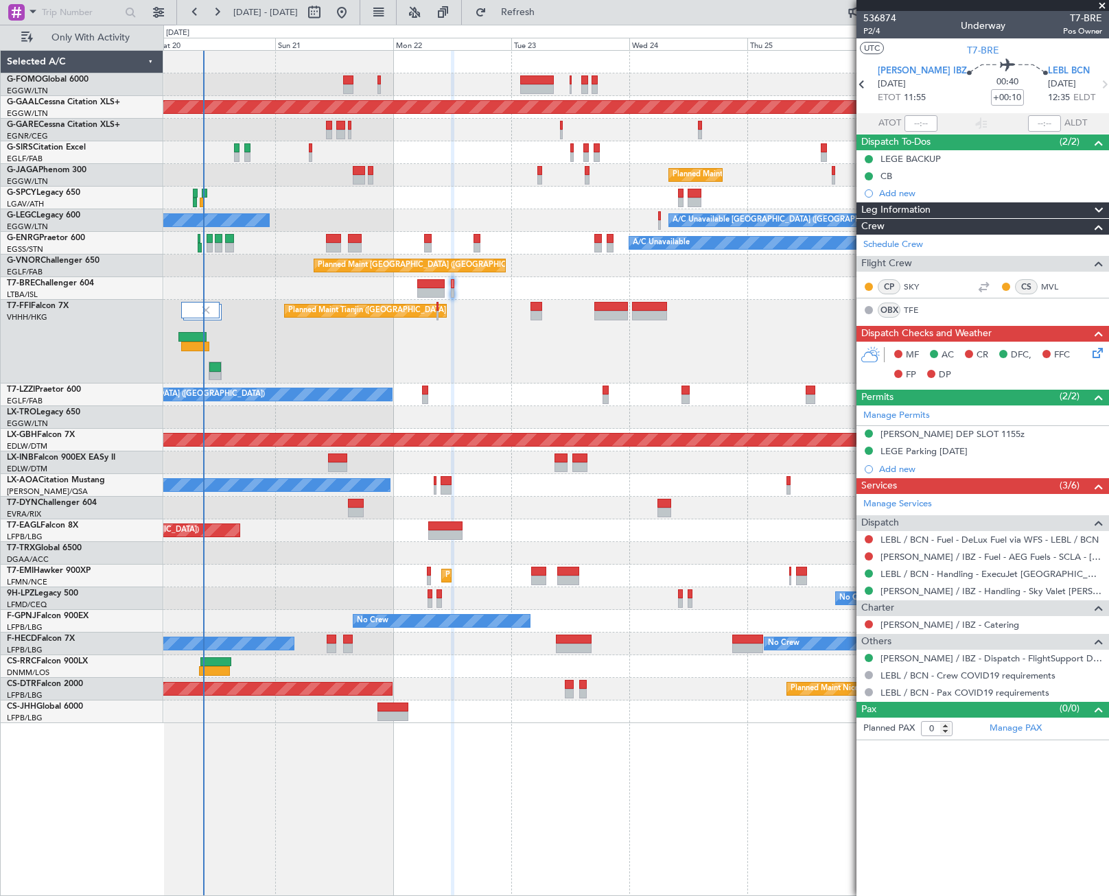
click at [310, 242] on div "Planned Maint Dusseldorf Owner Unplanned Maint London (Luton) Planned Maint Lon…" at bounding box center [635, 387] width 945 height 673
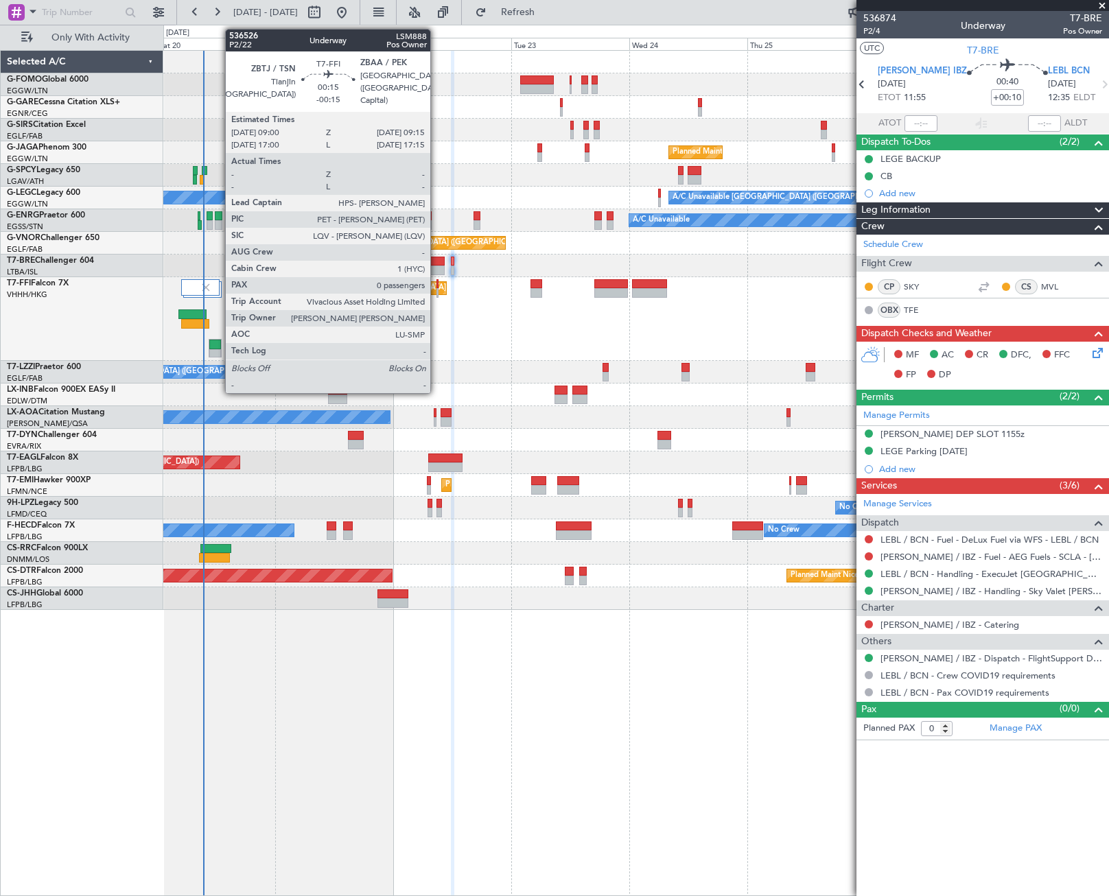
click at [437, 281] on div at bounding box center [437, 284] width 1 height 10
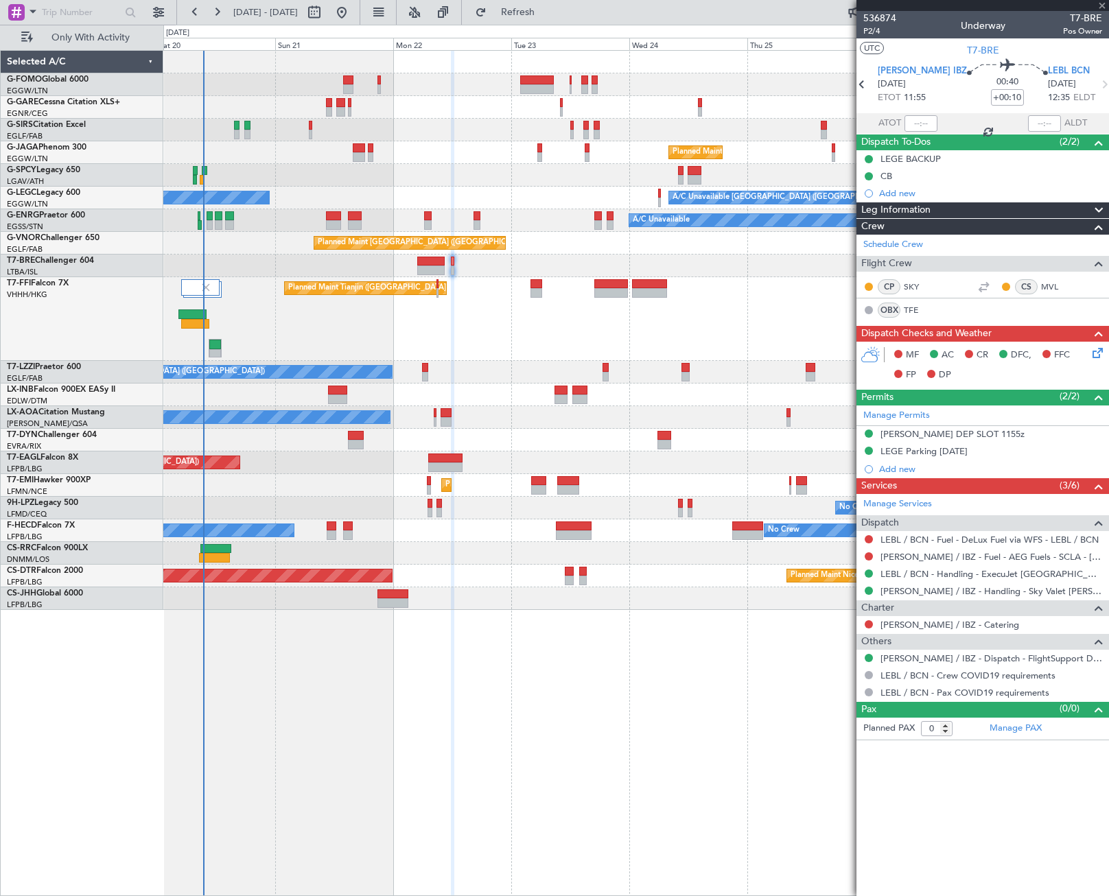
type input "-00:15"
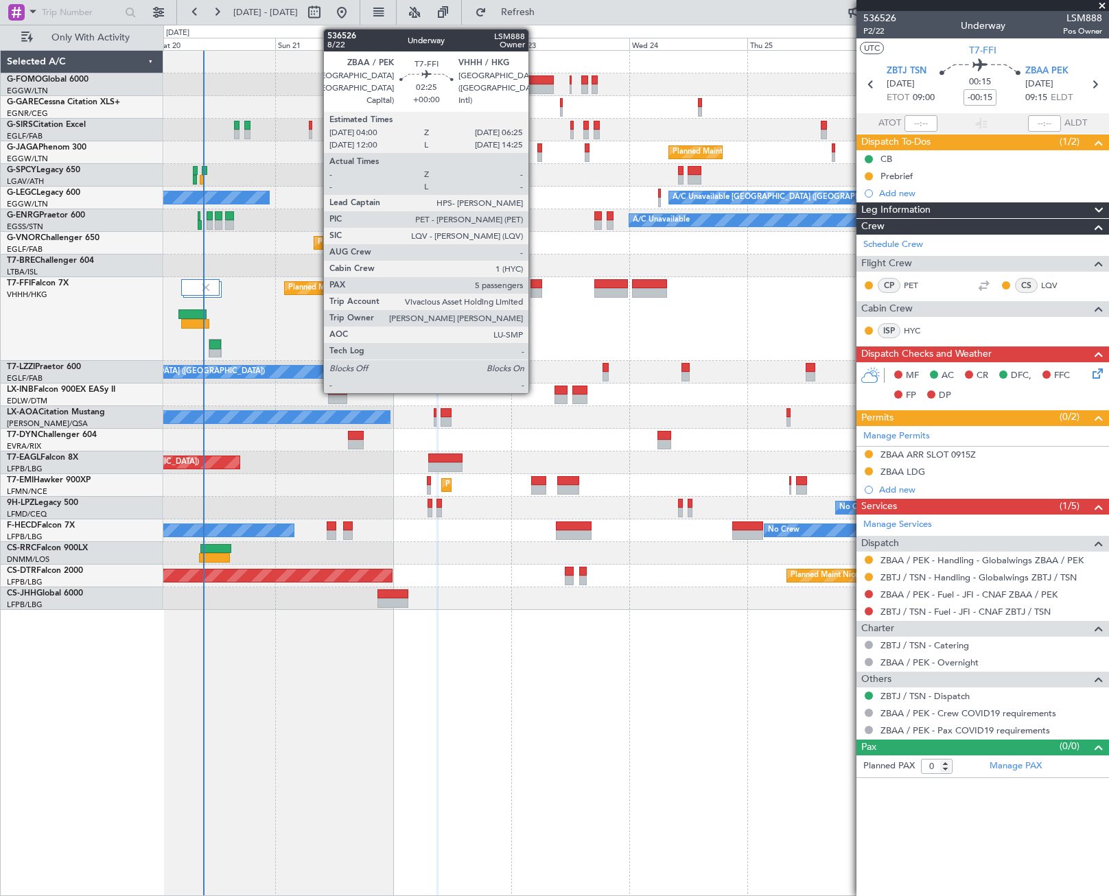
click at [535, 287] on div at bounding box center [537, 284] width 12 height 10
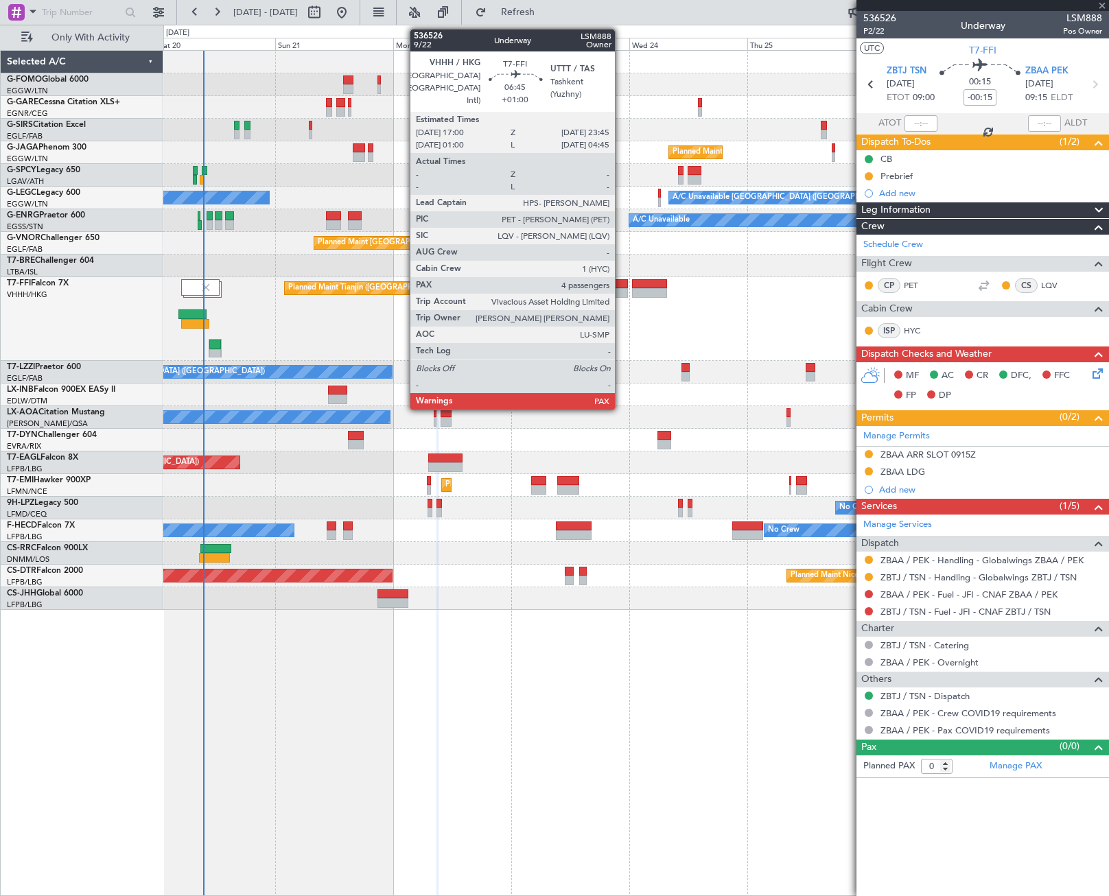
type input "5"
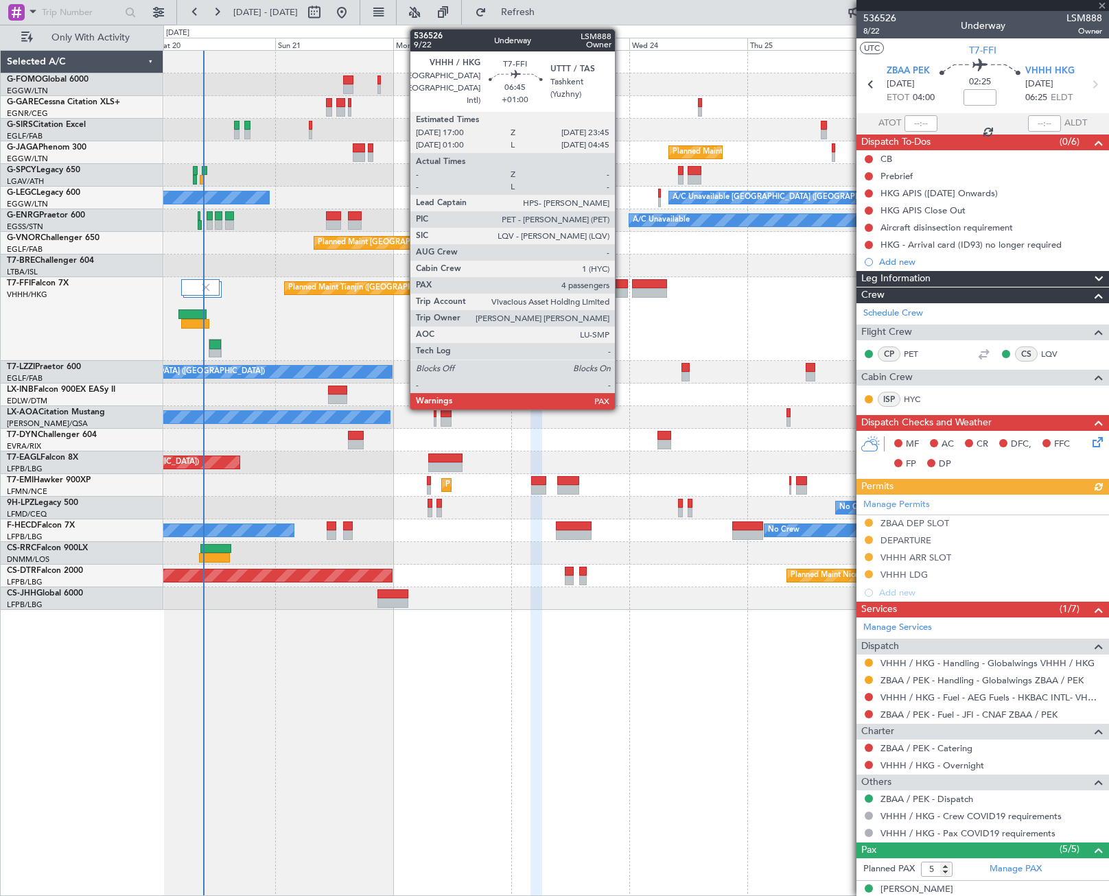
click at [621, 290] on div at bounding box center [611, 293] width 34 height 10
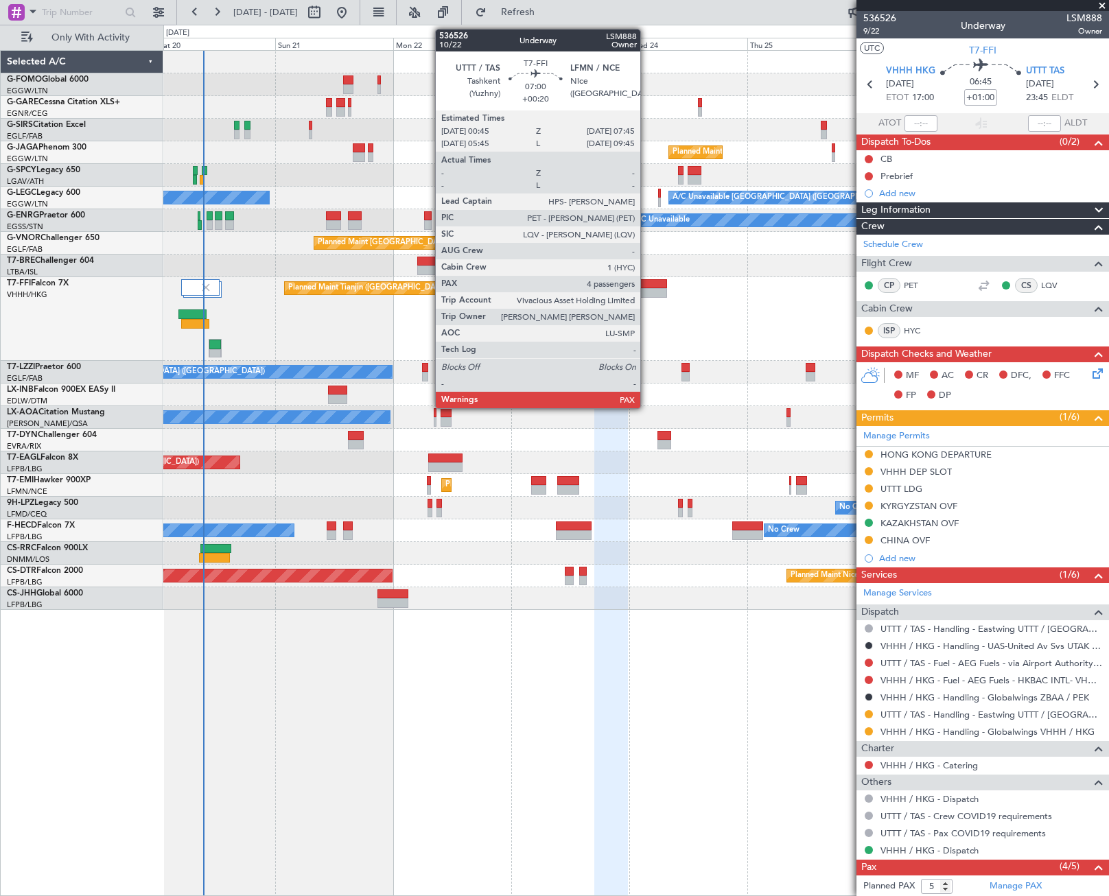
click at [647, 288] on div at bounding box center [649, 293] width 35 height 10
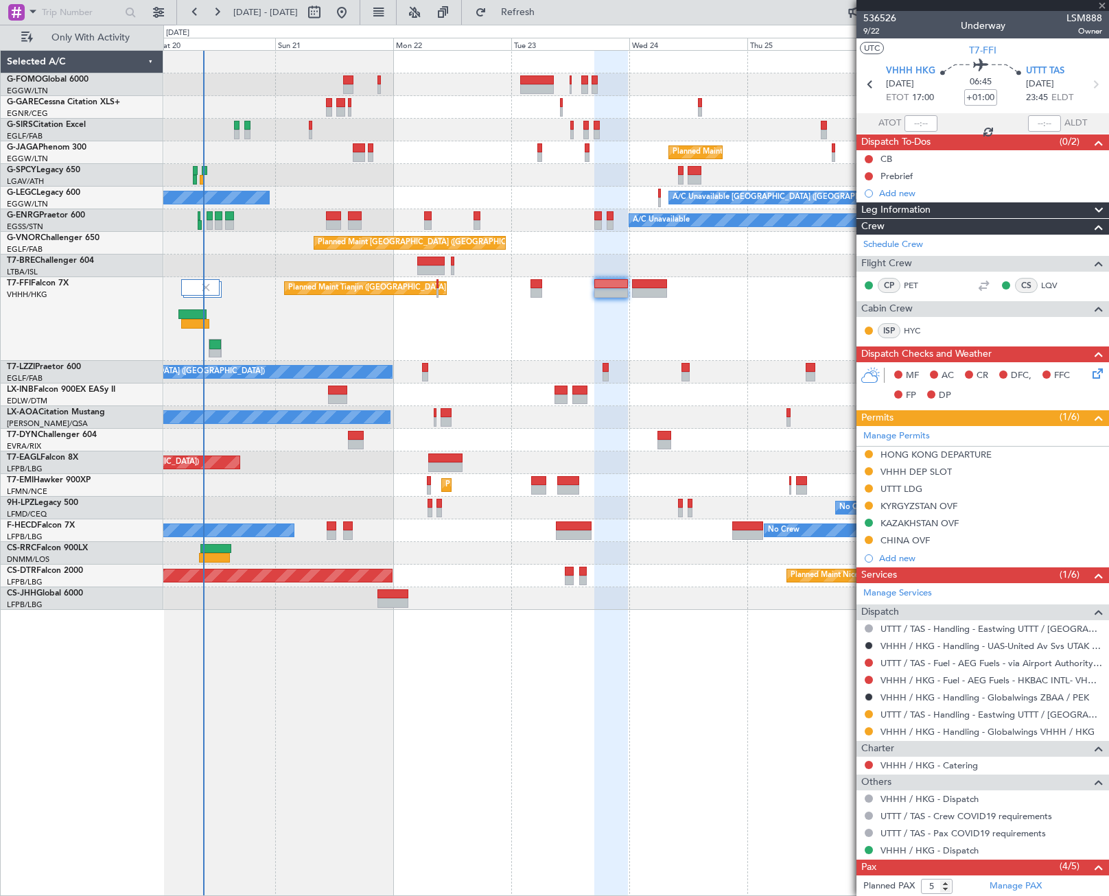
type input "+00:20"
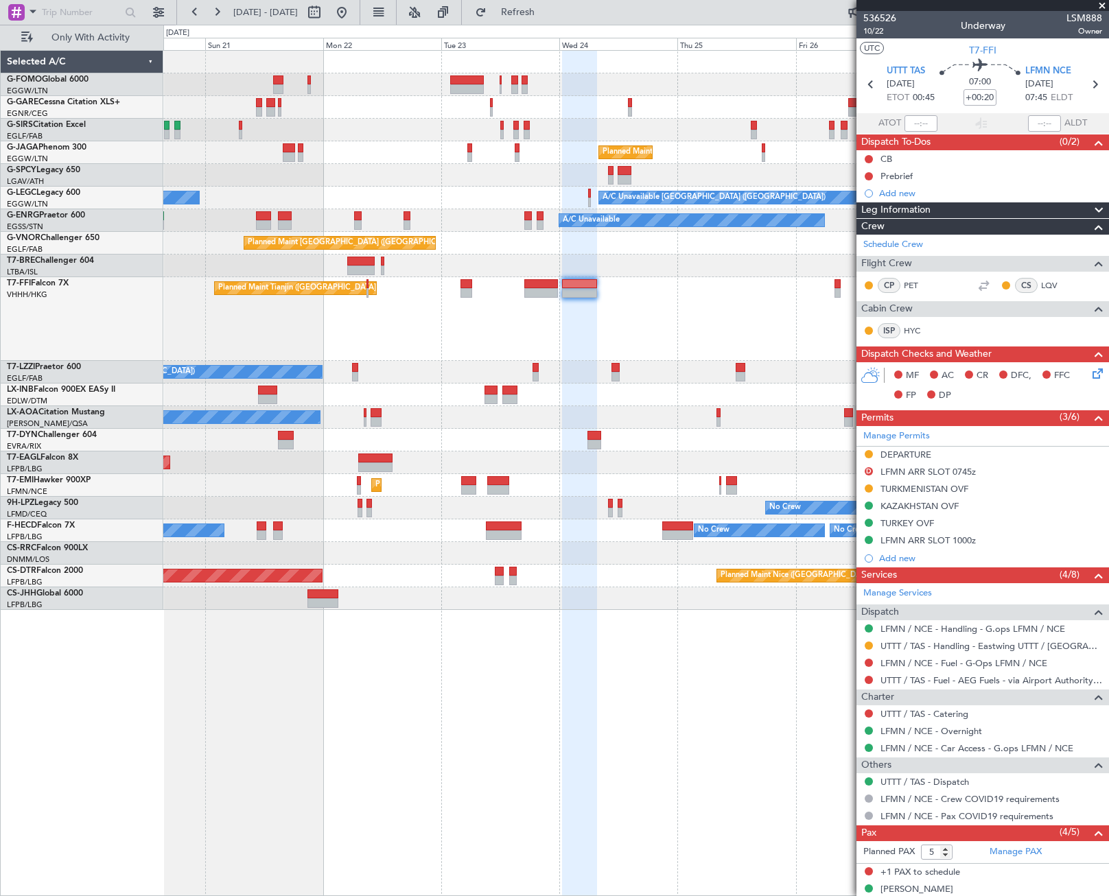
click at [662, 320] on div "Planned Maint Tianjin ([GEOGRAPHIC_DATA])" at bounding box center [635, 319] width 945 height 84
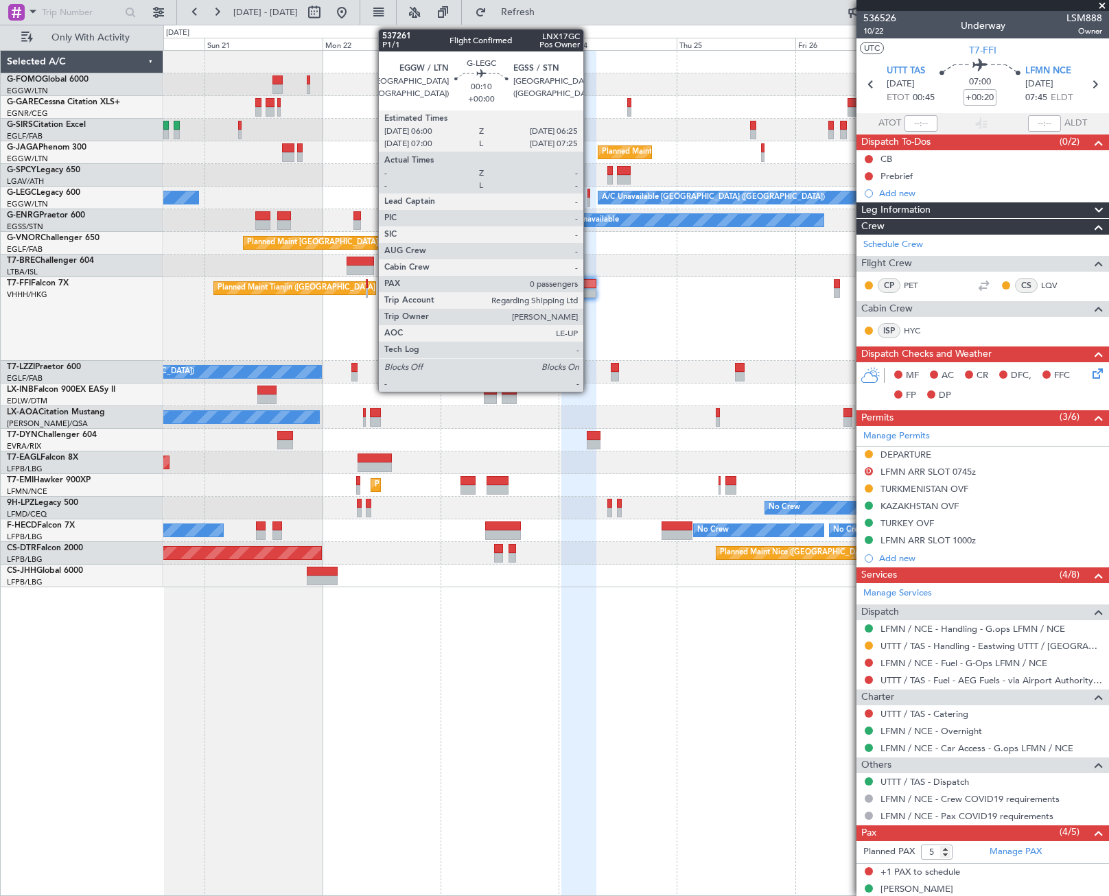
click at [590, 202] on div at bounding box center [589, 203] width 2 height 10
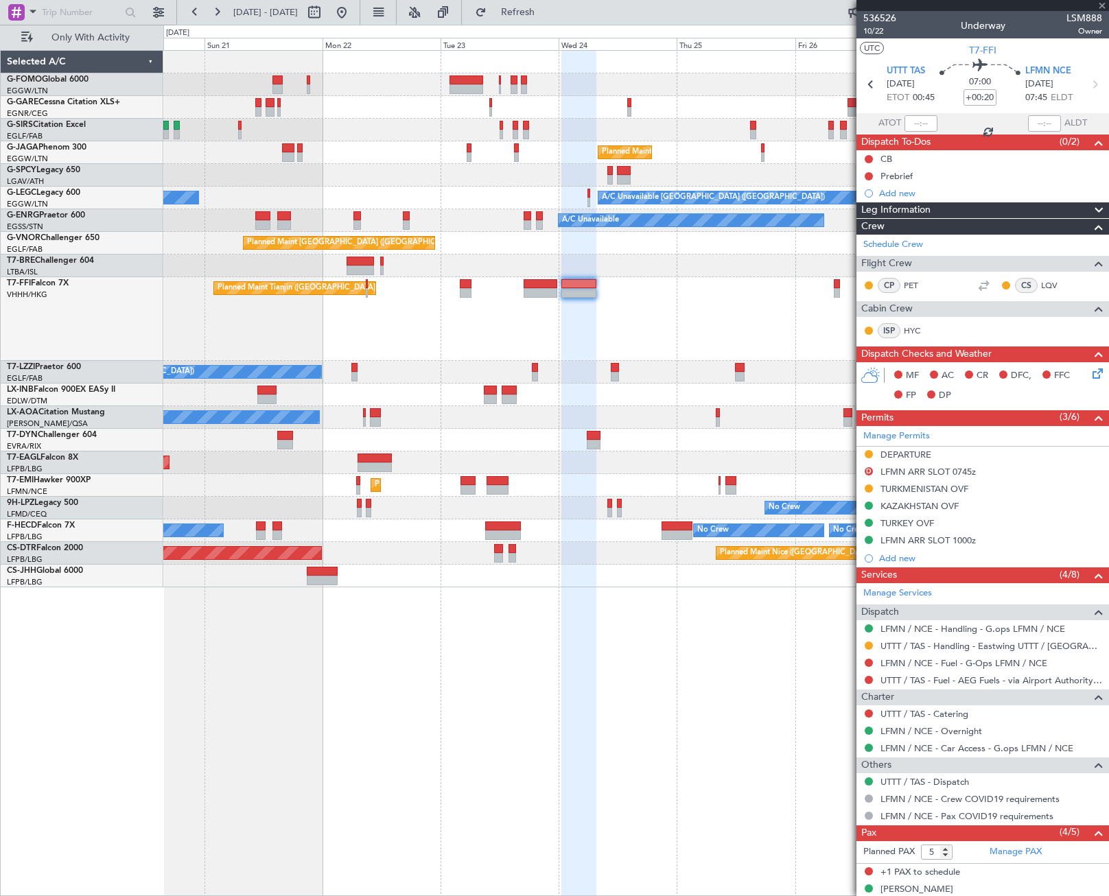
type input "0"
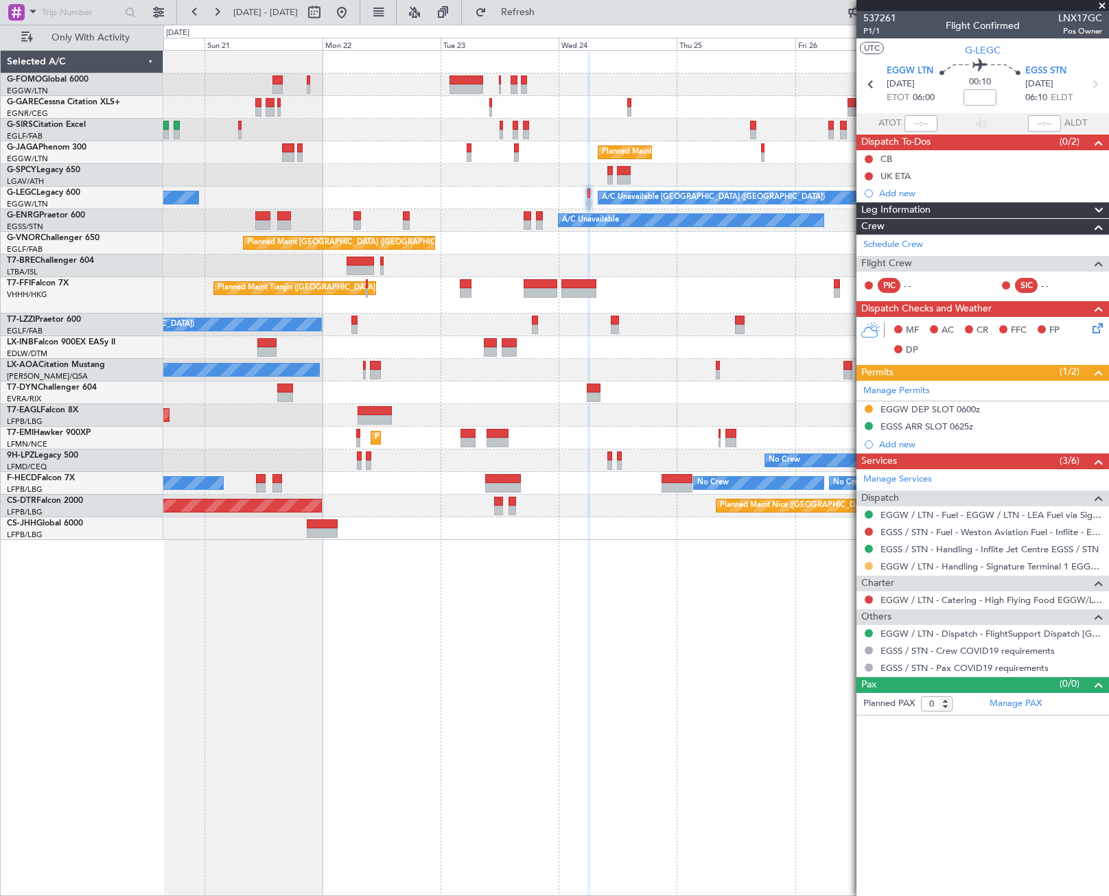
click at [868, 565] on button at bounding box center [869, 566] width 8 height 8
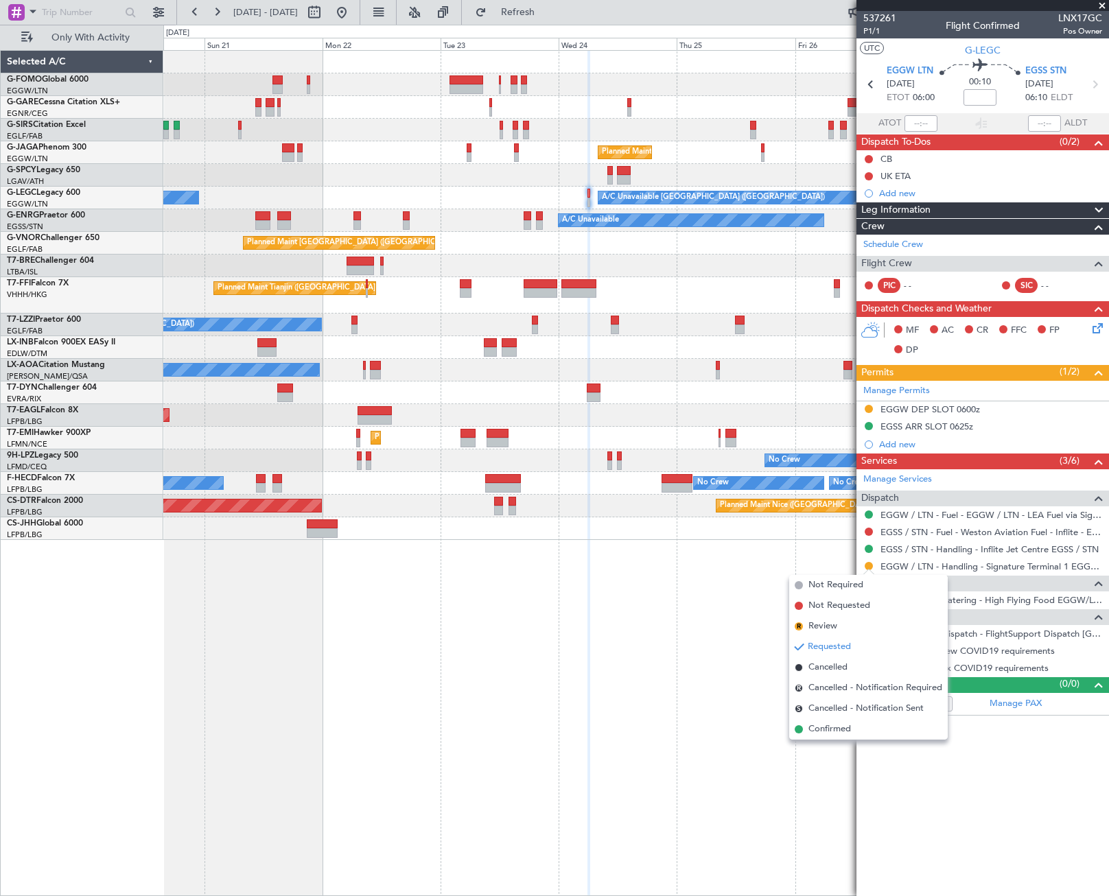
drag, startPoint x: 828, startPoint y: 729, endPoint x: 828, endPoint y: 644, distance: 84.4
click at [828, 728] on span "Confirmed" at bounding box center [830, 730] width 43 height 14
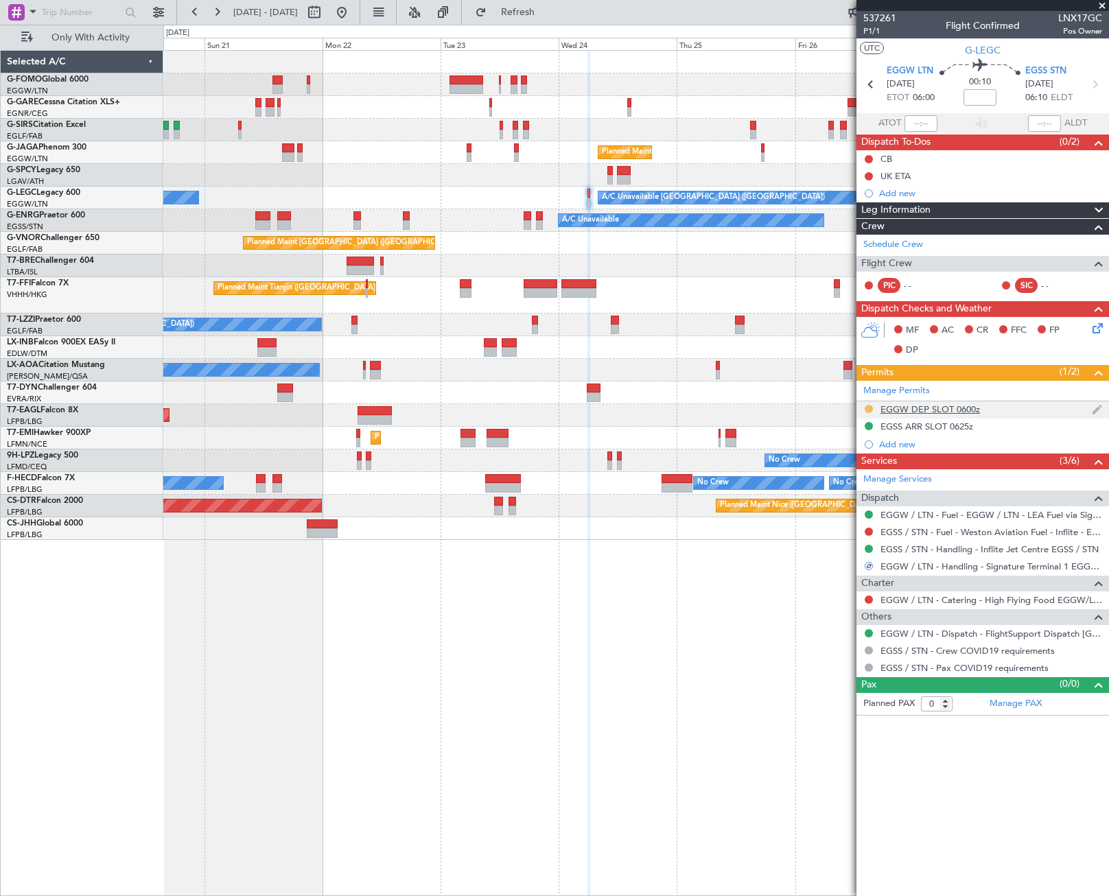
click at [868, 410] on button at bounding box center [869, 409] width 8 height 8
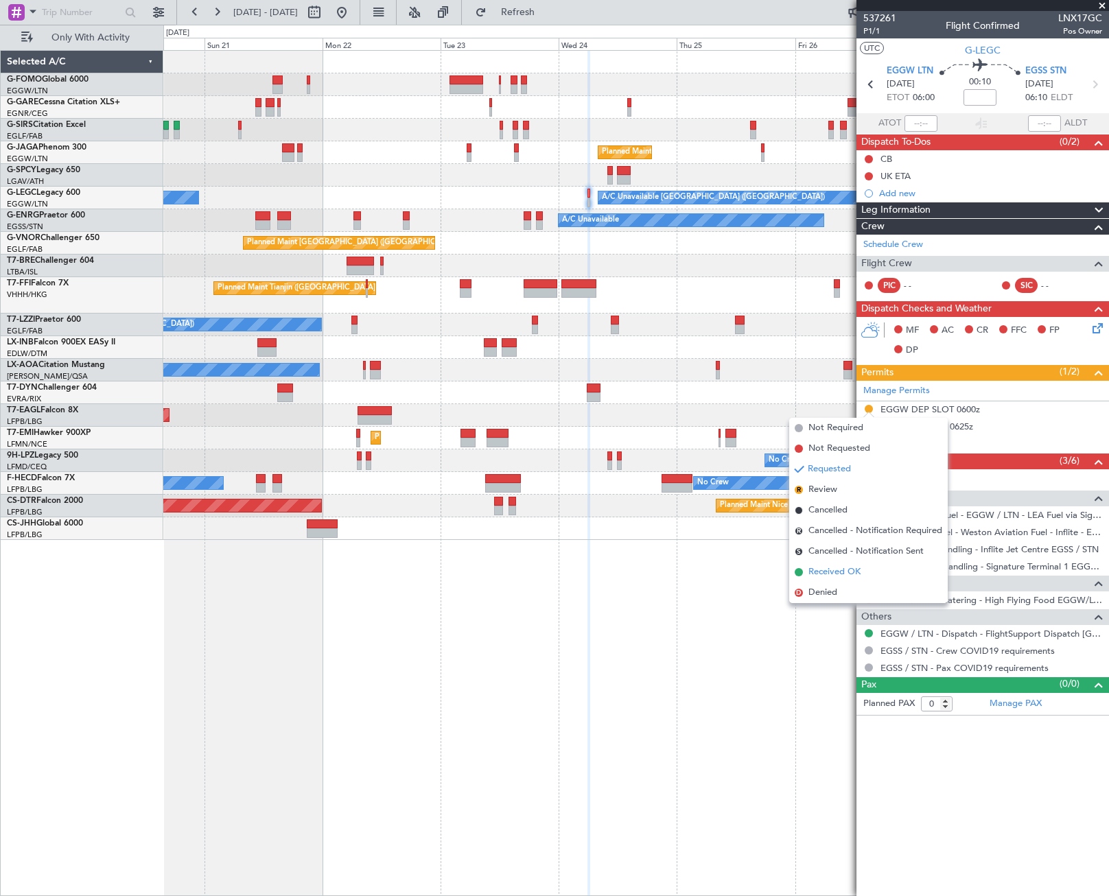
click at [837, 572] on span "Received OK" at bounding box center [835, 573] width 52 height 14
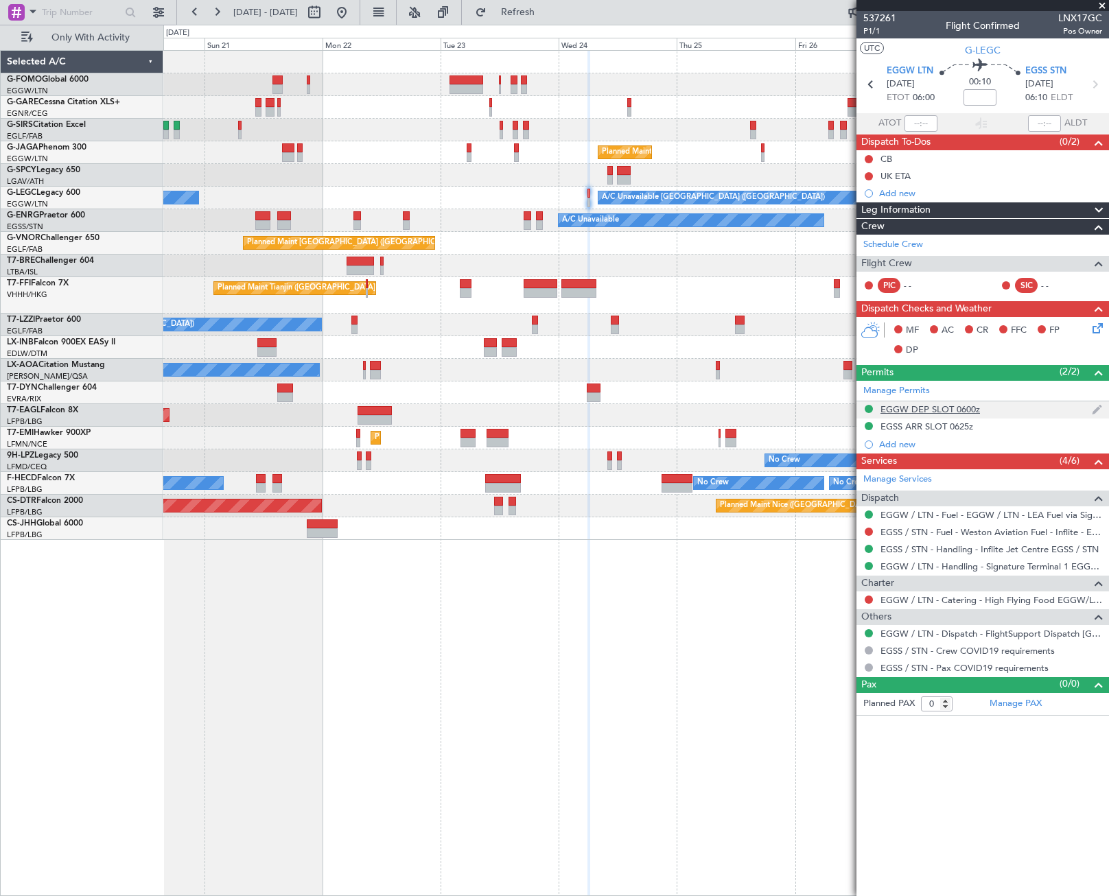
click at [964, 410] on div "EGGW DEP SLOT 0600z" at bounding box center [931, 410] width 100 height 12
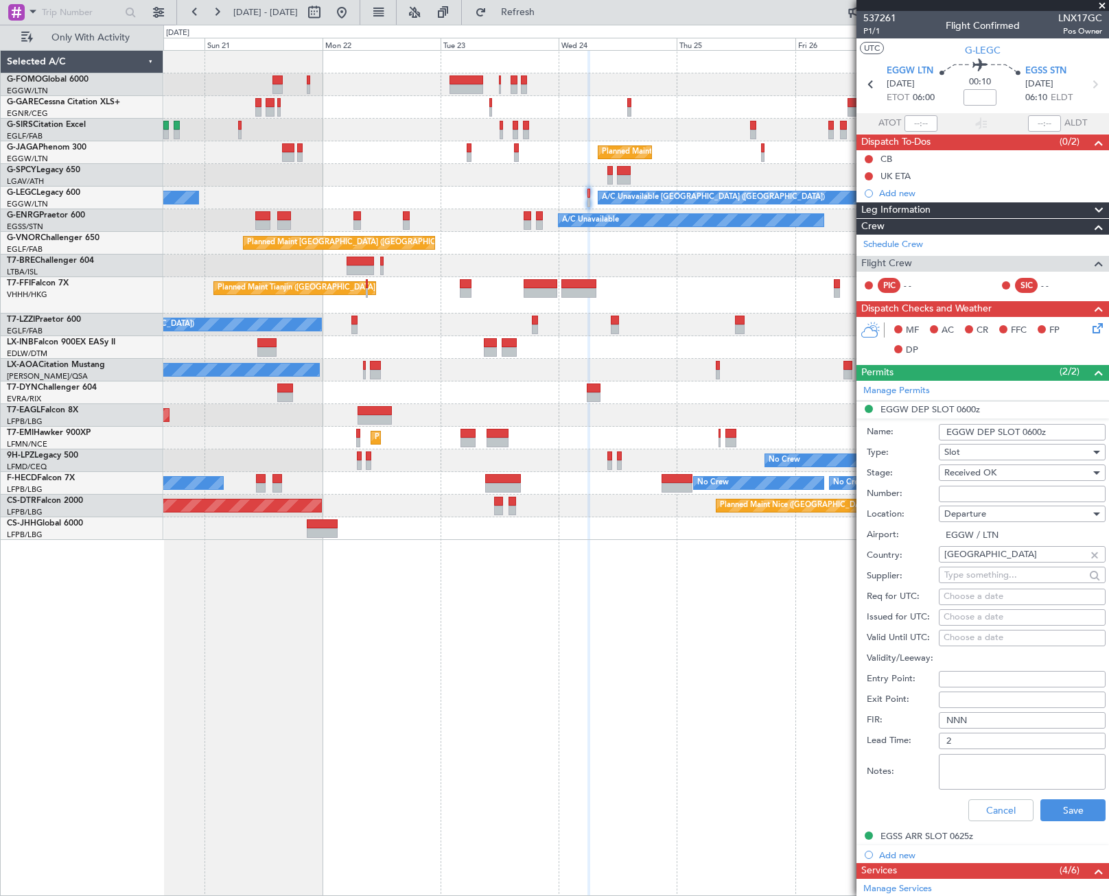
click at [1034, 430] on input "EGGW DEP SLOT 0600z" at bounding box center [1022, 432] width 167 height 16
type input "EGGW DEP SLOT 0620z"
click at [1070, 806] on button "Save" at bounding box center [1072, 811] width 65 height 22
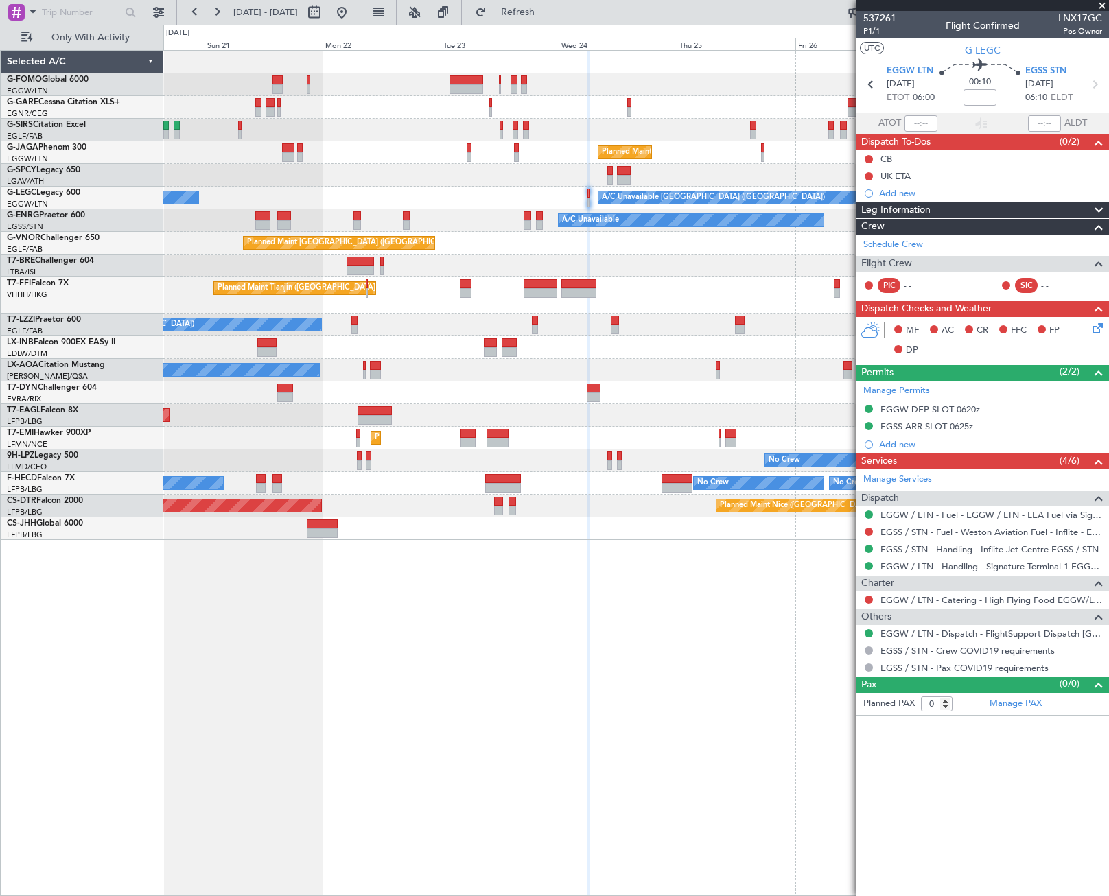
click at [971, 814] on article "537261 P1/1 Flight Confirmed LNX17GC Pos Owner UTC G-LEGC EGGW LTN 24/09/2025 E…" at bounding box center [983, 453] width 253 height 885
click at [889, 442] on div "Add new" at bounding box center [984, 445] width 211 height 12
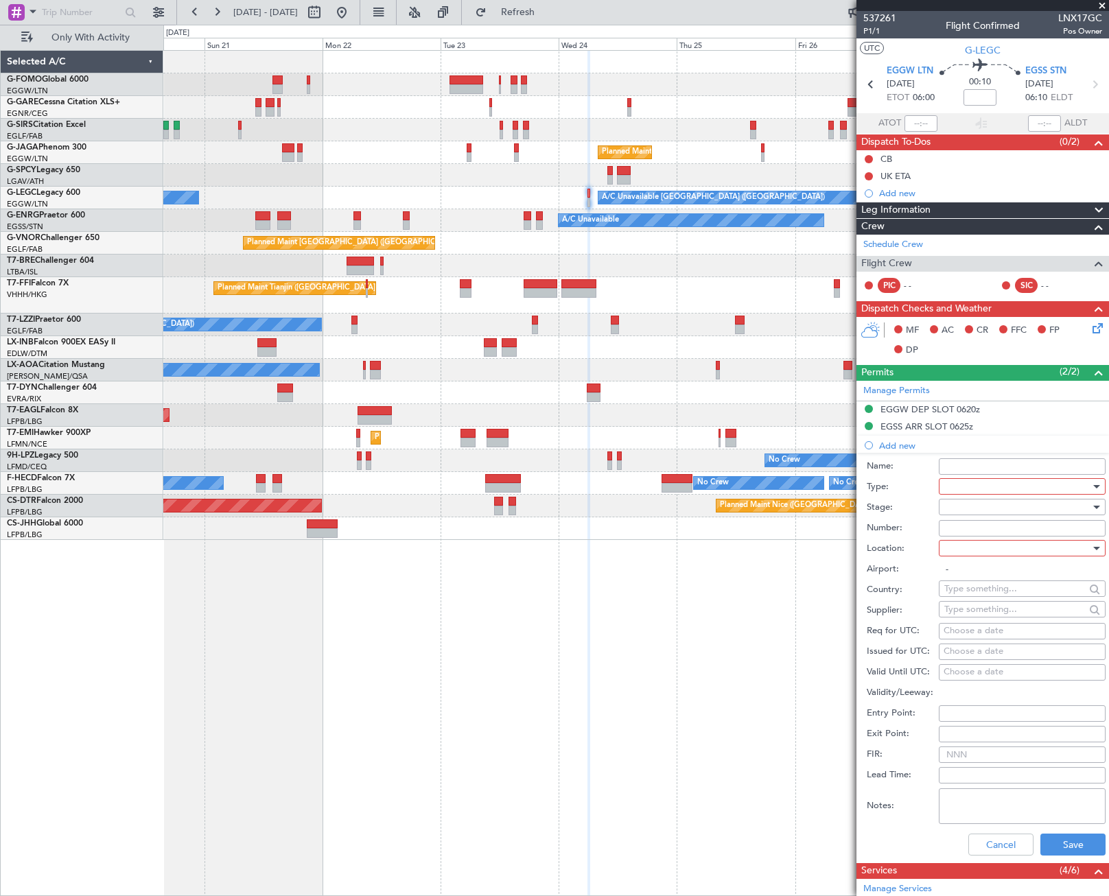
click at [1072, 482] on div at bounding box center [1017, 486] width 146 height 21
click at [968, 616] on span "Slot" at bounding box center [1017, 616] width 144 height 21
click at [1079, 507] on div at bounding box center [1017, 507] width 146 height 21
click at [986, 536] on span "Denied" at bounding box center [1017, 535] width 144 height 21
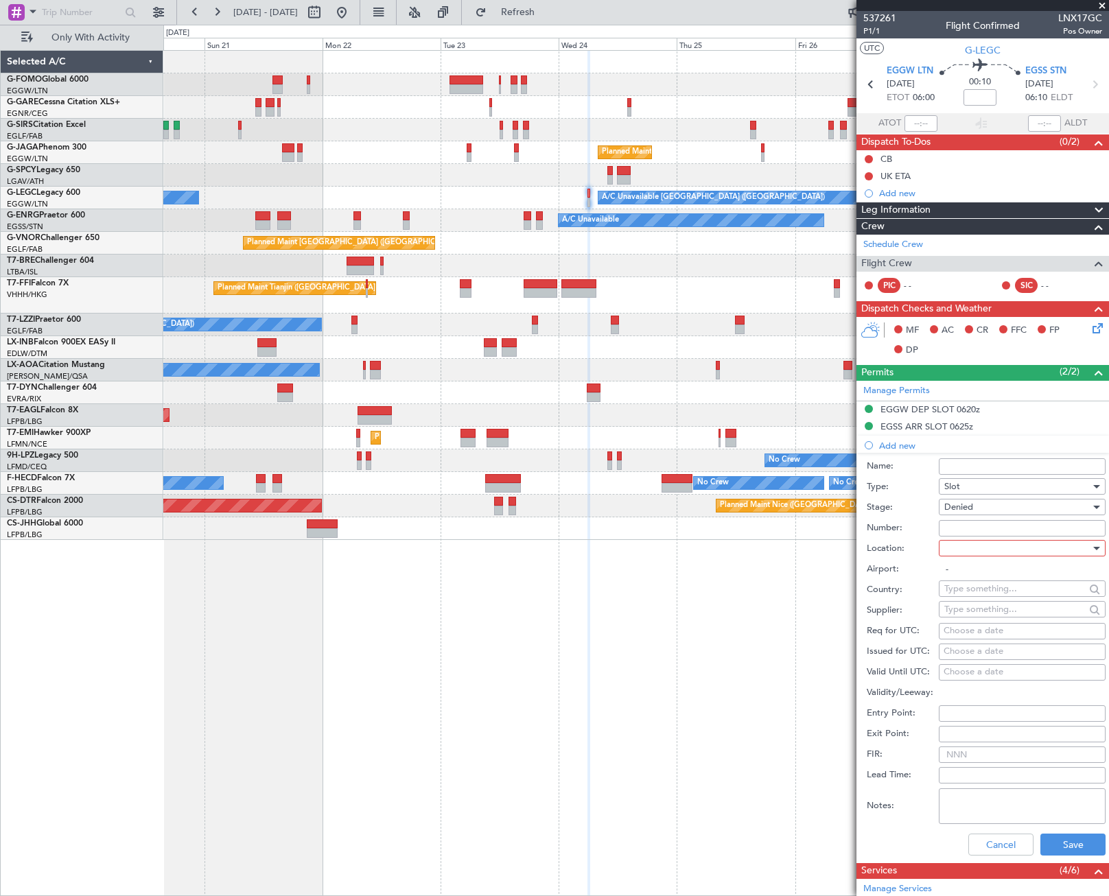
click at [1067, 546] on div at bounding box center [1017, 548] width 146 height 21
click at [970, 583] on span "Departure" at bounding box center [1017, 576] width 144 height 21
type input "EGGW / LTN"
click at [1060, 846] on button "Save" at bounding box center [1072, 845] width 65 height 22
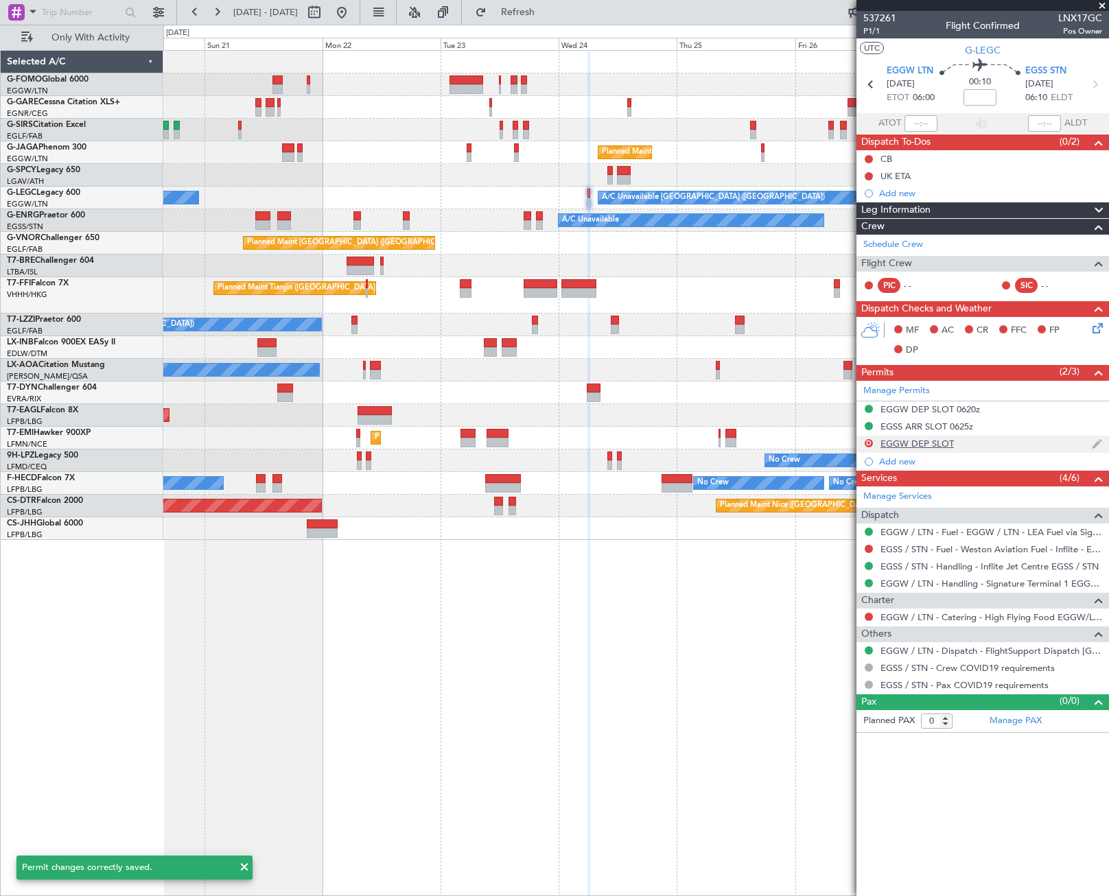
click at [943, 449] on div "D EGGW DEP SLOT" at bounding box center [983, 444] width 253 height 17
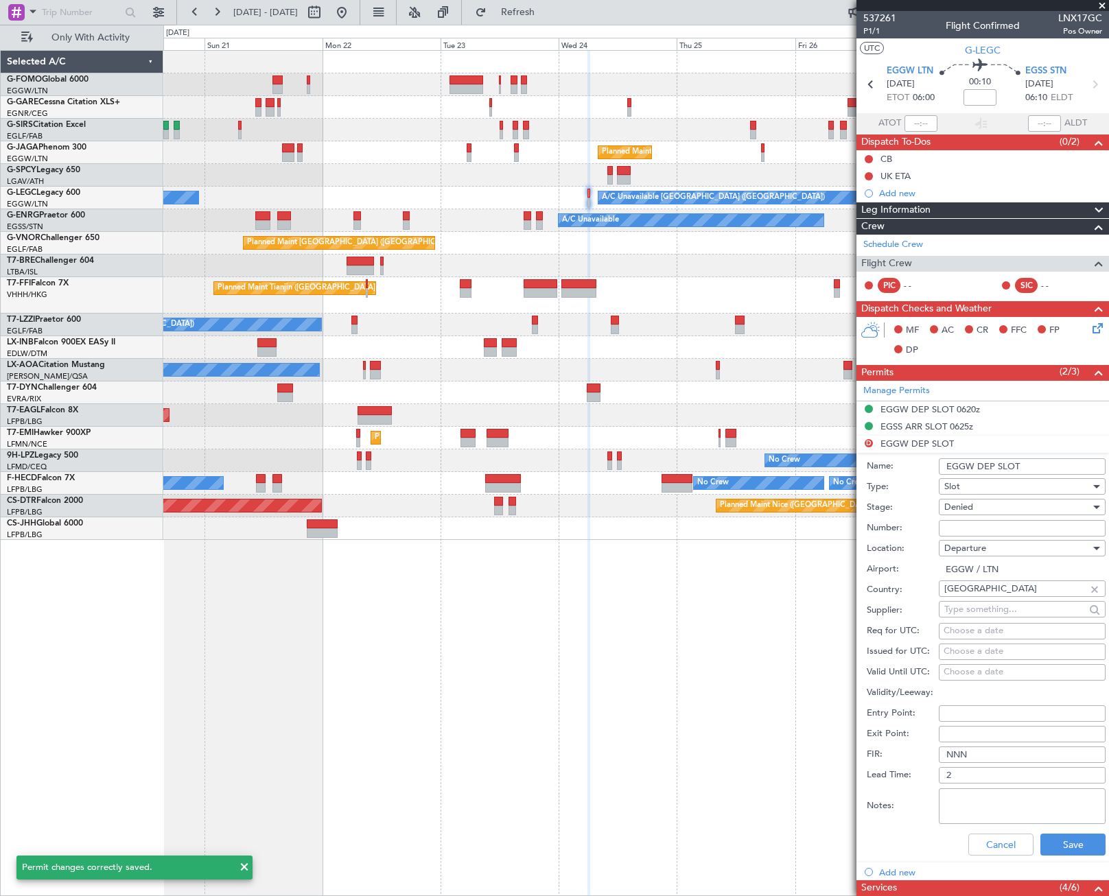
click at [1036, 463] on input "EGGW DEP SLOT" at bounding box center [1022, 466] width 167 height 16
type input "EGGW DEP SLOT 0600z"
click at [1081, 844] on button "Save" at bounding box center [1072, 845] width 65 height 22
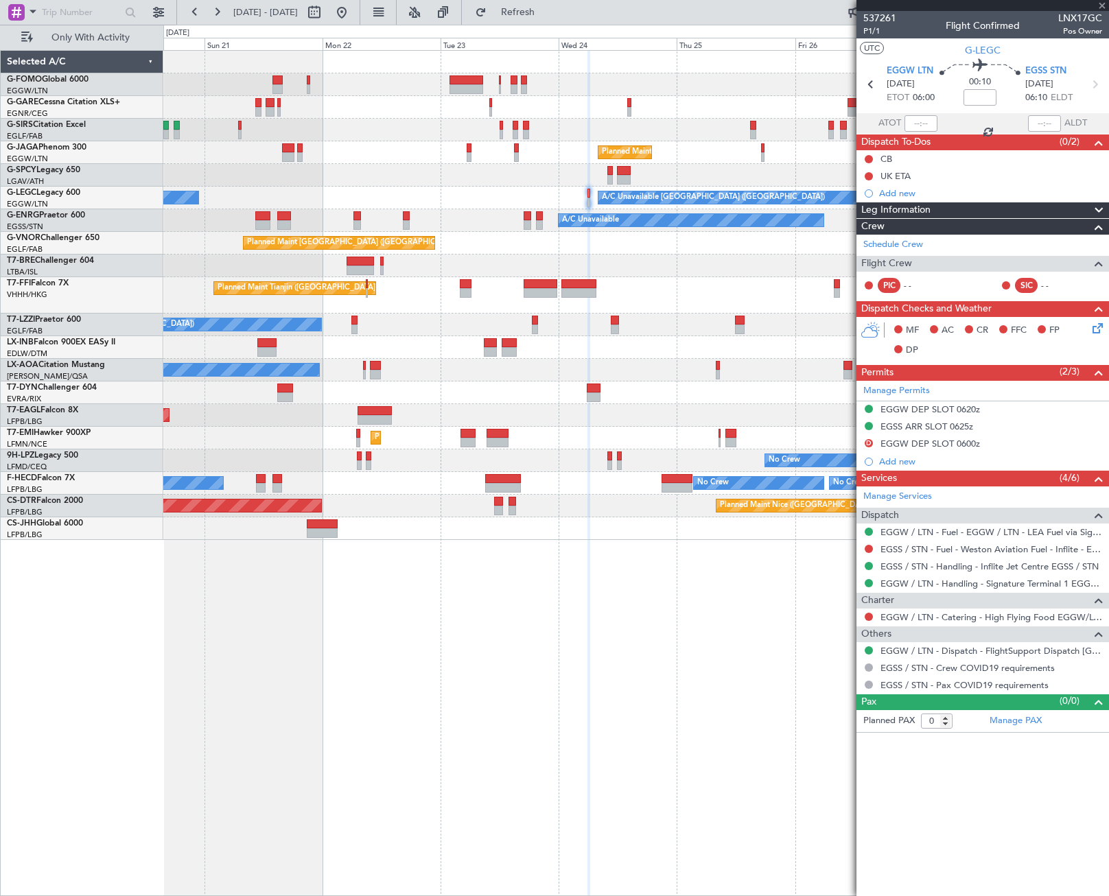
type input "+01:00"
type input "5"
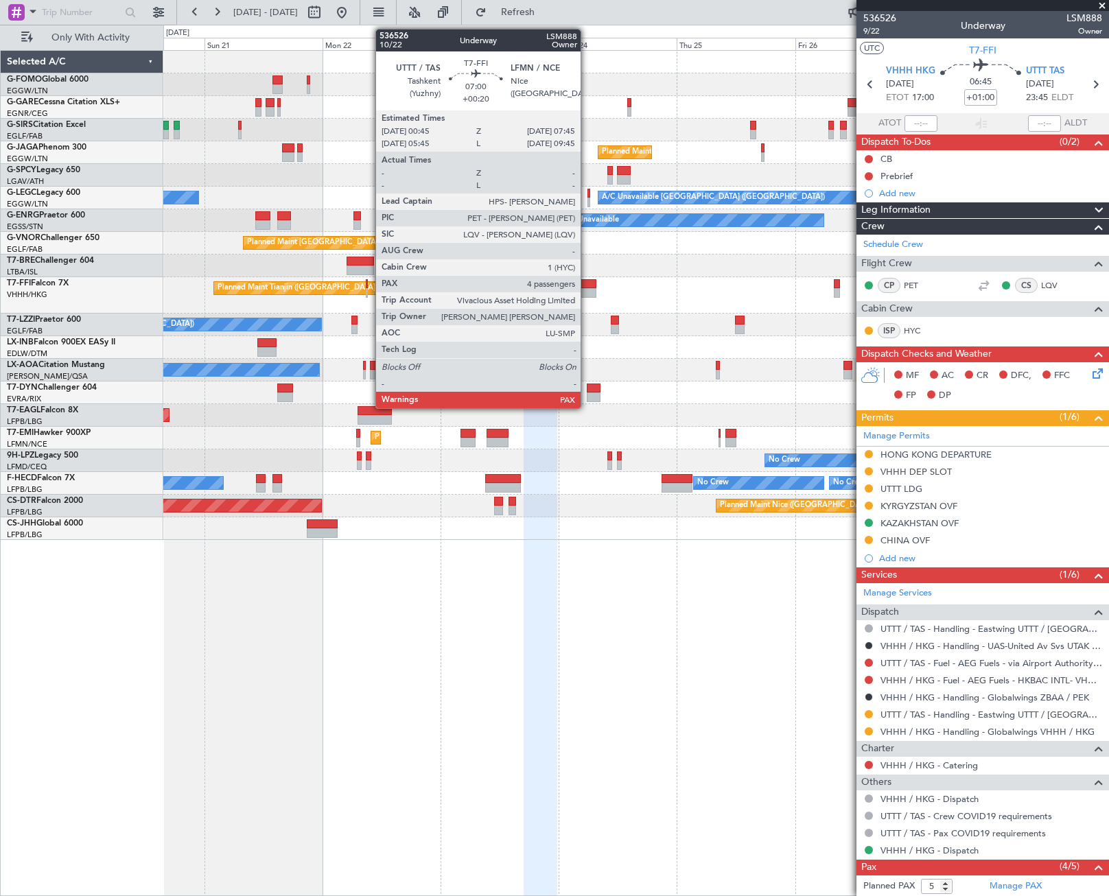
click at [587, 288] on div at bounding box center [578, 293] width 35 height 10
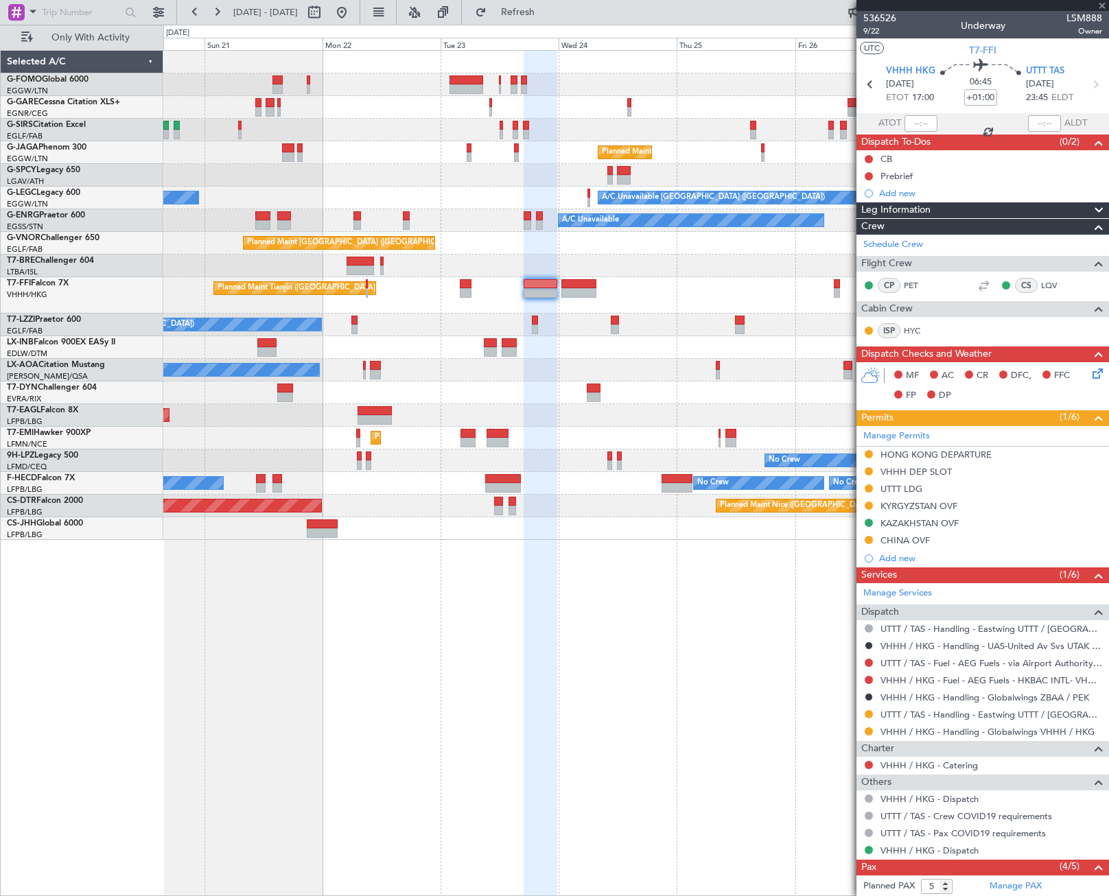
type input "+00:20"
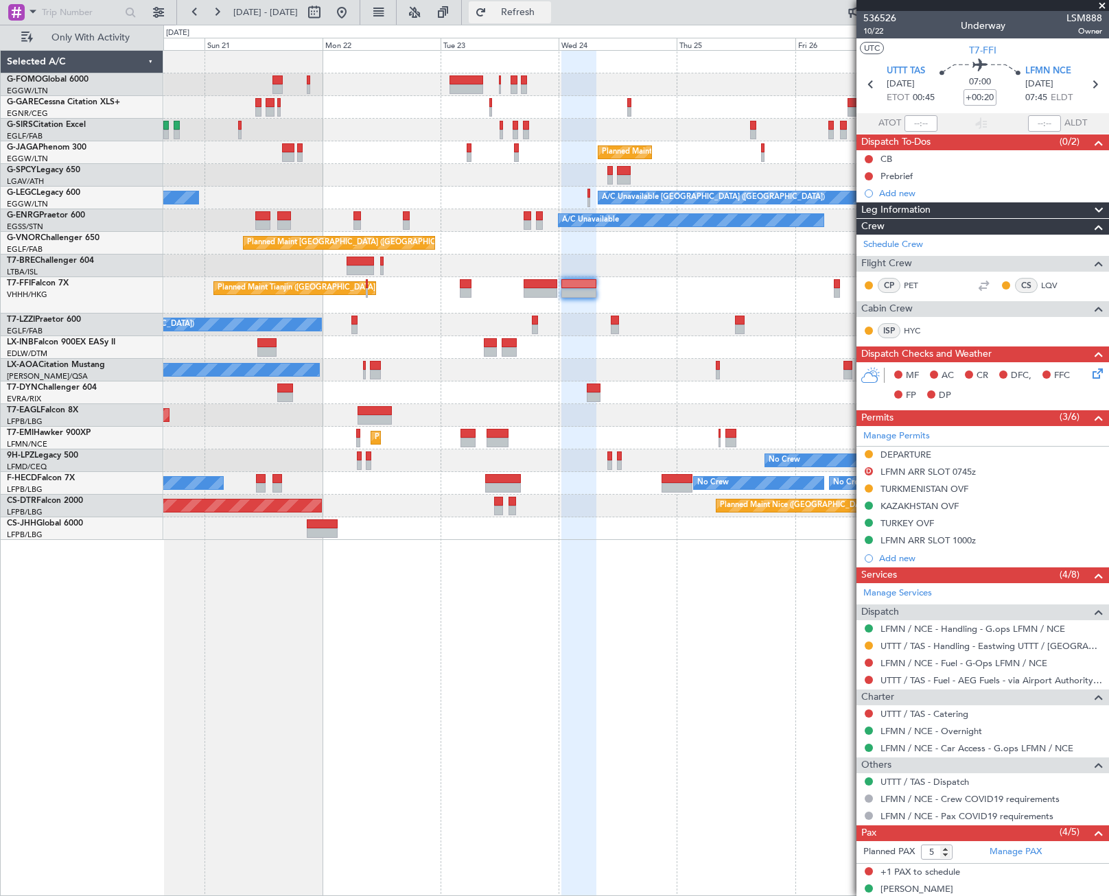
click at [547, 13] on span "Refresh" at bounding box center [518, 13] width 58 height 10
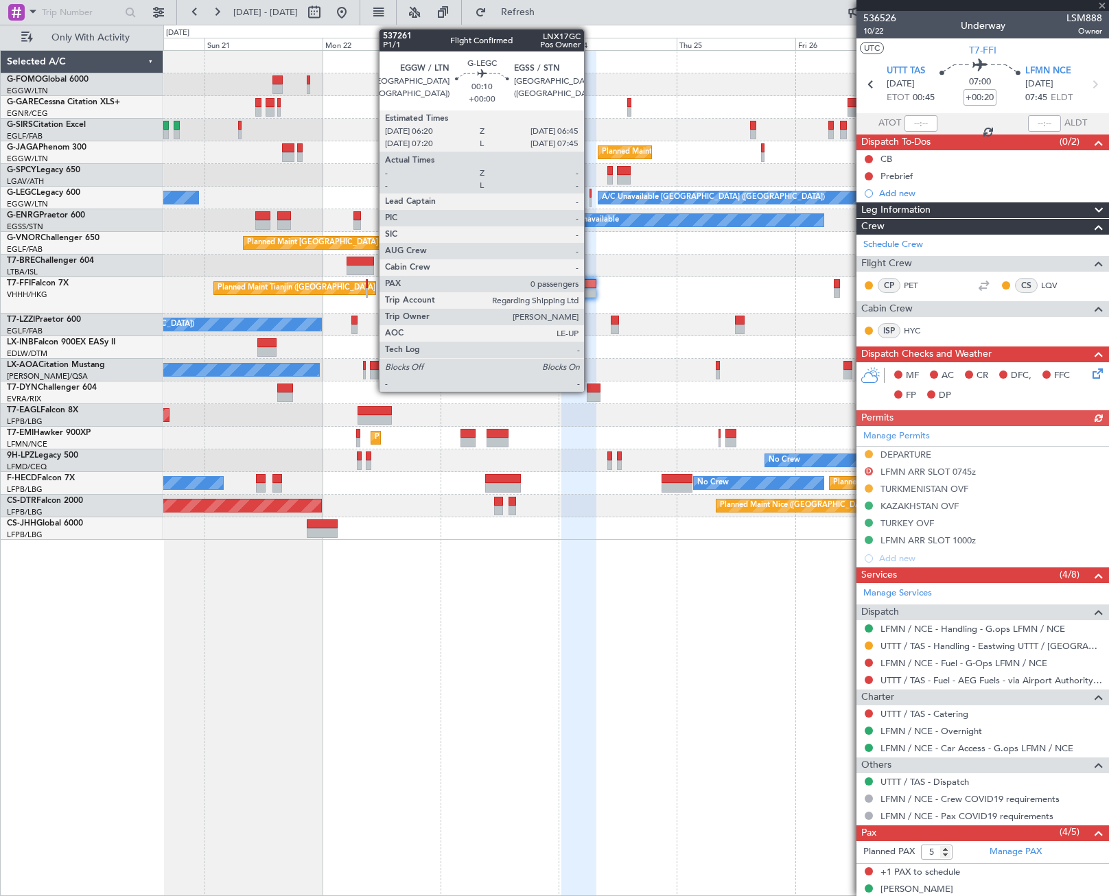
click at [590, 199] on div at bounding box center [591, 203] width 2 height 10
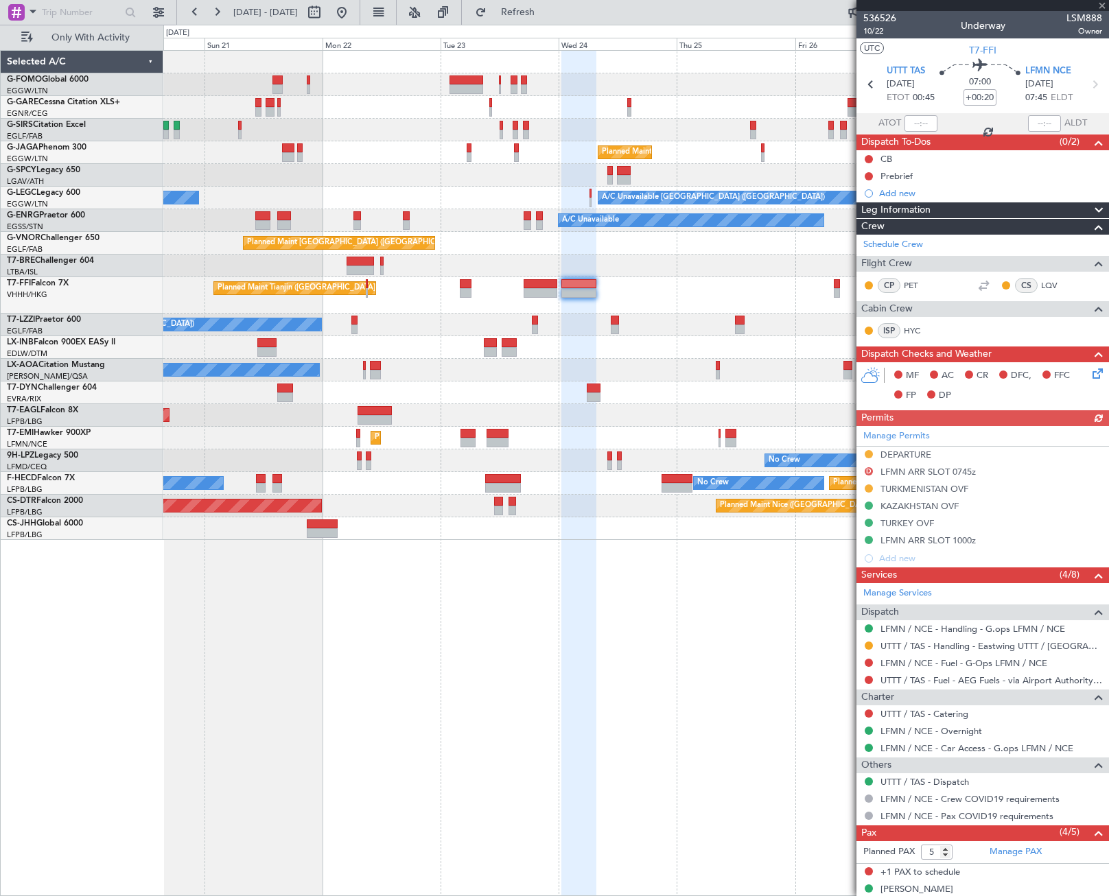
type input "0"
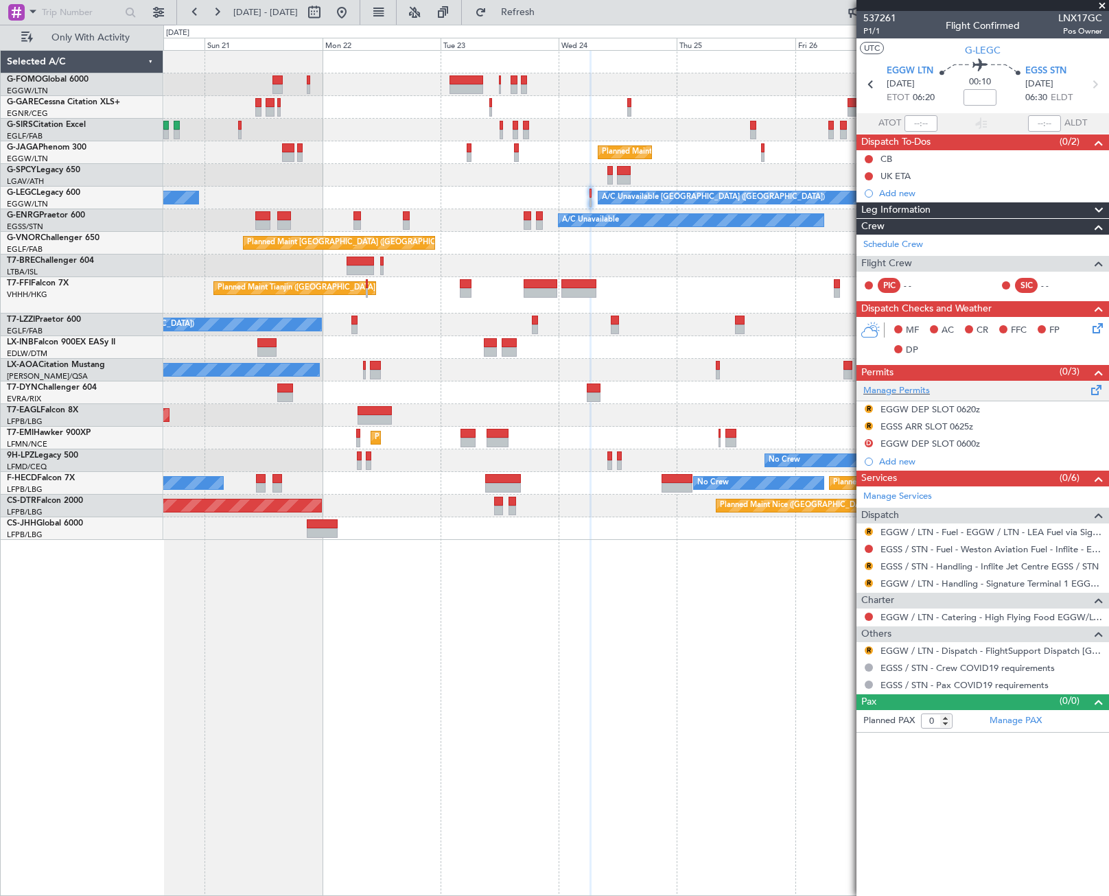
click at [1095, 390] on span at bounding box center [1097, 387] width 16 height 10
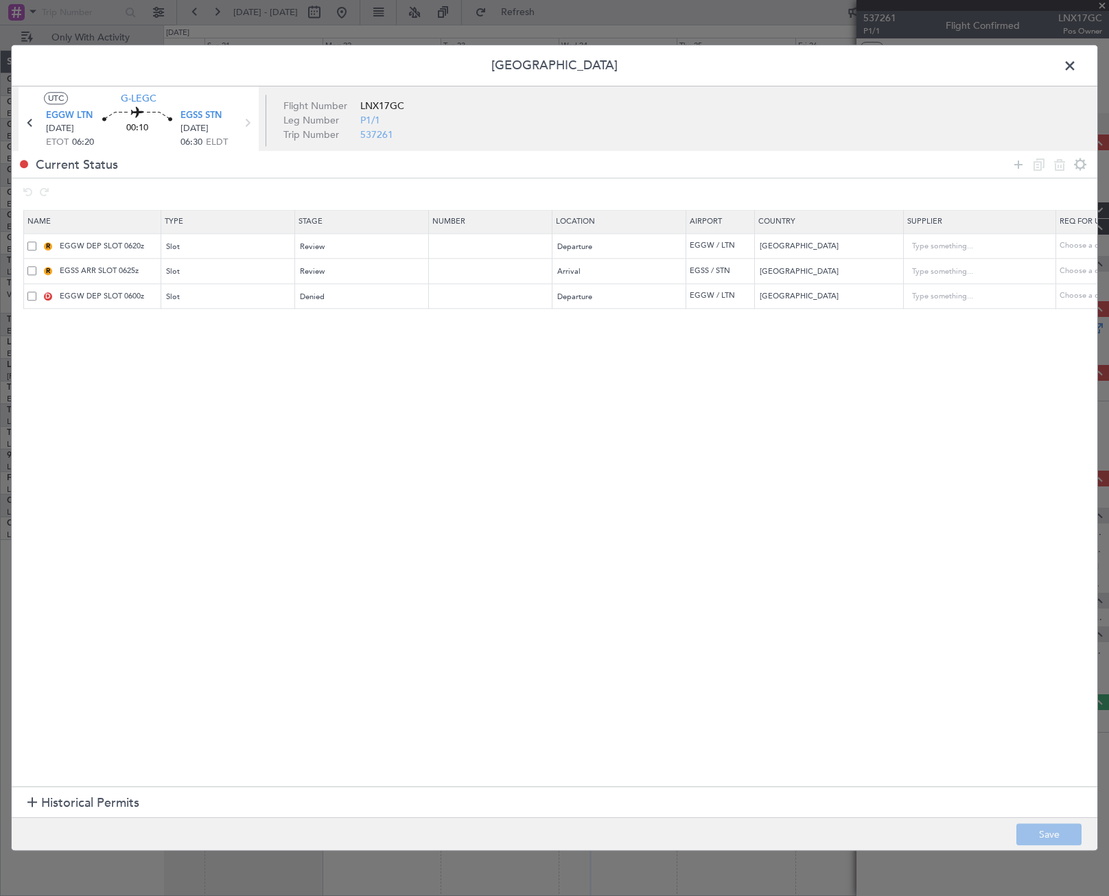
click at [29, 297] on span at bounding box center [31, 296] width 9 height 9
click at [37, 292] on input "checkbox" at bounding box center [37, 292] width 0 height 0
click at [1057, 162] on icon at bounding box center [1059, 164] width 16 height 16
click at [1053, 834] on button "Save" at bounding box center [1048, 835] width 65 height 22
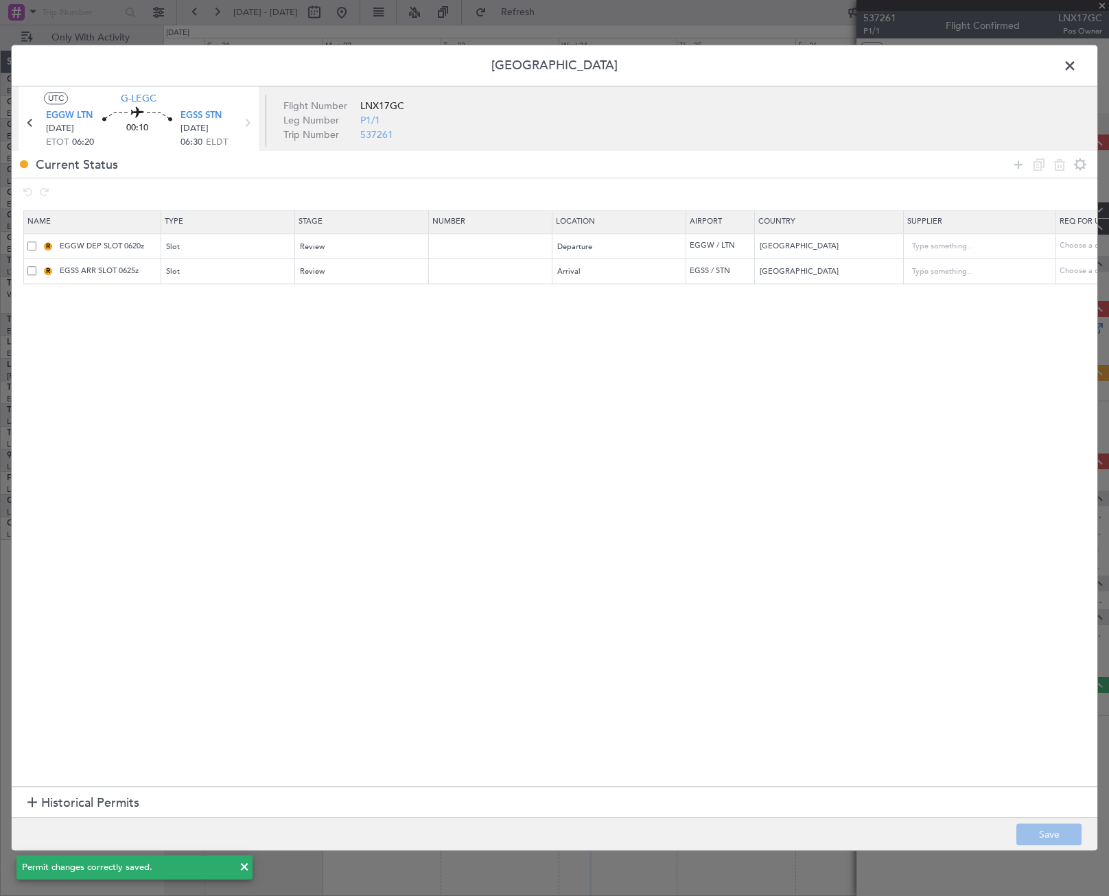
click at [1077, 65] on span at bounding box center [1077, 69] width 0 height 27
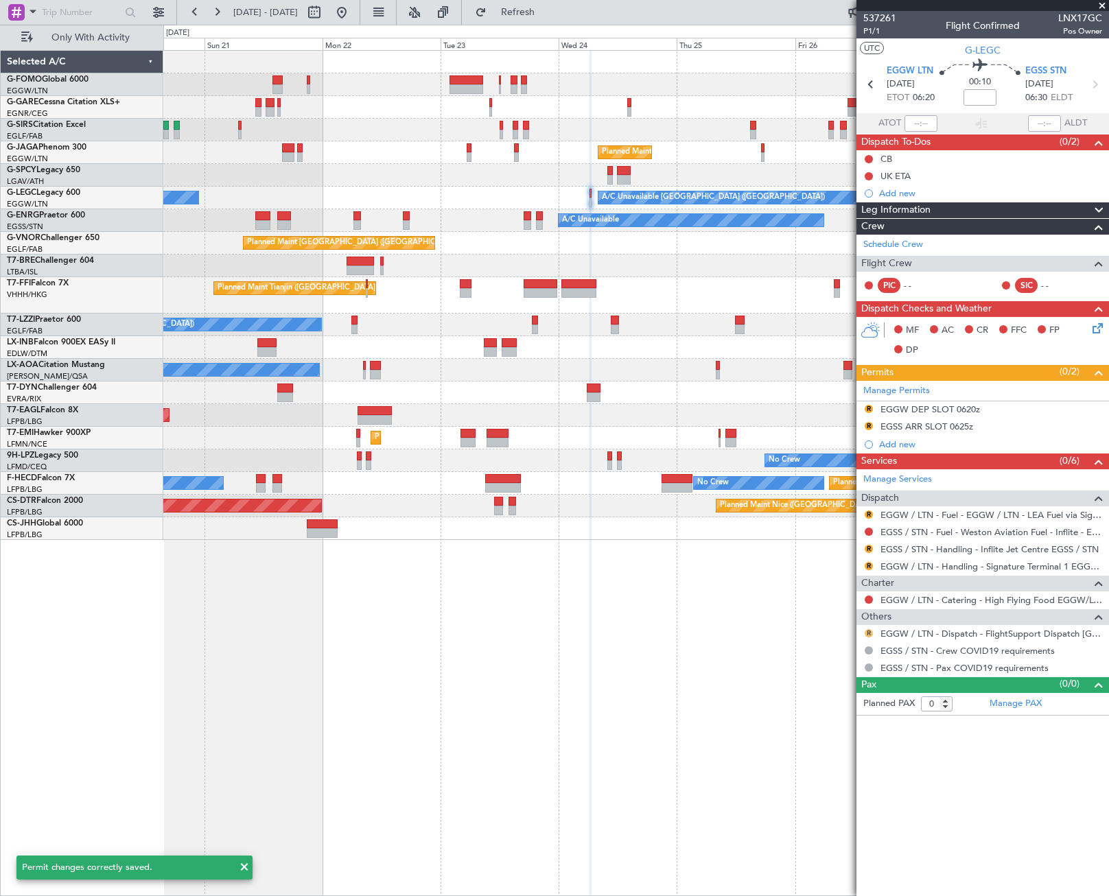
click at [871, 633] on button "R" at bounding box center [869, 633] width 8 height 8
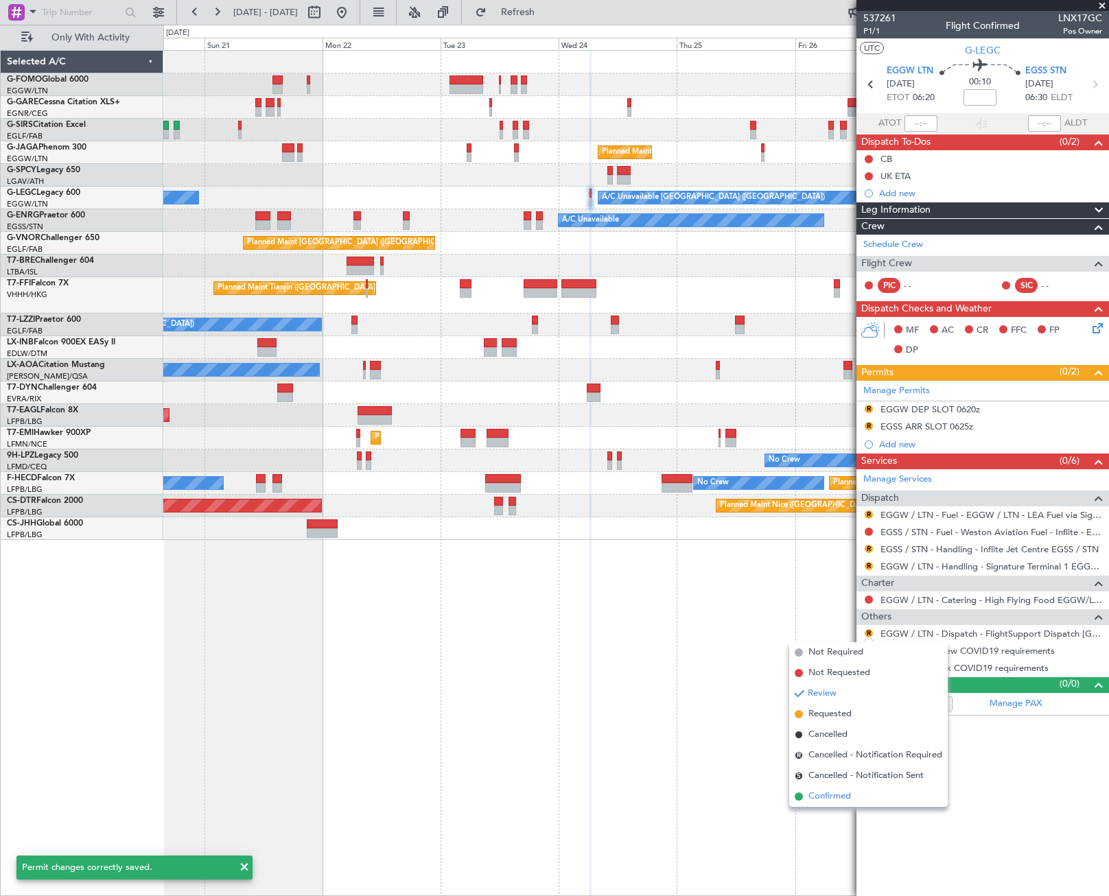
click at [837, 799] on span "Confirmed" at bounding box center [830, 797] width 43 height 14
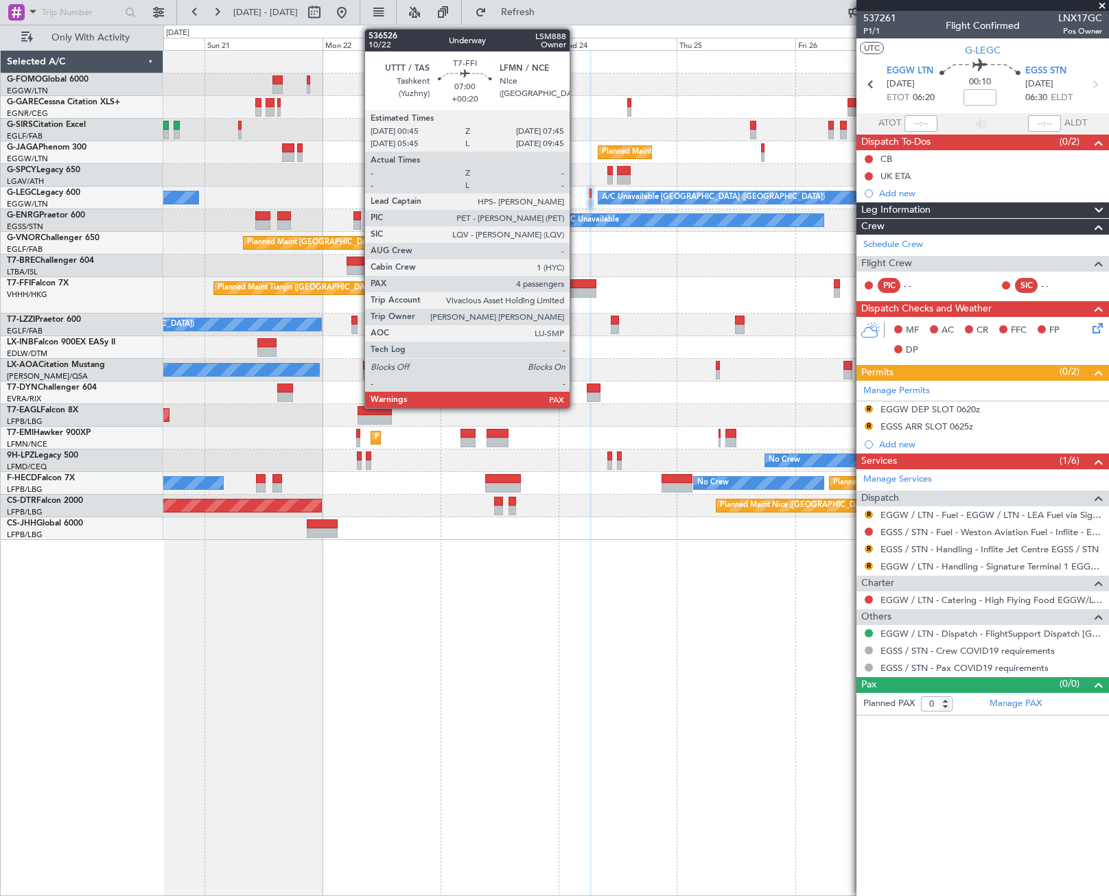
click at [576, 293] on div at bounding box center [578, 293] width 35 height 10
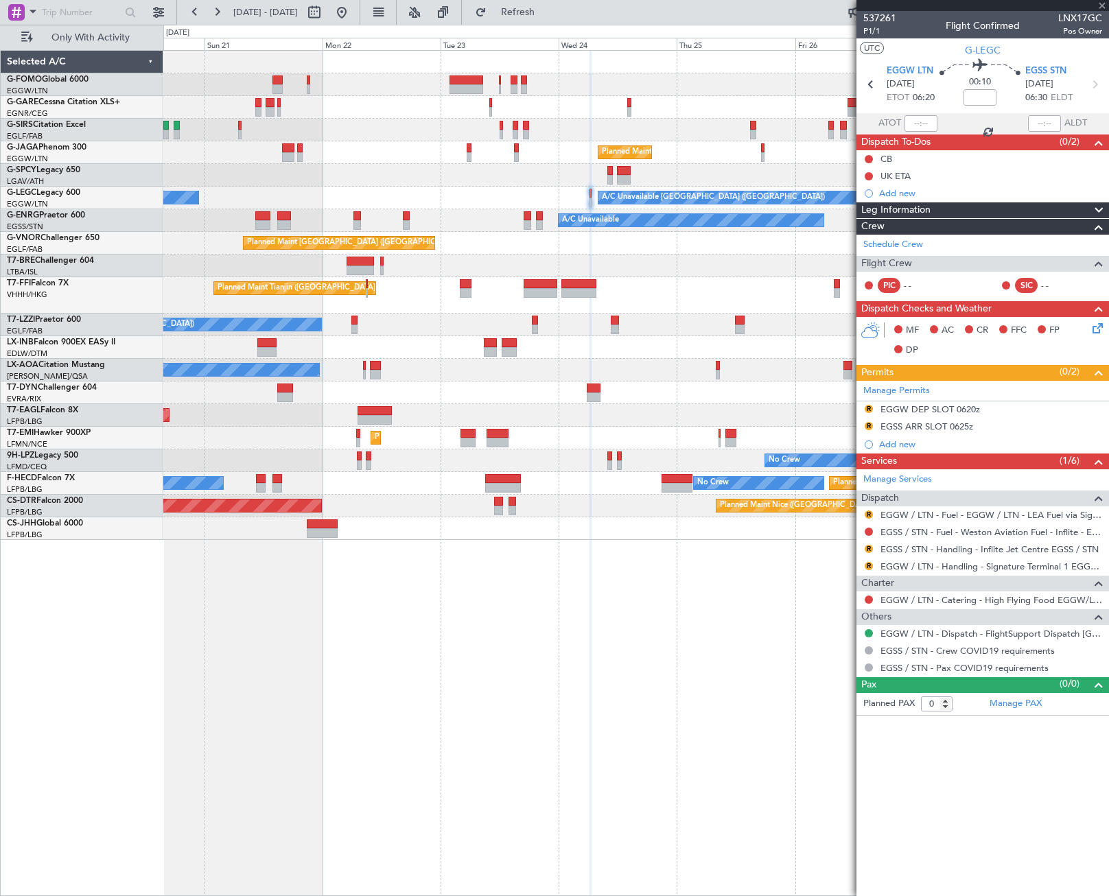
type input "+00:20"
type input "5"
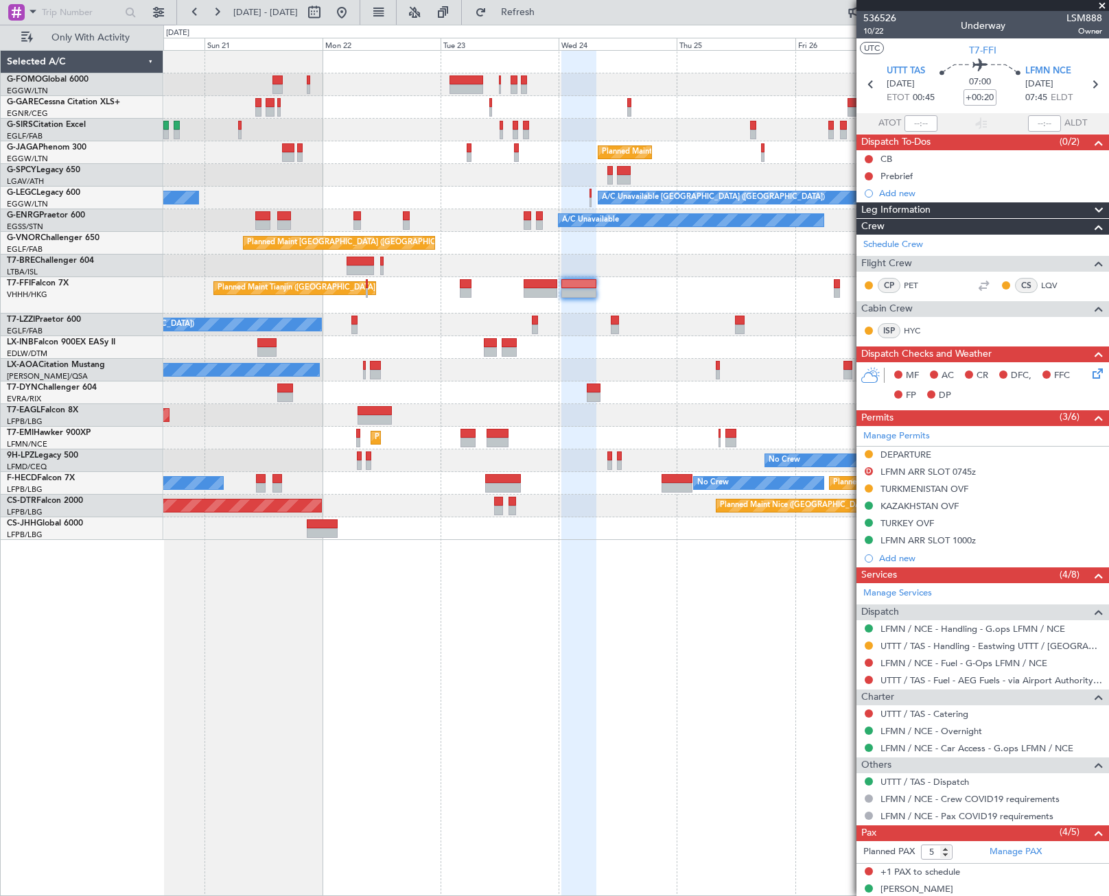
click at [12, 442] on div "Unplanned Maint London (Luton) Planned Maint London (Luton) A/C Unavailable A/C…" at bounding box center [554, 461] width 1109 height 872
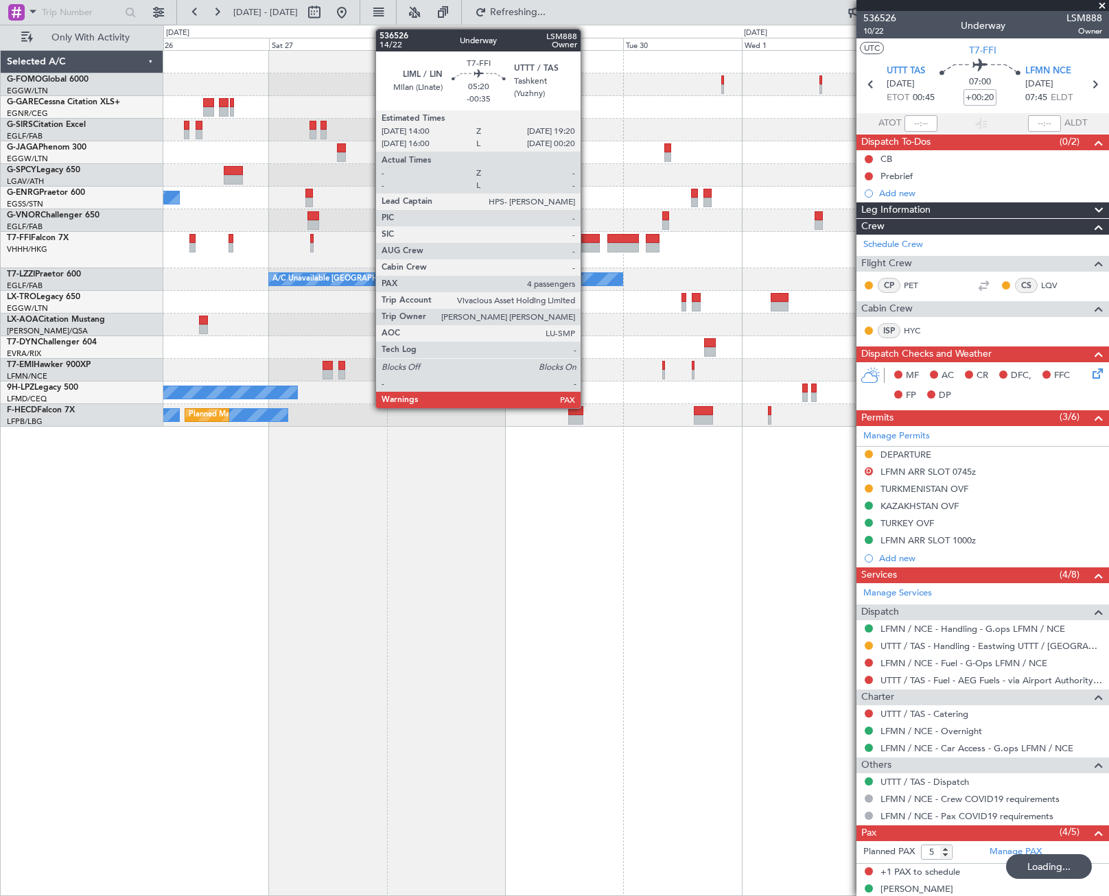
click at [587, 237] on div at bounding box center [587, 239] width 27 height 10
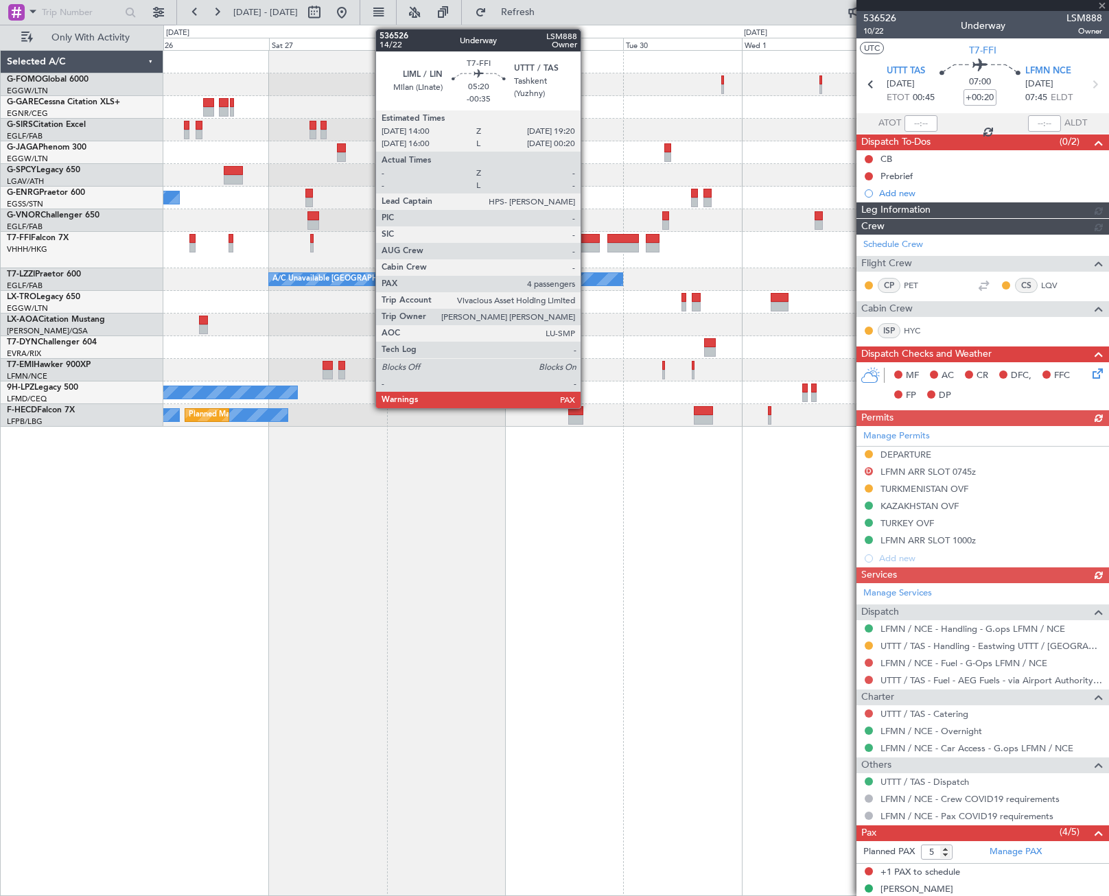
type input "-00:35"
type input "4"
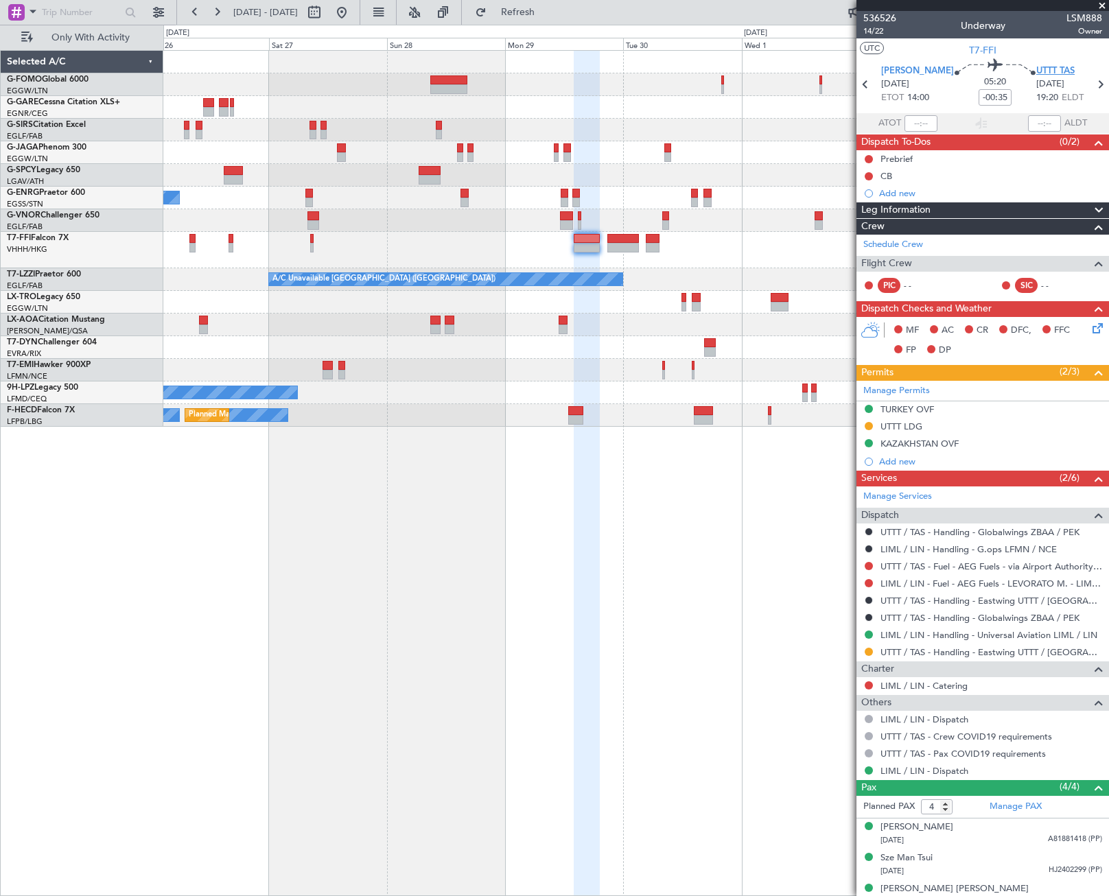
click at [1040, 75] on span "UTTT TAS" at bounding box center [1055, 72] width 38 height 14
click at [896, 463] on div "Add new" at bounding box center [984, 462] width 211 height 12
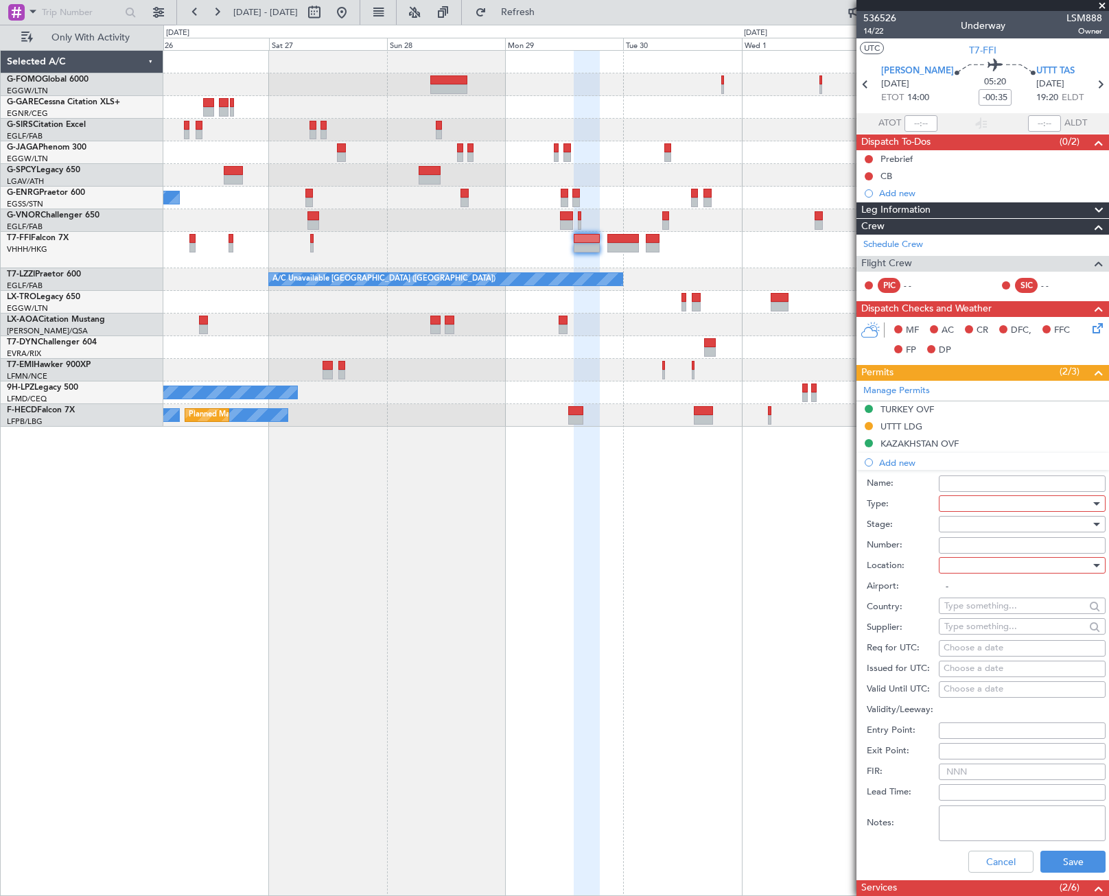
click at [981, 498] on div at bounding box center [1017, 503] width 146 height 21
click at [990, 557] on span "Overflight" at bounding box center [1017, 558] width 144 height 21
click at [1056, 522] on div at bounding box center [1017, 524] width 146 height 21
click at [994, 612] on span "Requested" at bounding box center [1017, 614] width 144 height 21
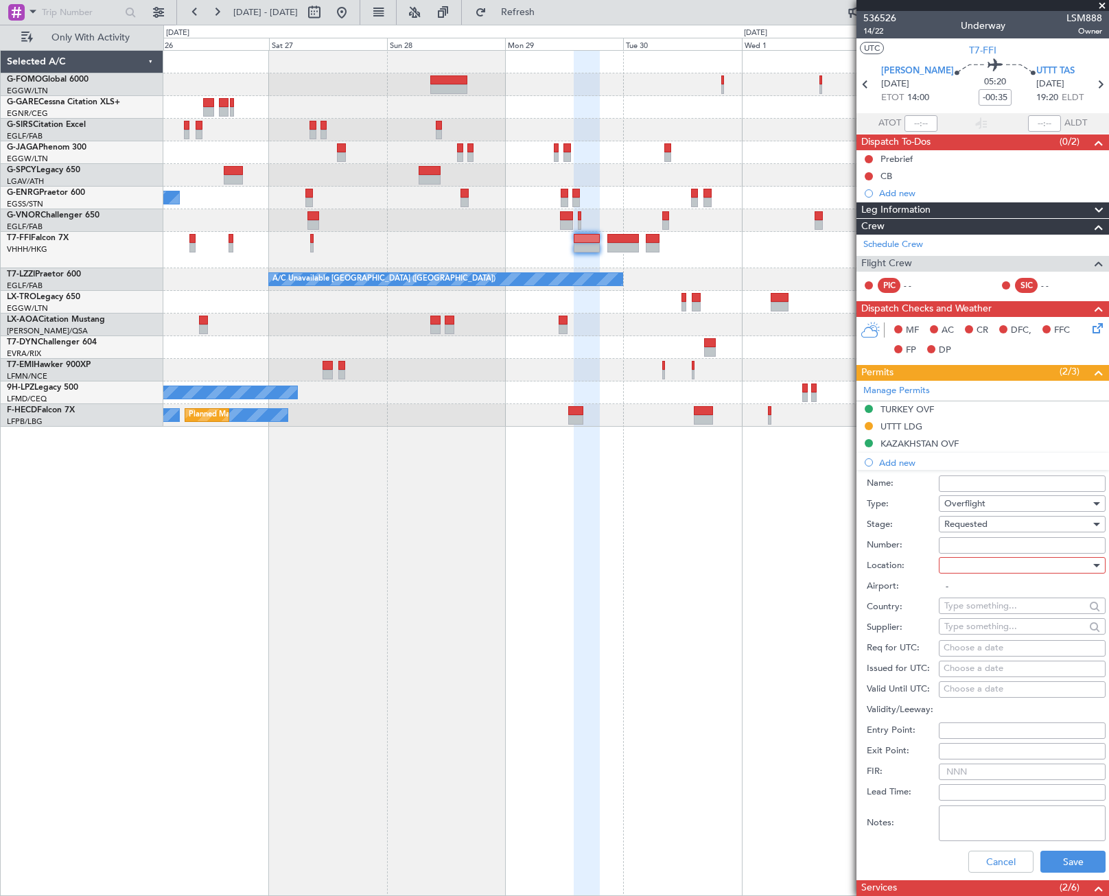
click at [1068, 562] on div at bounding box center [1017, 565] width 146 height 21
click at [984, 675] on span "Enroute" at bounding box center [1017, 676] width 144 height 21
click at [968, 607] on input "text" at bounding box center [1014, 606] width 141 height 21
click at [1009, 646] on span "Turkmenistan" at bounding box center [1017, 646] width 135 height 21
type input "Turkmenistan"
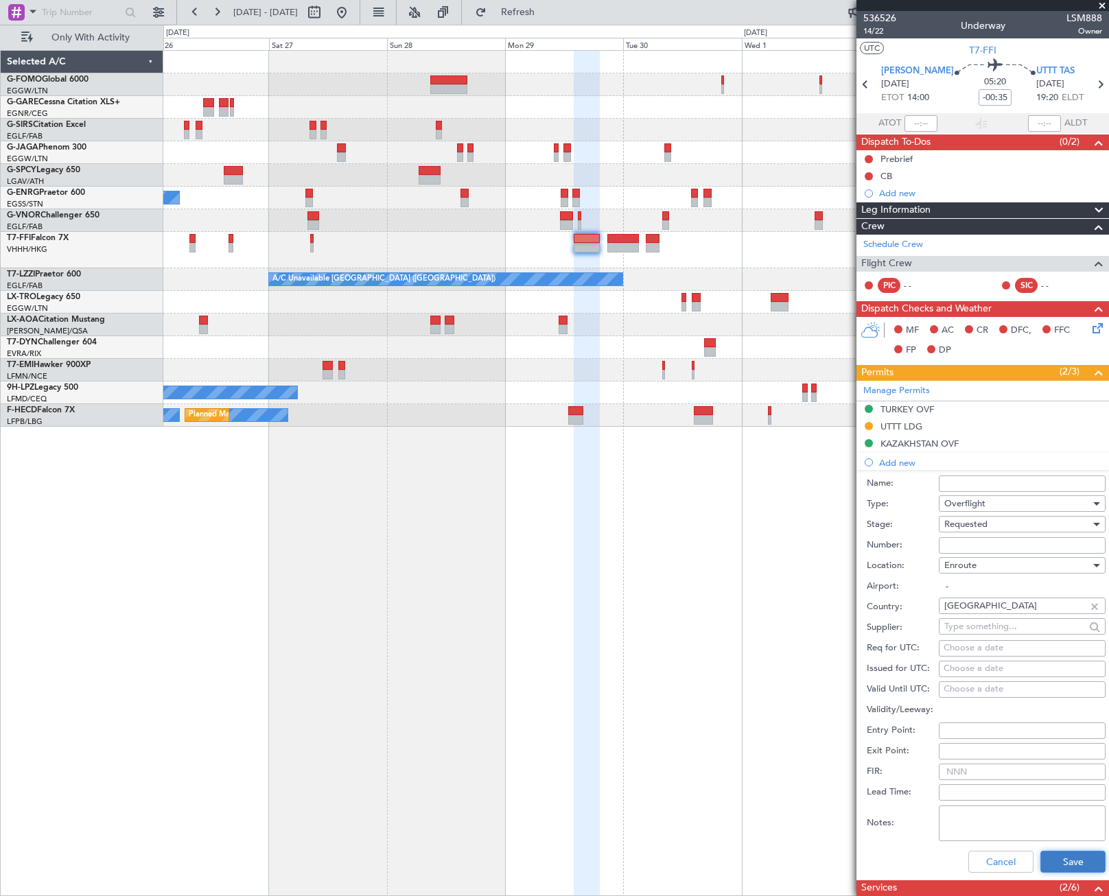
click at [1072, 868] on button "Save" at bounding box center [1072, 862] width 65 height 22
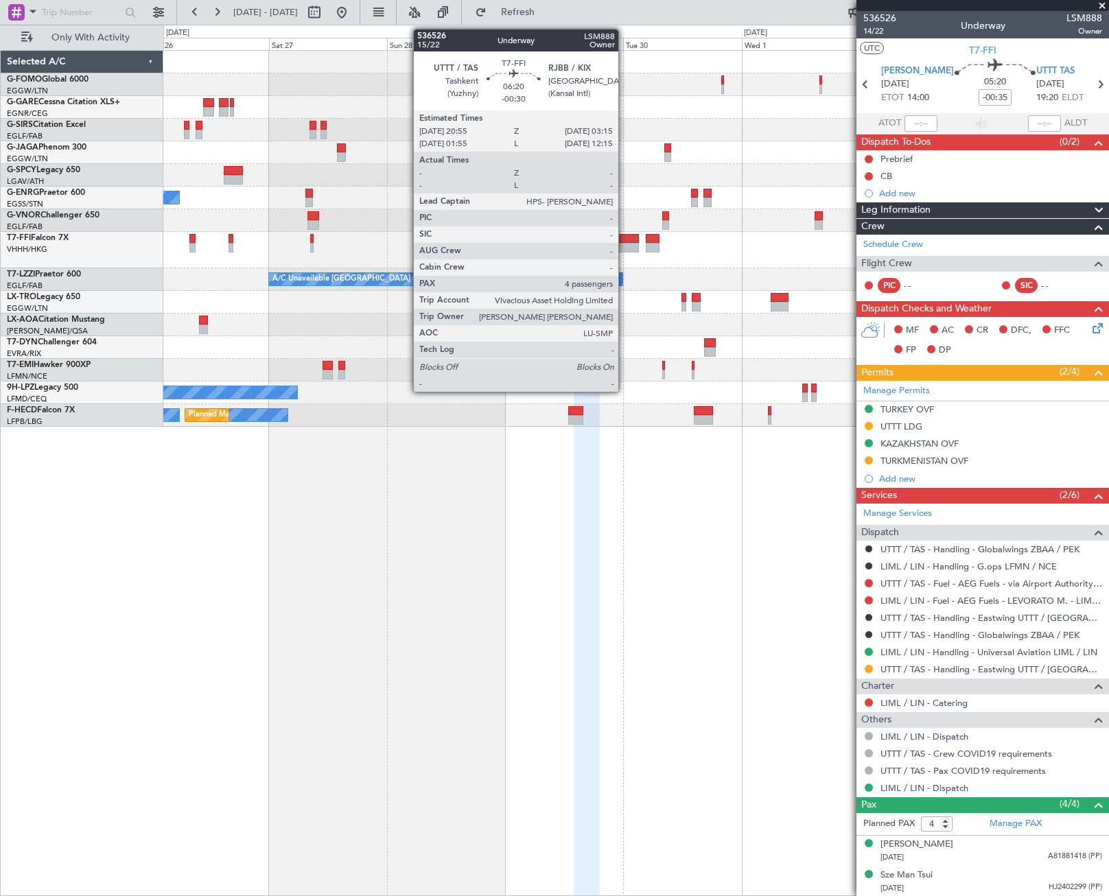
click at [625, 241] on div at bounding box center [623, 239] width 32 height 10
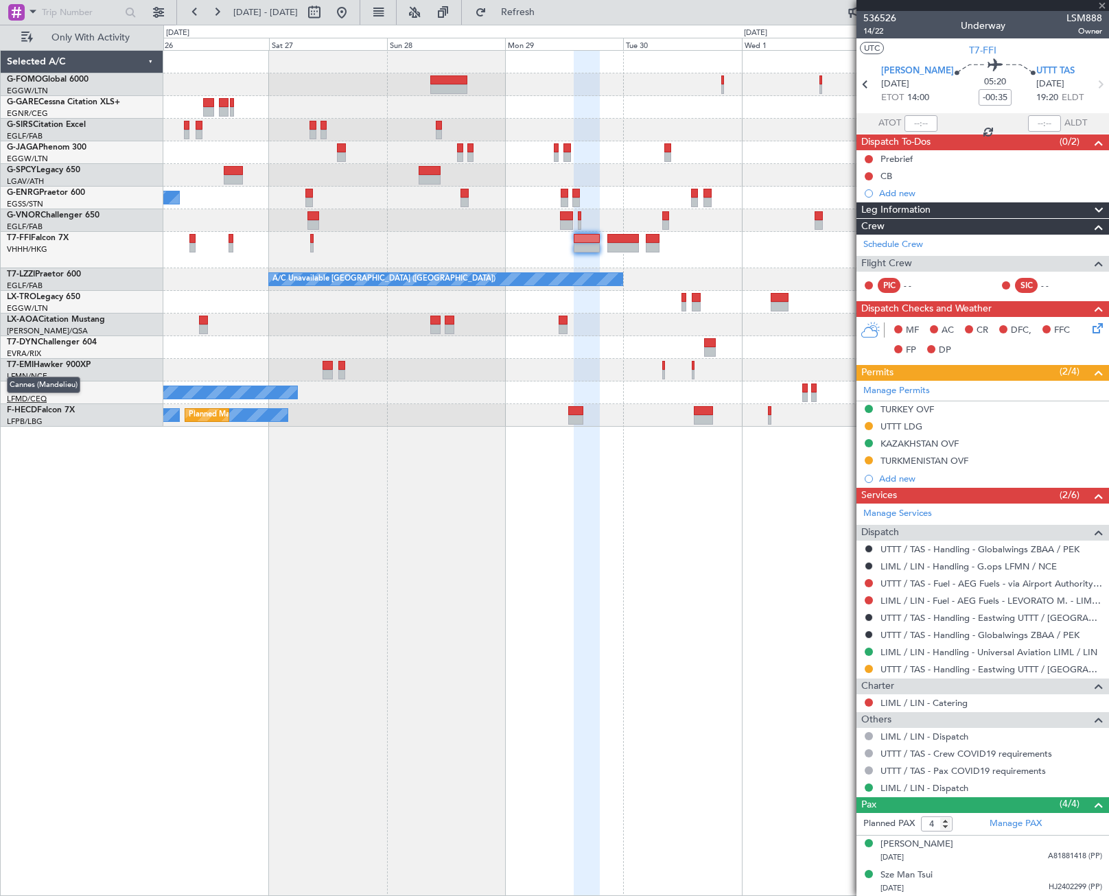
type input "-00:30"
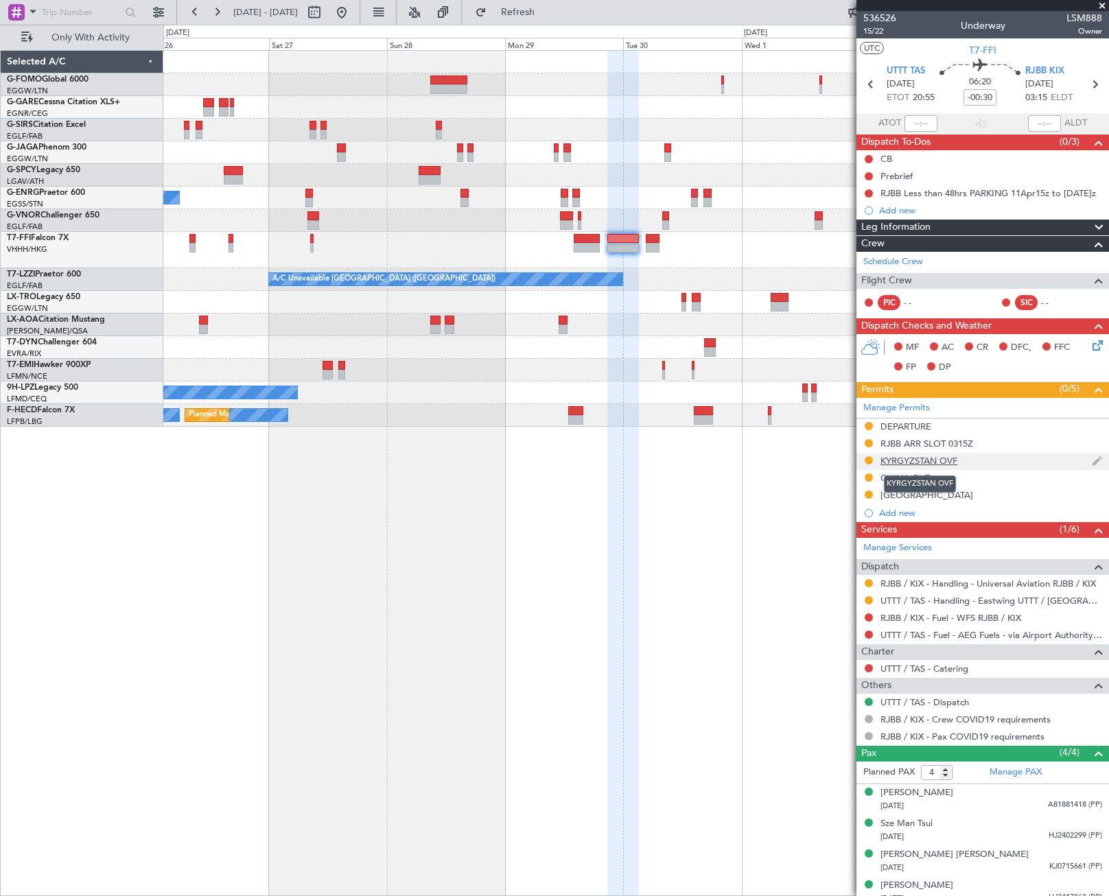
click at [918, 459] on div "KYRGYZSTAN OVF" at bounding box center [919, 461] width 77 height 12
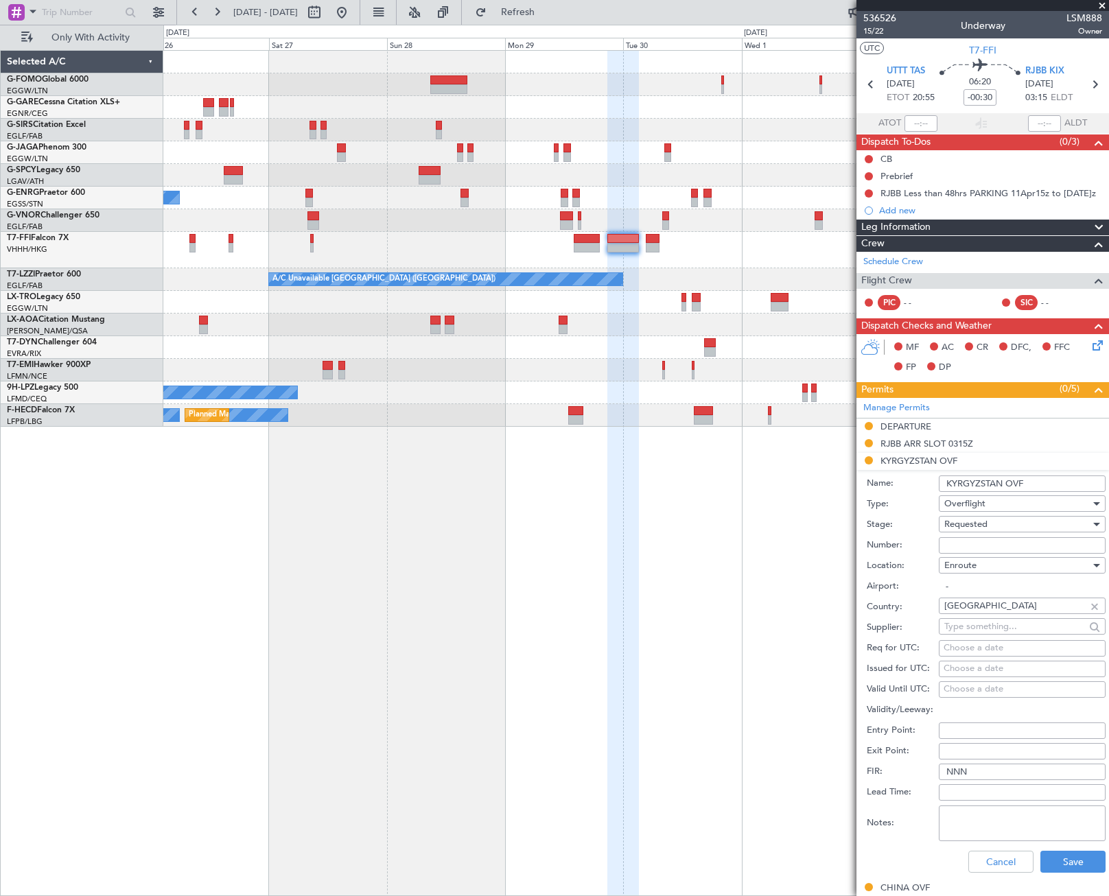
click at [960, 527] on span "Requested" at bounding box center [965, 524] width 43 height 12
click at [997, 636] on span "Received OK" at bounding box center [1017, 628] width 144 height 21
click at [962, 540] on input "Number:" at bounding box center [1022, 545] width 167 height 16
paste input "76/2009/GCO"
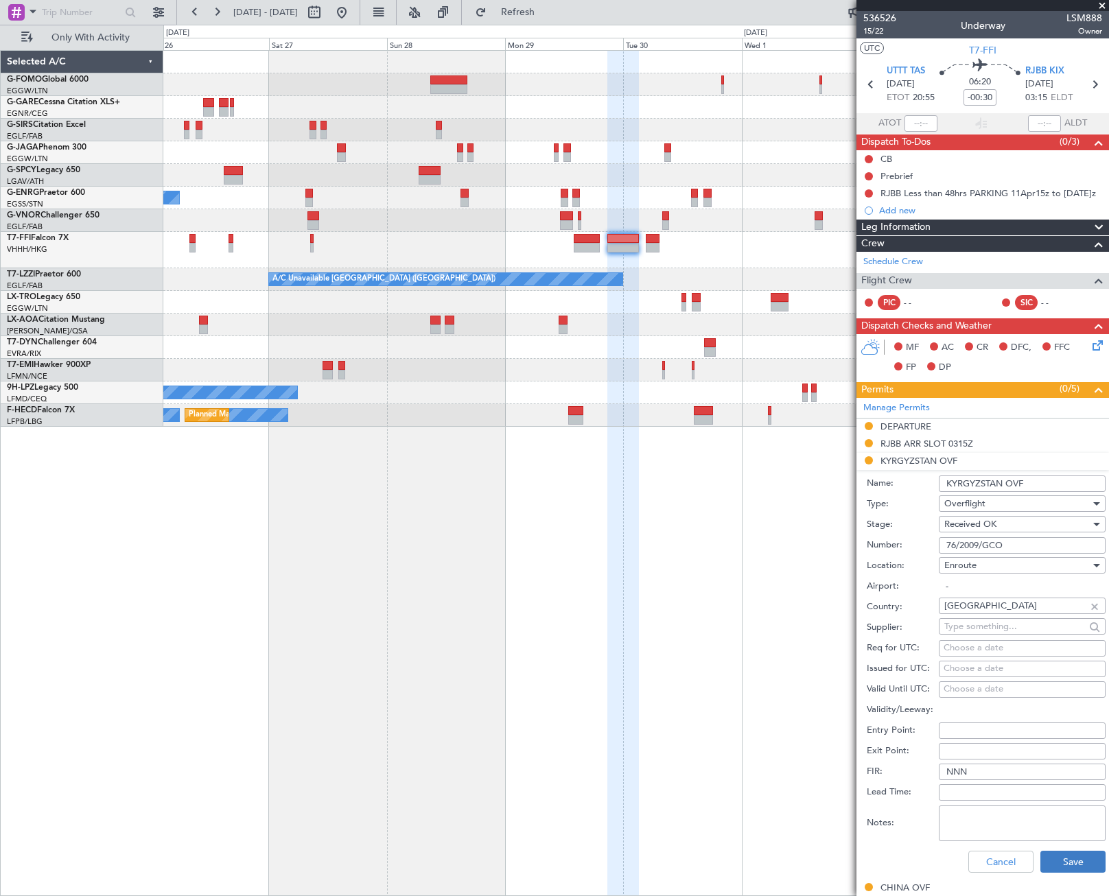
type input "76/2009/GCO"
click at [1071, 852] on button "Save" at bounding box center [1072, 862] width 65 height 22
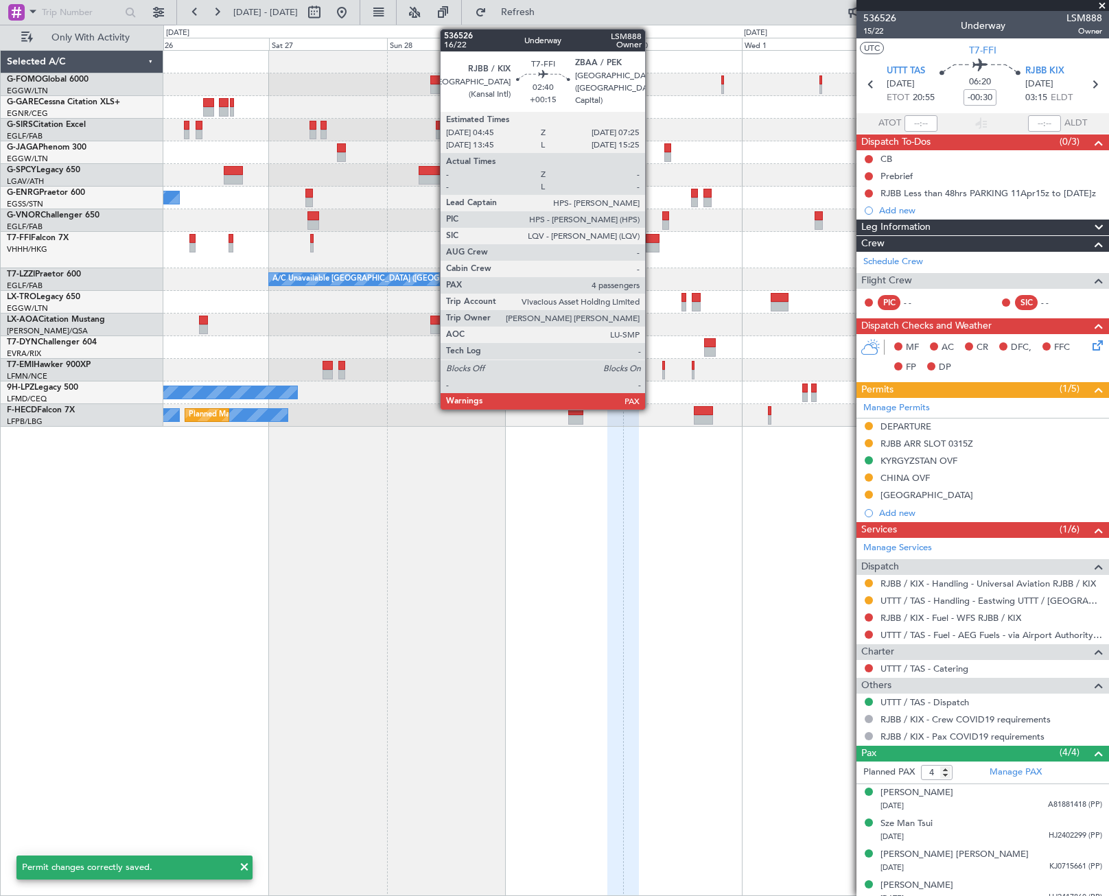
click at [651, 237] on div at bounding box center [653, 239] width 14 height 10
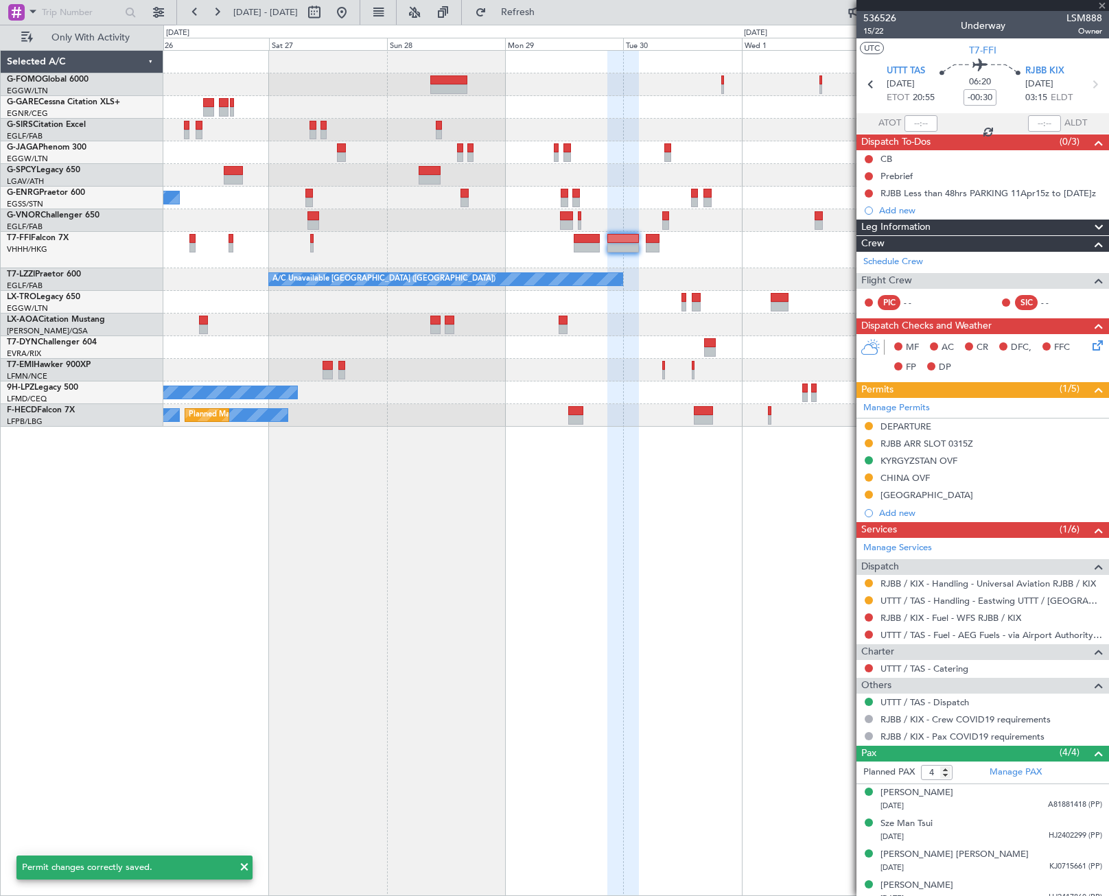
type input "+00:15"
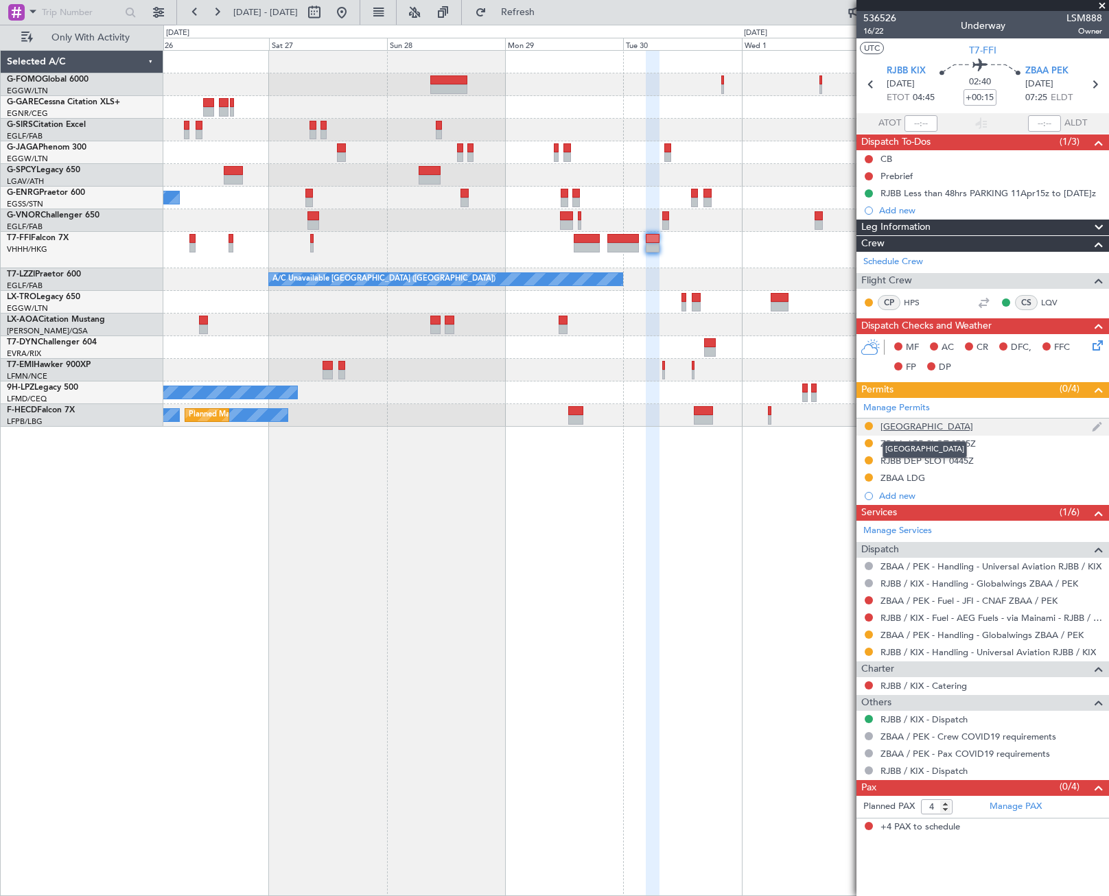
click at [922, 426] on div "SOUTH KOREA" at bounding box center [927, 427] width 93 height 12
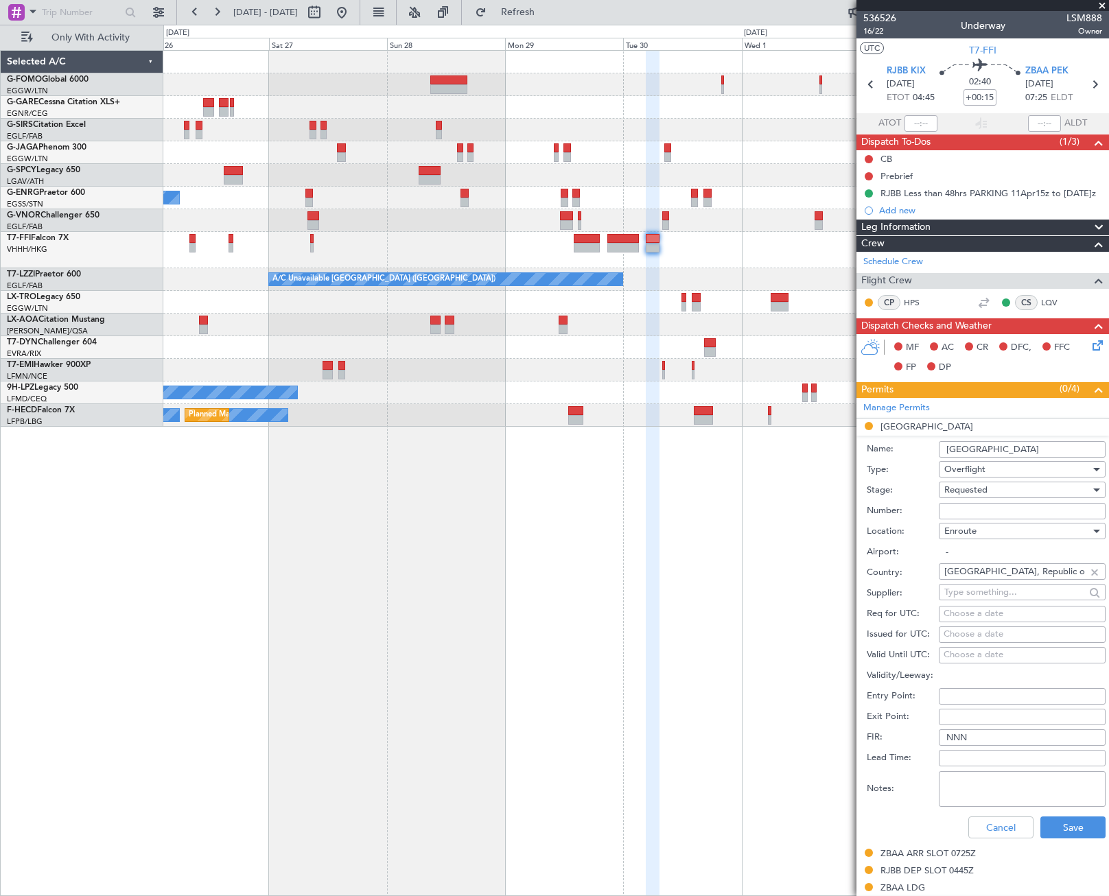
click at [977, 509] on input "Number:" at bounding box center [1022, 511] width 167 height 16
paste input "APPROVED"
type input "APPROVED"
click at [984, 485] on span "Requested" at bounding box center [965, 490] width 43 height 12
click at [992, 596] on span "Received OK" at bounding box center [1017, 594] width 144 height 21
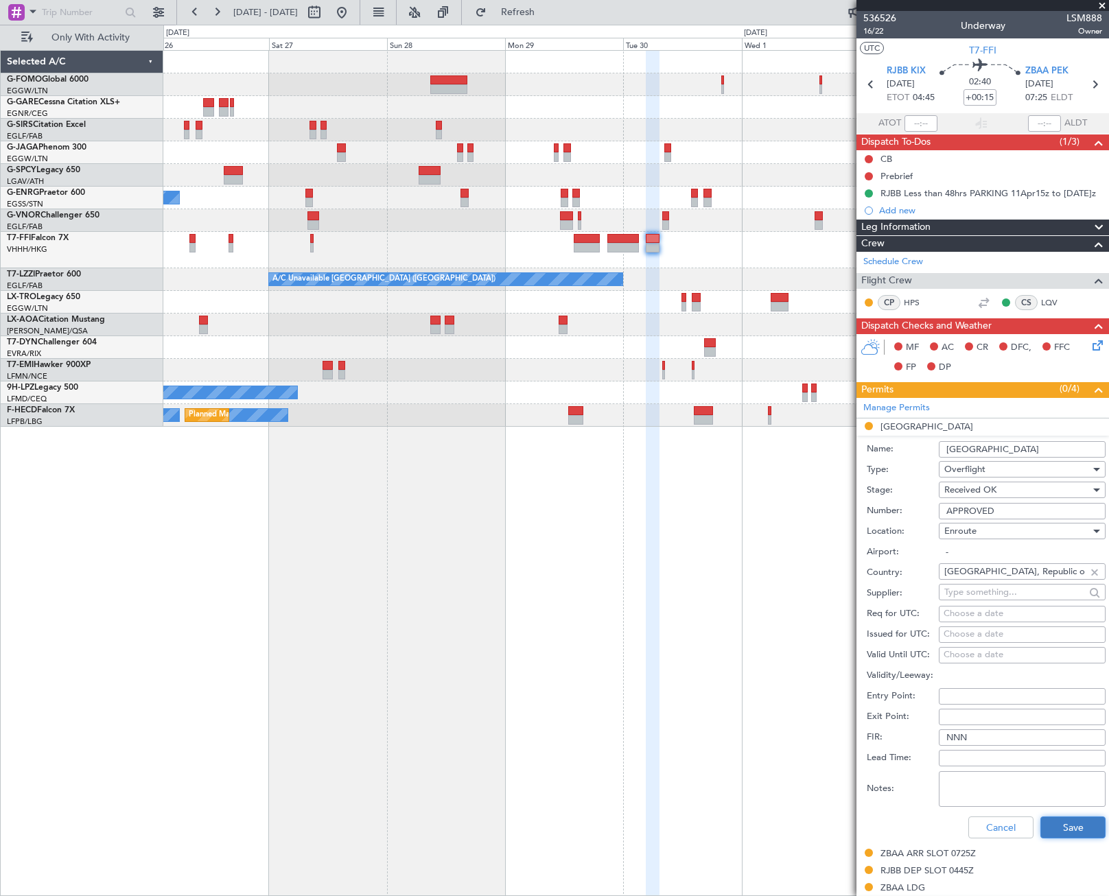
click at [1073, 832] on button "Save" at bounding box center [1072, 828] width 65 height 22
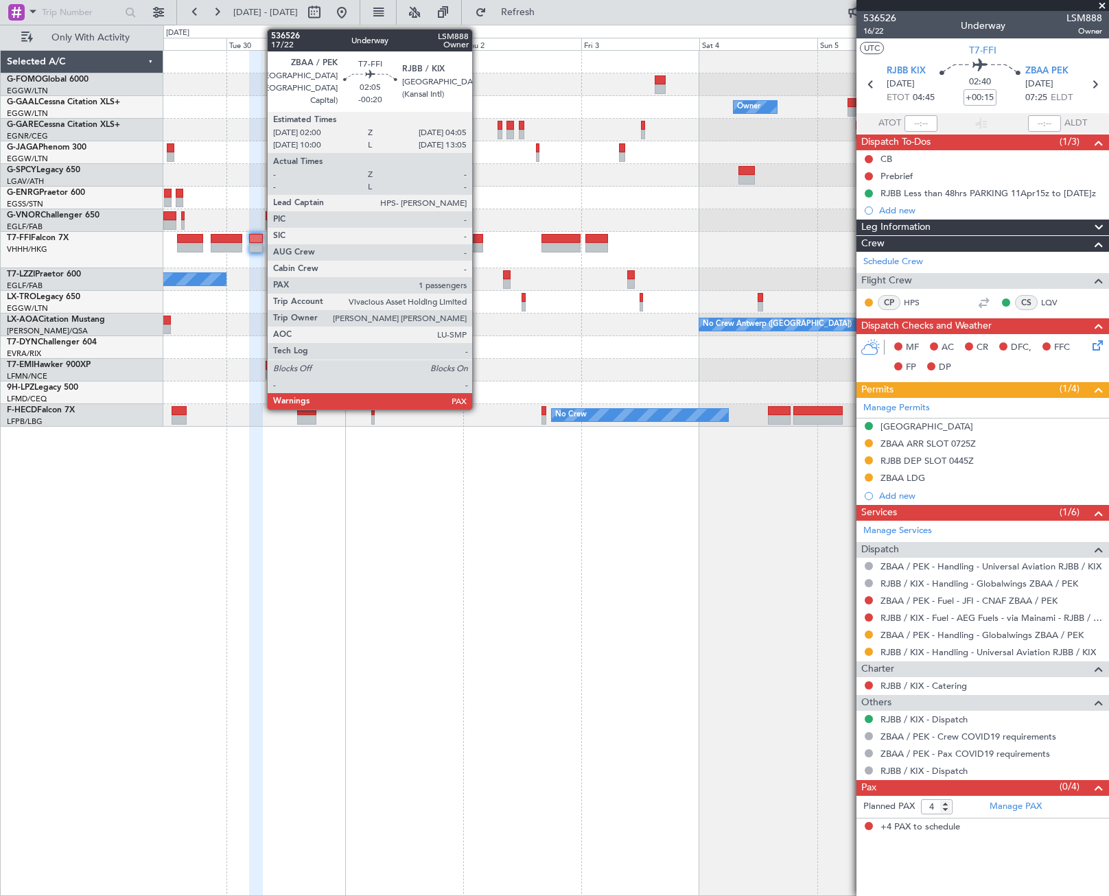
click at [478, 243] on div at bounding box center [477, 248] width 10 height 10
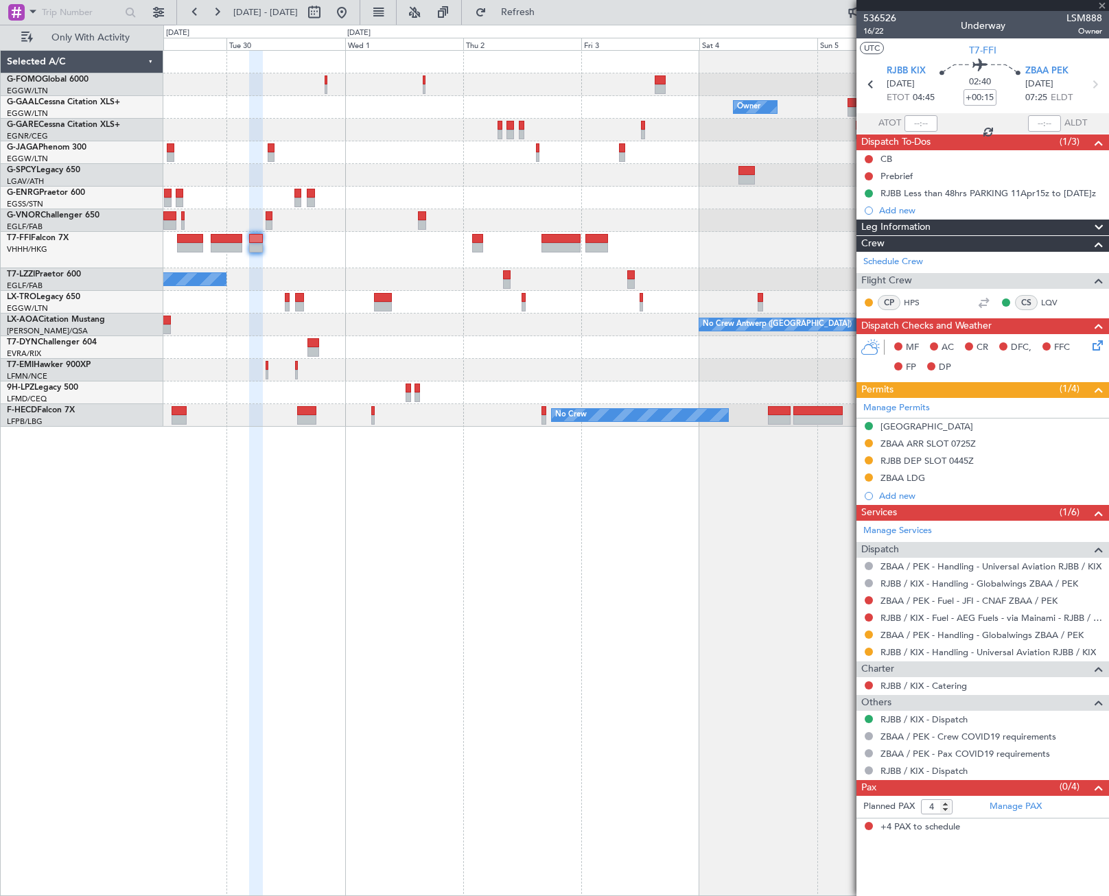
type input "-00:20"
type input "1"
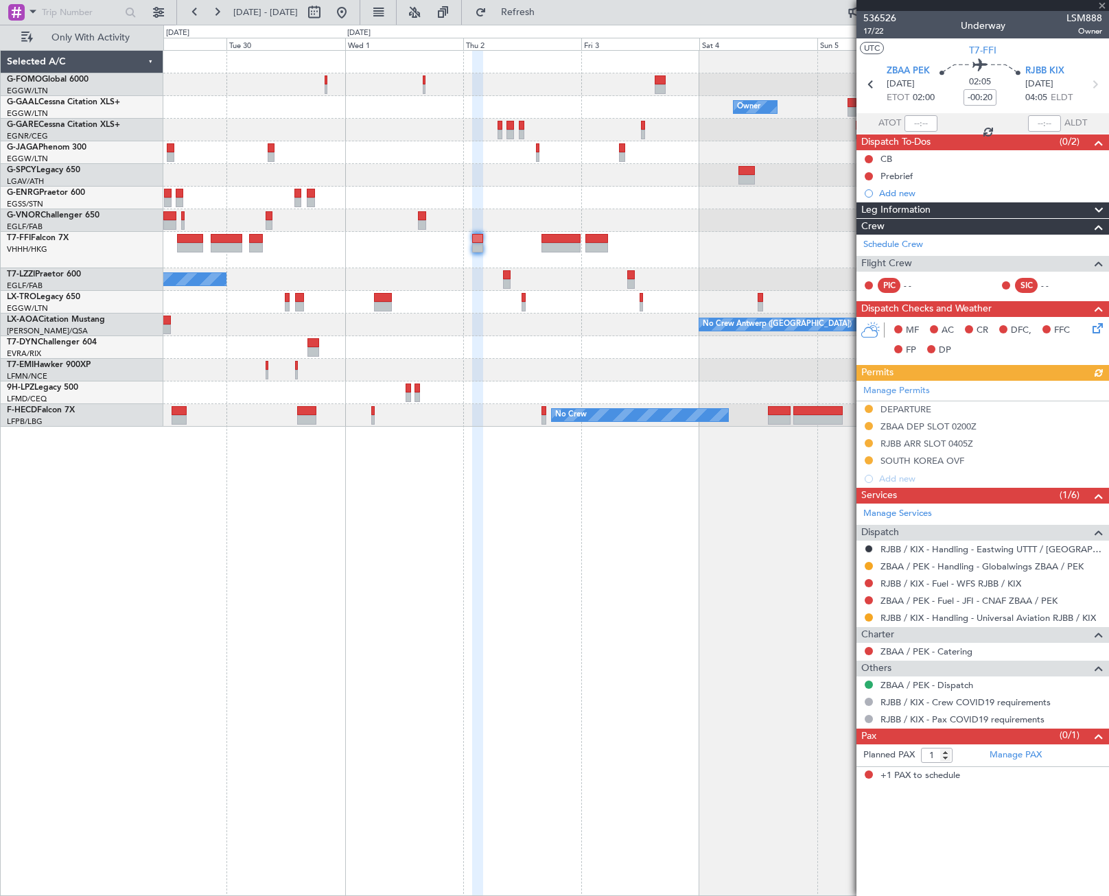
click at [923, 450] on div "Manage Permits DEPARTURE ZBAA DEP SLOT 0200Z RJBB ARR SLOT 0405Z SOUTH KOREA OV…" at bounding box center [983, 434] width 253 height 107
click at [952, 461] on div "Manage Permits DEPARTURE ZBAA DEP SLOT 0200Z RJBB ARR SLOT 0405Z SOUTH KOREA OV…" at bounding box center [983, 434] width 253 height 107
click at [941, 462] on div "SOUTH KOREA OVF" at bounding box center [923, 461] width 84 height 12
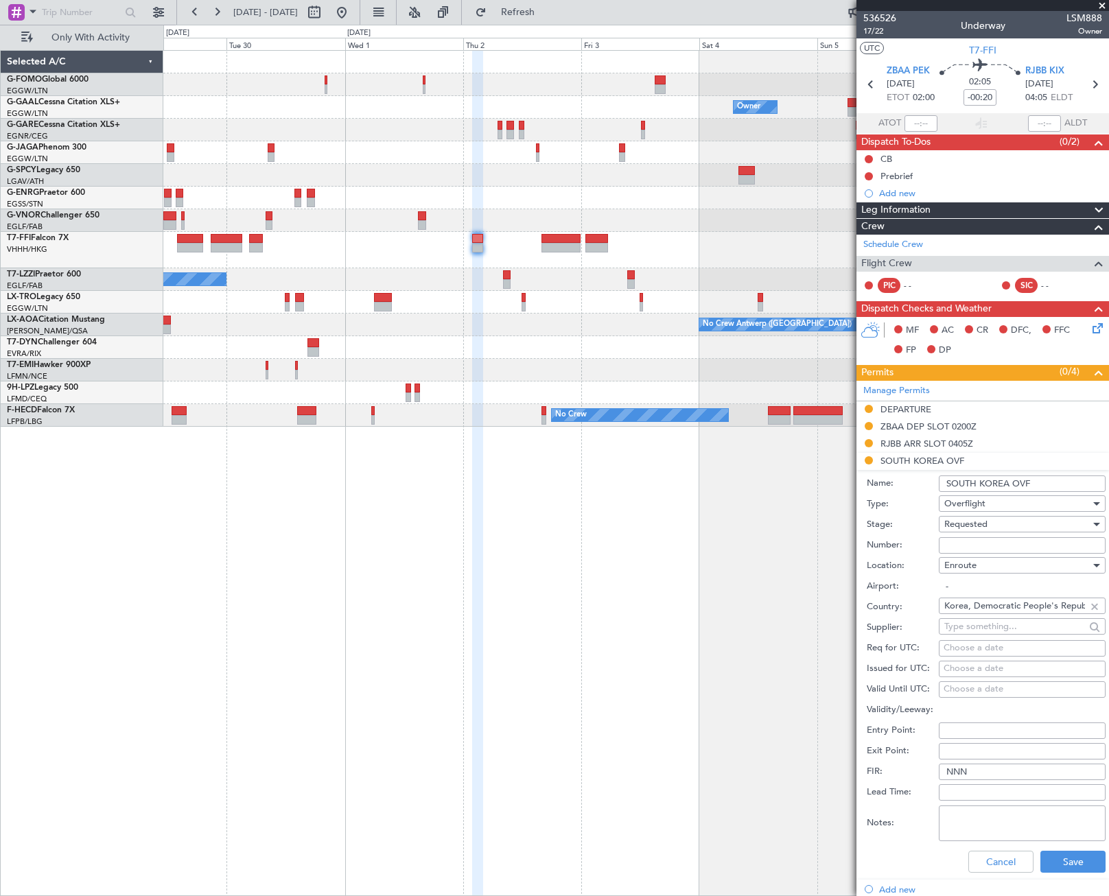
click at [973, 542] on input "Number:" at bounding box center [1022, 545] width 167 height 16
paste input "APPROVED"
type input "APPROVED"
click at [976, 523] on span "Requested" at bounding box center [965, 524] width 43 height 12
click at [994, 625] on span "Received OK" at bounding box center [1017, 628] width 144 height 21
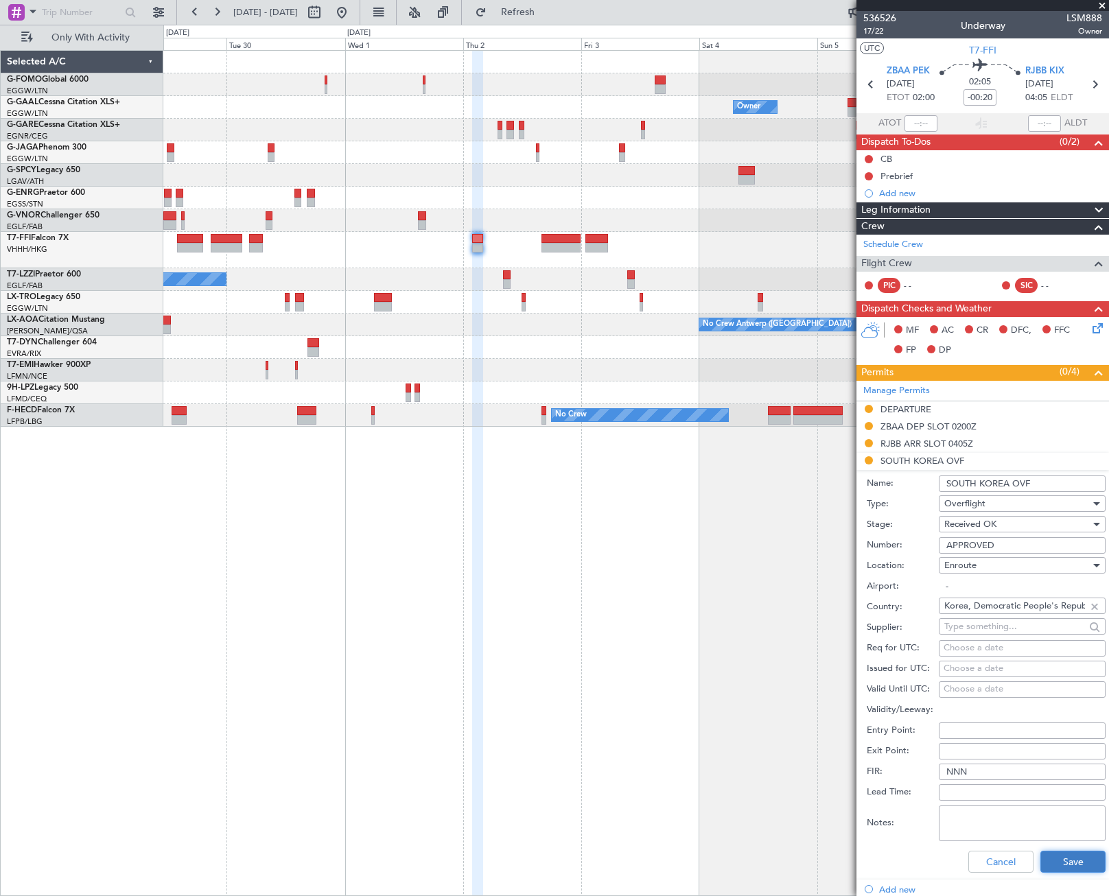
click at [1062, 864] on button "Save" at bounding box center [1072, 862] width 65 height 22
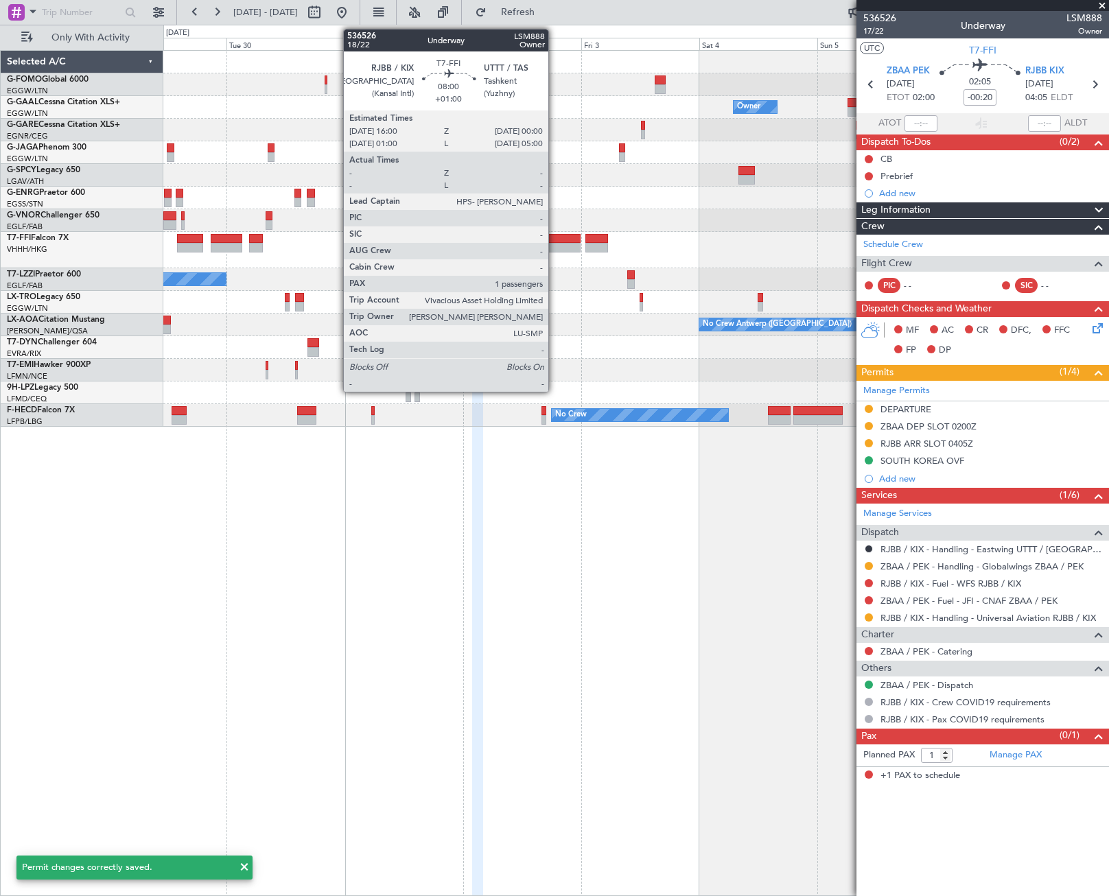
click at [555, 242] on div at bounding box center [562, 239] width 40 height 10
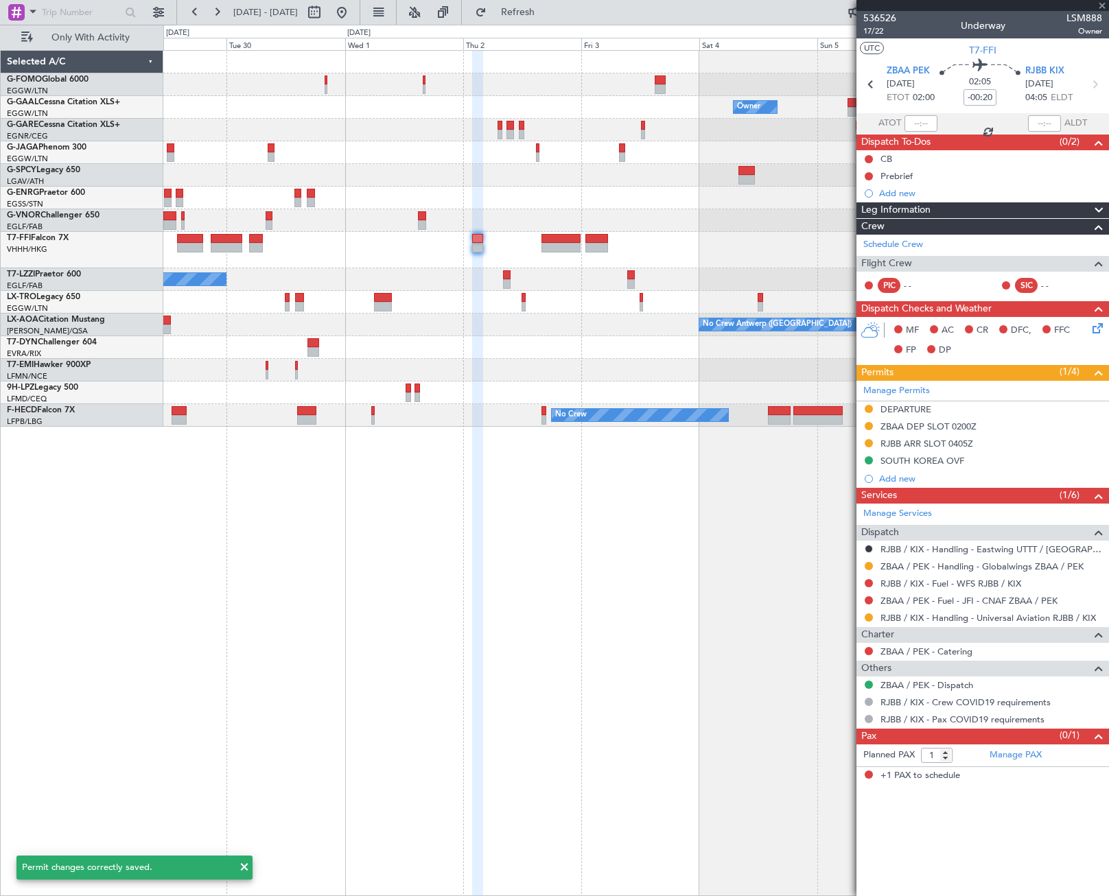
type input "+01:00"
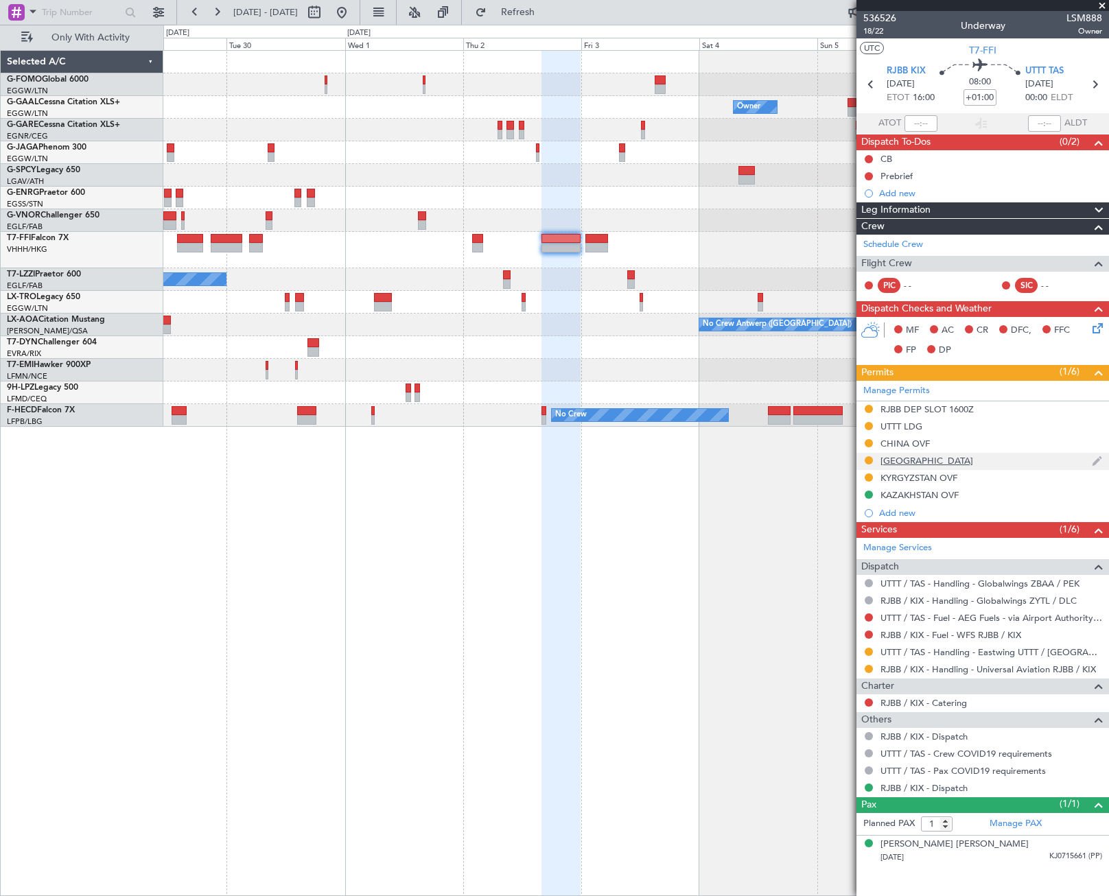
click at [927, 457] on div "SOUTH KOREA" at bounding box center [927, 461] width 93 height 12
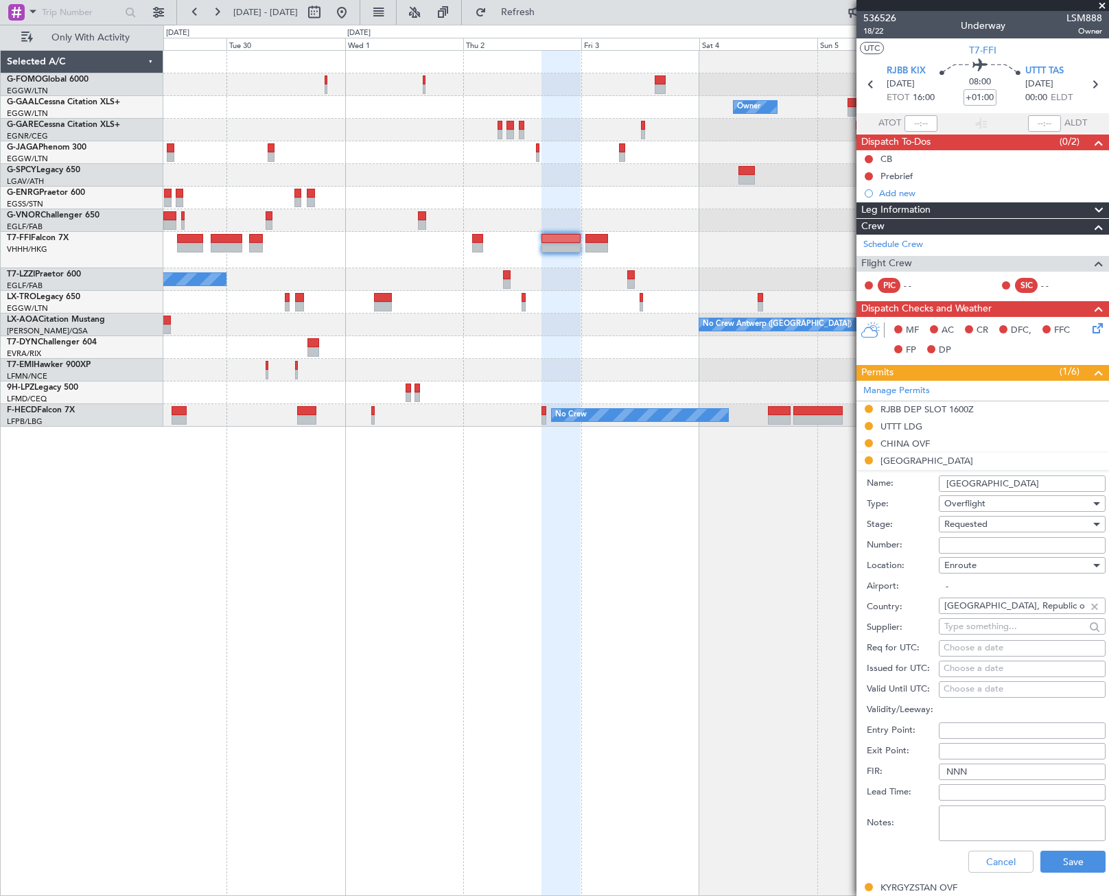
click at [975, 546] on input "Number:" at bounding box center [1022, 545] width 167 height 16
paste input "APPROVED"
type input "APPROVED"
click at [979, 526] on span "Requested" at bounding box center [965, 524] width 43 height 12
click at [1001, 623] on span "Received OK" at bounding box center [1017, 628] width 144 height 21
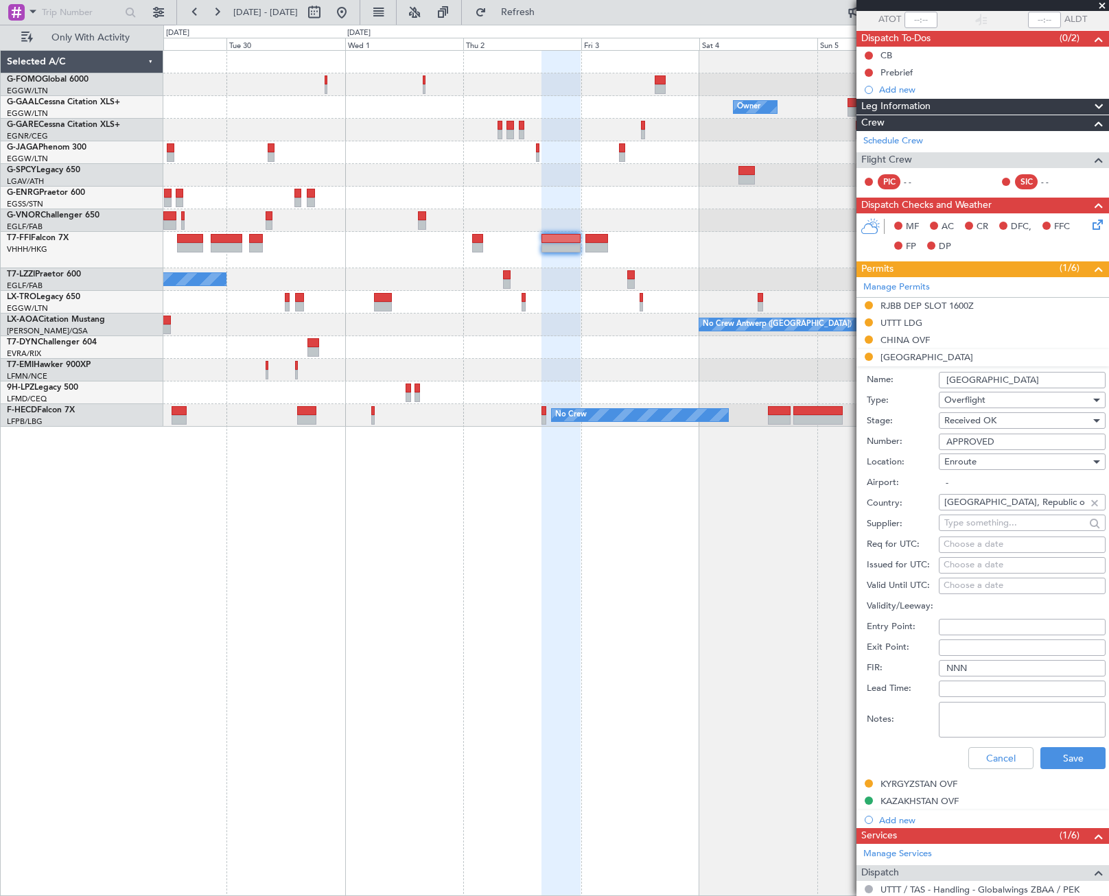
scroll to position [137, 0]
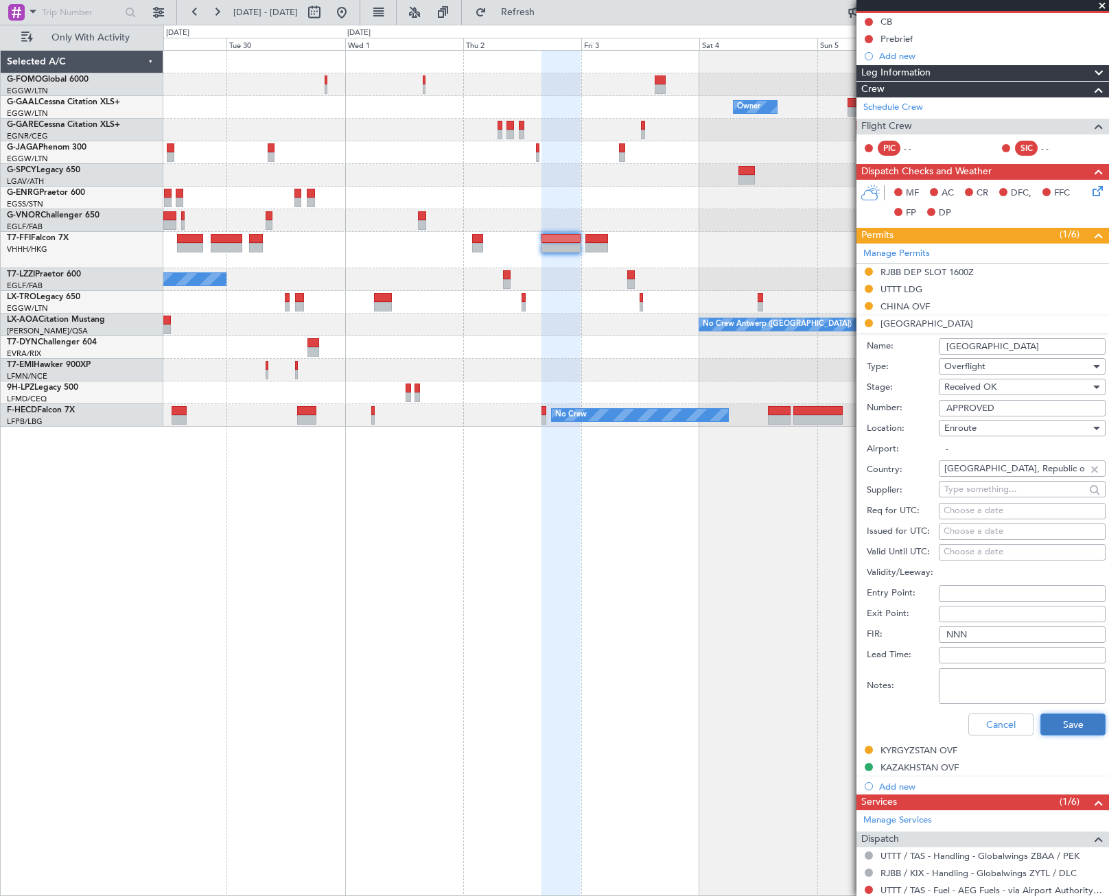
click at [1065, 716] on button "Save" at bounding box center [1072, 725] width 65 height 22
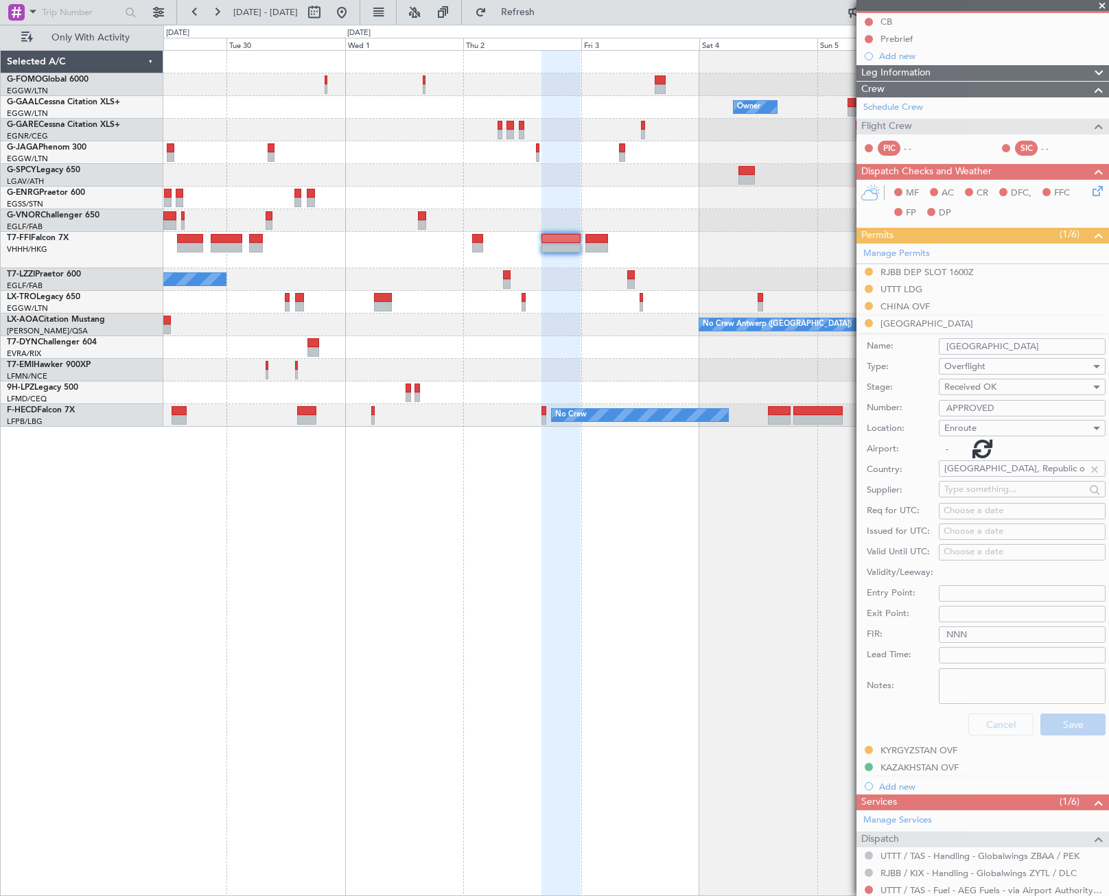
scroll to position [0, 0]
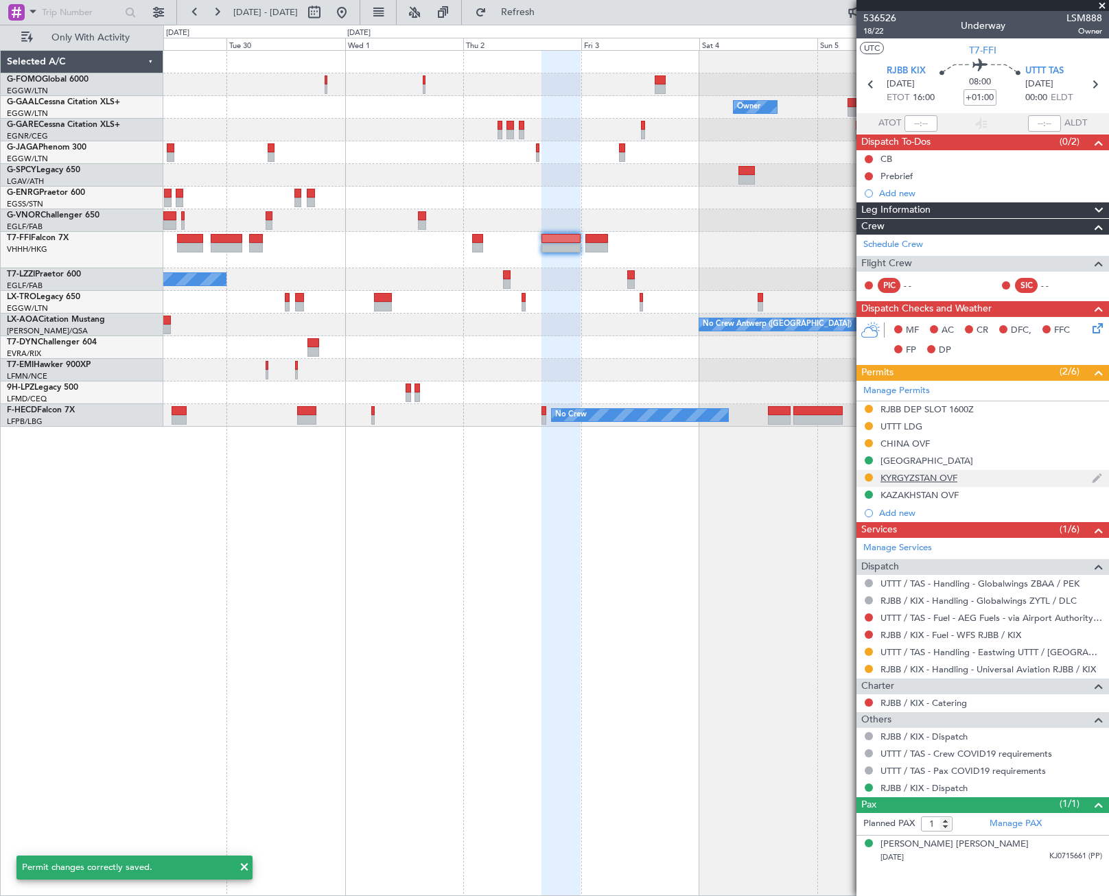
click at [930, 473] on div "KYRGYZSTAN OVF" at bounding box center [919, 478] width 77 height 12
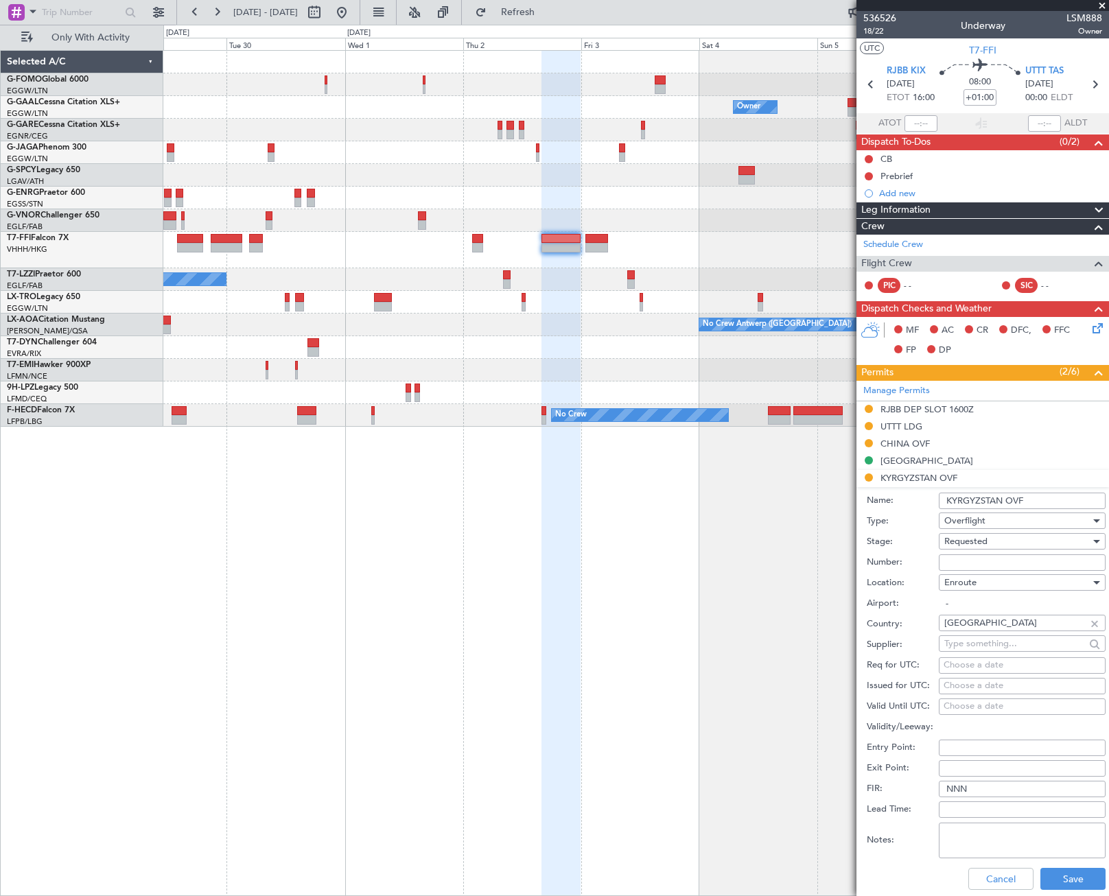
click at [1002, 556] on div "Number:" at bounding box center [986, 562] width 239 height 21
click at [1000, 561] on input "Number:" at bounding box center [1022, 563] width 167 height 16
paste input "76/2009/GCO"
type input "76/2009/GCO"
click at [988, 542] on div "Requested" at bounding box center [1017, 541] width 146 height 21
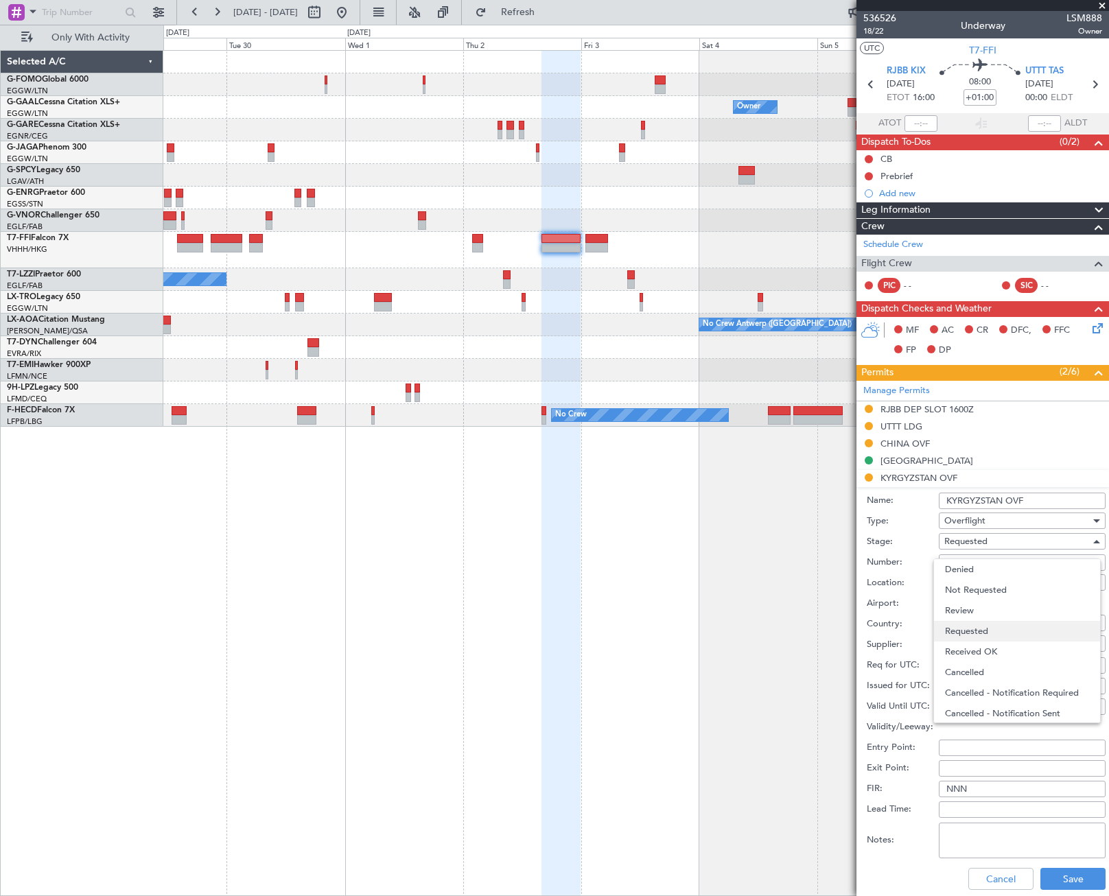
scroll to position [6, 0]
click at [992, 642] on span "Received OK" at bounding box center [1017, 646] width 144 height 21
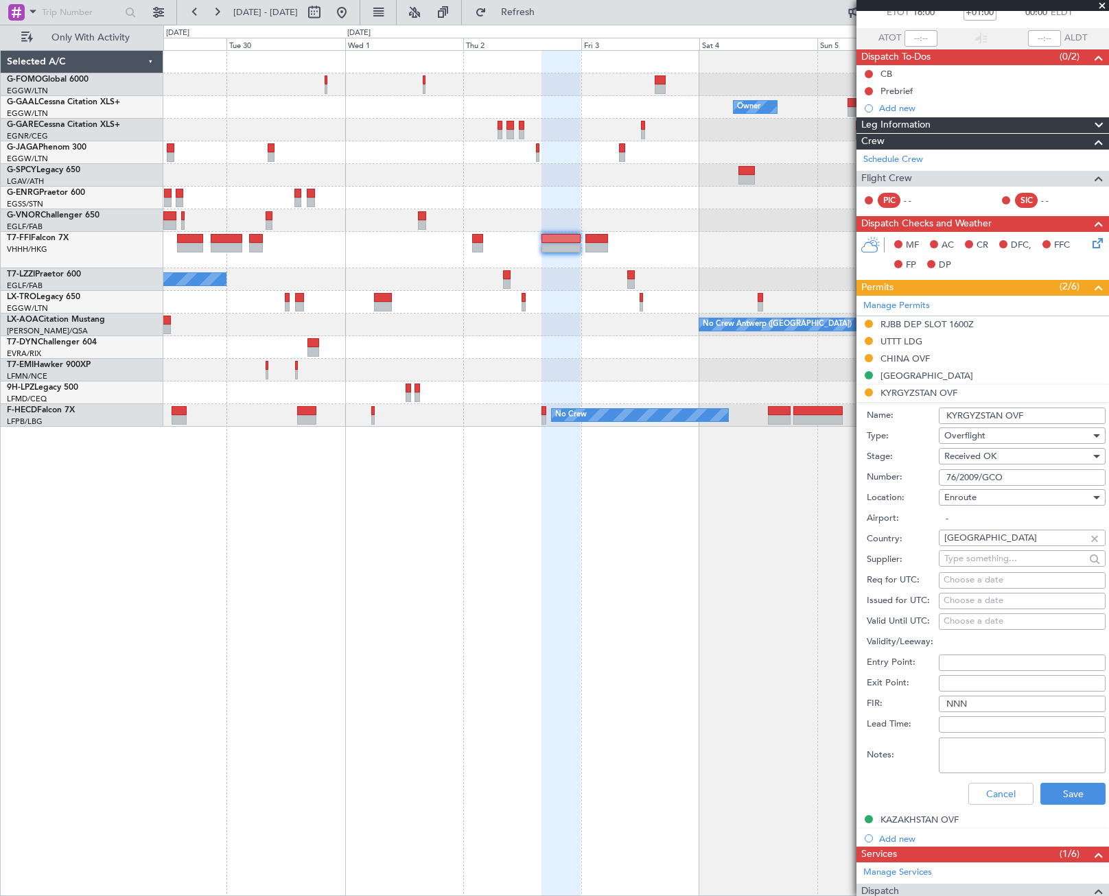
scroll to position [137, 0]
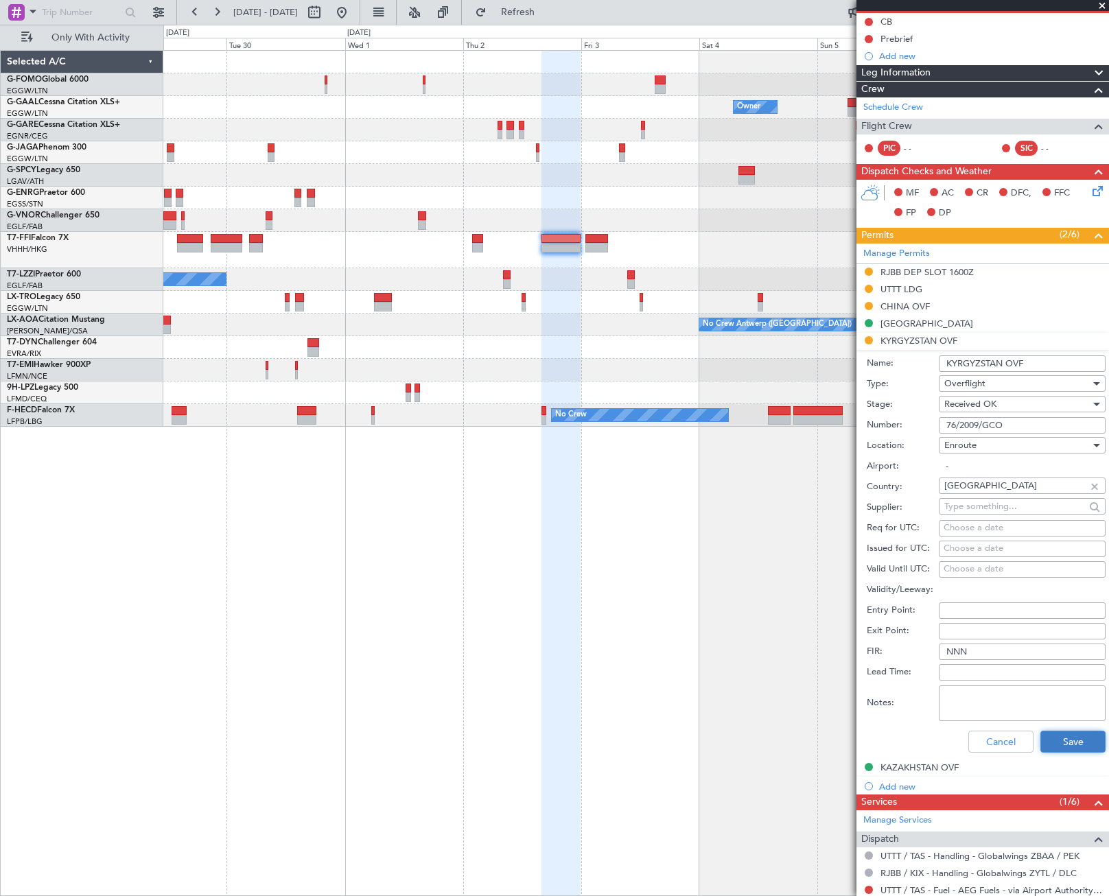
click at [1076, 745] on button "Save" at bounding box center [1072, 742] width 65 height 22
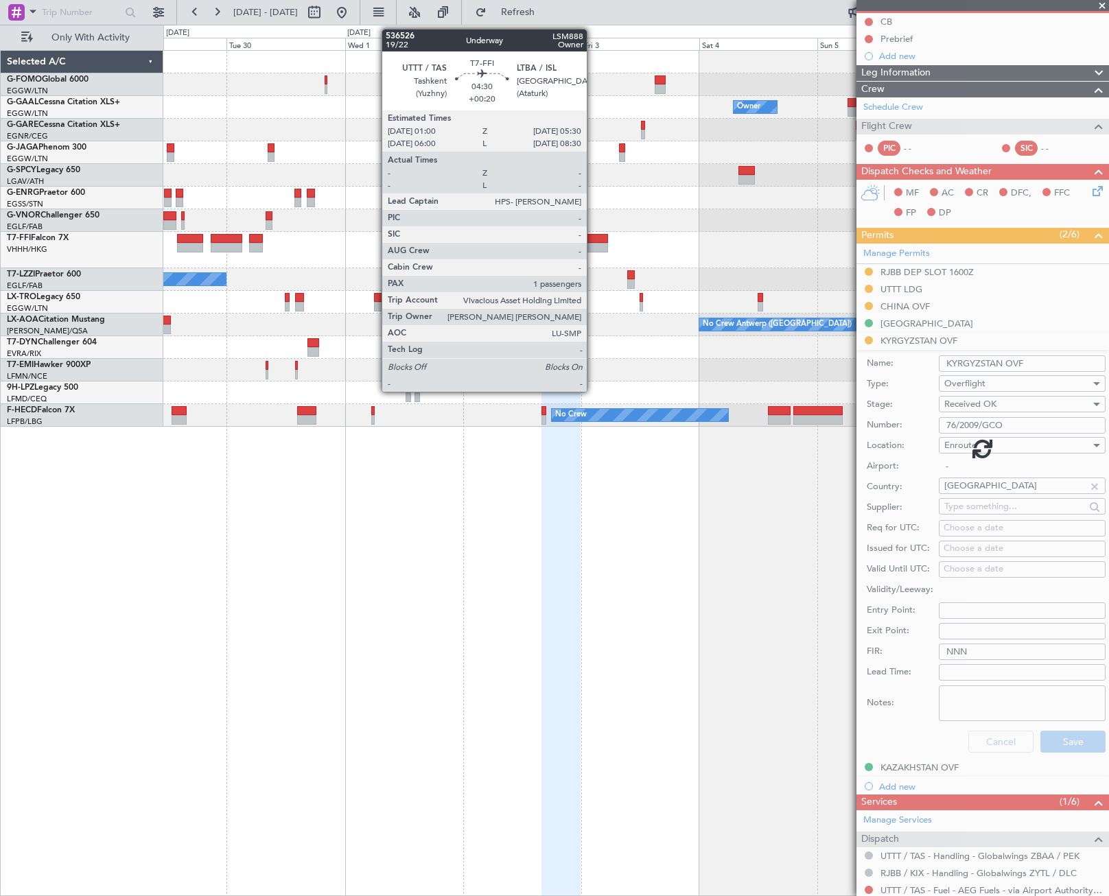
click at [593, 244] on div at bounding box center [596, 248] width 23 height 10
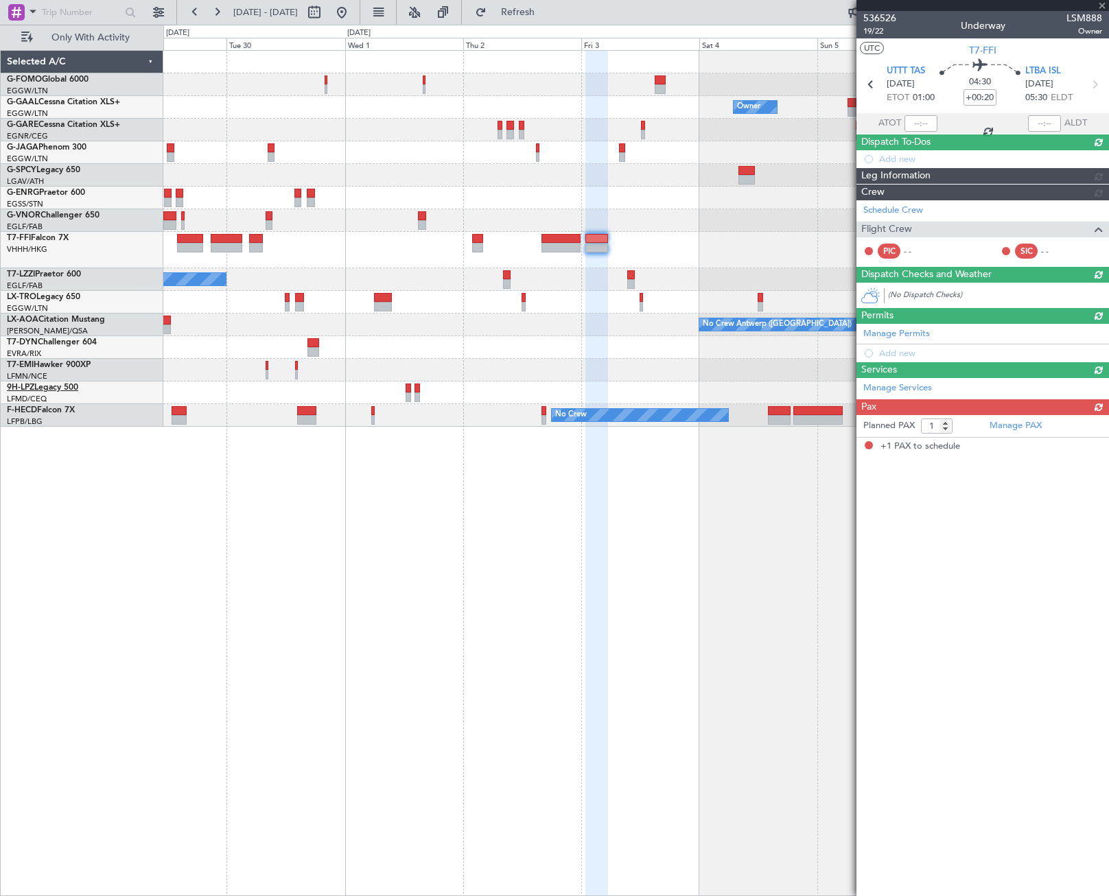
scroll to position [0, 0]
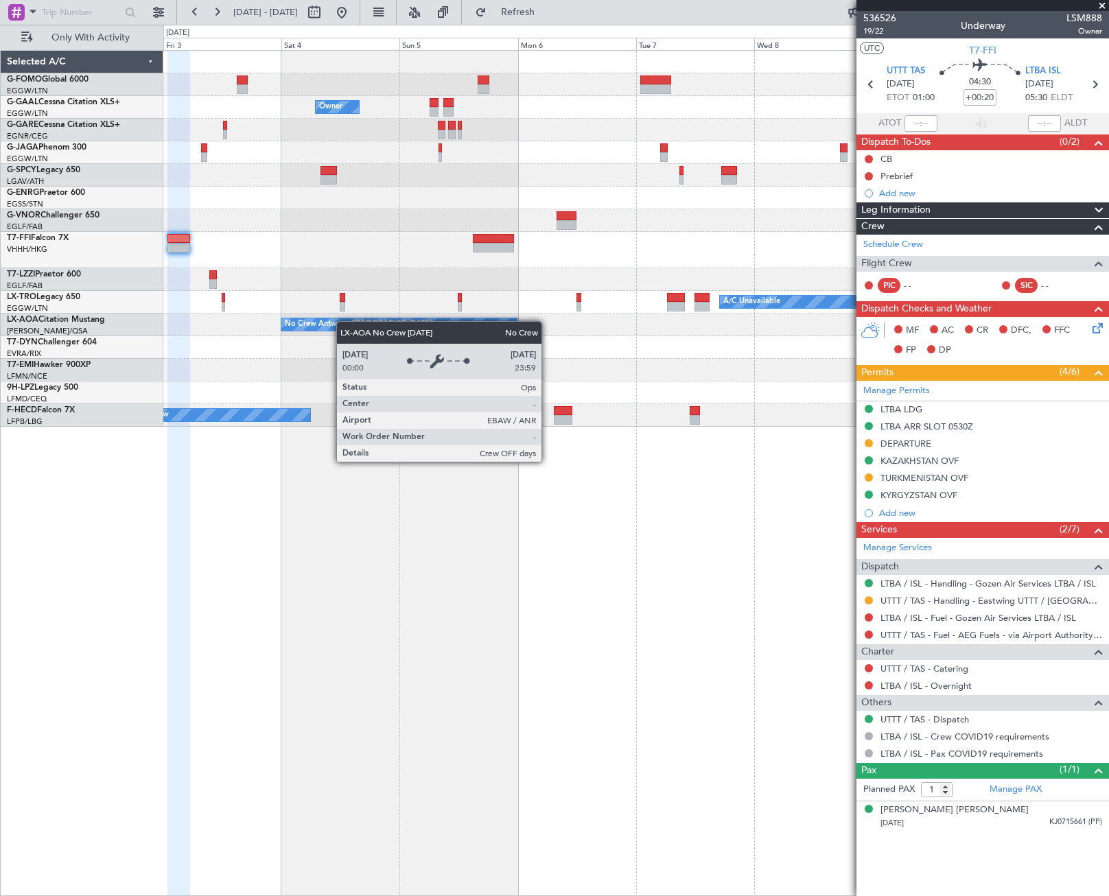
click at [234, 349] on div "Owner Owner Owner Planned Maint Geneva (Cointrin) A/C Unavailable No Crew Antwe…" at bounding box center [635, 239] width 945 height 376
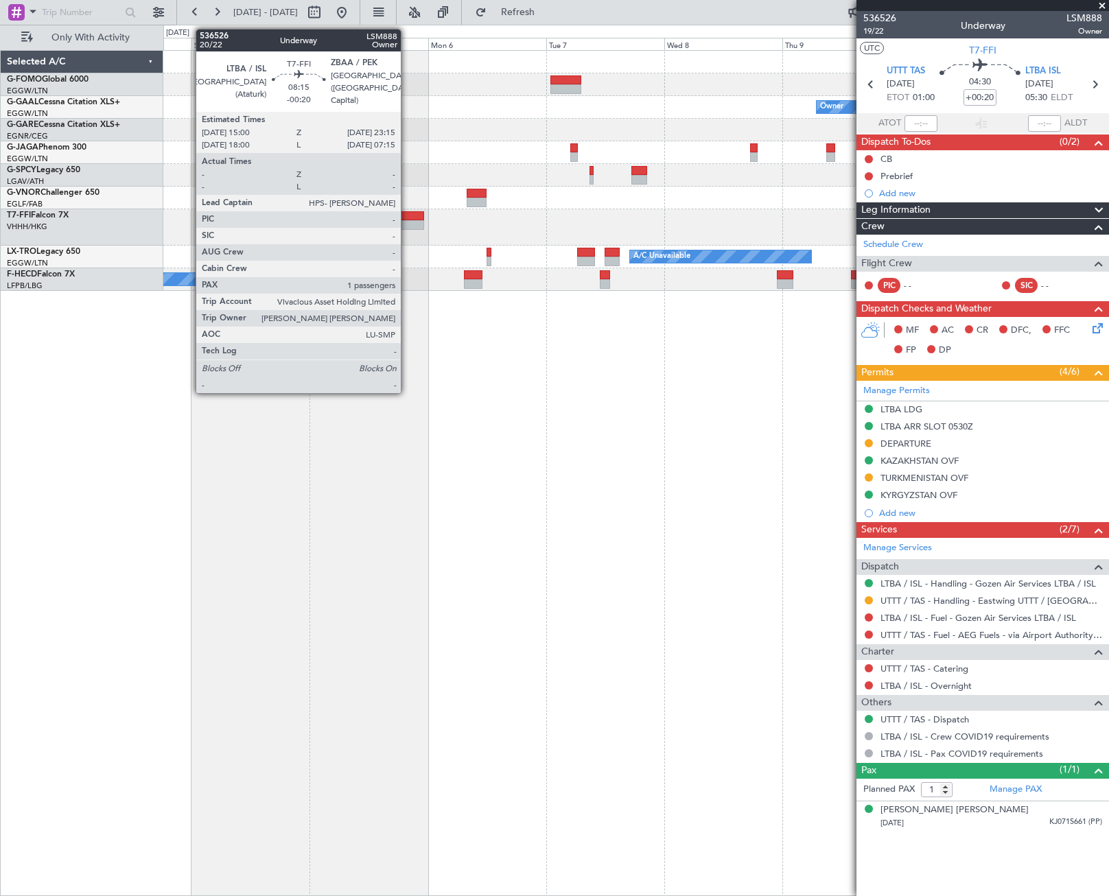
click at [407, 222] on div at bounding box center [403, 225] width 41 height 10
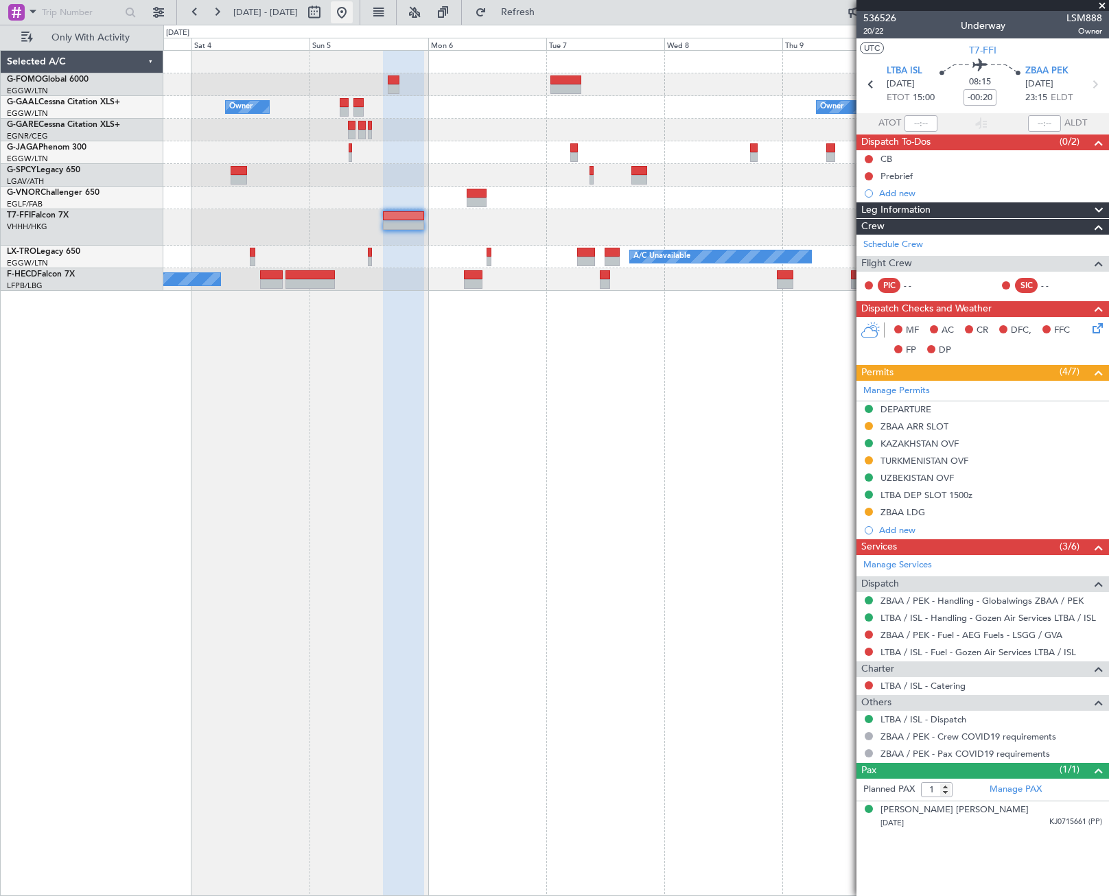
click at [353, 15] on button at bounding box center [342, 12] width 22 height 22
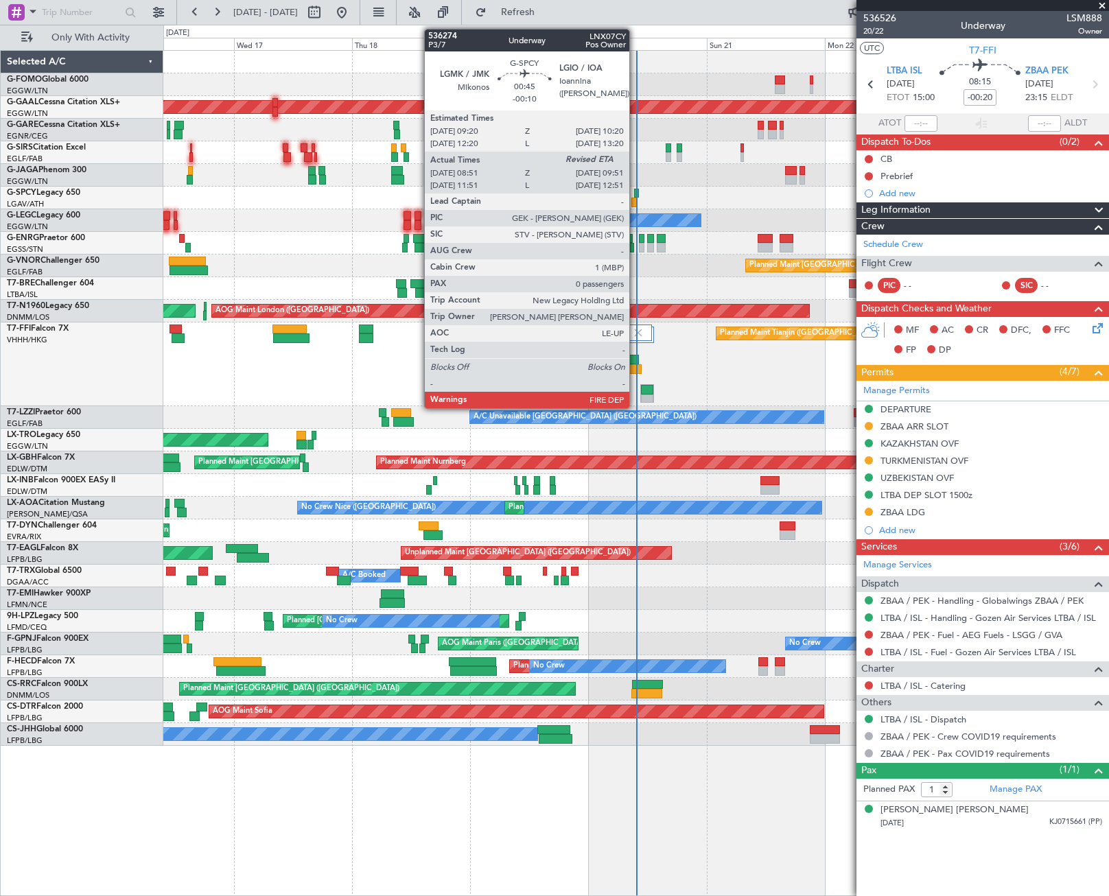
click at [636, 194] on div at bounding box center [636, 194] width 5 height 10
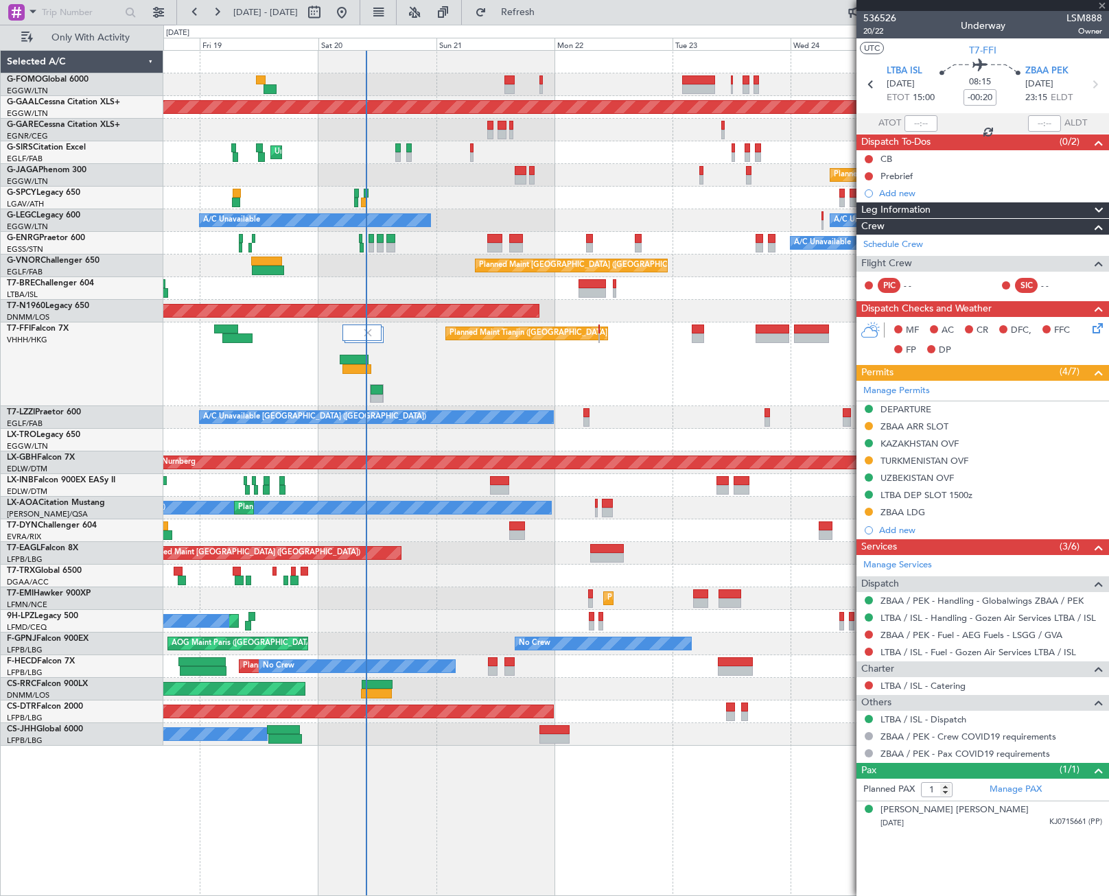
click at [458, 226] on div "Planned Maint Dusseldorf Owner Unplanned Maint London (Luton) Planned Maint Lon…" at bounding box center [635, 398] width 945 height 695
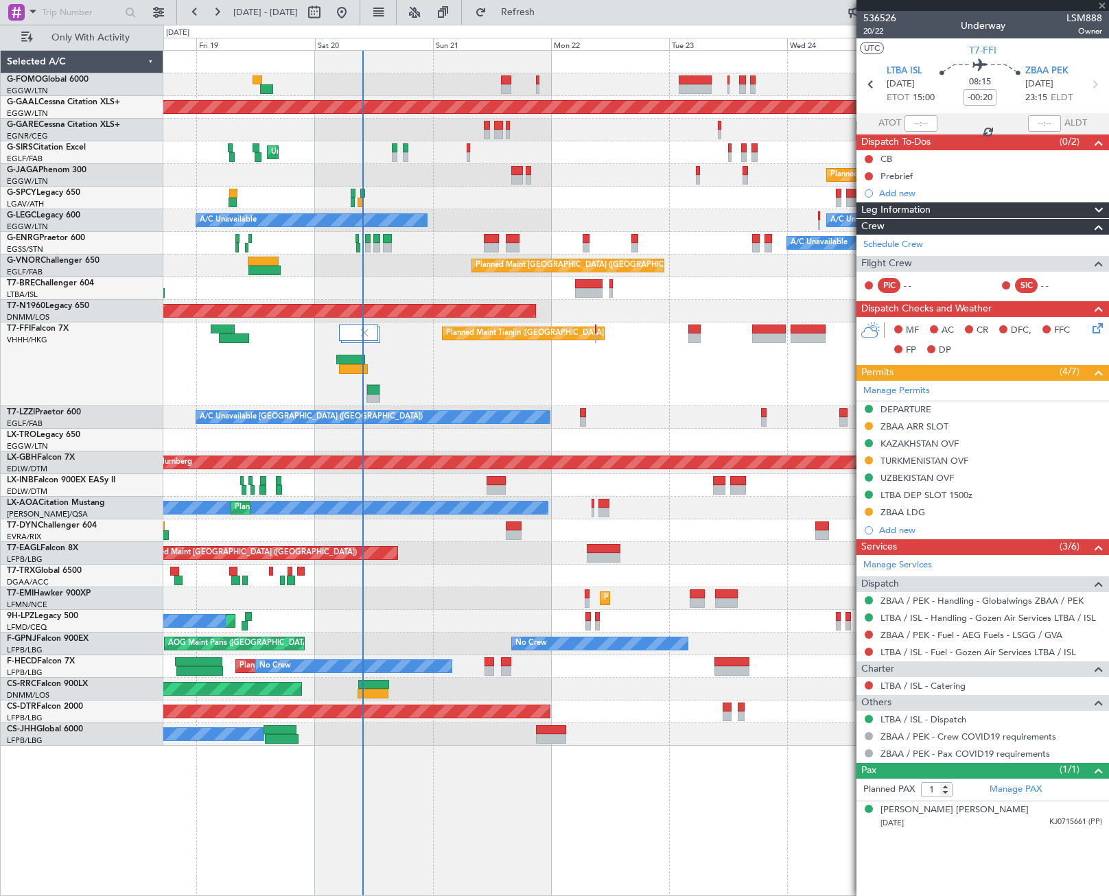
type input "-00:10"
type input "08:51"
type input "0"
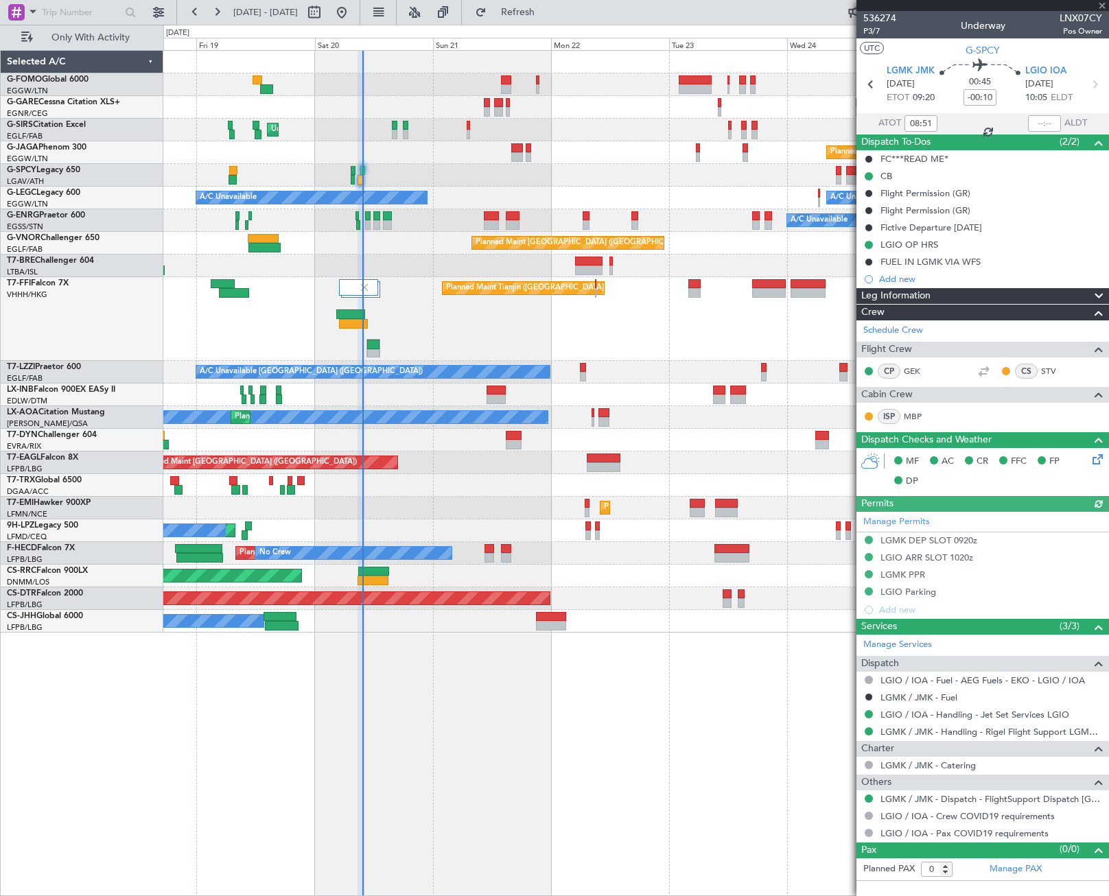
click at [1049, 117] on div at bounding box center [1044, 123] width 33 height 16
click at [1045, 119] on input "text" at bounding box center [1044, 123] width 33 height 16
click at [629, 746] on div "Unplanned Maint London (Luton) Planned Maint London (Luton) A/C Unavailable A/C…" at bounding box center [636, 473] width 946 height 846
type input "09:42"
click at [30, 445] on div "Unplanned Maint London (Luton) Planned Maint London (Luton) A/C Unavailable A/C…" at bounding box center [554, 461] width 1109 height 872
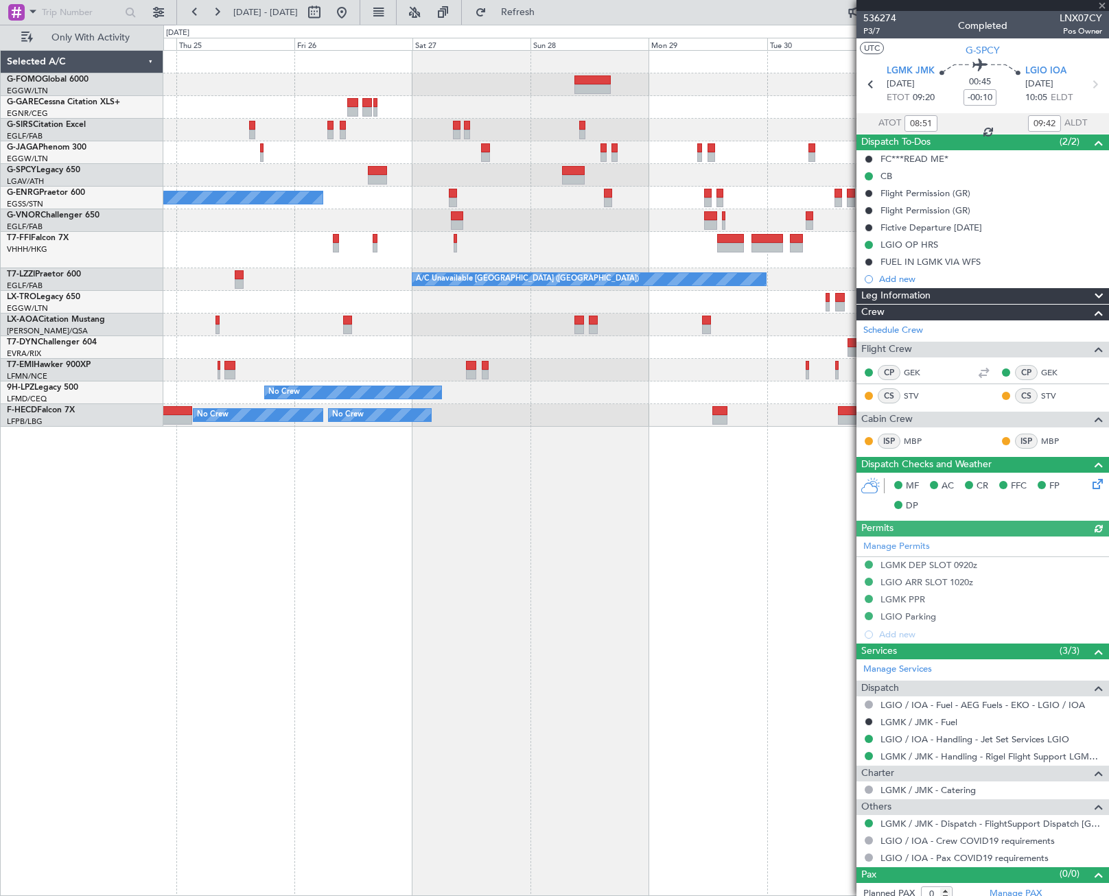
click at [666, 531] on div "A/C Unavailable A/C Unavailable London (Farnborough) No Crew No Crew Planned Ma…" at bounding box center [636, 473] width 946 height 846
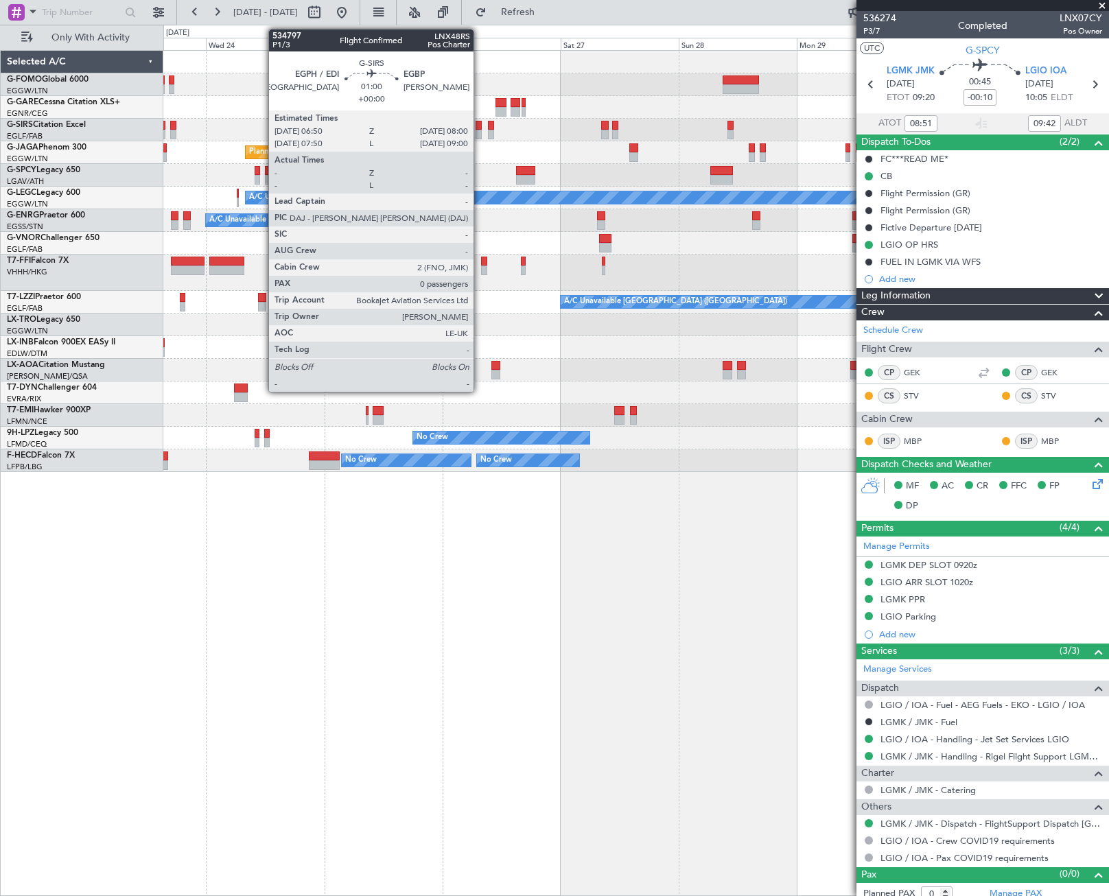
click at [480, 129] on div at bounding box center [479, 126] width 6 height 10
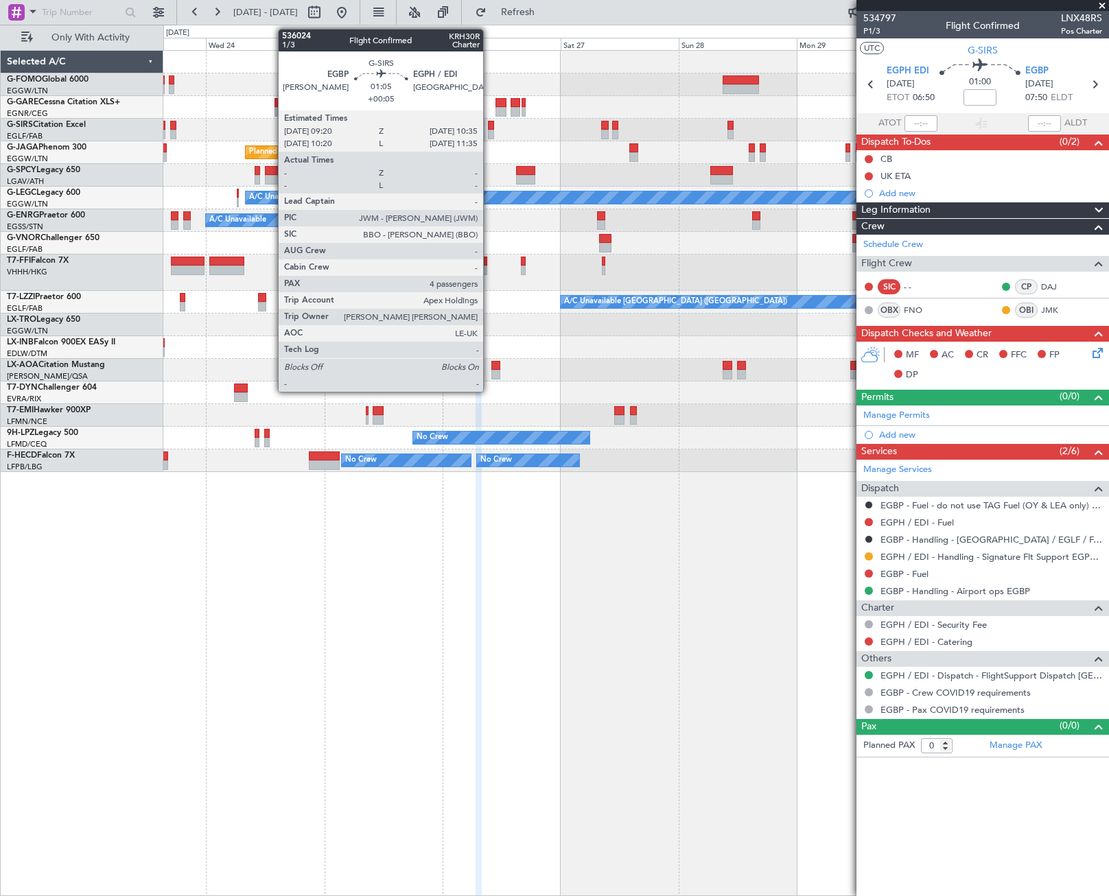
click at [489, 130] on div at bounding box center [491, 135] width 6 height 10
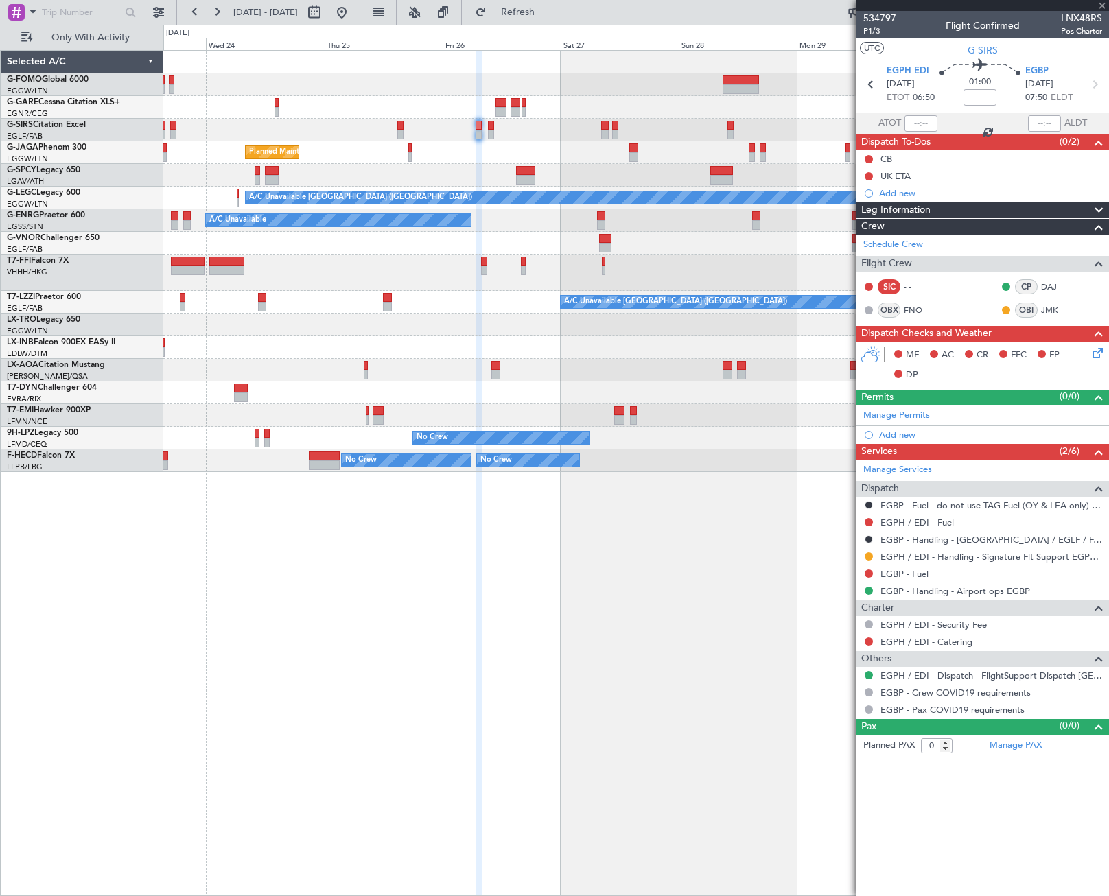
type input "+00:05"
type input "4"
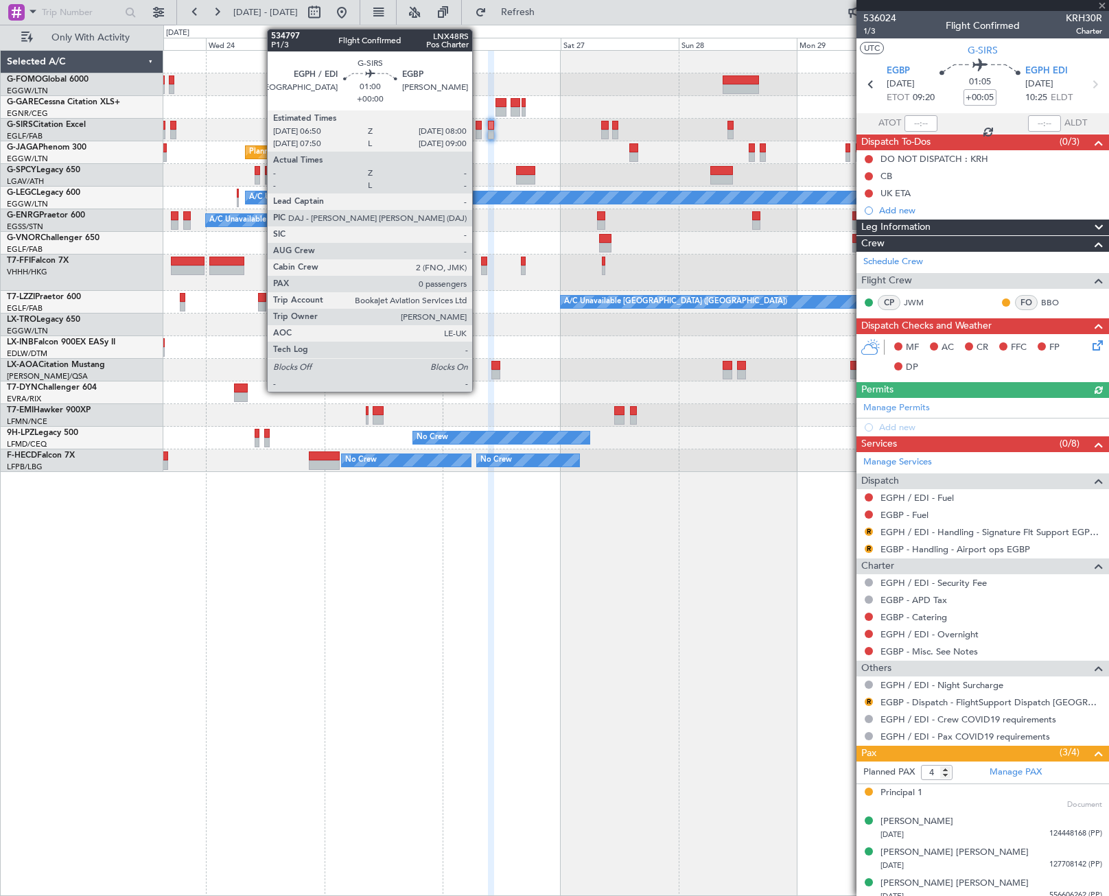
click at [478, 132] on div at bounding box center [479, 135] width 6 height 10
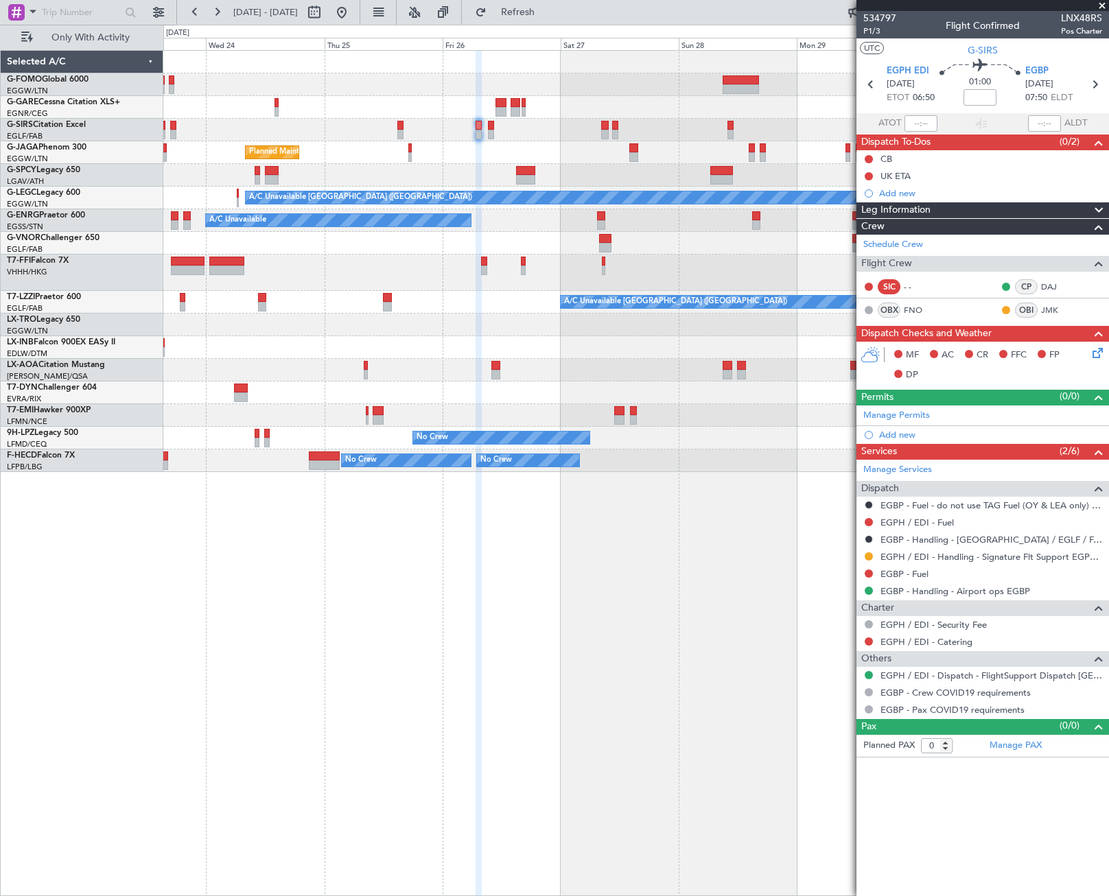
click at [758, 336] on div "Planned Maint London (Luton) A/C Unavailable London (Luton) A/C Unavailable Pla…" at bounding box center [635, 261] width 945 height 421
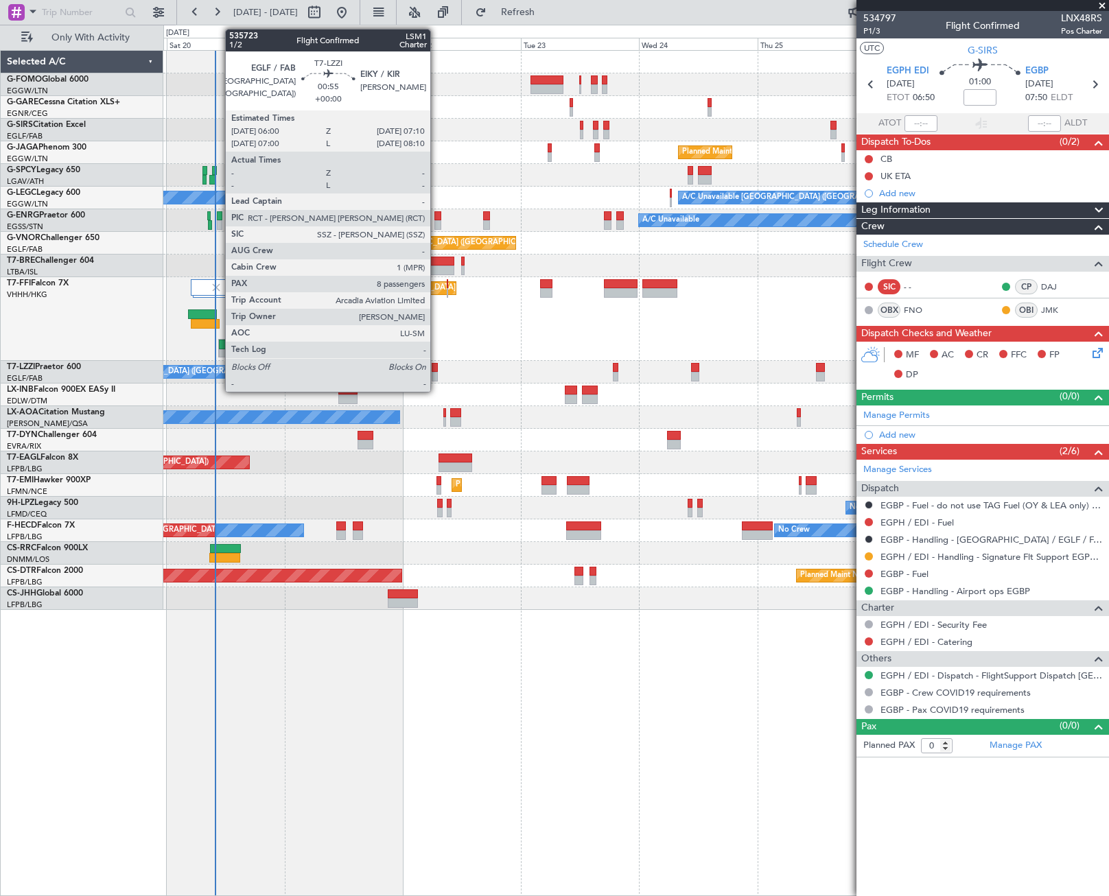
click at [437, 373] on div at bounding box center [435, 377] width 6 height 10
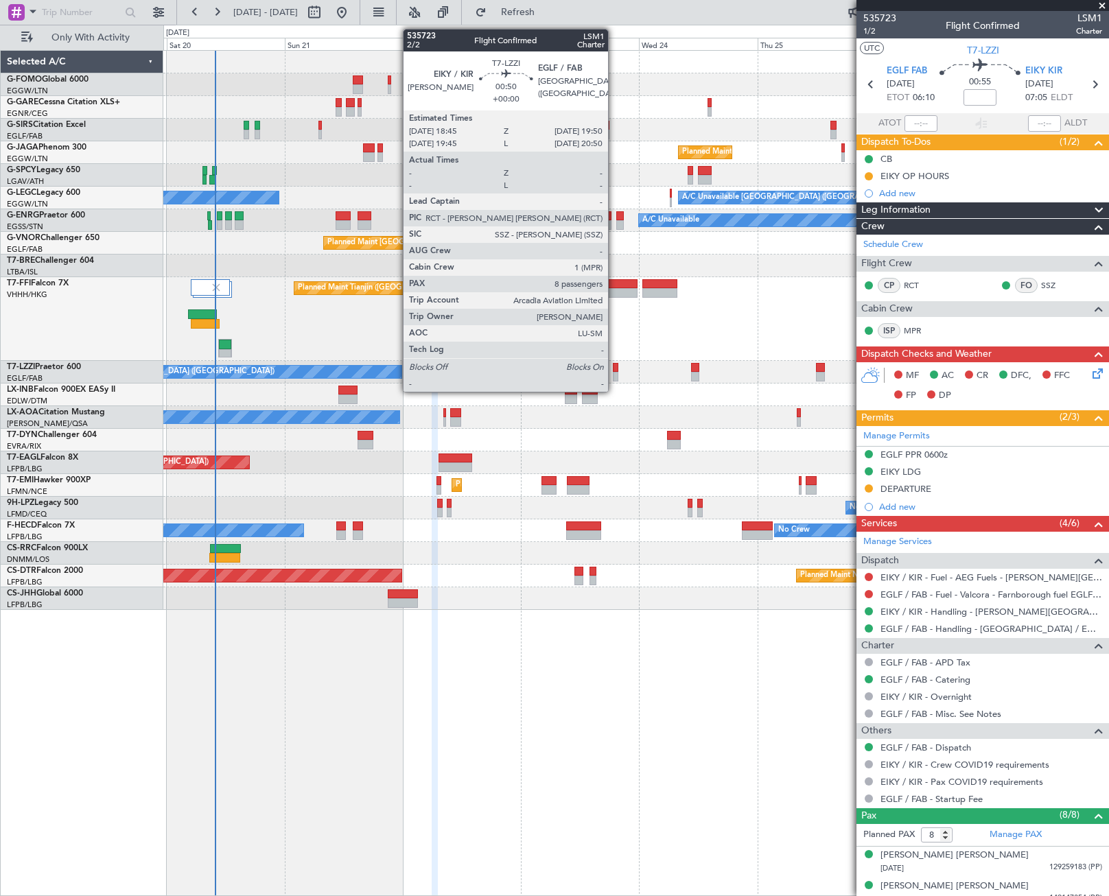
click at [614, 375] on div at bounding box center [615, 377] width 5 height 10
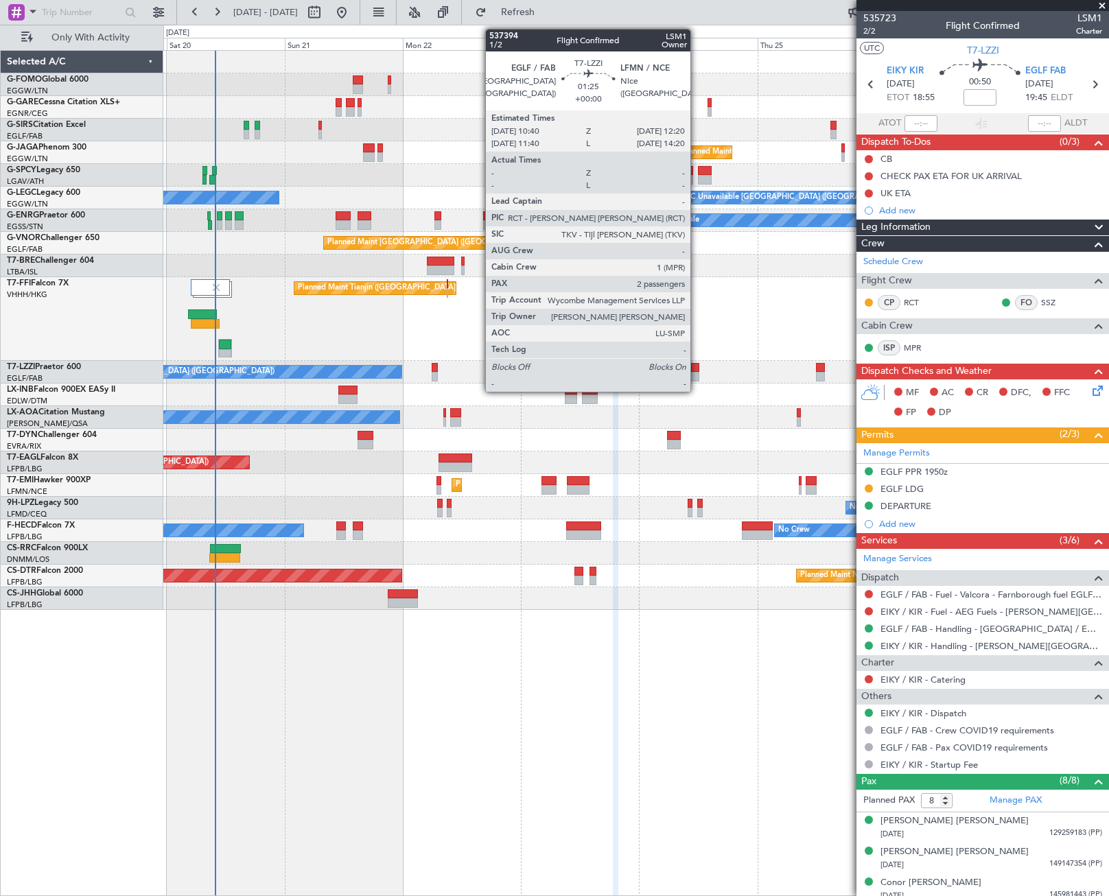
click at [697, 371] on div at bounding box center [695, 368] width 8 height 10
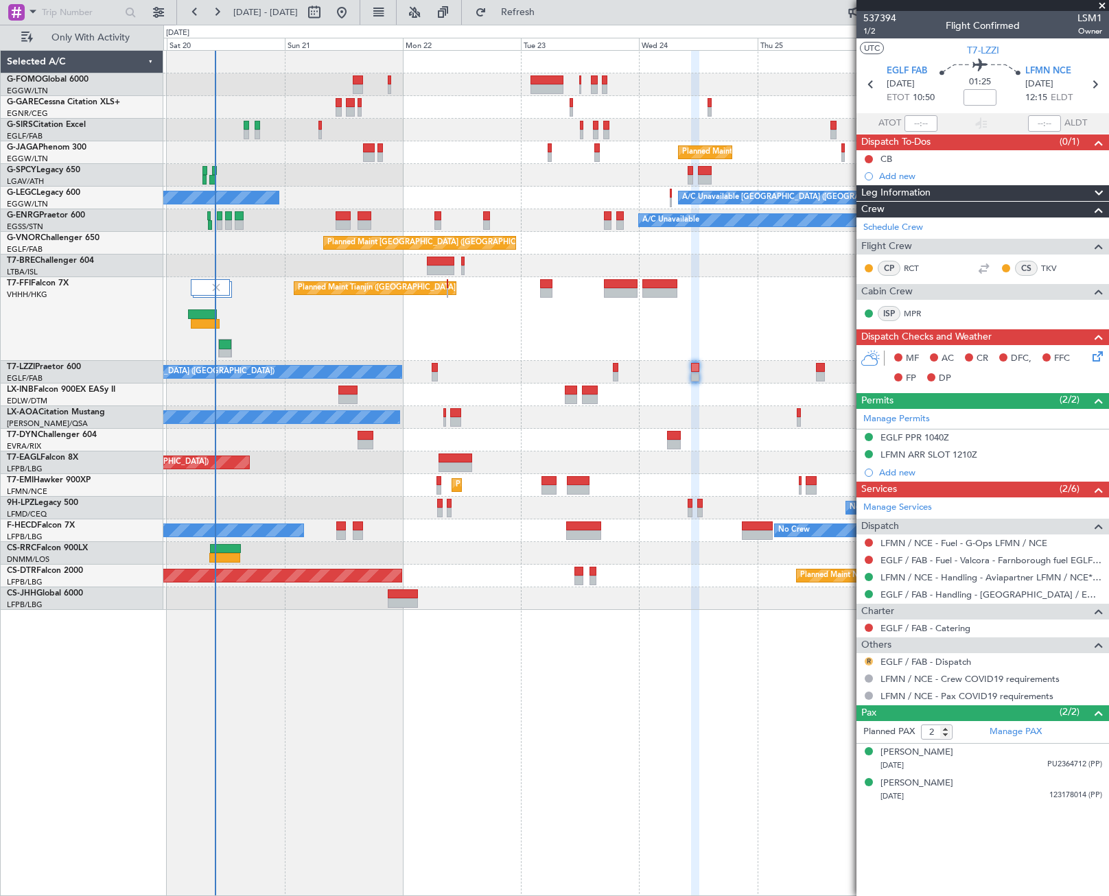
click at [868, 663] on button "R" at bounding box center [869, 662] width 8 height 8
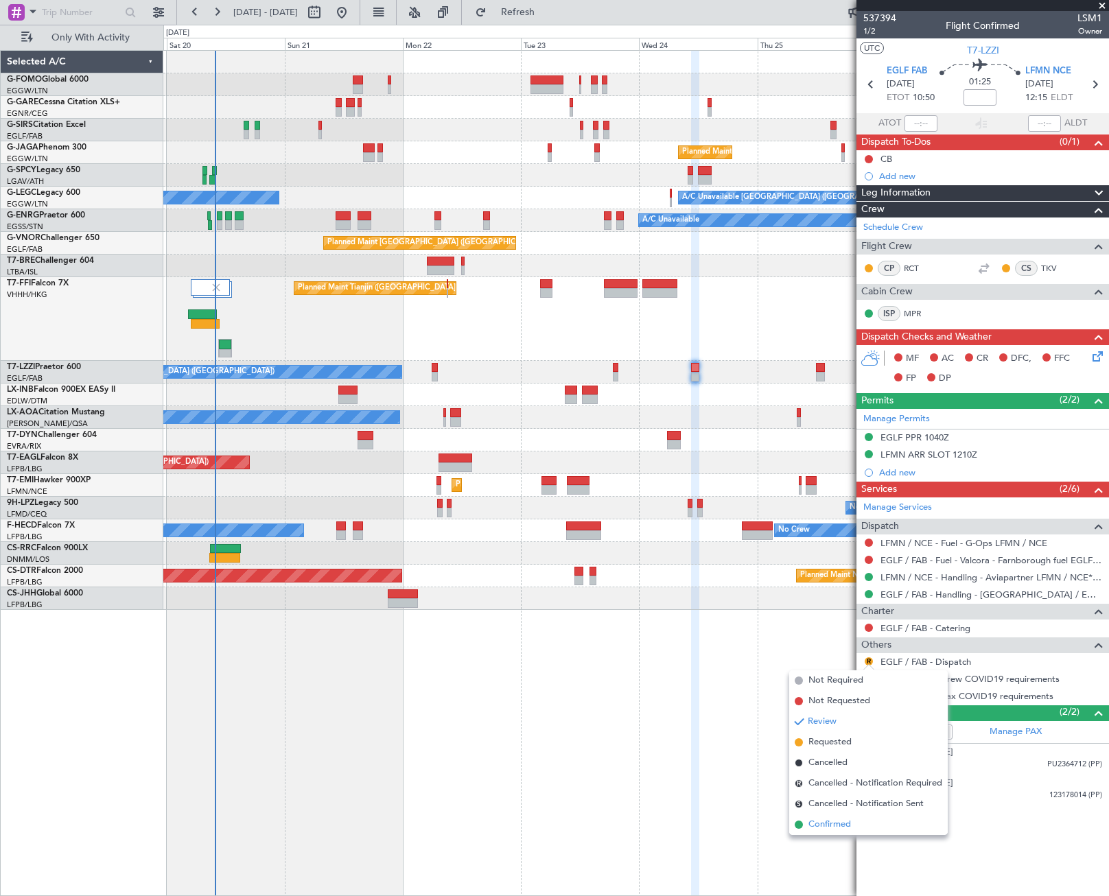
click at [835, 824] on span "Confirmed" at bounding box center [830, 825] width 43 height 14
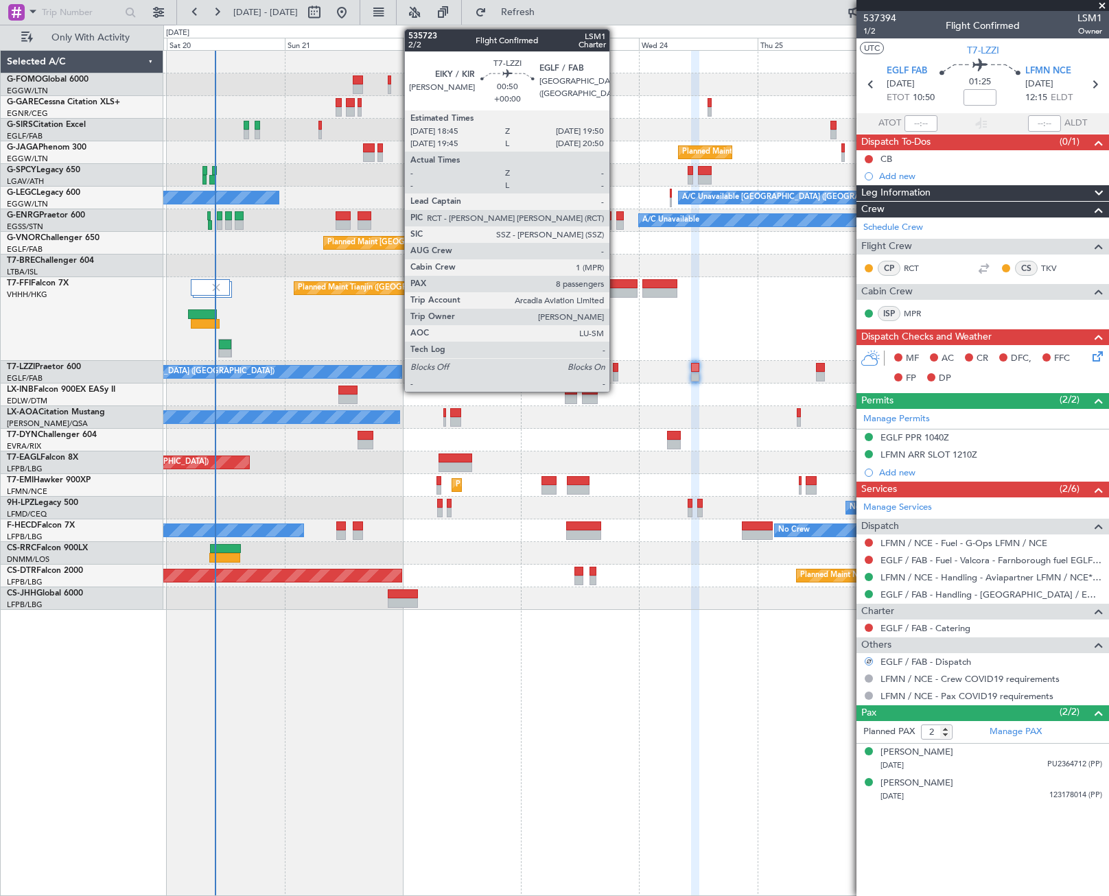
click at [616, 370] on div at bounding box center [615, 368] width 5 height 10
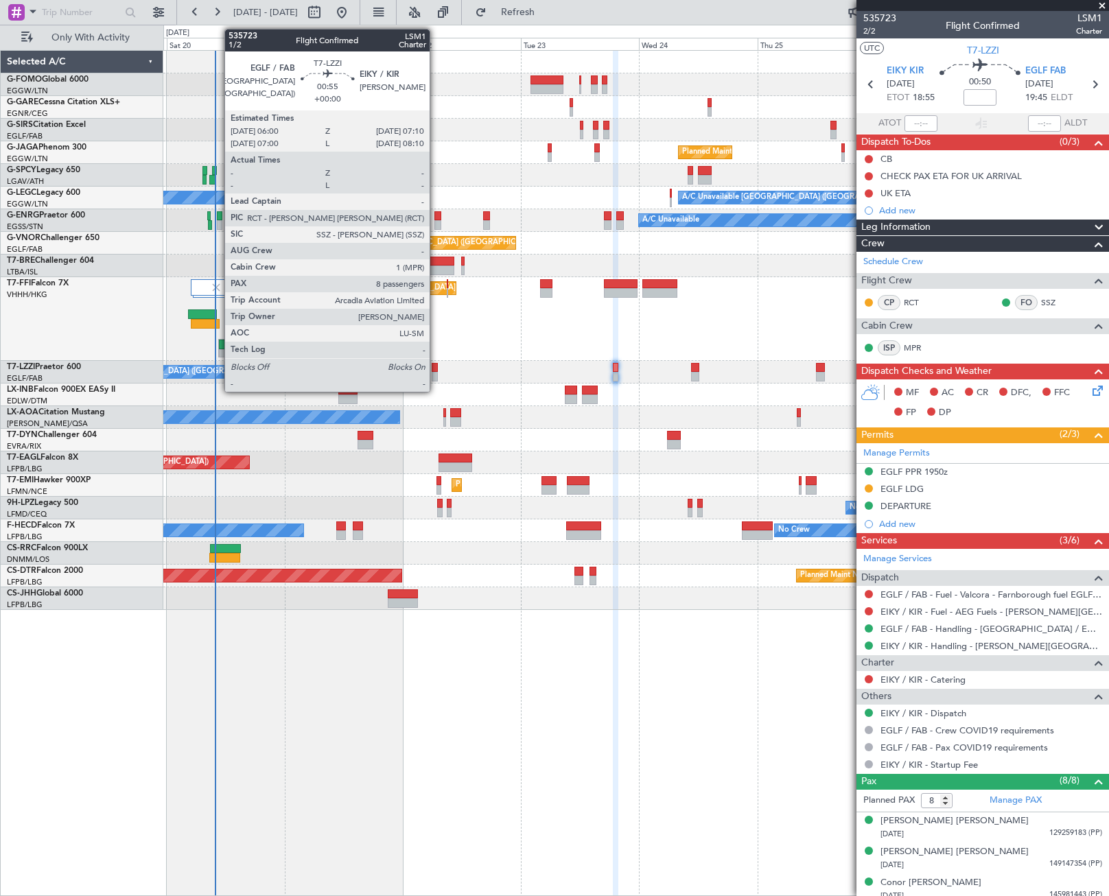
click at [436, 372] on div at bounding box center [435, 377] width 6 height 10
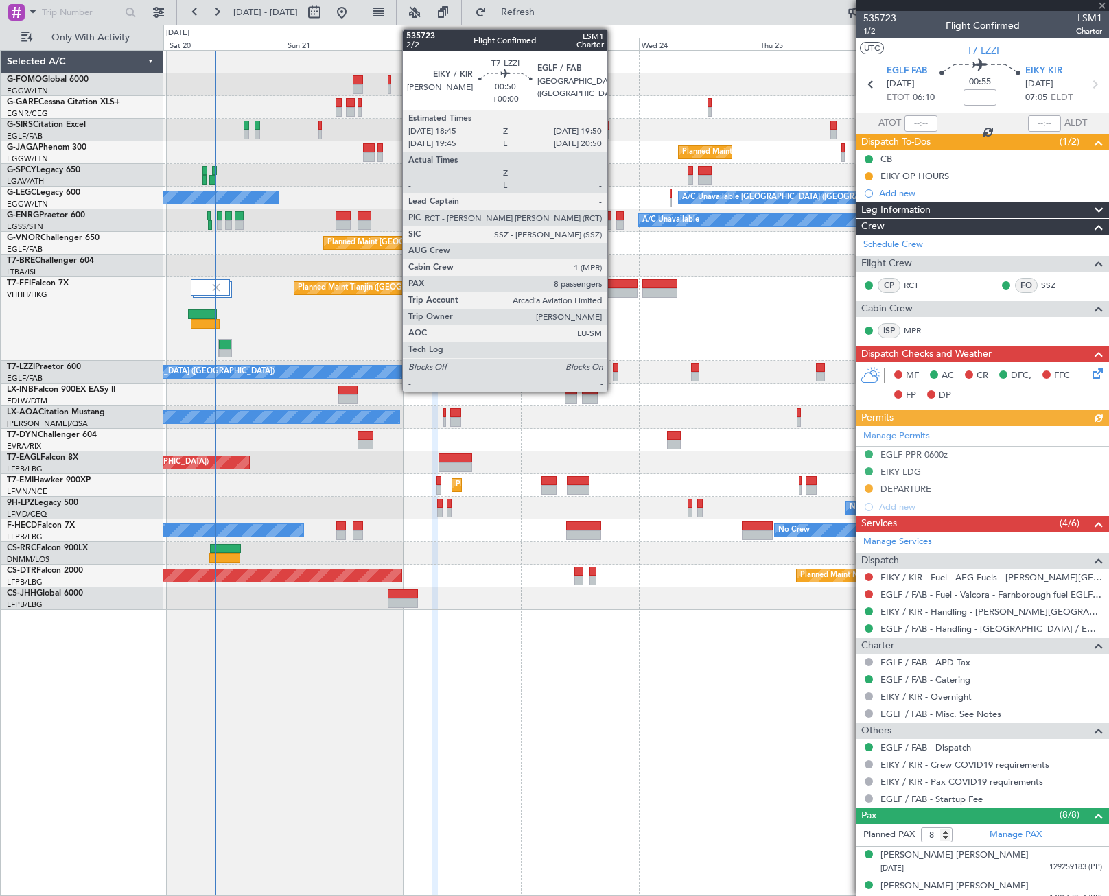
click at [614, 371] on div at bounding box center [615, 368] width 5 height 10
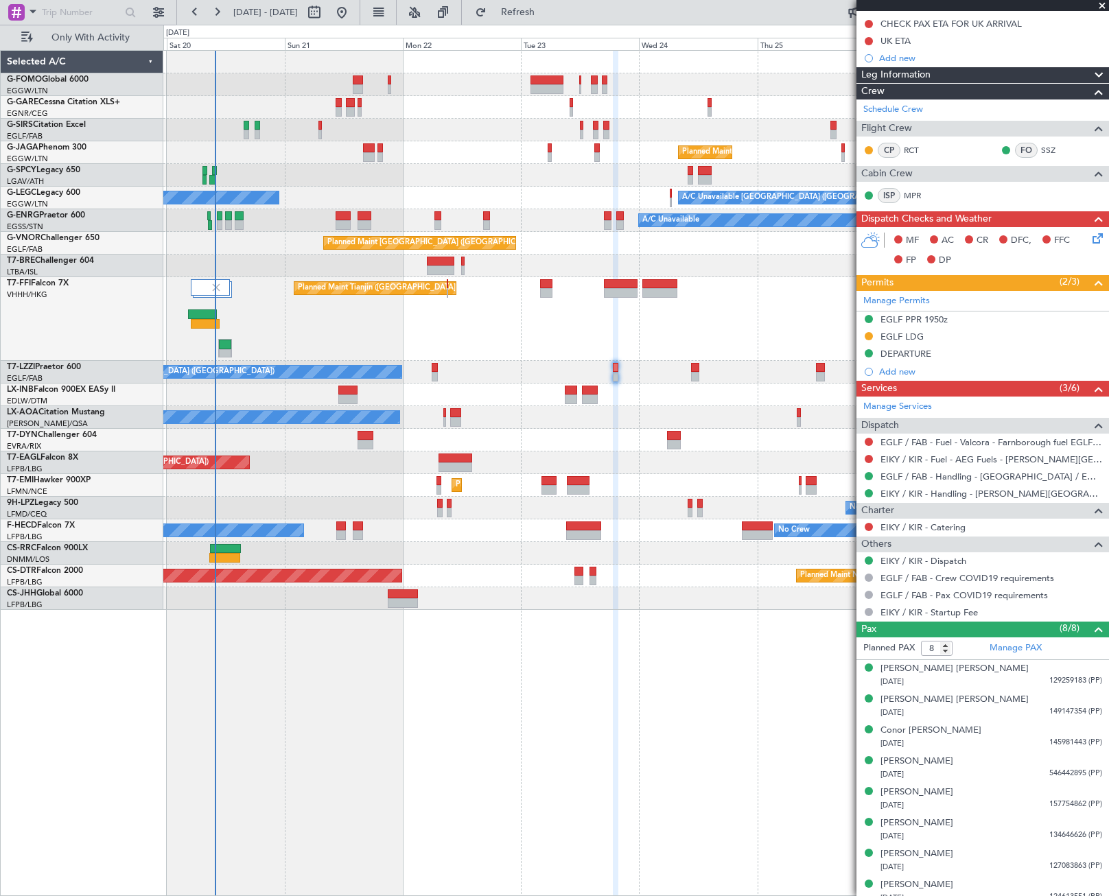
scroll to position [163, 0]
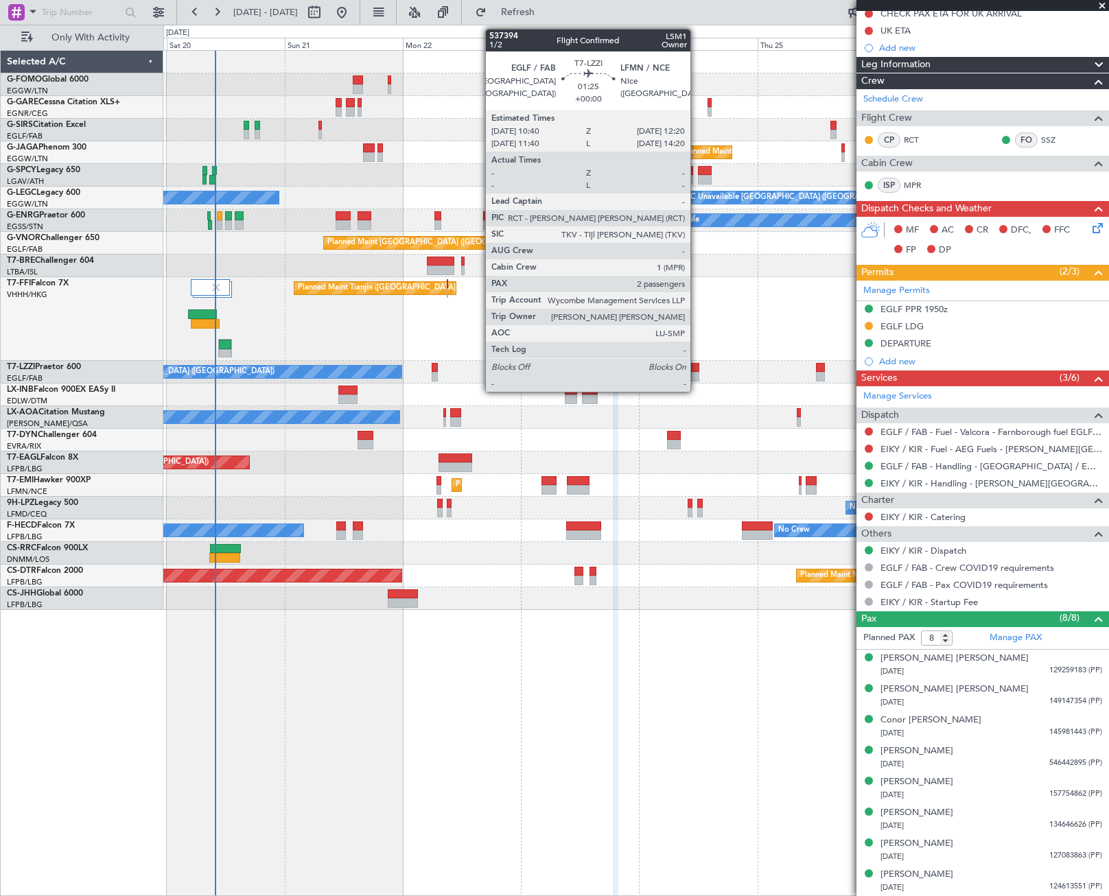
click at [697, 372] on div at bounding box center [695, 377] width 8 height 10
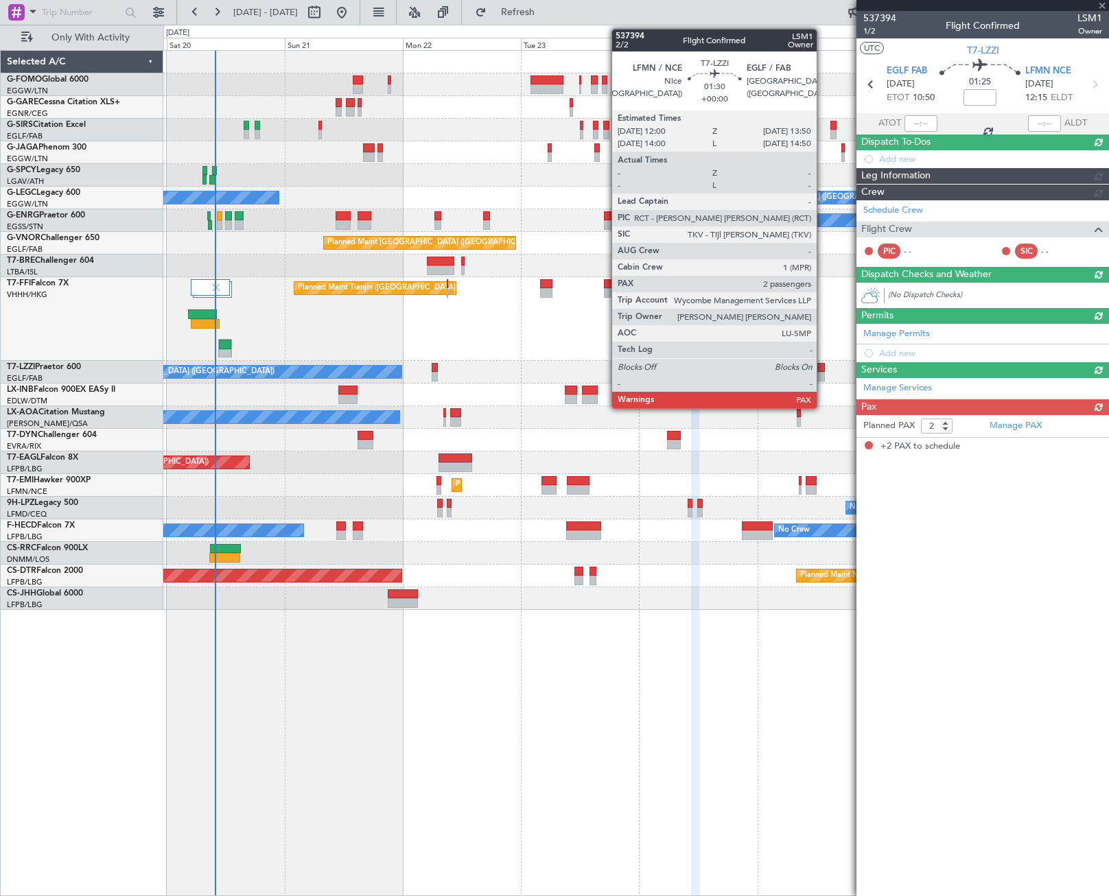
scroll to position [0, 0]
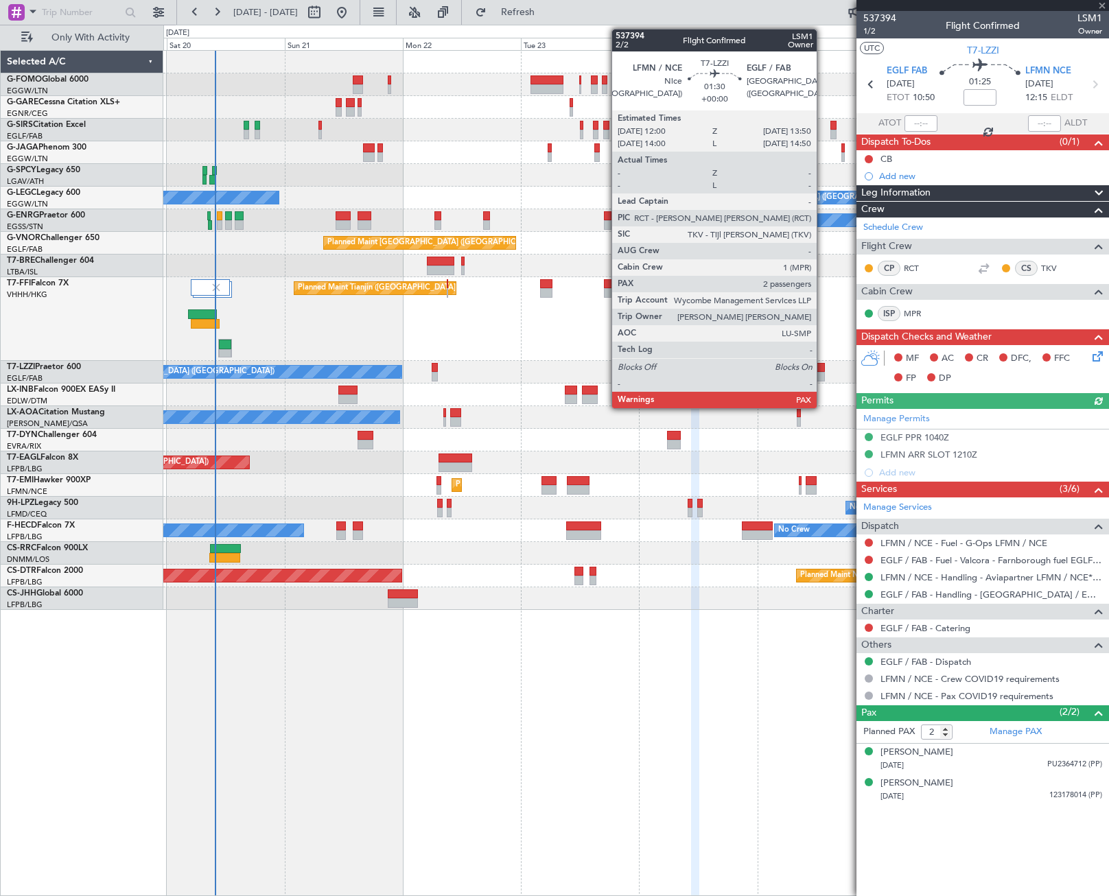
click at [823, 375] on div at bounding box center [821, 377] width 10 height 10
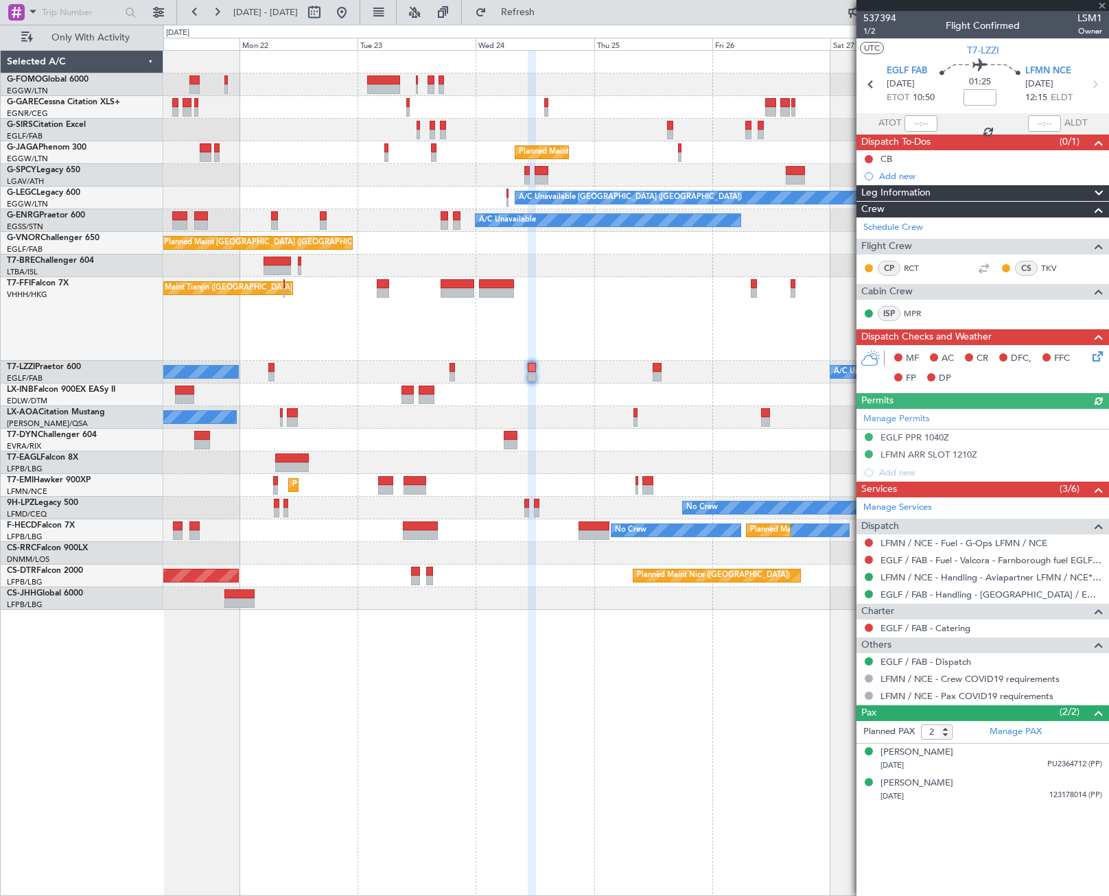
click at [498, 443] on div "Unplanned Maint London (Luton) Planned Maint London (Luton) A/C Unavailable Lon…" at bounding box center [635, 330] width 945 height 559
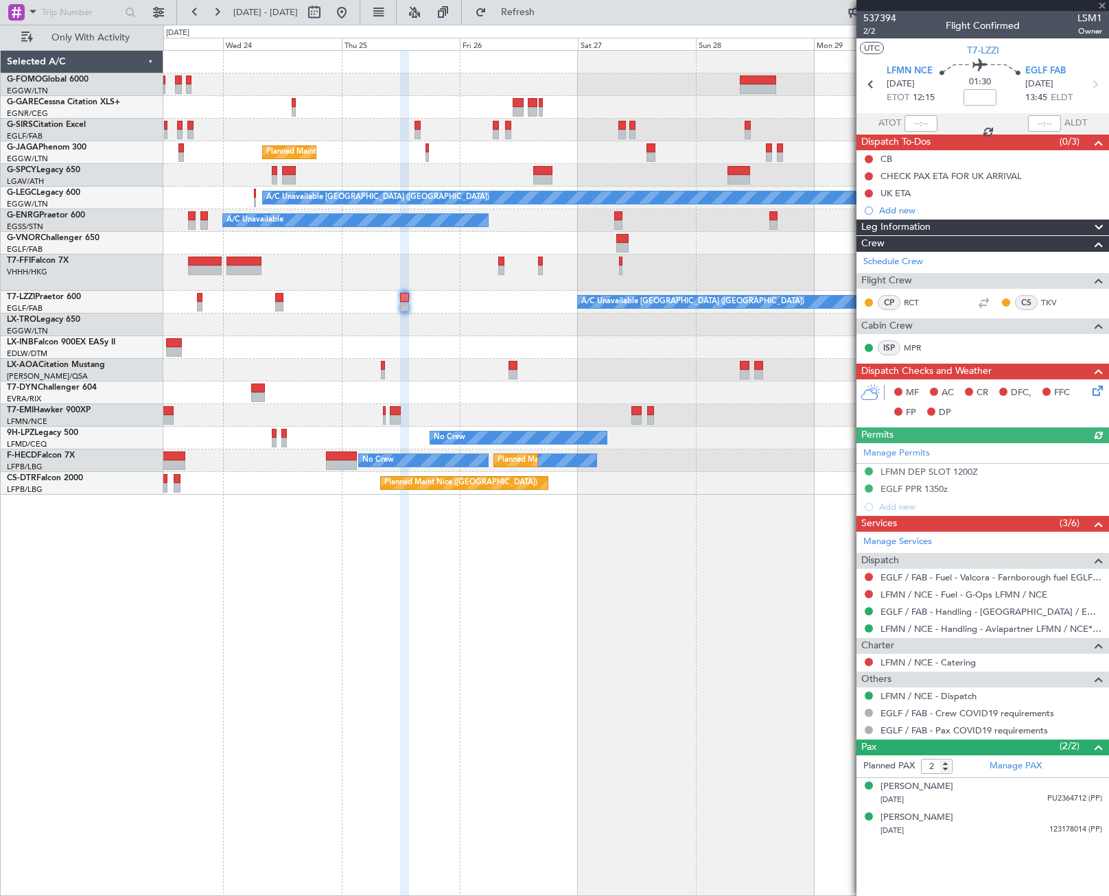
click at [430, 443] on div "Planned Maint London (Luton) A/C Unavailable London (Luton) A/C Unavailable Pla…" at bounding box center [635, 273] width 945 height 444
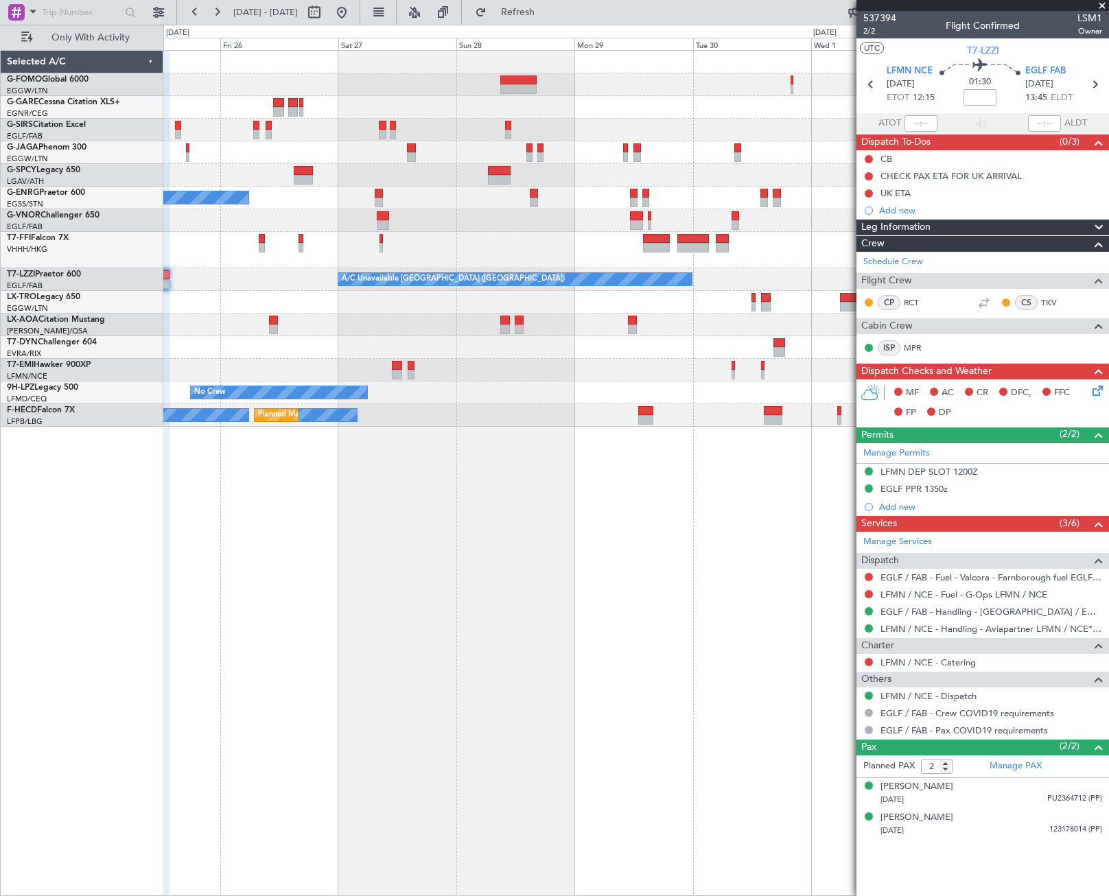
click at [384, 472] on div "Planned Maint [GEOGRAPHIC_DATA] ([GEOGRAPHIC_DATA]) A/C Unavailable A/C Unavail…" at bounding box center [636, 473] width 946 height 846
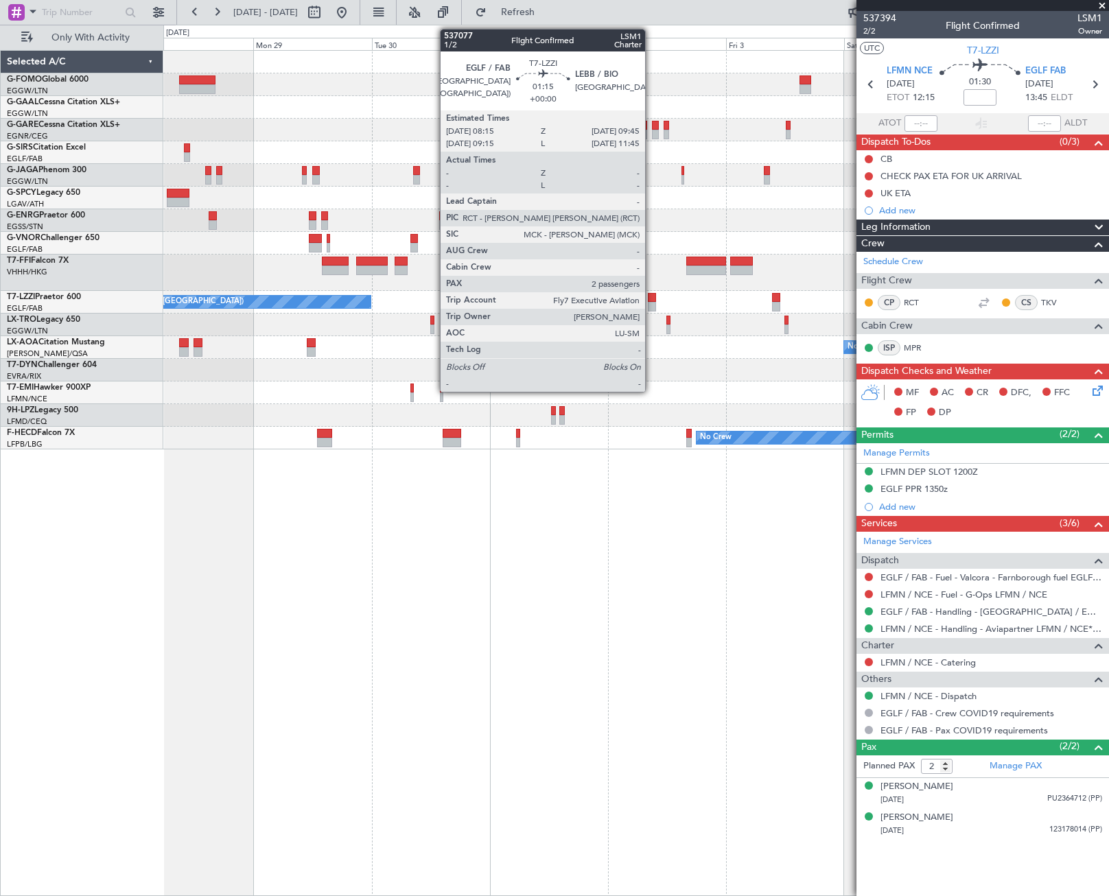
click at [651, 305] on div at bounding box center [652, 307] width 8 height 10
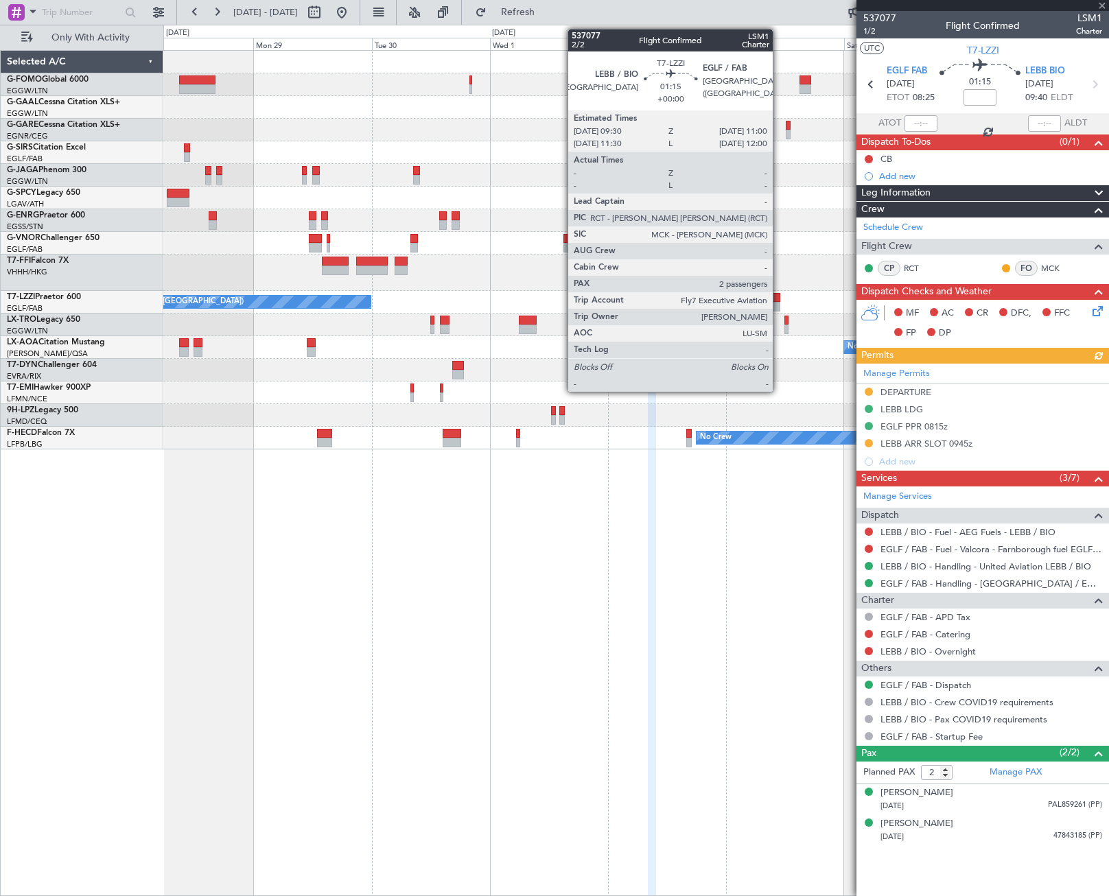
click at [779, 303] on div at bounding box center [776, 307] width 8 height 10
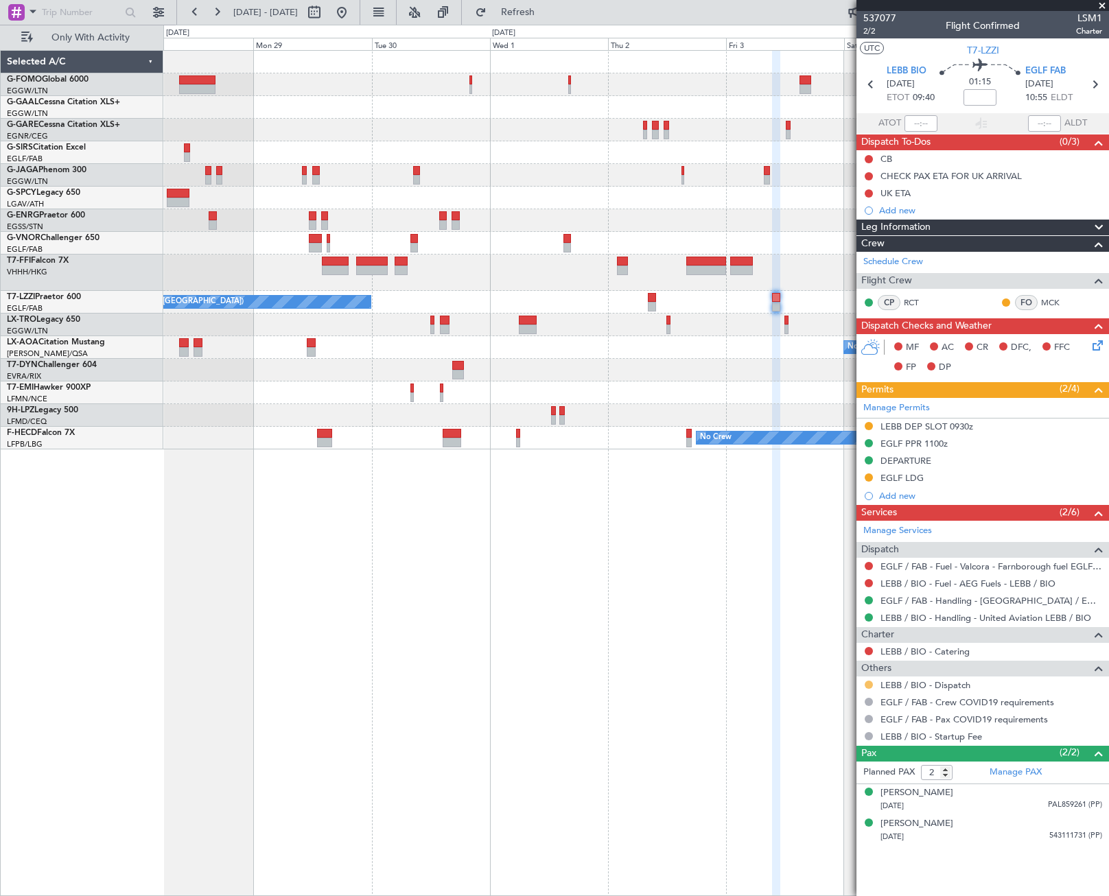
click at [870, 686] on button at bounding box center [869, 685] width 8 height 8
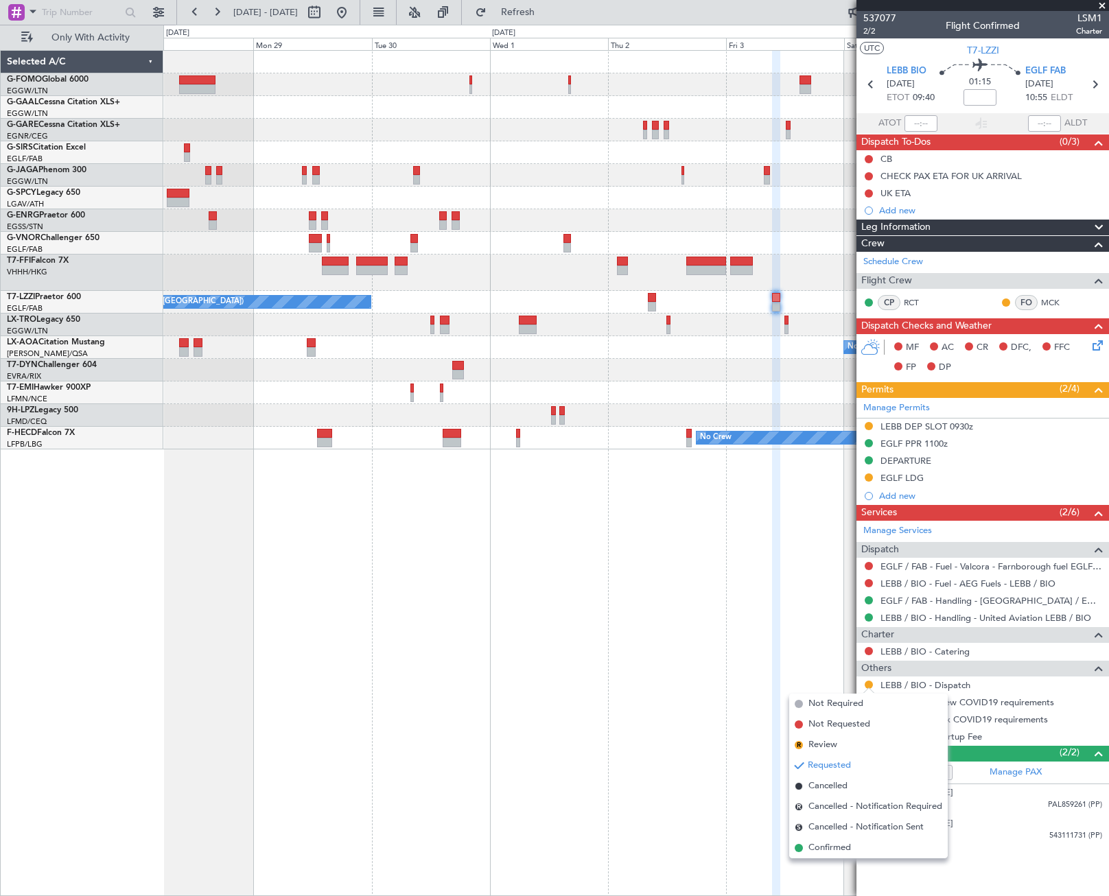
click at [828, 849] on span "Confirmed" at bounding box center [830, 848] width 43 height 14
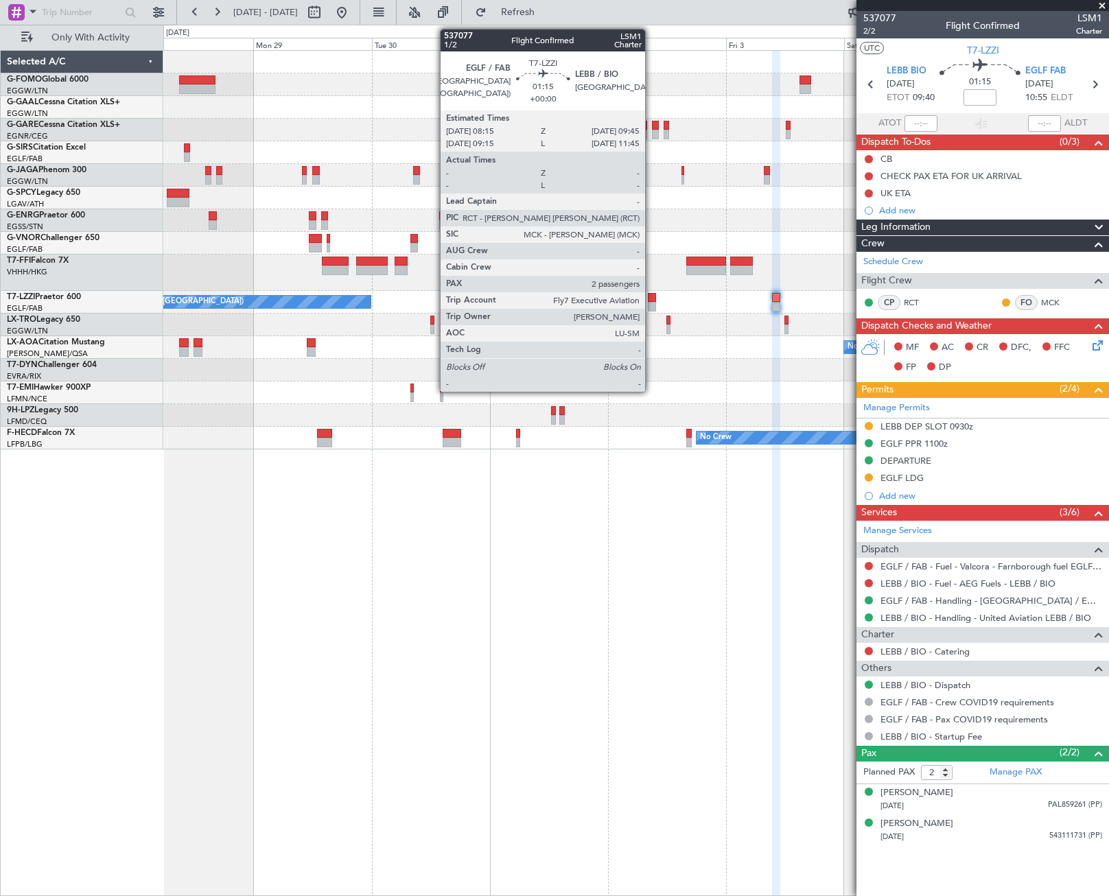
click at [651, 298] on div at bounding box center [652, 298] width 8 height 10
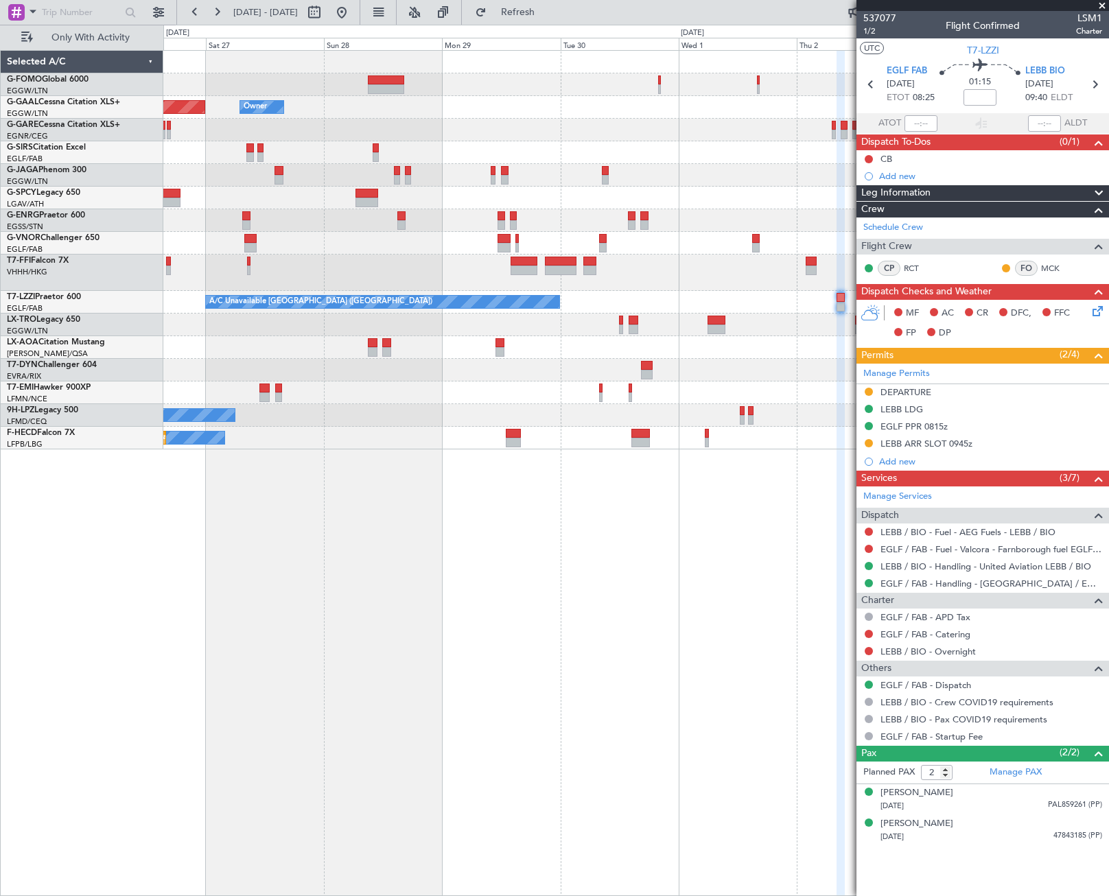
click at [687, 439] on div "Owner Owner Planned Maint Dusseldorf Planned Maint London (Luton) A/C Unavailab…" at bounding box center [635, 250] width 945 height 399
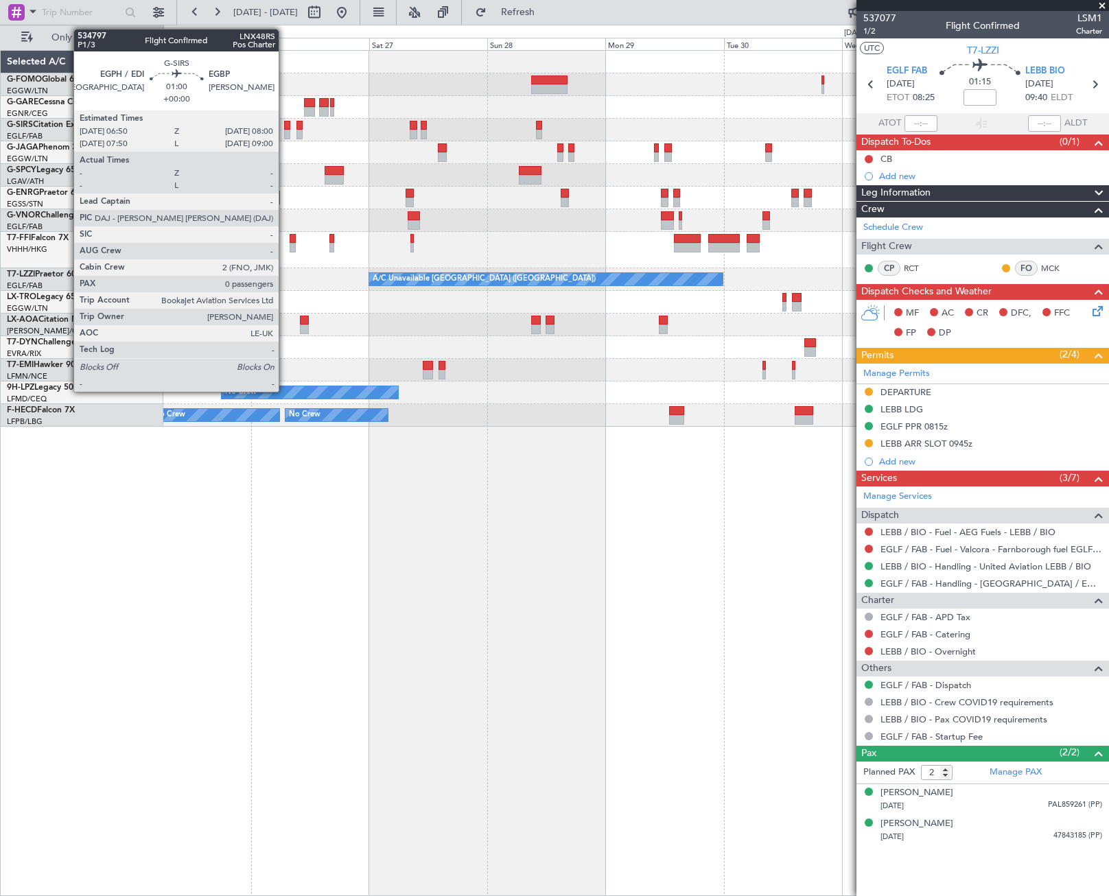
click at [285, 128] on div at bounding box center [287, 126] width 6 height 10
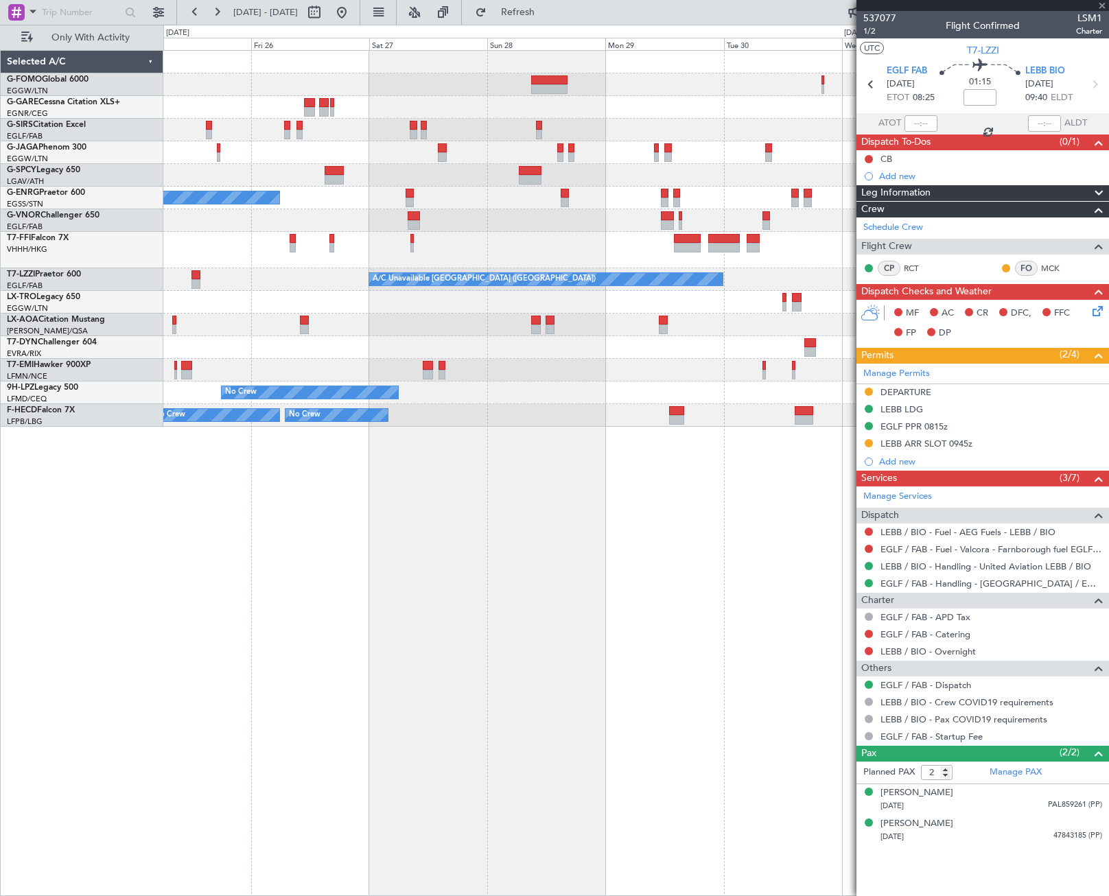
type input "0"
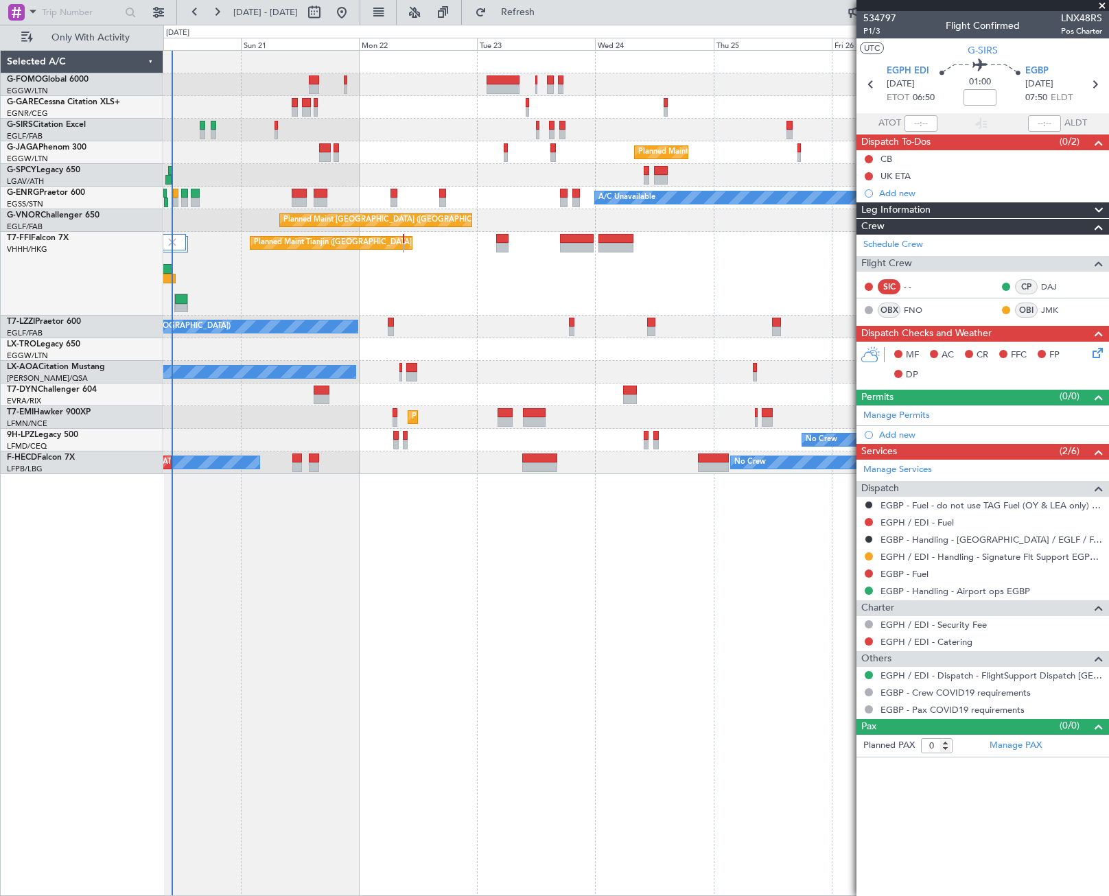
click at [418, 569] on div "Unplanned Maint London (Luton) Planned Maint London (Luton) A/C Unavailable Pla…" at bounding box center [636, 473] width 946 height 846
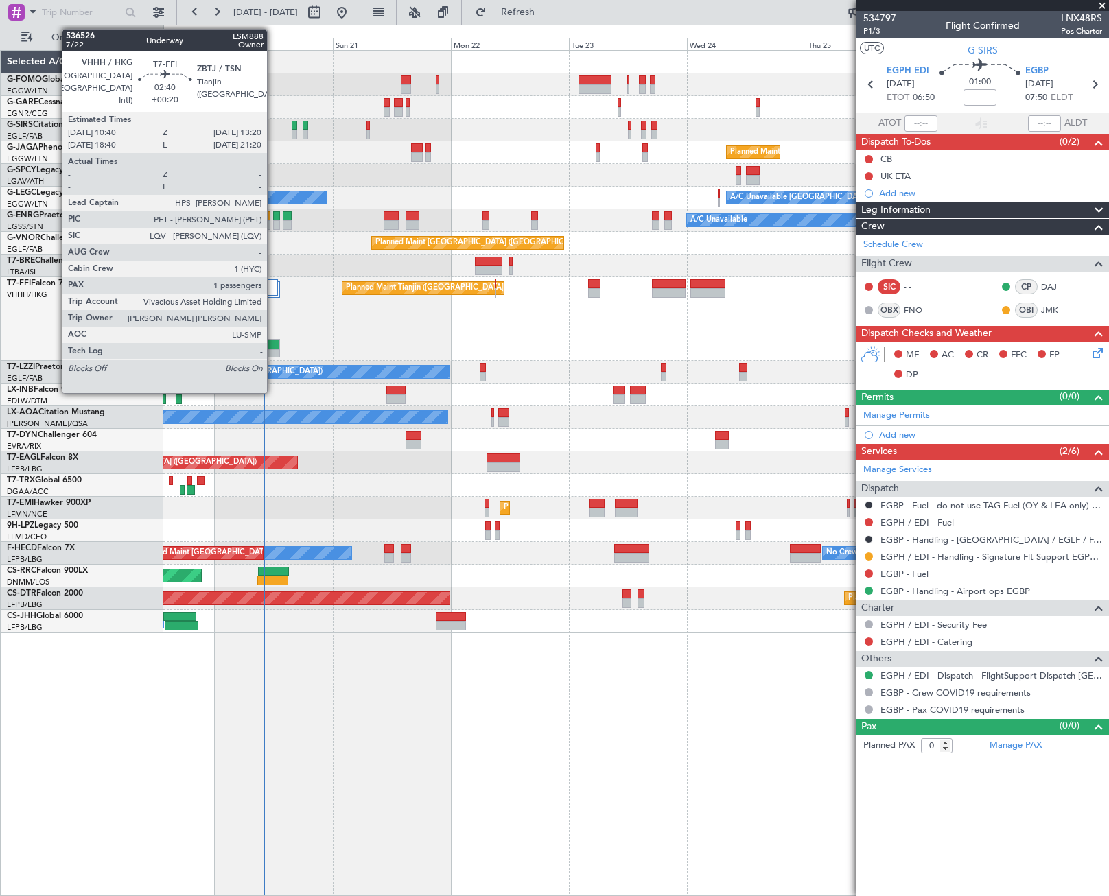
click at [273, 349] on div at bounding box center [273, 354] width 12 height 10
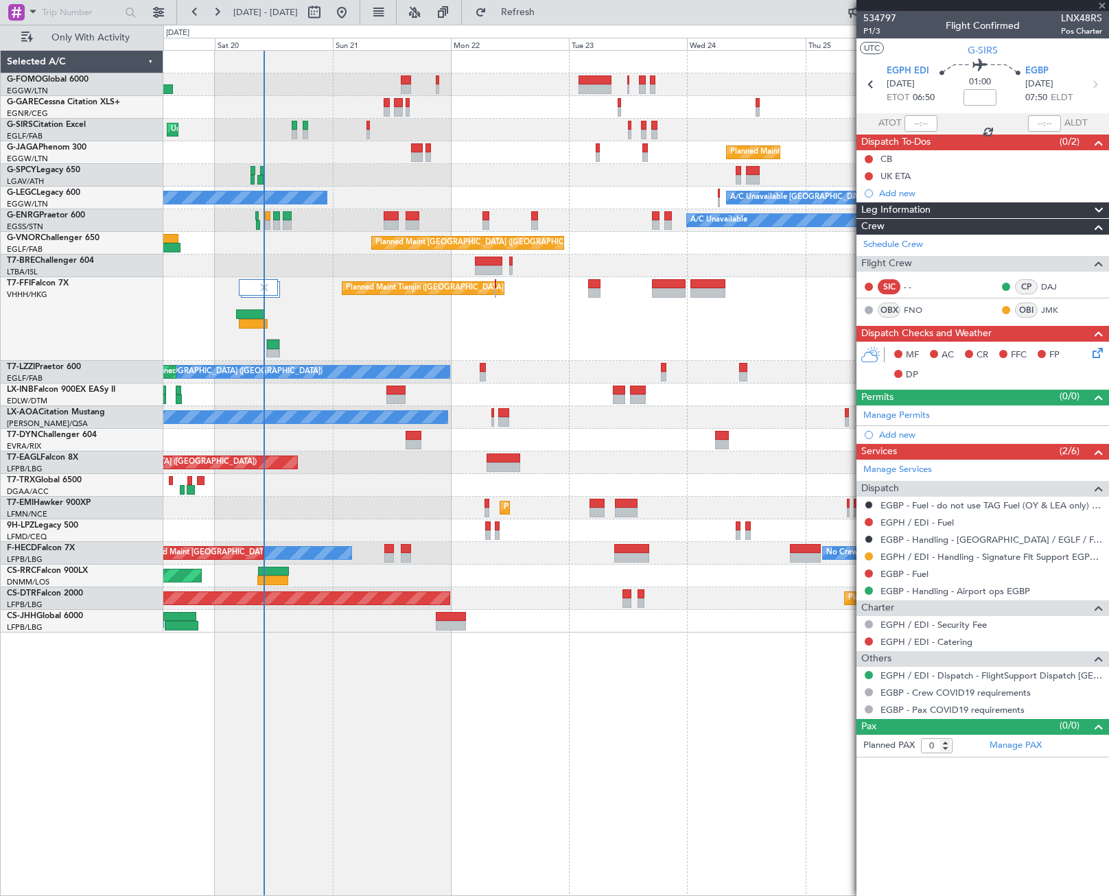
type input "+00:20"
type input "1"
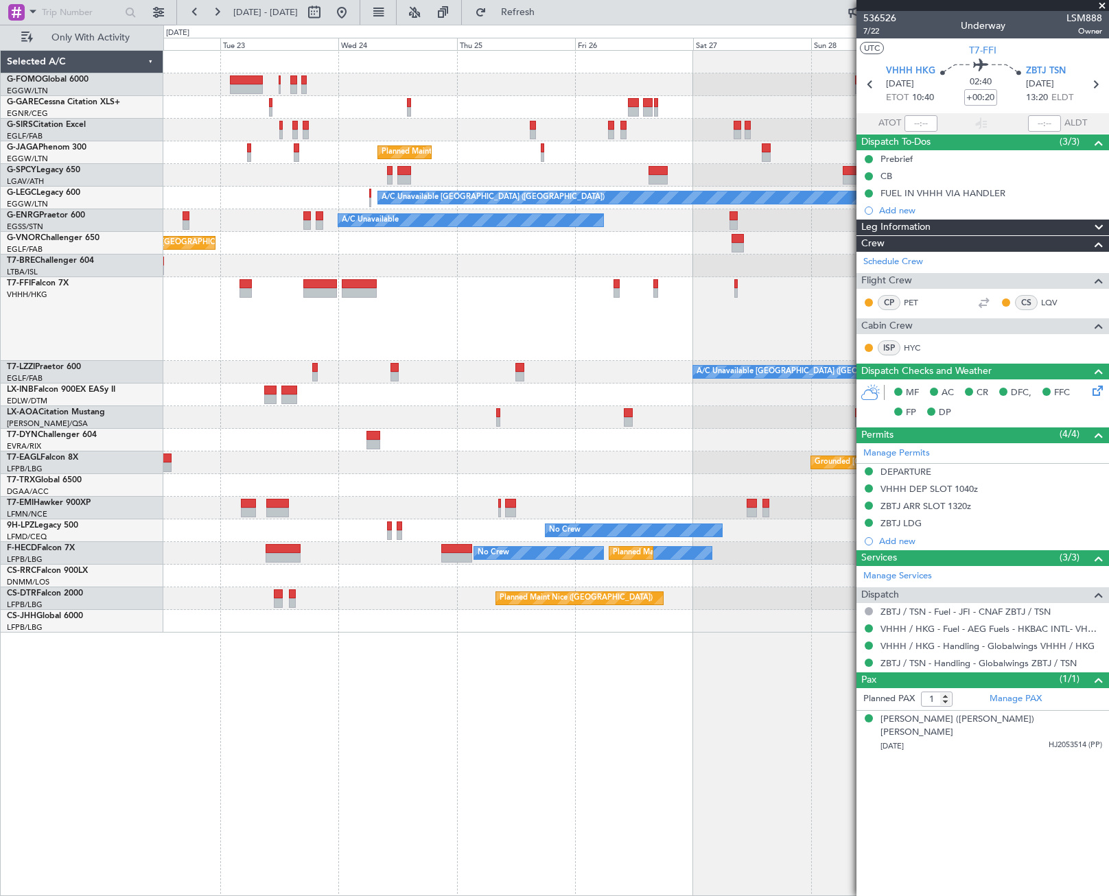
click at [385, 368] on div "Planned Maint London (Luton) A/C Unavailable London (Luton) A/C Unavailable A/C…" at bounding box center [635, 342] width 945 height 582
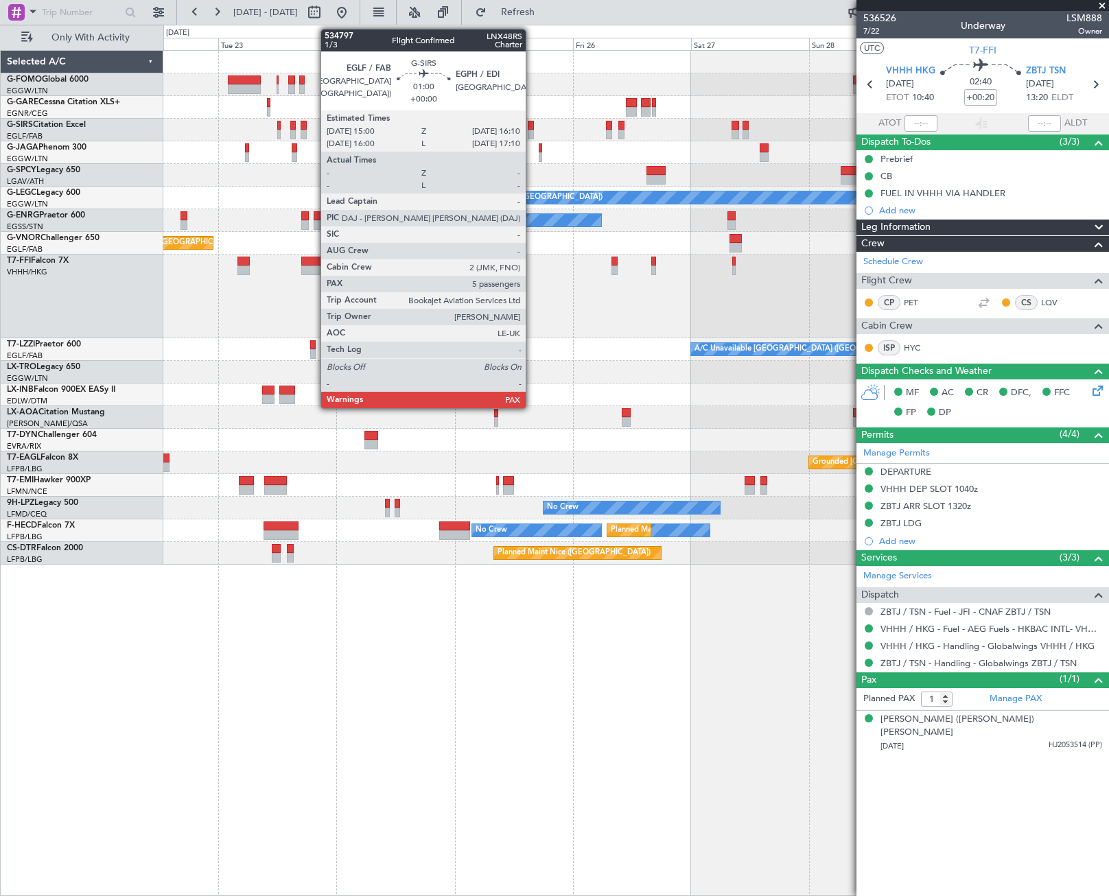
click at [532, 128] on div at bounding box center [531, 126] width 6 height 10
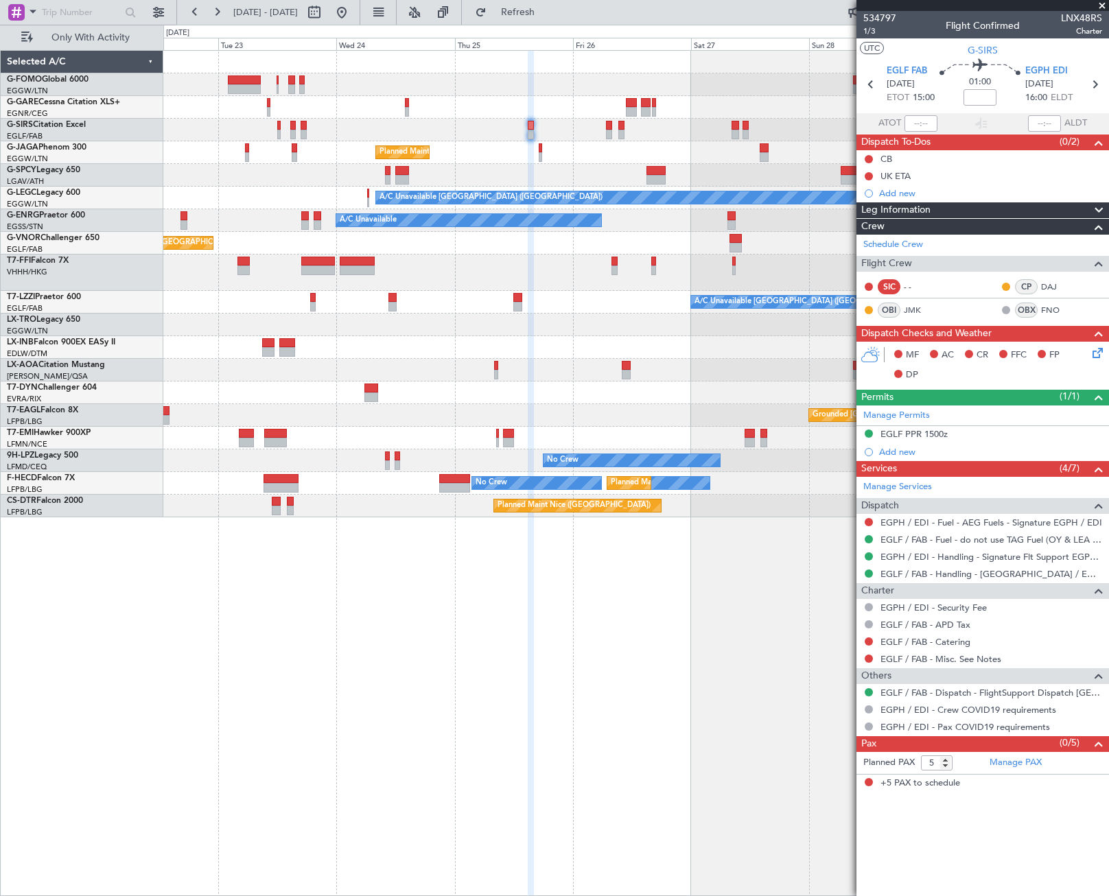
click at [1108, 594] on html "22 Sep 2025 - 30 Sep 2025 Refresh Quick Links Only With Activity Planned Maint …" at bounding box center [554, 448] width 1109 height 896
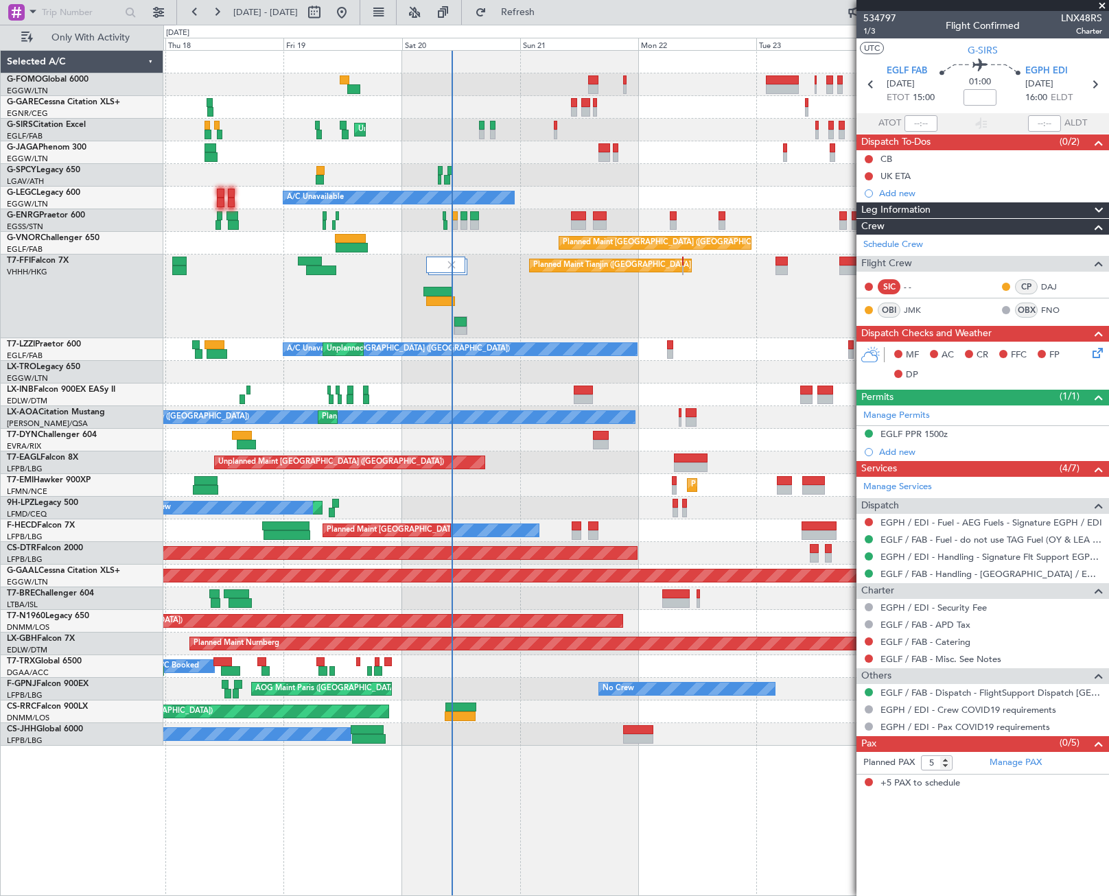
click at [452, 756] on div "Unplanned Maint London (Luton) Planned Maint London (Luton) A/C Unavailable Lon…" at bounding box center [636, 473] width 946 height 846
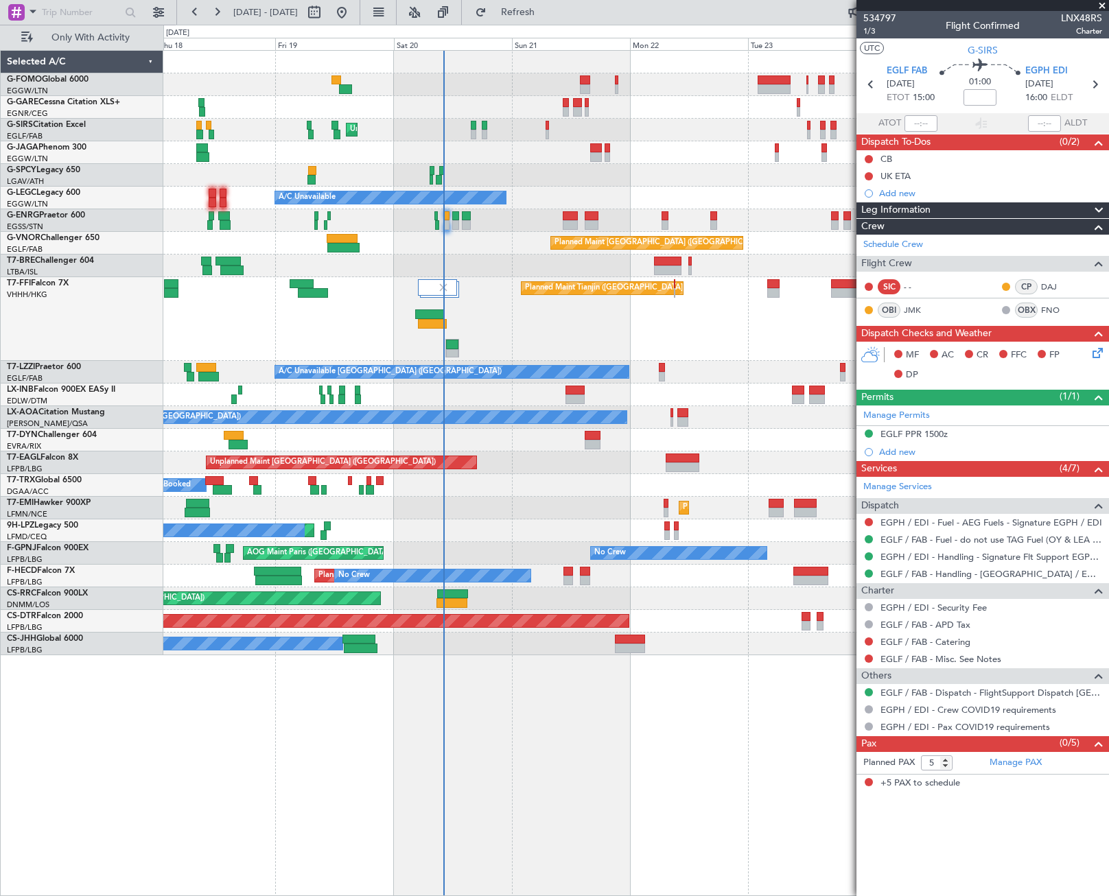
click at [382, 422] on div "Unplanned Maint London (Luton) Planned Maint London (Luton) A/C Unavailable A/C…" at bounding box center [635, 353] width 945 height 605
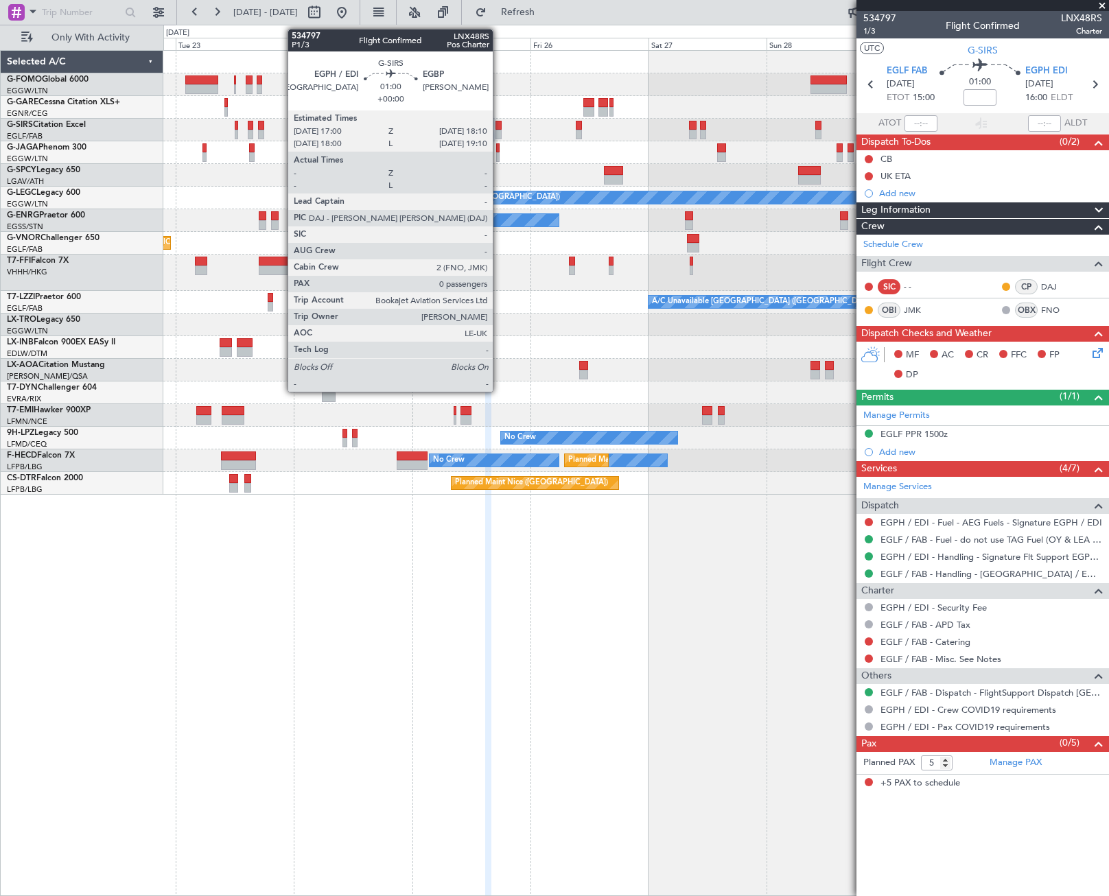
click at [499, 130] on div at bounding box center [499, 135] width 6 height 10
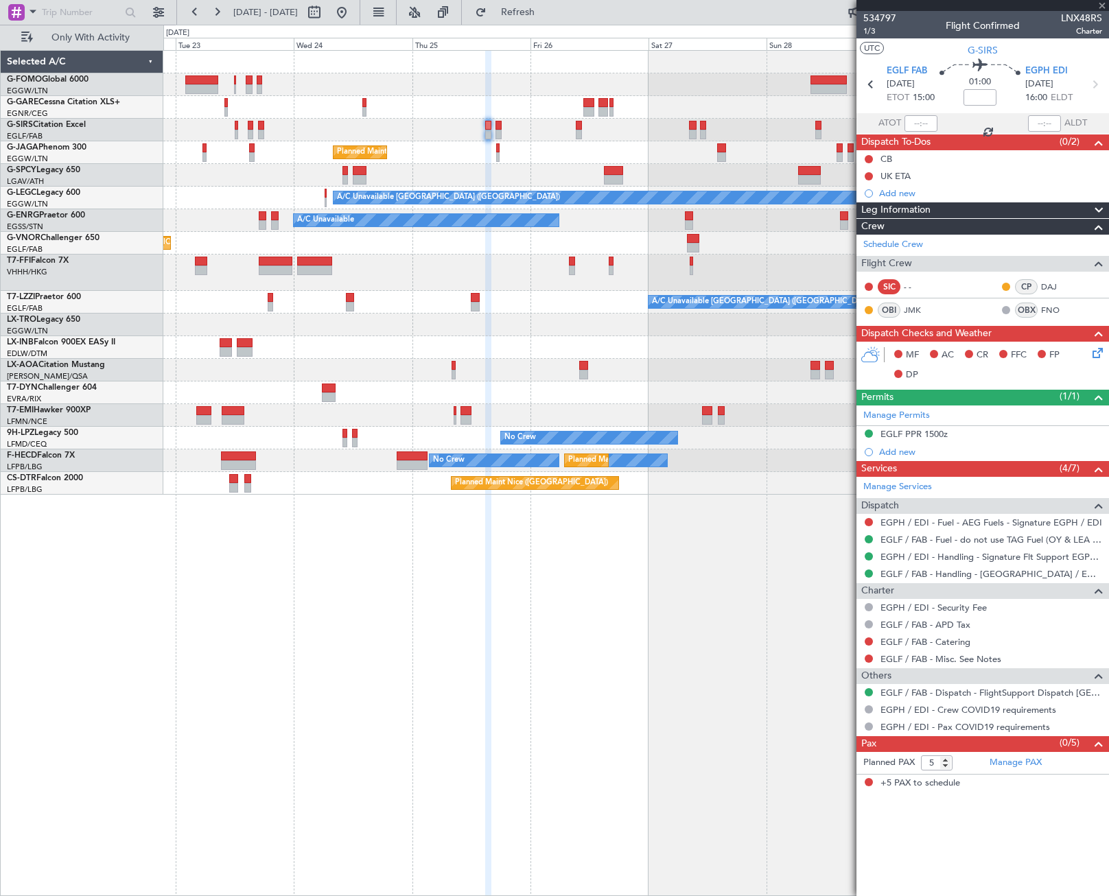
type input "0"
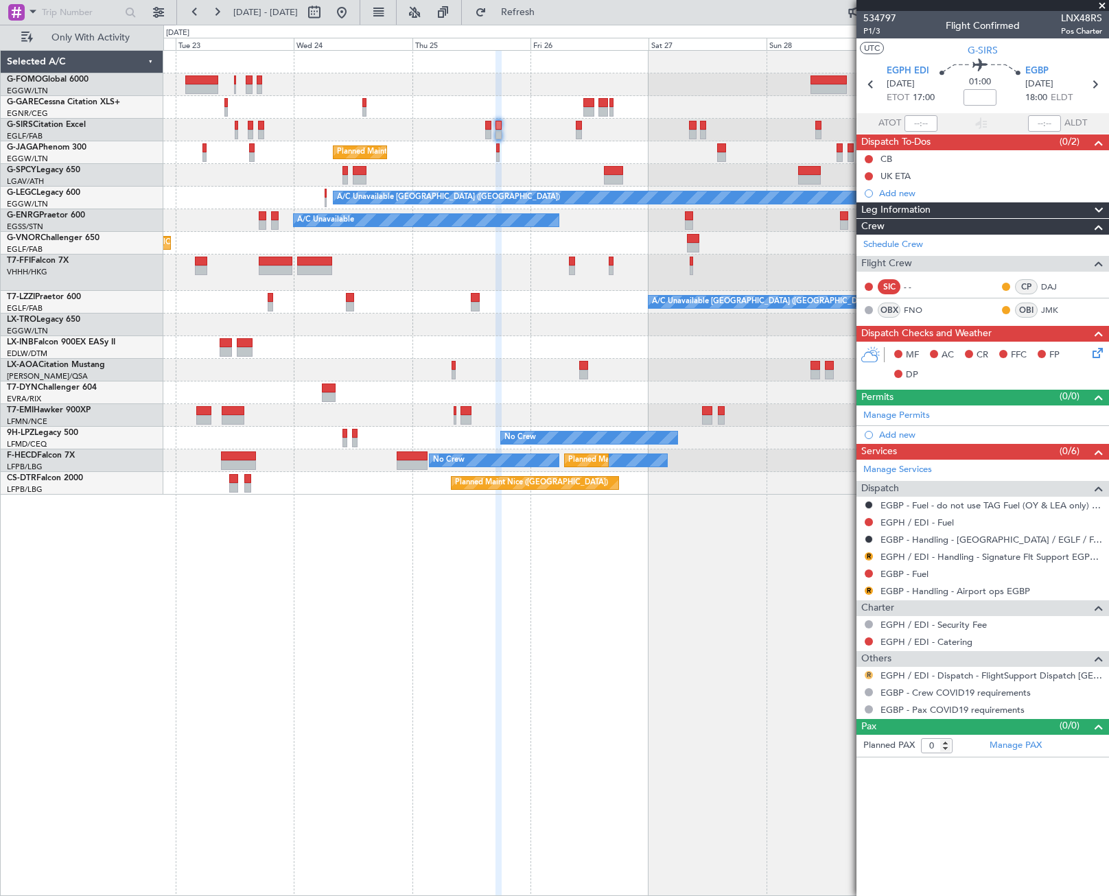
click at [870, 675] on button "R" at bounding box center [869, 675] width 8 height 8
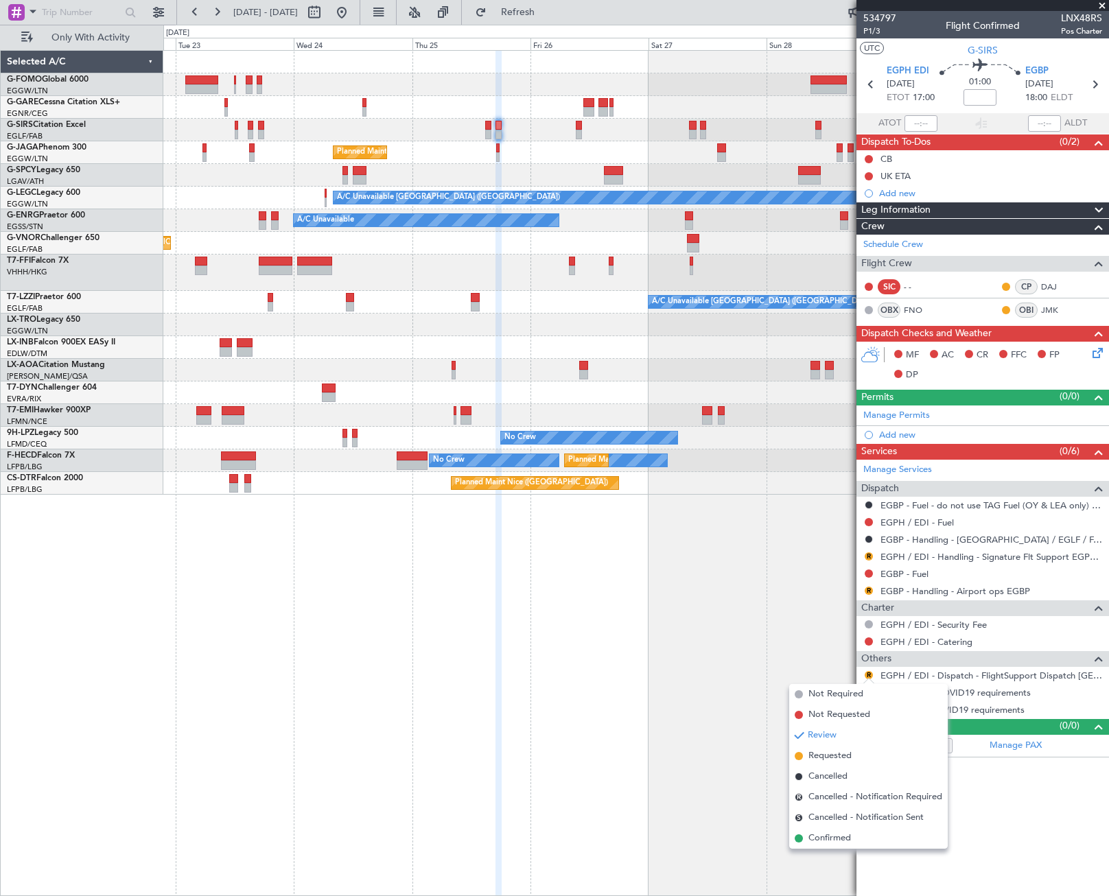
click at [825, 837] on span "Confirmed" at bounding box center [830, 839] width 43 height 14
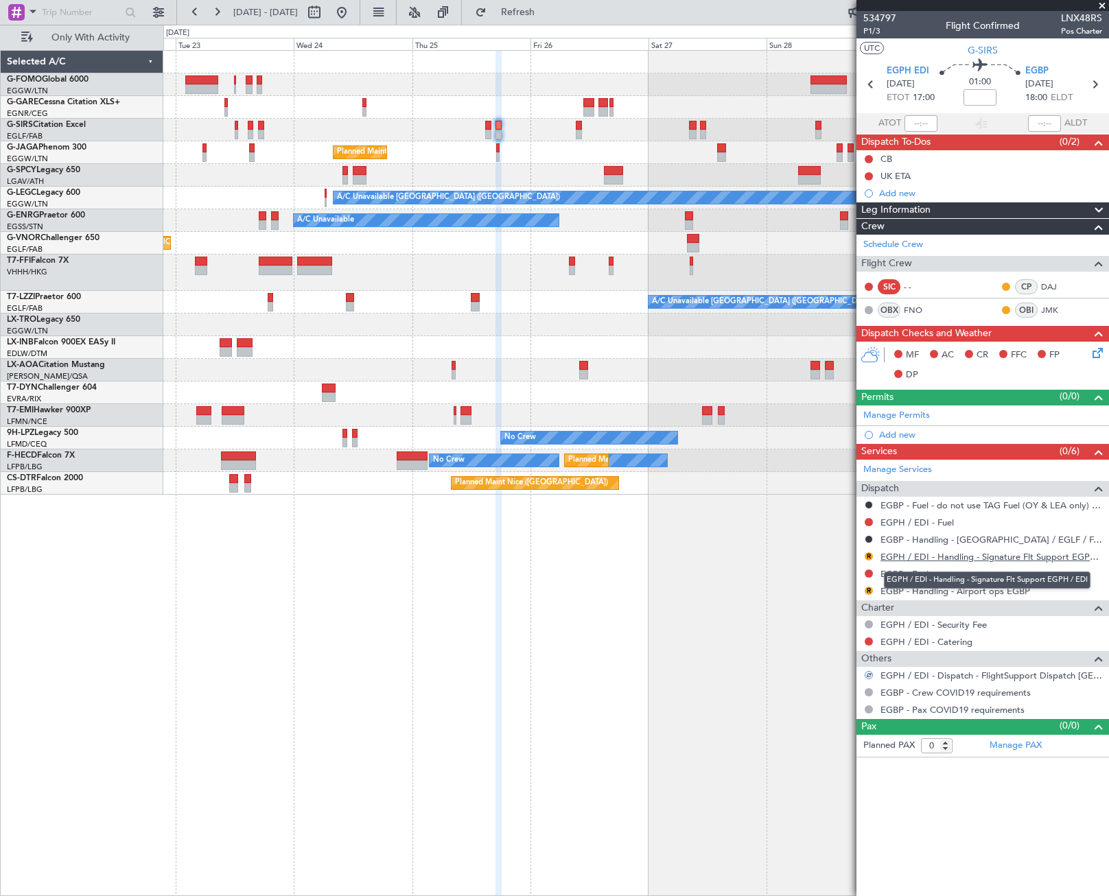
click at [964, 560] on link "EGPH / EDI - Handling - Signature Flt Support EGPH / EDI" at bounding box center [992, 557] width 222 height 12
click at [551, 4] on button "Refresh" at bounding box center [510, 12] width 82 height 22
click at [971, 587] on link "EGBP - Handling - Airport ops EGBP" at bounding box center [956, 591] width 150 height 12
click at [551, 20] on button "Refresh" at bounding box center [510, 12] width 82 height 22
click at [547, 8] on span "Refresh" at bounding box center [518, 13] width 58 height 10
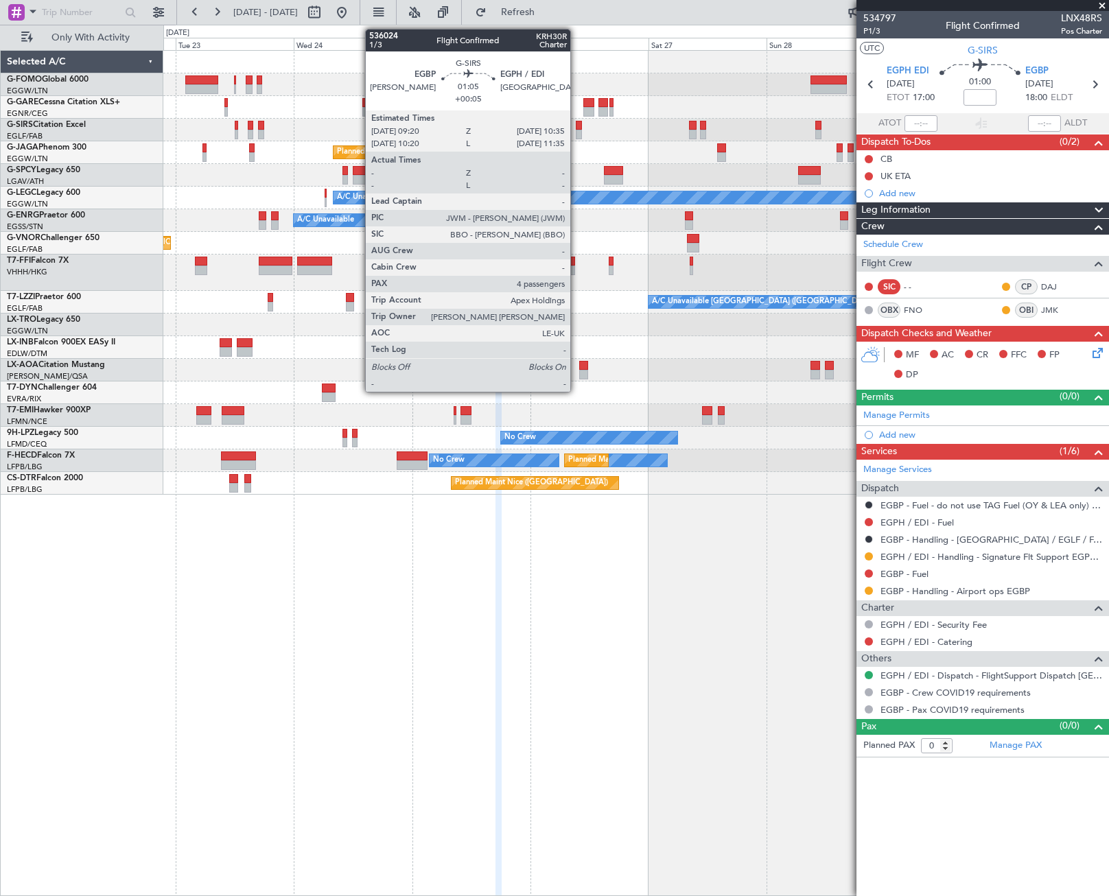
click at [577, 138] on div at bounding box center [579, 135] width 6 height 10
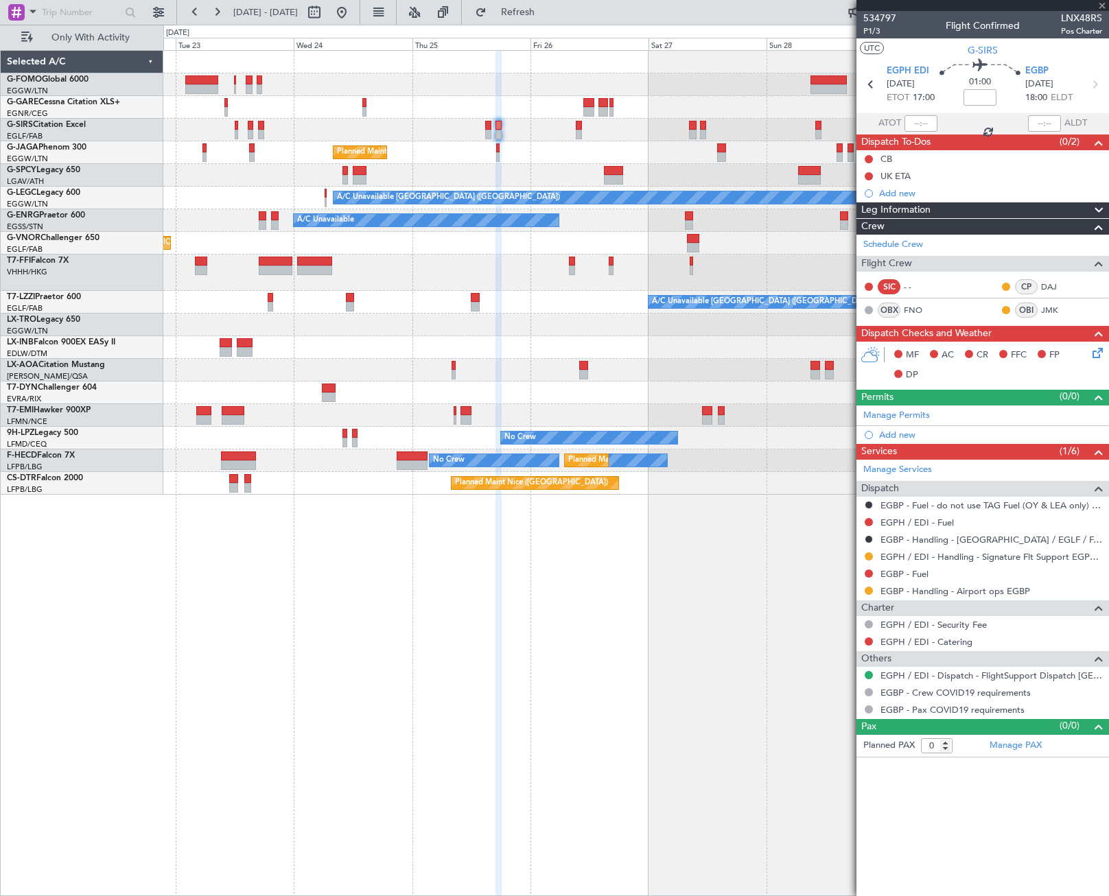
type input "+00:05"
type input "4"
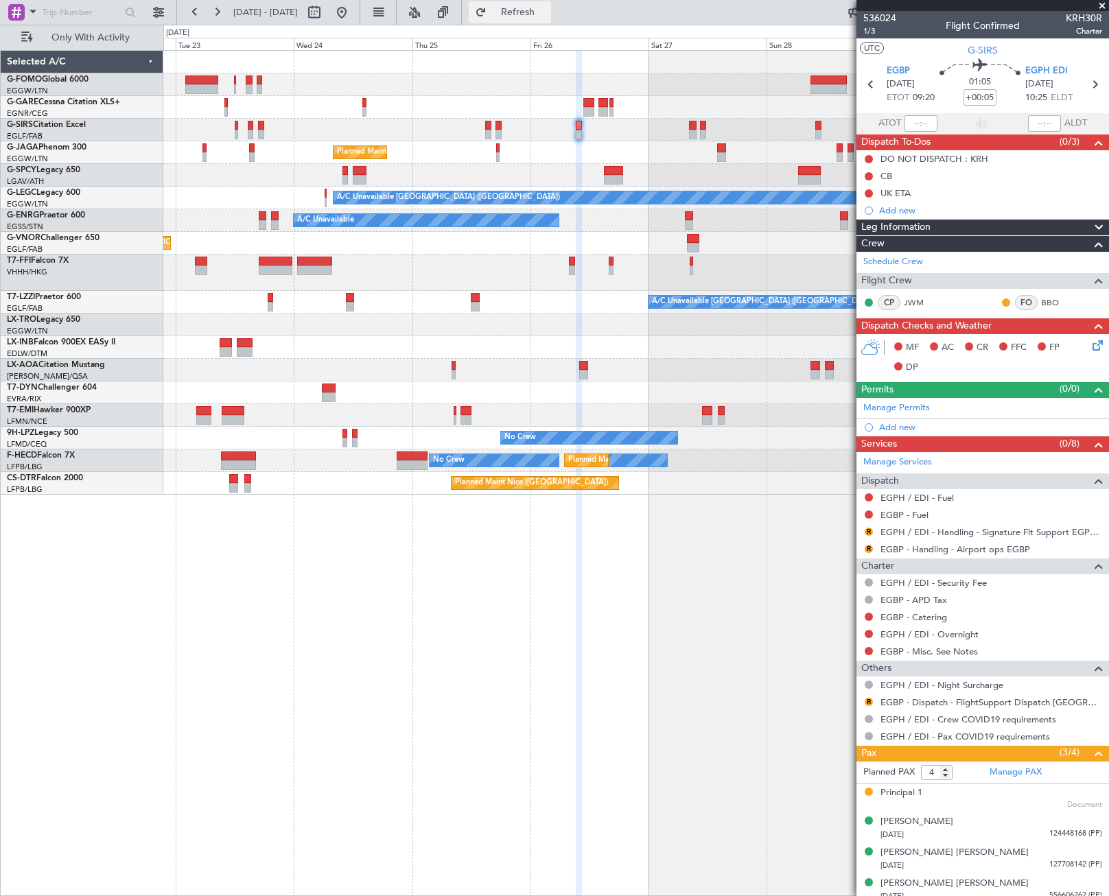
click at [547, 15] on span "Refresh" at bounding box center [518, 13] width 58 height 10
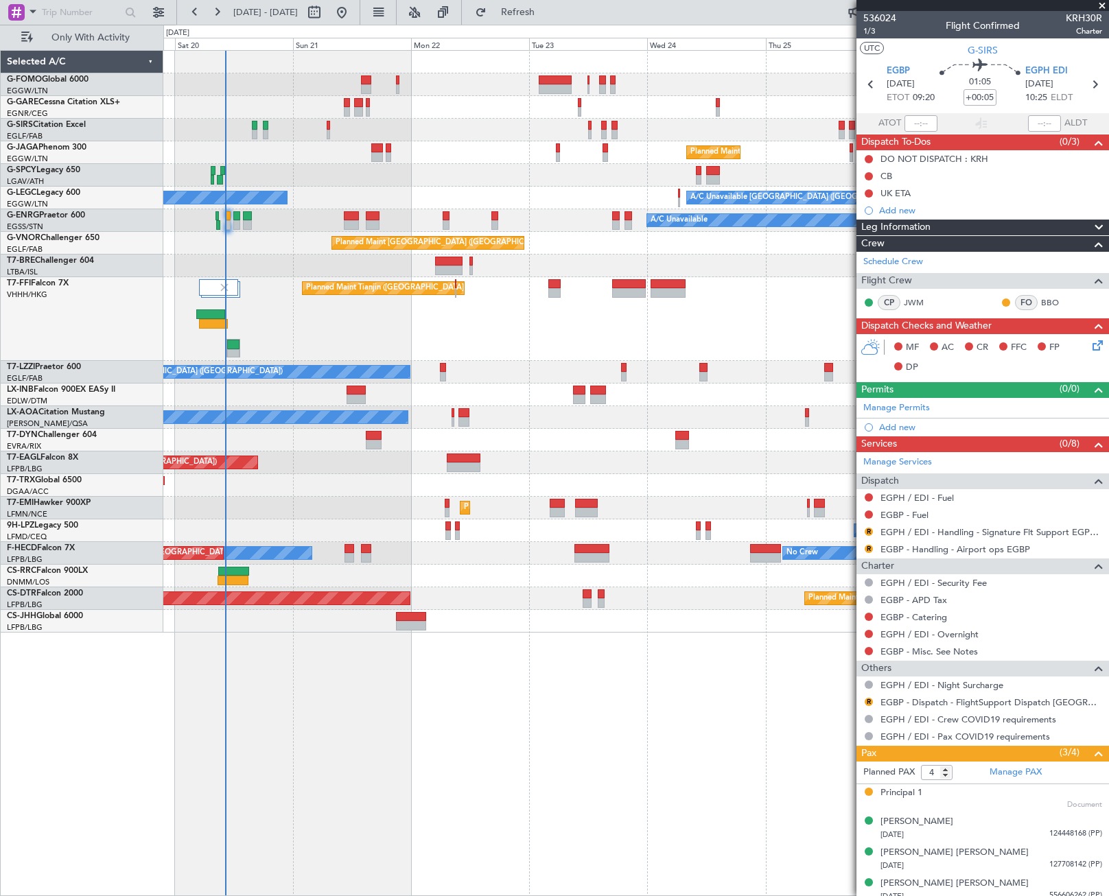
click at [761, 420] on div "No Crew Nice ([GEOGRAPHIC_DATA]) [GEOGRAPHIC_DATA] ([GEOGRAPHIC_DATA])" at bounding box center [635, 417] width 945 height 23
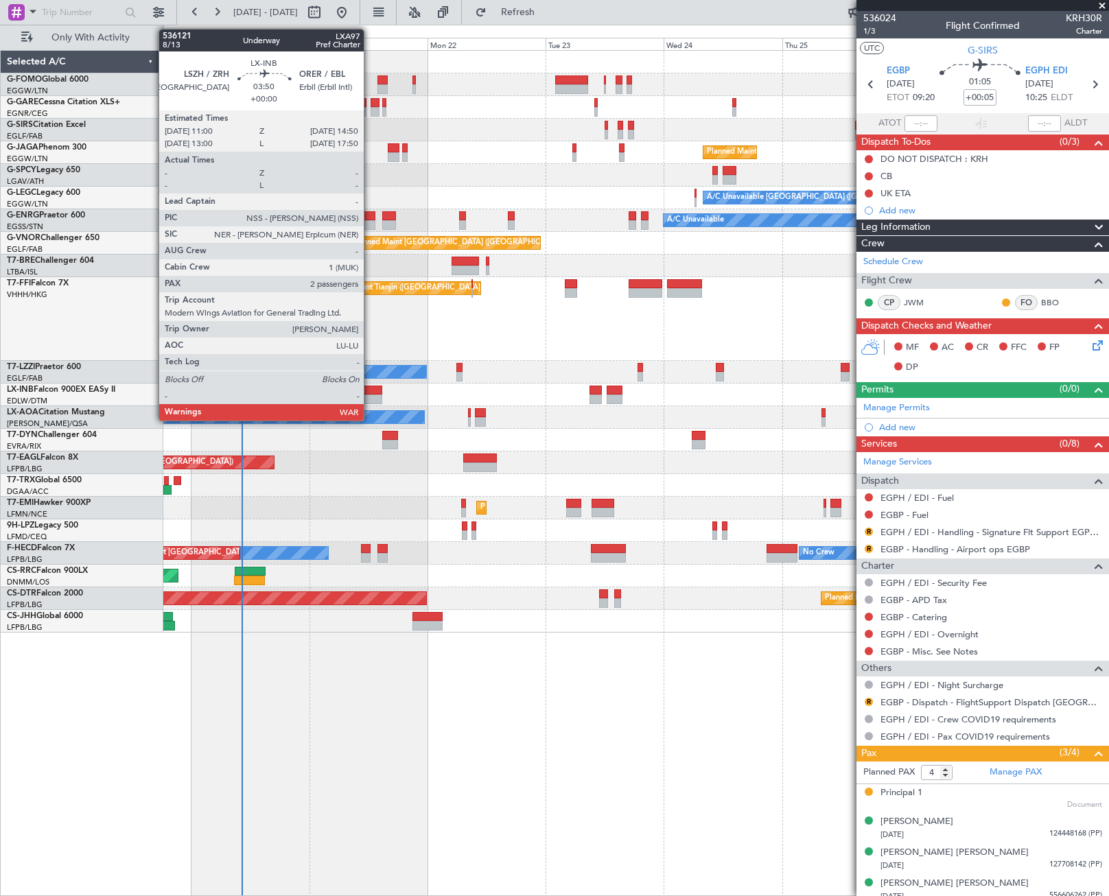
click at [370, 394] on div at bounding box center [372, 391] width 19 height 10
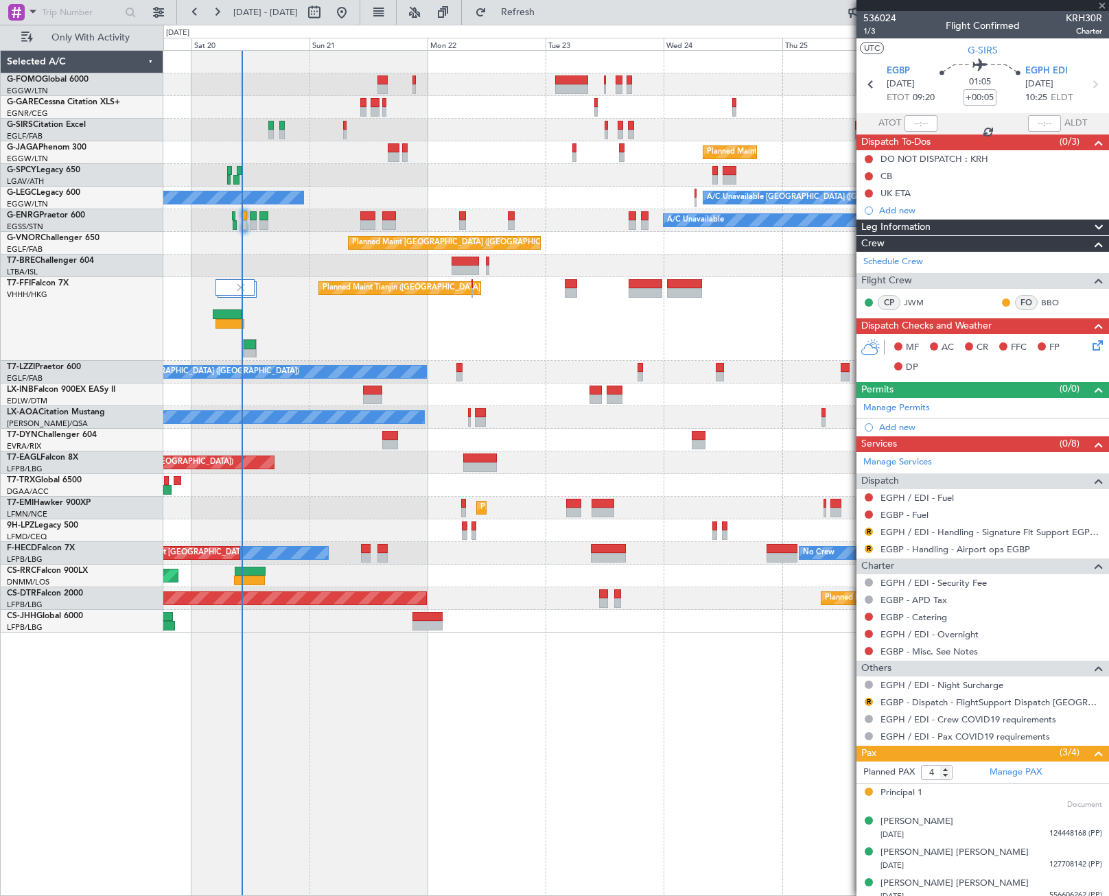
type input "2"
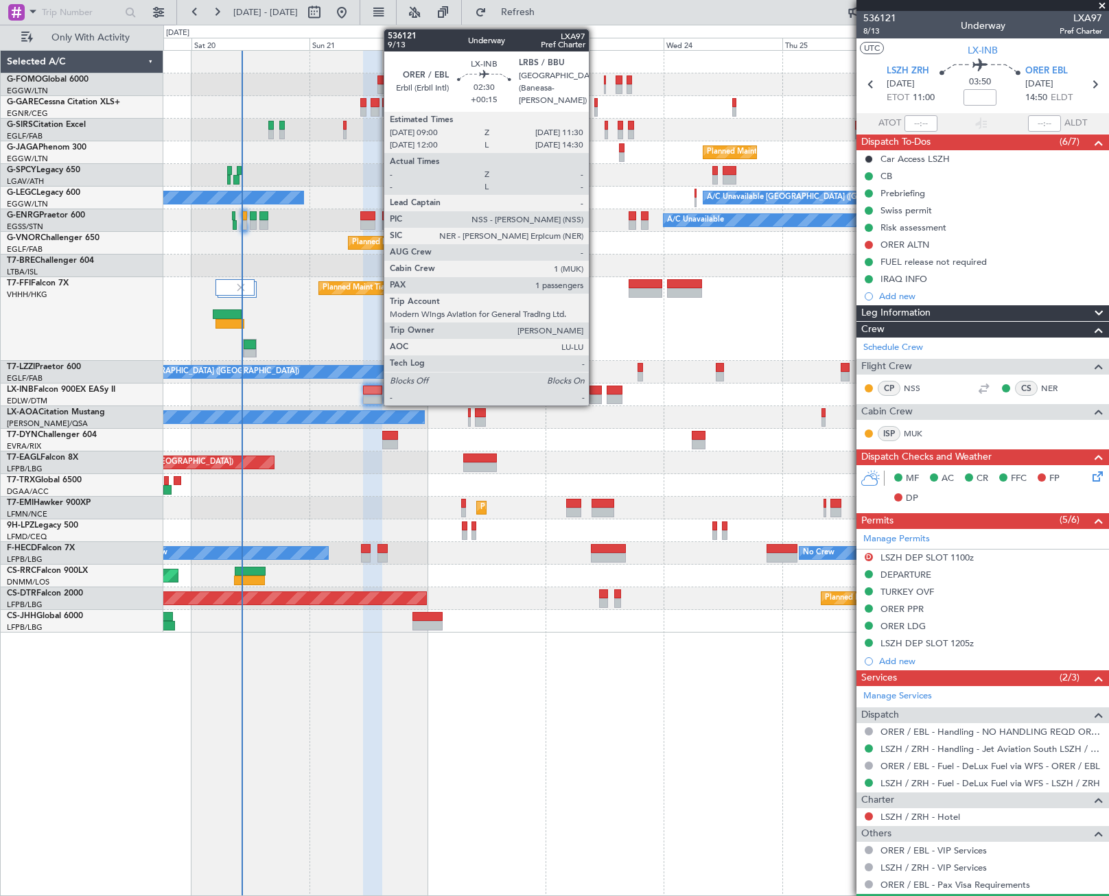
click at [595, 394] on div at bounding box center [596, 391] width 12 height 10
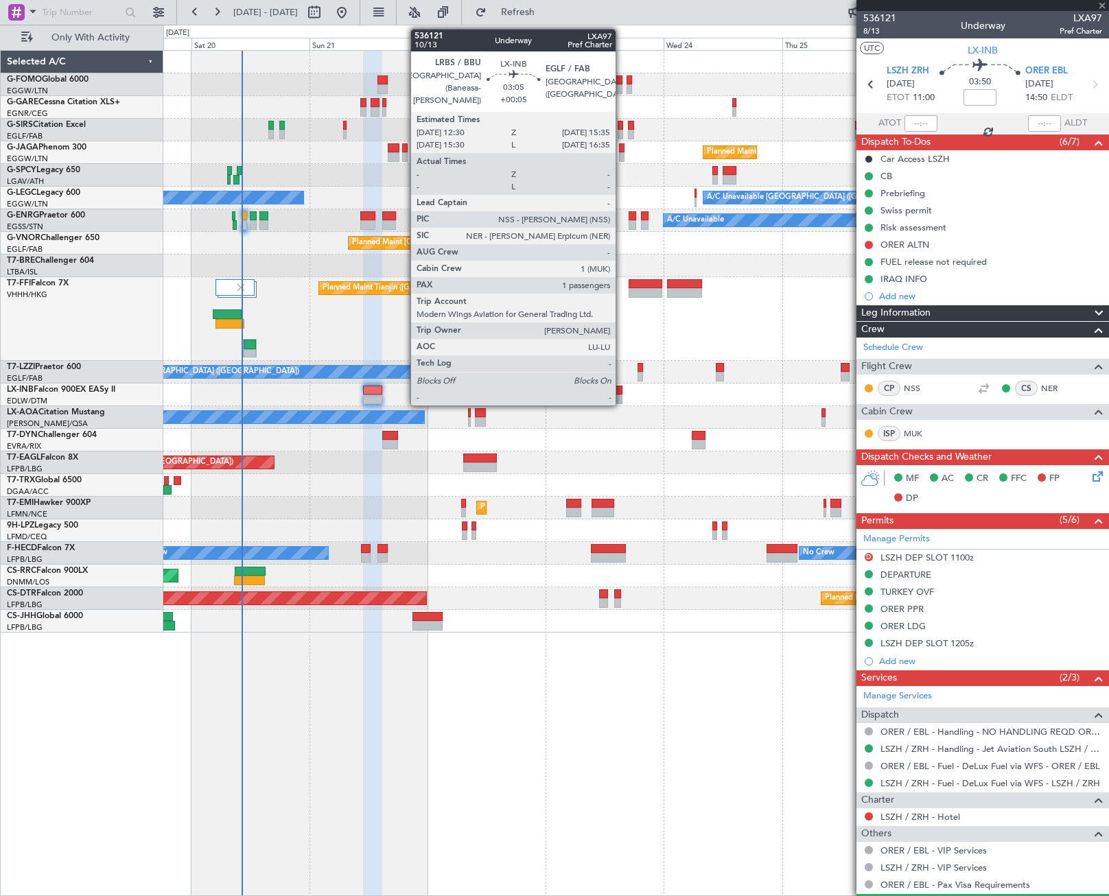
type input "+00:15"
type input "1"
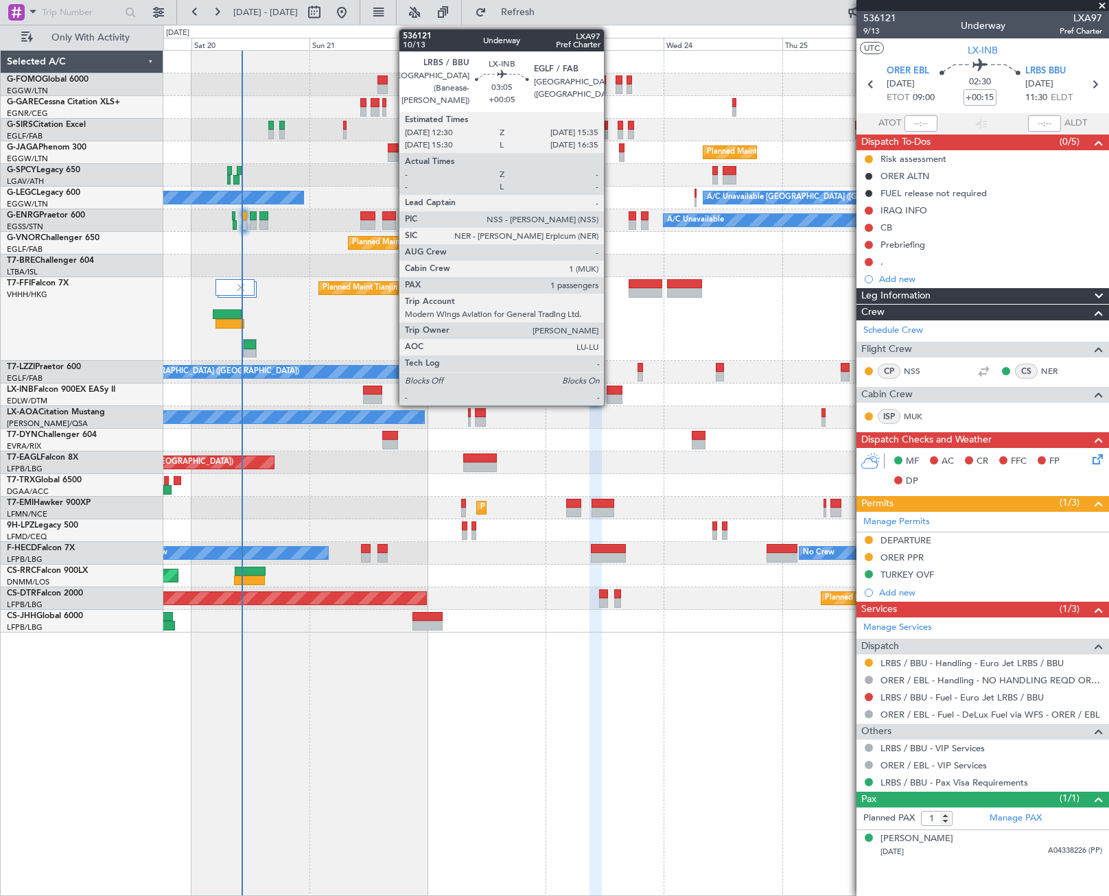
click at [610, 393] on div at bounding box center [615, 391] width 16 height 10
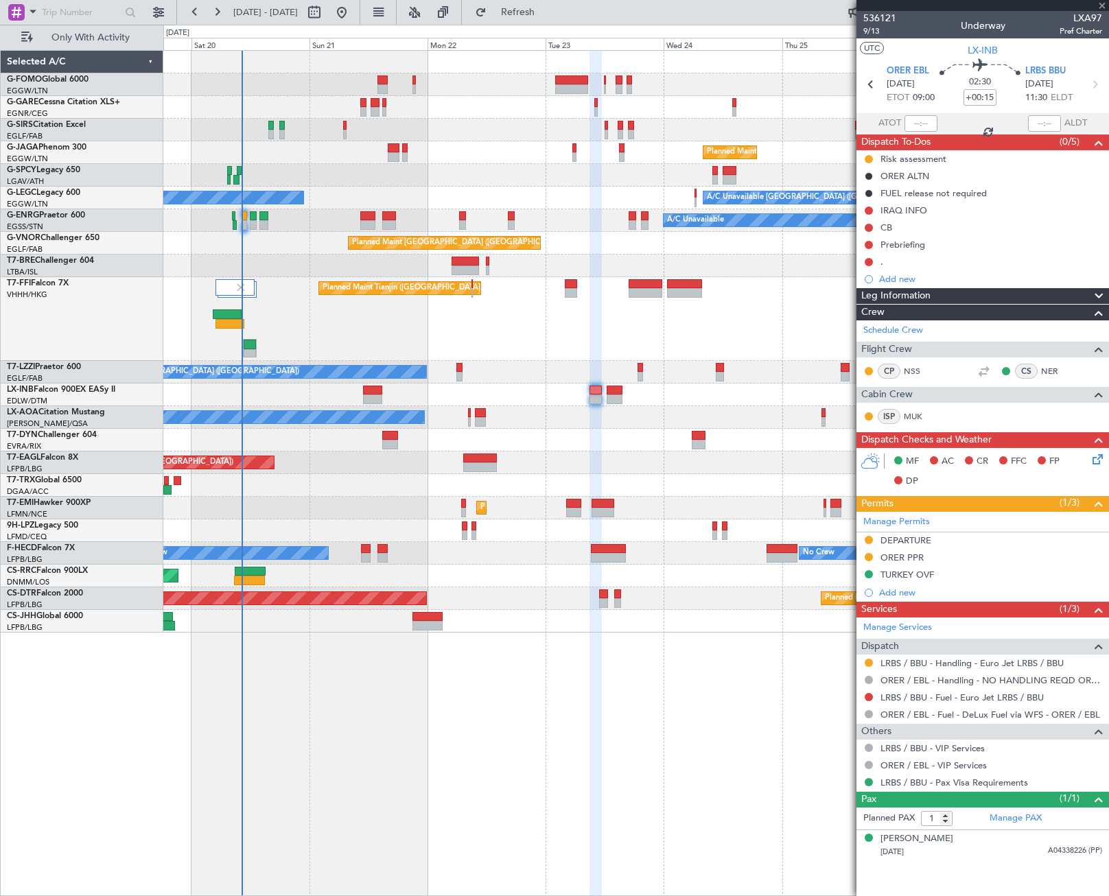
type input "+00:05"
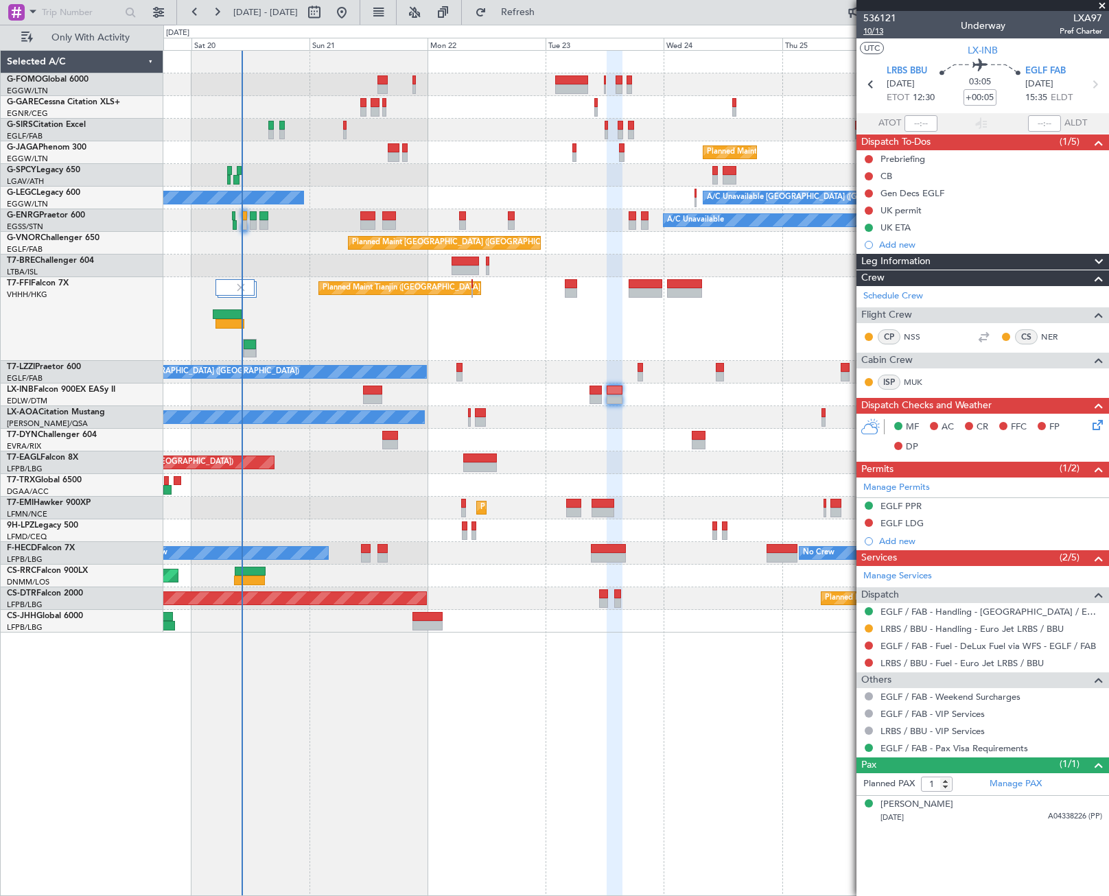
click at [880, 32] on span "10/13" at bounding box center [879, 31] width 33 height 12
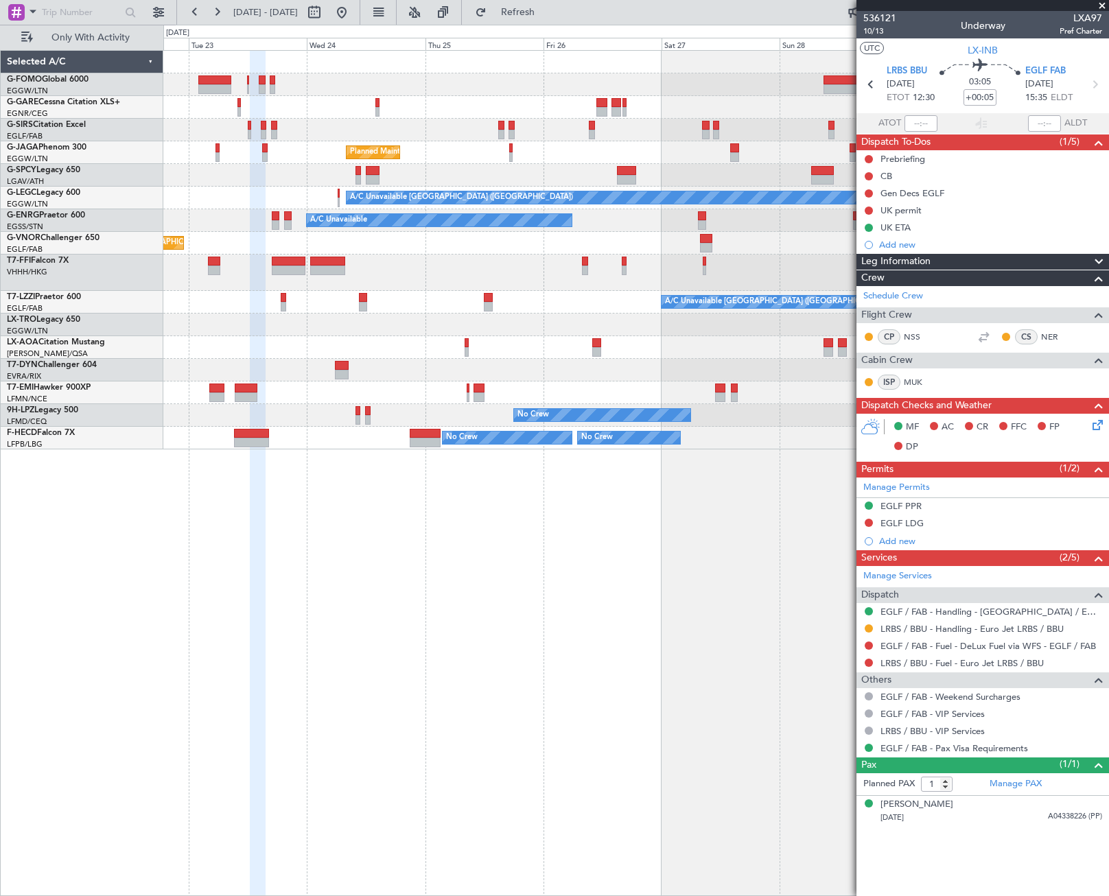
click at [809, 615] on div "Planned Maint [GEOGRAPHIC_DATA] ([GEOGRAPHIC_DATA]) A/C Unavailable [GEOGRAPHIC…" at bounding box center [636, 473] width 946 height 846
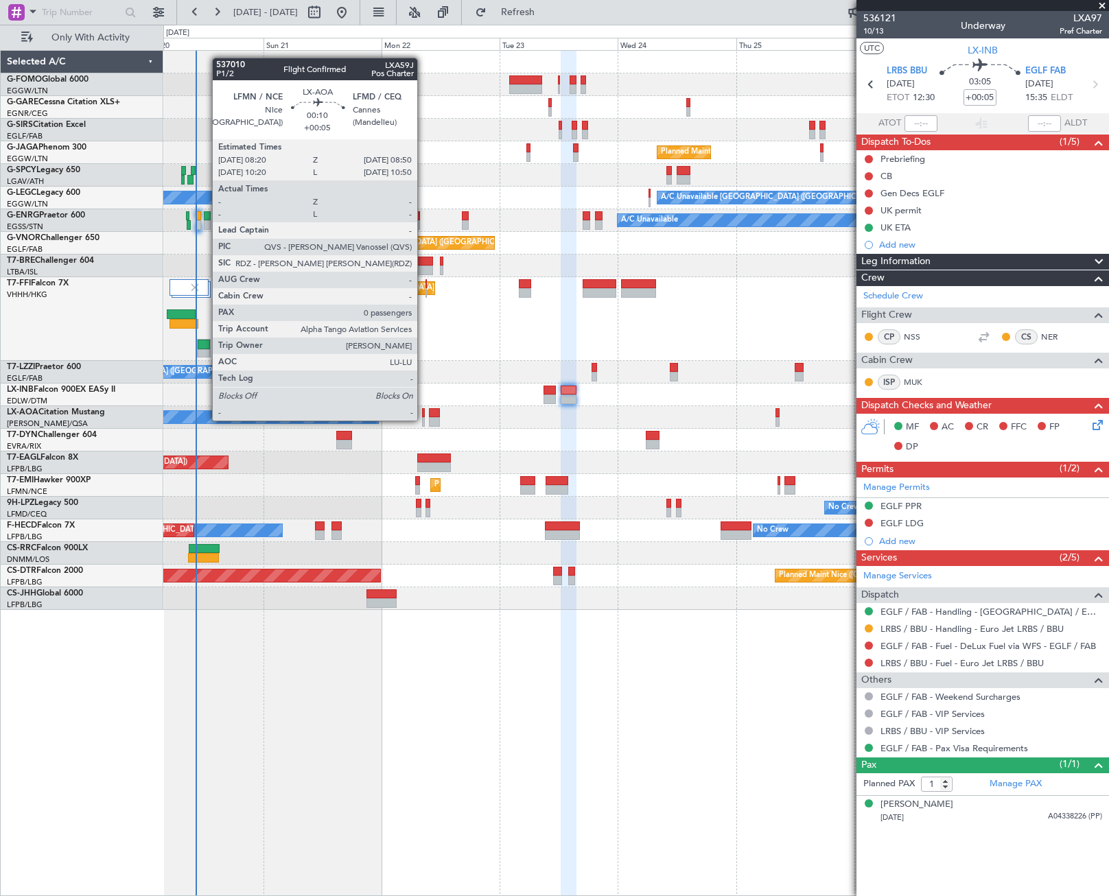
click at [423, 419] on div at bounding box center [423, 422] width 3 height 10
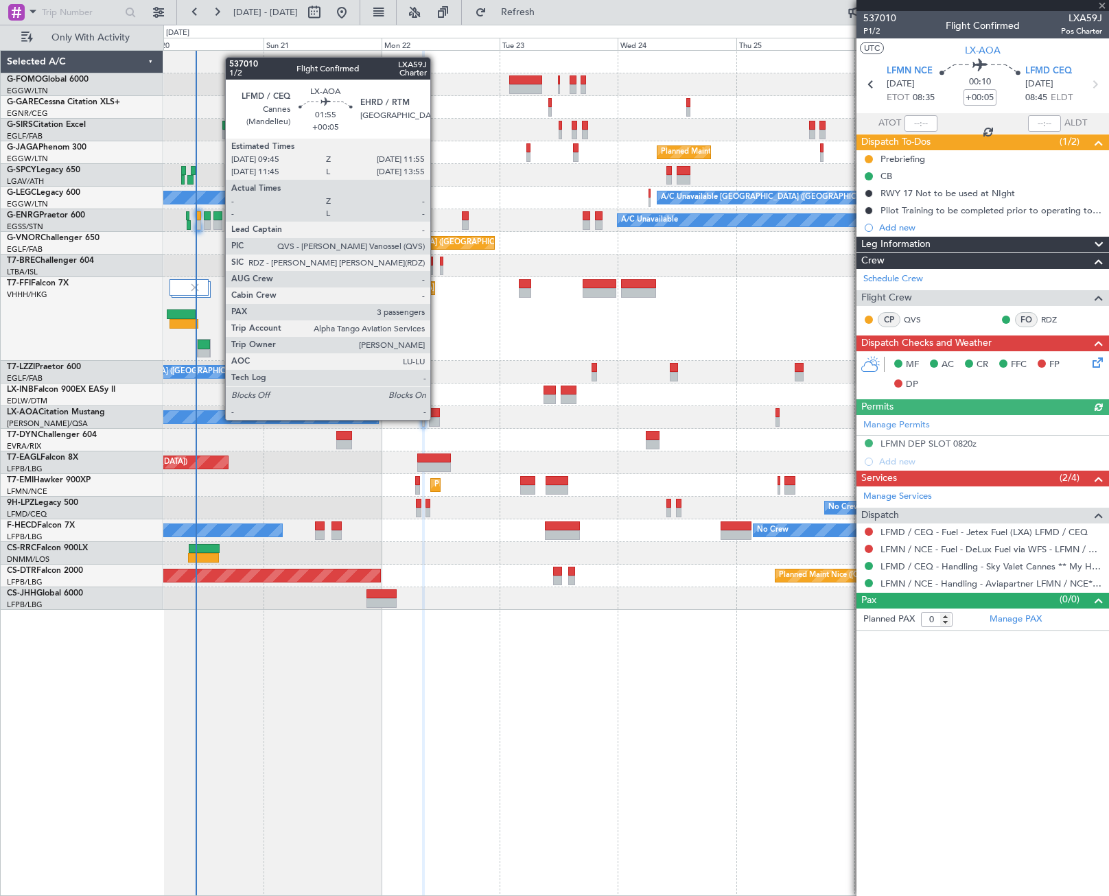
click at [437, 419] on div at bounding box center [434, 422] width 11 height 10
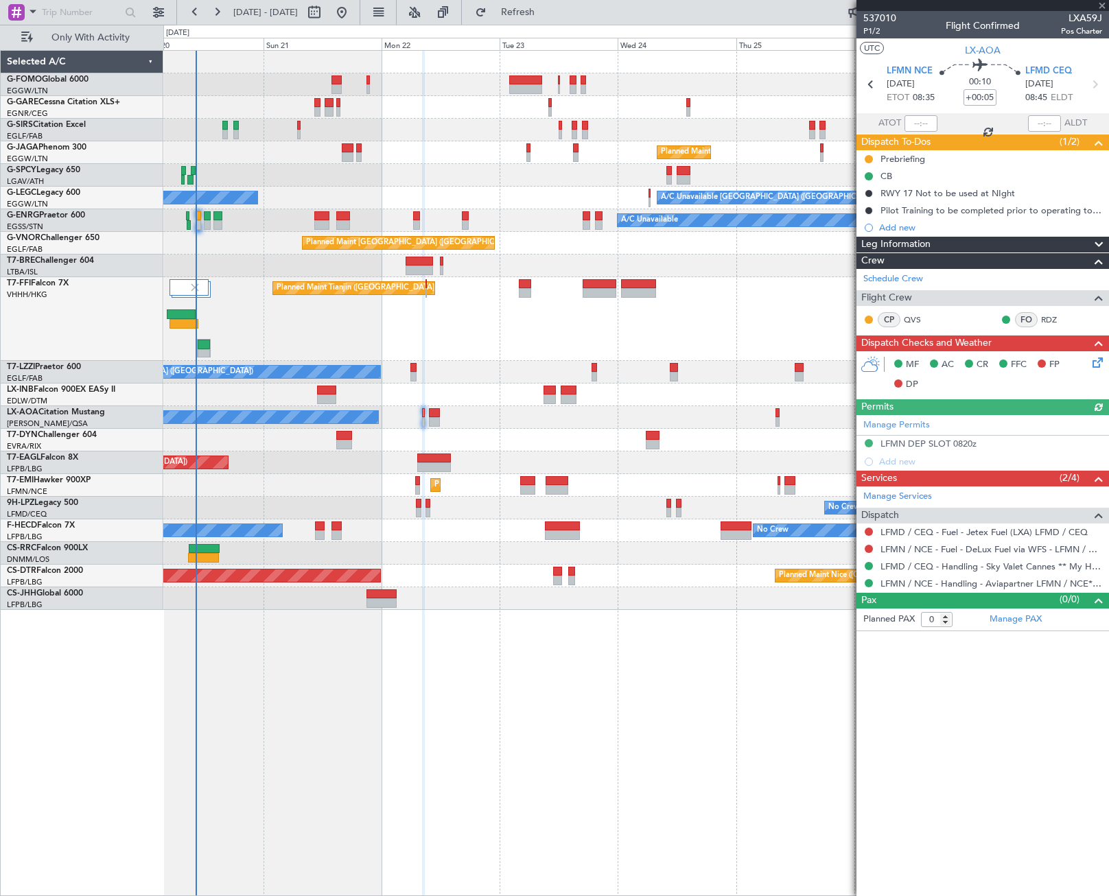
type input "3"
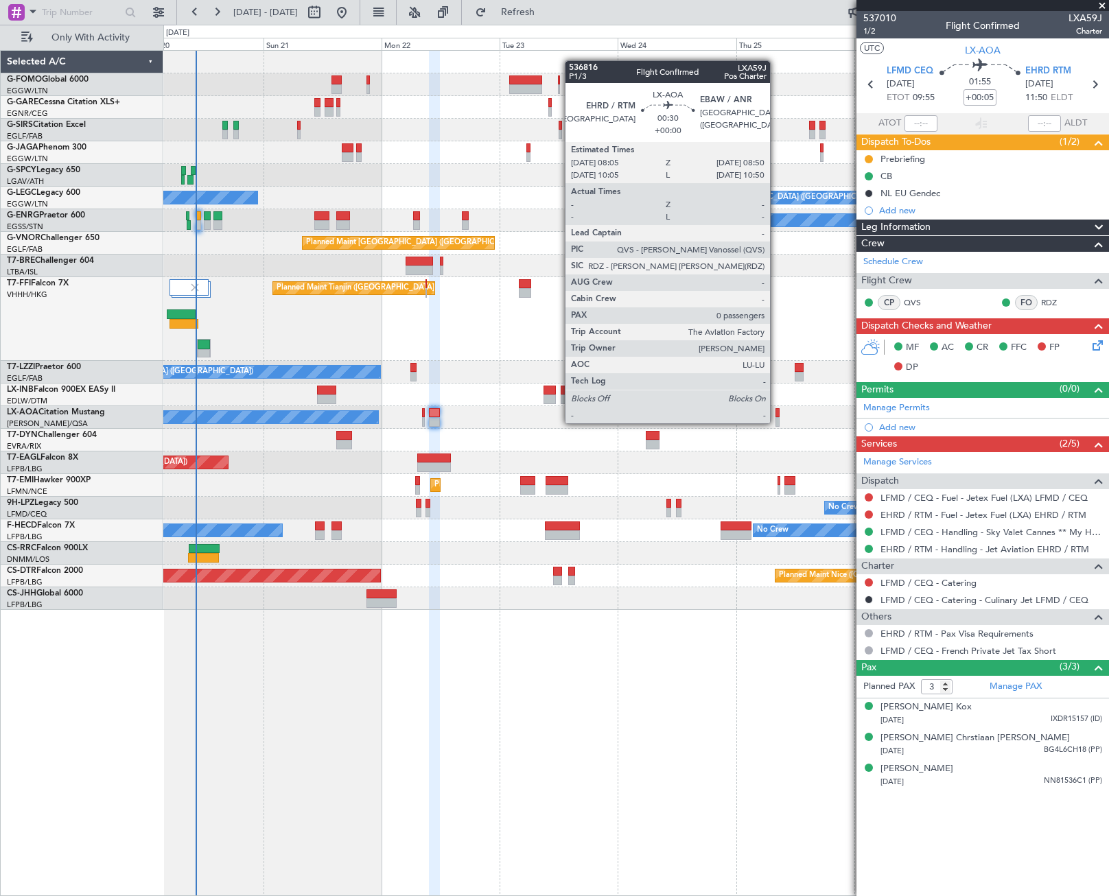
click at [776, 422] on div at bounding box center [778, 422] width 4 height 10
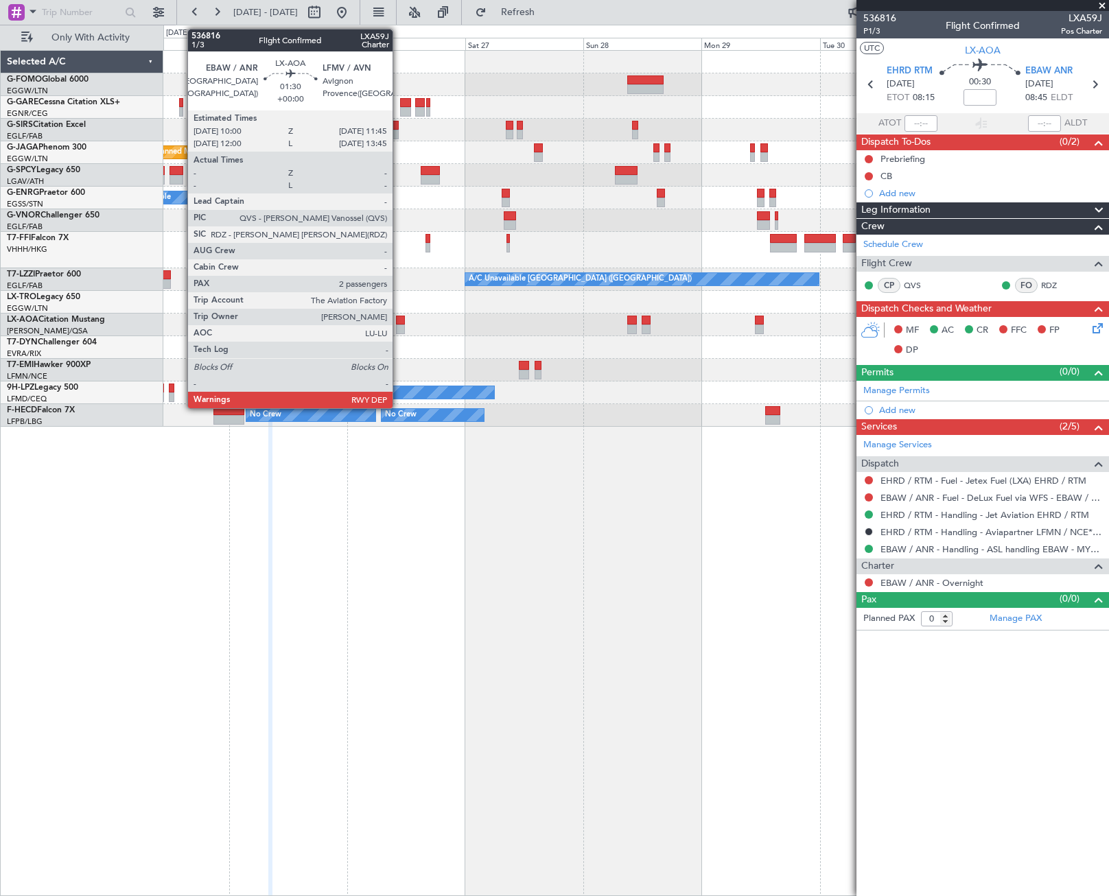
click at [399, 329] on div at bounding box center [400, 330] width 9 height 10
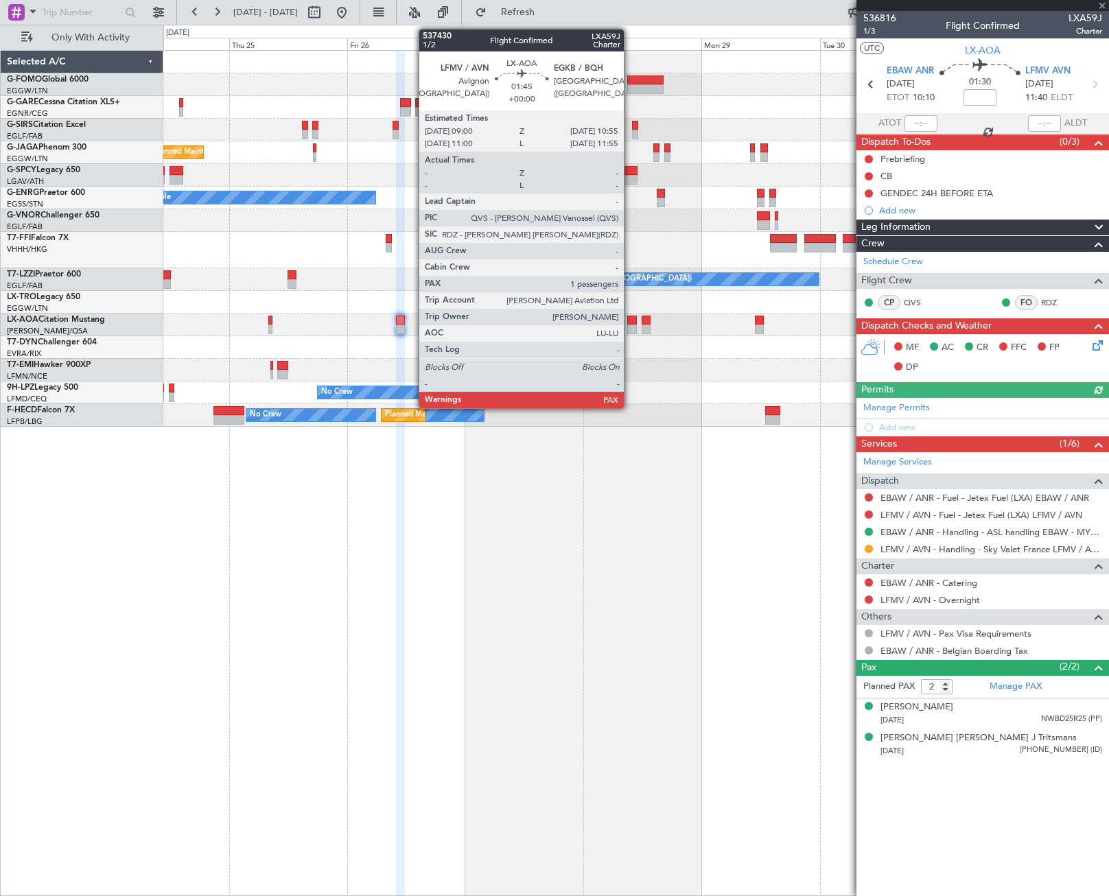
click at [630, 323] on div at bounding box center [632, 321] width 10 height 10
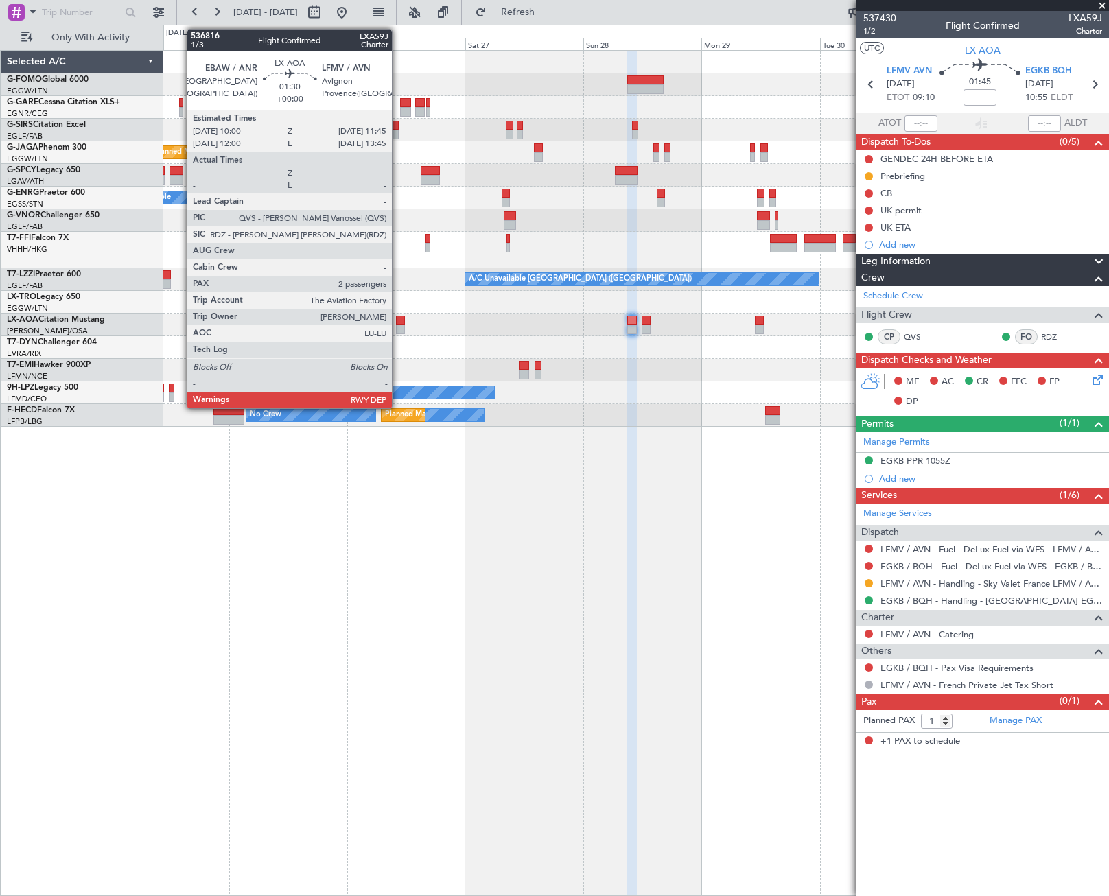
click at [398, 327] on div at bounding box center [400, 330] width 9 height 10
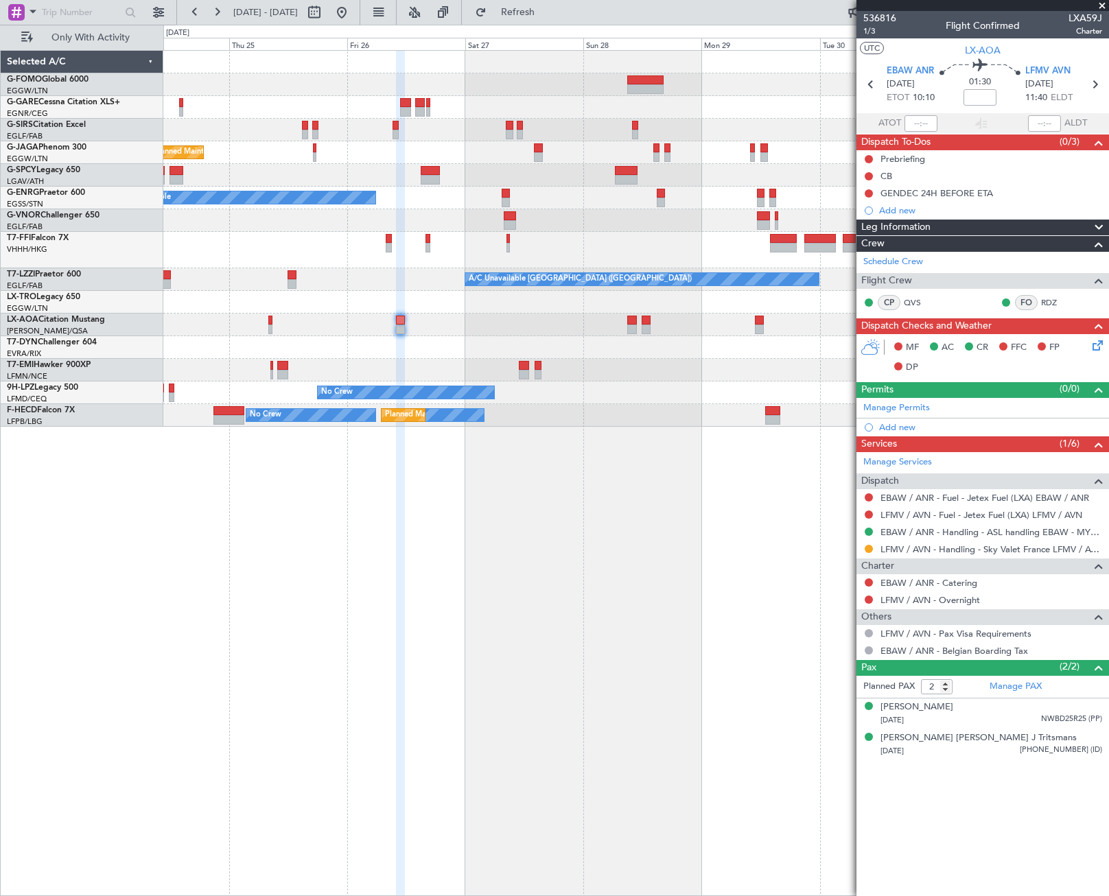
click at [698, 576] on div "Planned Maint [GEOGRAPHIC_DATA] ([GEOGRAPHIC_DATA]) A/C Unavailable Planned Mai…" at bounding box center [636, 473] width 946 height 846
click at [723, 605] on div "Planned Maint [GEOGRAPHIC_DATA] ([GEOGRAPHIC_DATA]) A/C Unavailable Planned Mai…" at bounding box center [636, 473] width 946 height 846
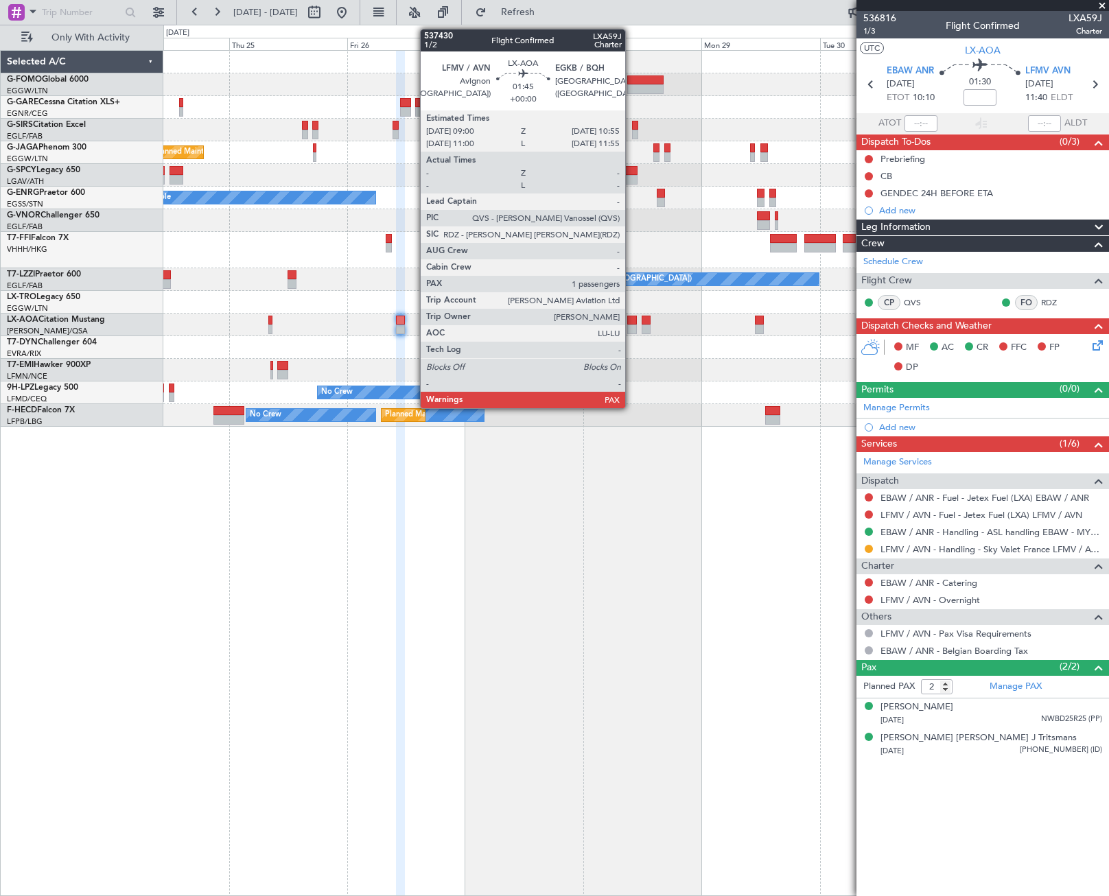
click at [631, 323] on div at bounding box center [632, 321] width 10 height 10
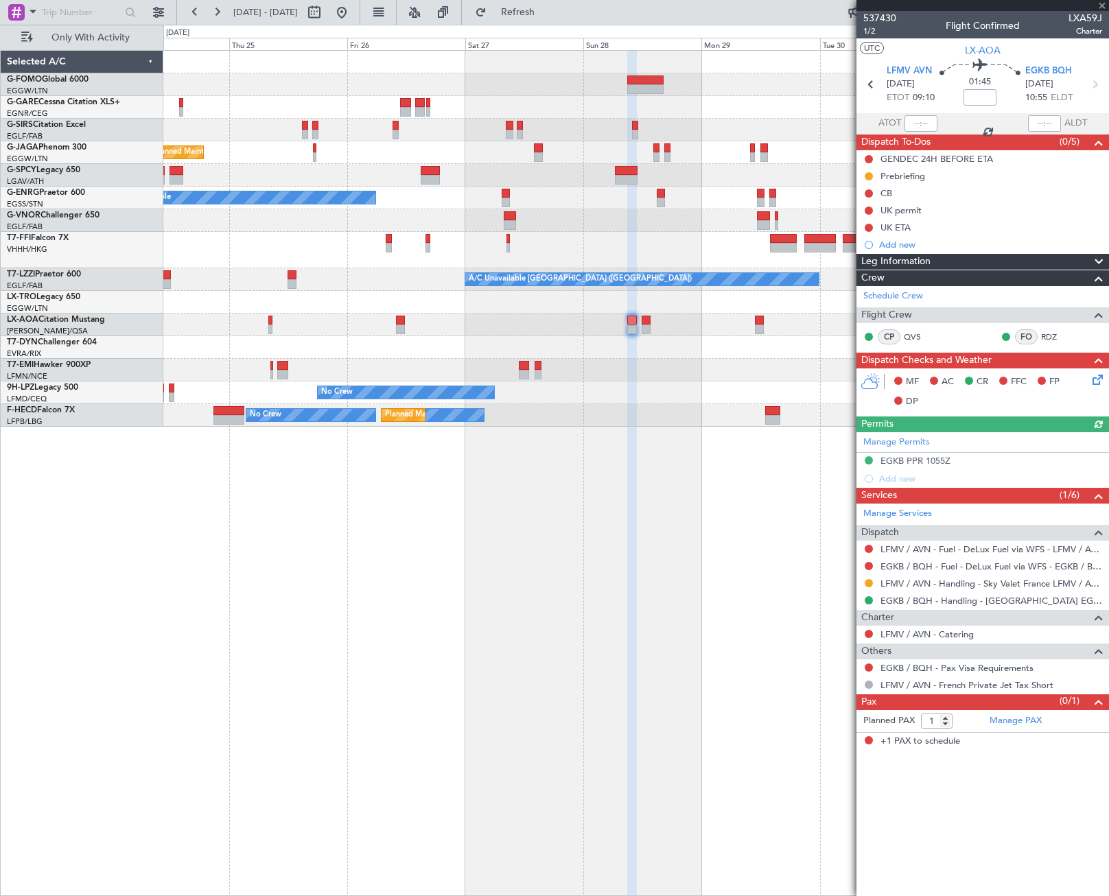
click at [671, 575] on div "Planned Maint [GEOGRAPHIC_DATA] ([GEOGRAPHIC_DATA]) A/C Unavailable Planned Mai…" at bounding box center [636, 473] width 946 height 846
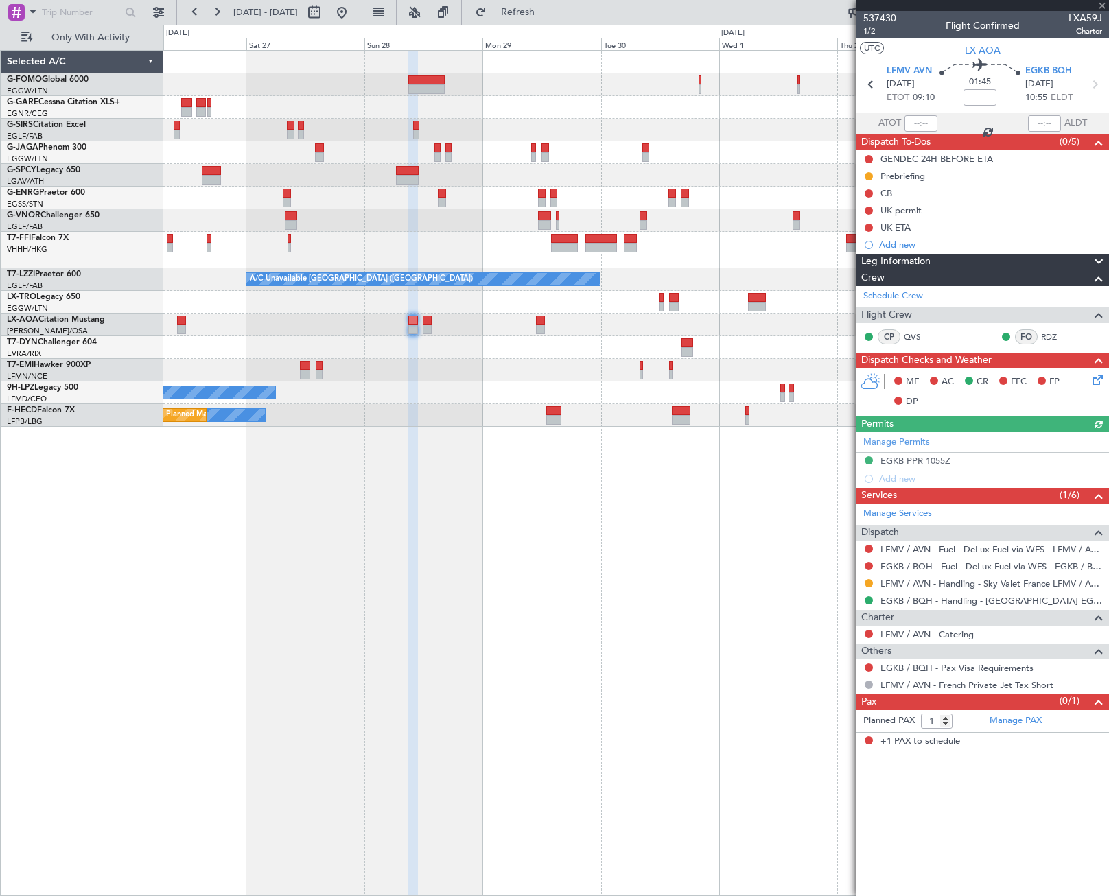
click at [237, 598] on div "Planned Maint [GEOGRAPHIC_DATA] ([GEOGRAPHIC_DATA]) A/C Unavailable A/C Unavail…" at bounding box center [636, 473] width 946 height 846
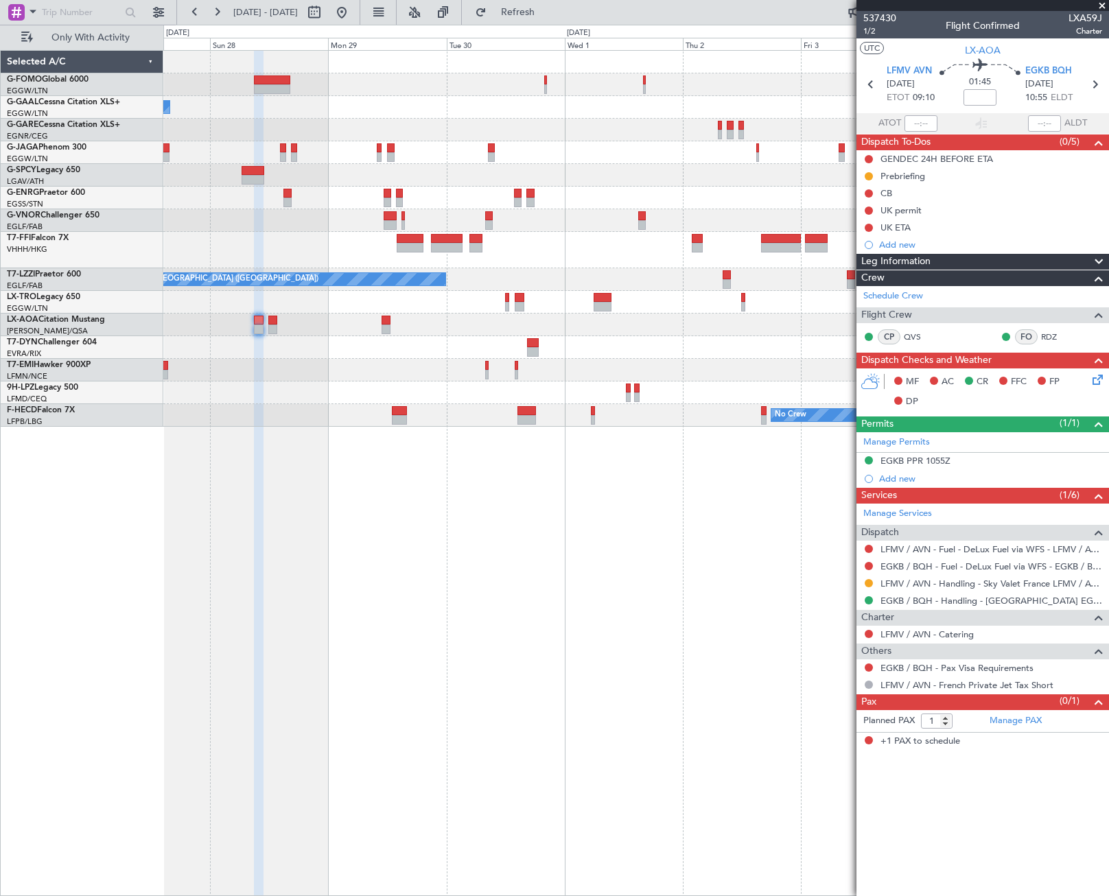
click at [493, 333] on div "No Crew Antwerp ([GEOGRAPHIC_DATA])" at bounding box center [635, 325] width 945 height 23
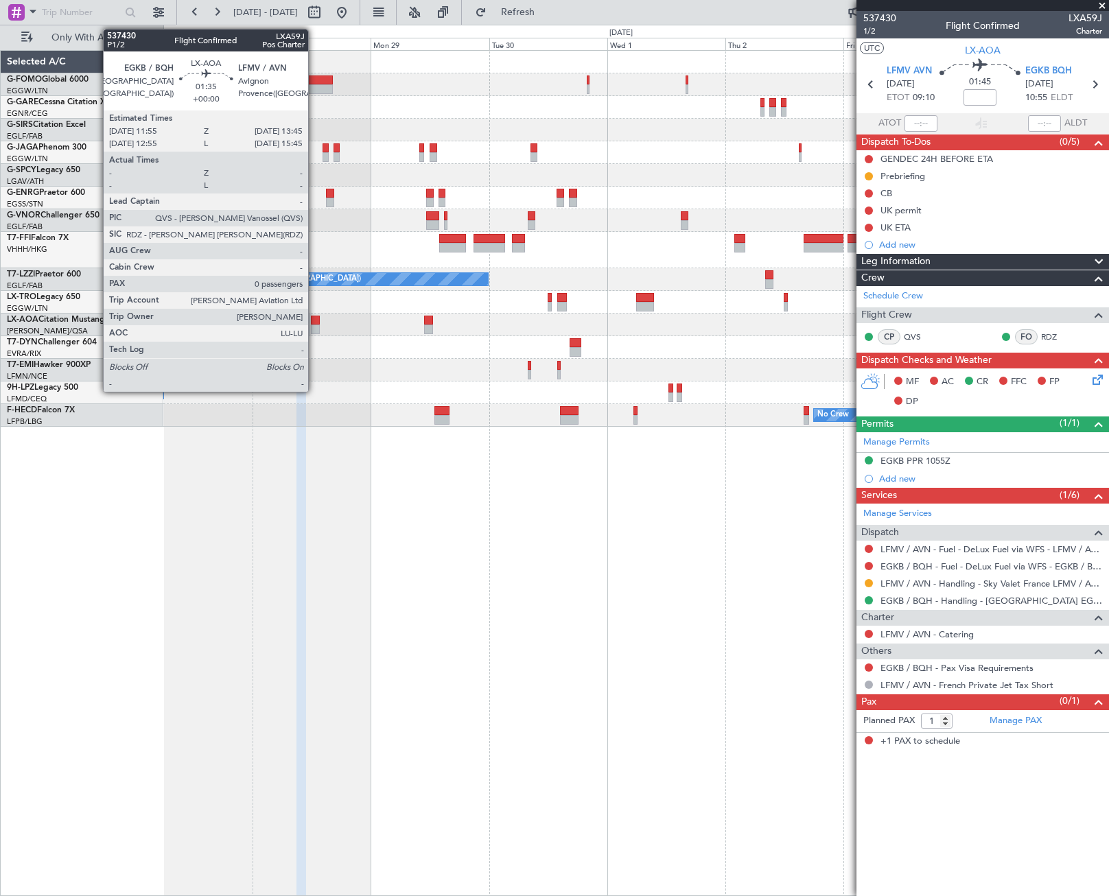
click at [314, 323] on div at bounding box center [316, 321] width 10 height 10
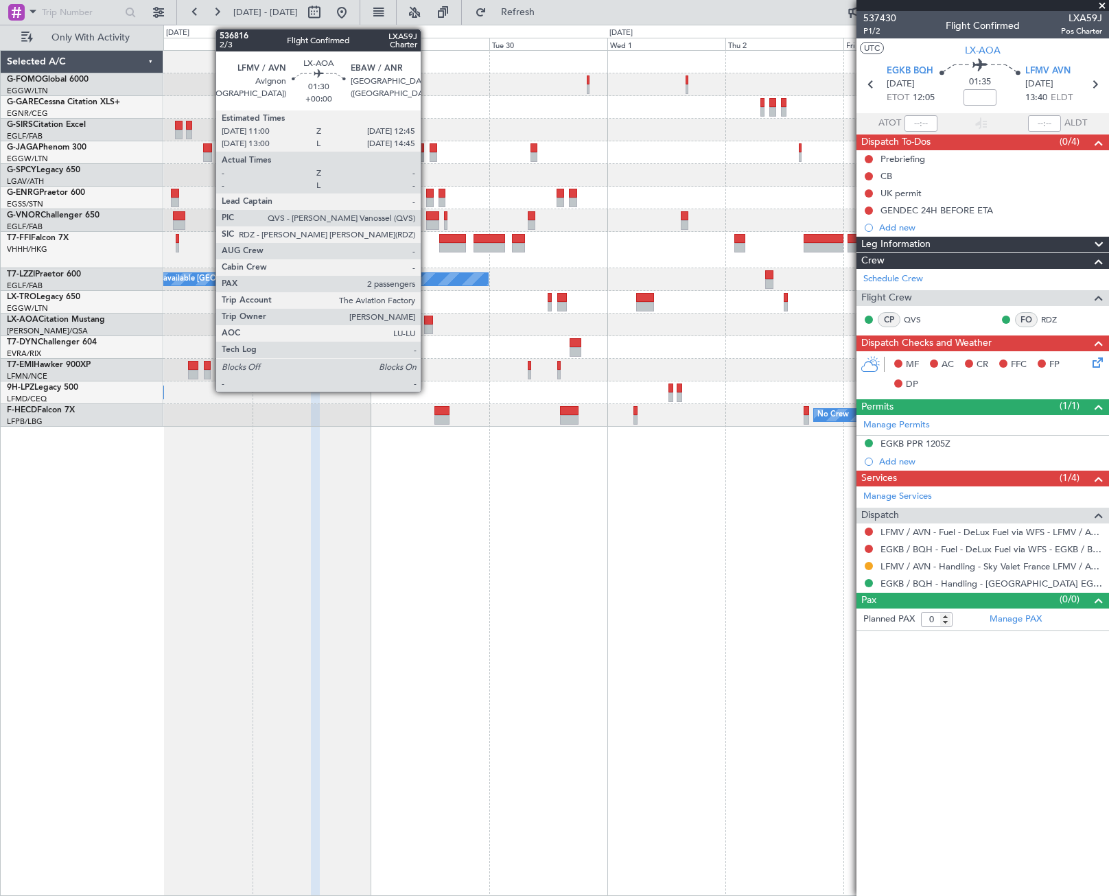
click at [427, 328] on div at bounding box center [428, 330] width 9 height 10
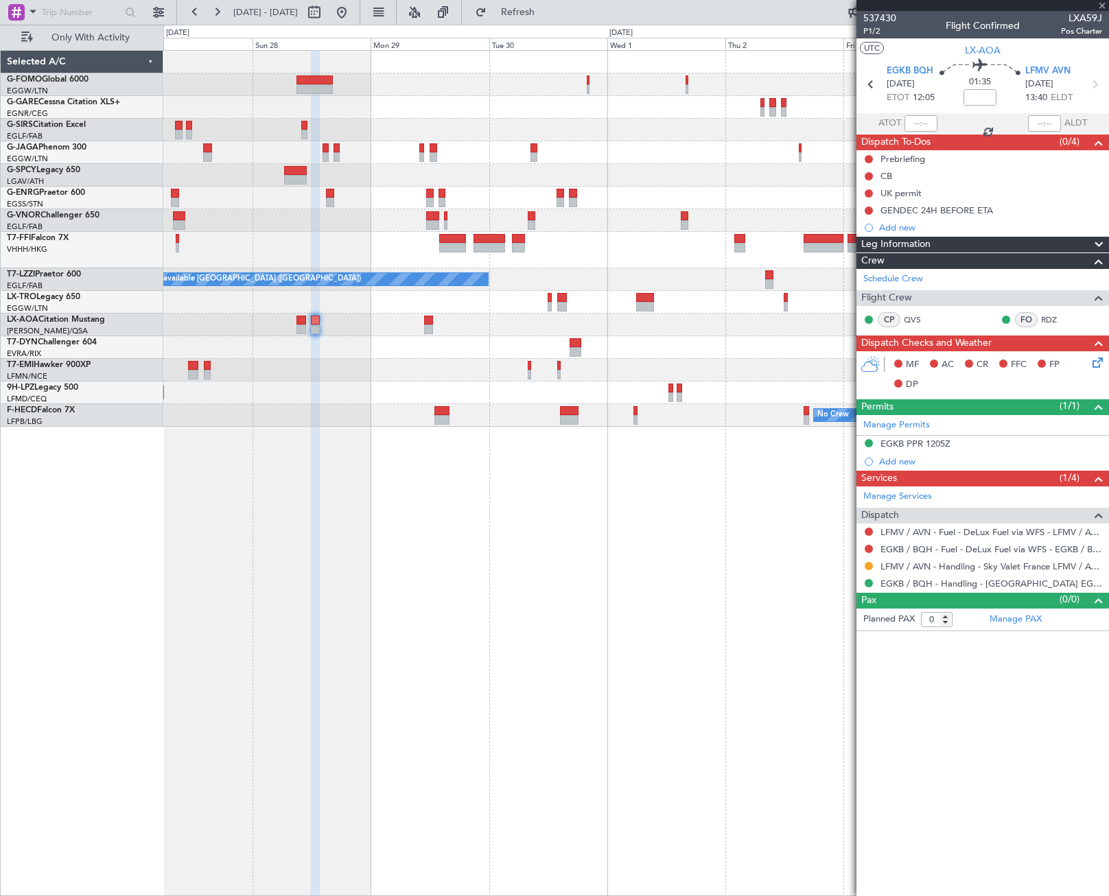
type input "2"
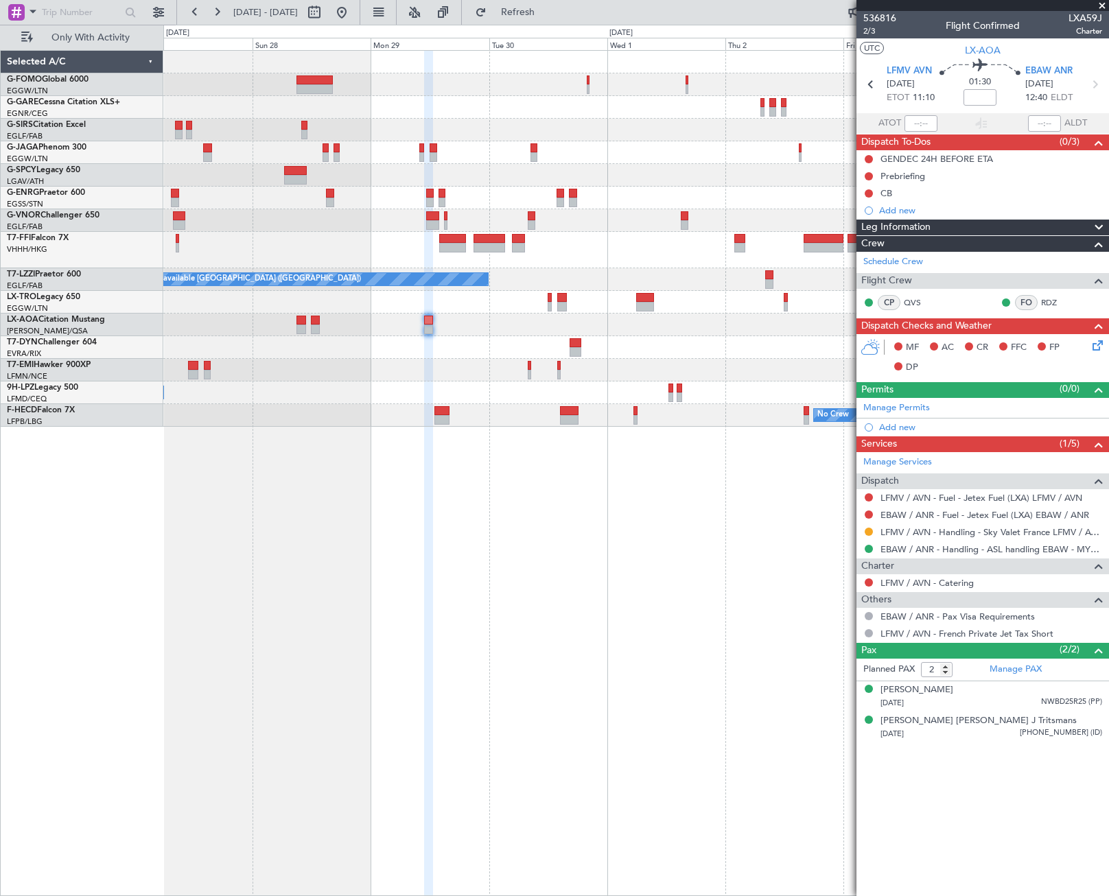
click at [684, 504] on div "A/C Unavailable A/C Unavailable [GEOGRAPHIC_DATA] ([GEOGRAPHIC_DATA]) No Crew […" at bounding box center [636, 473] width 946 height 846
click at [386, 632] on div "A/C Unavailable A/C Unavailable [GEOGRAPHIC_DATA] ([GEOGRAPHIC_DATA]) No Crew […" at bounding box center [636, 473] width 946 height 846
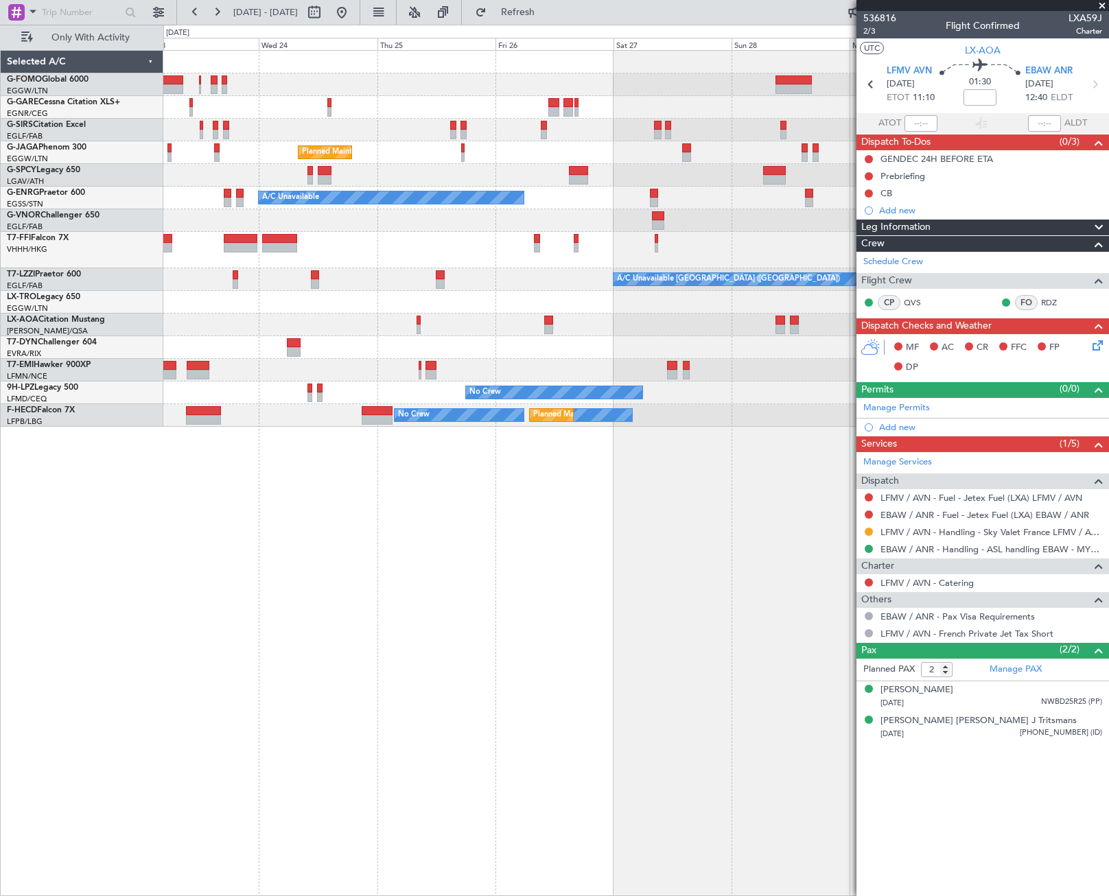
click at [829, 533] on div "Planned Maint [GEOGRAPHIC_DATA] ([GEOGRAPHIC_DATA]) A/C Unavailable Planned Mai…" at bounding box center [636, 473] width 946 height 846
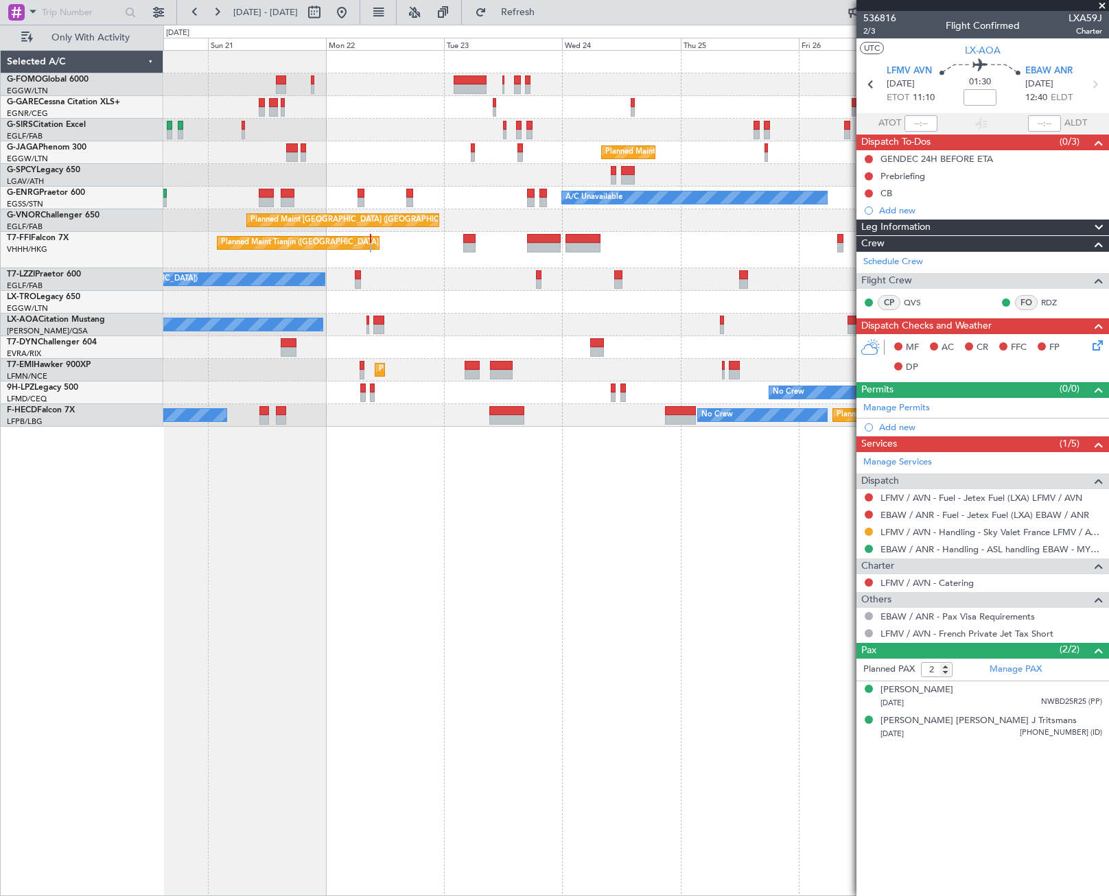
click at [734, 679] on div "Unplanned Maint [GEOGRAPHIC_DATA] ([GEOGRAPHIC_DATA]) Planned Maint [GEOGRAPHIC…" at bounding box center [636, 473] width 946 height 846
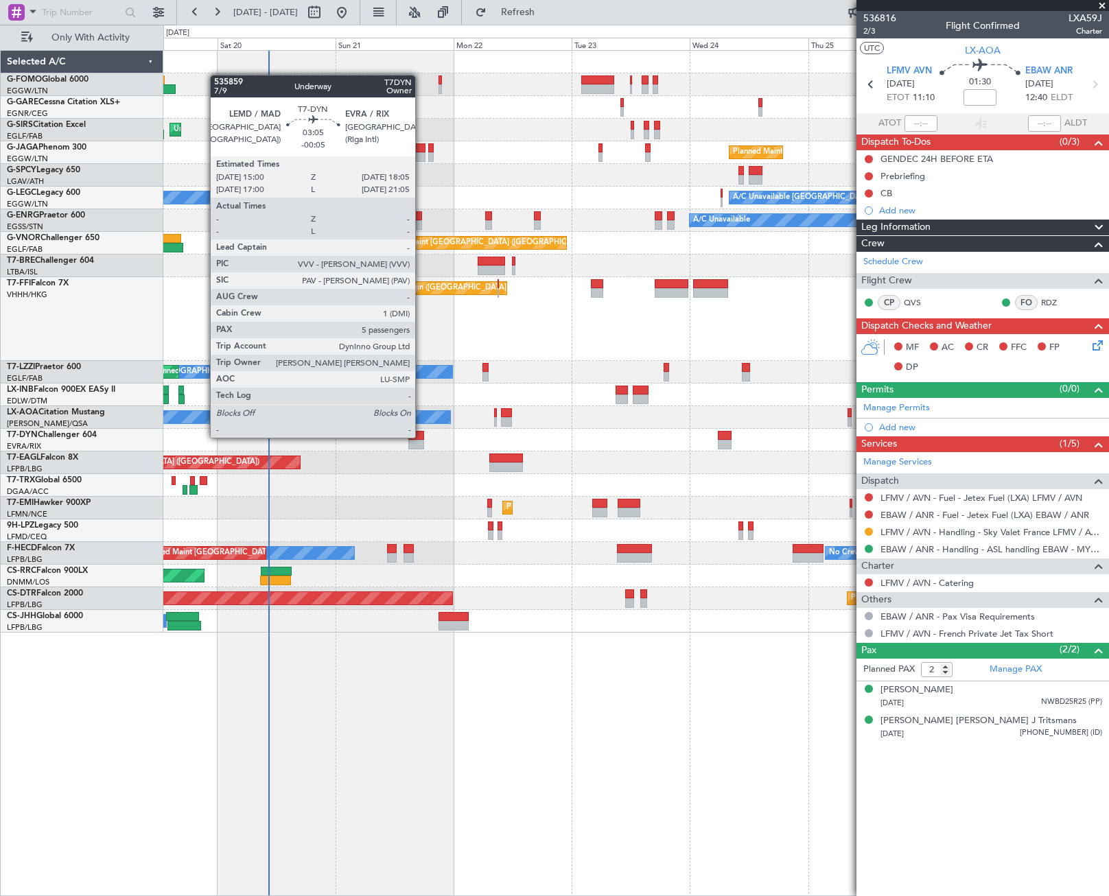
click at [421, 437] on div at bounding box center [416, 436] width 16 height 10
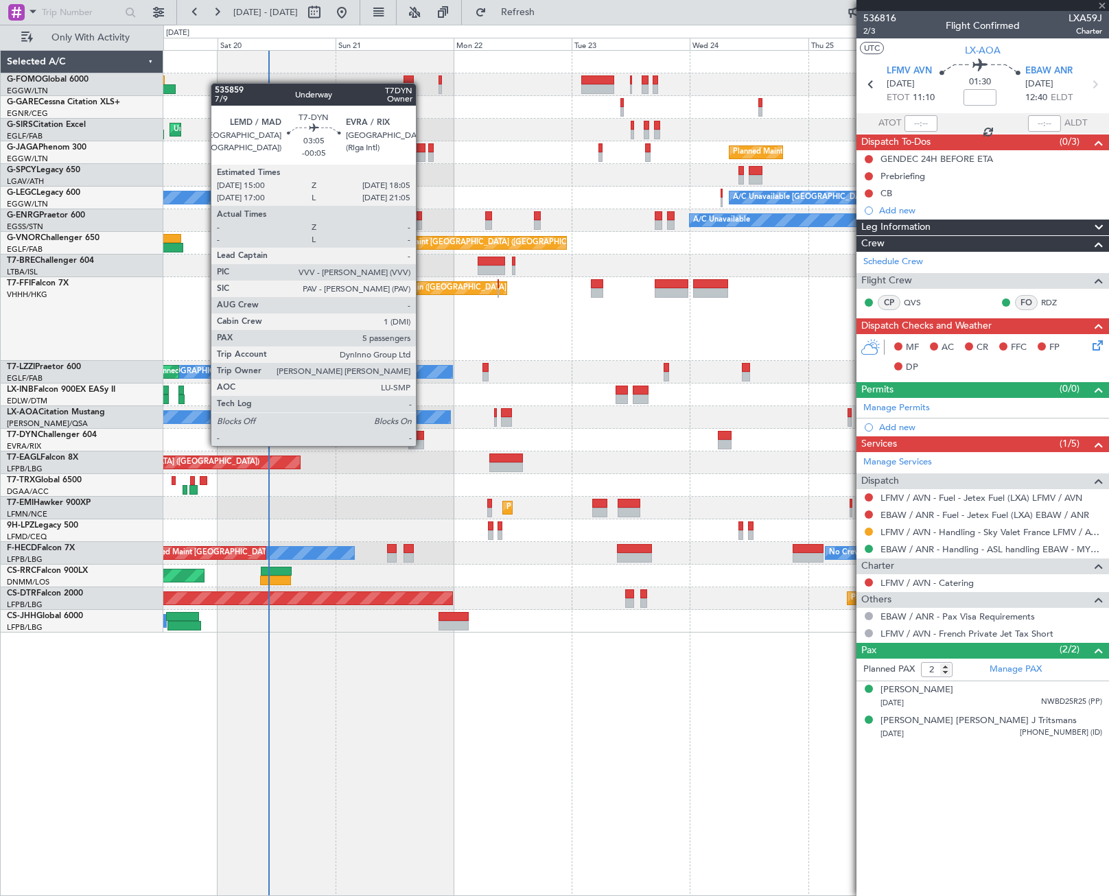
type input "-00:05"
type input "5"
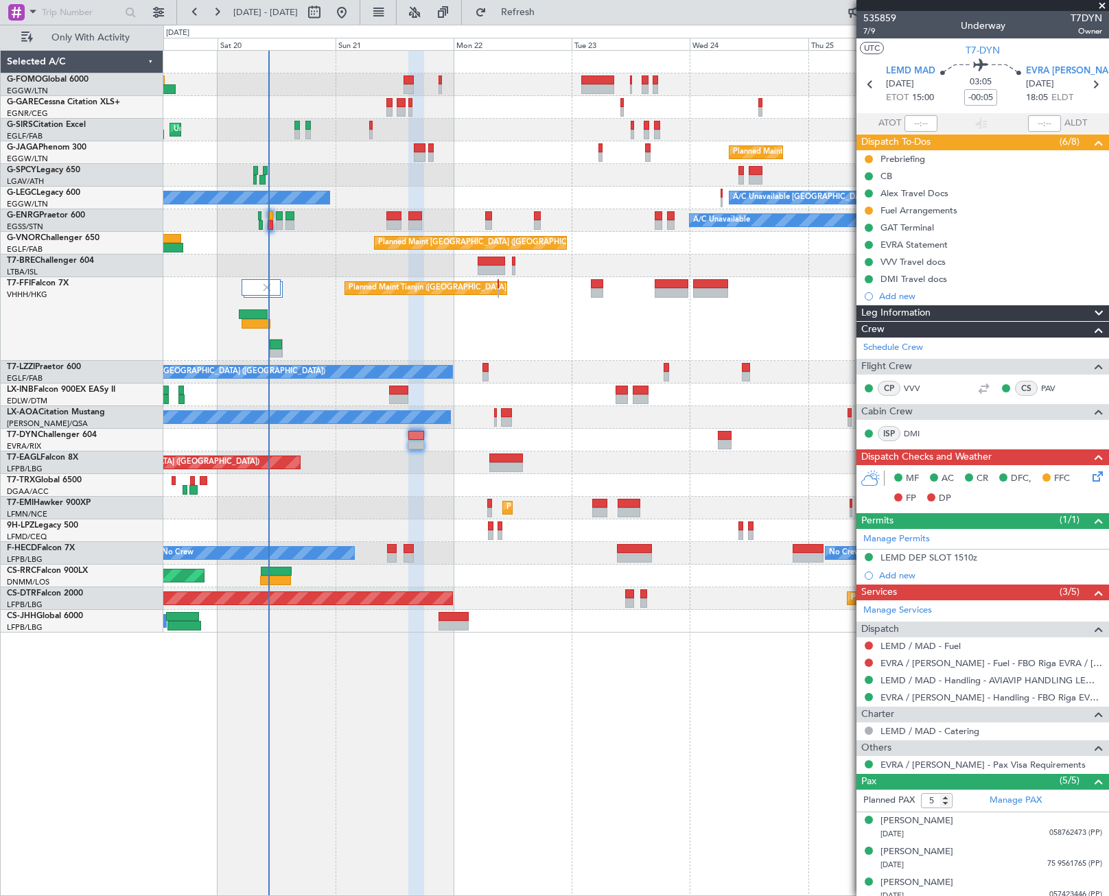
click at [1090, 476] on icon at bounding box center [1095, 474] width 11 height 11
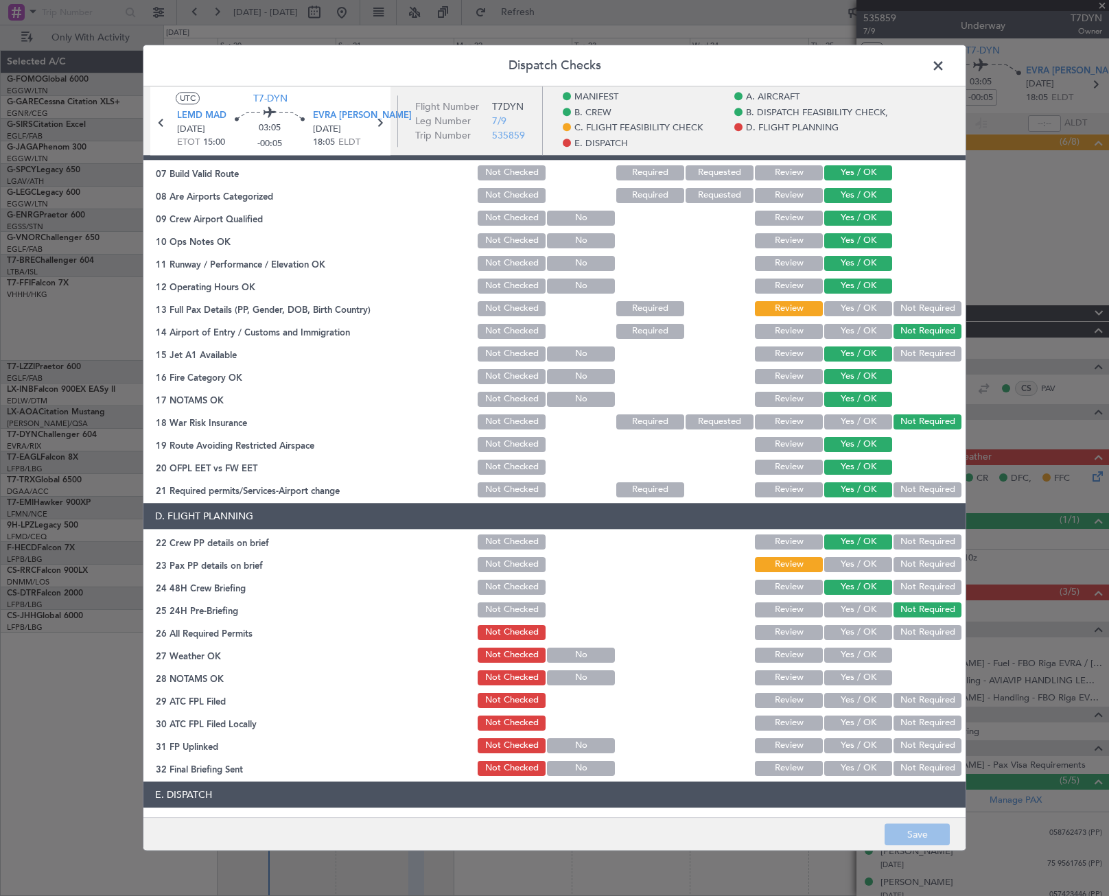
scroll to position [480, 0]
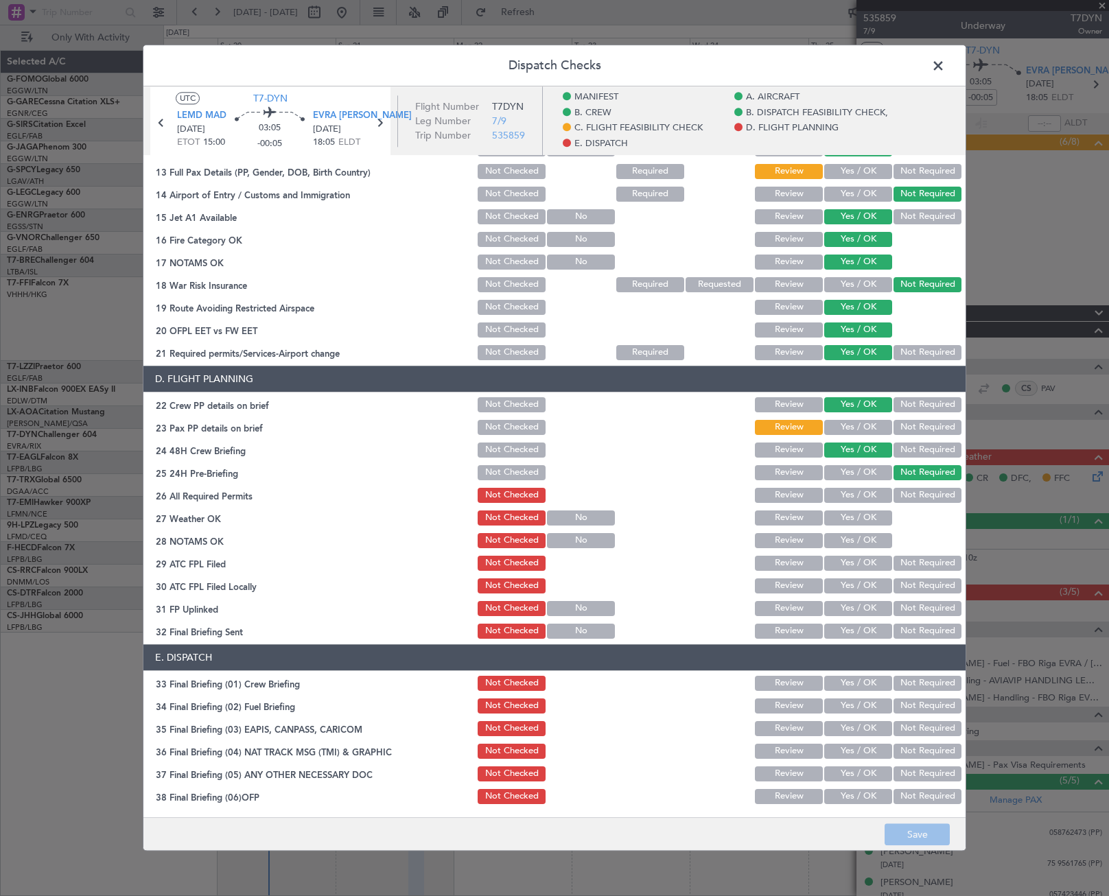
click at [945, 68] on span at bounding box center [945, 69] width 0 height 27
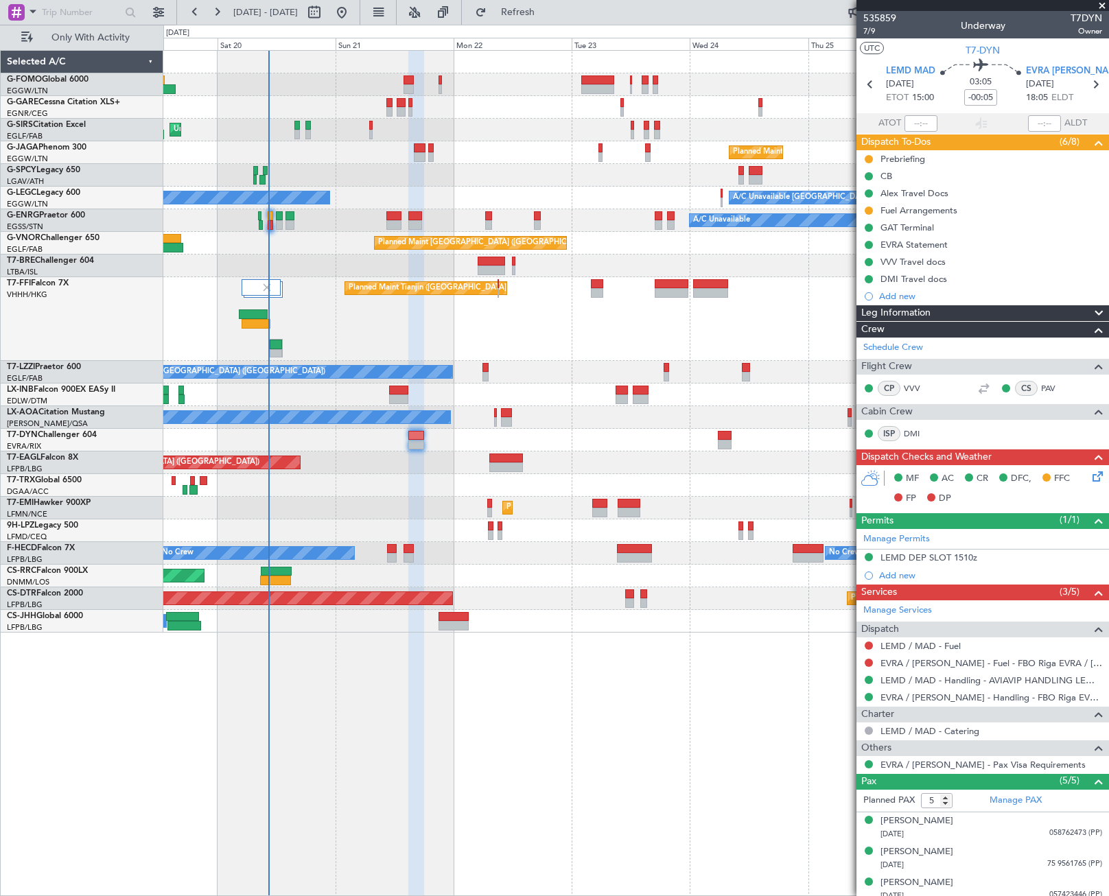
click at [1090, 480] on icon at bounding box center [1095, 474] width 11 height 11
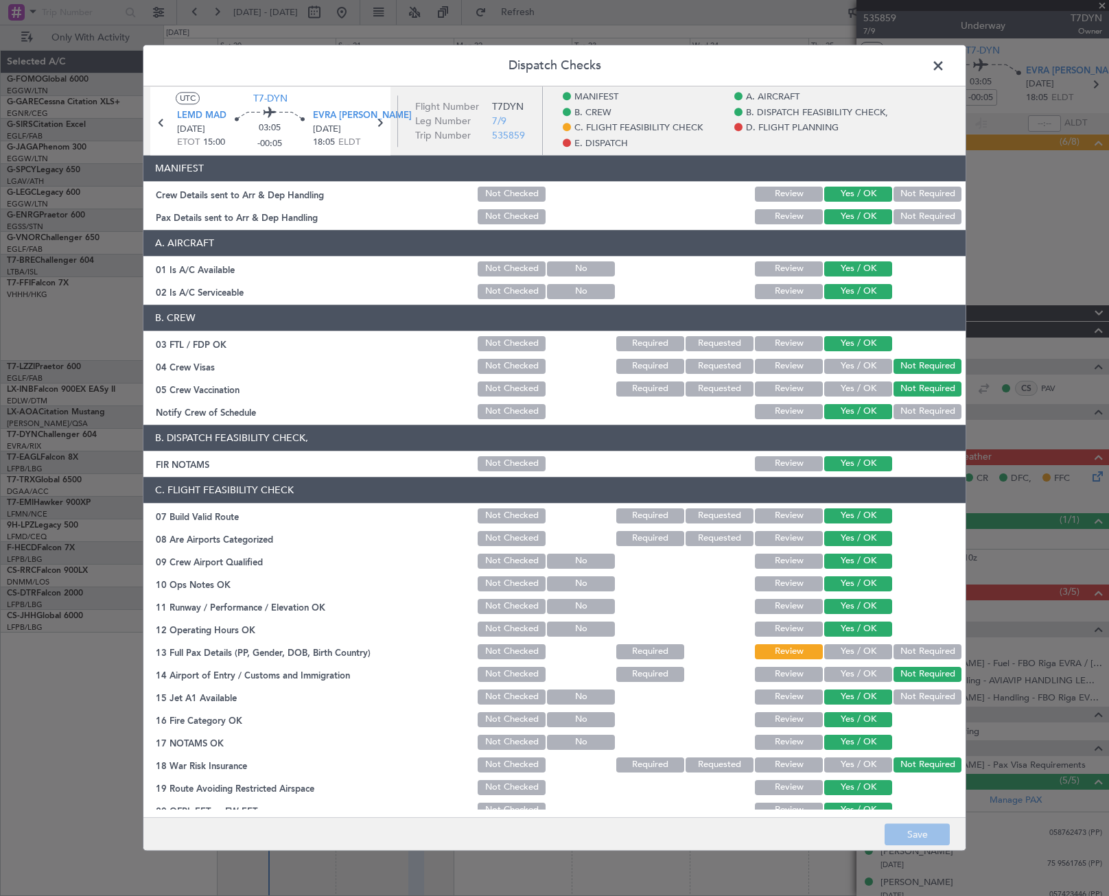
click at [945, 64] on span at bounding box center [945, 69] width 0 height 27
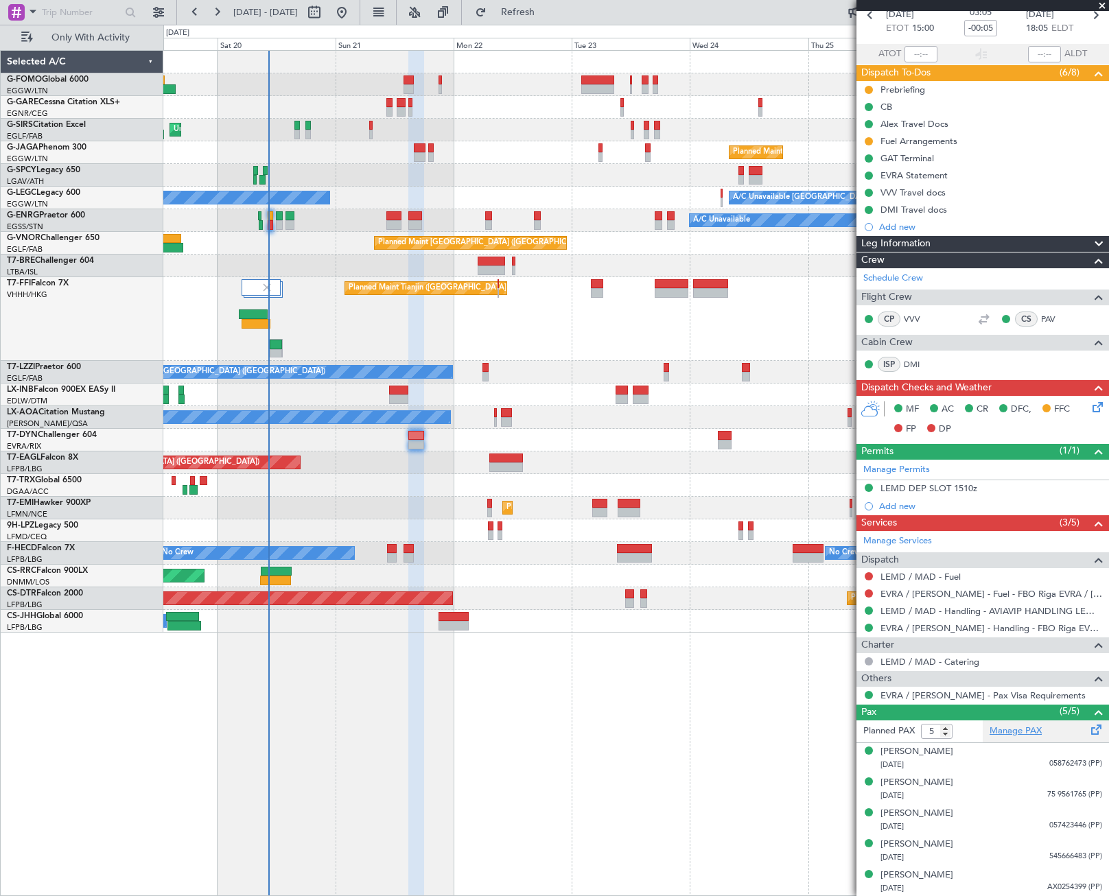
scroll to position [70, 0]
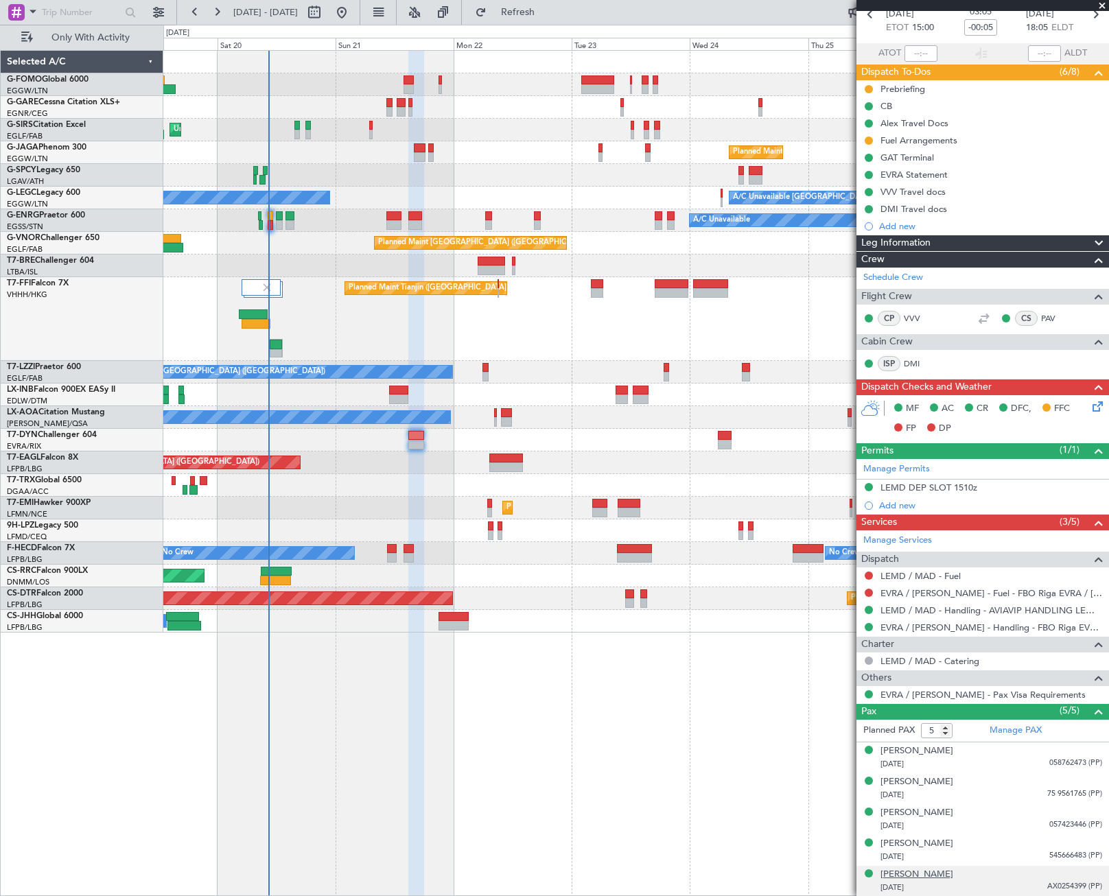
click at [925, 869] on div "[PERSON_NAME]" at bounding box center [917, 875] width 73 height 14
click at [953, 841] on div "[PERSON_NAME]" at bounding box center [917, 844] width 73 height 14
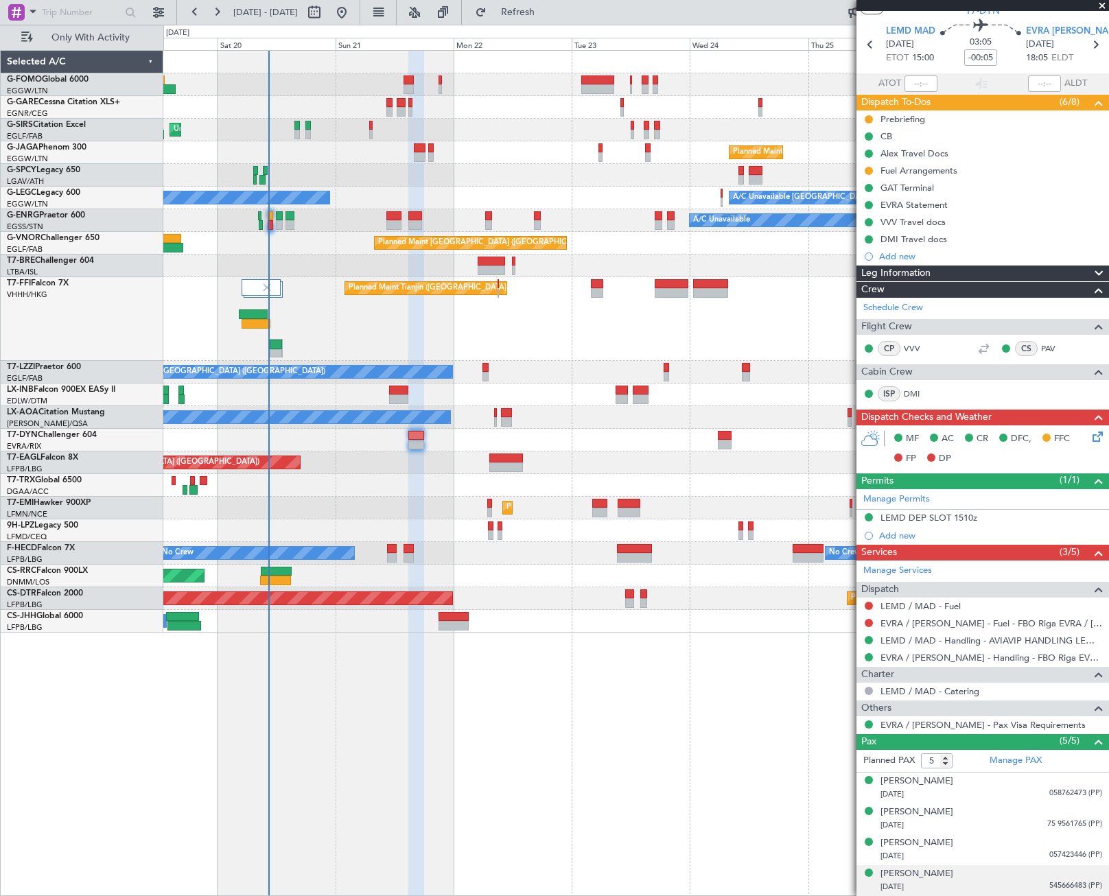
scroll to position [0, 0]
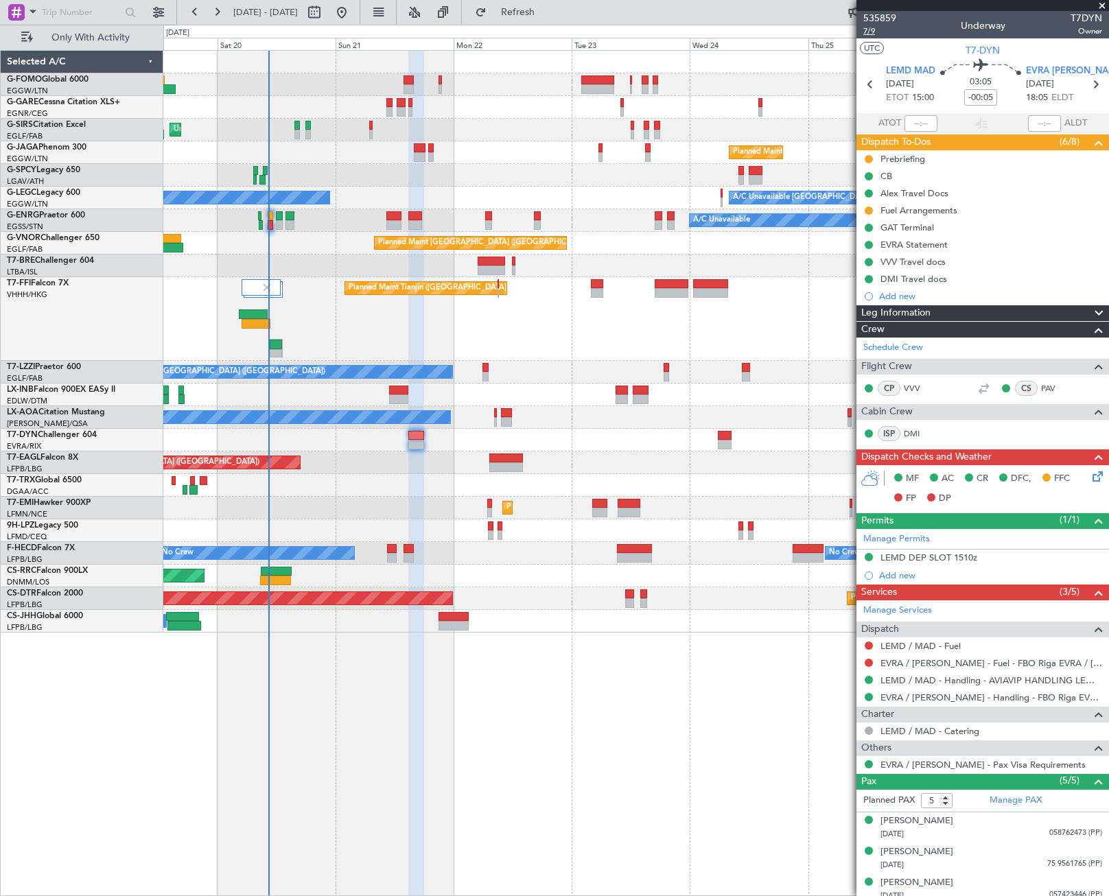
click at [870, 32] on span "7/9" at bounding box center [879, 31] width 33 height 12
click at [1090, 478] on icon at bounding box center [1095, 474] width 11 height 11
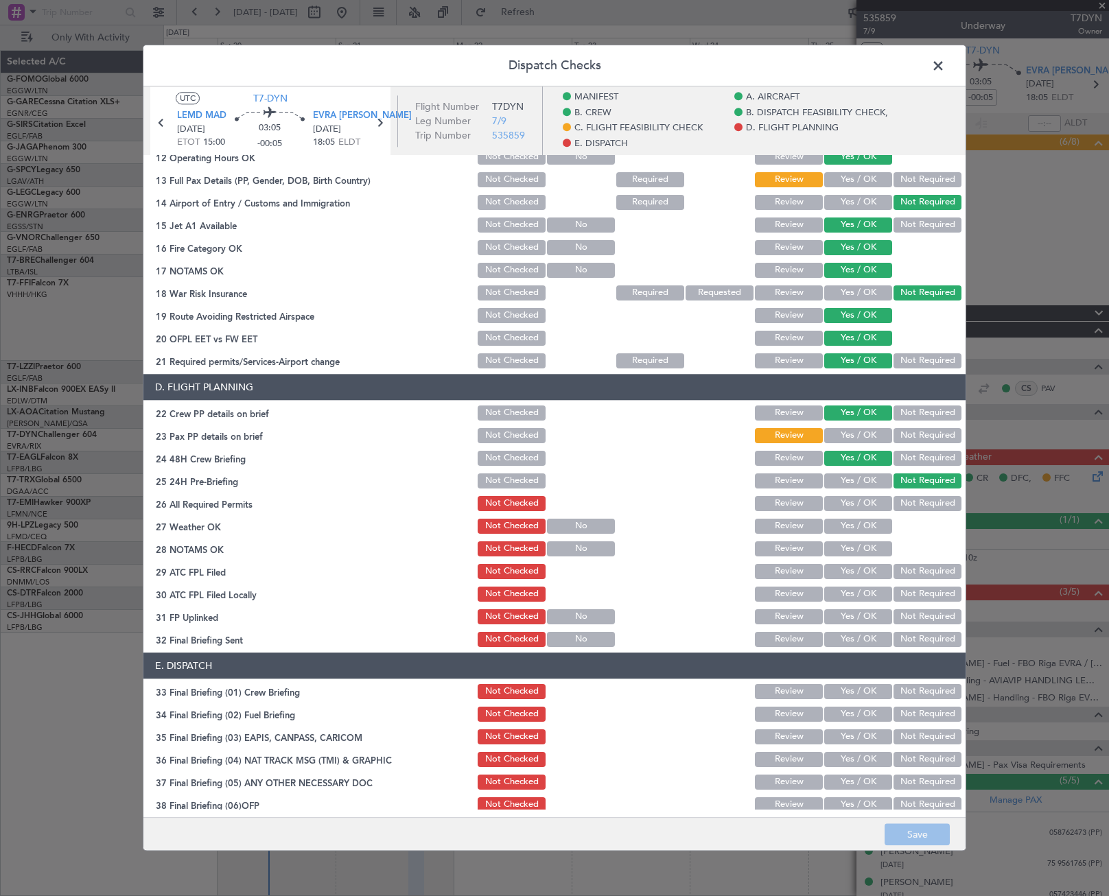
scroll to position [480, 0]
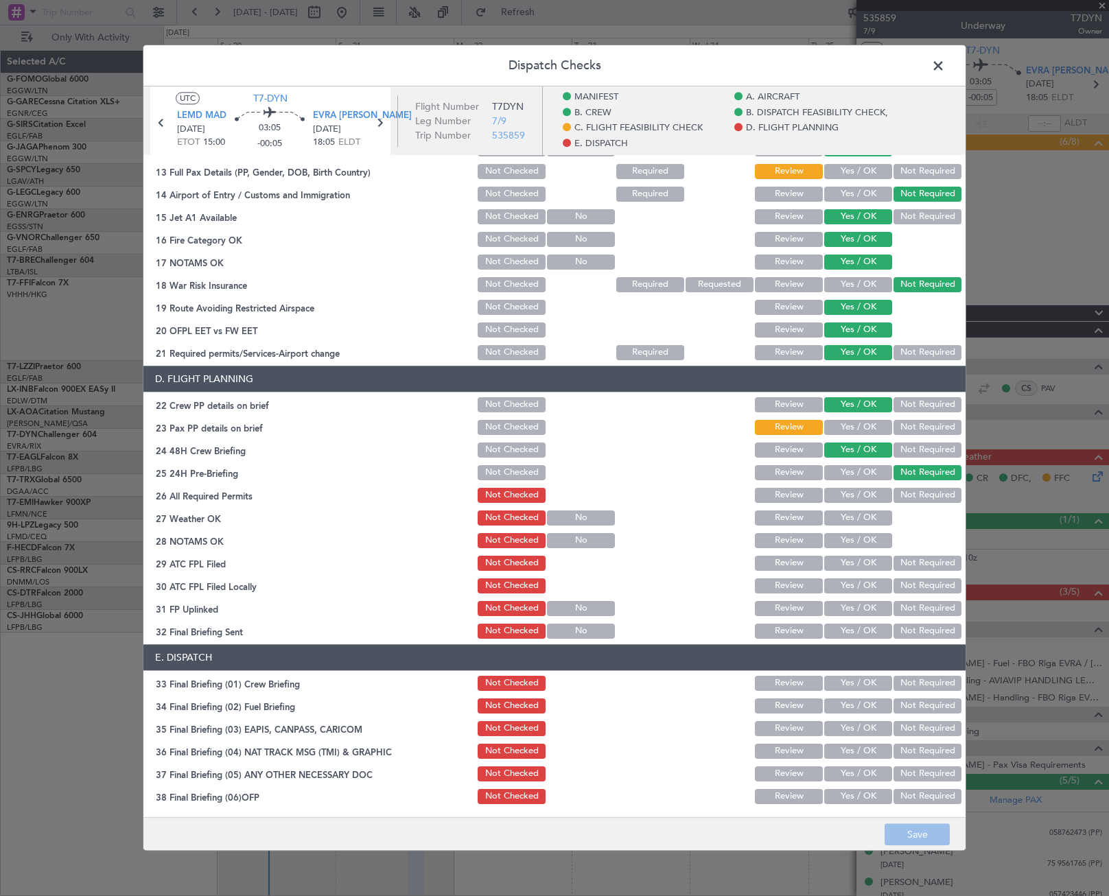
click at [861, 169] on button "Yes / OK" at bounding box center [858, 171] width 68 height 15
click at [859, 424] on button "Yes / OK" at bounding box center [858, 427] width 68 height 15
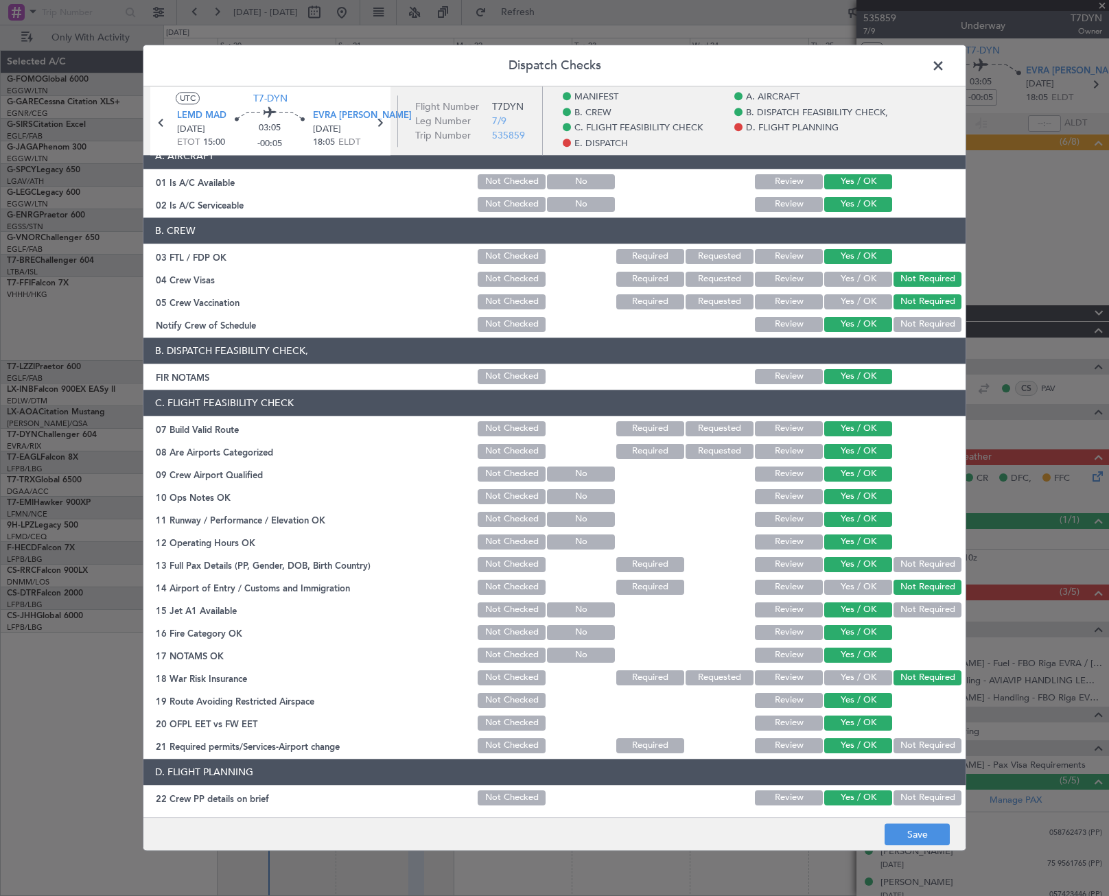
scroll to position [0, 0]
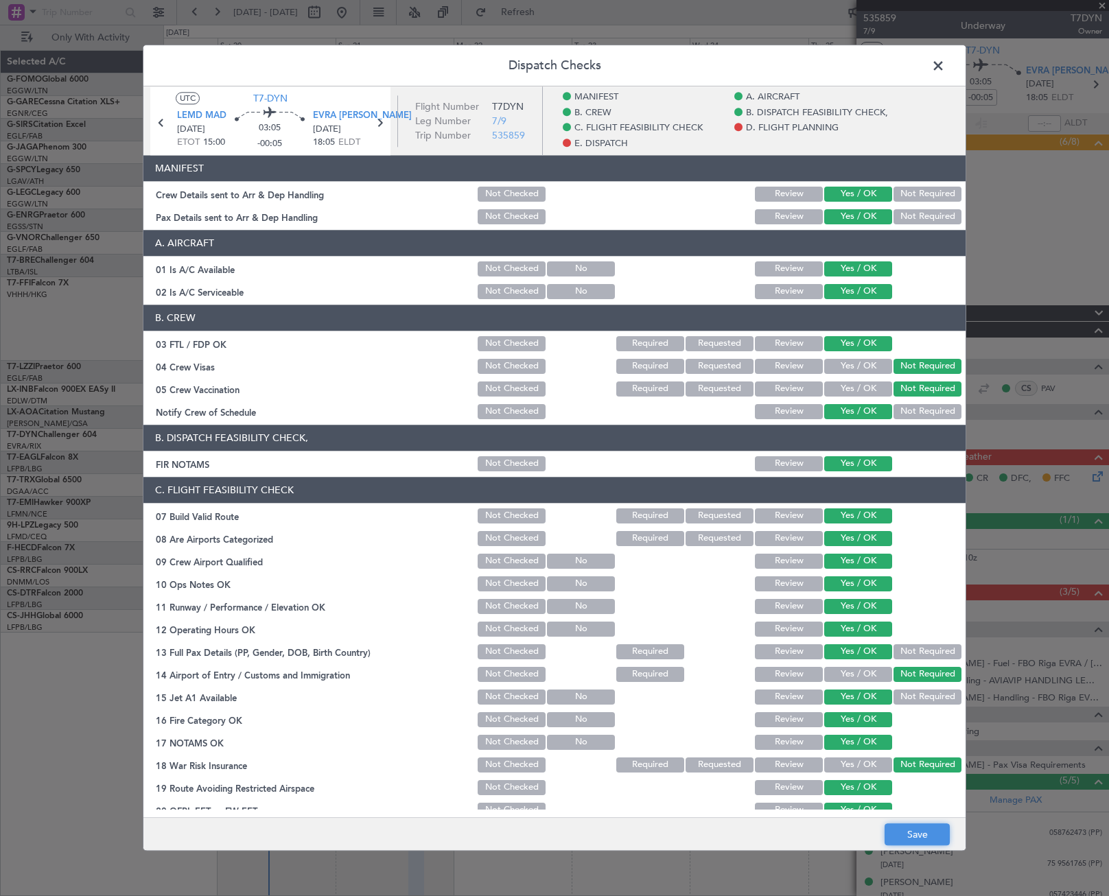
drag, startPoint x: 942, startPoint y: 838, endPoint x: 941, endPoint y: 827, distance: 11.1
click at [942, 835] on button "Save" at bounding box center [917, 835] width 65 height 22
click at [945, 65] on span at bounding box center [945, 69] width 0 height 27
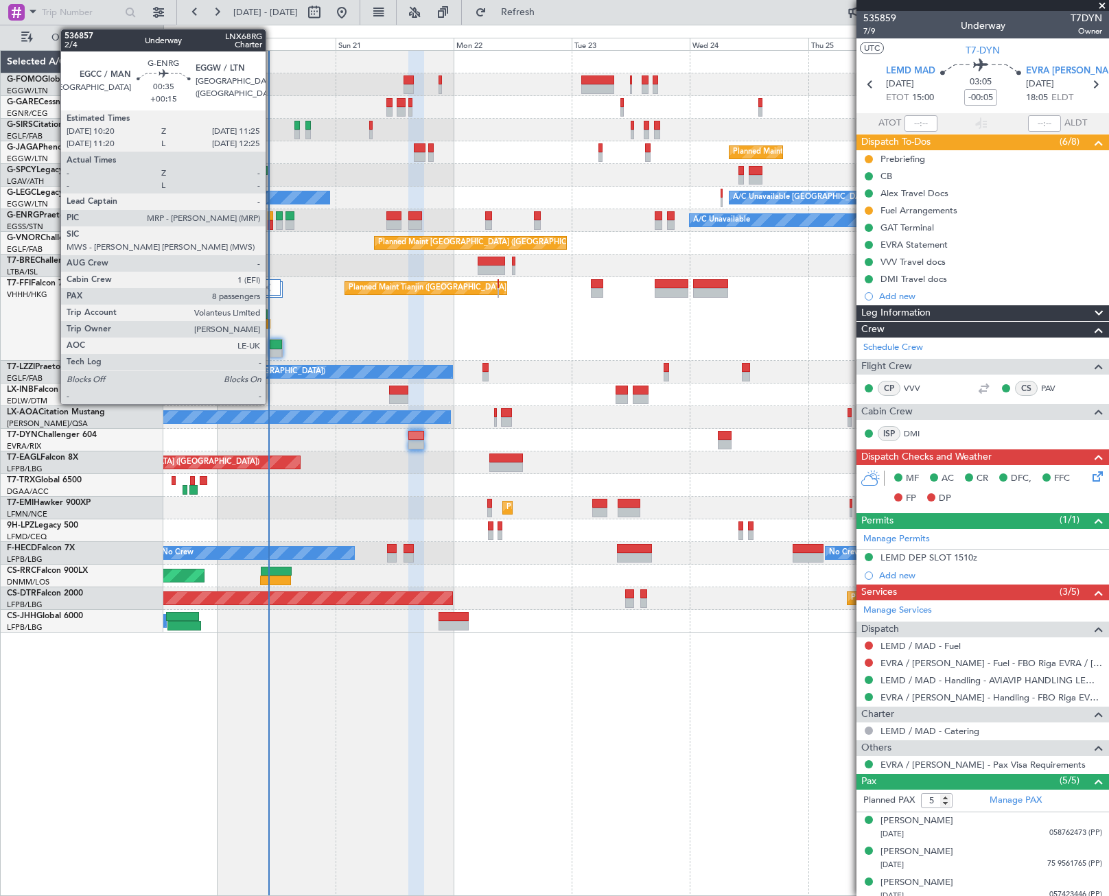
click at [272, 218] on div at bounding box center [270, 216] width 5 height 10
type input "+00:15"
type input "8"
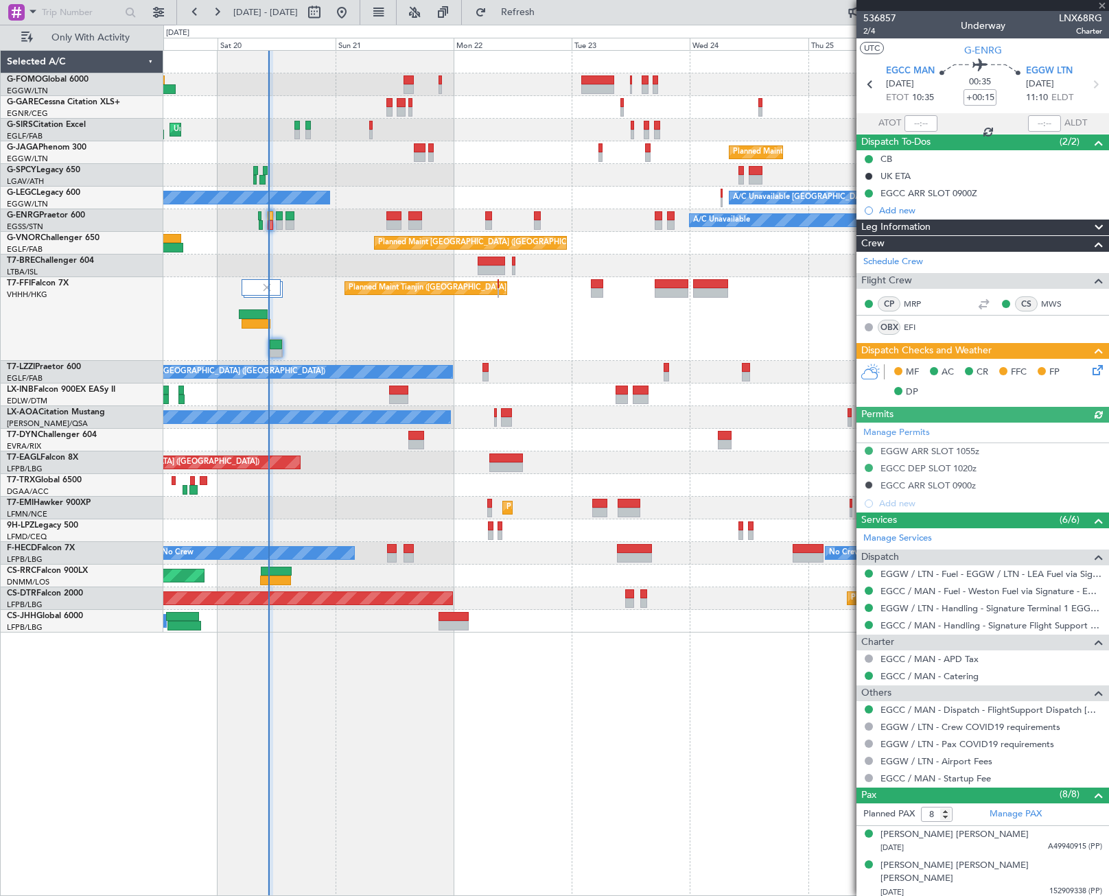
click at [926, 126] on div at bounding box center [921, 123] width 33 height 16
click at [922, 126] on div at bounding box center [921, 123] width 33 height 16
click at [918, 122] on input "text" at bounding box center [921, 123] width 33 height 16
click at [603, 735] on div "Unplanned Maint [GEOGRAPHIC_DATA] ([GEOGRAPHIC_DATA]) Planned Maint [GEOGRAPHIC…" at bounding box center [636, 473] width 946 height 846
type input "10:26"
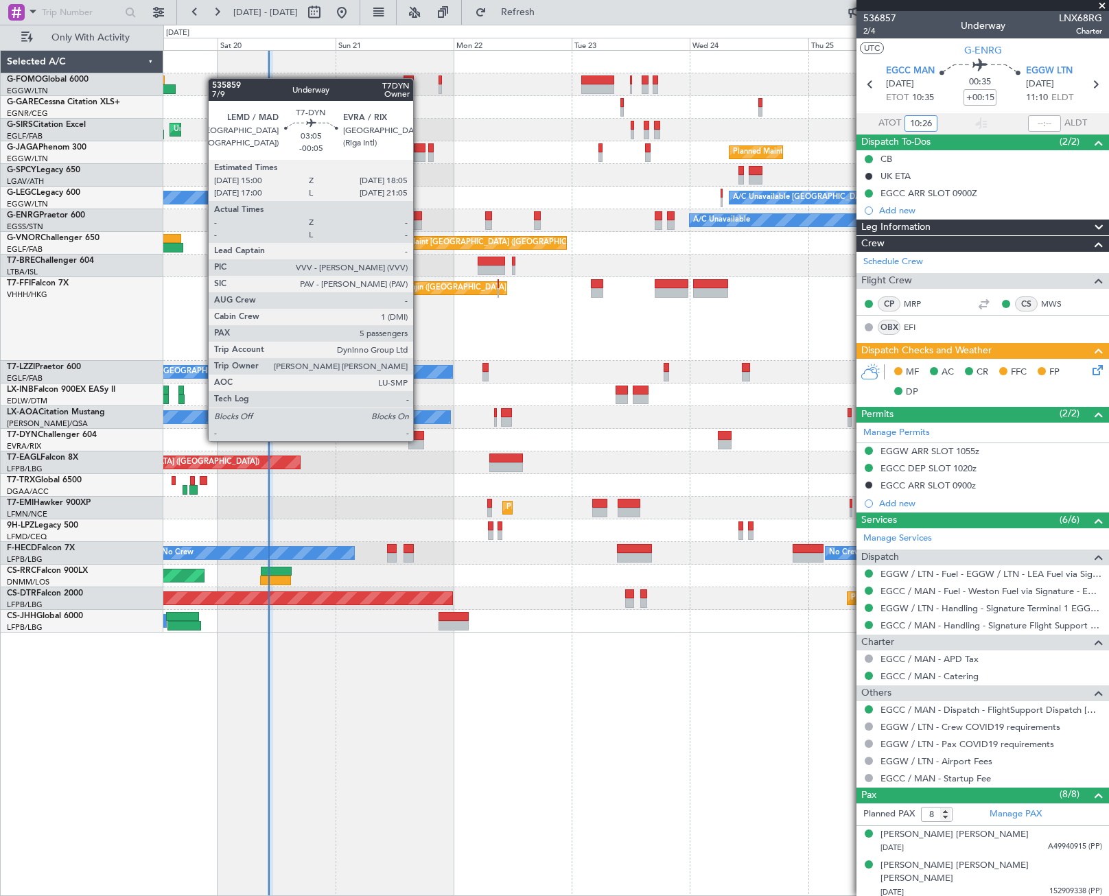
click at [419, 440] on div at bounding box center [416, 445] width 16 height 10
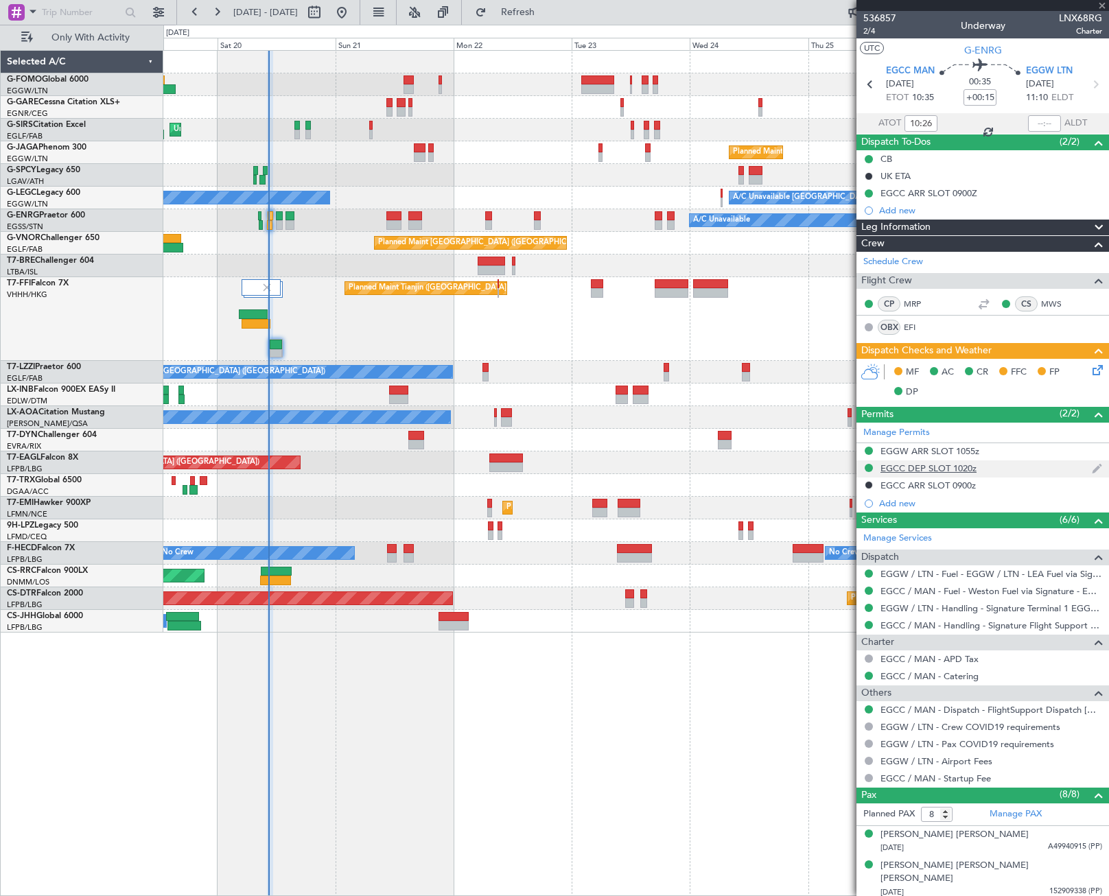
type input "-00:05"
type input "5"
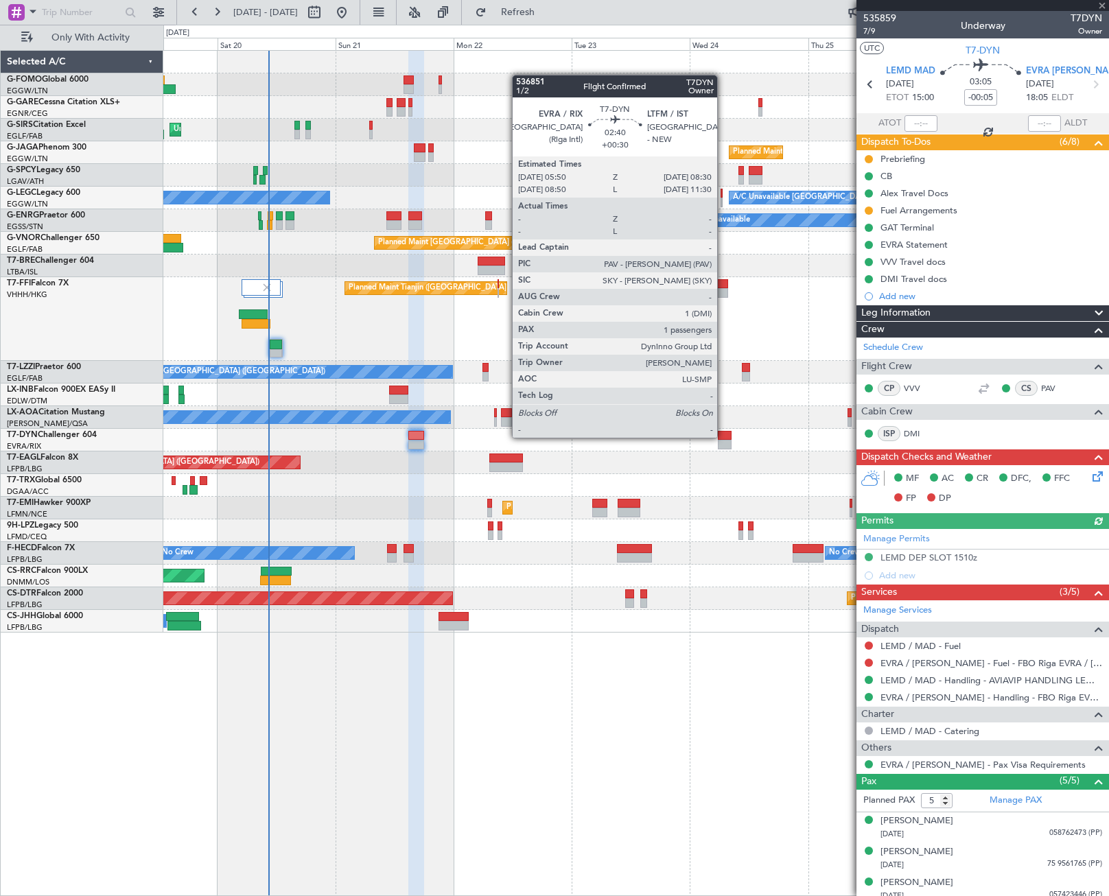
click at [724, 437] on div at bounding box center [725, 436] width 14 height 10
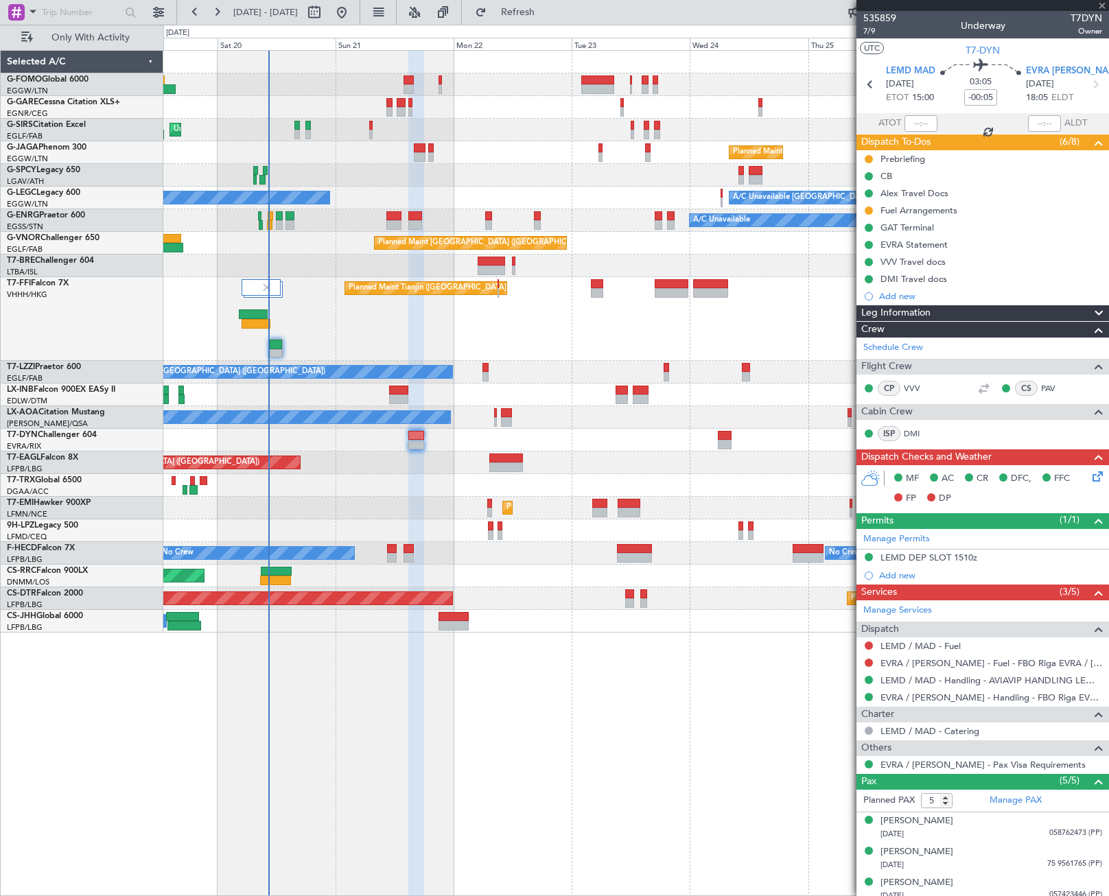
type input "+00:30"
type input "1"
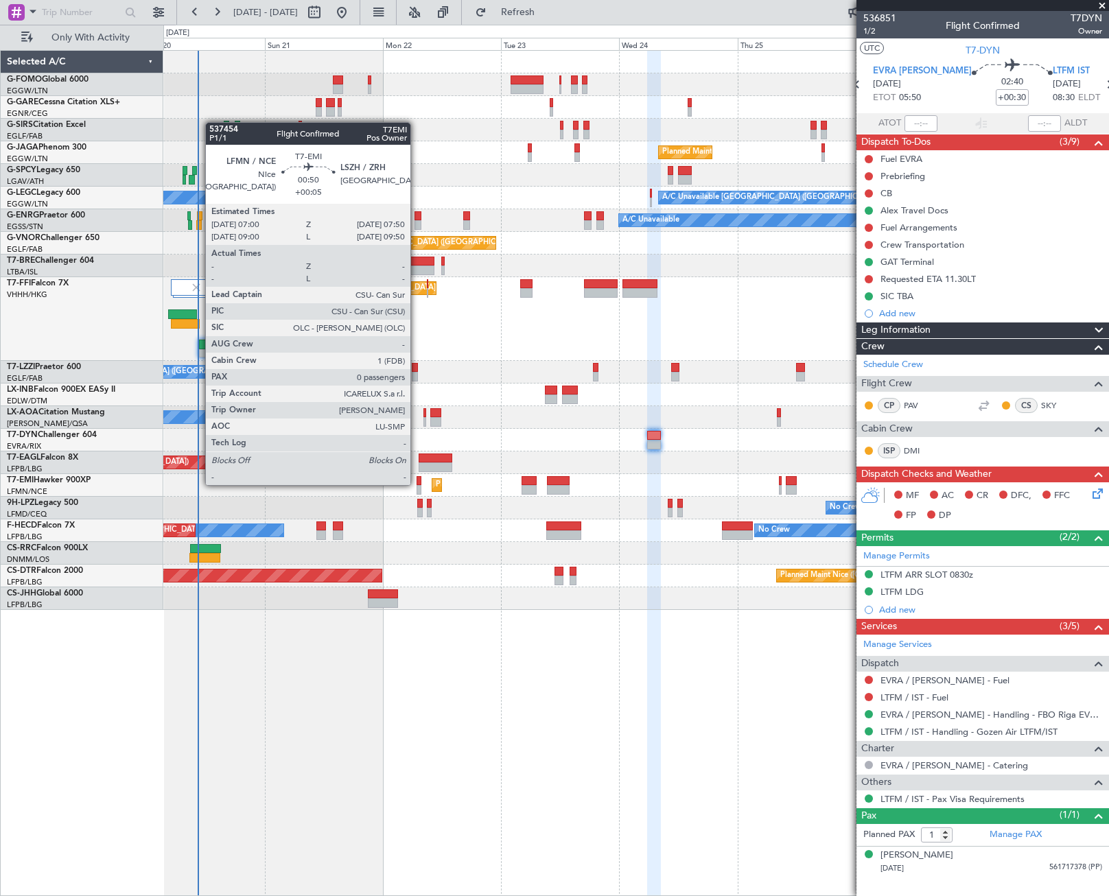
click at [417, 484] on div at bounding box center [419, 481] width 4 height 10
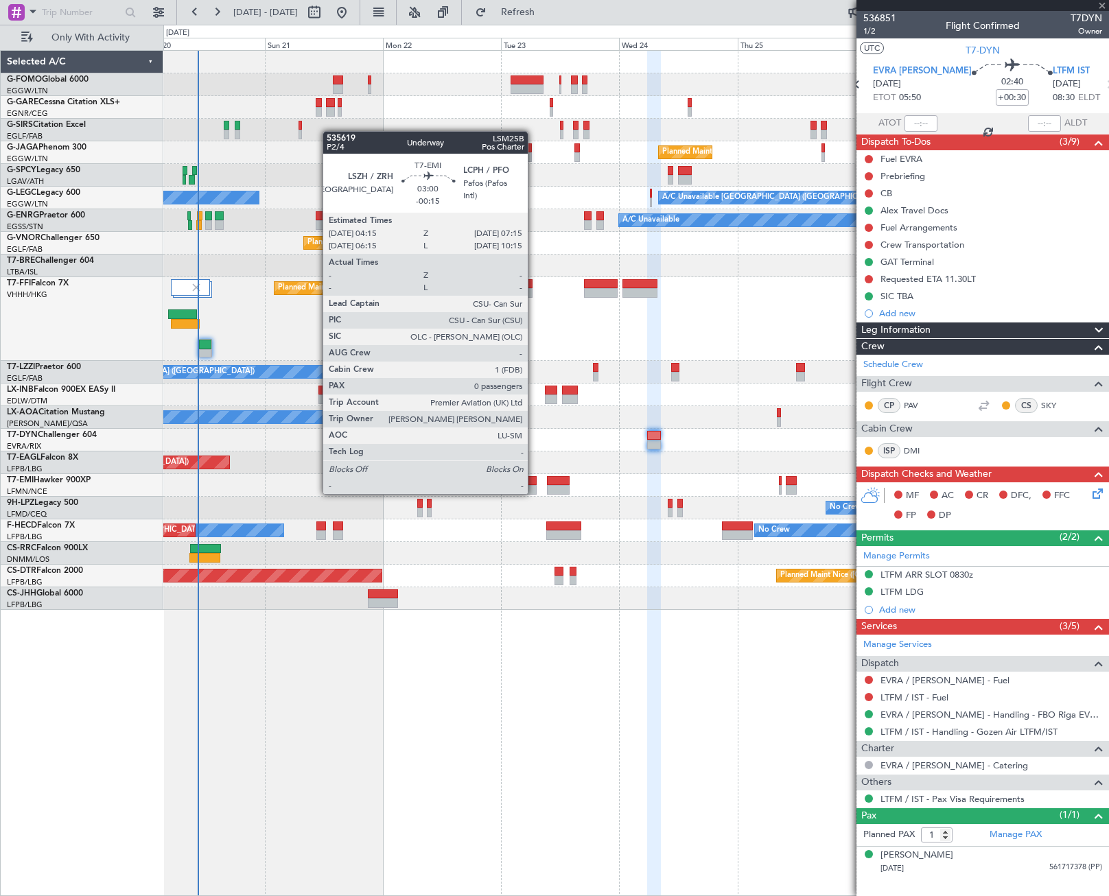
type input "+00:05"
type input "0"
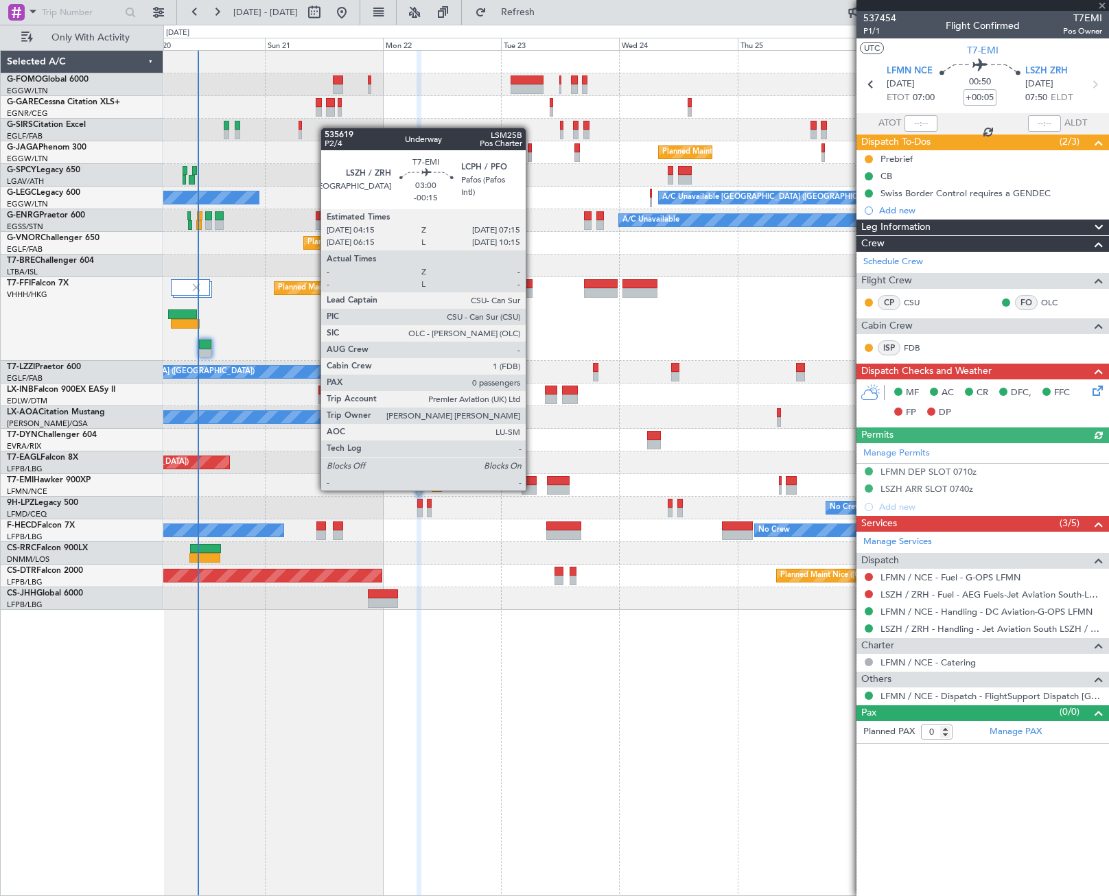
click at [532, 489] on div at bounding box center [529, 490] width 15 height 10
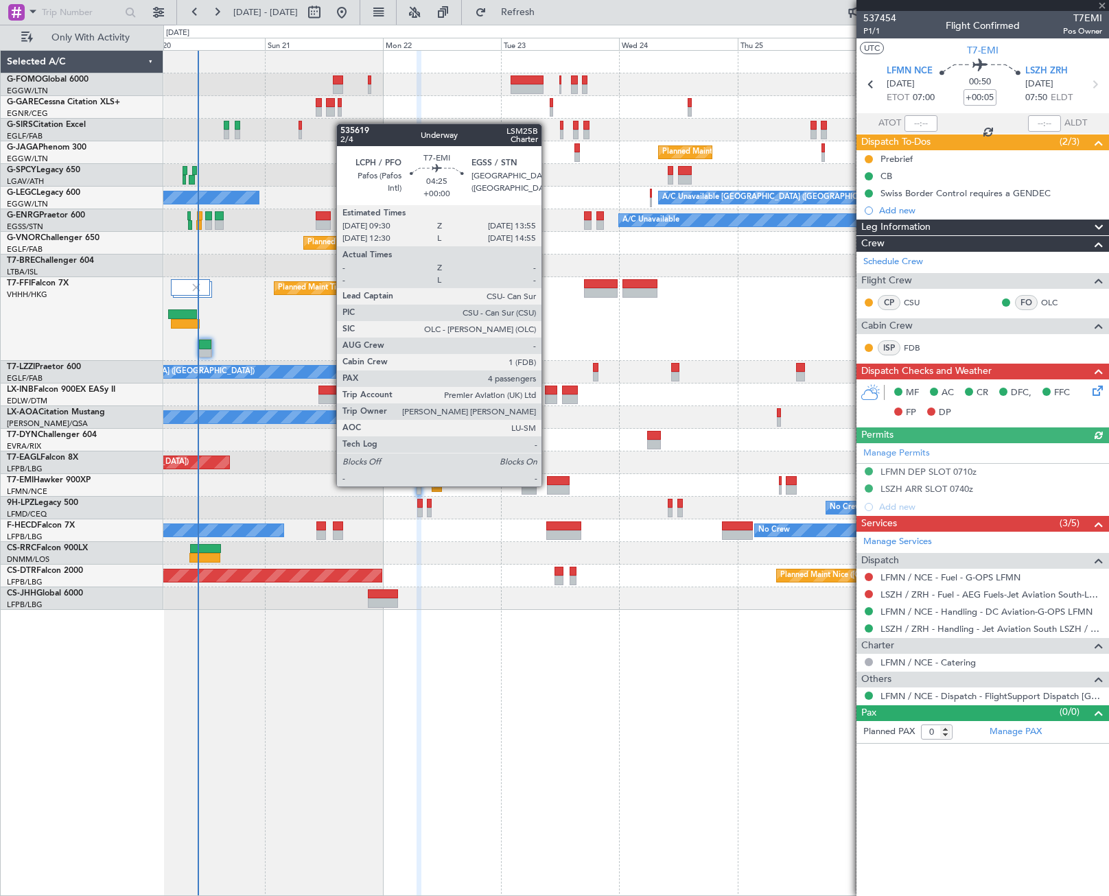
type input "-00:15"
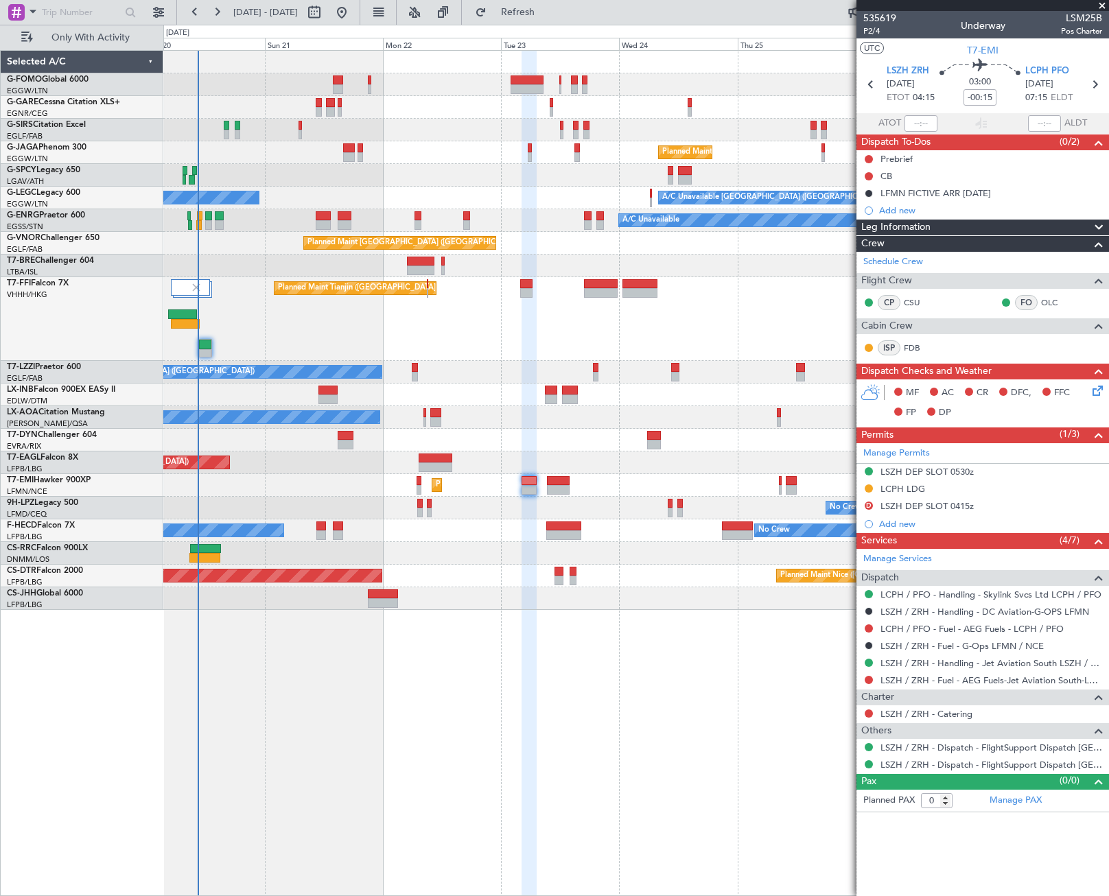
click at [797, 324] on div "Planned Maint Tianjin ([GEOGRAPHIC_DATA])" at bounding box center [635, 319] width 945 height 84
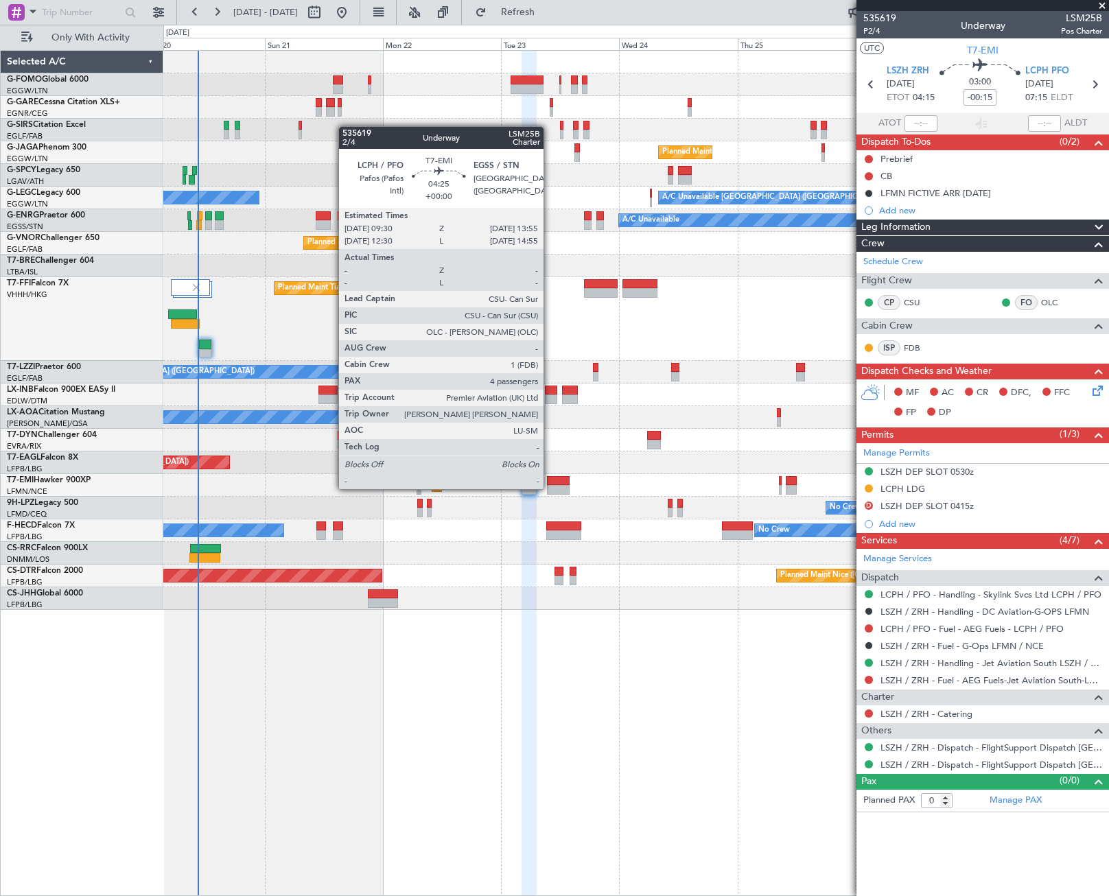
click at [550, 488] on div at bounding box center [558, 490] width 22 height 10
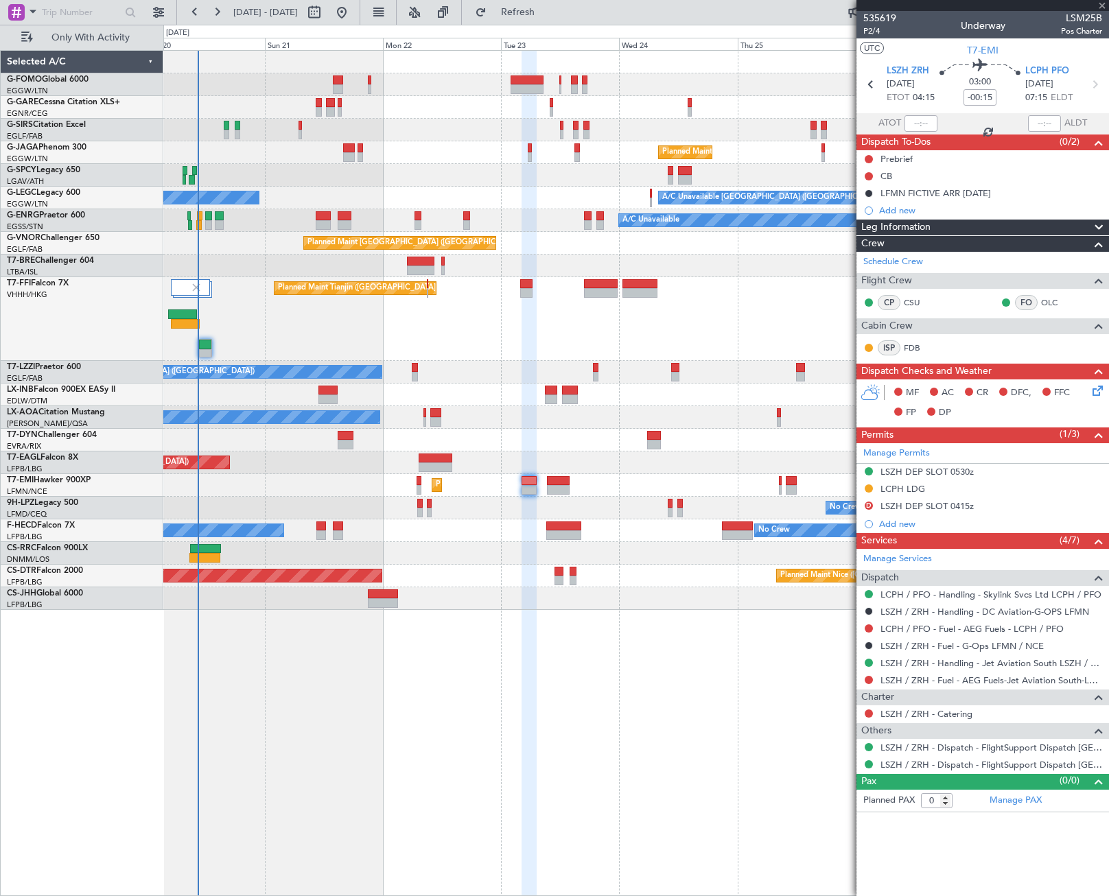
type input "4"
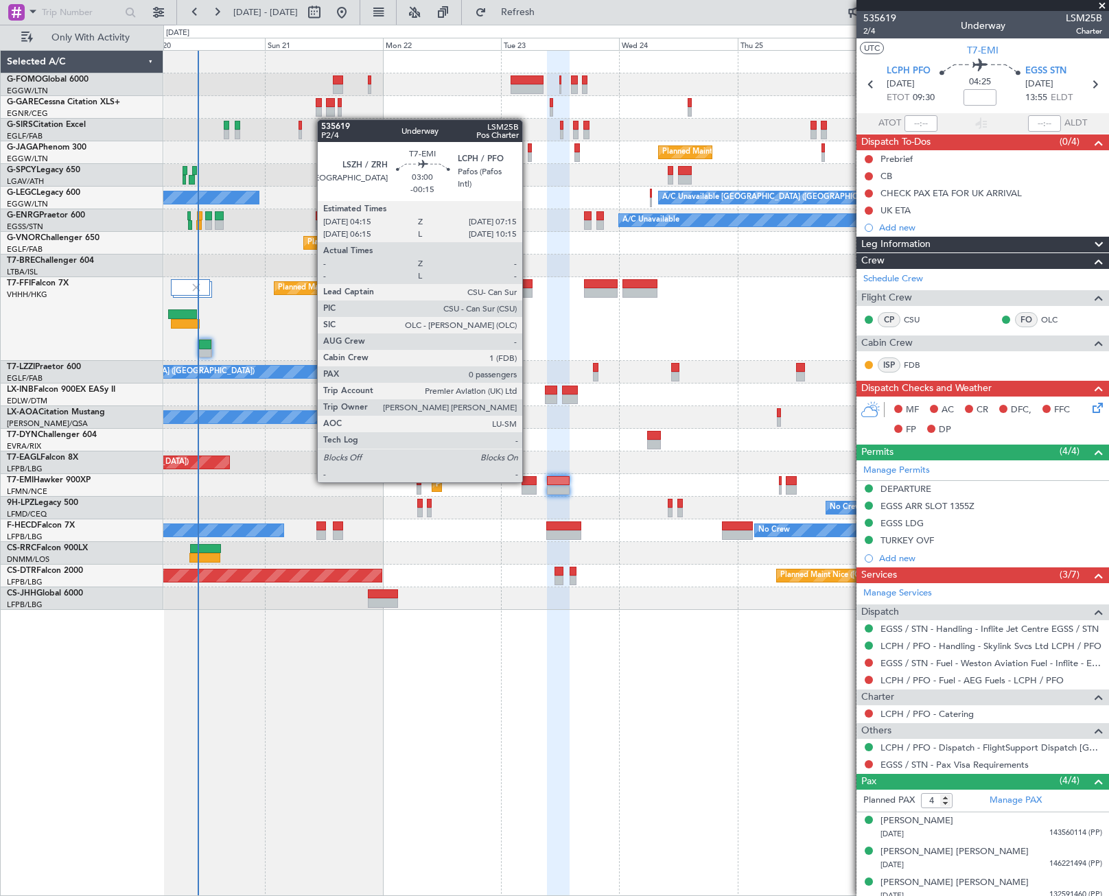
click at [528, 481] on div at bounding box center [529, 481] width 15 height 10
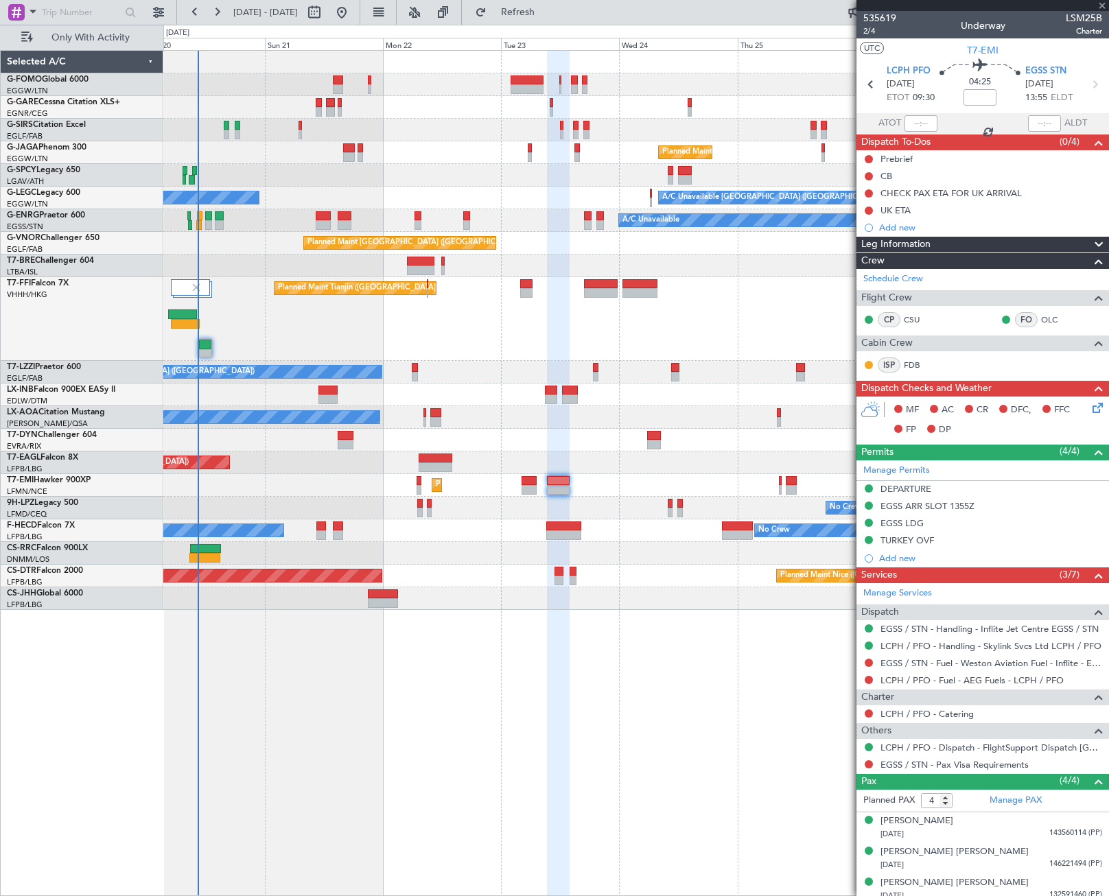
type input "-00:15"
type input "0"
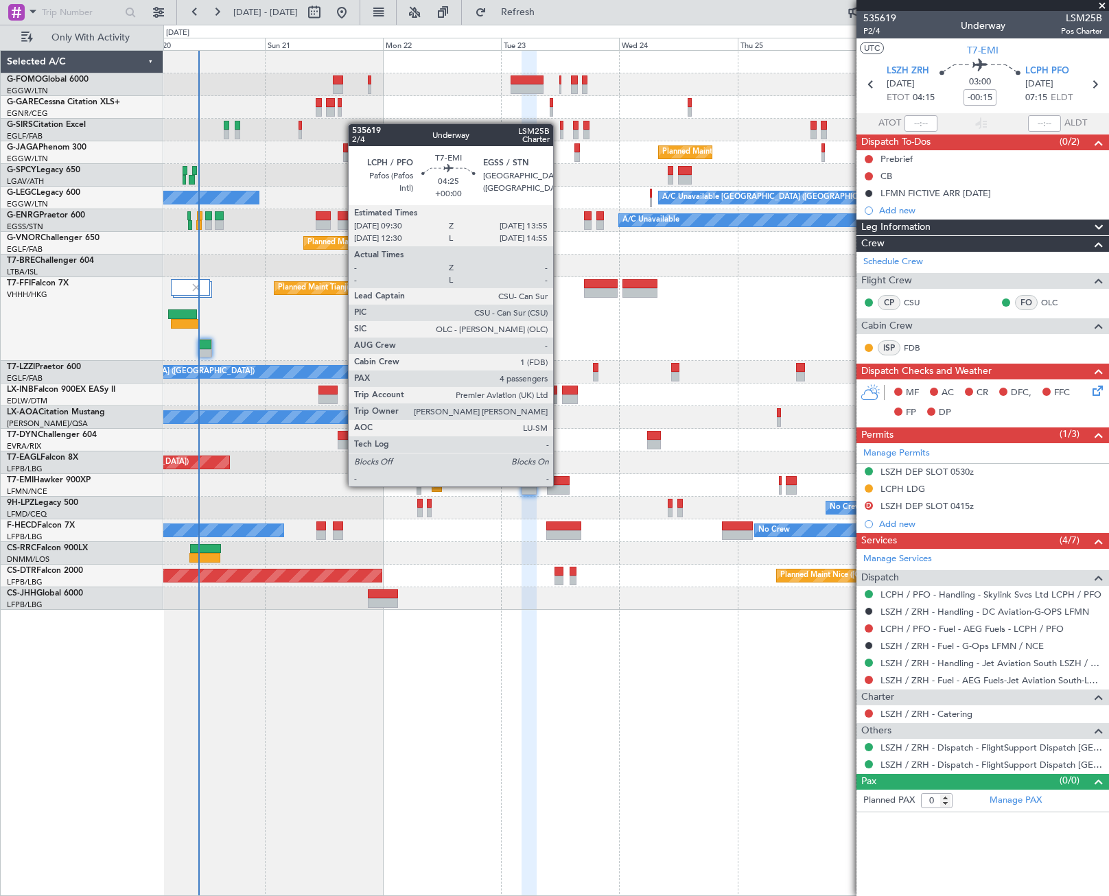
click at [559, 485] on div at bounding box center [558, 490] width 22 height 10
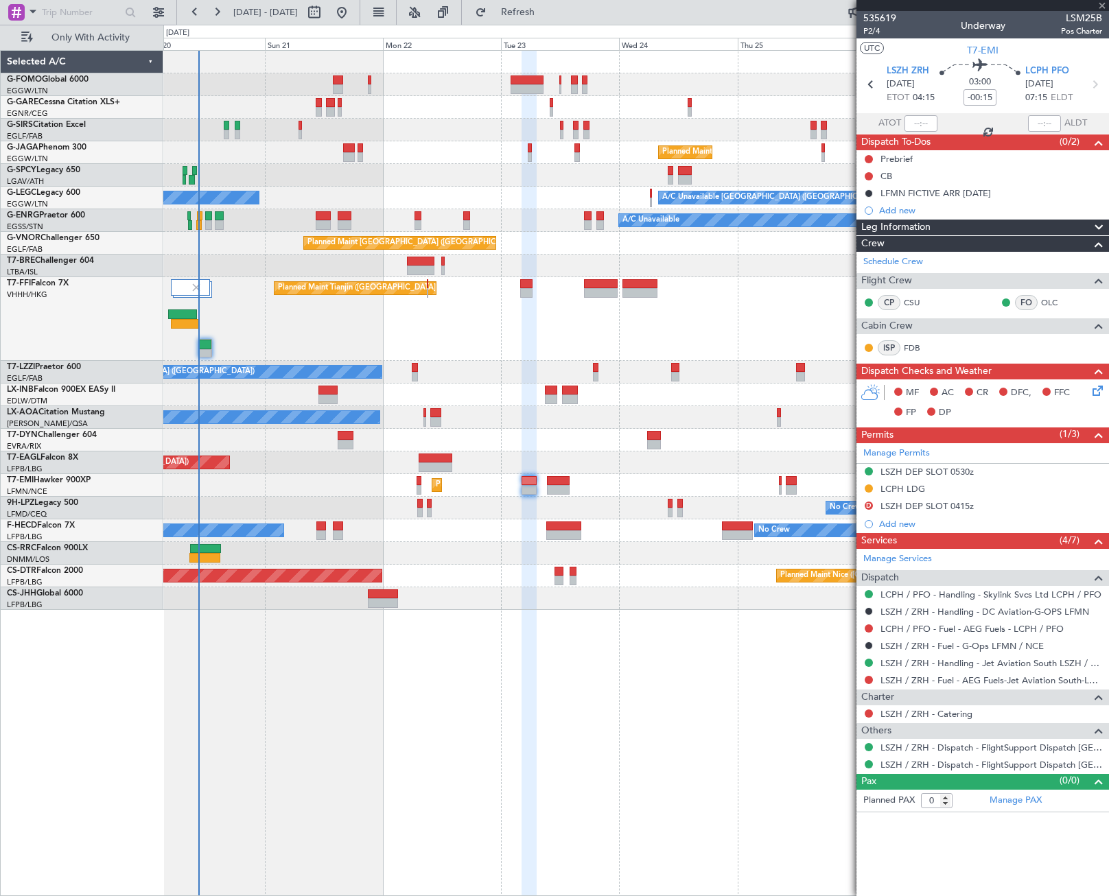
type input "4"
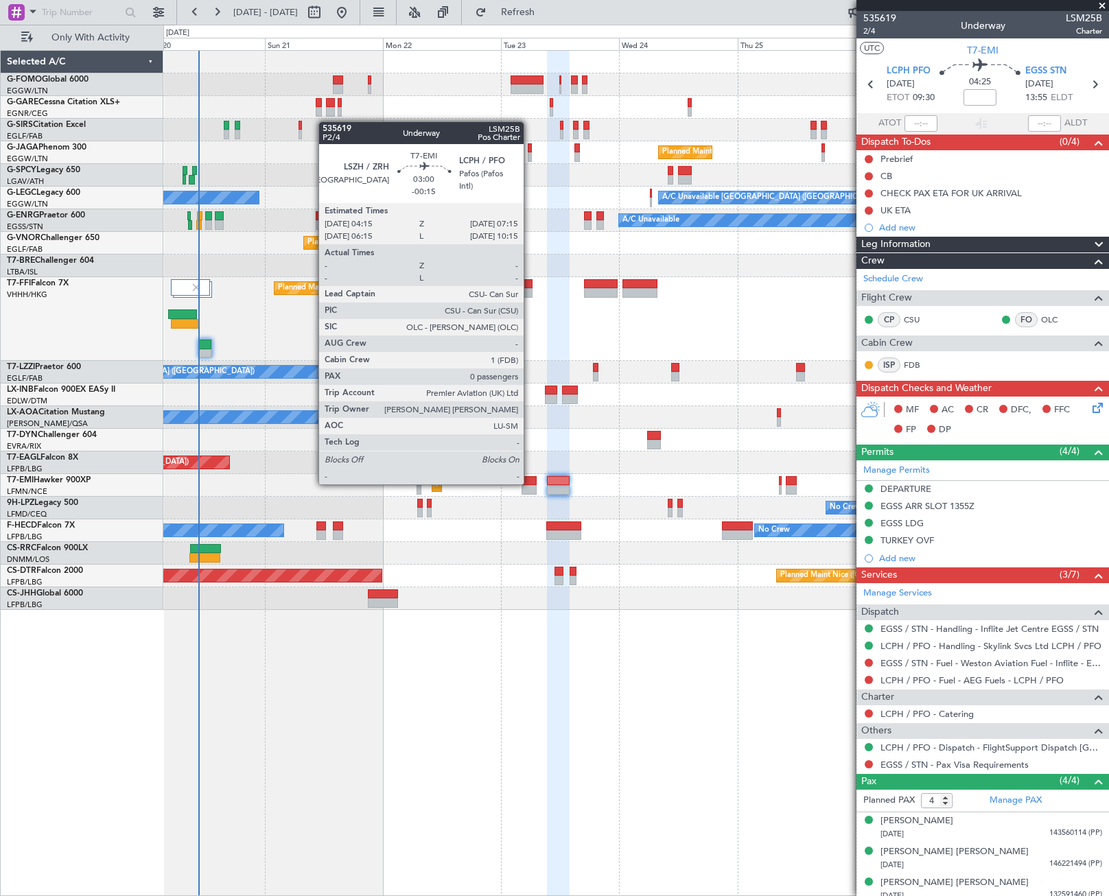
click at [530, 483] on div at bounding box center [529, 481] width 15 height 10
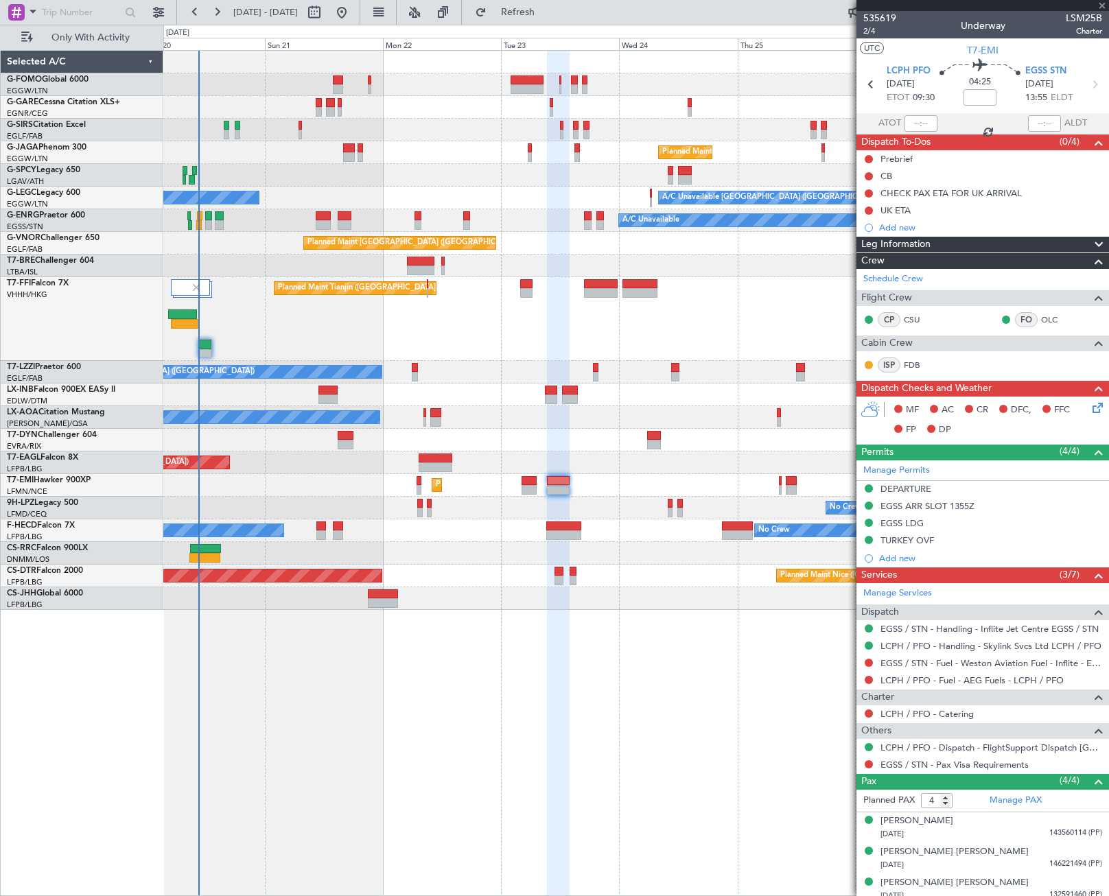
type input "-00:15"
type input "0"
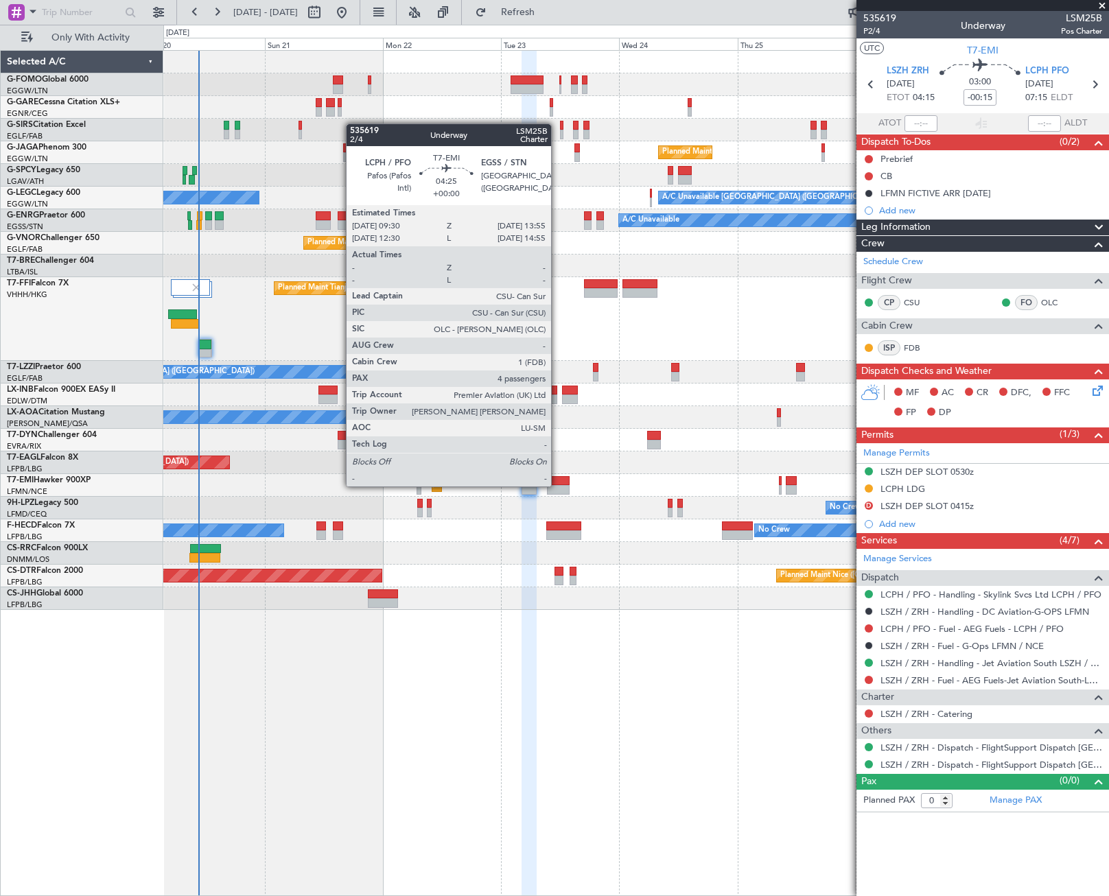
click at [552, 485] on div at bounding box center [558, 490] width 22 height 10
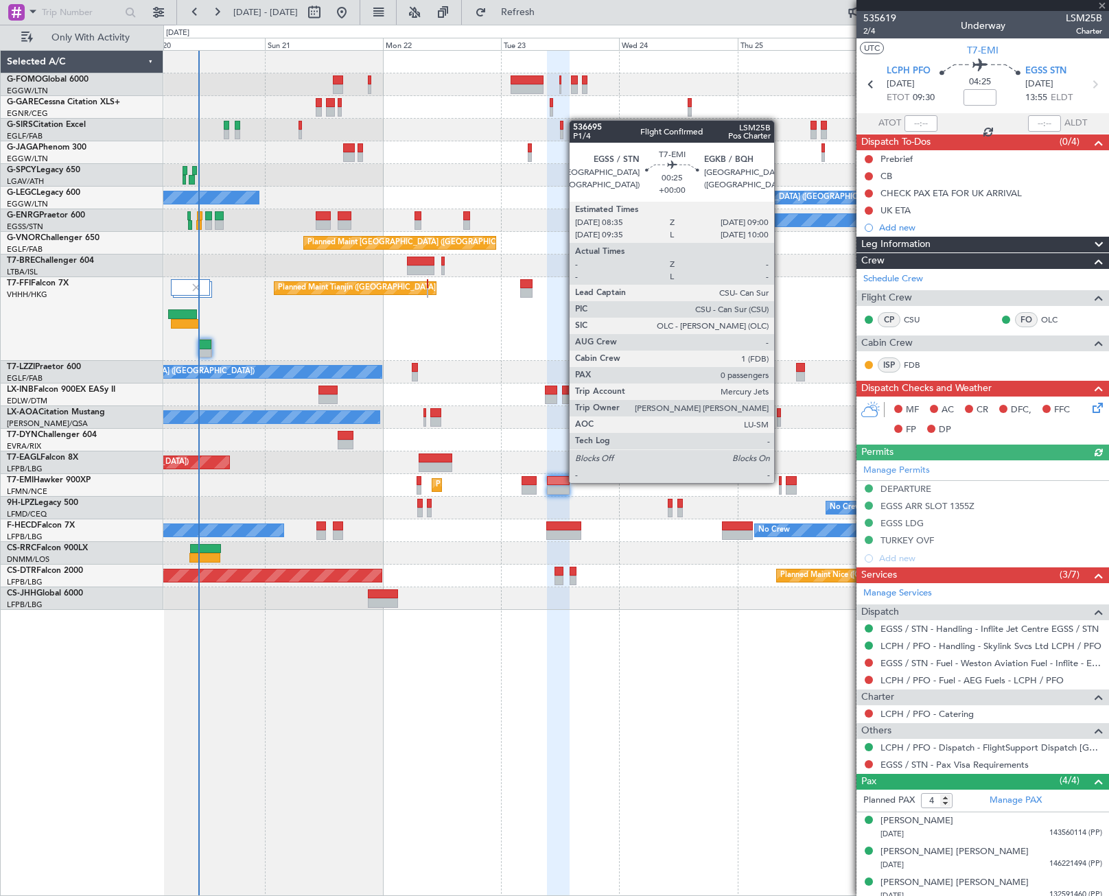
click at [780, 482] on div at bounding box center [780, 481] width 2 height 10
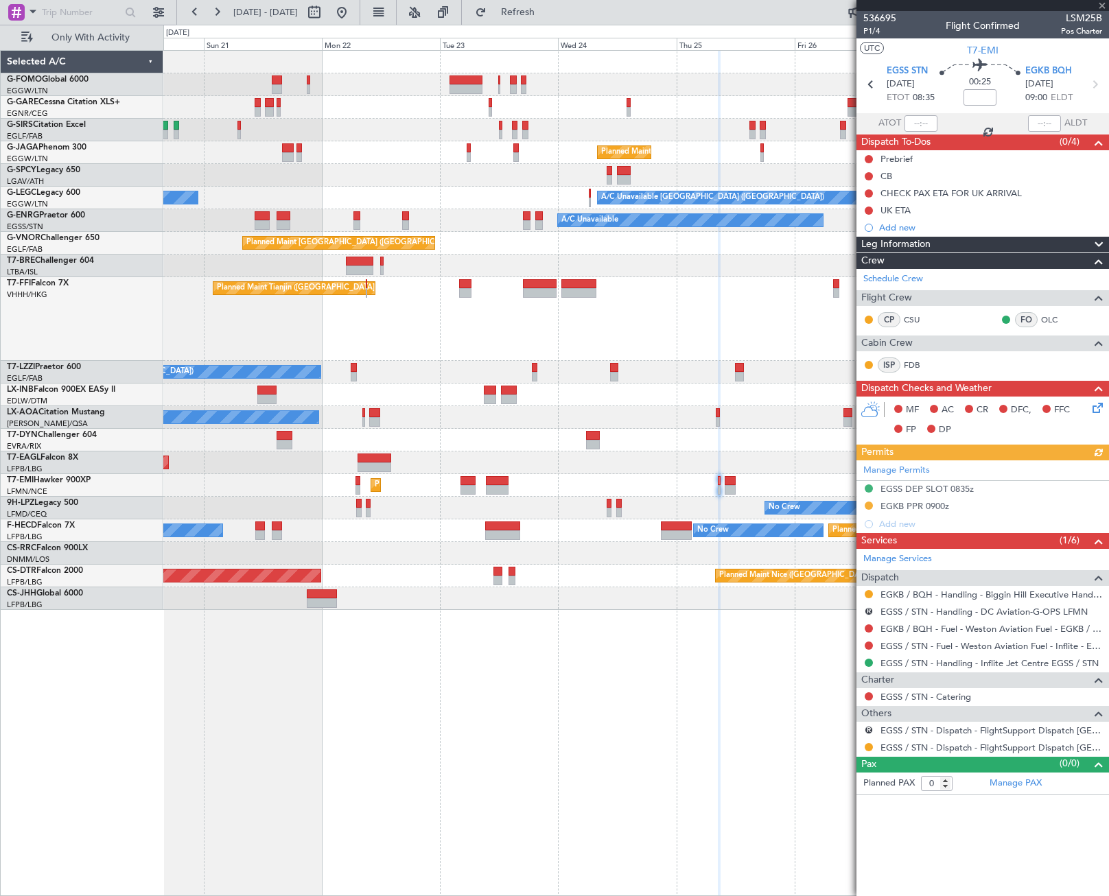
click at [664, 644] on div "Unplanned Maint [GEOGRAPHIC_DATA] ([GEOGRAPHIC_DATA]) Planned Maint [GEOGRAPHIC…" at bounding box center [636, 473] width 946 height 846
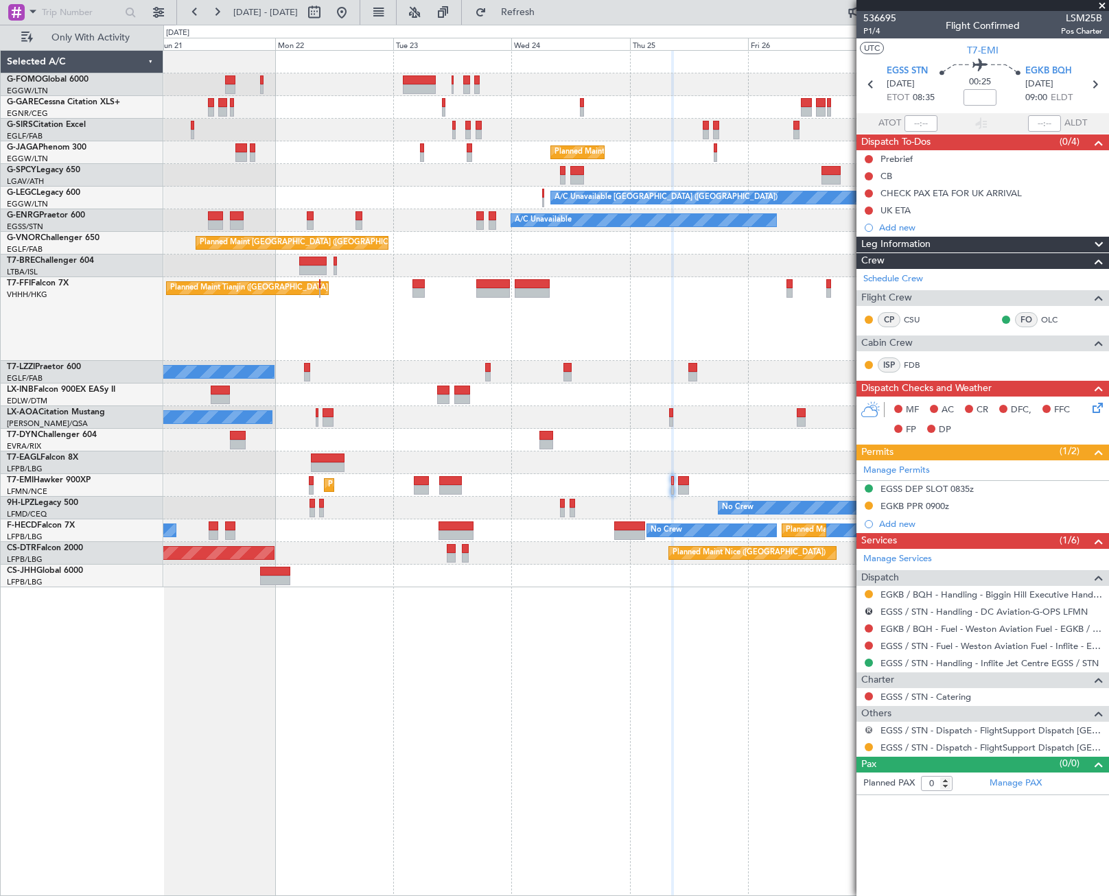
click at [868, 731] on button "R" at bounding box center [869, 730] width 8 height 8
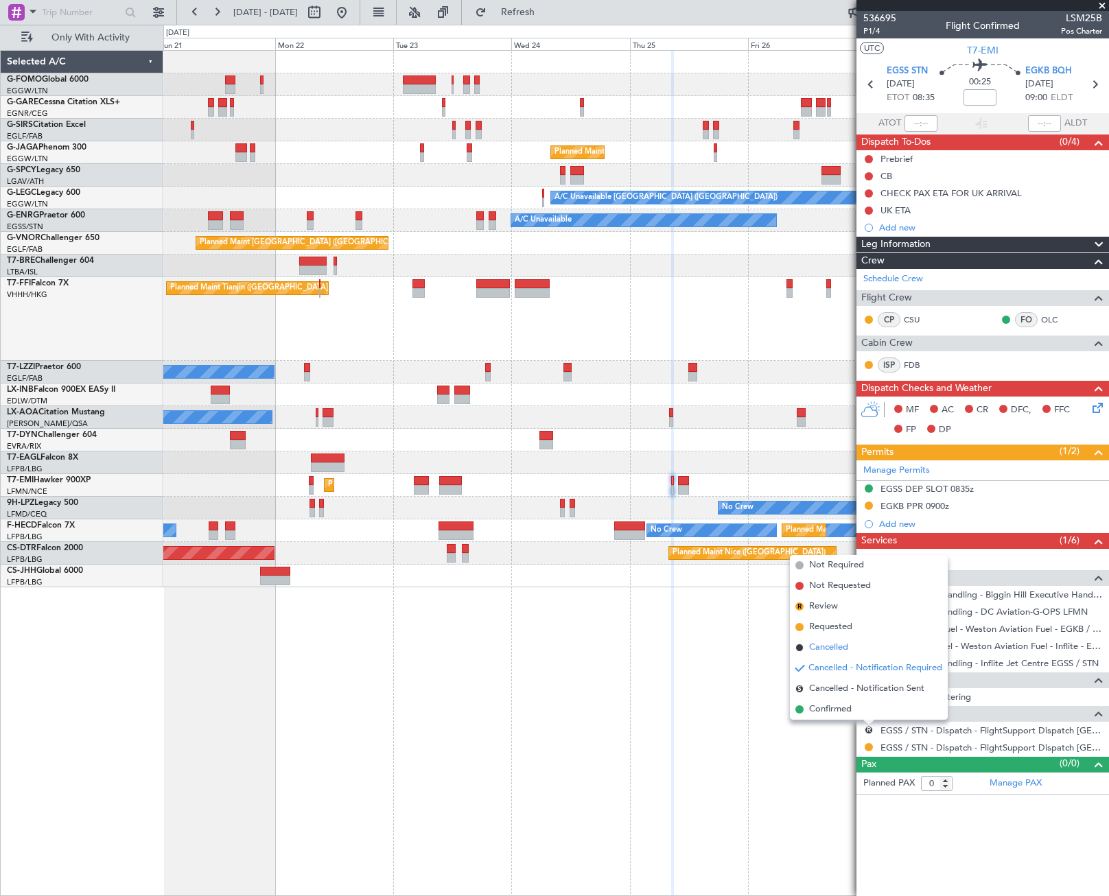
click at [833, 643] on span "Cancelled" at bounding box center [828, 648] width 39 height 14
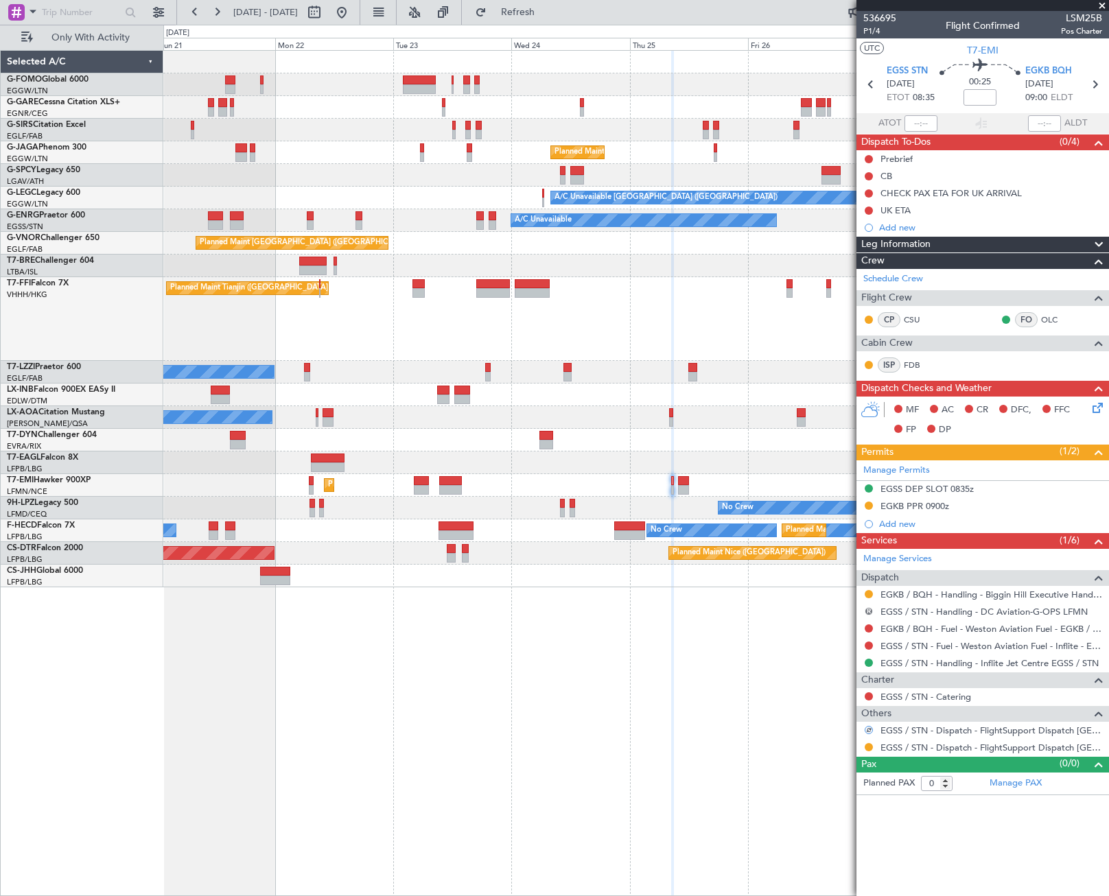
click at [867, 610] on button "R" at bounding box center [869, 611] width 8 height 8
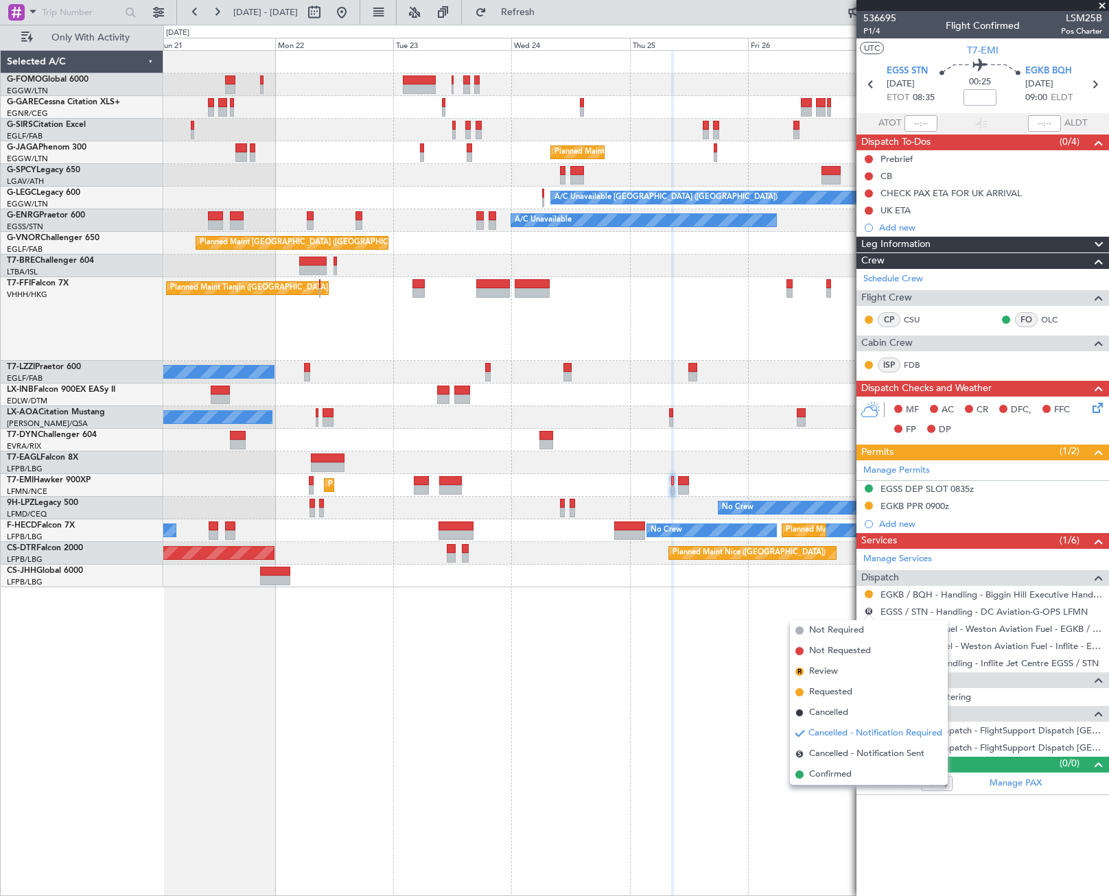
click at [841, 711] on span "Cancelled" at bounding box center [828, 713] width 39 height 14
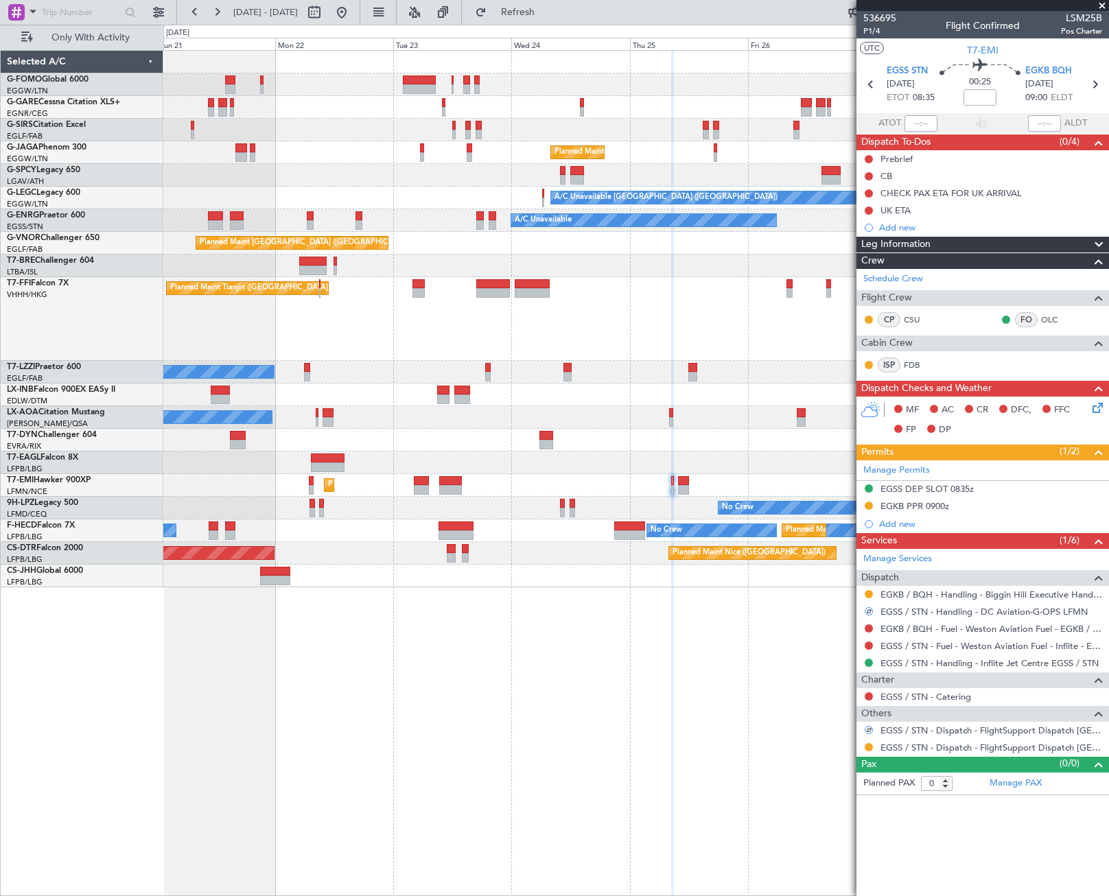
click at [870, 751] on div at bounding box center [868, 747] width 11 height 11
click at [868, 746] on button at bounding box center [869, 747] width 8 height 8
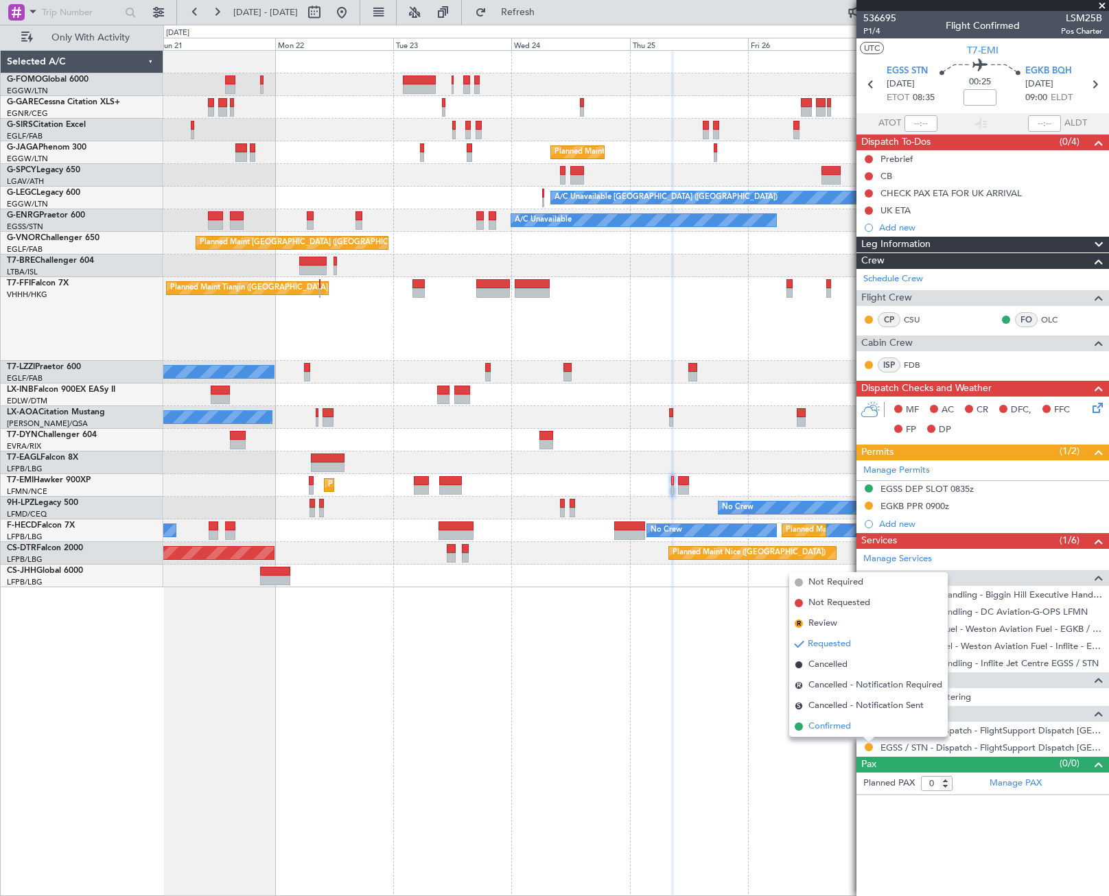
click at [843, 732] on span "Confirmed" at bounding box center [830, 727] width 43 height 14
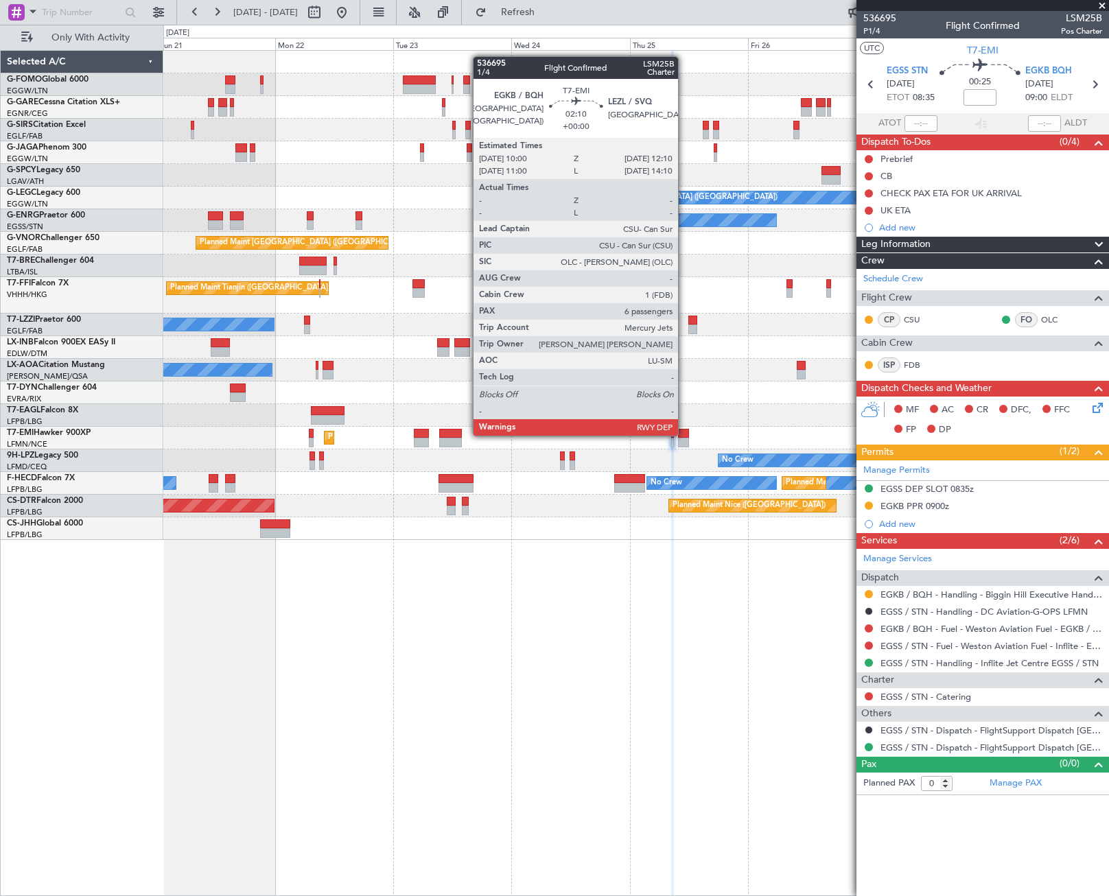
click at [684, 434] on div at bounding box center [683, 434] width 11 height 10
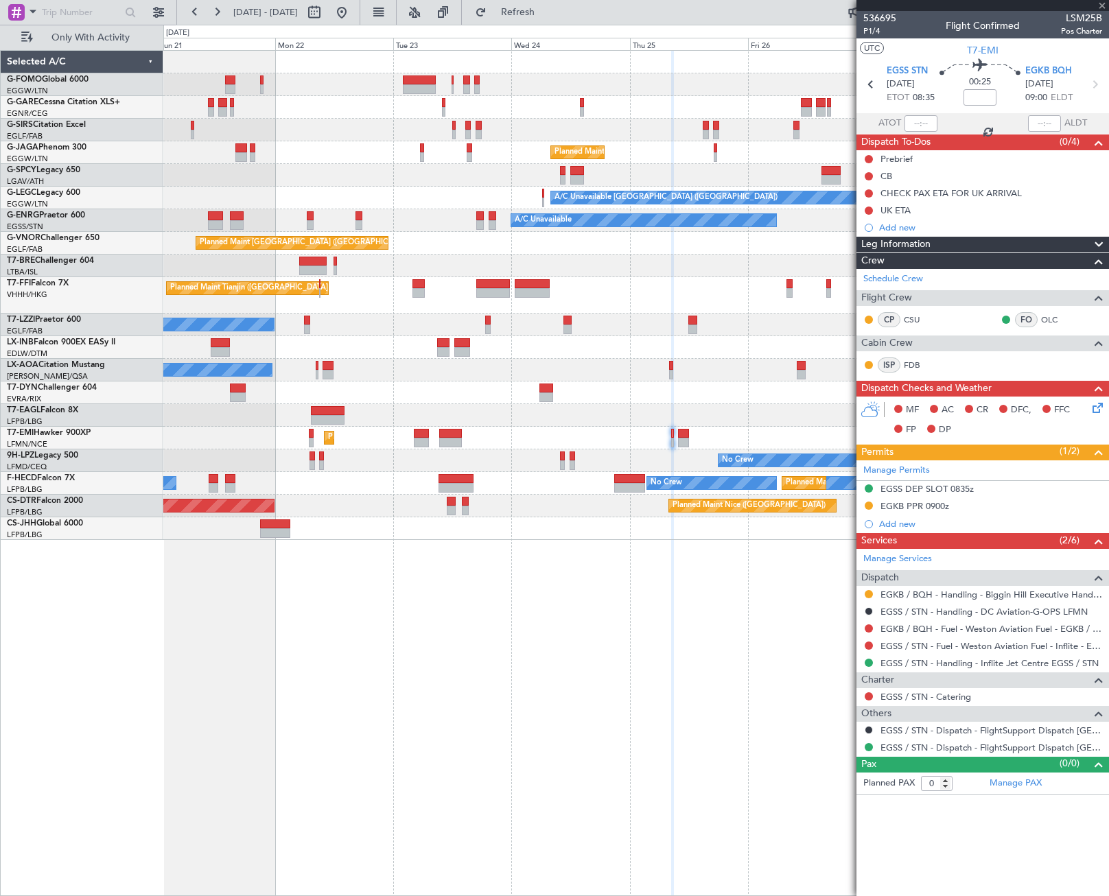
type input "6"
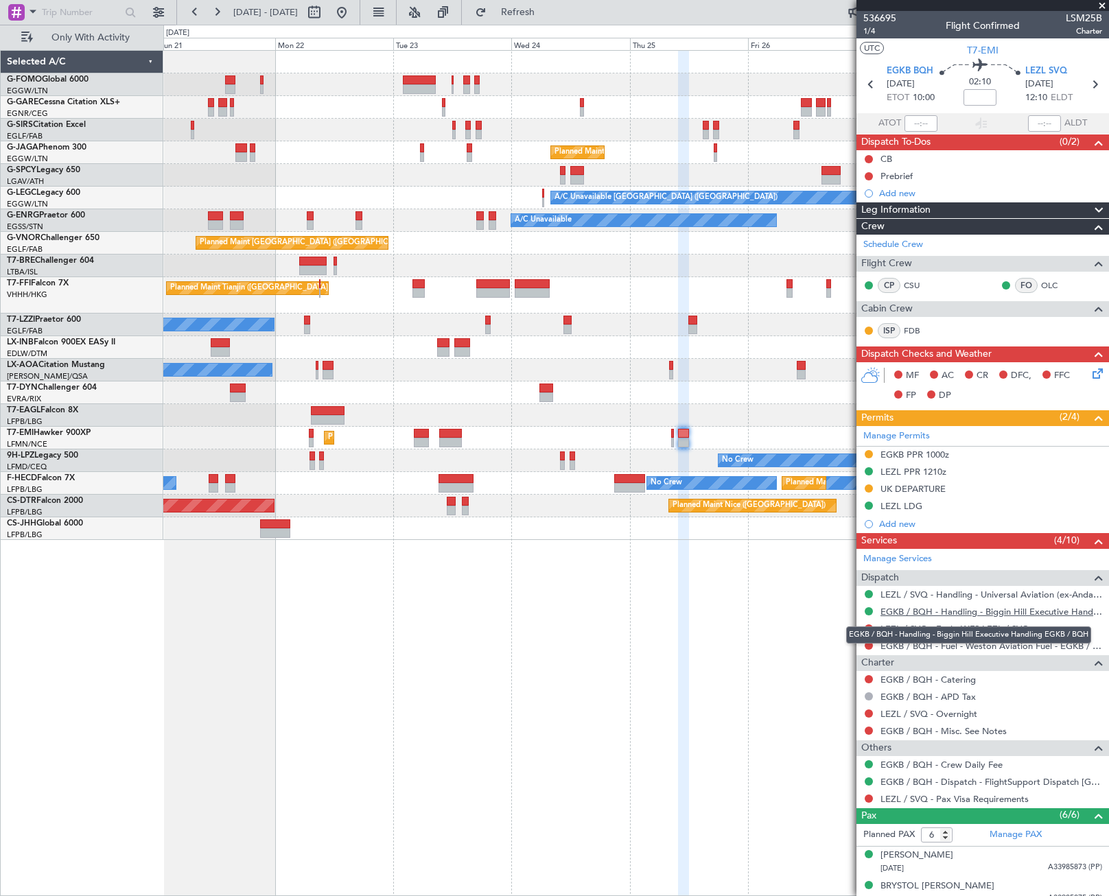
click at [980, 612] on link "EGKB / BQH - Handling - Biggin Hill Executive Handling EGKB / BQH" at bounding box center [992, 612] width 222 height 12
